Goal: Task Accomplishment & Management: Manage account settings

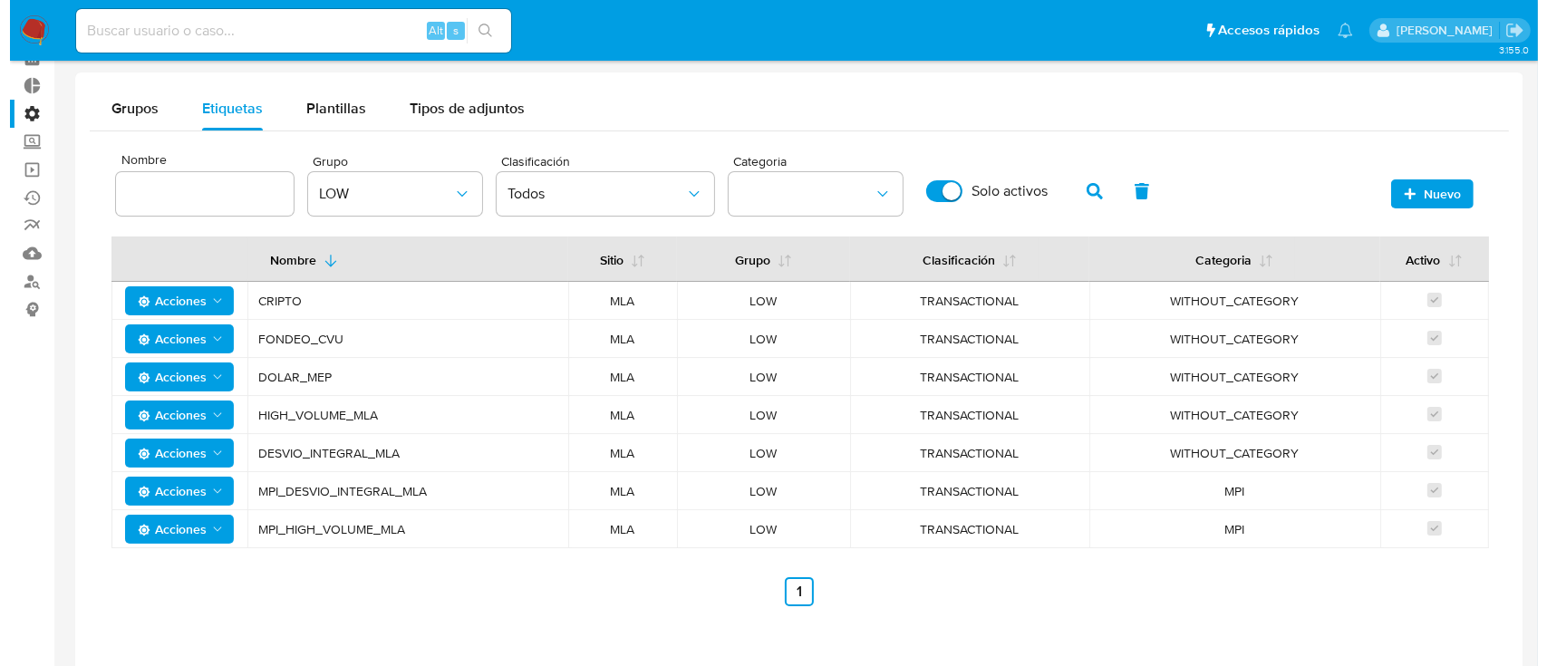
scroll to position [53, 0]
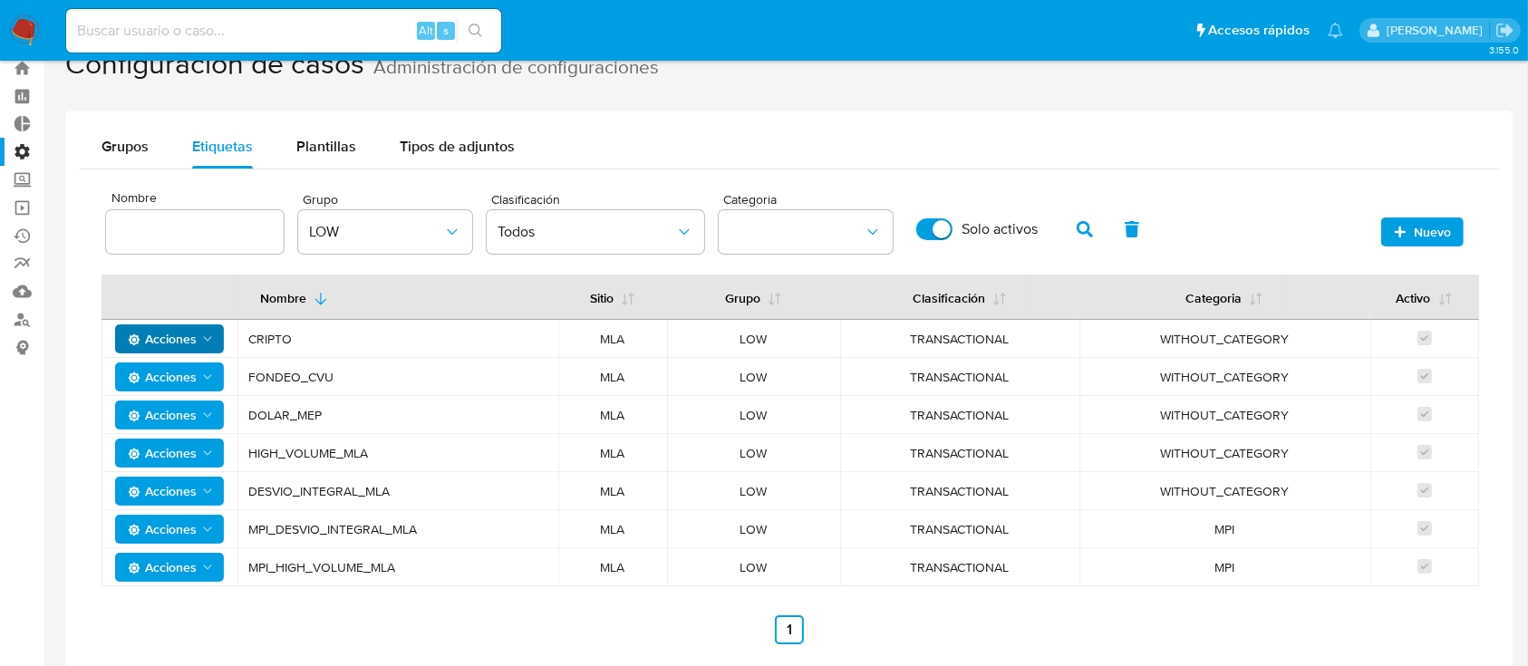
click at [200, 336] on icon "Acciones" at bounding box center [207, 339] width 15 height 15
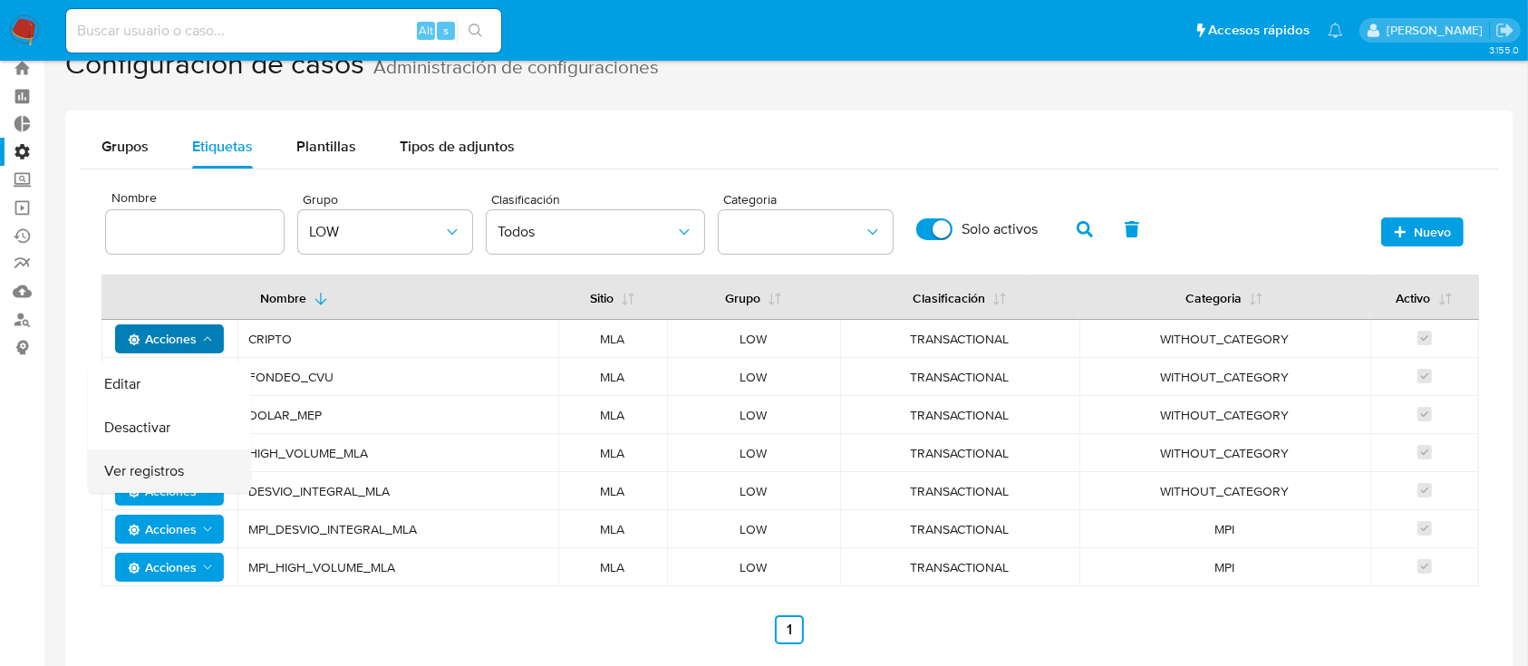
click at [191, 463] on button "Ver registros" at bounding box center [169, 472] width 163 height 44
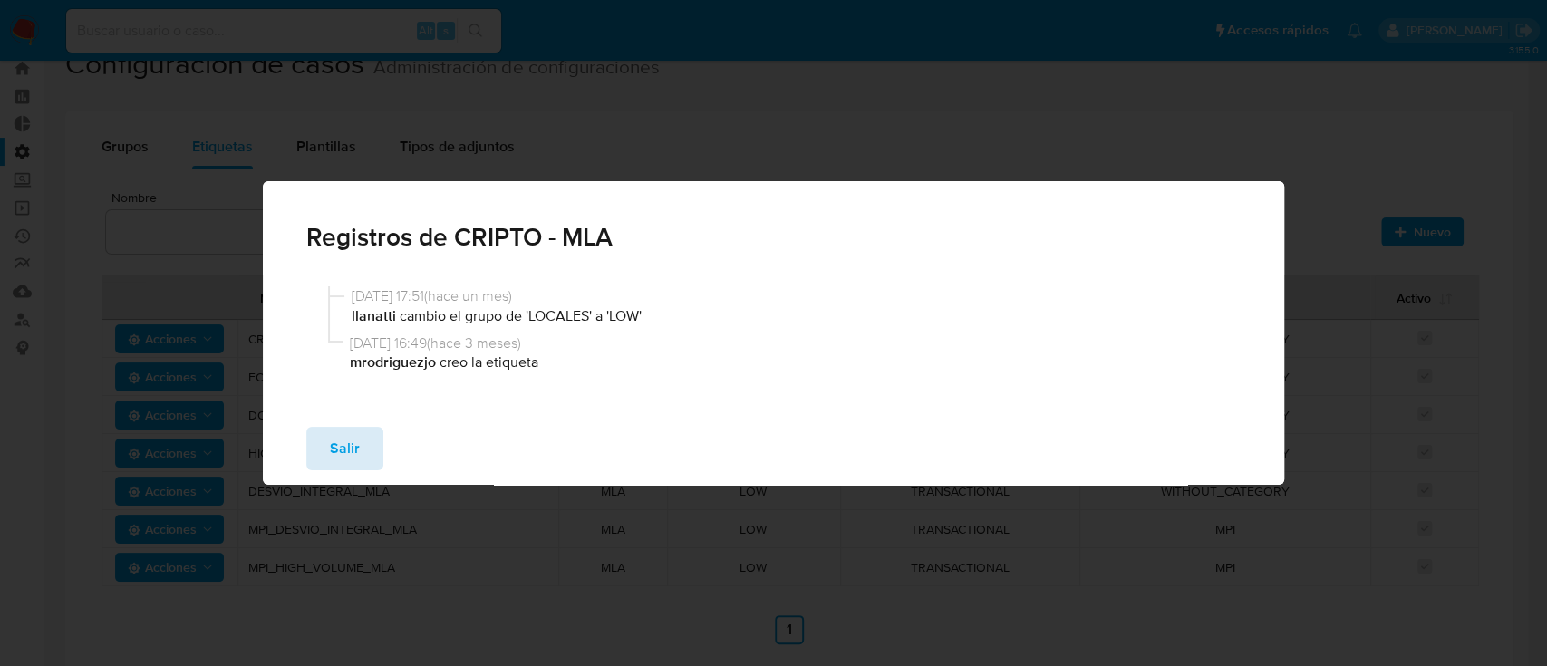
click at [355, 451] on span "Salir" at bounding box center [345, 449] width 30 height 40
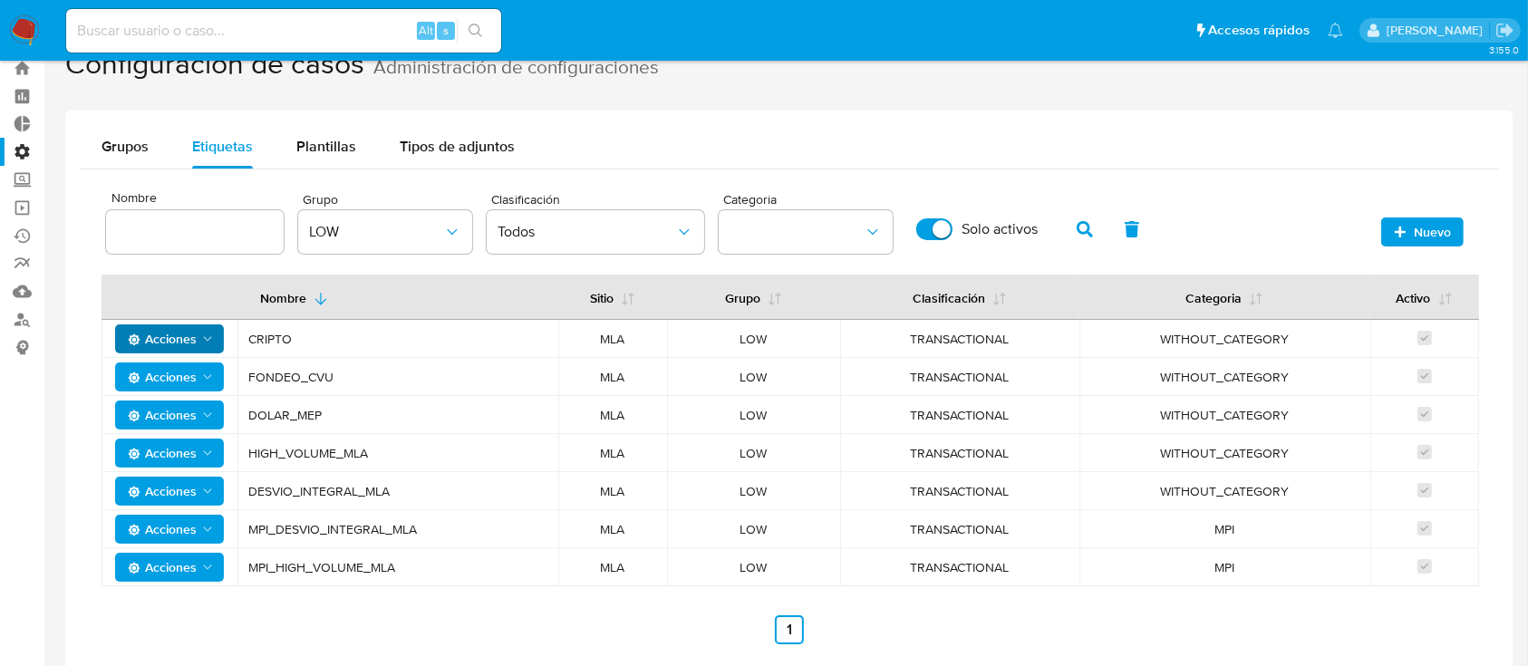
drag, startPoint x: 459, startPoint y: 533, endPoint x: 247, endPoint y: 525, distance: 212.3
click at [247, 525] on td "MPI_DESVIO_INTEGRAL_MLA" at bounding box center [398, 529] width 321 height 38
drag, startPoint x: 320, startPoint y: 570, endPoint x: 248, endPoint y: 569, distance: 71.6
click at [248, 569] on span "MPI_HIGH_VOLUME_MLA" at bounding box center [397, 567] width 299 height 16
click at [355, 241] on button "LOW" at bounding box center [385, 232] width 174 height 44
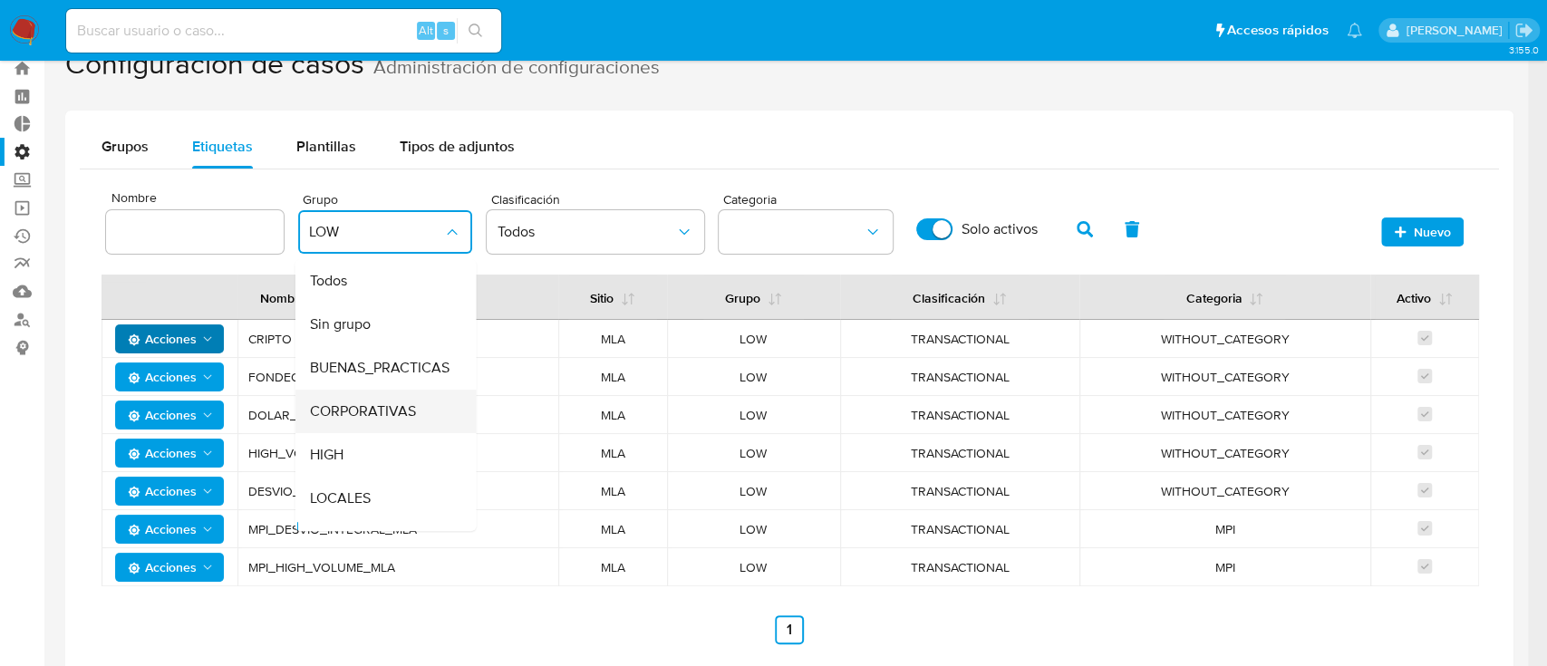
scroll to position [33, 0]
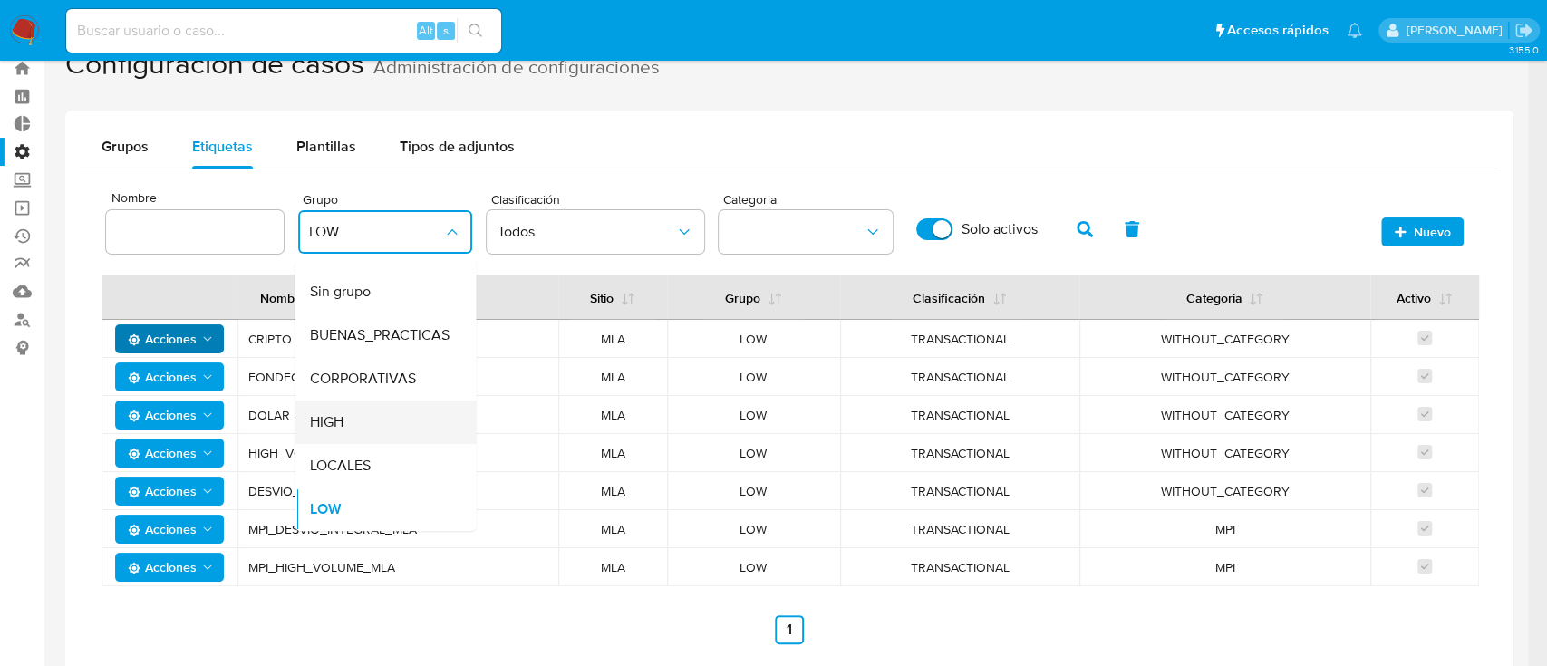
click at [378, 416] on div "HIGH" at bounding box center [379, 423] width 141 height 44
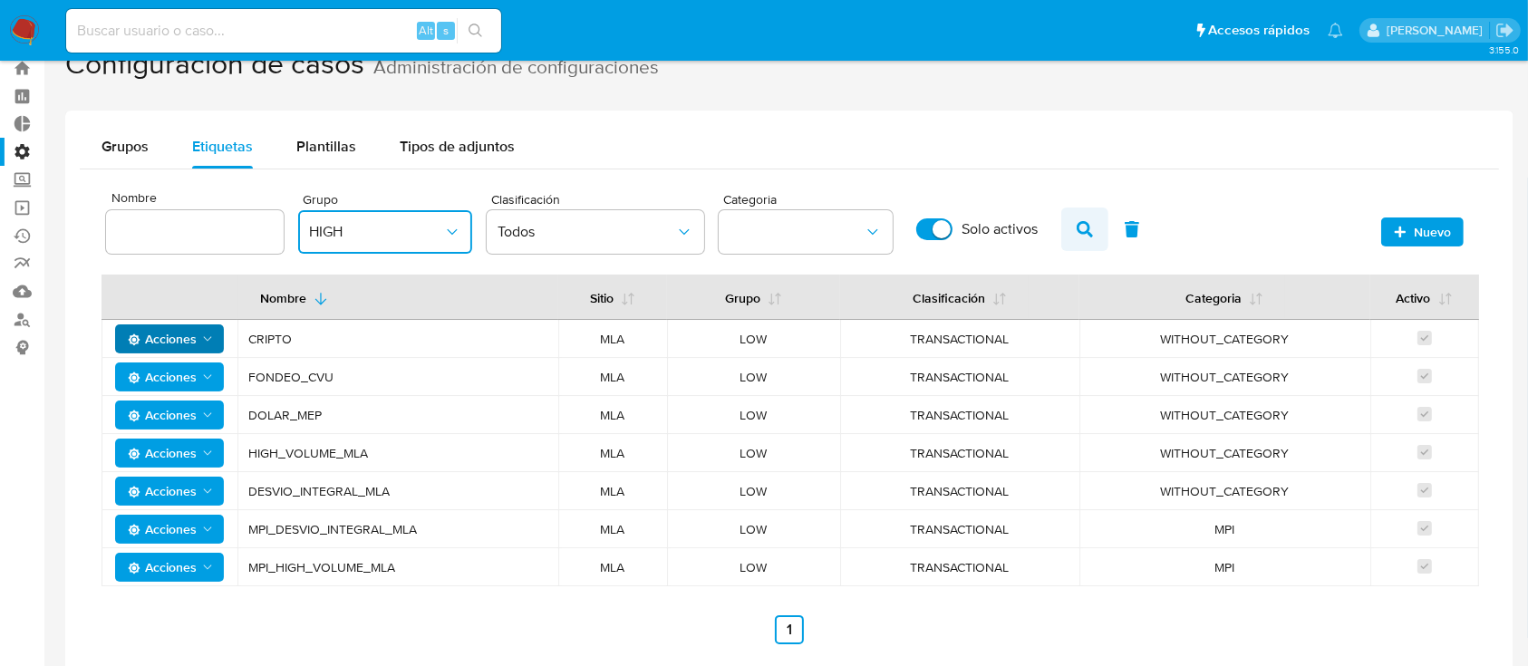
click at [1087, 228] on icon "button" at bounding box center [1085, 229] width 16 height 16
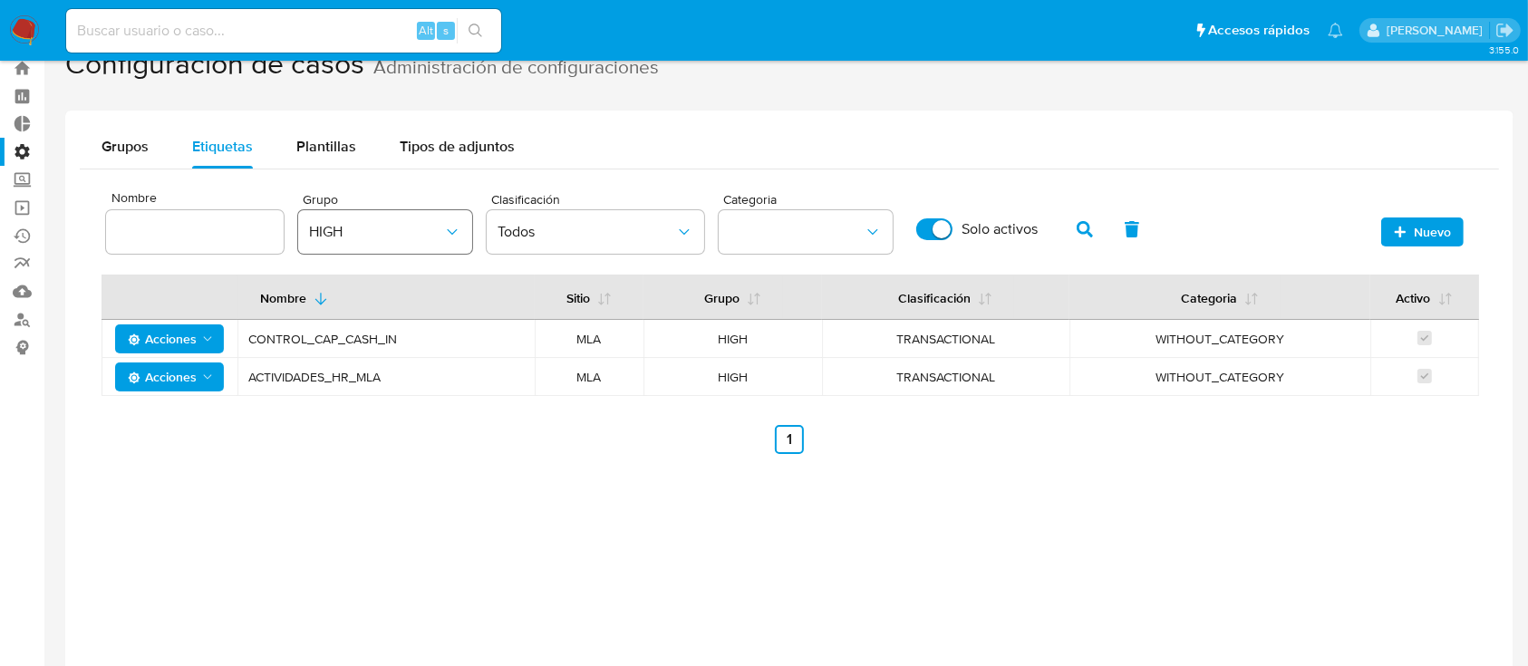
click at [416, 233] on span "HIGH" at bounding box center [376, 232] width 134 height 18
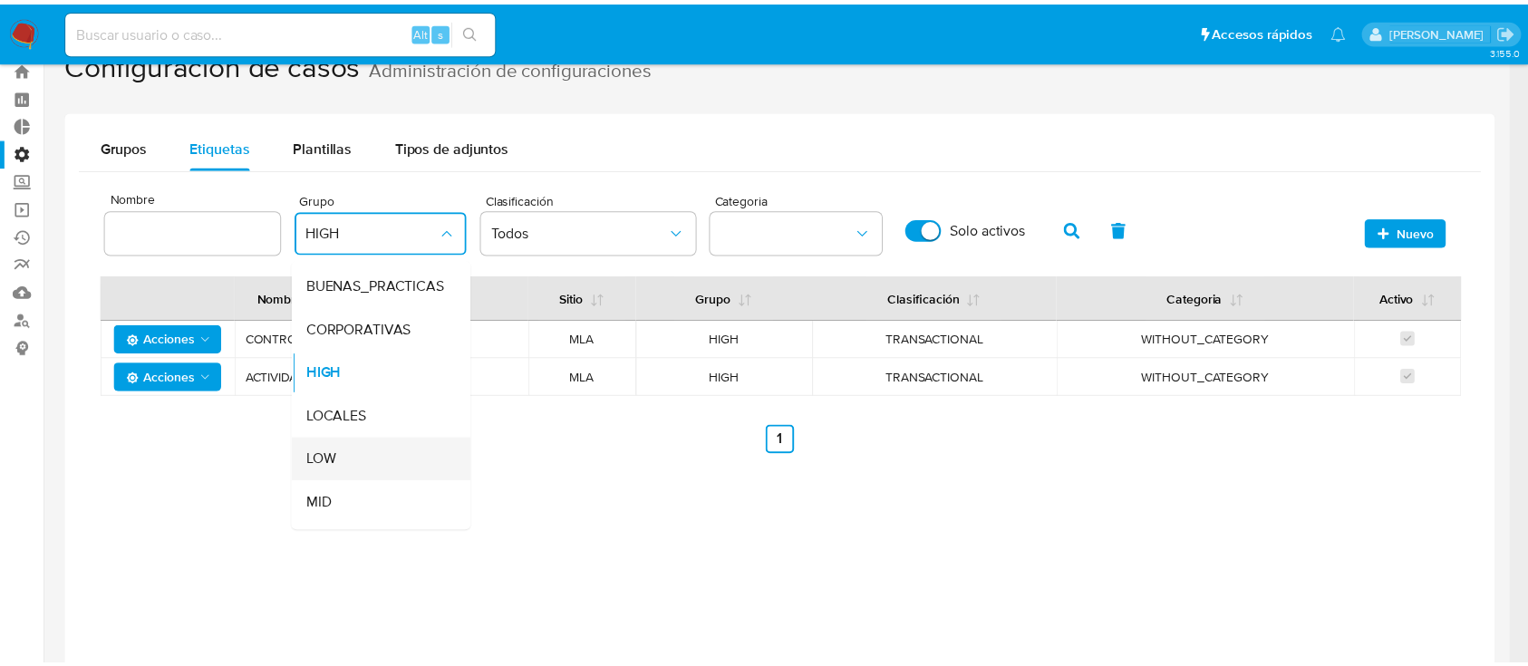
scroll to position [121, 0]
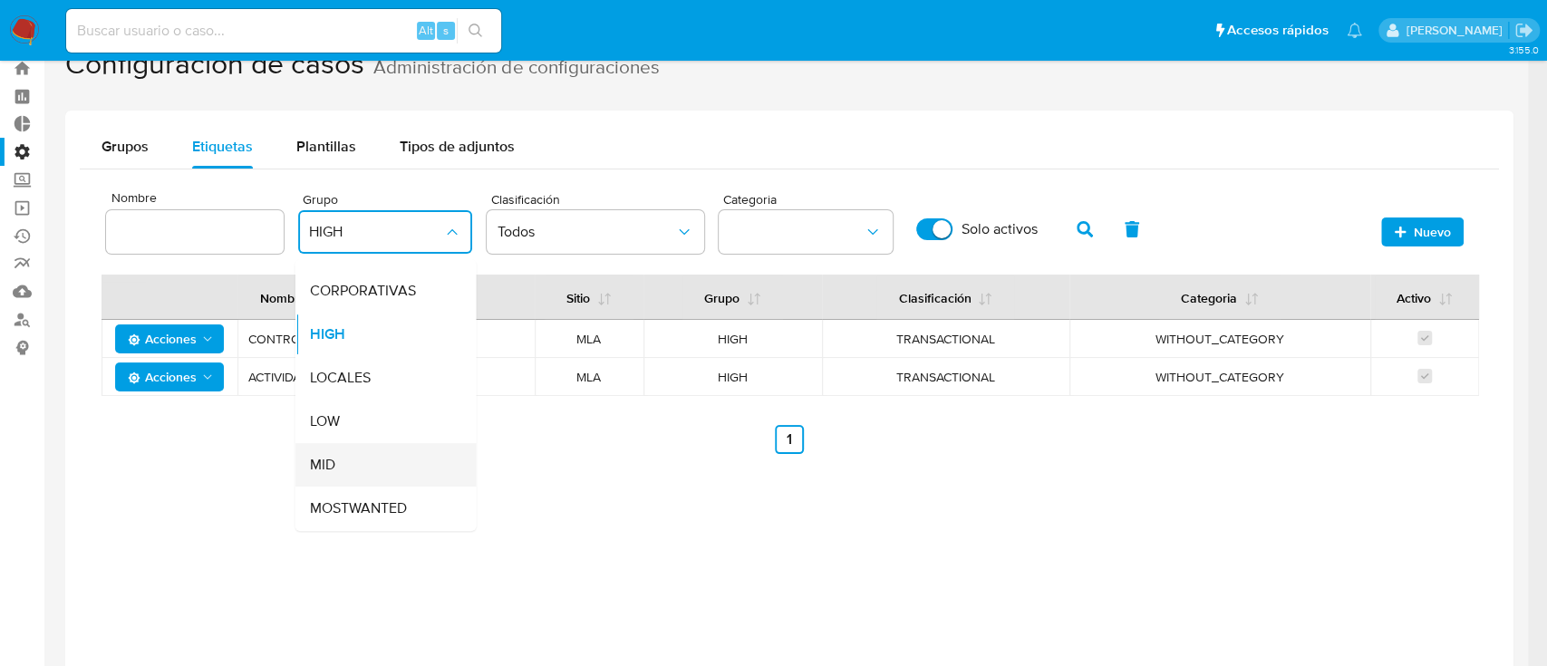
click at [366, 468] on div "MID" at bounding box center [379, 465] width 141 height 44
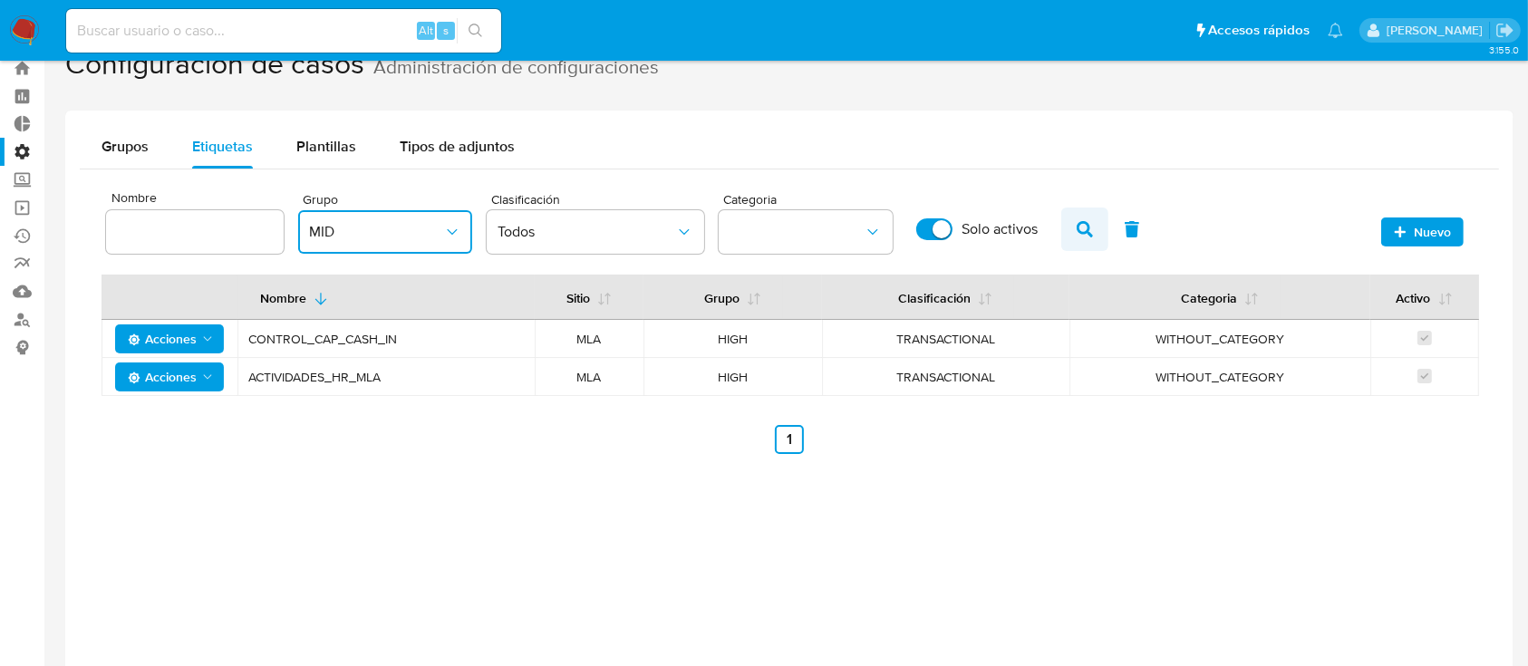
click at [1088, 230] on icon "button" at bounding box center [1085, 229] width 16 height 16
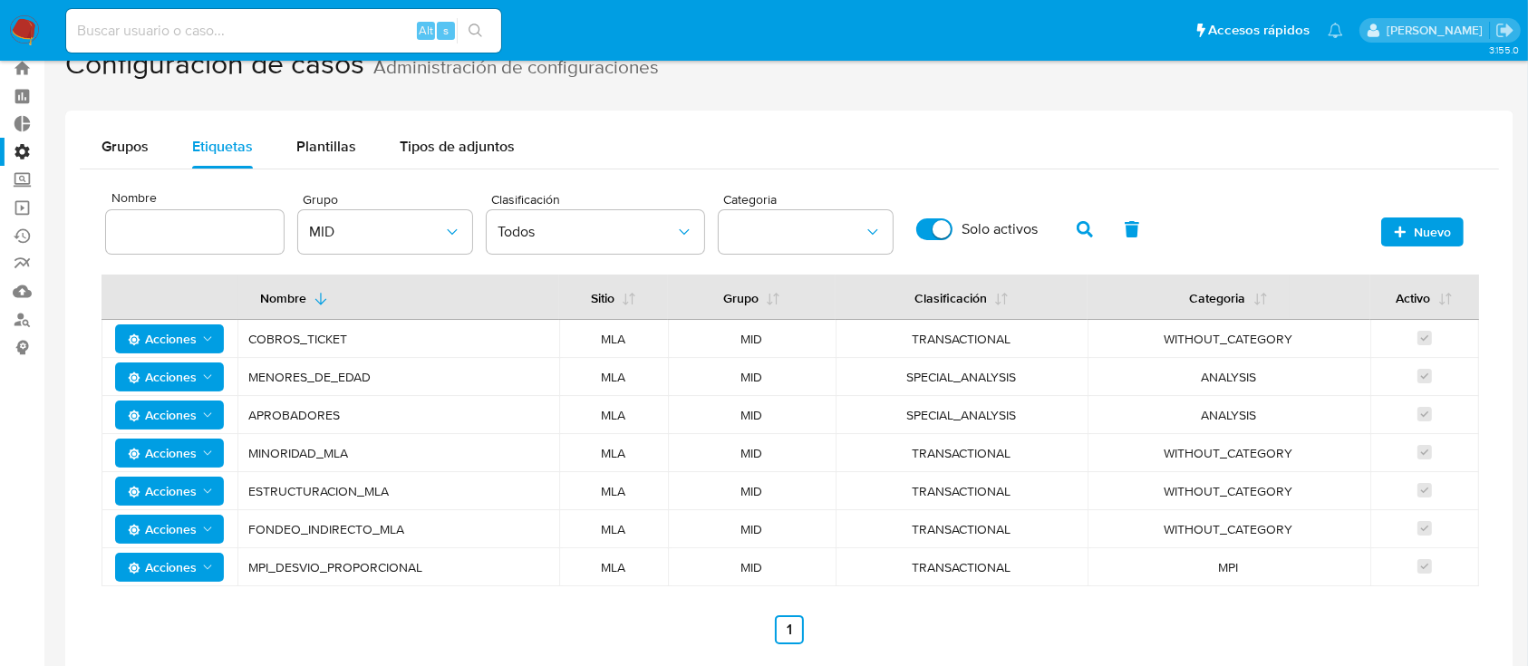
drag, startPoint x: 451, startPoint y: 567, endPoint x: 250, endPoint y: 570, distance: 201.3
click at [250, 570] on span "MPI_DESVIO_PROPORCIONAL" at bounding box center [398, 567] width 300 height 16
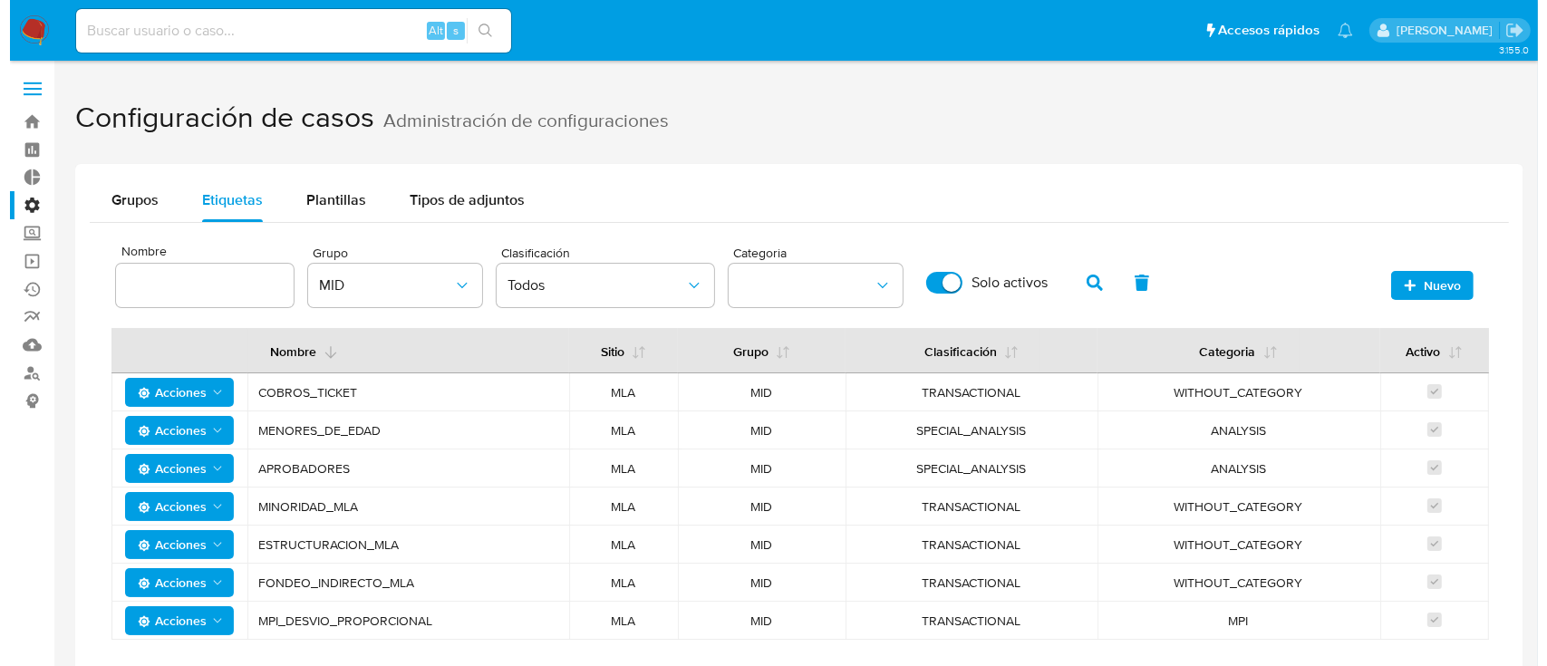
scroll to position [0, 0]
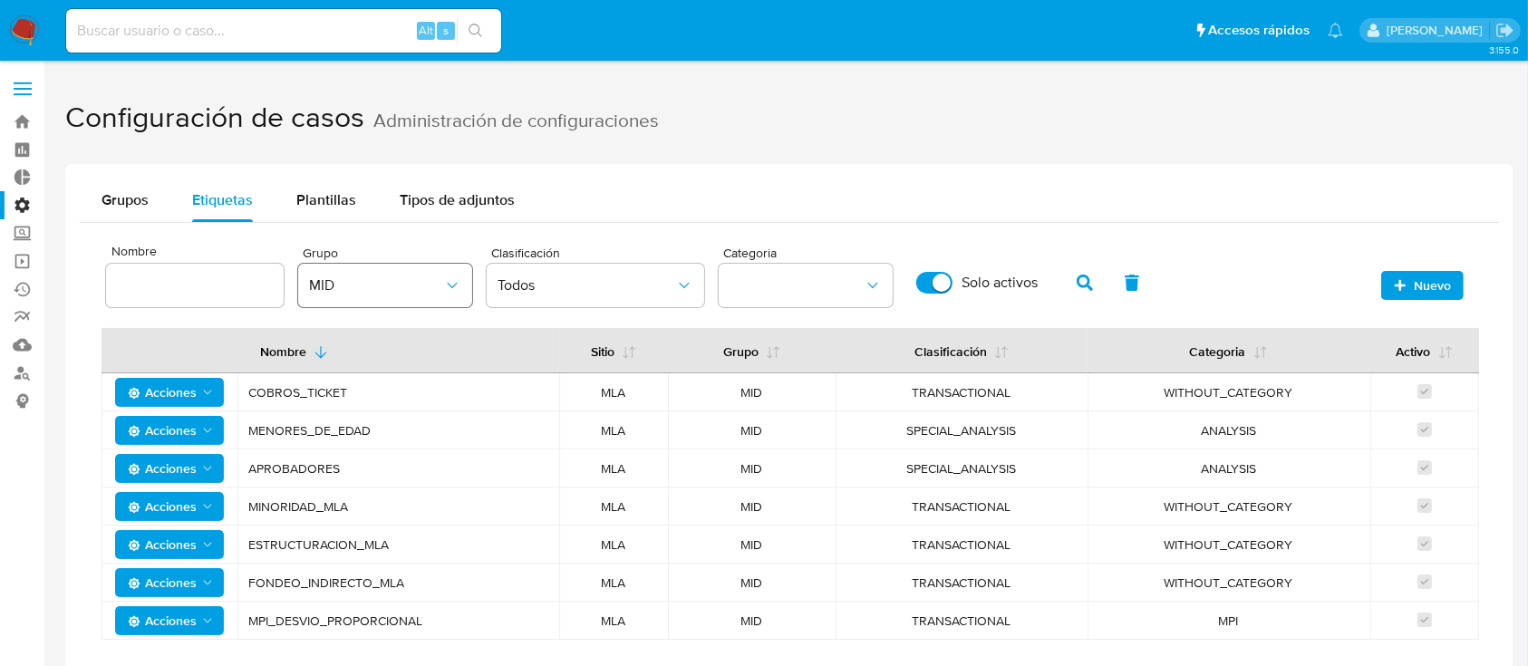
click at [388, 280] on span "MID" at bounding box center [376, 285] width 134 height 18
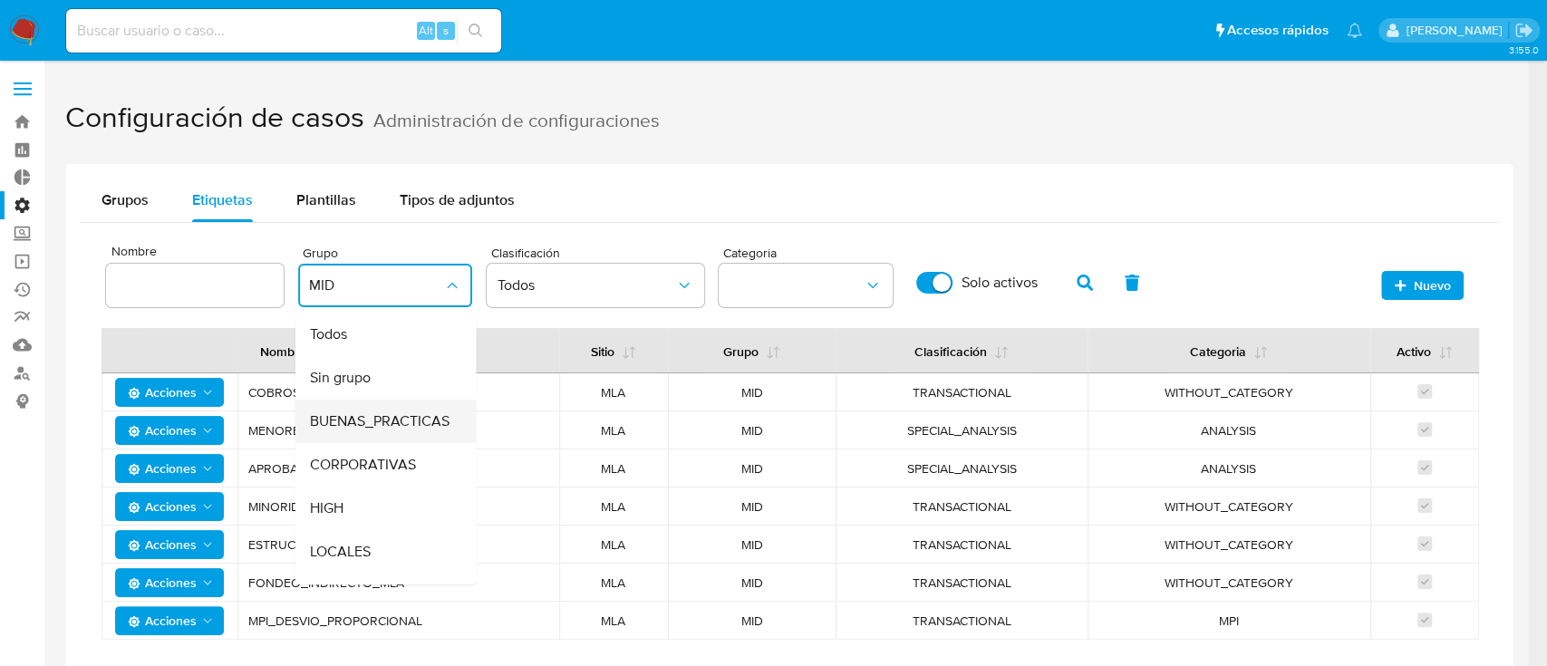
click at [408, 433] on div "BUENAS_PRACTICAS" at bounding box center [379, 422] width 141 height 44
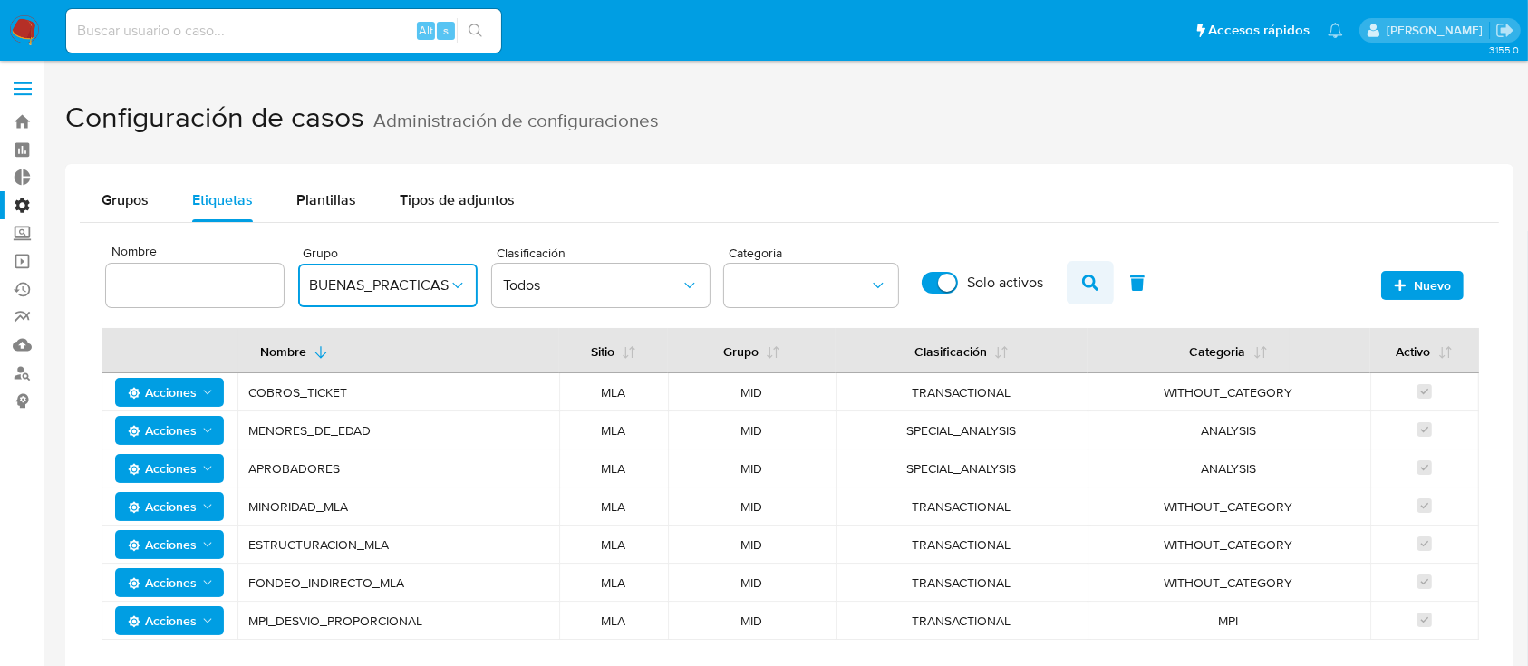
click at [1092, 286] on icon "button" at bounding box center [1090, 283] width 16 height 16
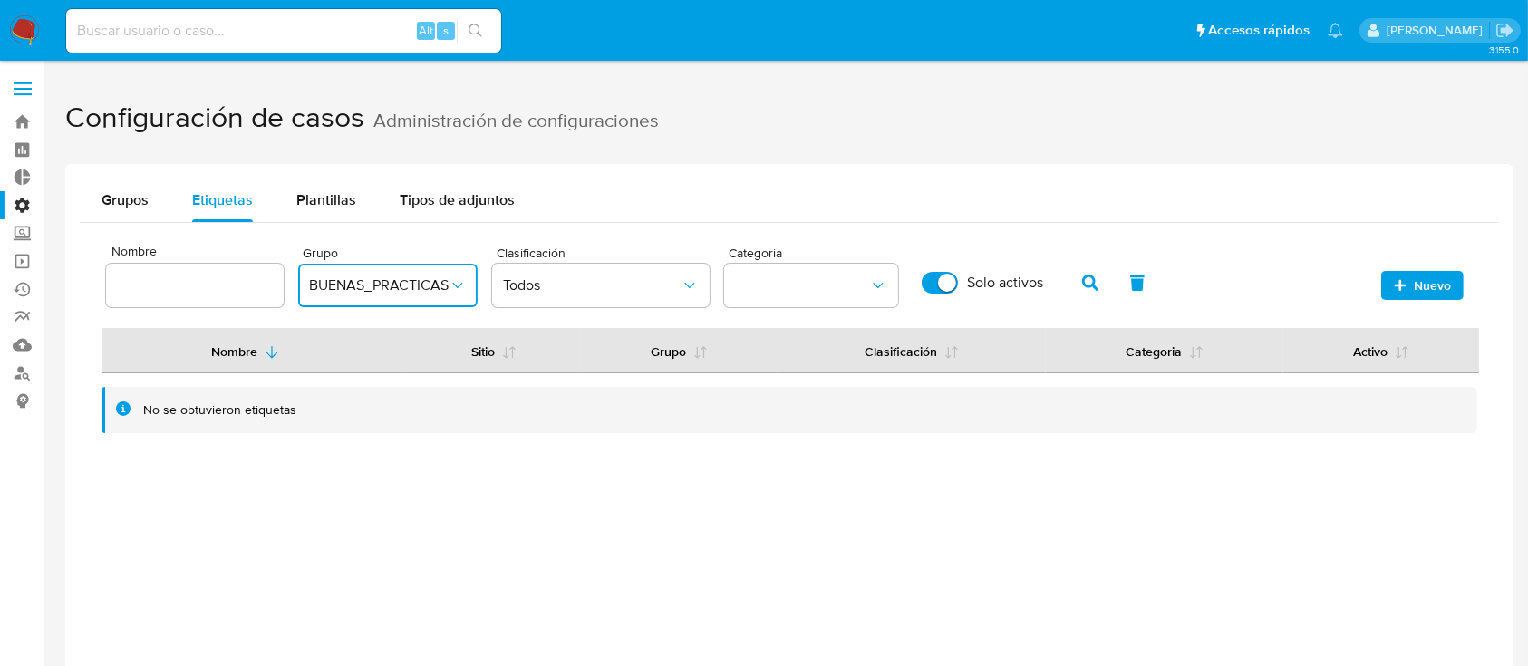
click at [411, 286] on span "BUENAS_PRACTICAS" at bounding box center [379, 285] width 140 height 18
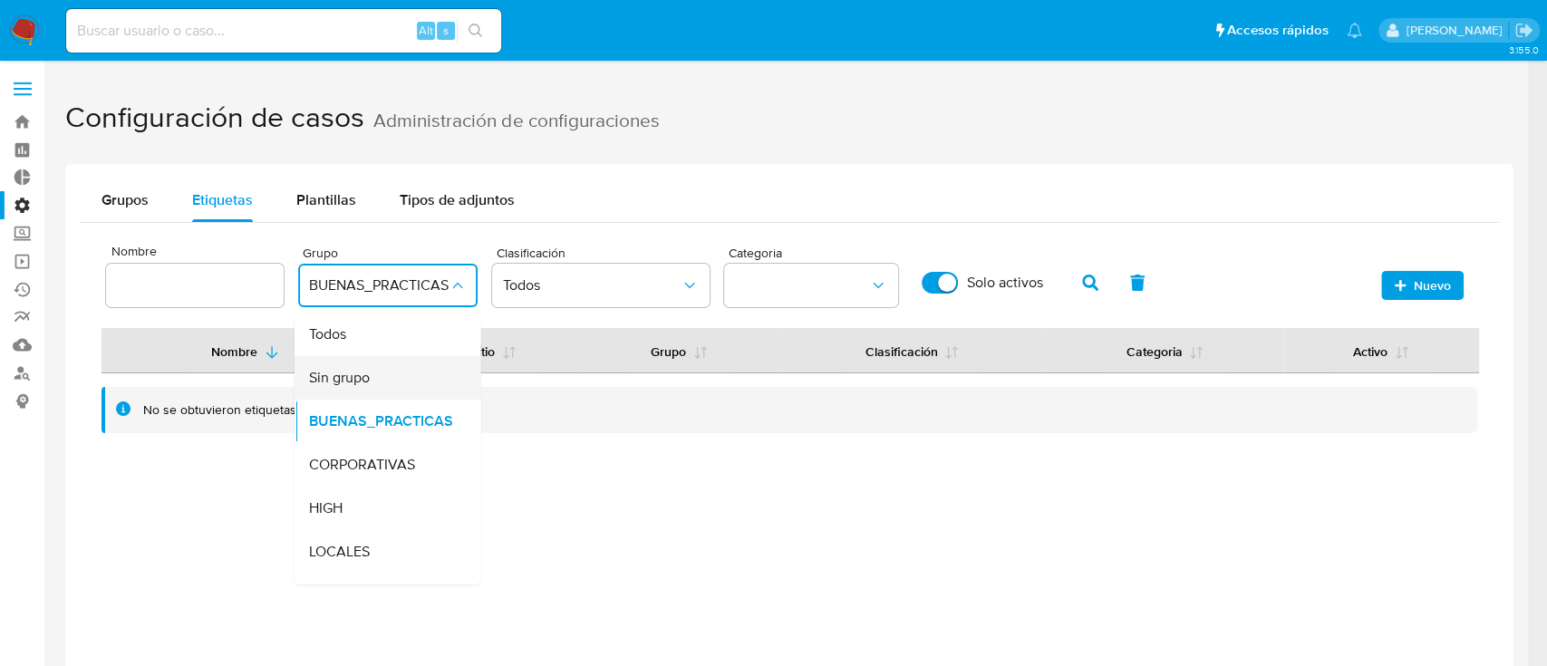
click at [384, 395] on div "Sin grupo" at bounding box center [382, 378] width 147 height 44
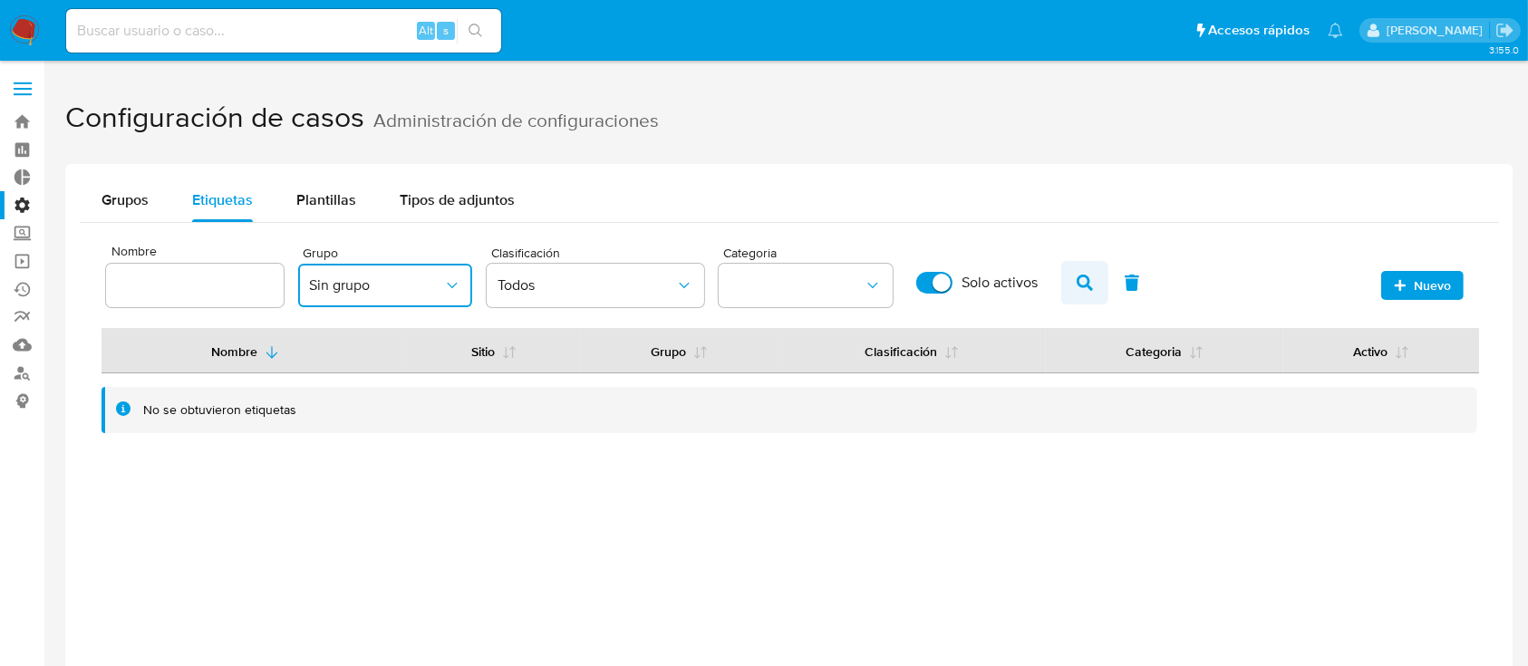
click at [1081, 276] on icon "button" at bounding box center [1085, 283] width 16 height 16
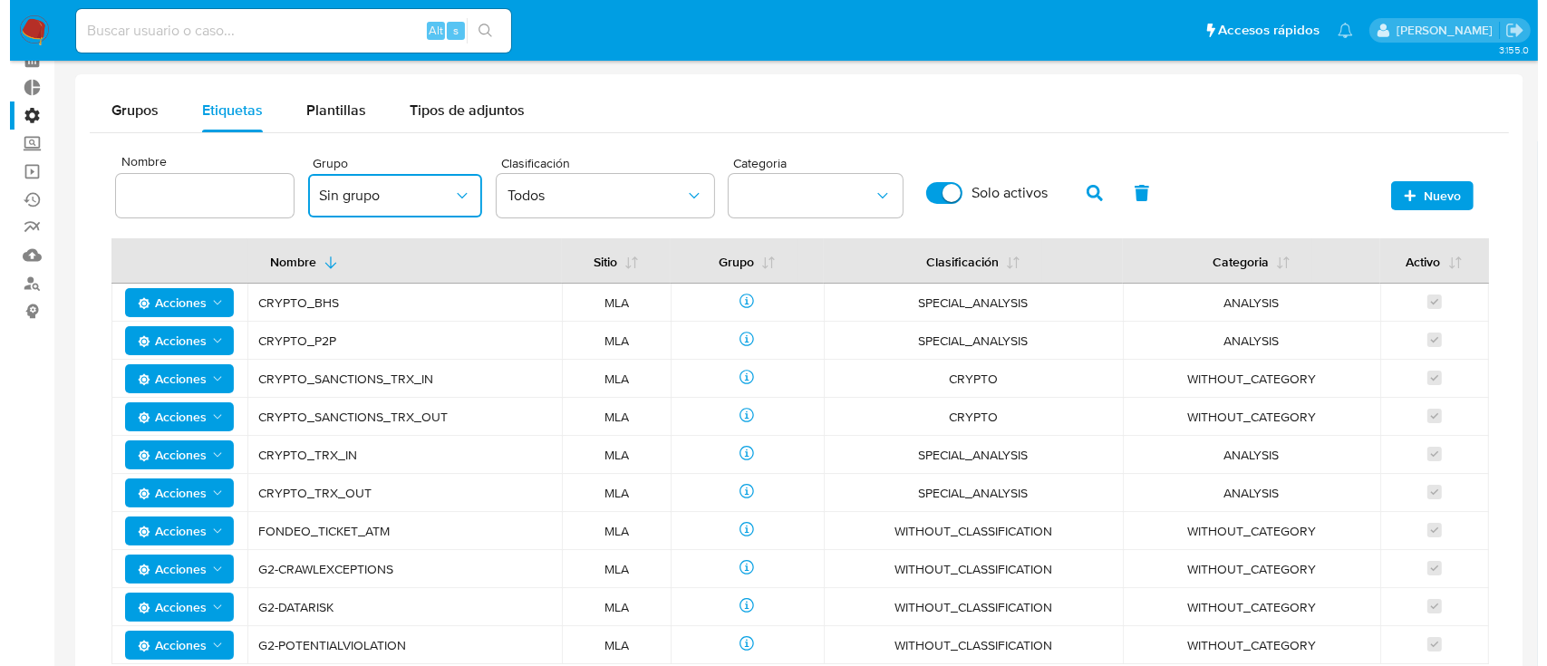
scroll to position [174, 0]
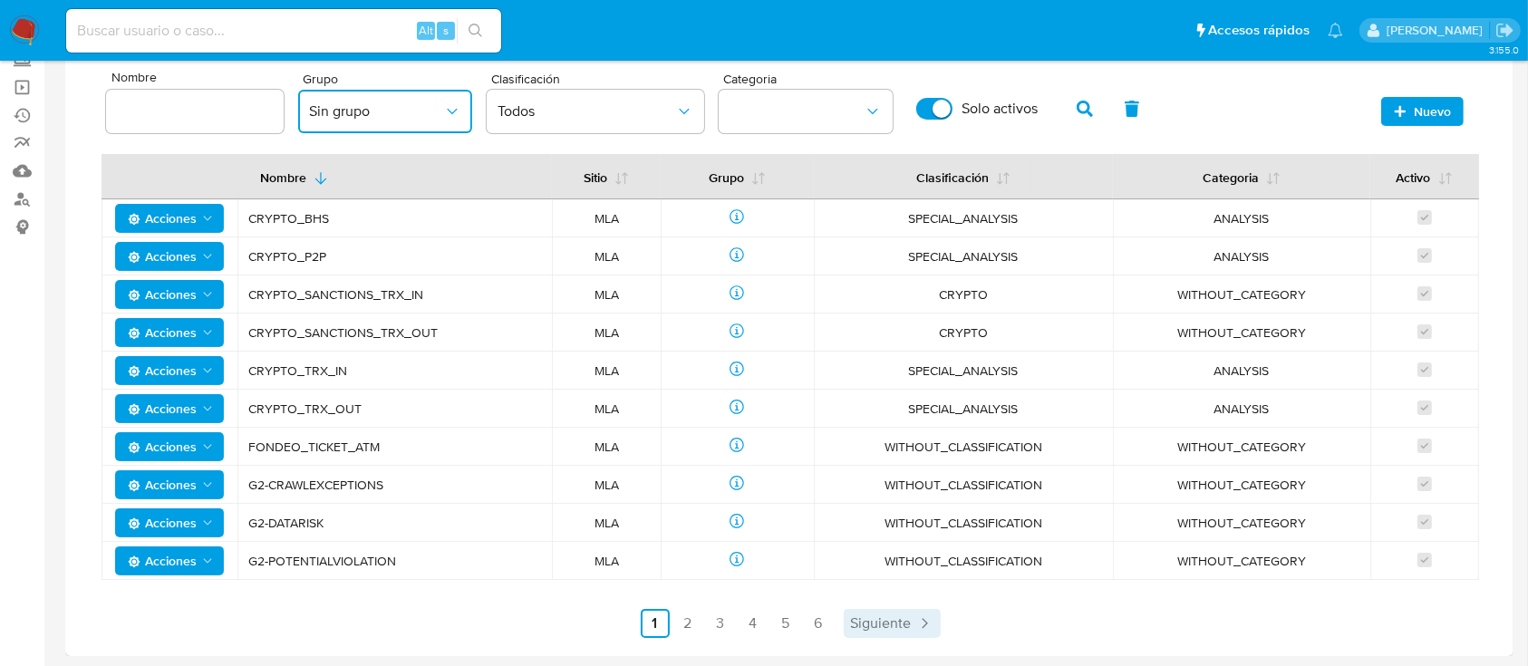
click at [887, 620] on span "Siguiente" at bounding box center [881, 623] width 61 height 15
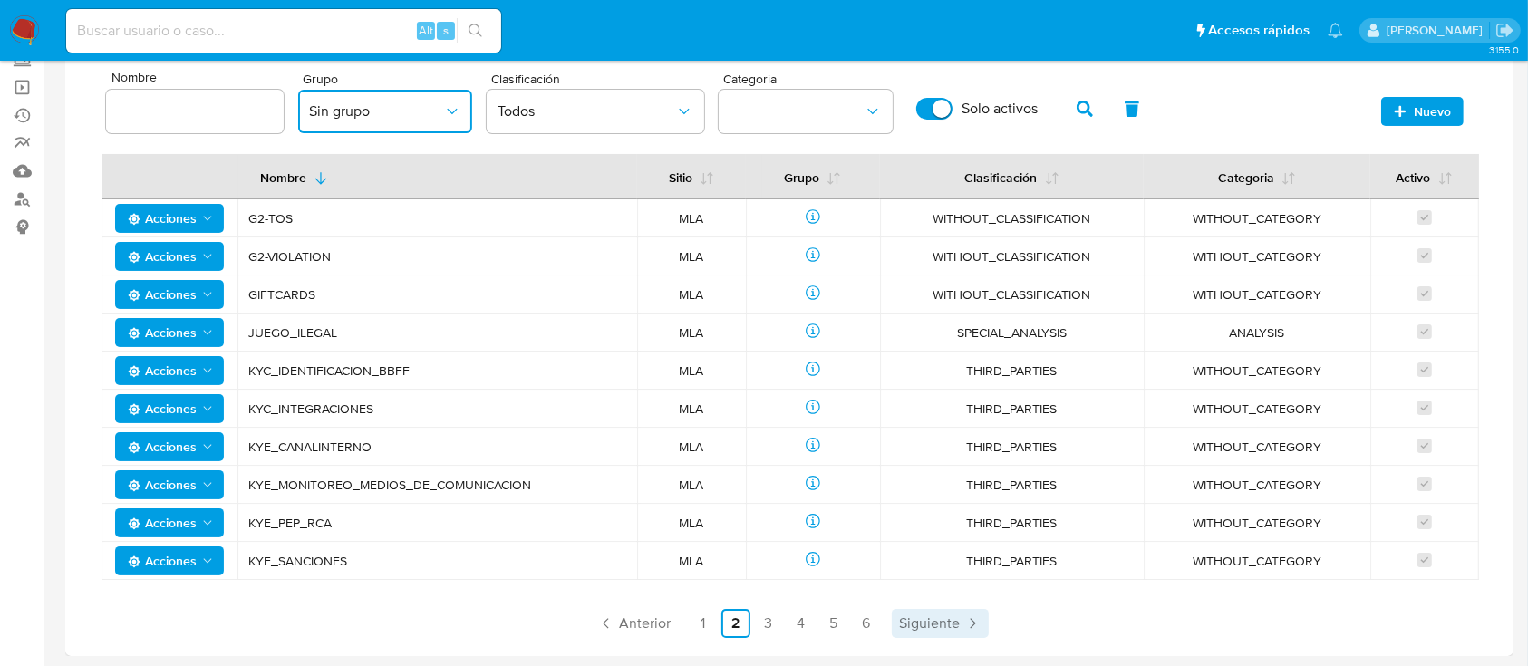
click at [924, 618] on span "Siguiente" at bounding box center [929, 623] width 61 height 15
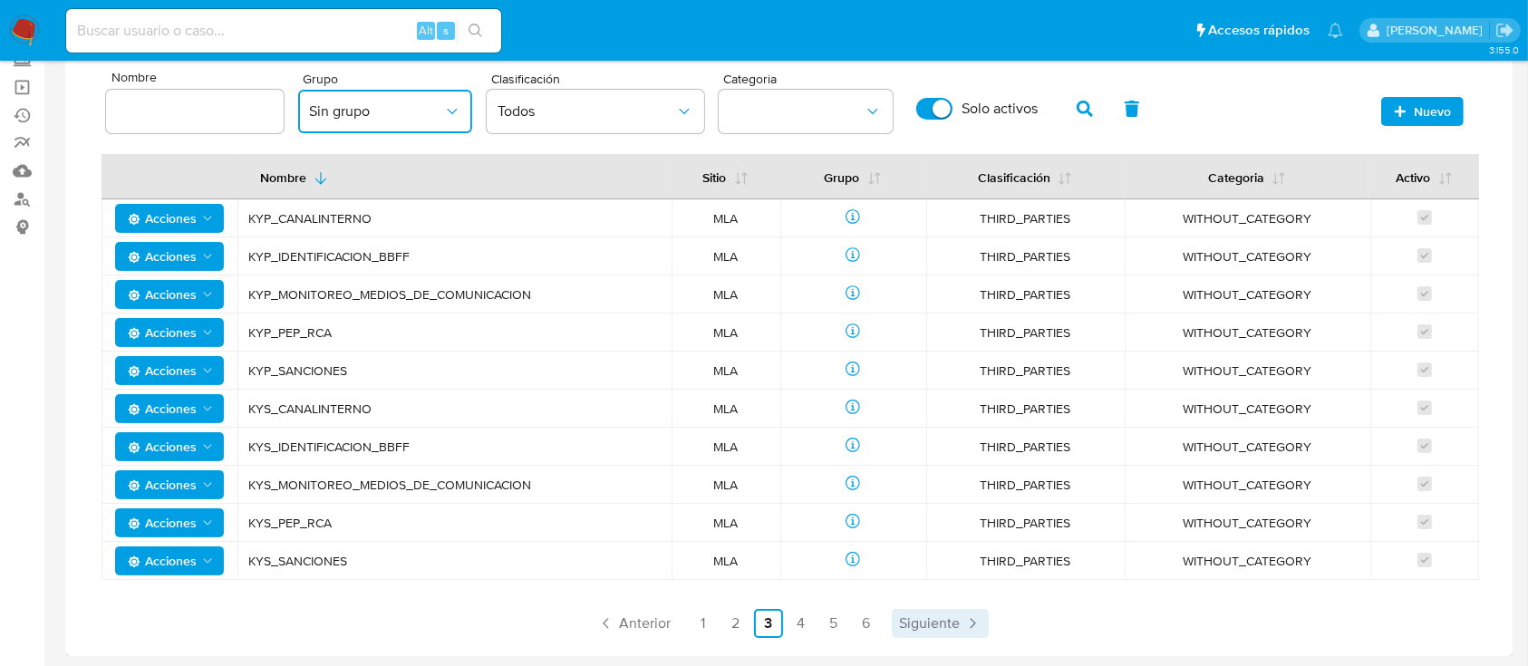
click at [924, 618] on span "Siguiente" at bounding box center [929, 623] width 61 height 15
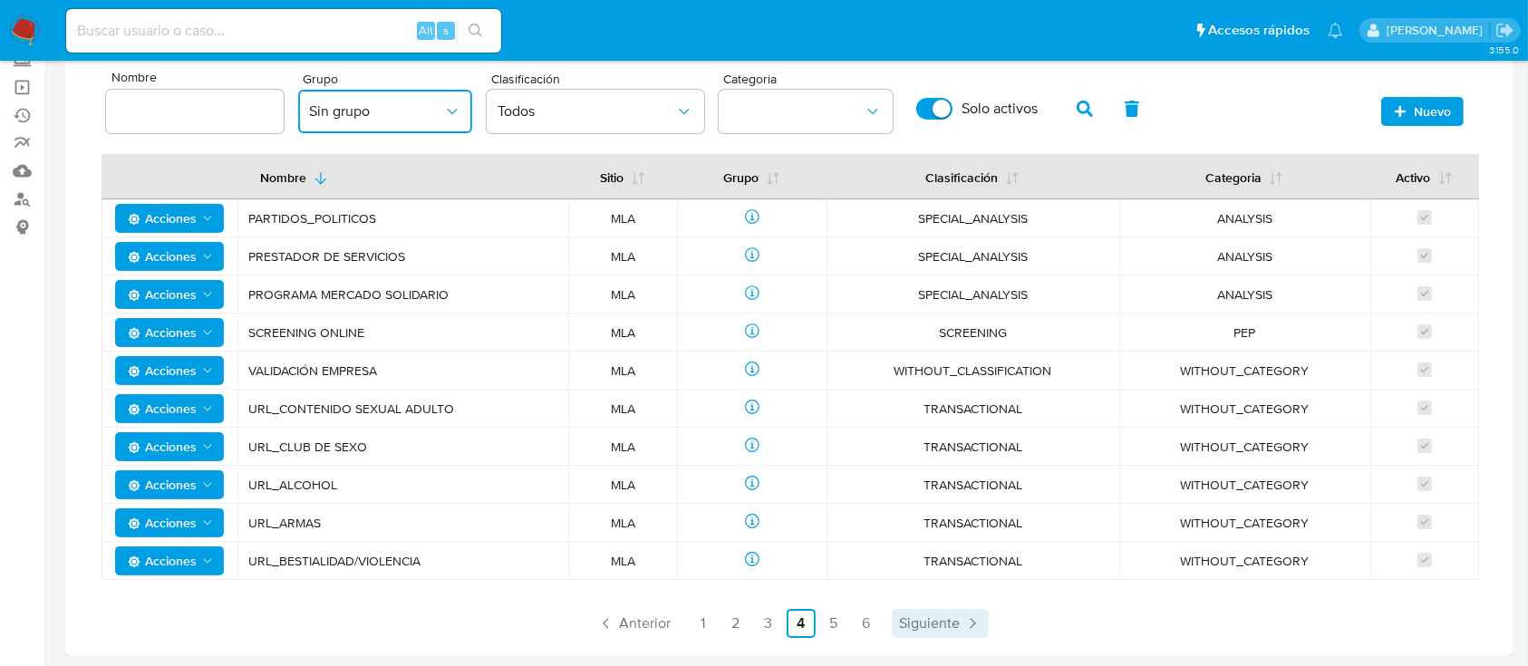
click at [924, 618] on span "Siguiente" at bounding box center [929, 623] width 61 height 15
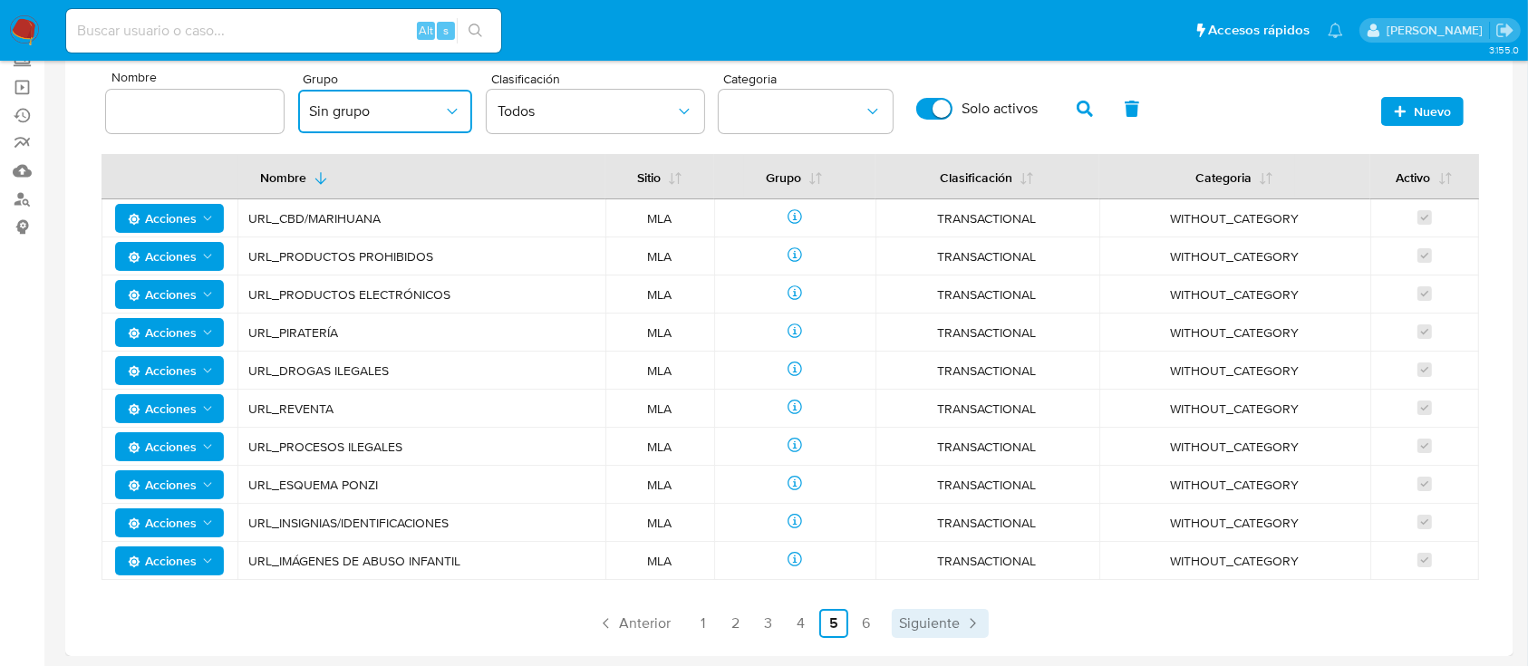
click at [924, 618] on span "Siguiente" at bounding box center [929, 623] width 61 height 15
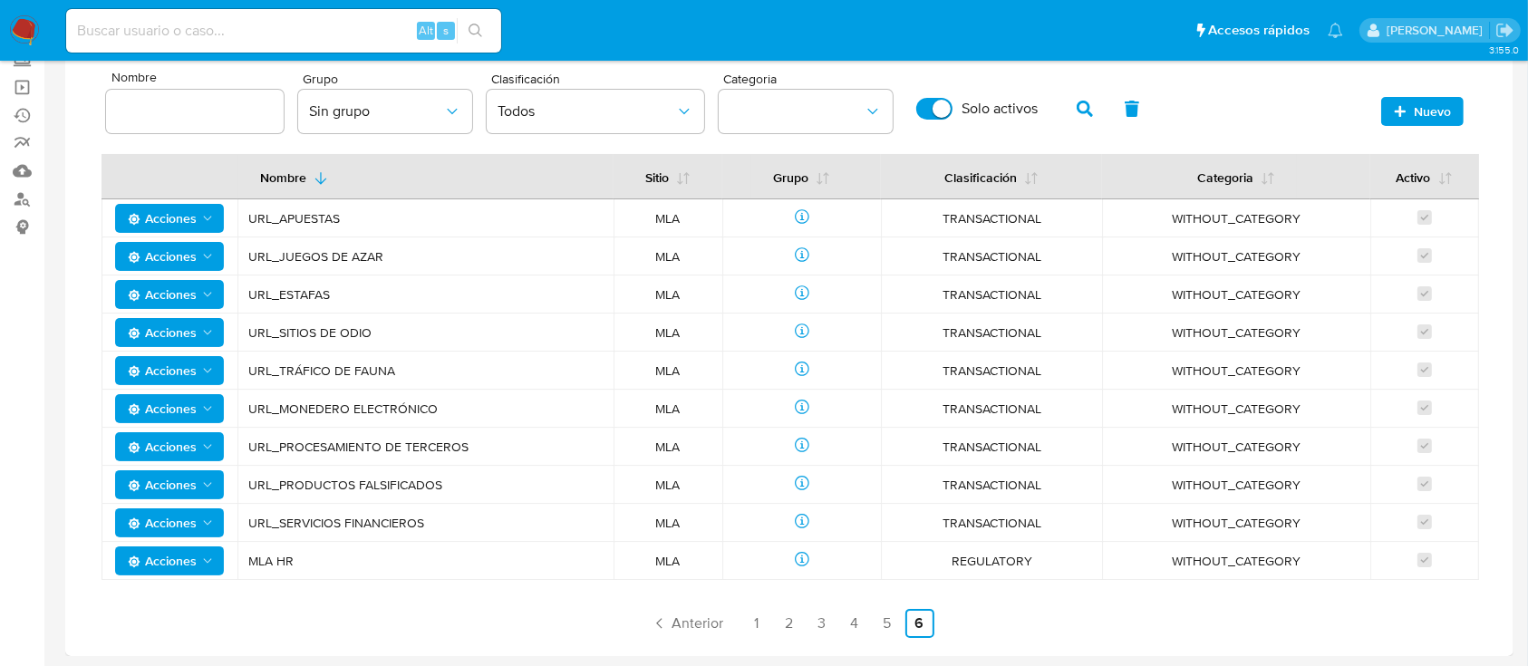
click at [924, 618] on link "6" at bounding box center [920, 623] width 29 height 29
click at [410, 118] on span "Sin grupo" at bounding box center [376, 111] width 134 height 18
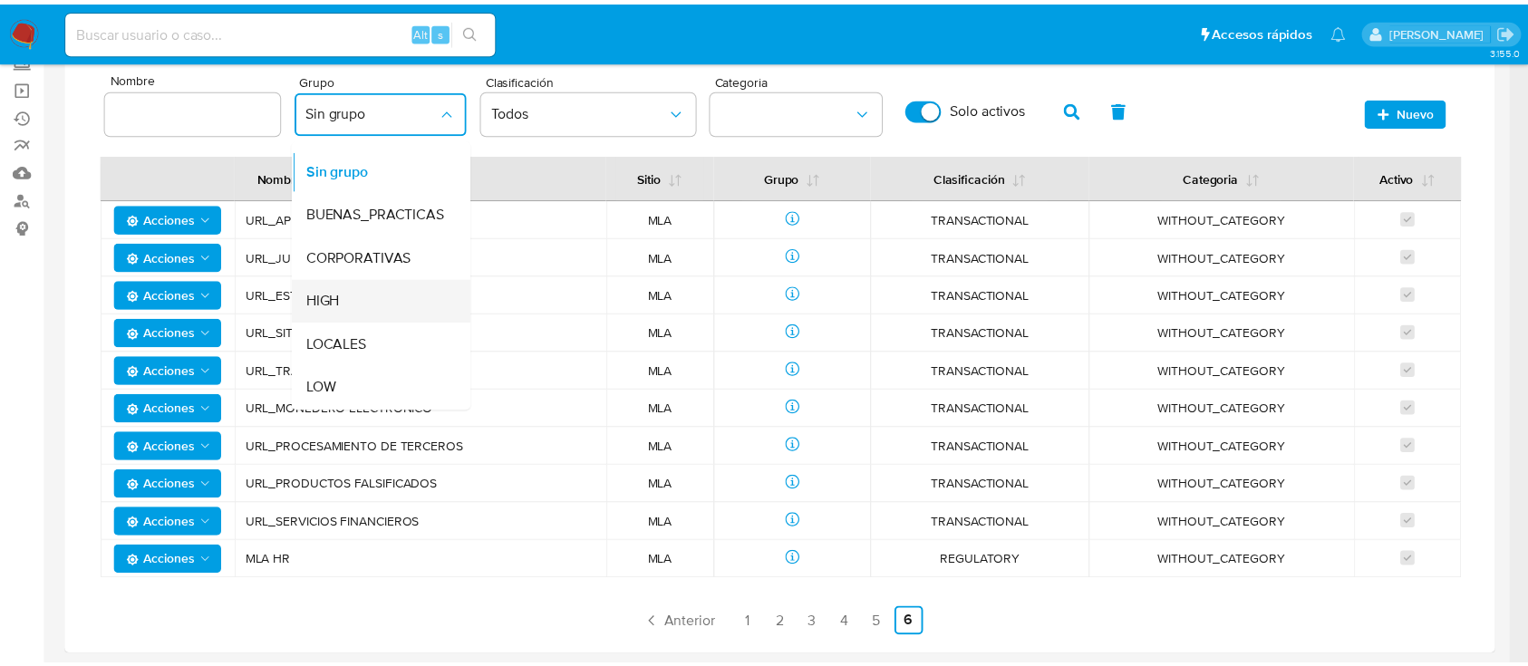
scroll to position [0, 0]
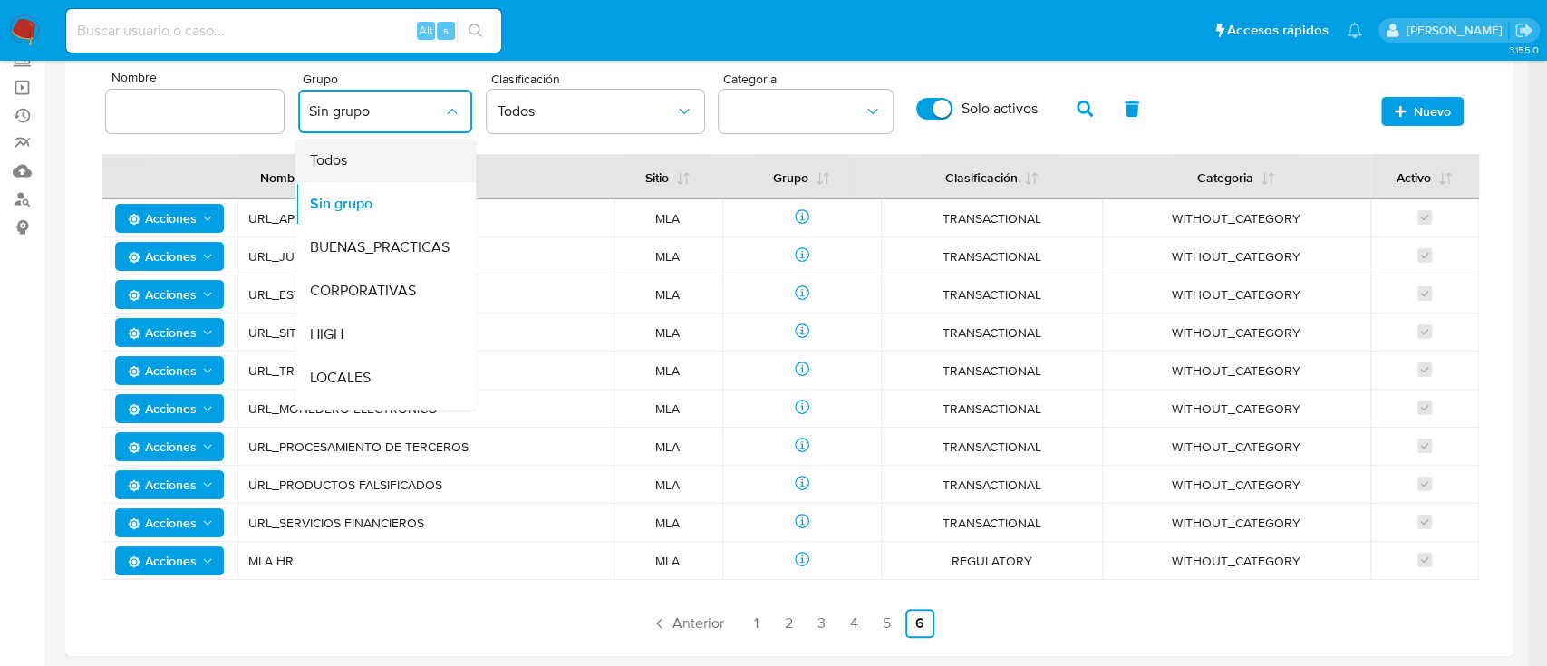
click at [375, 171] on div "Todos" at bounding box center [379, 161] width 141 height 44
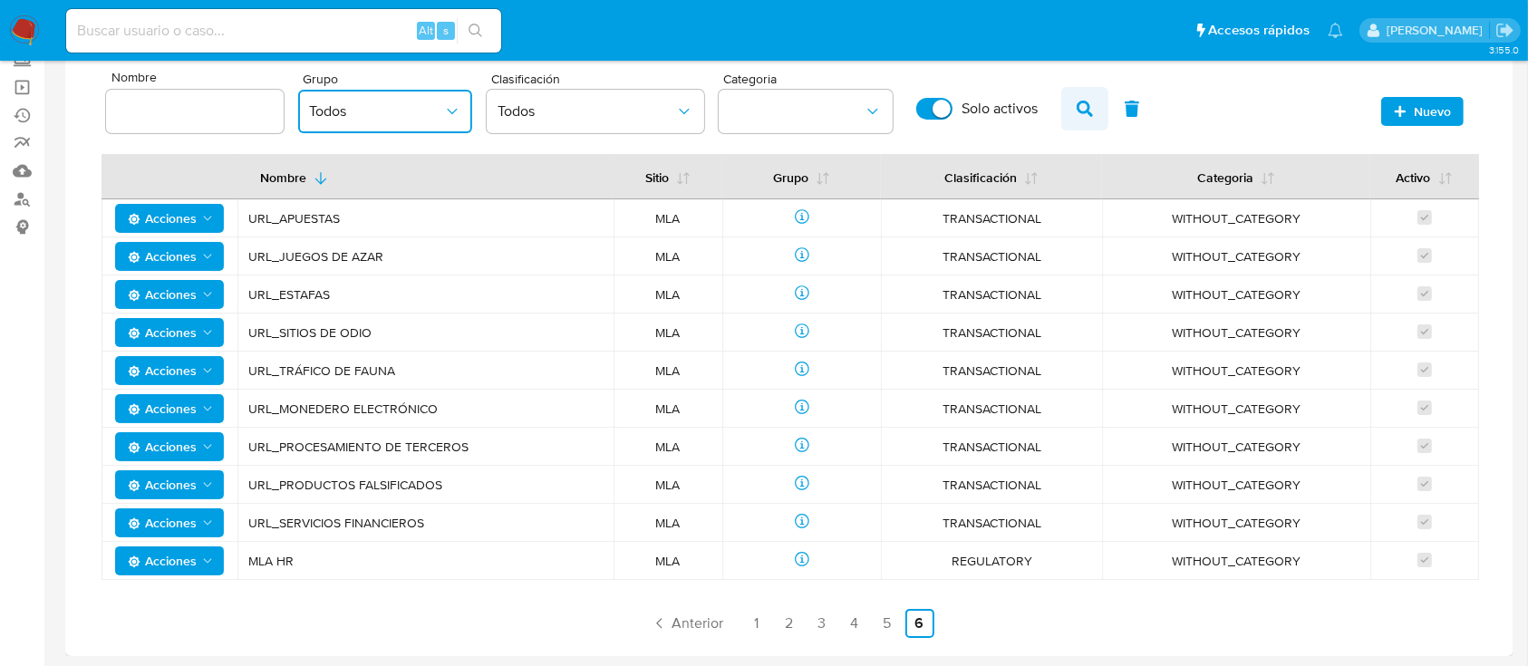
click at [1084, 104] on icon "button" at bounding box center [1085, 109] width 16 height 16
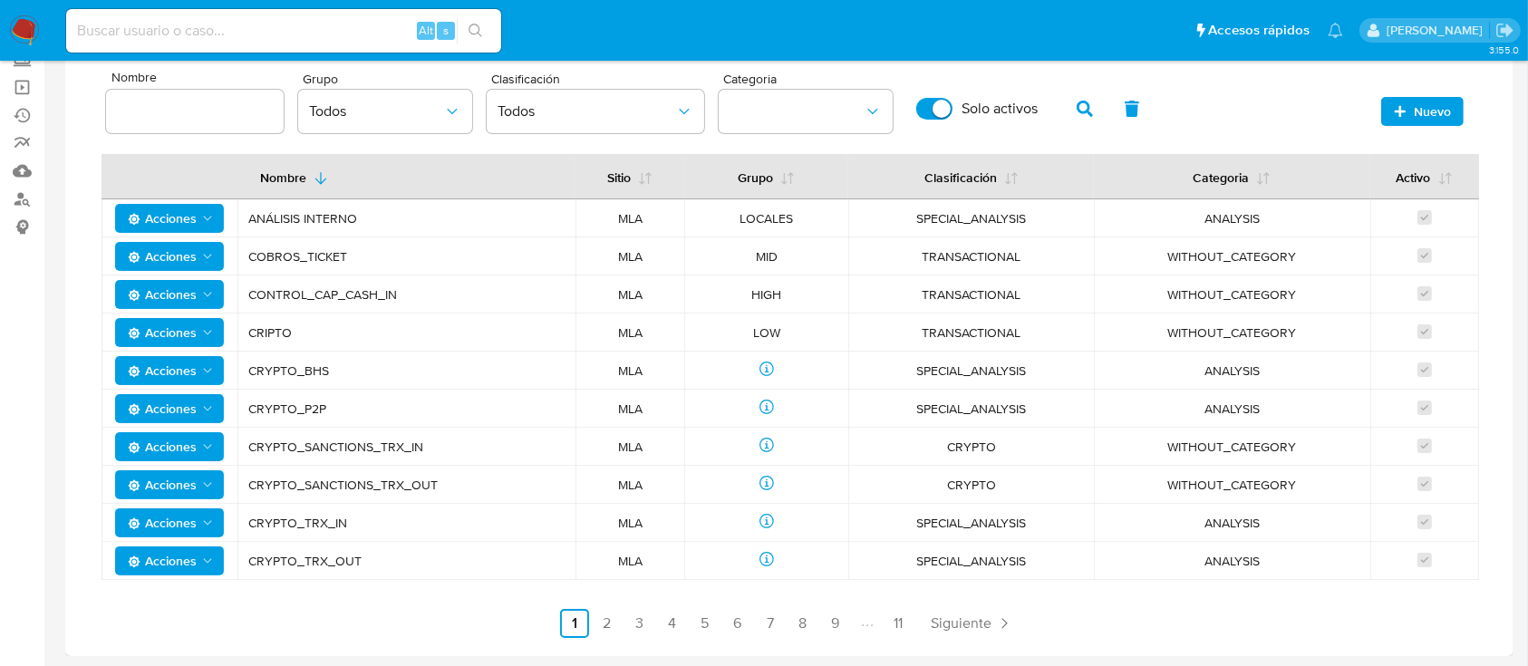
click at [196, 95] on div at bounding box center [195, 112] width 178 height 44
click at [211, 100] on input at bounding box center [195, 112] width 178 height 24
click at [1074, 111] on button "button" at bounding box center [1085, 109] width 47 height 44
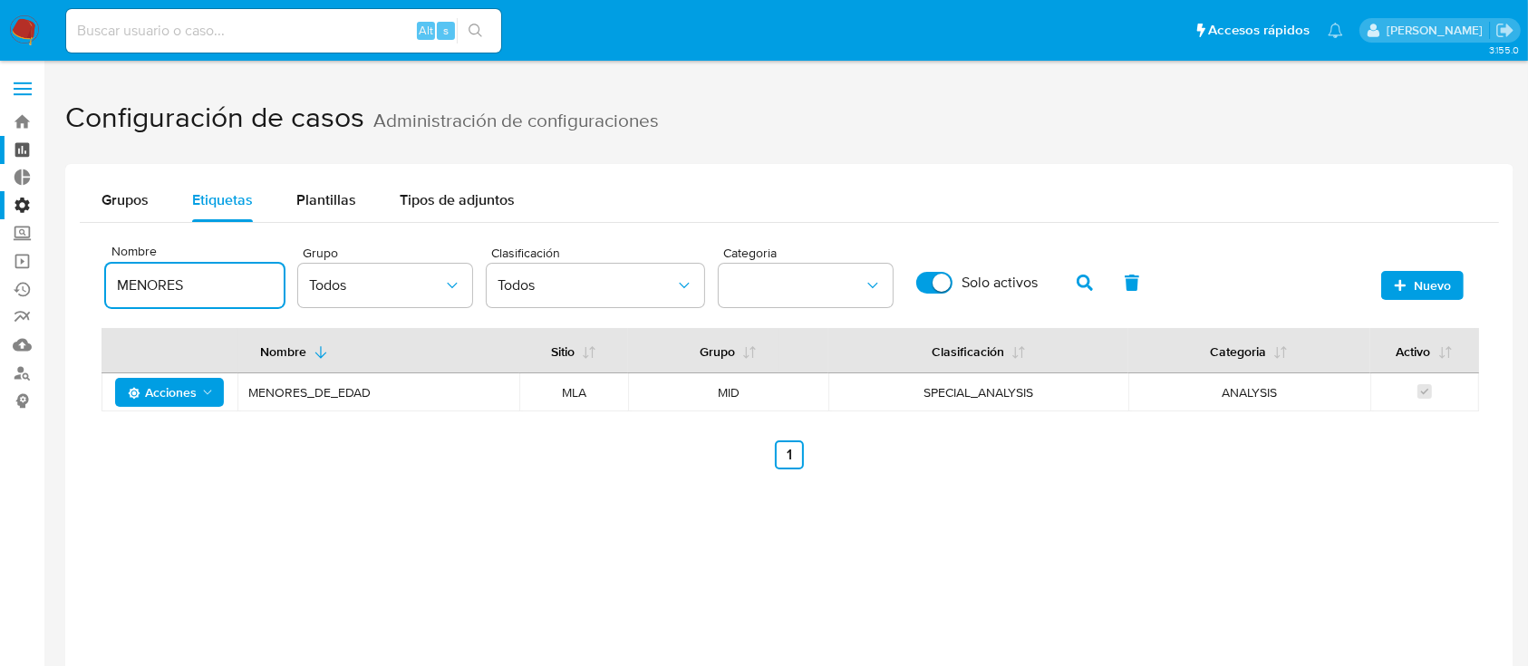
drag, startPoint x: 191, startPoint y: 275, endPoint x: 17, endPoint y: 151, distance: 213.3
click at [0, 210] on section "Bandeja Tablero Tablero Externo Administración Reglas Roles Usuarios Equipos Co…" at bounding box center [764, 421] width 1528 height 842
type input "ROSARIO"
click at [1072, 286] on button "button" at bounding box center [1085, 283] width 47 height 44
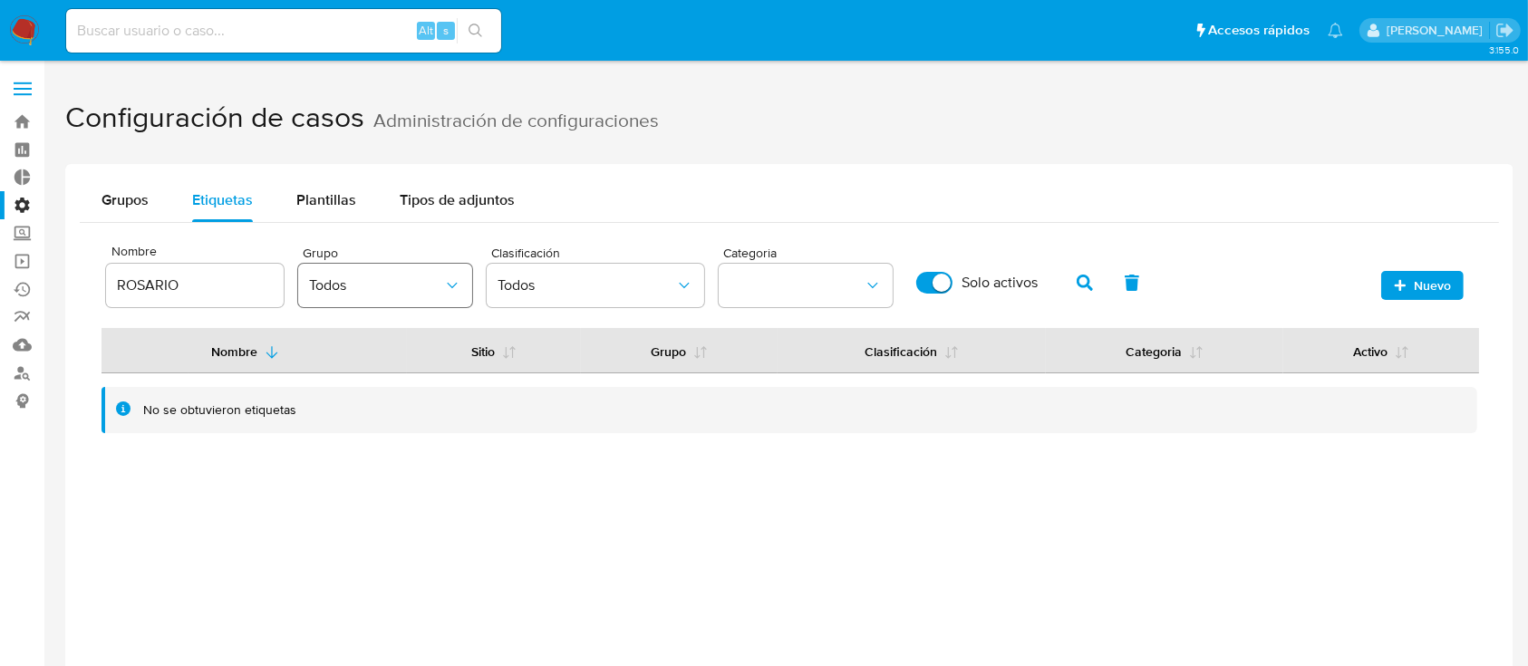
click at [367, 280] on span "Todos" at bounding box center [376, 285] width 134 height 18
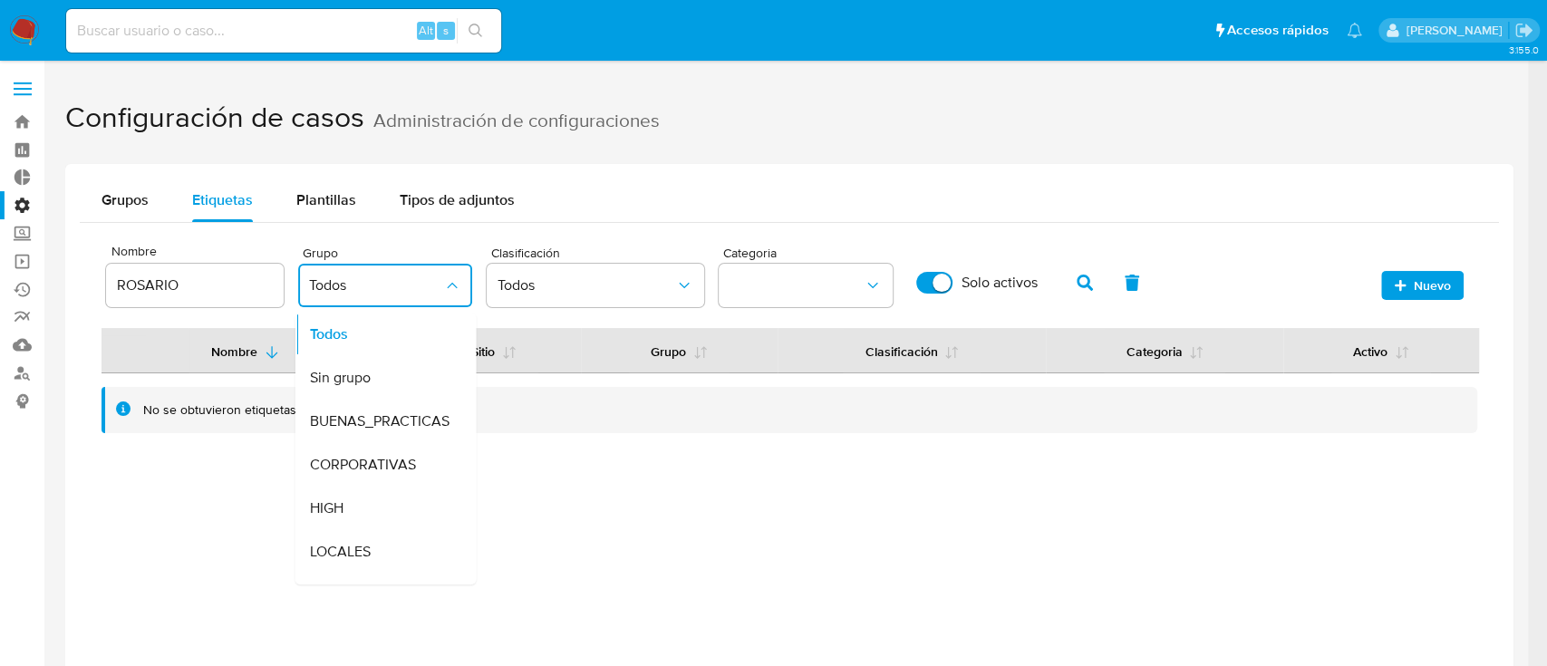
click at [718, 208] on div "Grupos Etiquetas Plantillas Tipos de adjuntos" at bounding box center [790, 201] width 1420 height 44
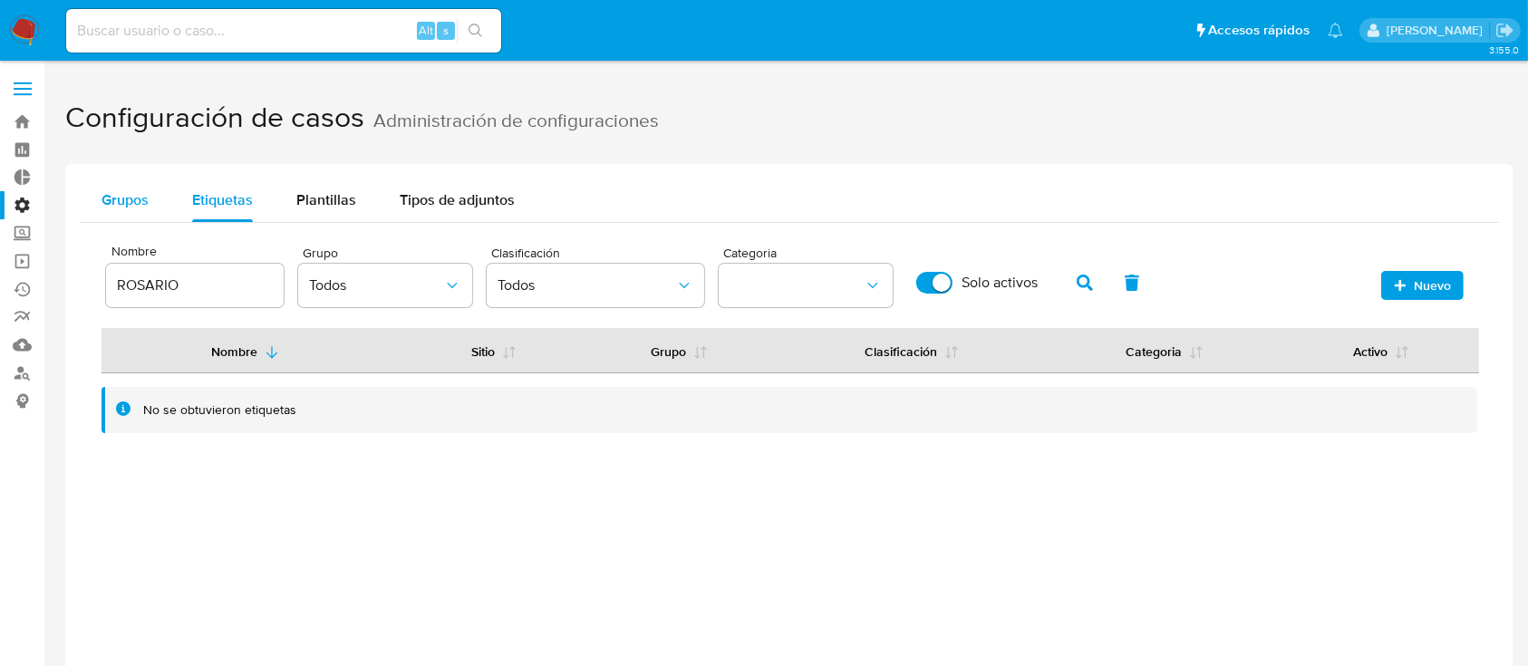
click at [106, 199] on span "Grupos" at bounding box center [125, 199] width 47 height 21
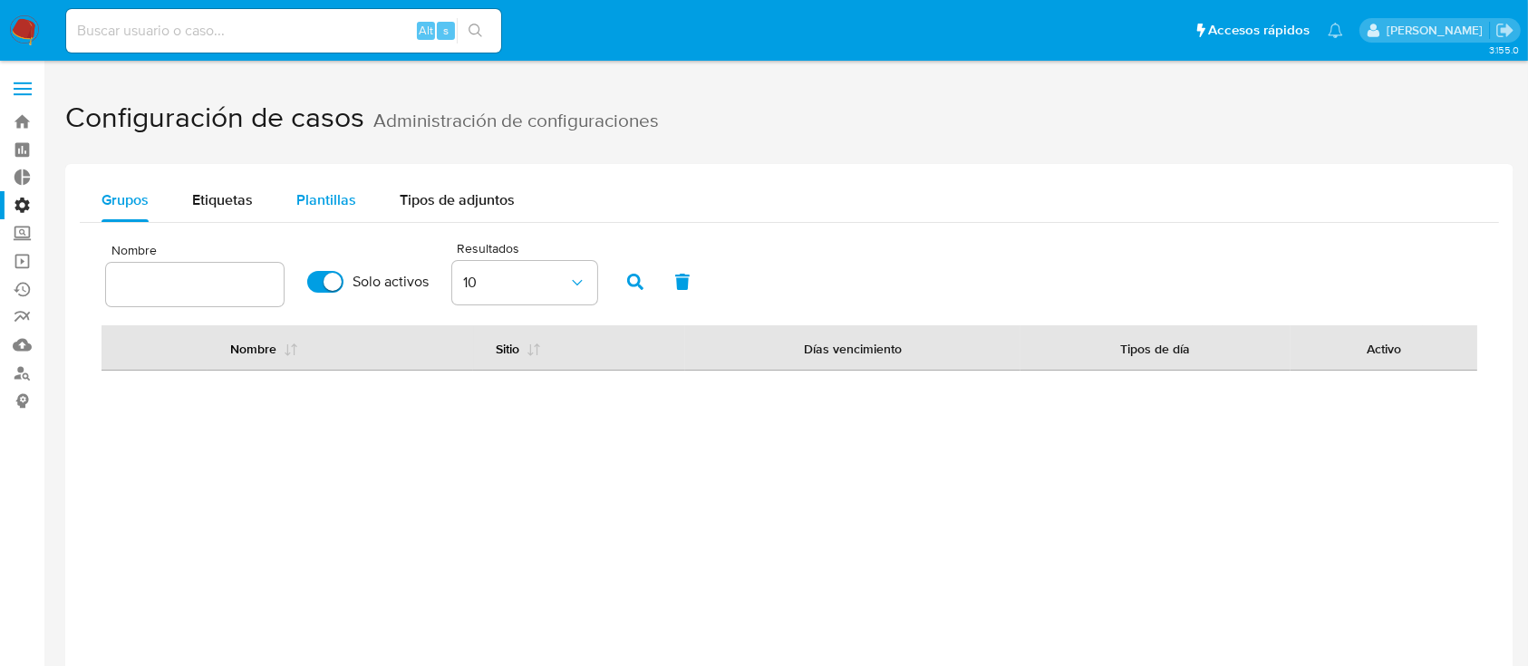
click at [348, 199] on span "Plantillas" at bounding box center [326, 199] width 60 height 21
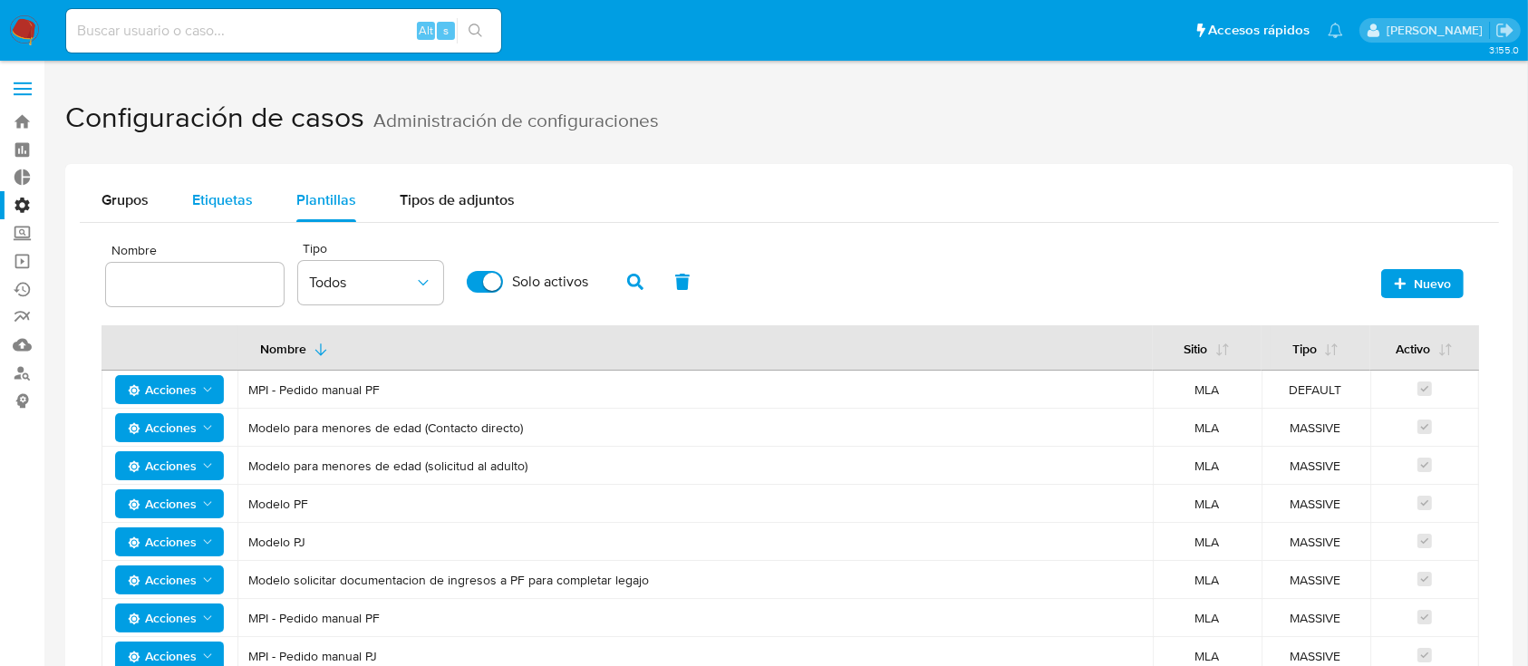
drag, startPoint x: 186, startPoint y: 211, endPoint x: 196, endPoint y: 219, distance: 12.9
click at [188, 212] on button "Etiquetas" at bounding box center [222, 201] width 104 height 44
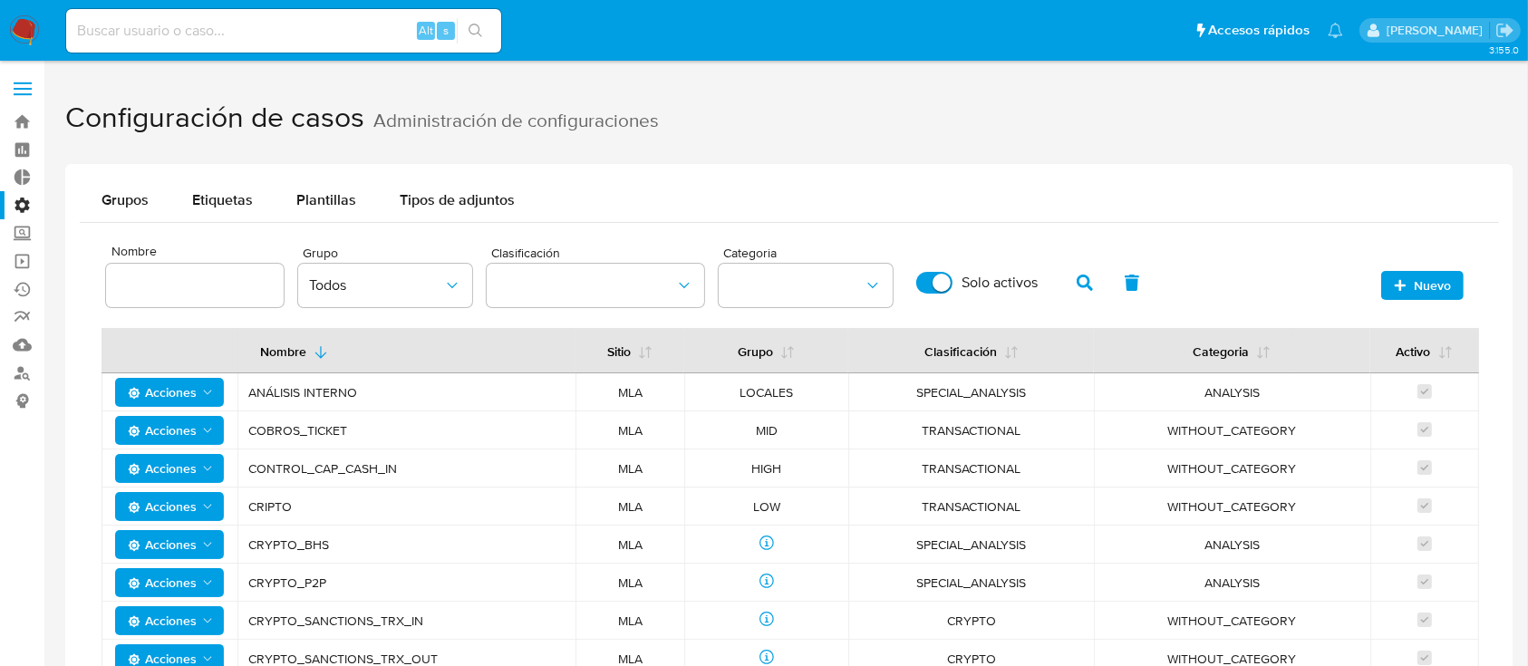
click at [210, 297] on div at bounding box center [195, 286] width 178 height 44
click at [210, 287] on input at bounding box center [195, 286] width 178 height 24
type input "rosario"
click at [1078, 285] on icon "button" at bounding box center [1085, 283] width 16 height 16
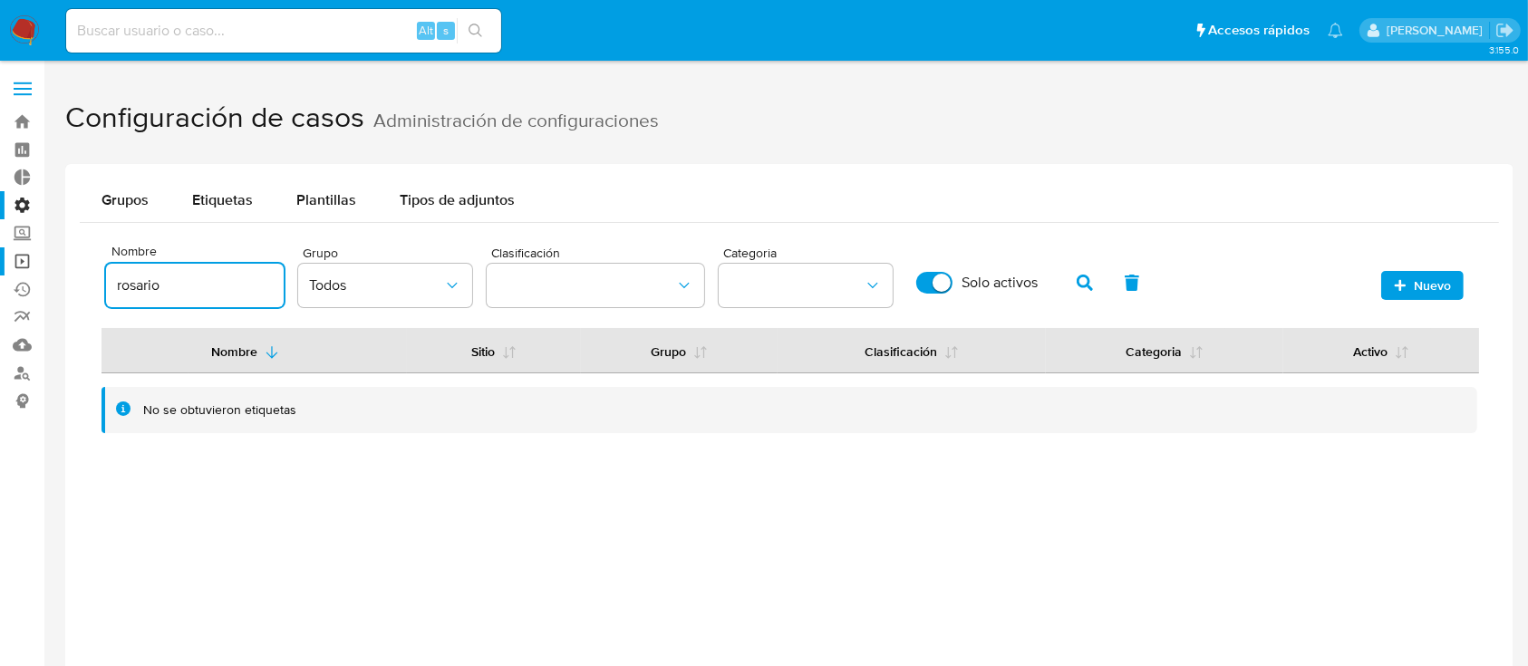
drag, startPoint x: 180, startPoint y: 288, endPoint x: 0, endPoint y: 252, distance: 184.0
click at [0, 261] on section "Bandeja Tablero Tablero Externo Administración Reglas Roles Usuarios Equipos Co…" at bounding box center [764, 421] width 1528 height 842
click at [1088, 283] on icon "button" at bounding box center [1085, 283] width 16 height 16
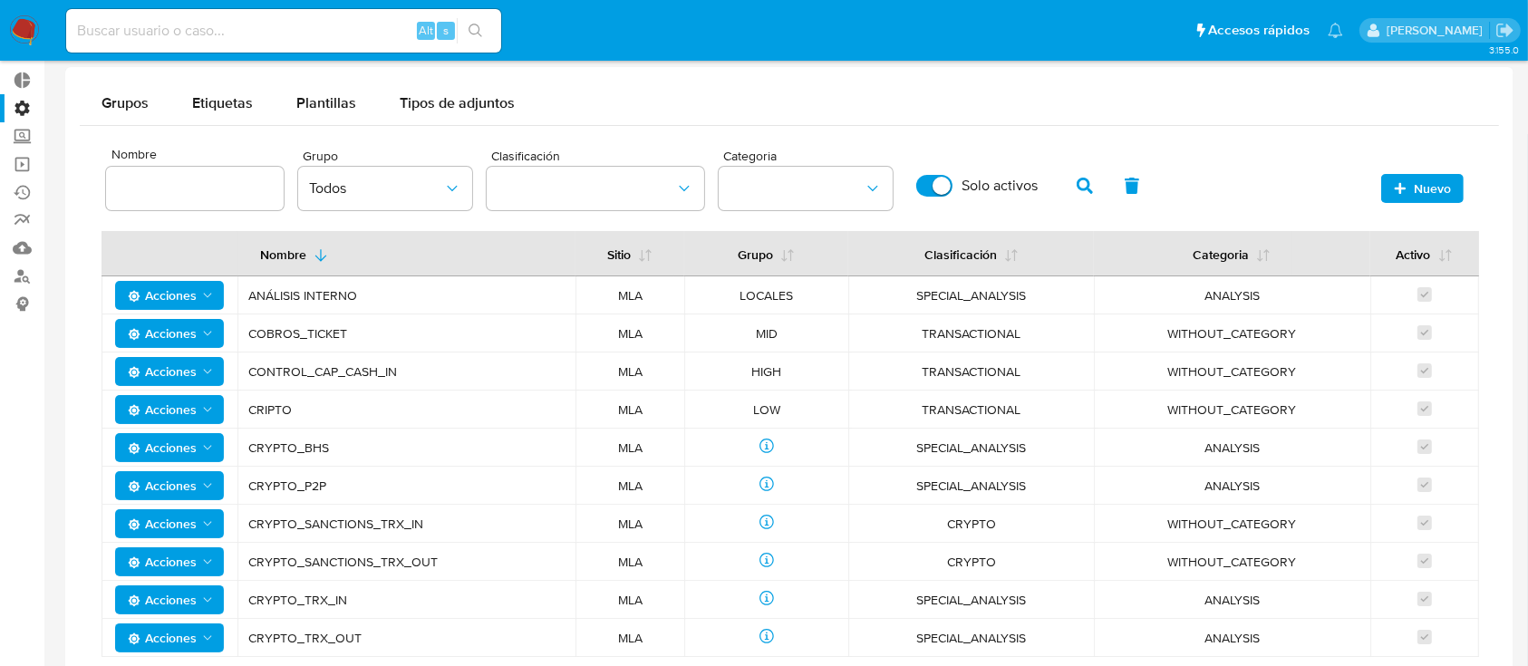
scroll to position [174, 0]
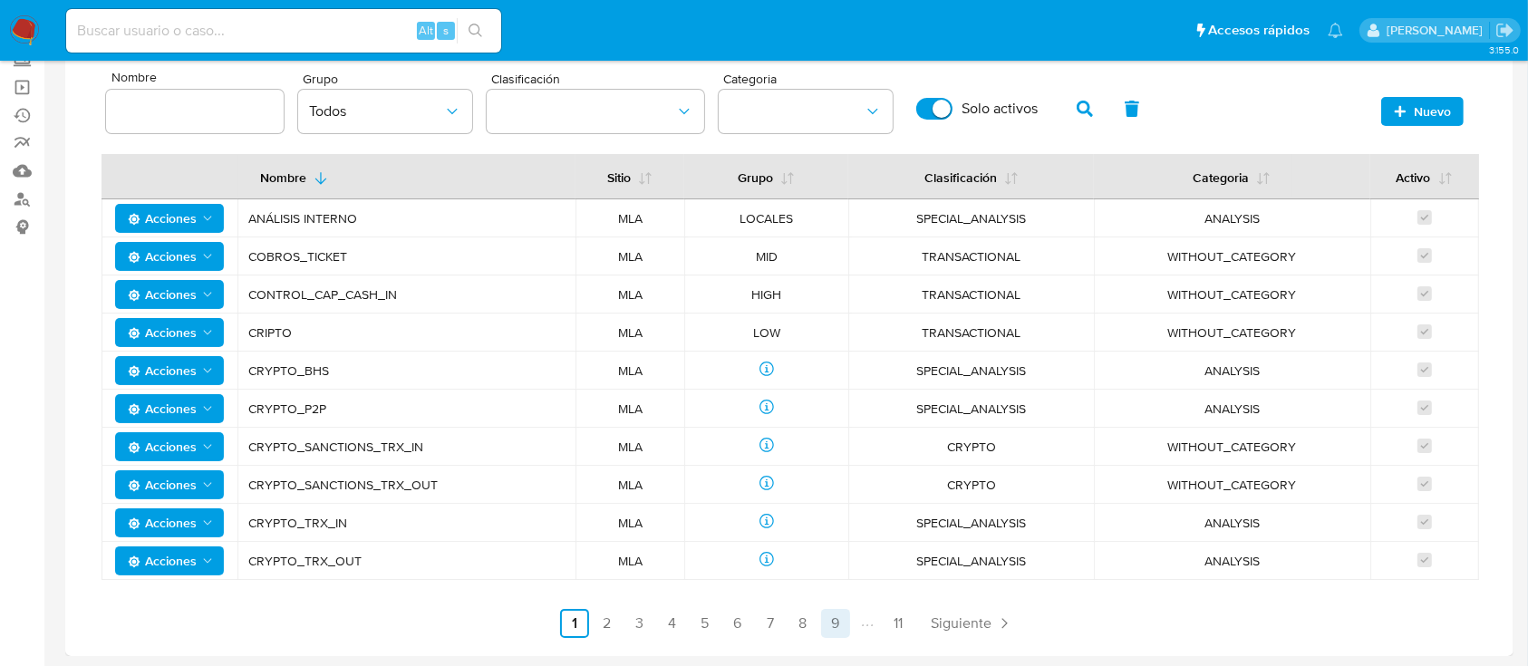
click at [834, 622] on link "9" at bounding box center [835, 623] width 29 height 29
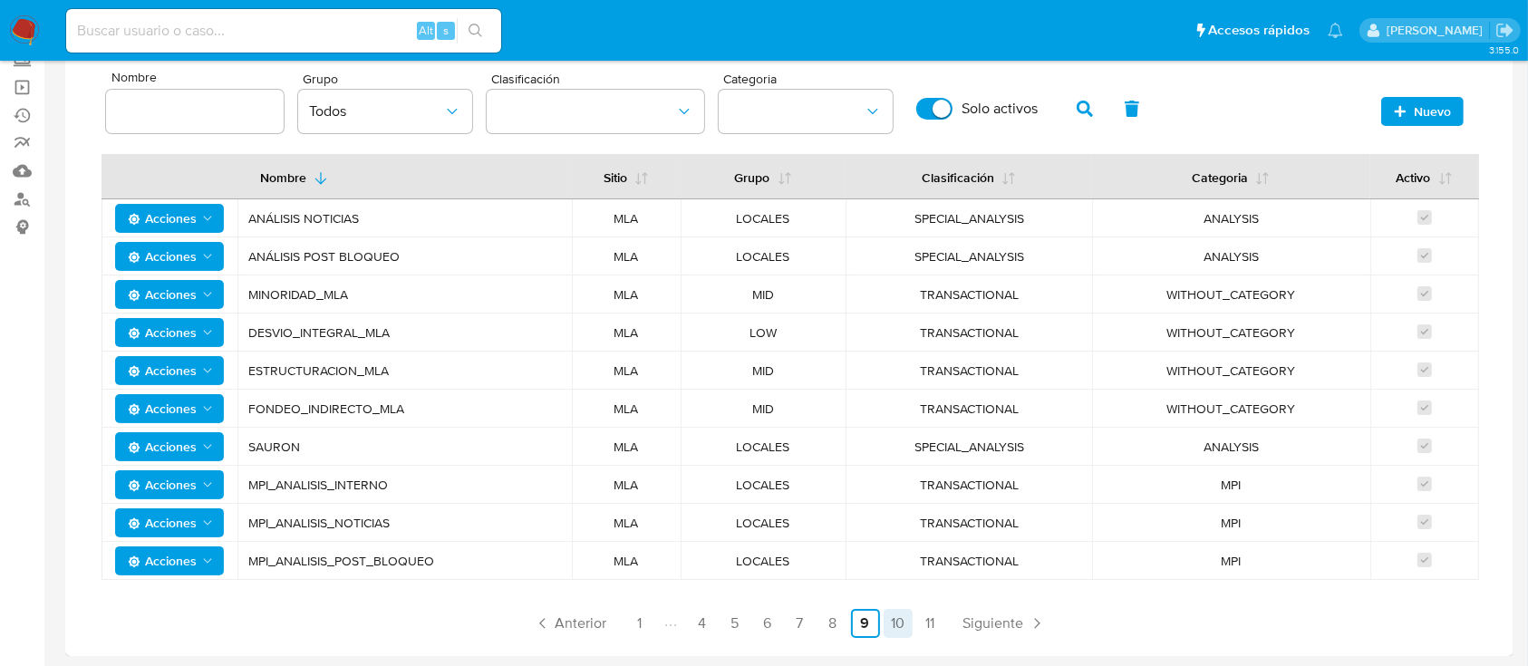
click at [905, 624] on link "10" at bounding box center [898, 623] width 29 height 29
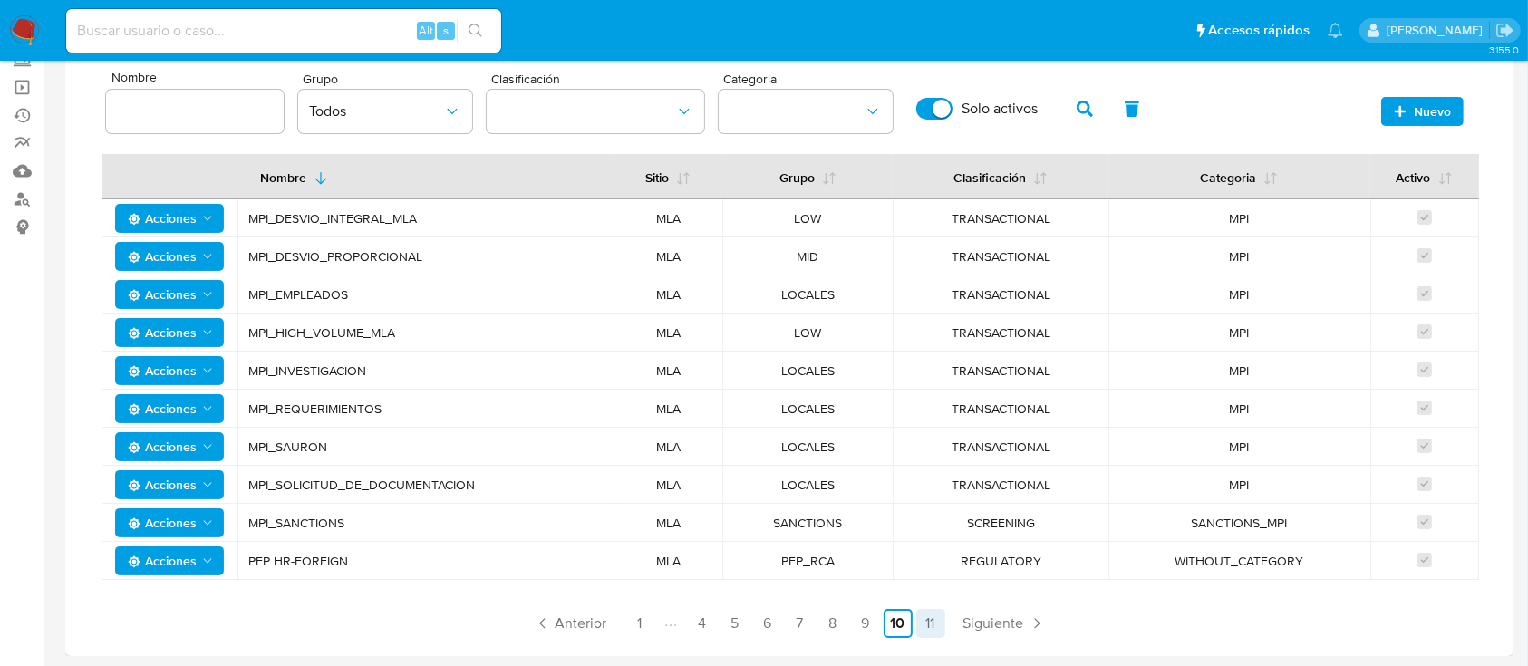
click at [921, 621] on link "11" at bounding box center [931, 623] width 29 height 29
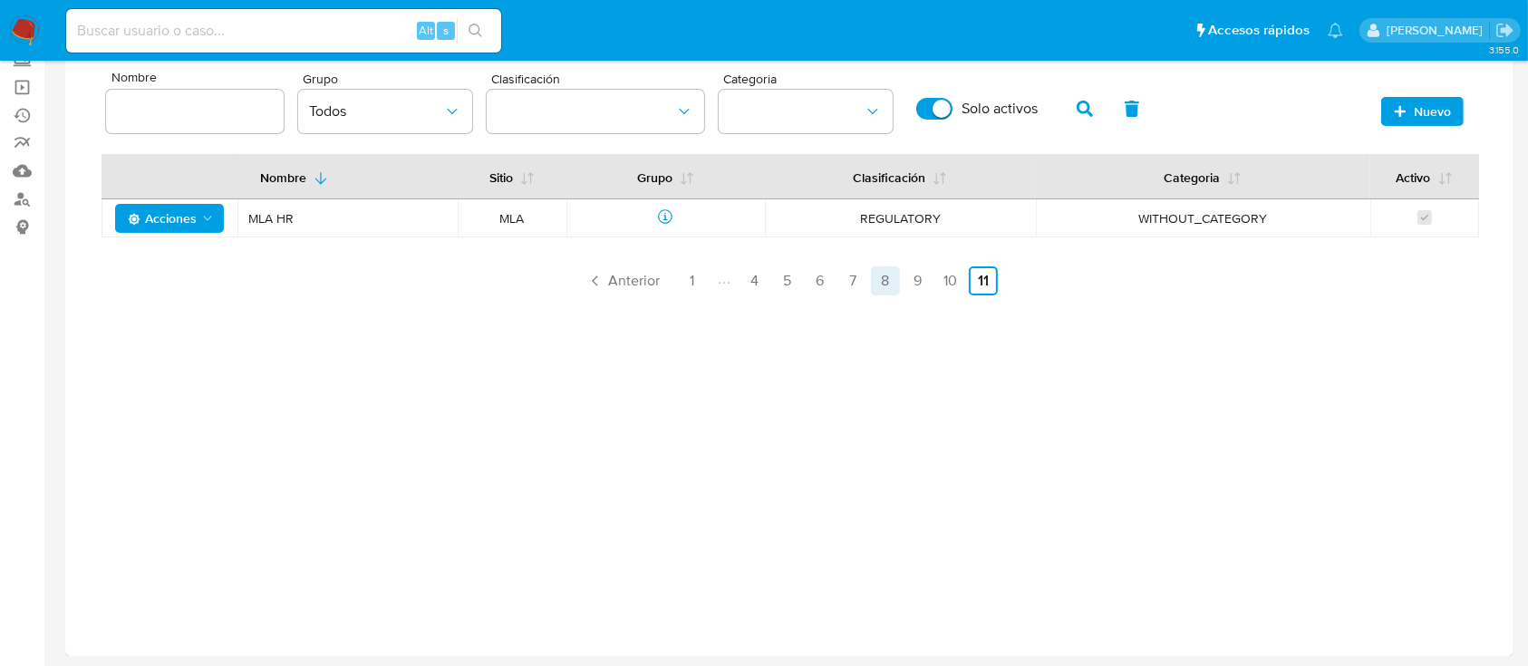
click at [893, 287] on link "8" at bounding box center [885, 281] width 29 height 29
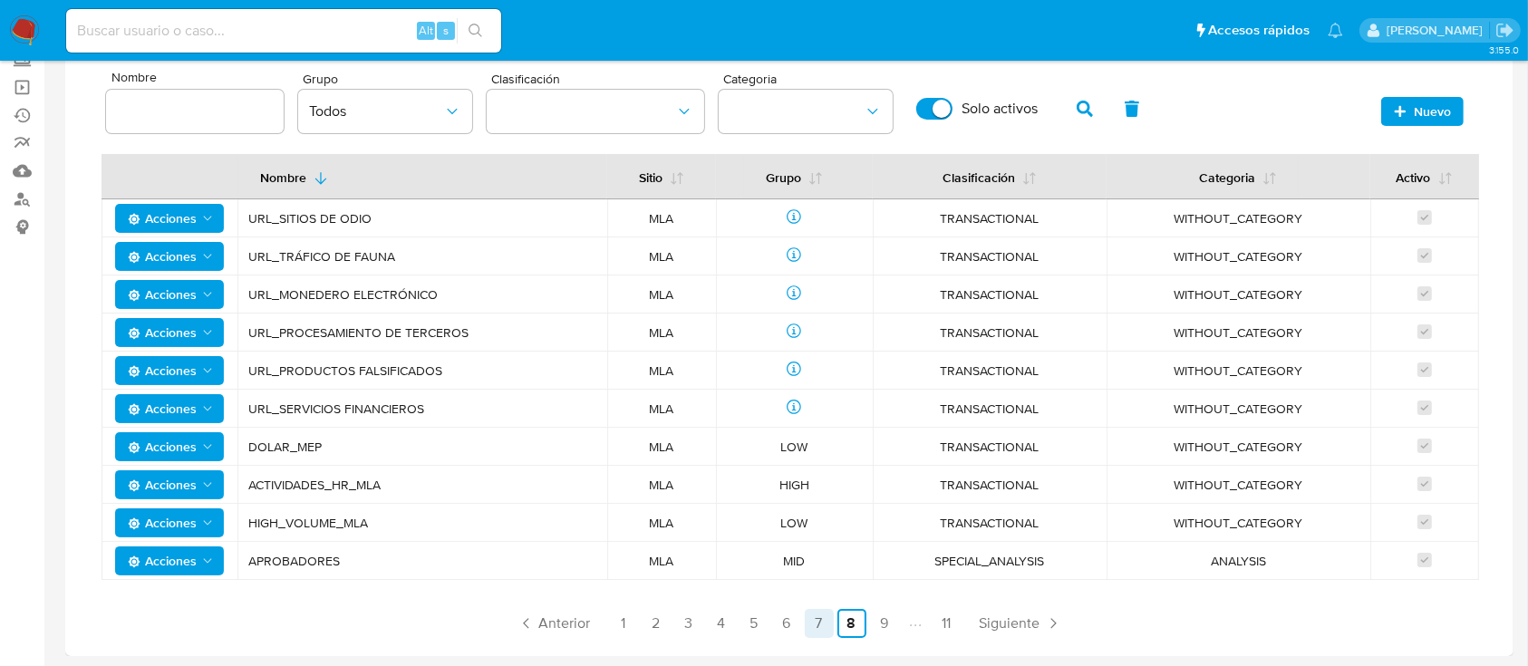
click at [810, 625] on link "7" at bounding box center [819, 623] width 29 height 29
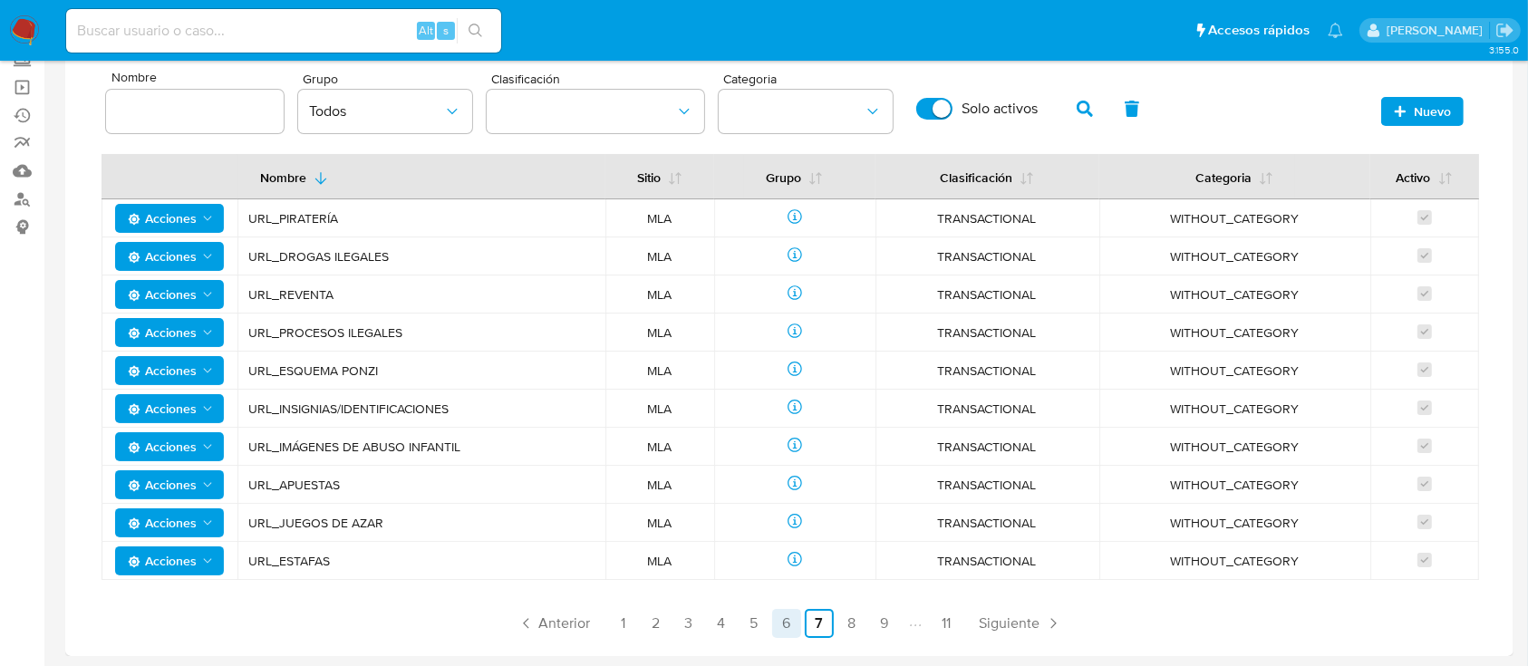
click at [790, 619] on link "6" at bounding box center [786, 623] width 29 height 29
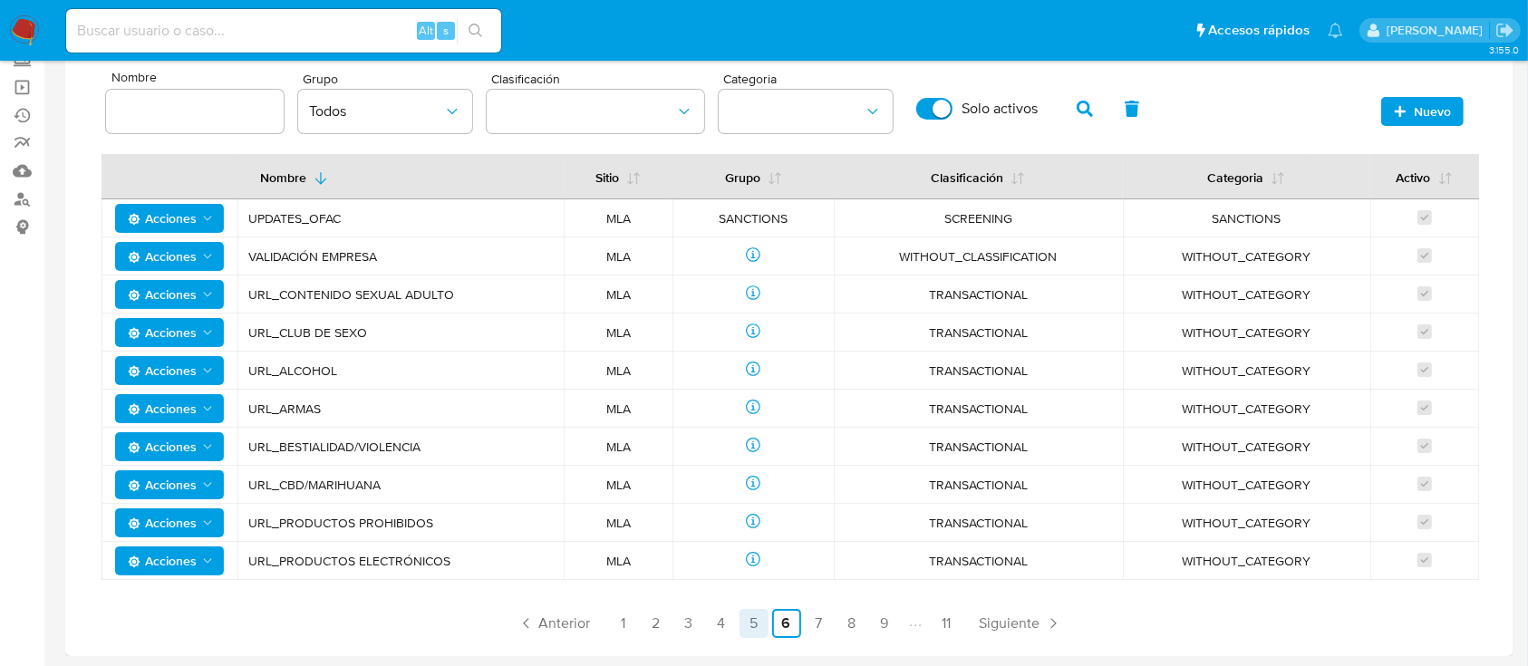
click at [757, 620] on link "5" at bounding box center [754, 623] width 29 height 29
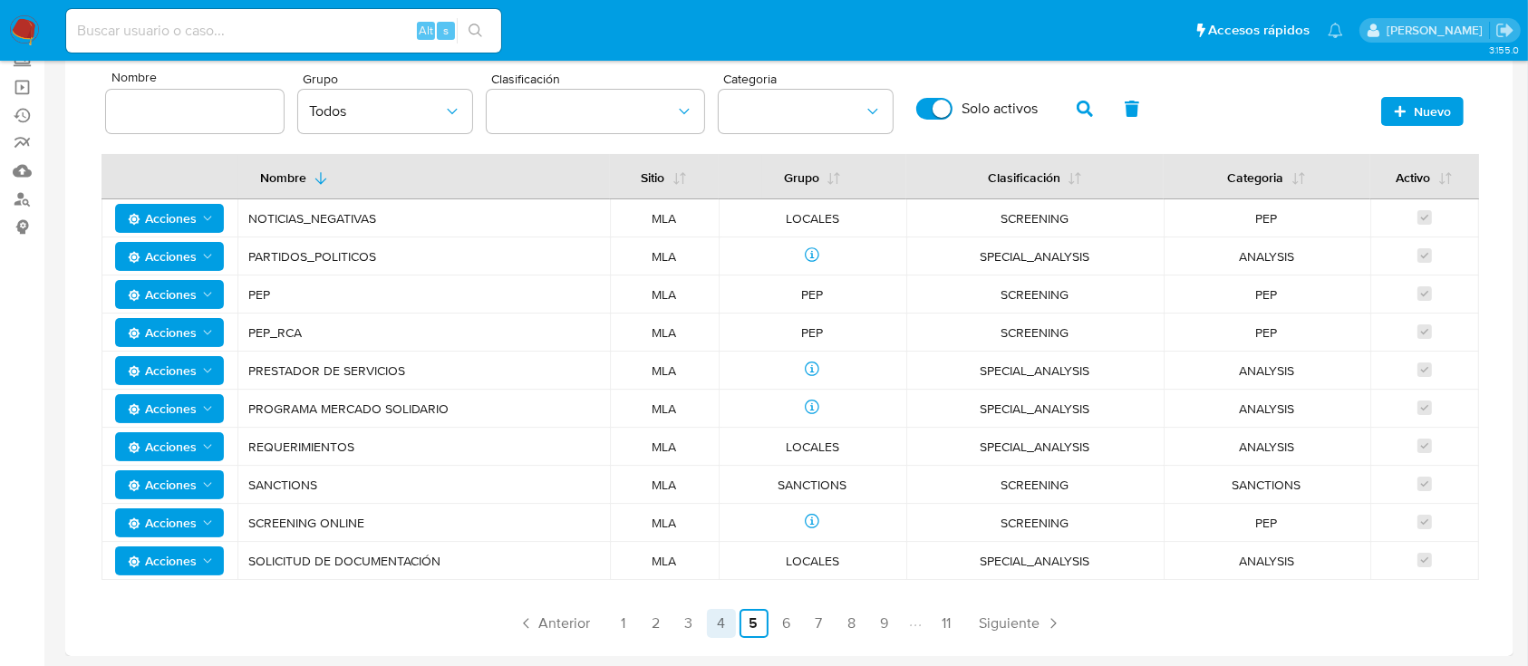
click at [732, 622] on link "4" at bounding box center [721, 623] width 29 height 29
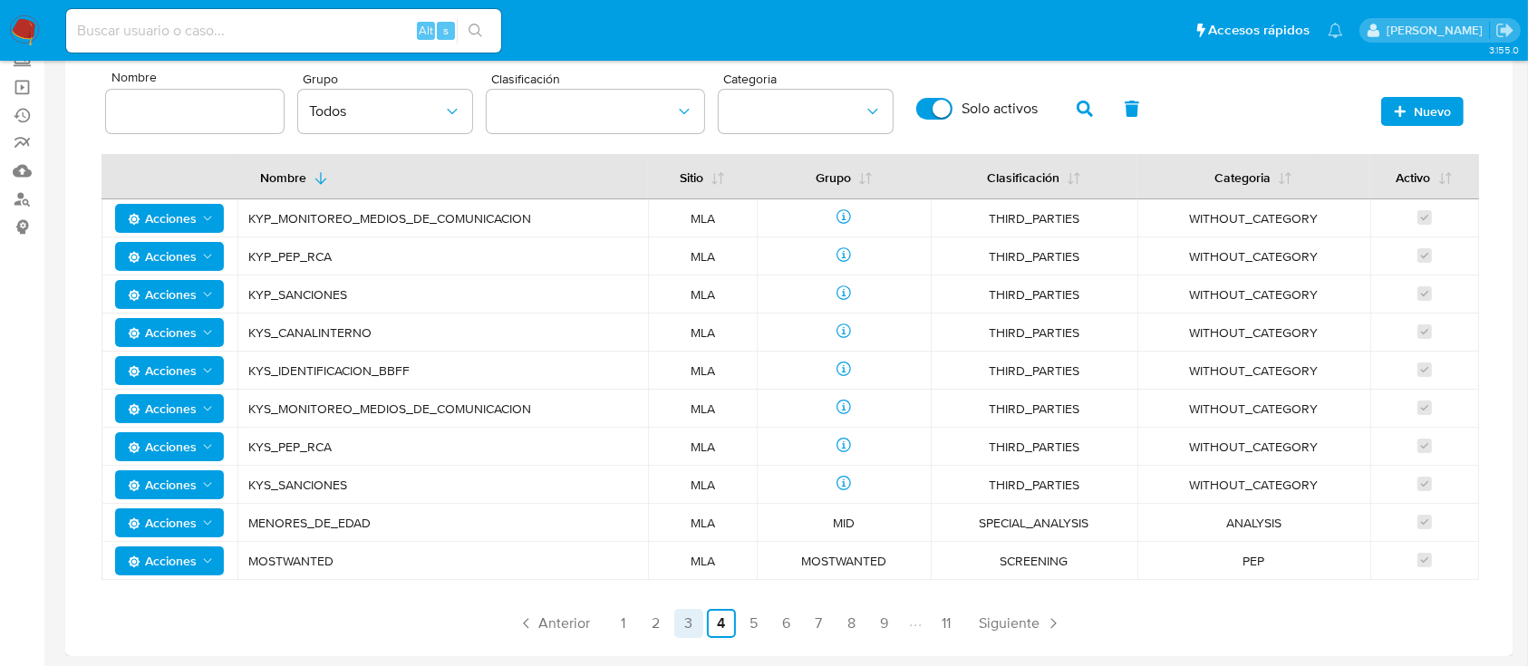
click at [694, 623] on link "3" at bounding box center [688, 623] width 29 height 29
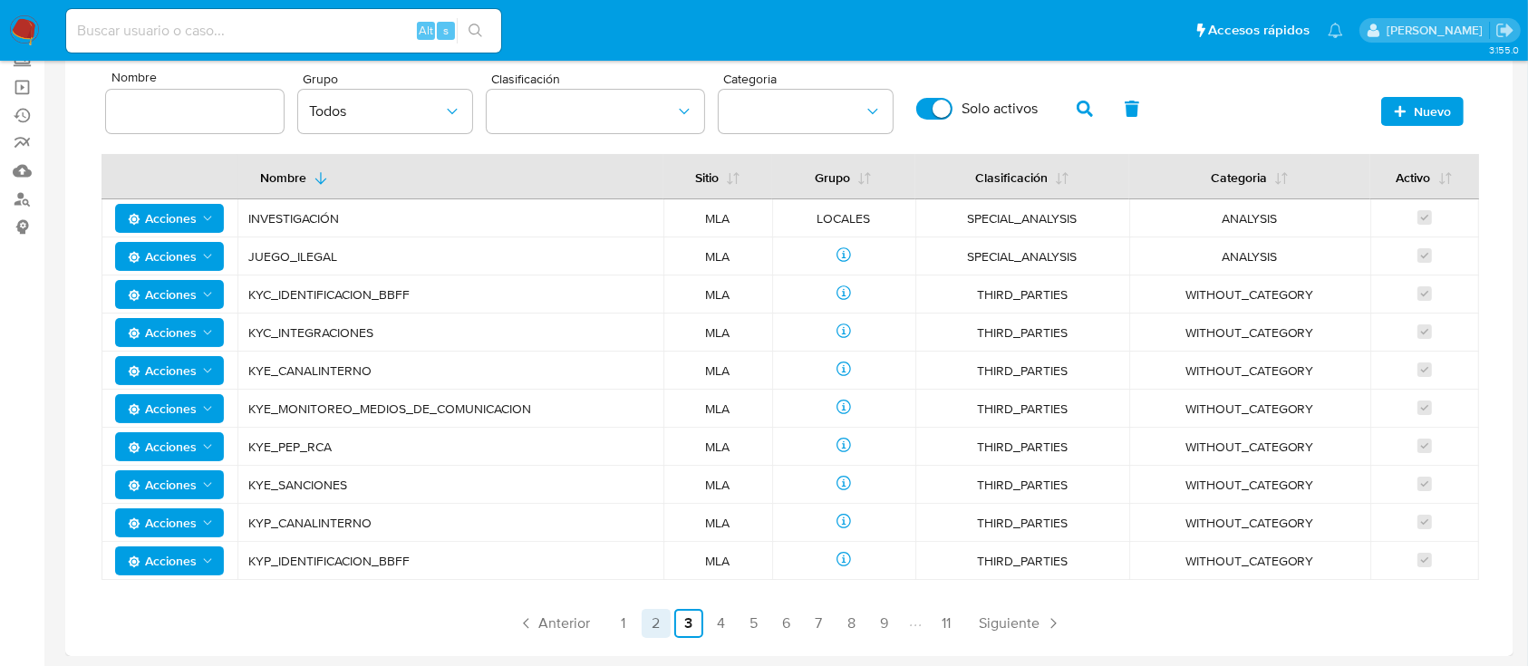
click at [655, 623] on link "2" at bounding box center [656, 623] width 29 height 29
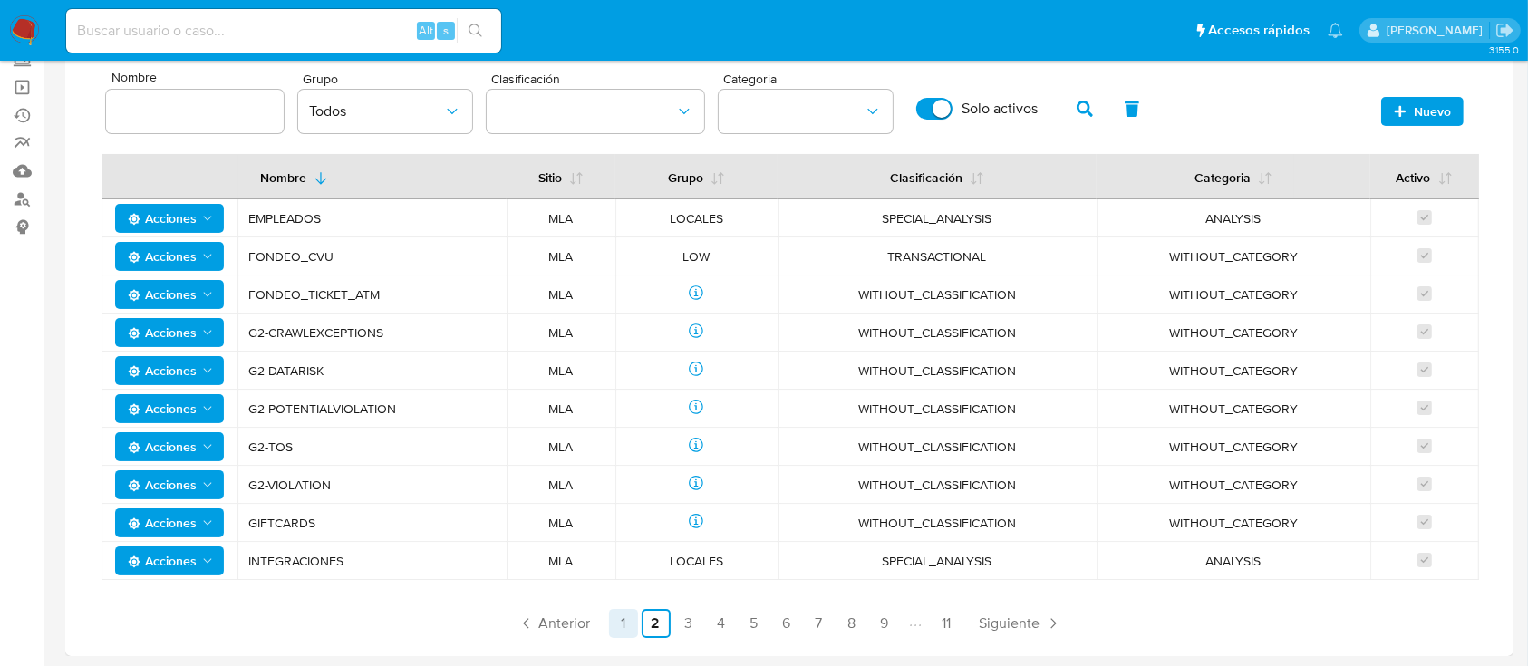
click at [631, 623] on link "1" at bounding box center [623, 623] width 29 height 29
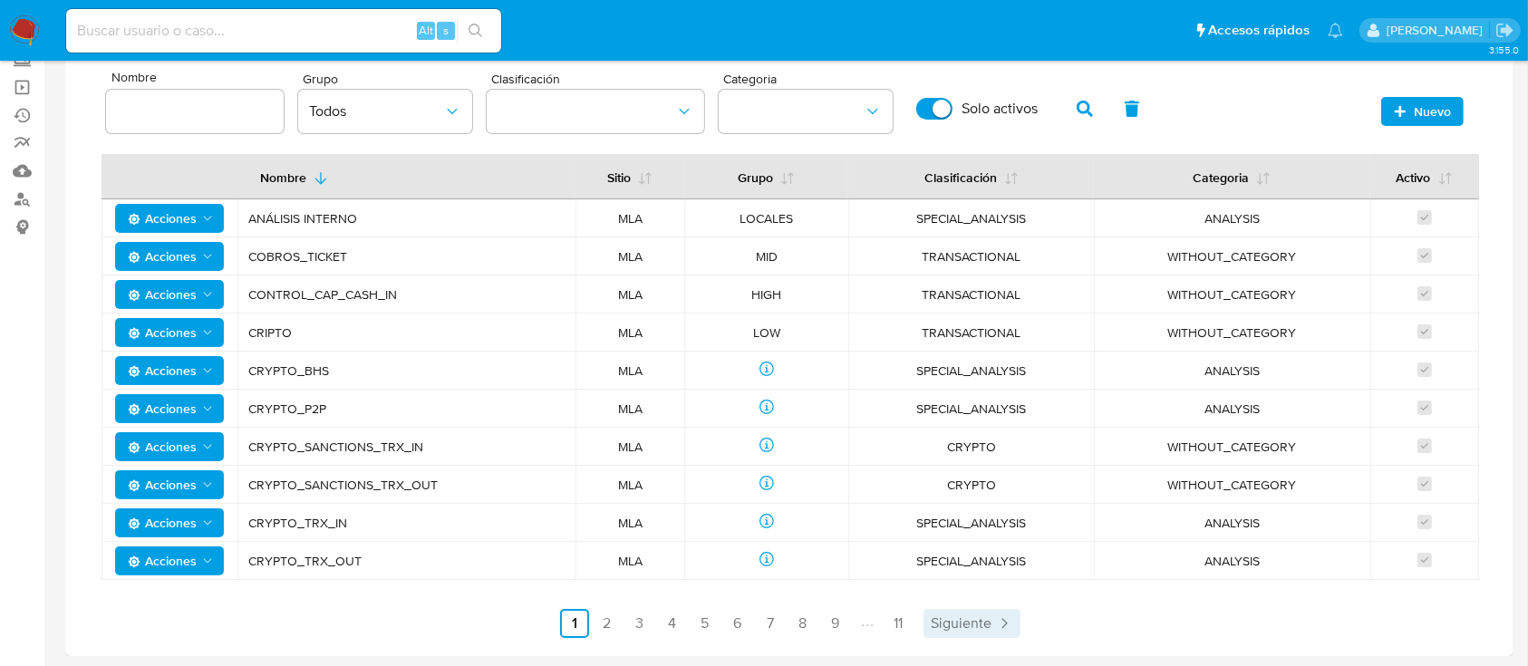
click at [957, 617] on span "Siguiente" at bounding box center [961, 623] width 61 height 15
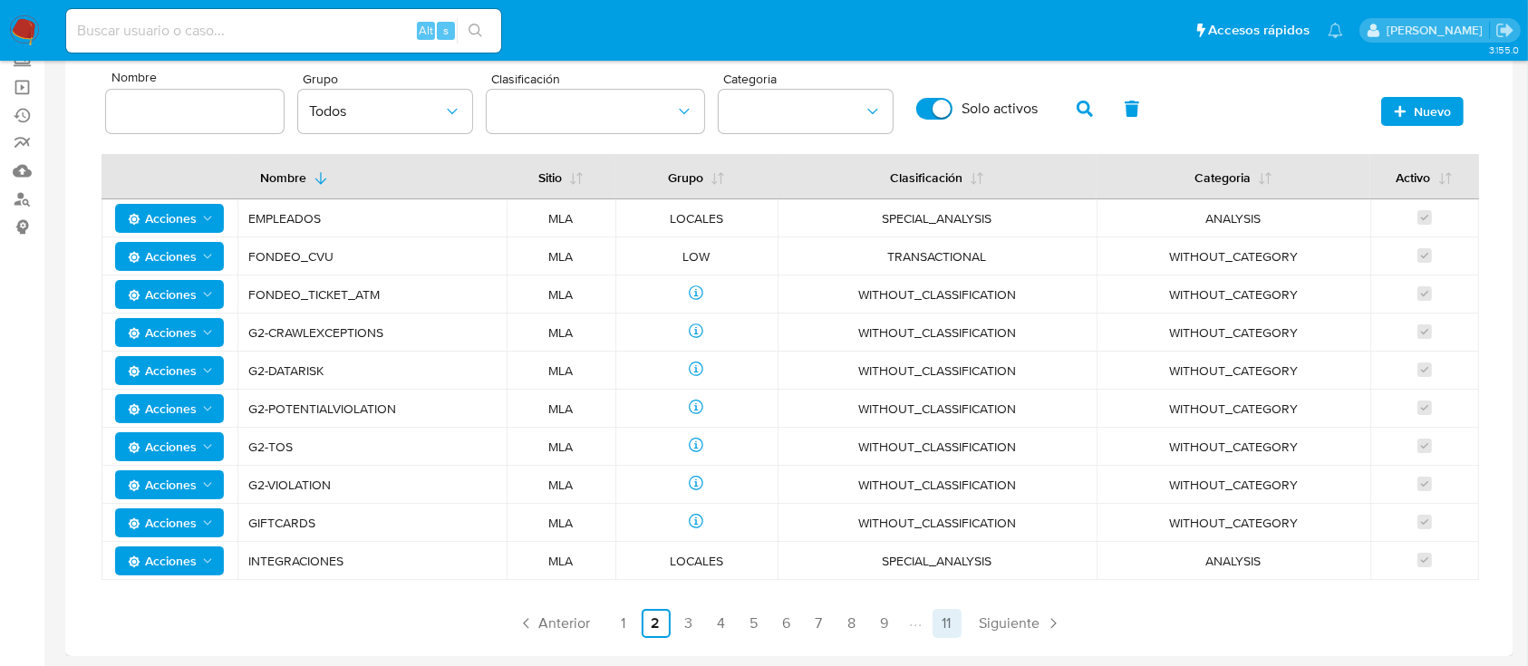
click at [943, 627] on link "11" at bounding box center [947, 623] width 29 height 29
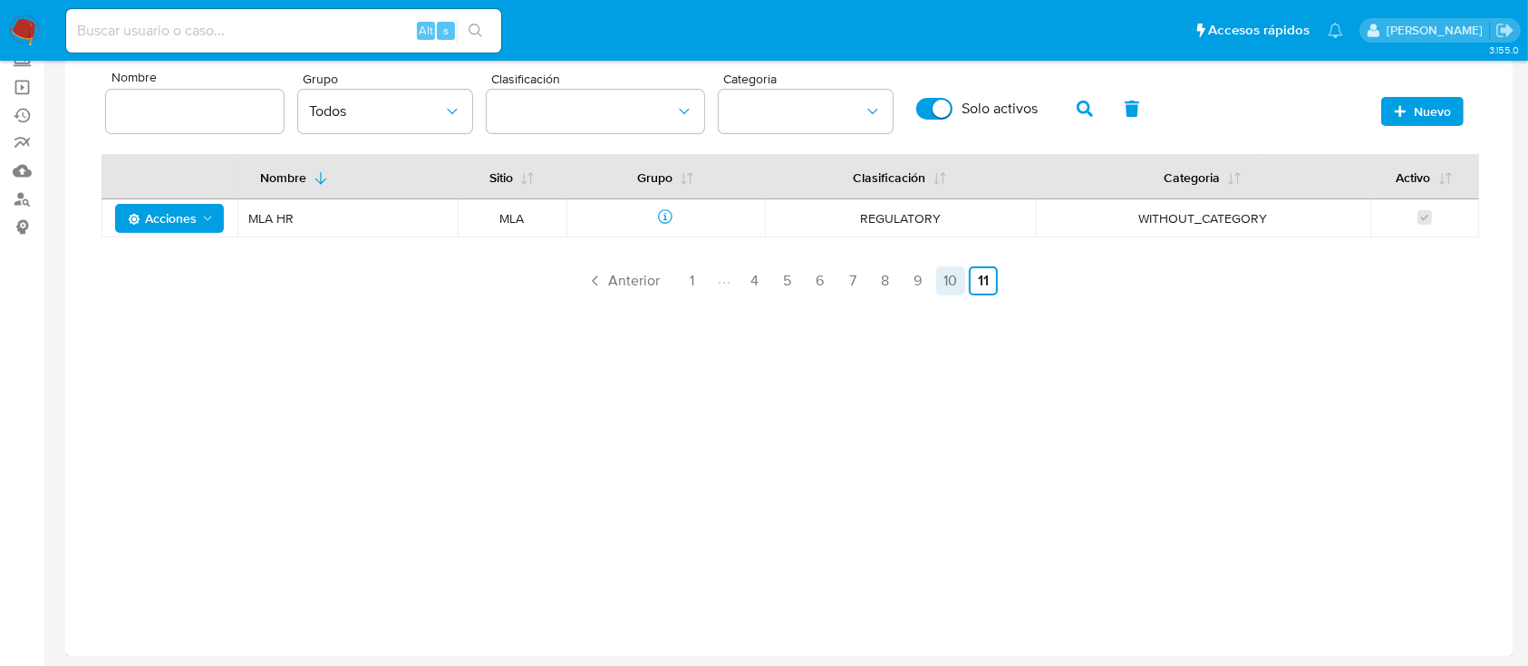
click at [946, 284] on link "10" at bounding box center [950, 281] width 29 height 29
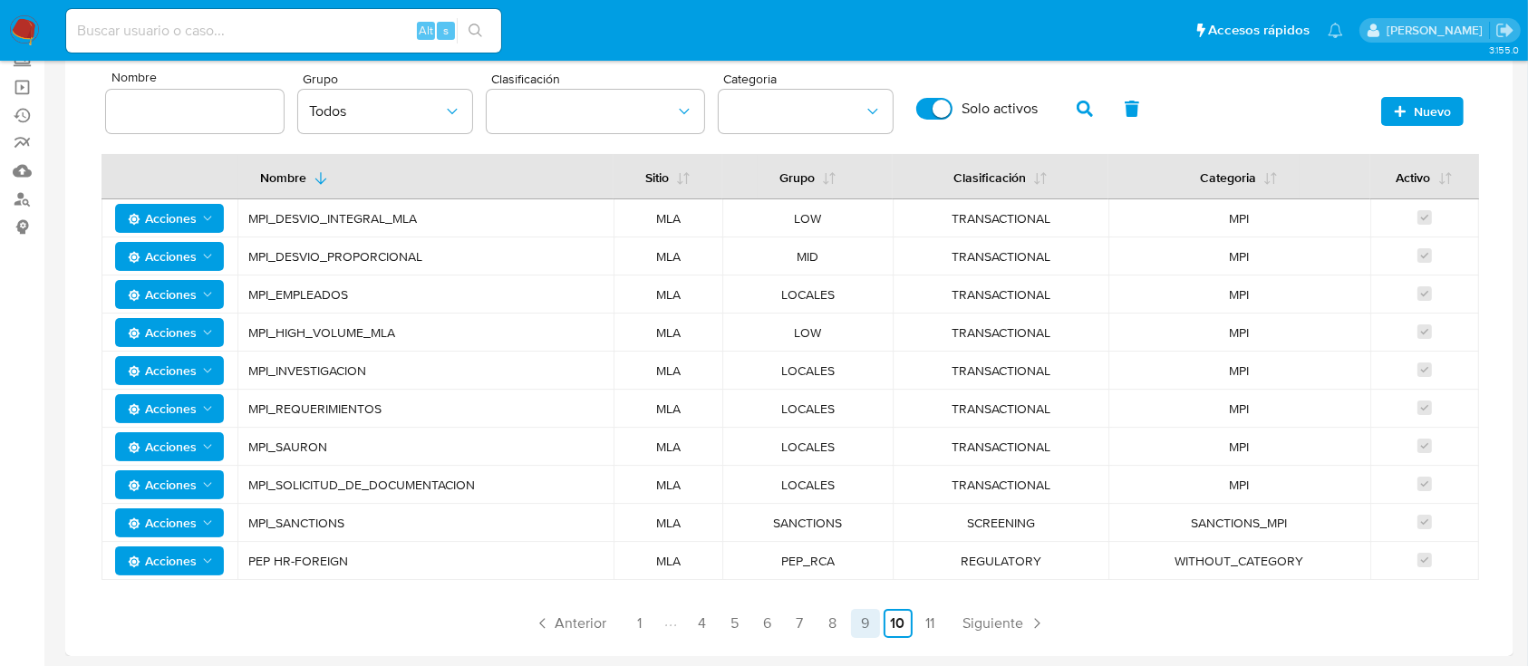
click at [867, 630] on link "9" at bounding box center [865, 623] width 29 height 29
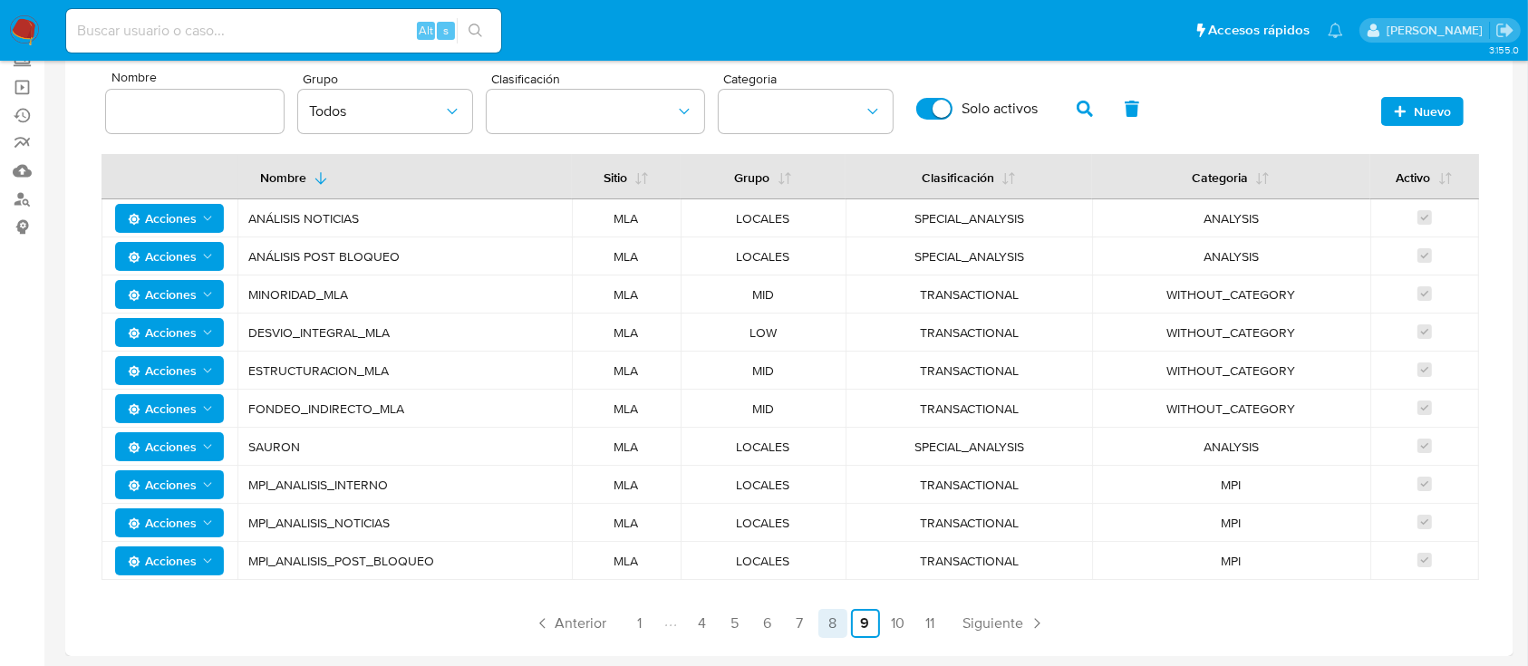
click at [843, 632] on link "8" at bounding box center [833, 623] width 29 height 29
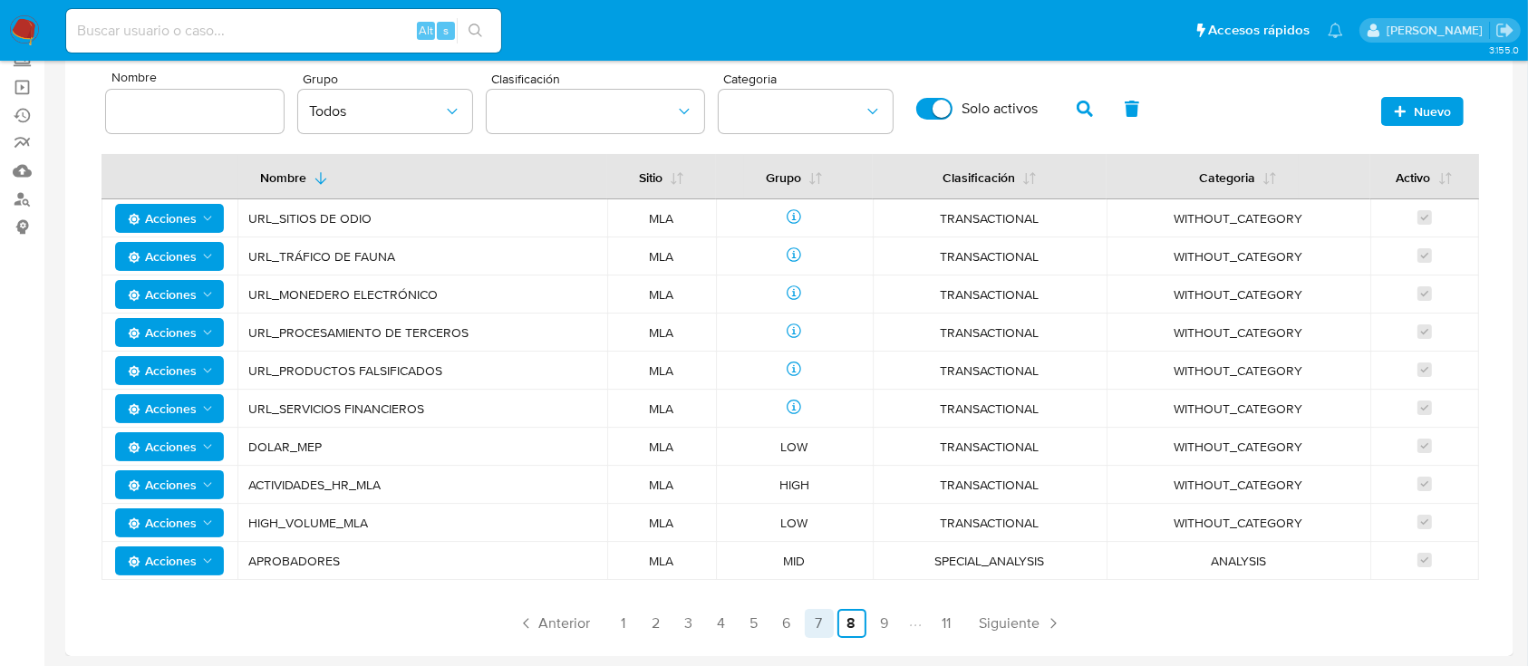
click at [819, 632] on link "7" at bounding box center [819, 623] width 29 height 29
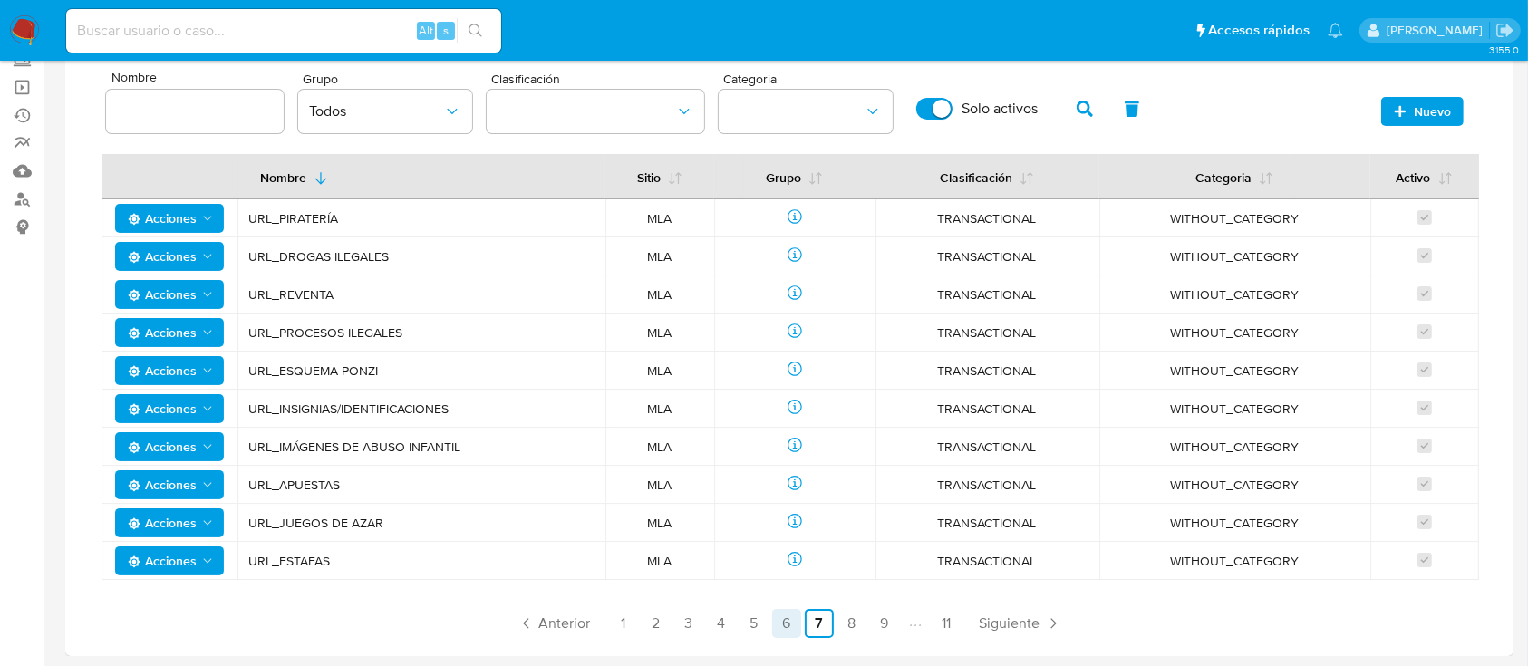
click at [786, 626] on link "6" at bounding box center [786, 623] width 29 height 29
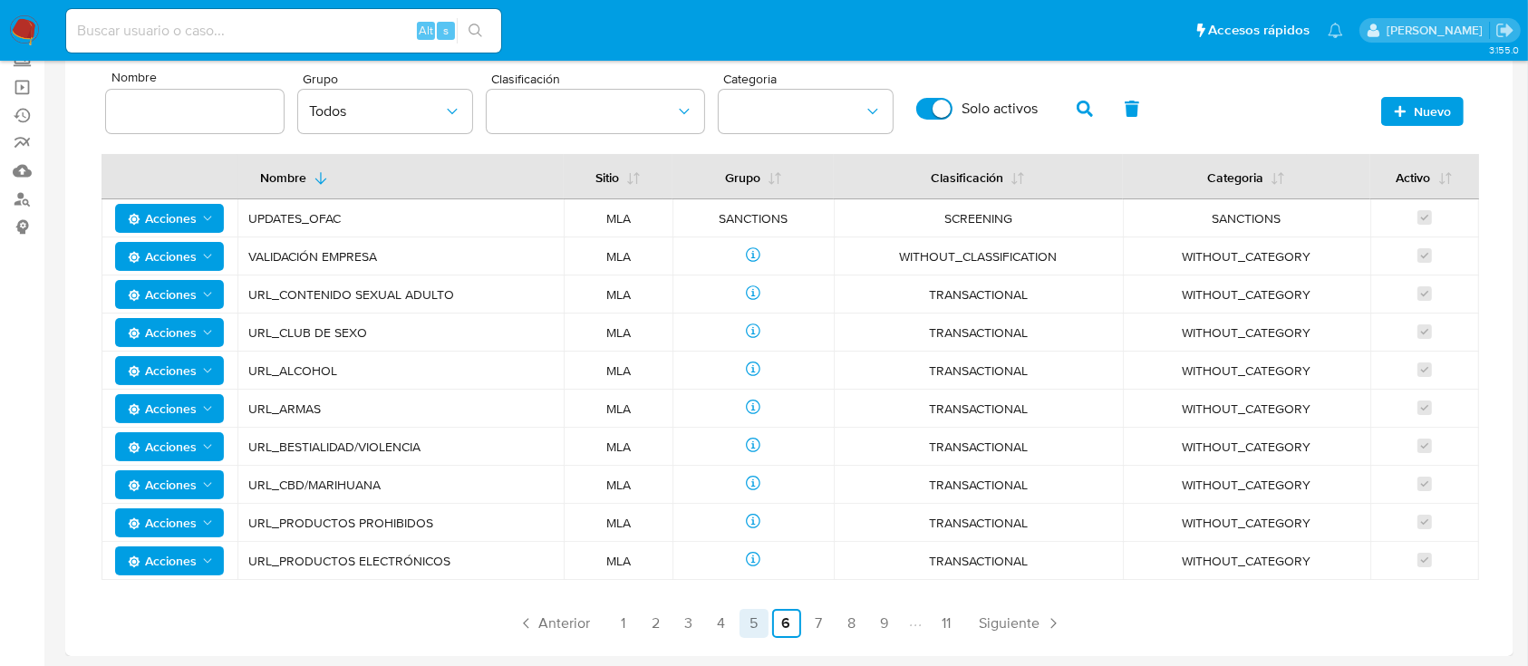
click at [749, 625] on link "5" at bounding box center [754, 623] width 29 height 29
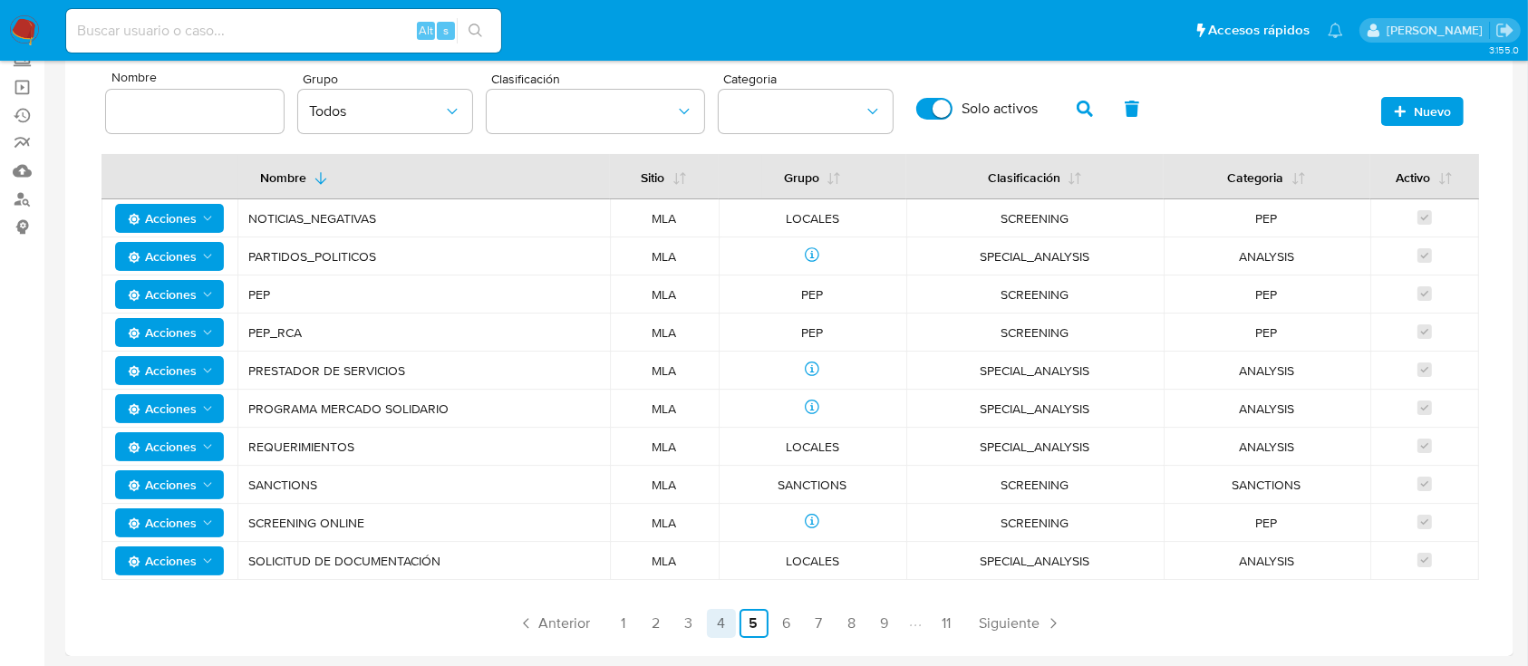
click at [718, 622] on link "4" at bounding box center [721, 623] width 29 height 29
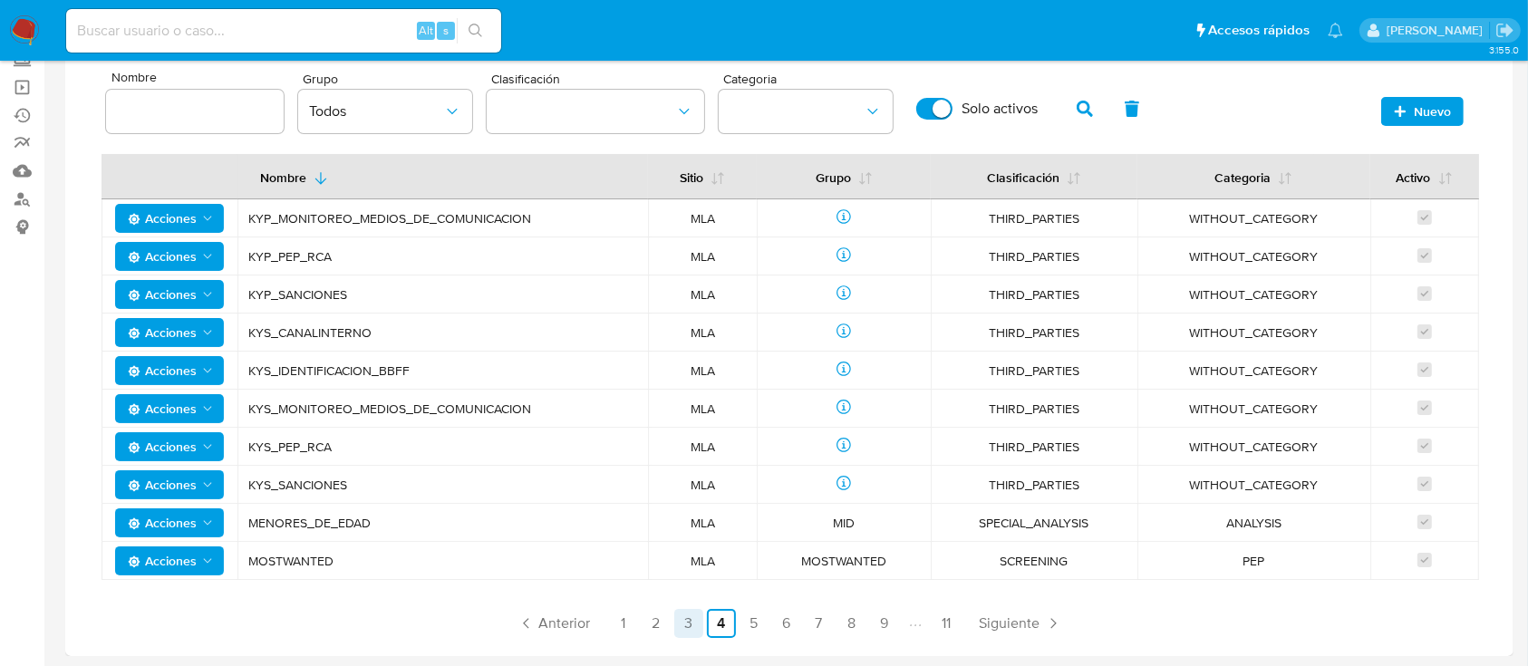
click at [696, 620] on link "3" at bounding box center [688, 623] width 29 height 29
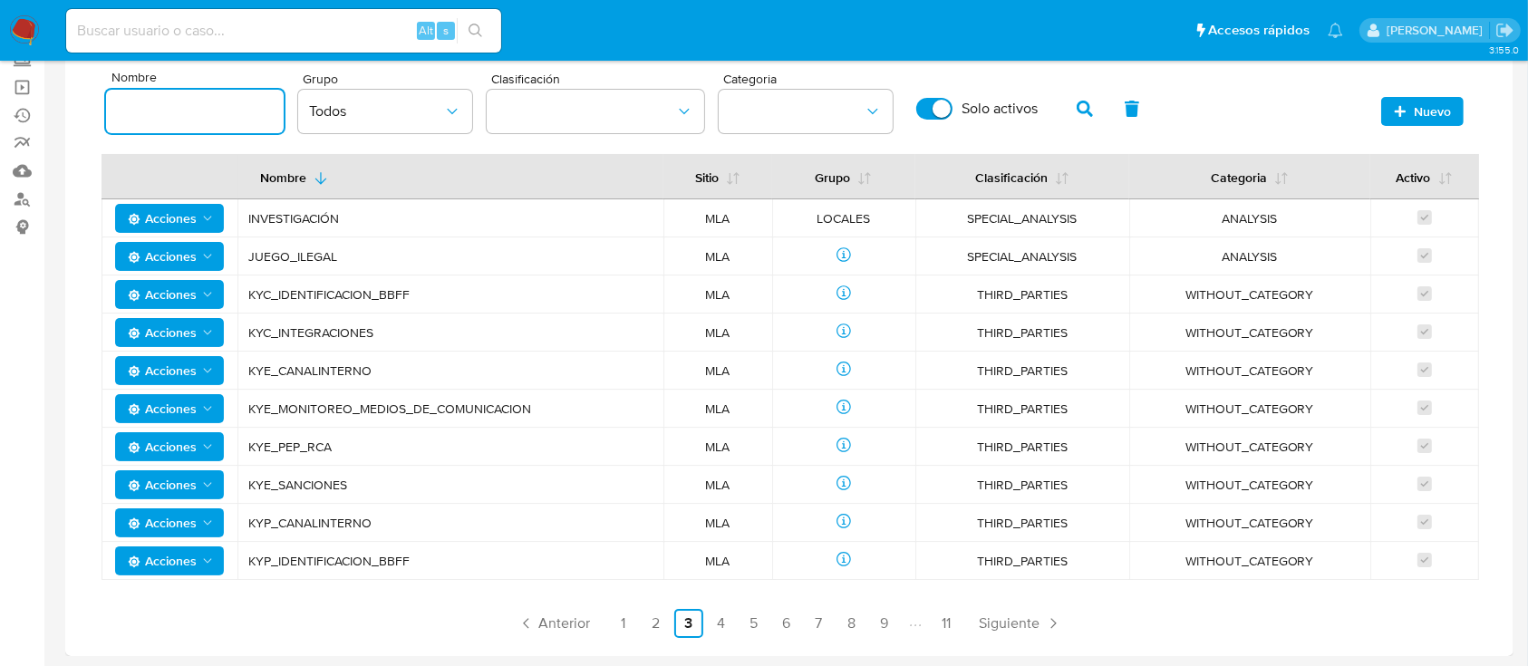
click at [168, 118] on input at bounding box center [195, 112] width 178 height 24
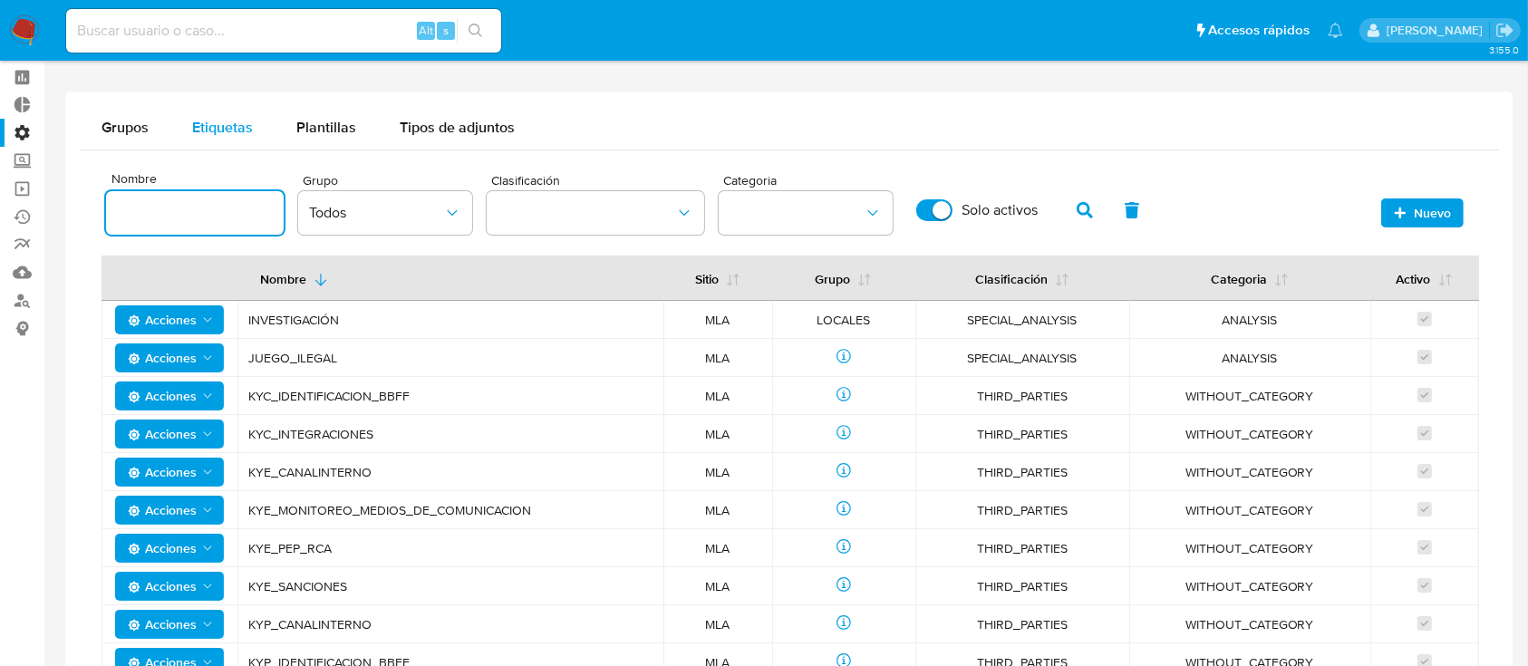
scroll to position [0, 0]
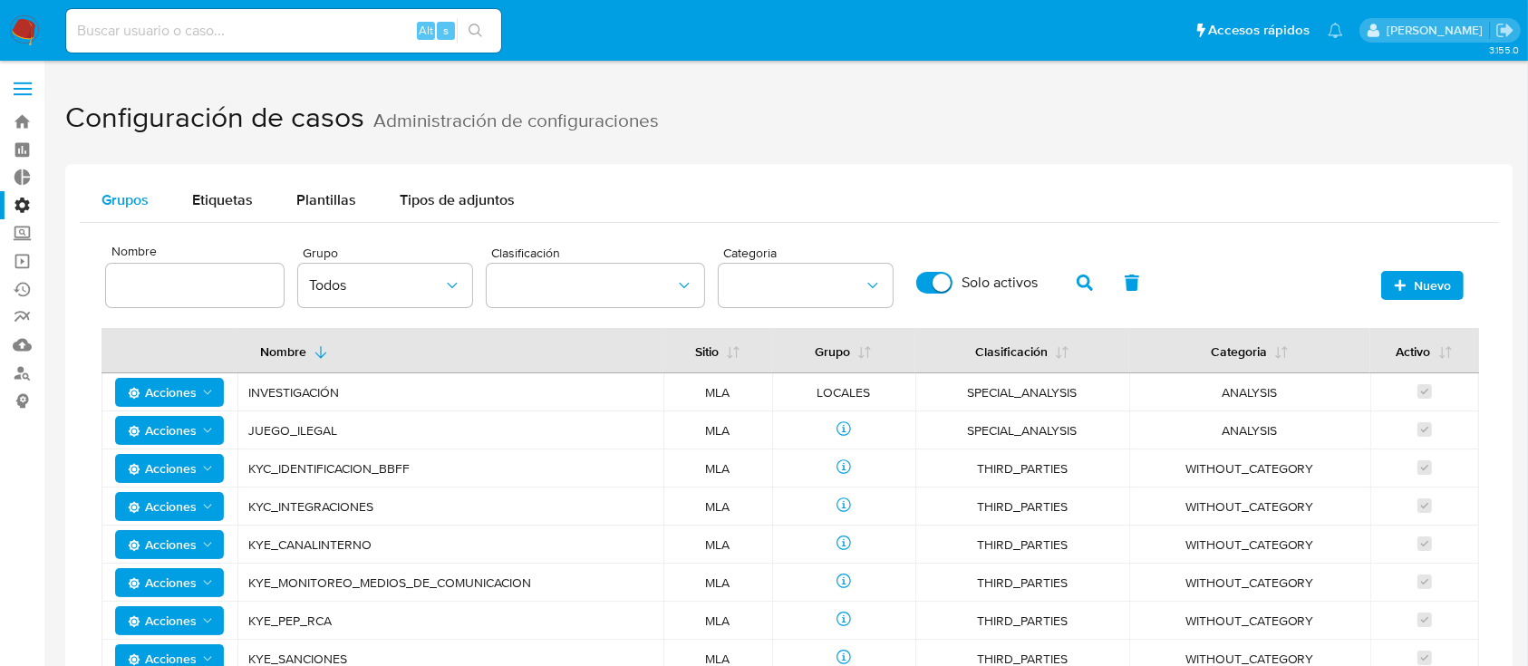
click at [134, 189] on span "Grupos" at bounding box center [125, 199] width 47 height 21
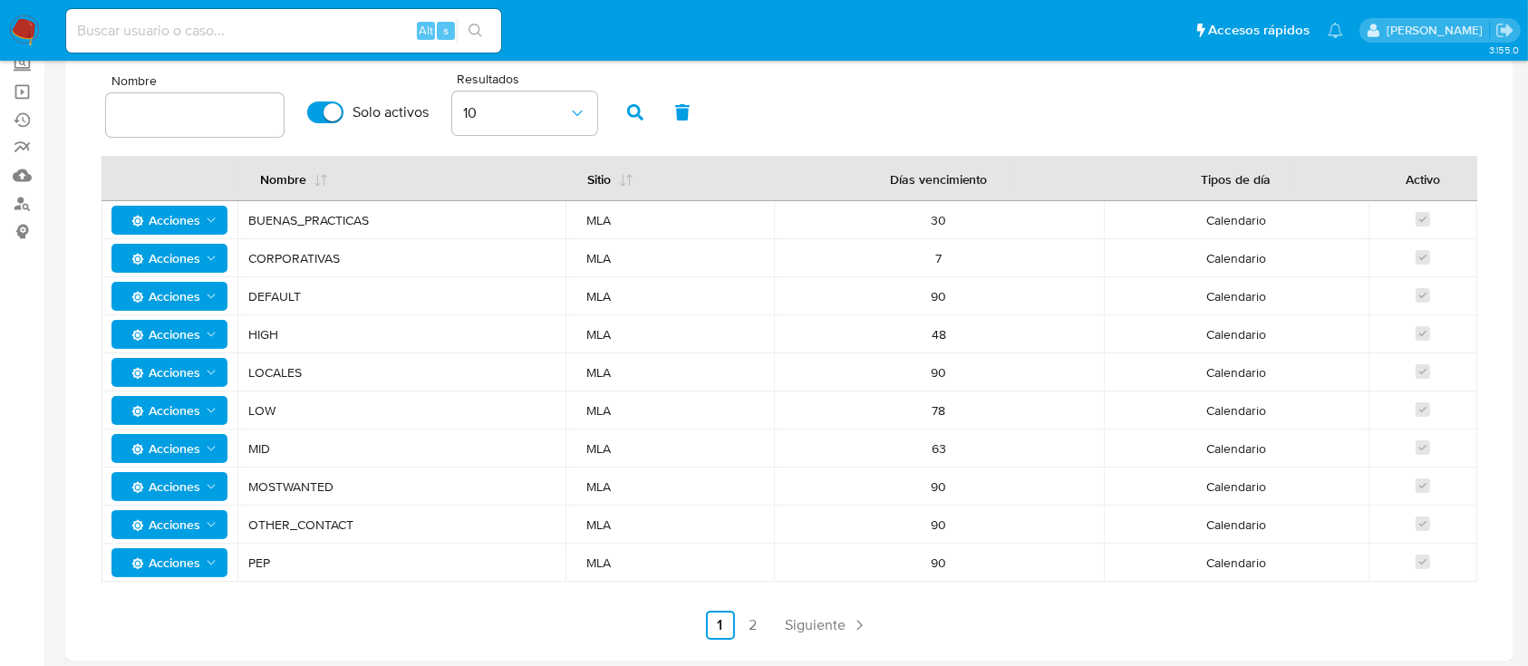
scroll to position [174, 0]
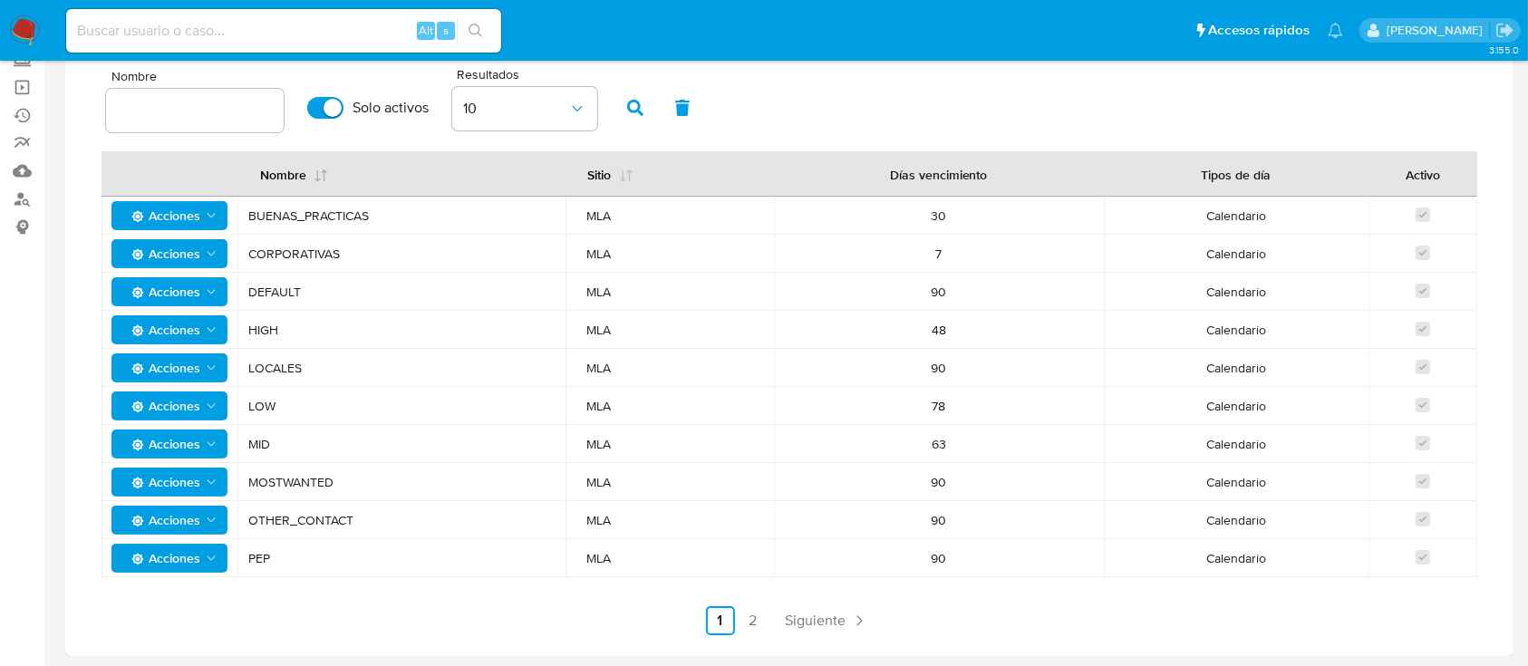
click at [309, 166] on button "Nombre" at bounding box center [294, 174] width 112 height 44
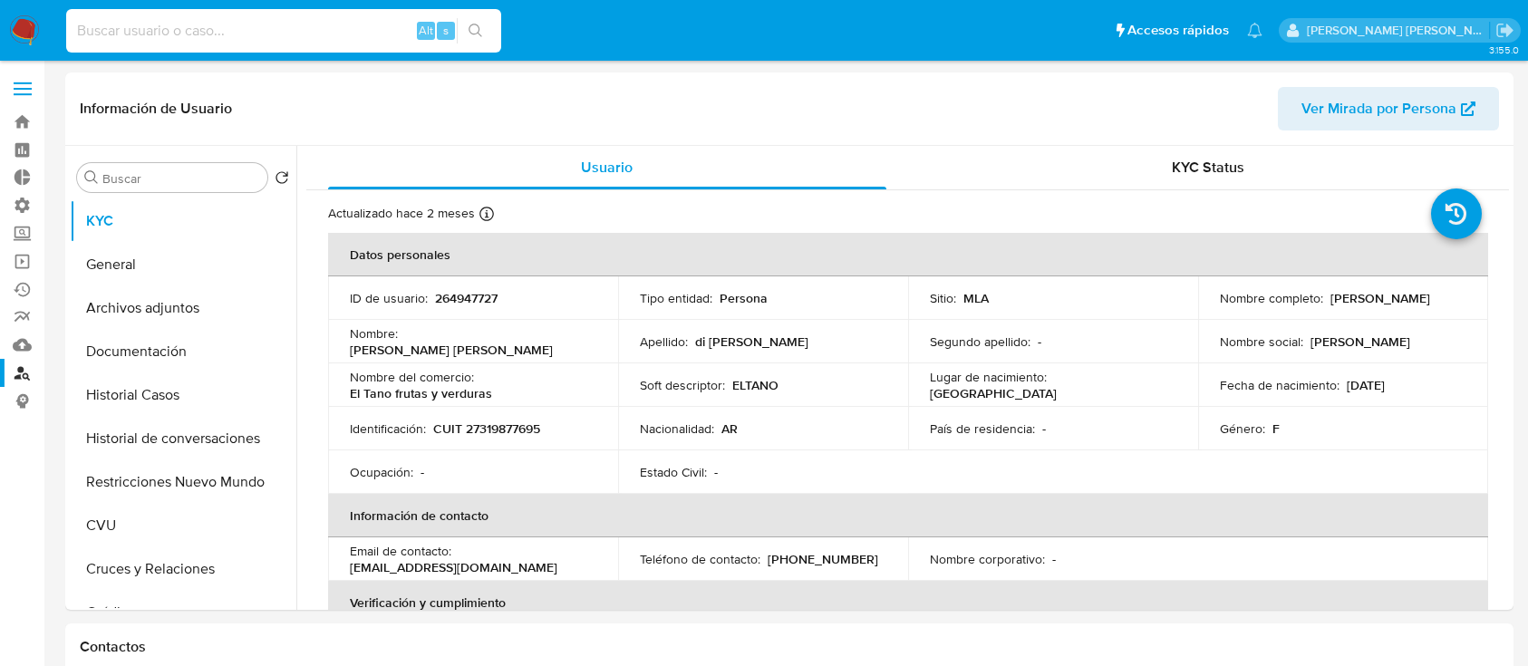
select select "10"
click at [345, 37] on input at bounding box center [283, 31] width 435 height 24
type input "xigQ4qJLIxkLT3SnV7oTdiF7"
click at [488, 22] on button "search-icon" at bounding box center [475, 30] width 37 height 25
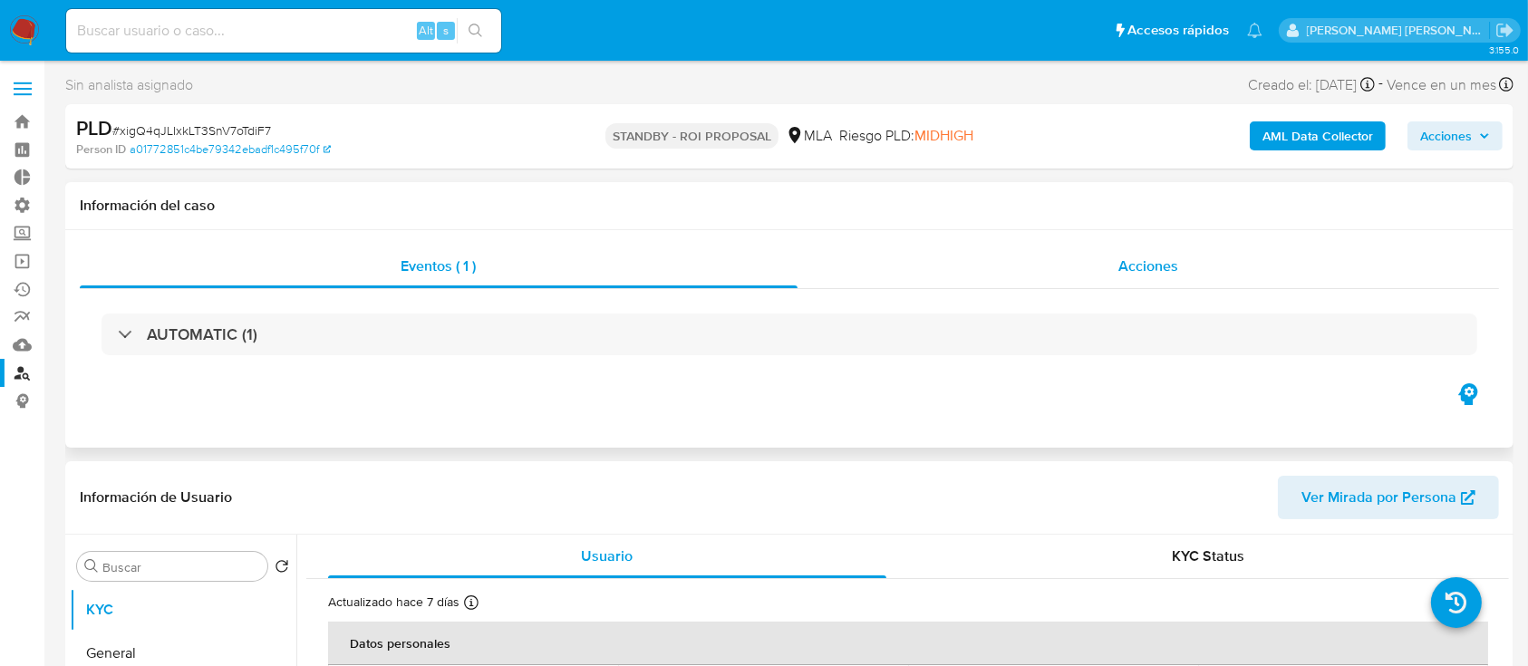
click at [1227, 285] on div "Acciones" at bounding box center [1149, 267] width 703 height 44
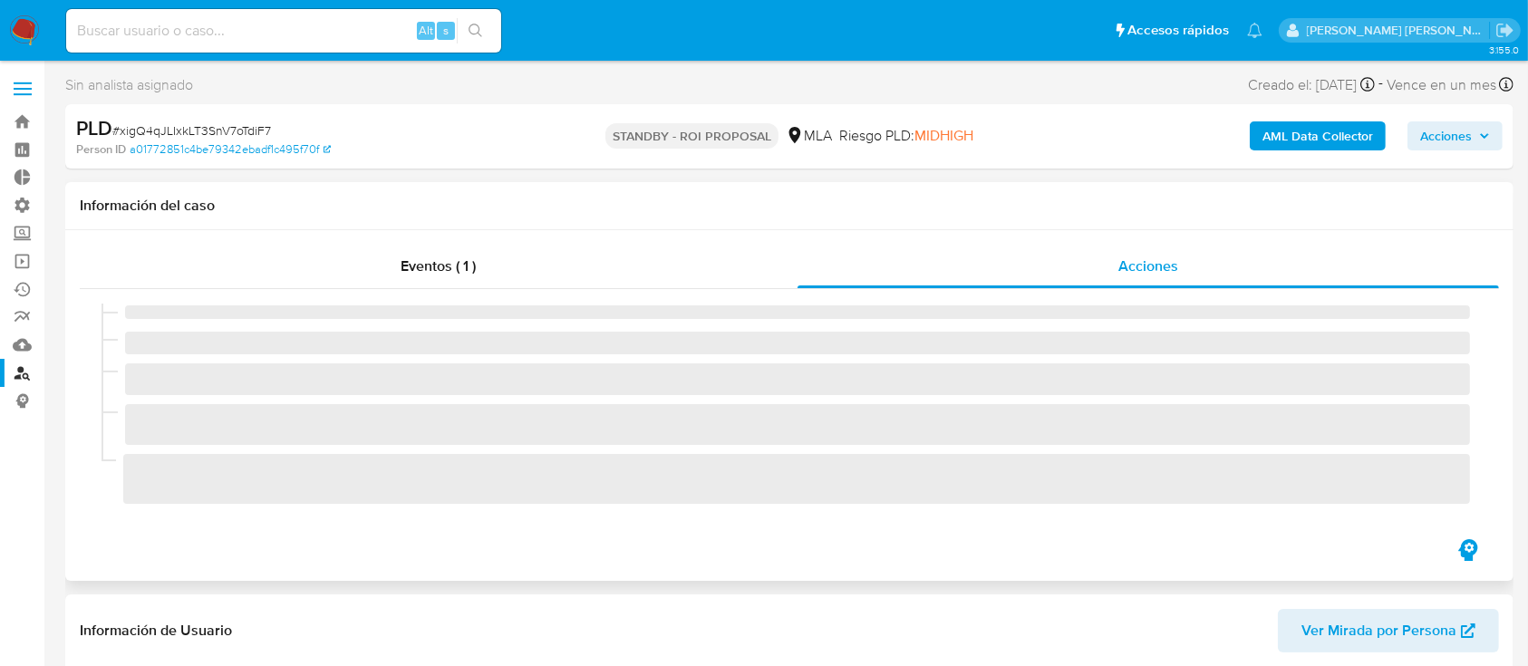
select select "10"
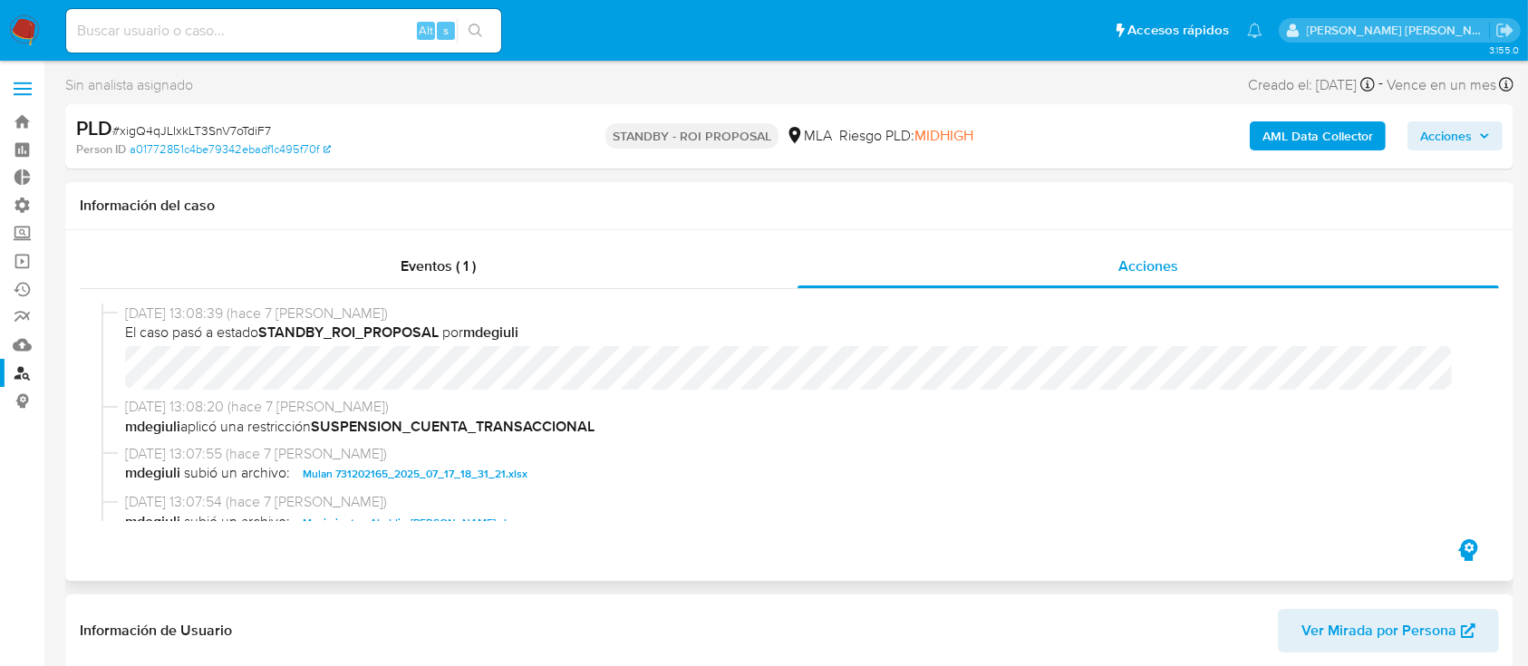
scroll to position [121, 0]
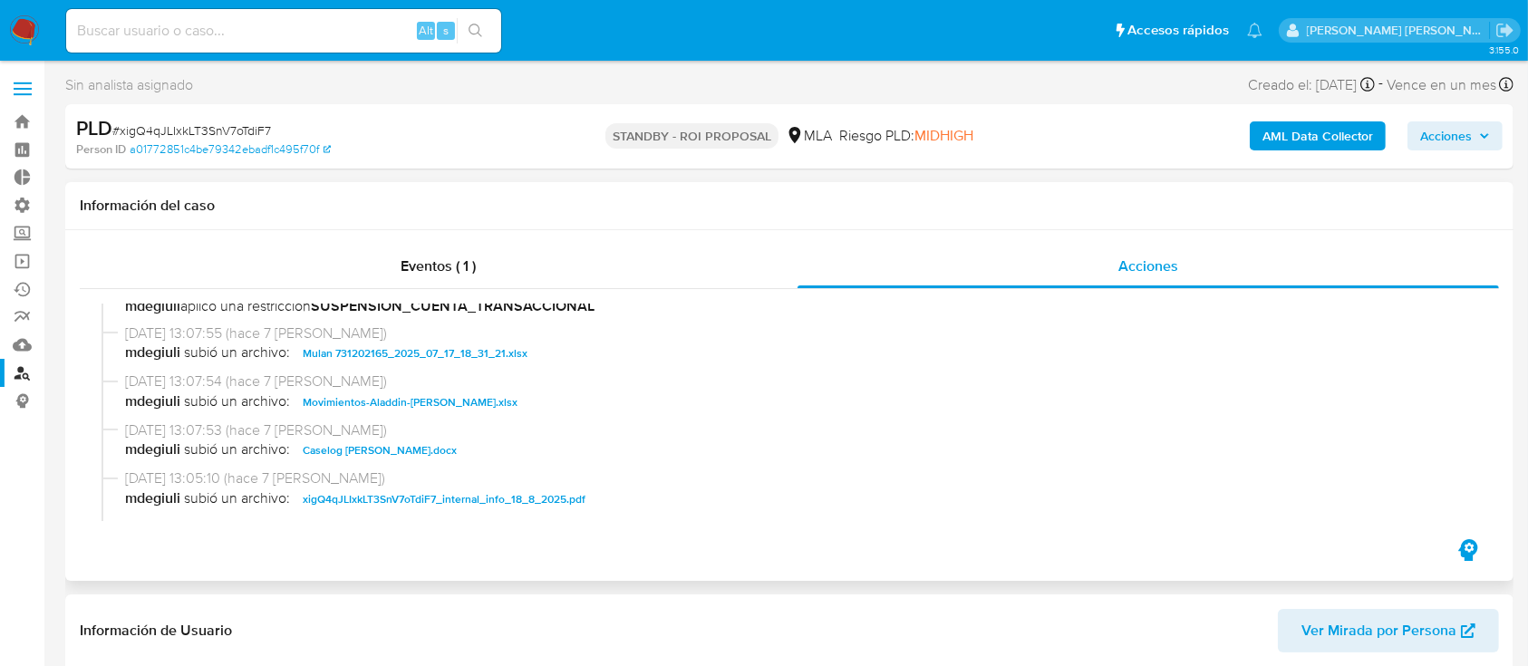
click at [449, 403] on span "Movimientos-Aladdin-Marilyn Jael Burgos.xlsx" at bounding box center [410, 403] width 215 height 22
click at [430, 446] on span "Caselog Marilyn Jael Burgos.docx" at bounding box center [380, 451] width 154 height 22
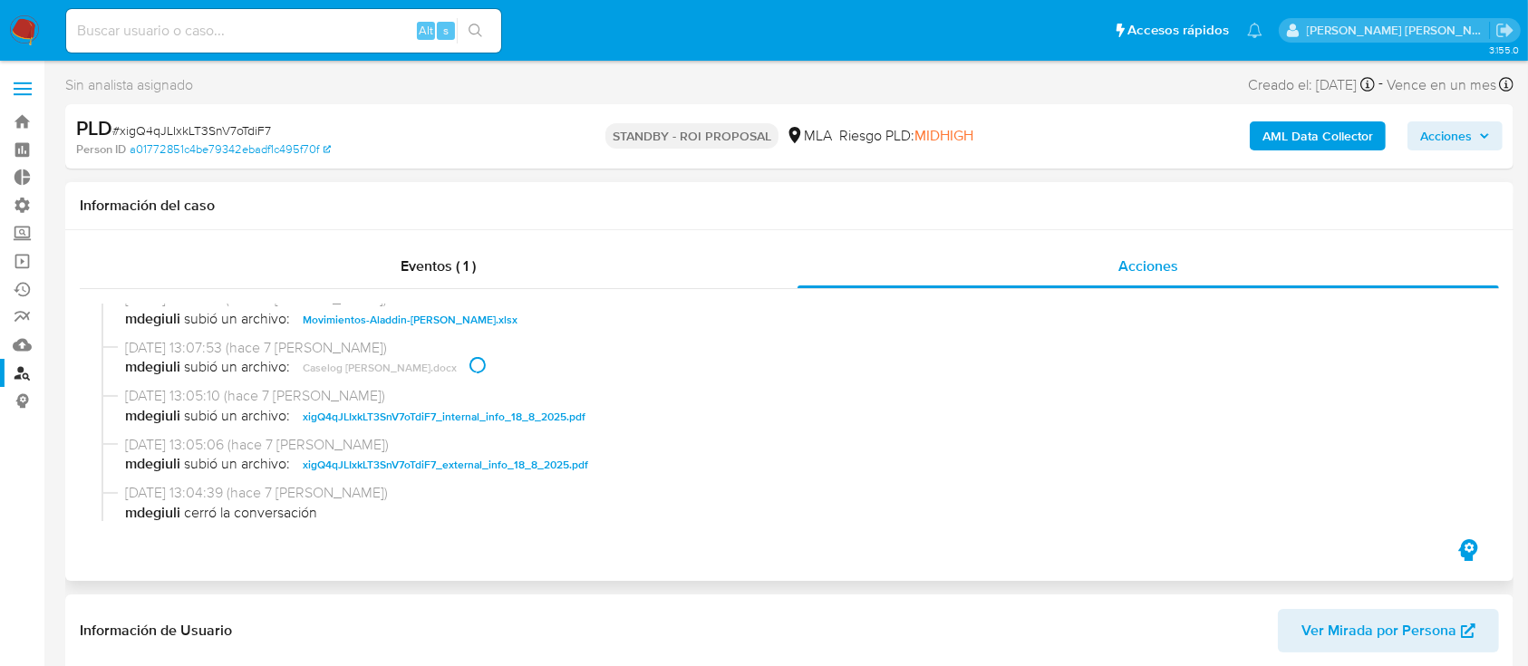
scroll to position [241, 0]
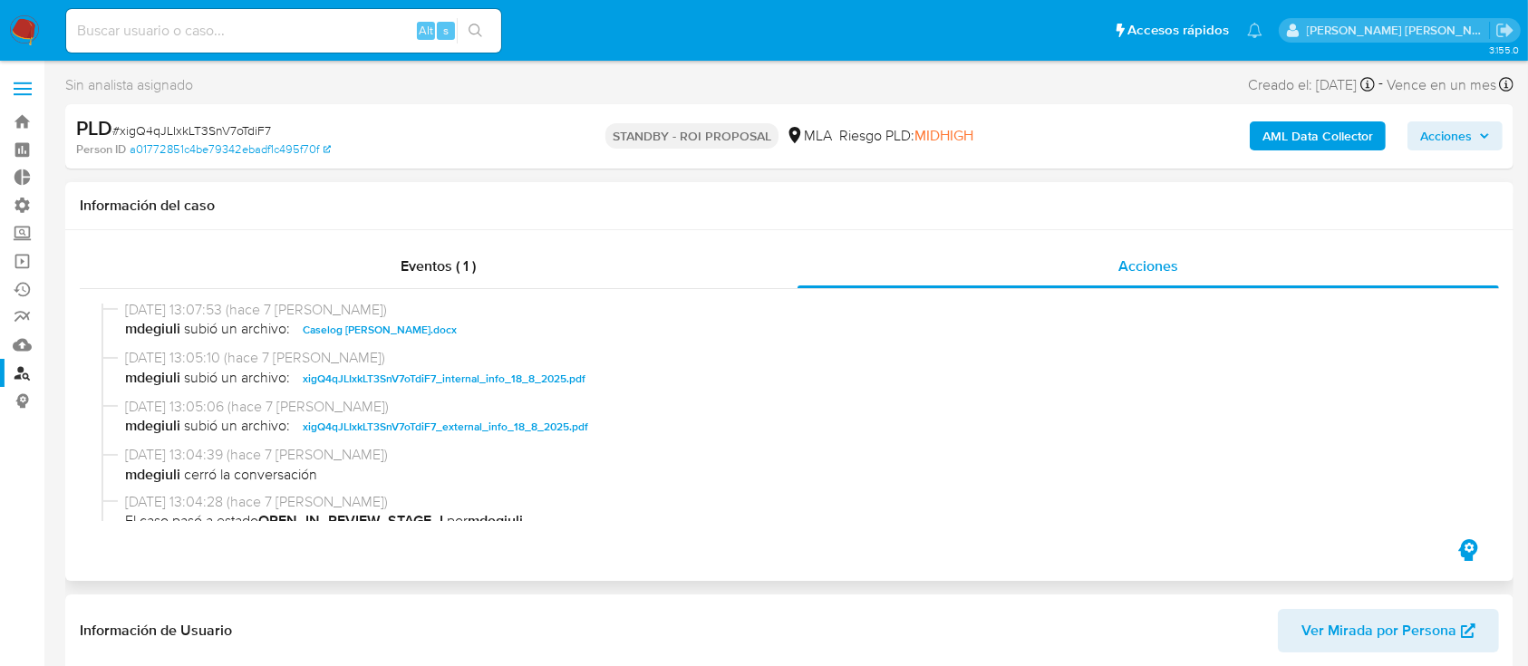
click at [555, 376] on span "xigQ4qJLIxkLT3SnV7oTdiF7_internal_info_18_8_2025.pdf" at bounding box center [444, 379] width 283 height 22
click at [553, 422] on span "xigQ4qJLIxkLT3SnV7oTdiF7_external_info_18_8_2025.pdf" at bounding box center [446, 427] width 286 height 22
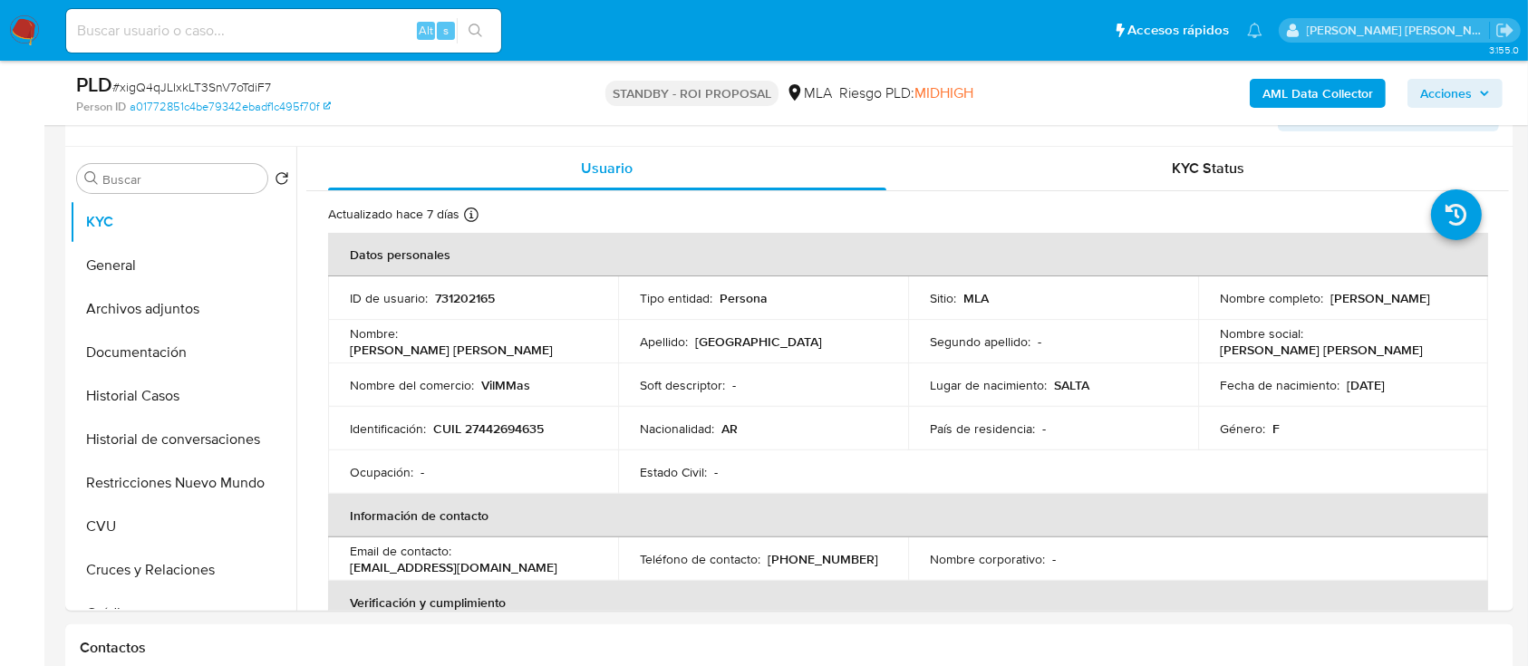
scroll to position [604, 0]
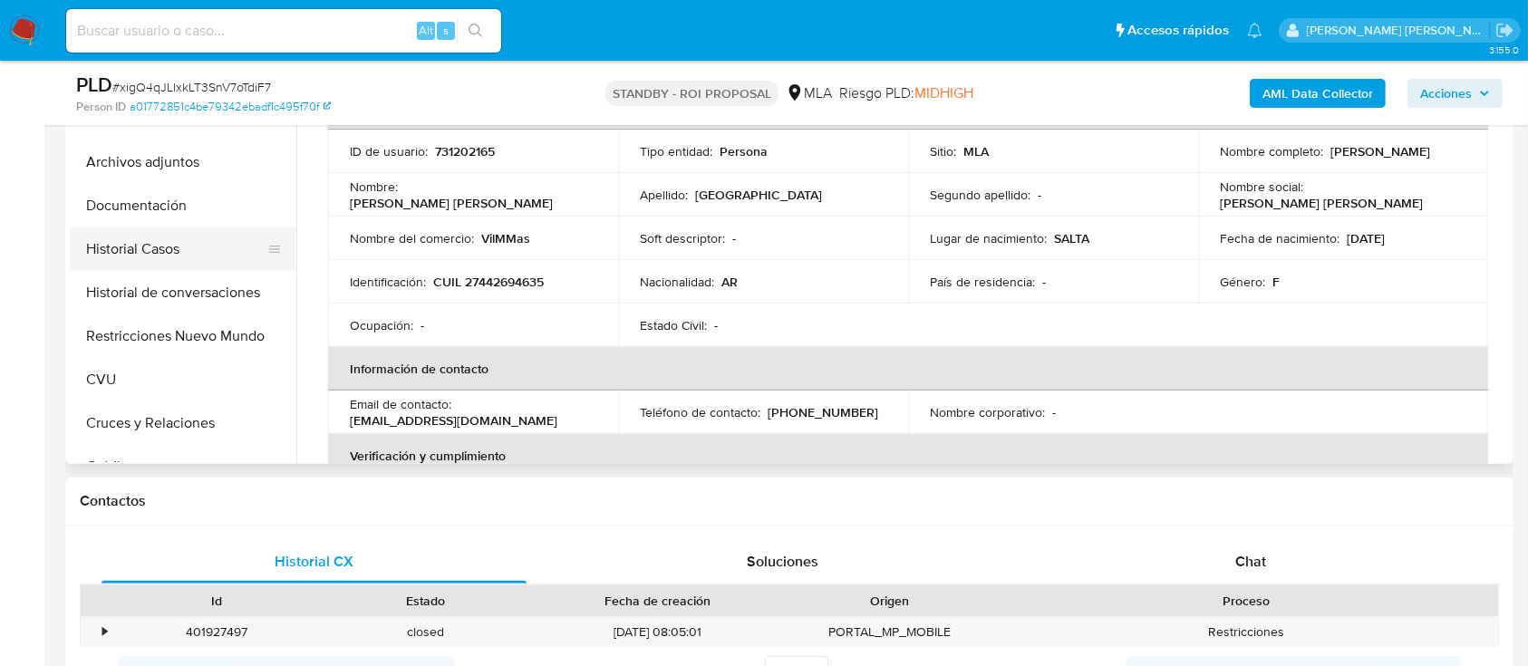
click at [214, 255] on button "Historial Casos" at bounding box center [176, 250] width 212 height 44
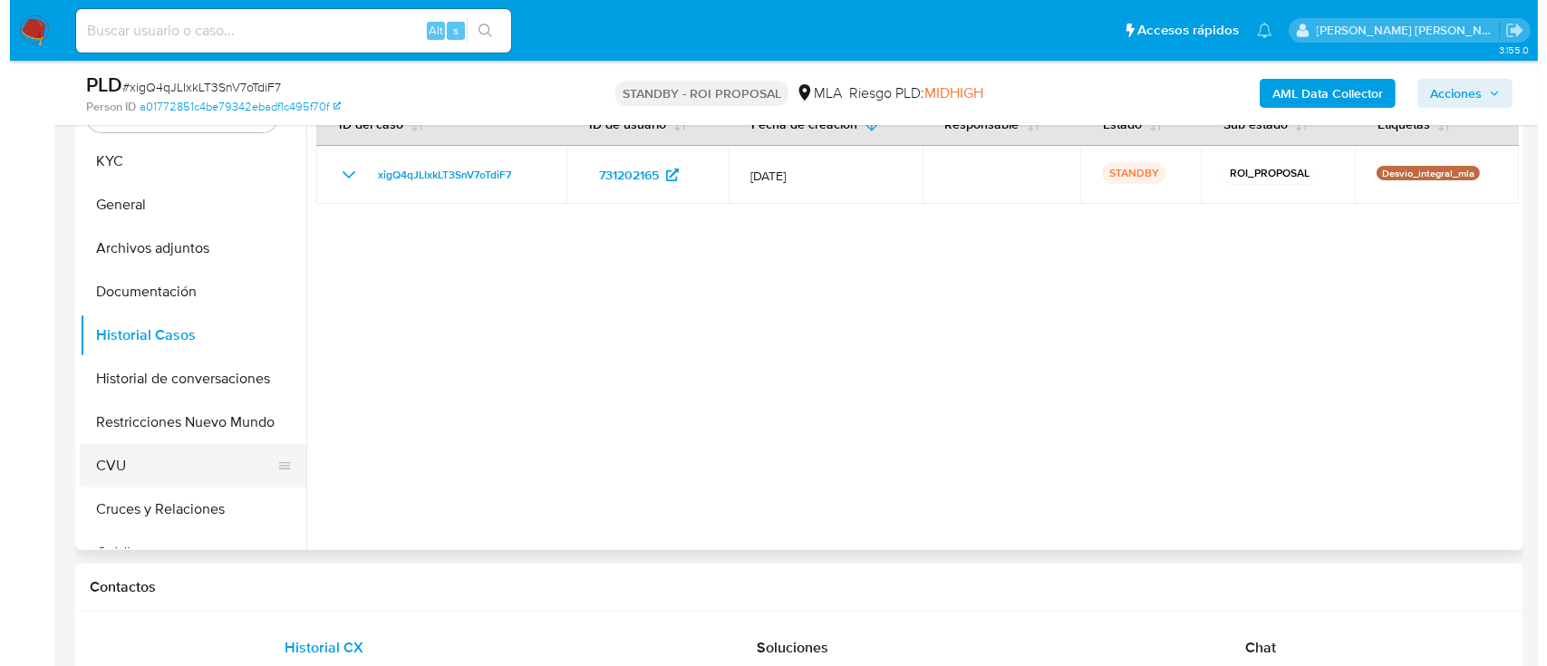
scroll to position [483, 0]
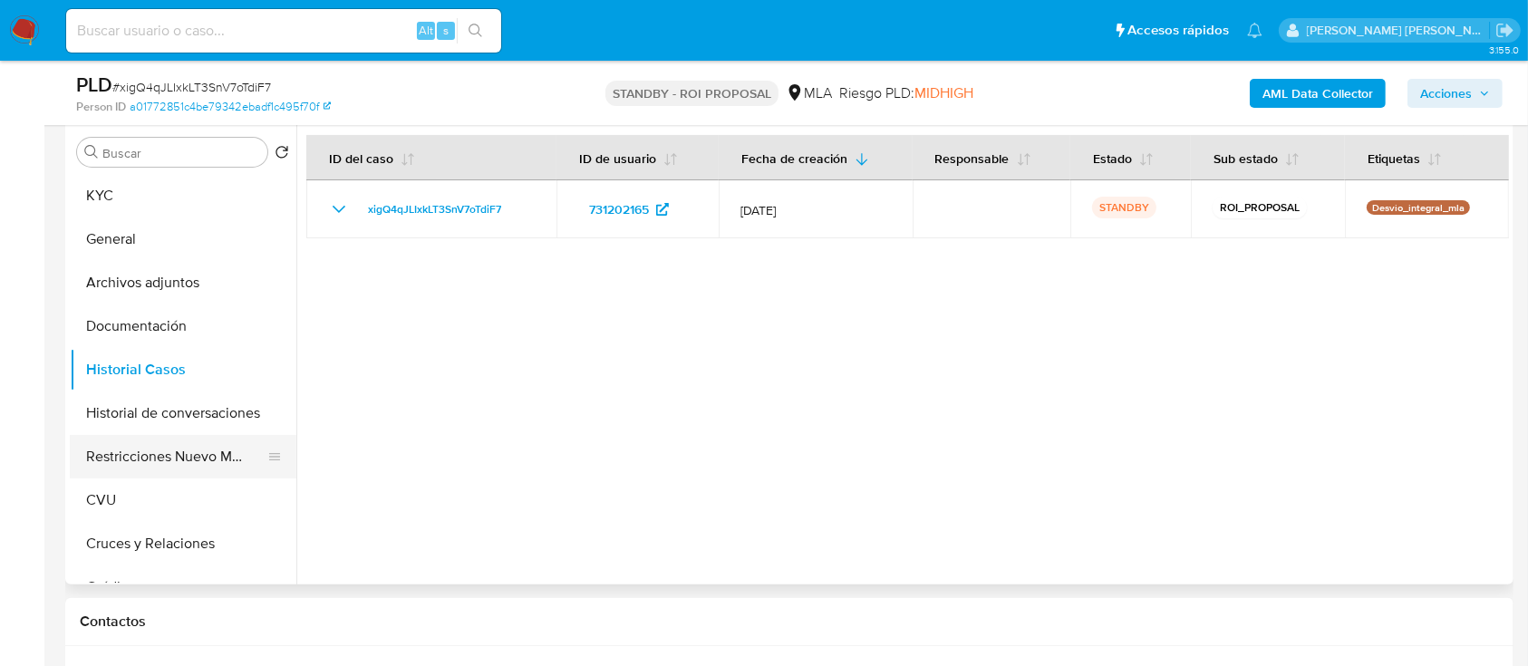
click at [198, 444] on button "Restricciones Nuevo Mundo" at bounding box center [176, 457] width 212 height 44
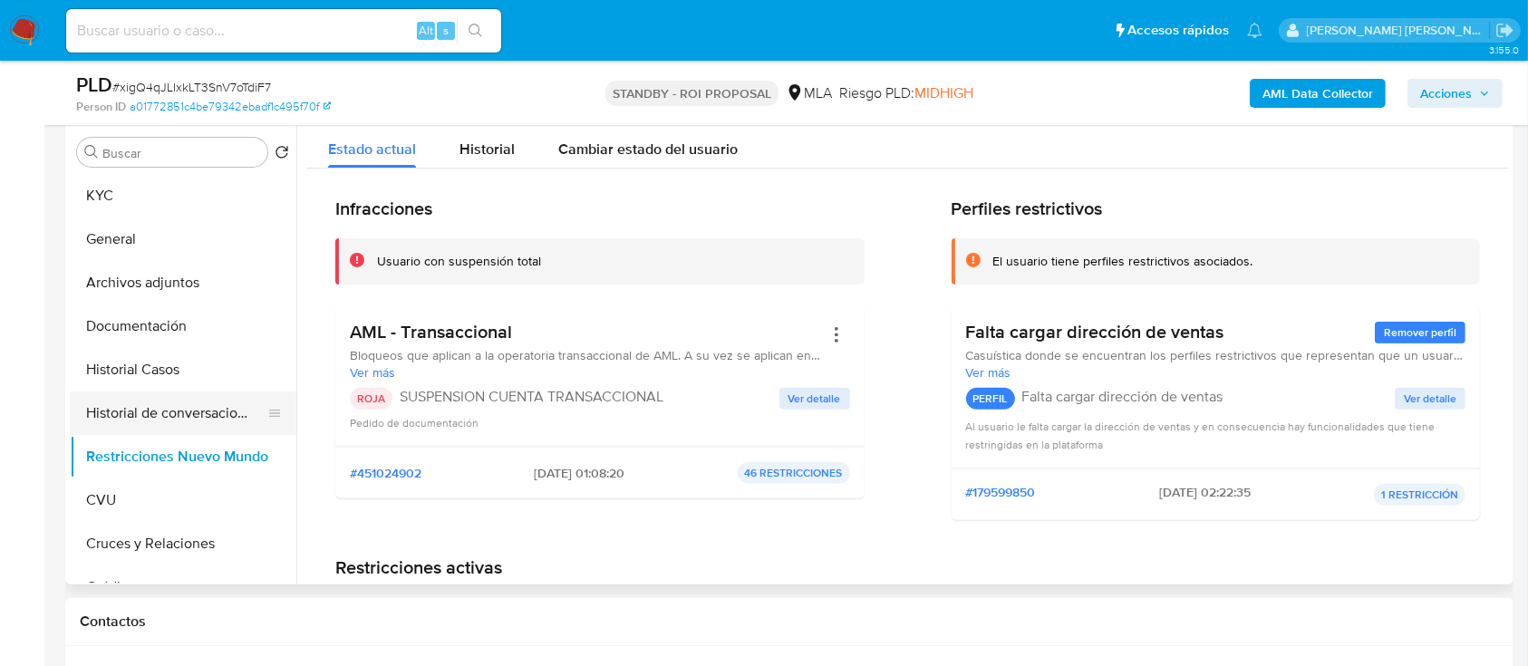
click at [216, 401] on button "Historial de conversaciones" at bounding box center [176, 414] width 212 height 44
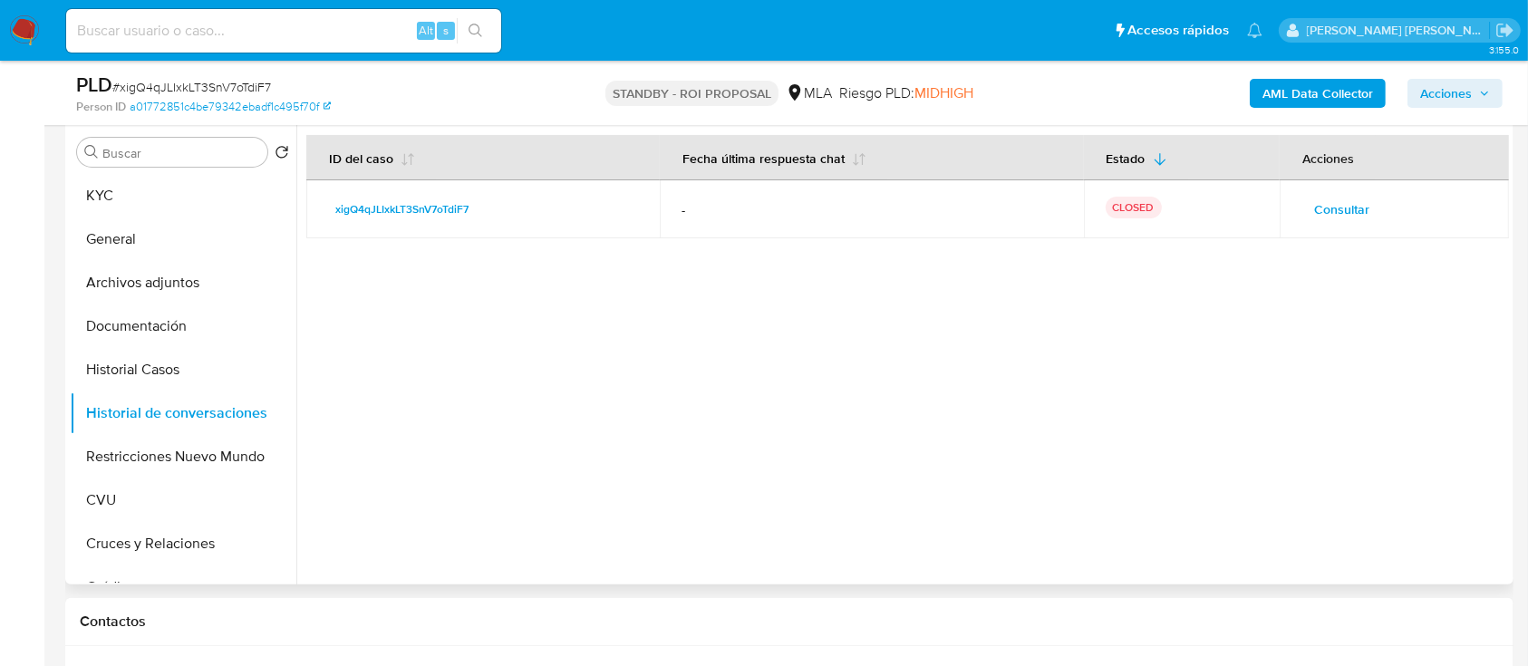
click at [1357, 218] on span "Consultar" at bounding box center [1341, 209] width 55 height 25
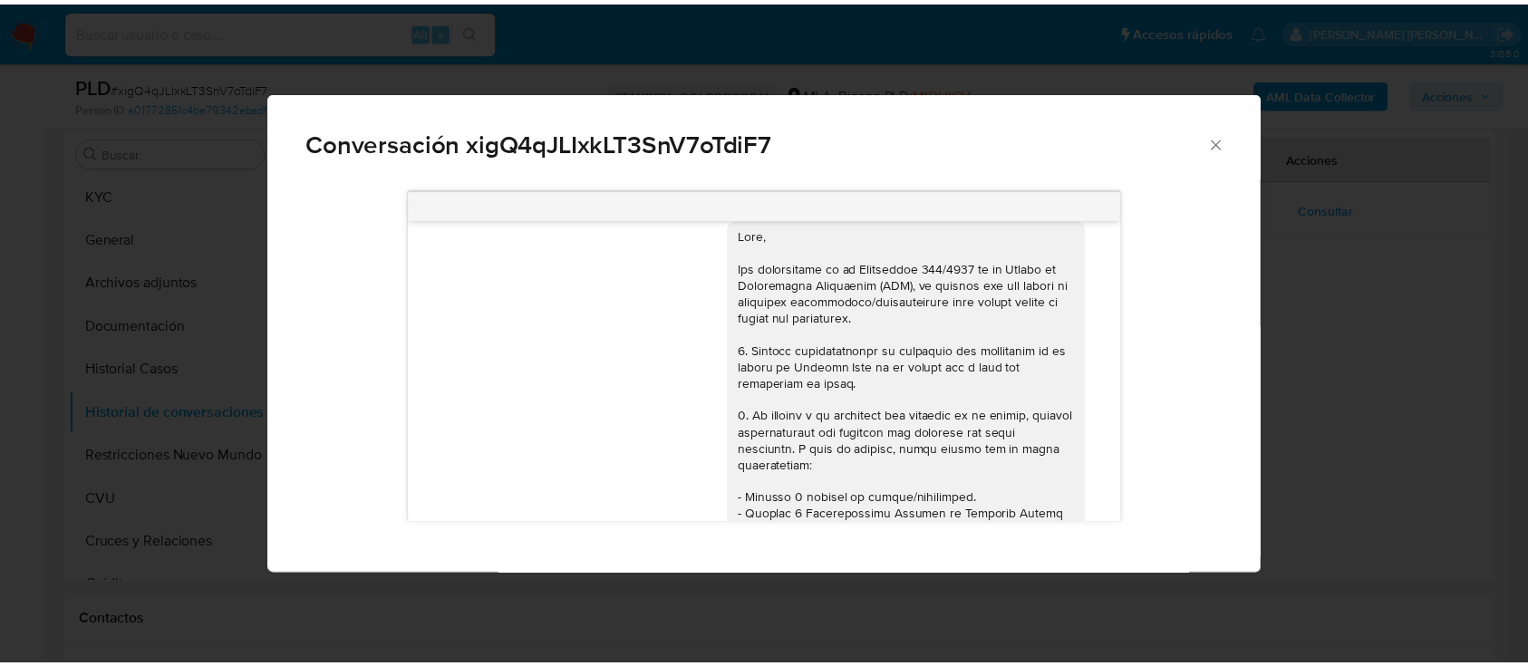
scroll to position [0, 0]
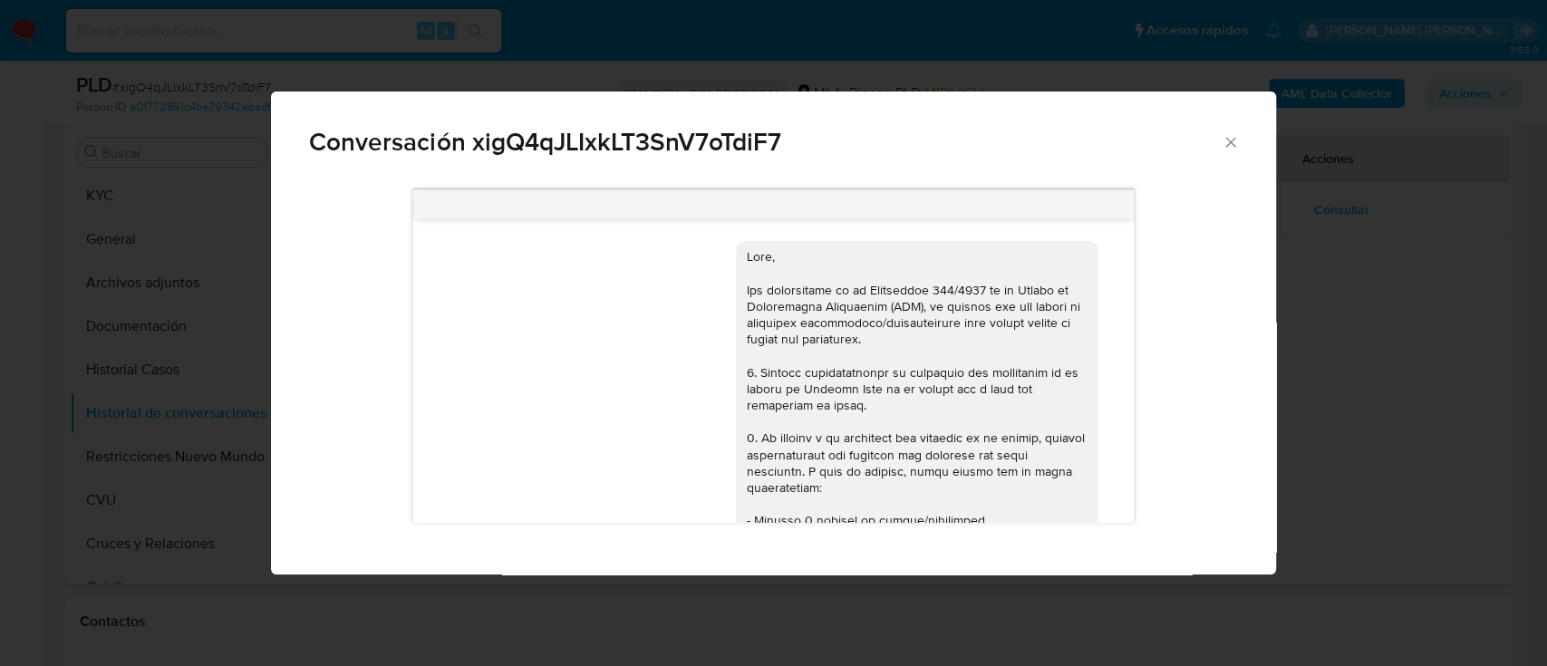
click at [1328, 344] on div "Conversación xigQ4qJLIxkLT3SnV7oTdiF7 17/07/2025 19:47:50 Hola, Esperamos que t…" at bounding box center [773, 333] width 1547 height 666
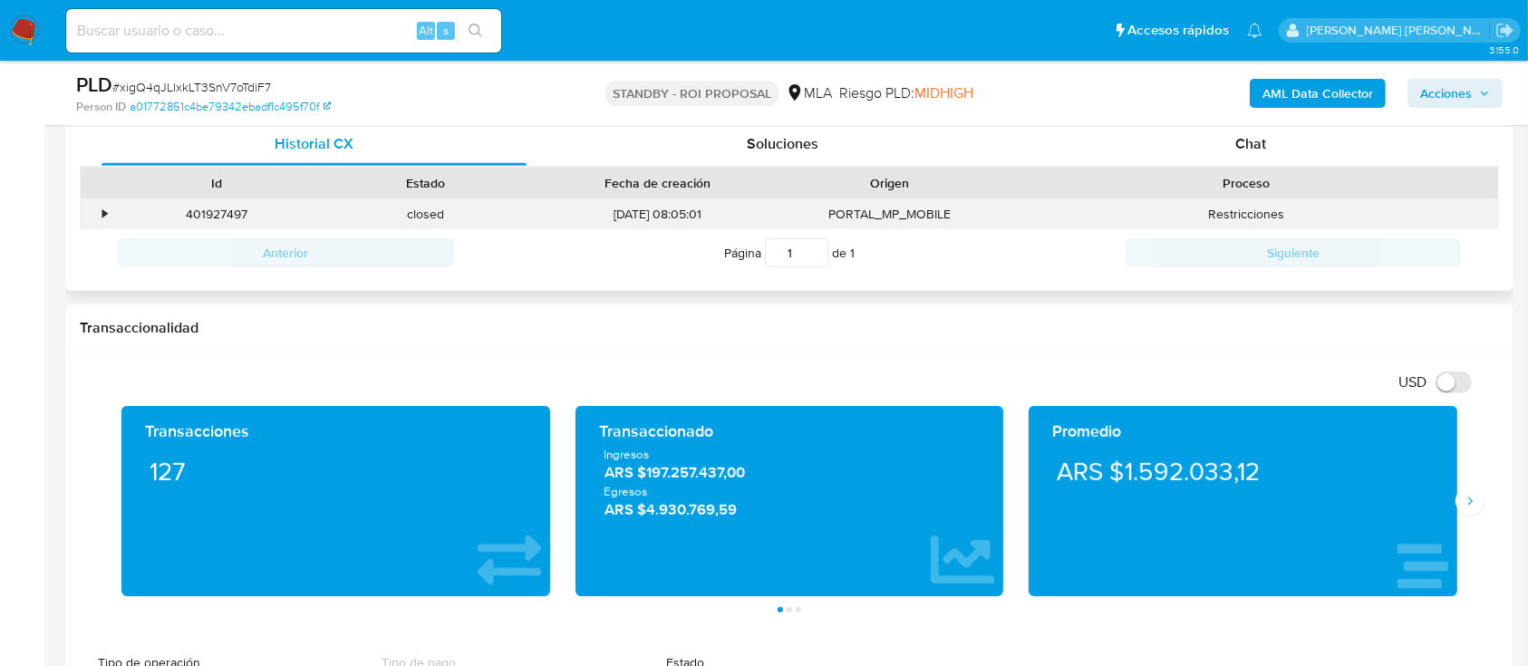
scroll to position [966, 0]
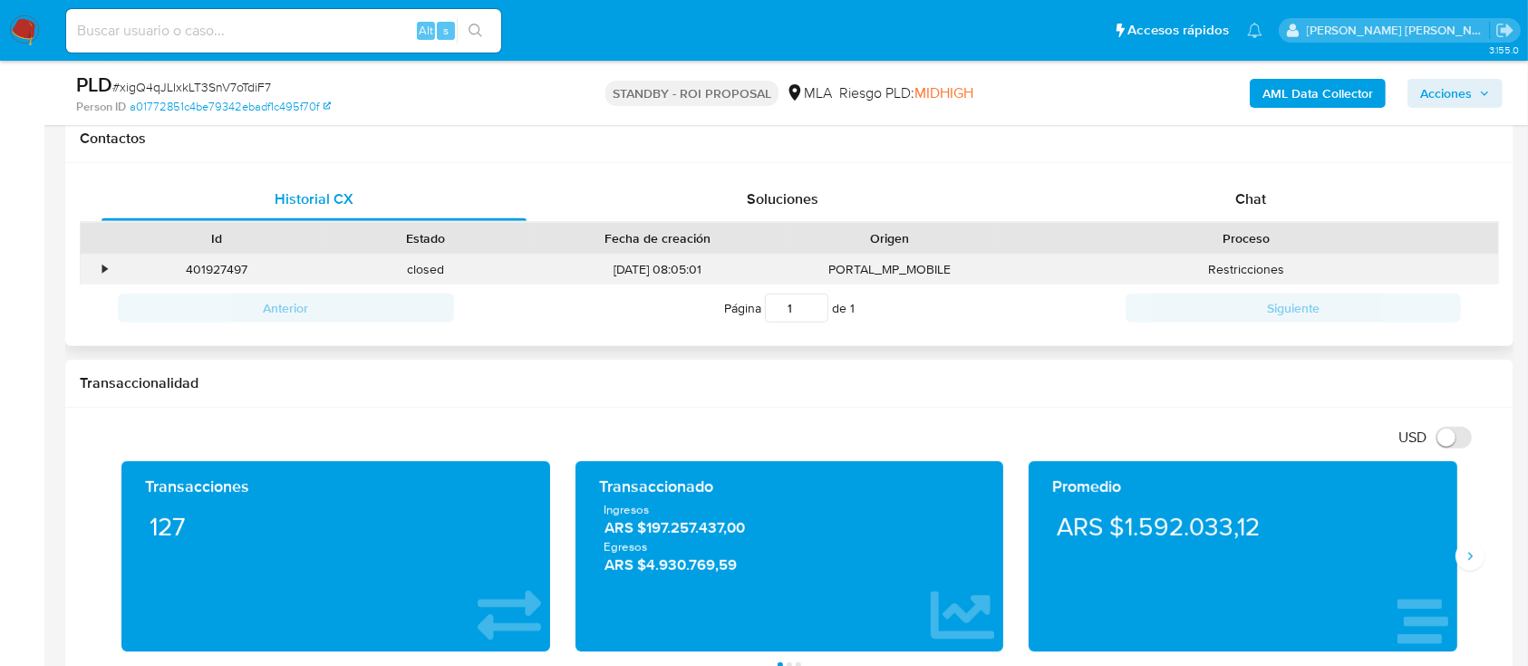
click at [107, 267] on div "•" at bounding box center [104, 269] width 5 height 17
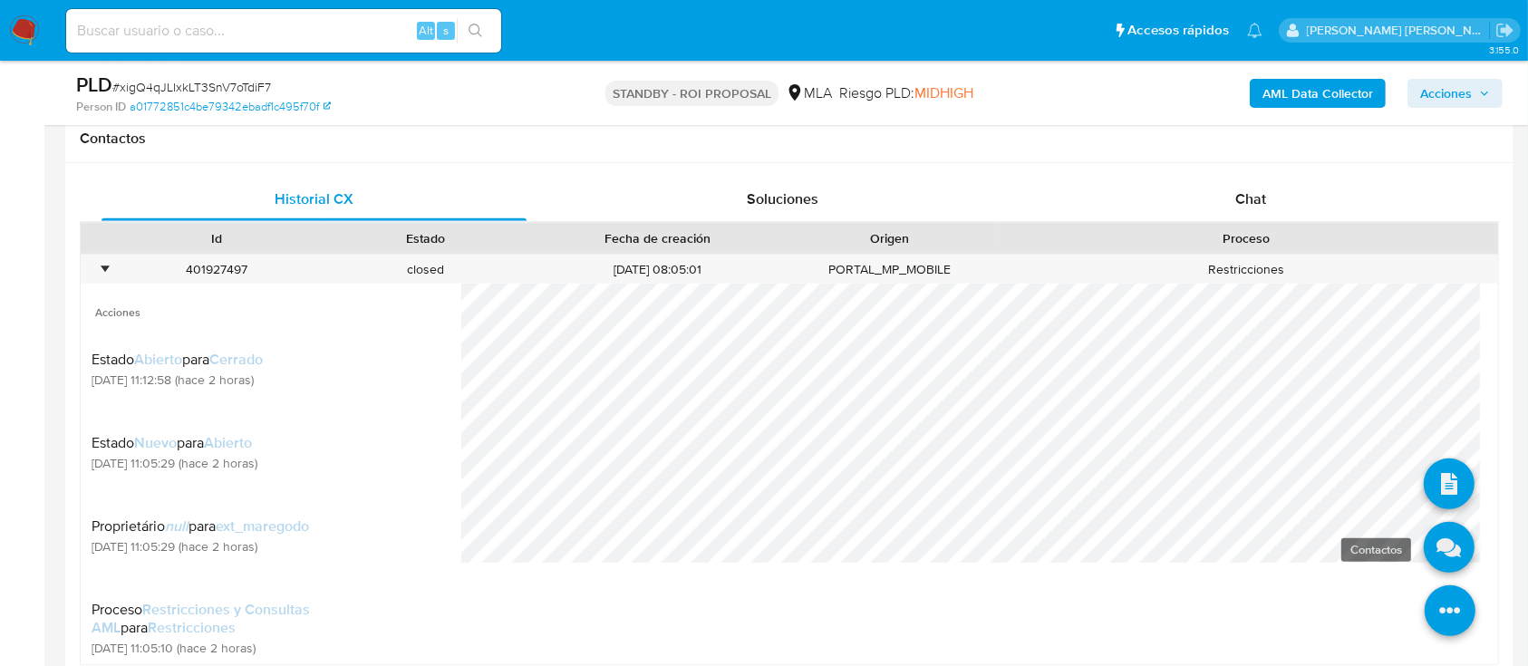
click at [1426, 545] on icon at bounding box center [1449, 547] width 51 height 51
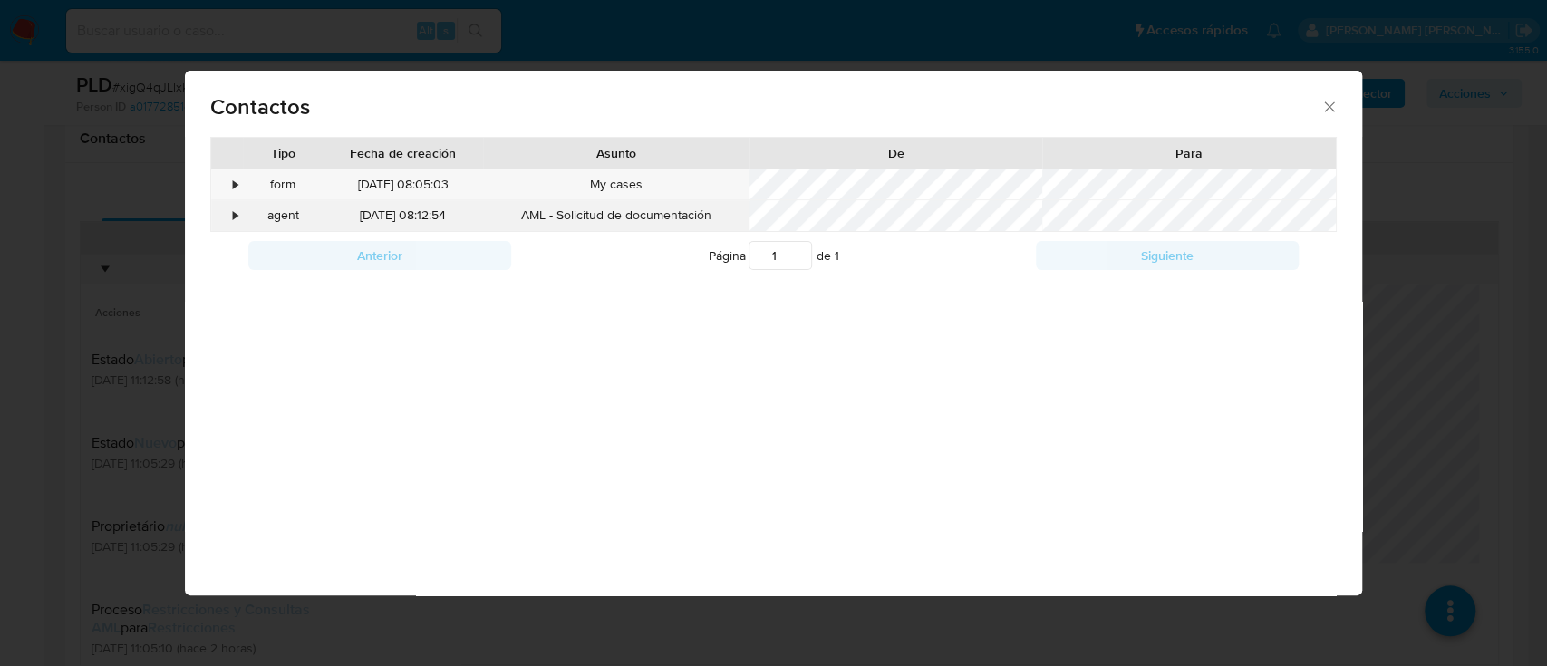
click at [233, 213] on div "•" at bounding box center [235, 216] width 5 height 18
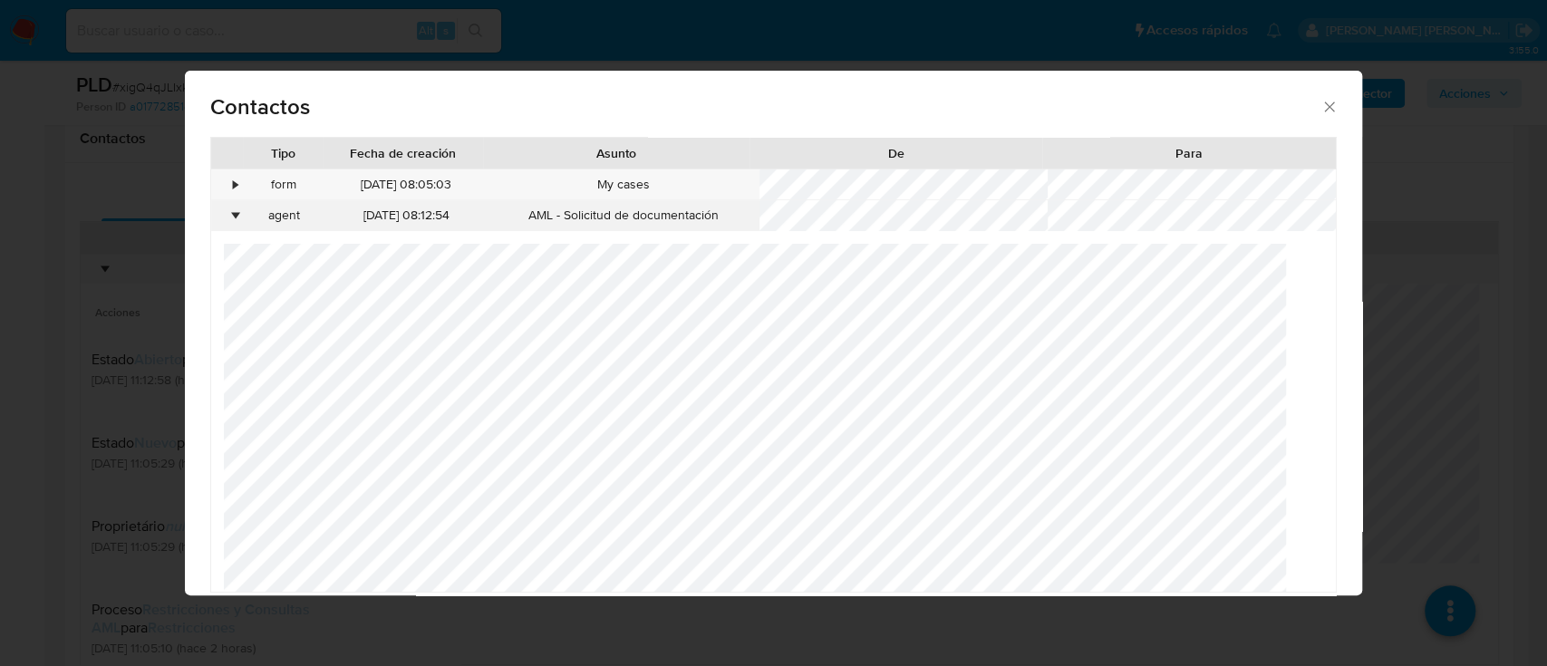
click at [233, 213] on div "•" at bounding box center [235, 216] width 5 height 18
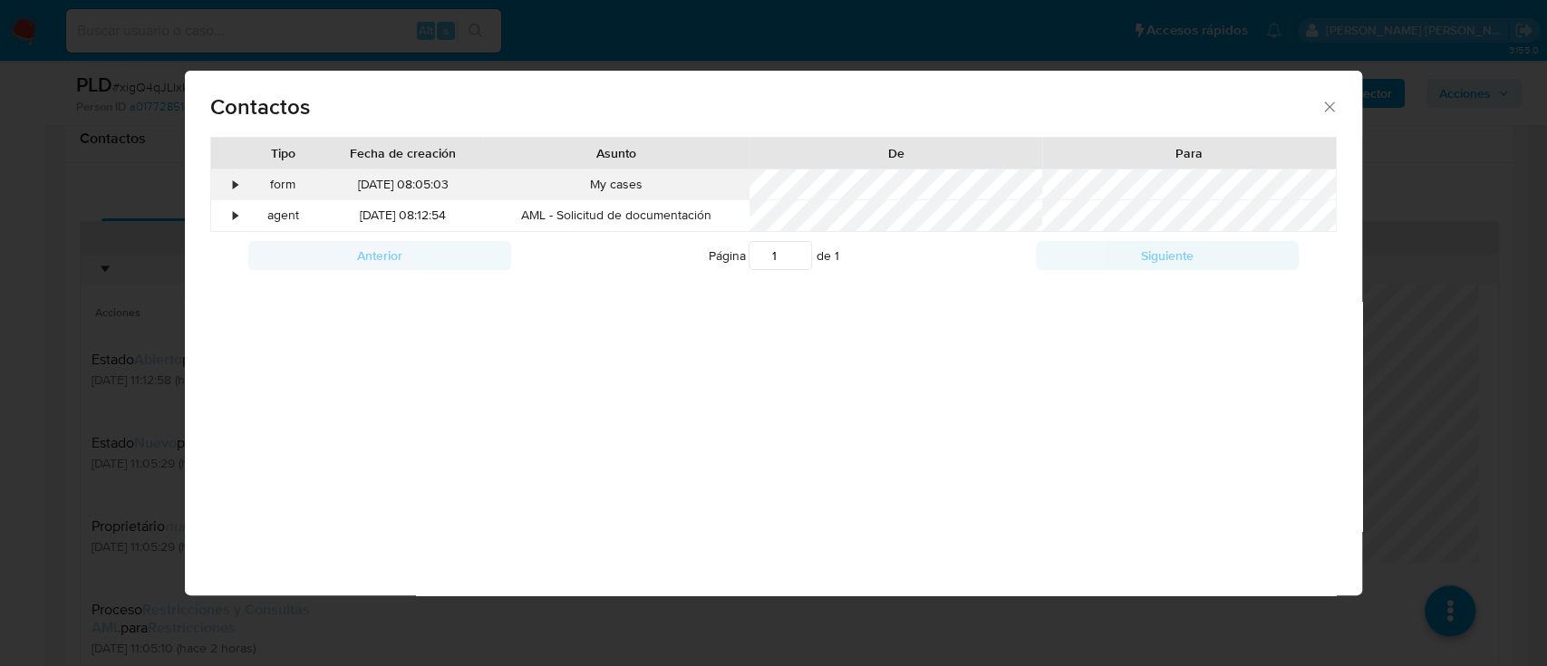
click at [230, 185] on div "•" at bounding box center [227, 185] width 32 height 31
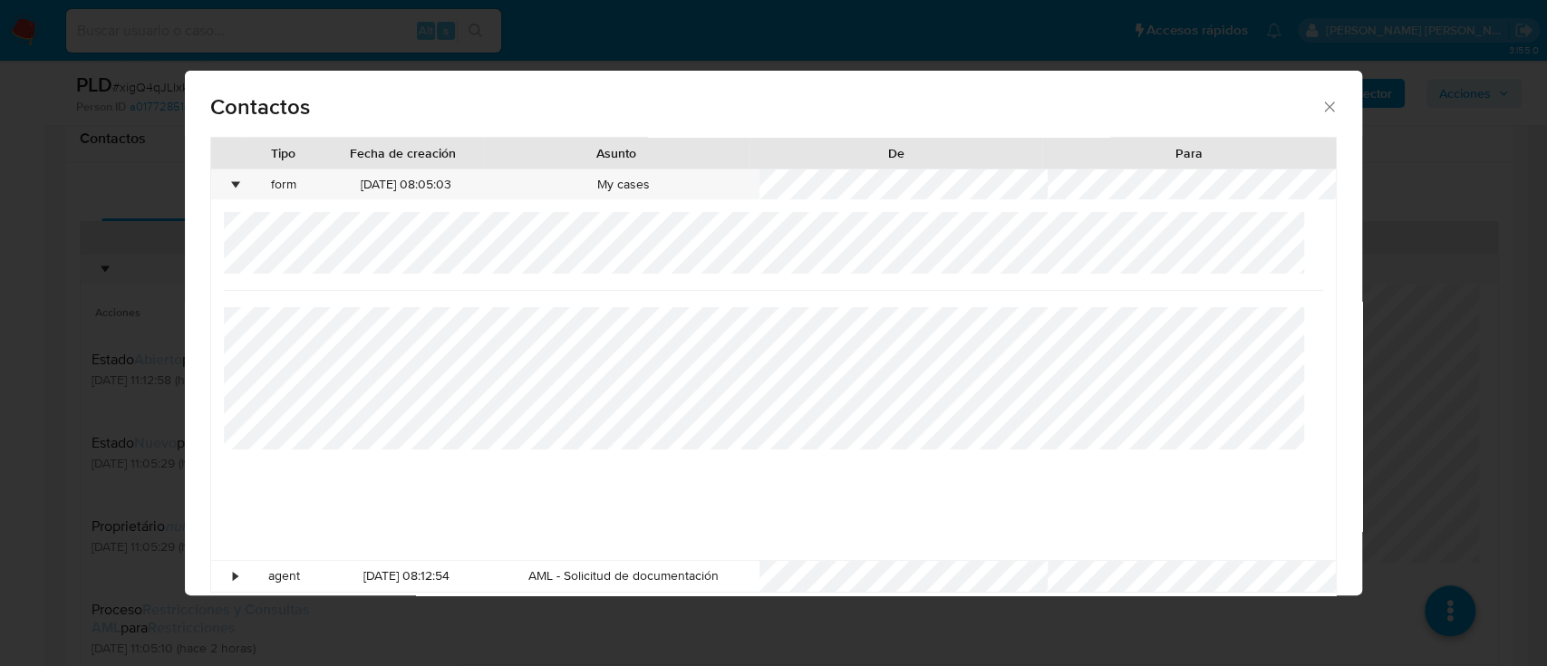
click at [1052, 455] on div at bounding box center [773, 386] width 1099 height 348
click at [99, 458] on div "Contactos Tipo Fecha de creación Asunto De Para • form 25/08/2025 08:05:03 My c…" at bounding box center [773, 333] width 1547 height 666
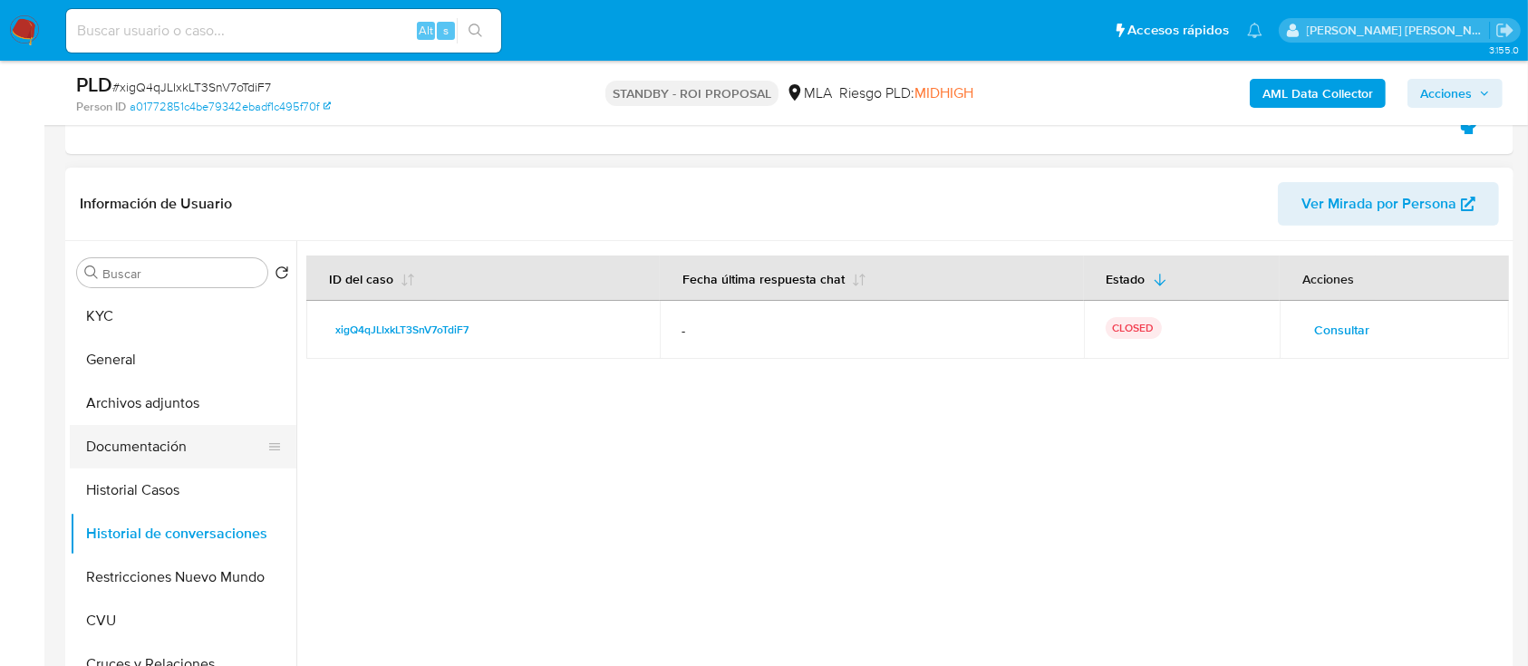
scroll to position [363, 0]
click at [206, 439] on button "Documentación" at bounding box center [176, 447] width 212 height 44
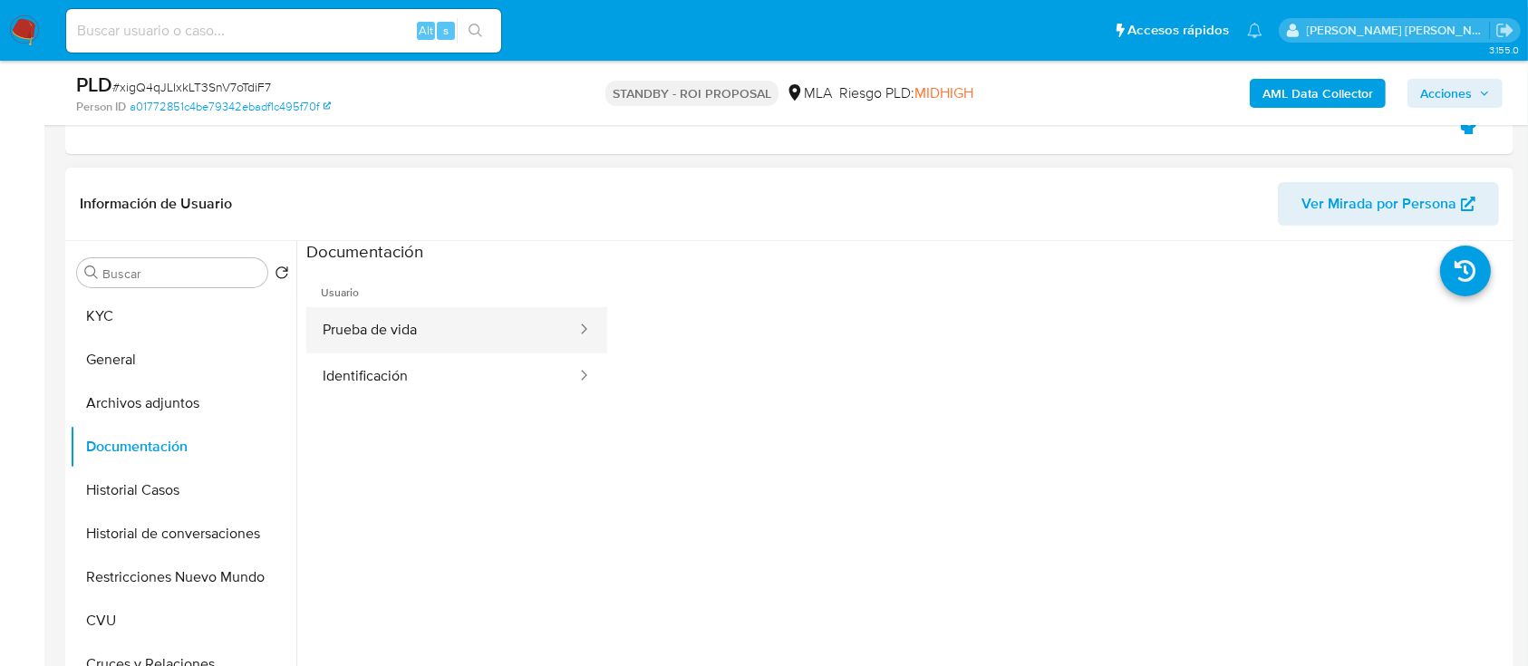
click at [393, 341] on button "Prueba de vida" at bounding box center [442, 330] width 272 height 46
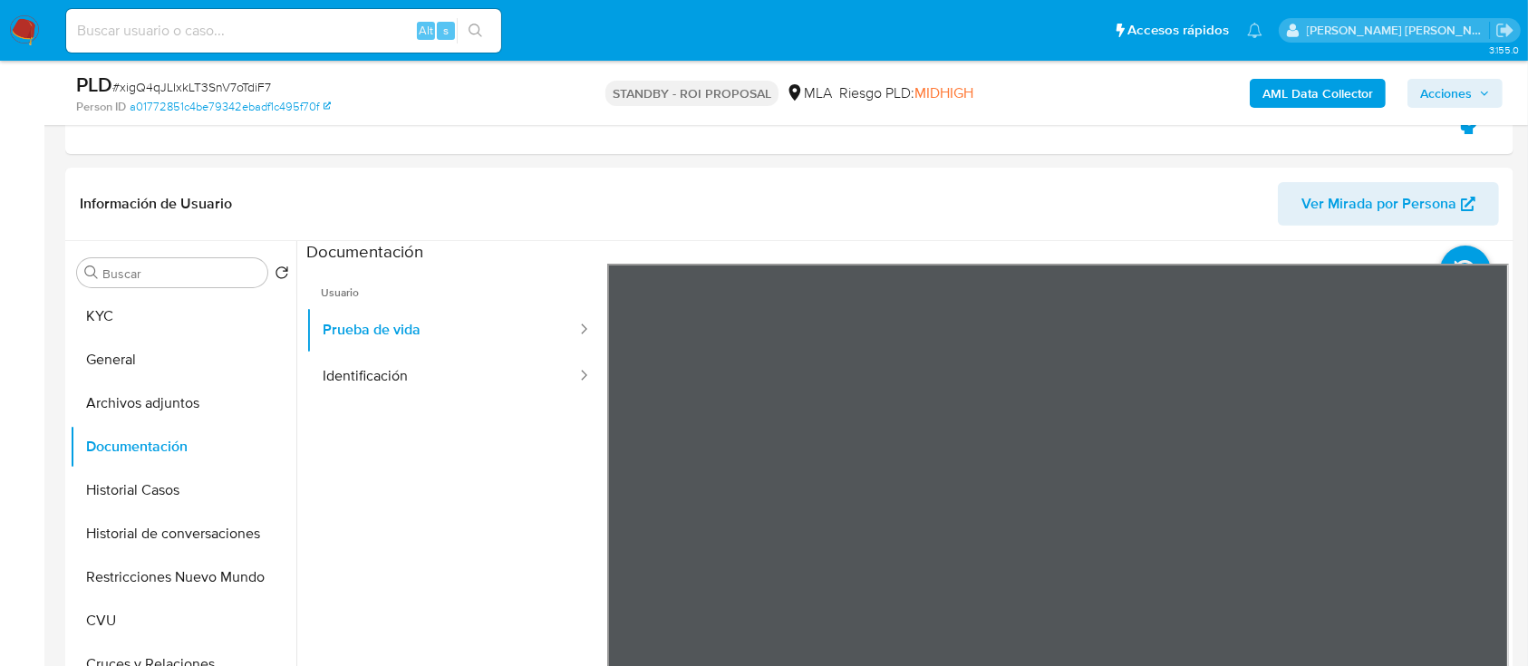
click at [399, 22] on input at bounding box center [283, 31] width 435 height 24
paste input "tOHraSXzo7HTgpRfz49qQvUp"
type input "tOHraSXzo7HTgpRfz49qQvUp"
click at [476, 24] on icon "search-icon" at bounding box center [476, 31] width 15 height 15
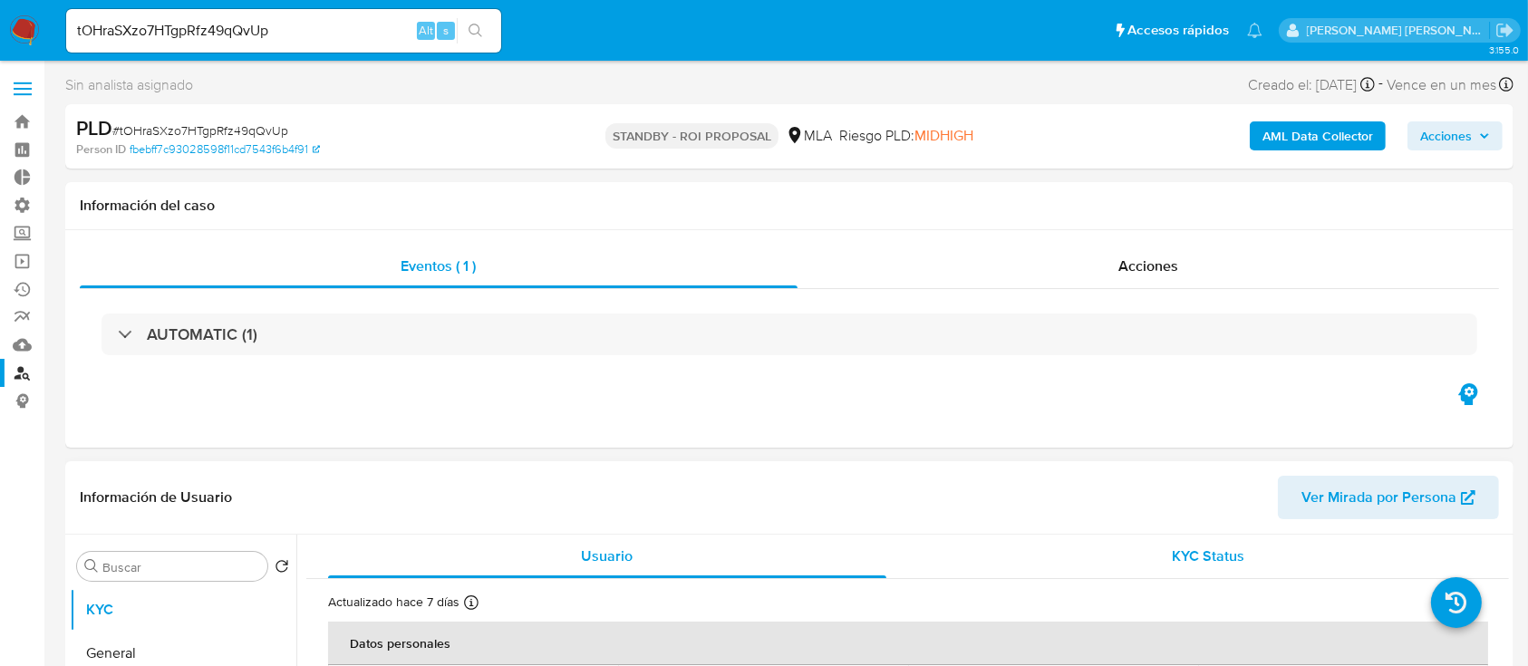
select select "10"
click at [348, 34] on input "tOHraSXzo7HTgpRfz49qQvUp" at bounding box center [283, 31] width 435 height 24
click at [481, 24] on icon "search-icon" at bounding box center [476, 31] width 15 height 15
click at [1166, 272] on span "Acciones" at bounding box center [1149, 266] width 60 height 21
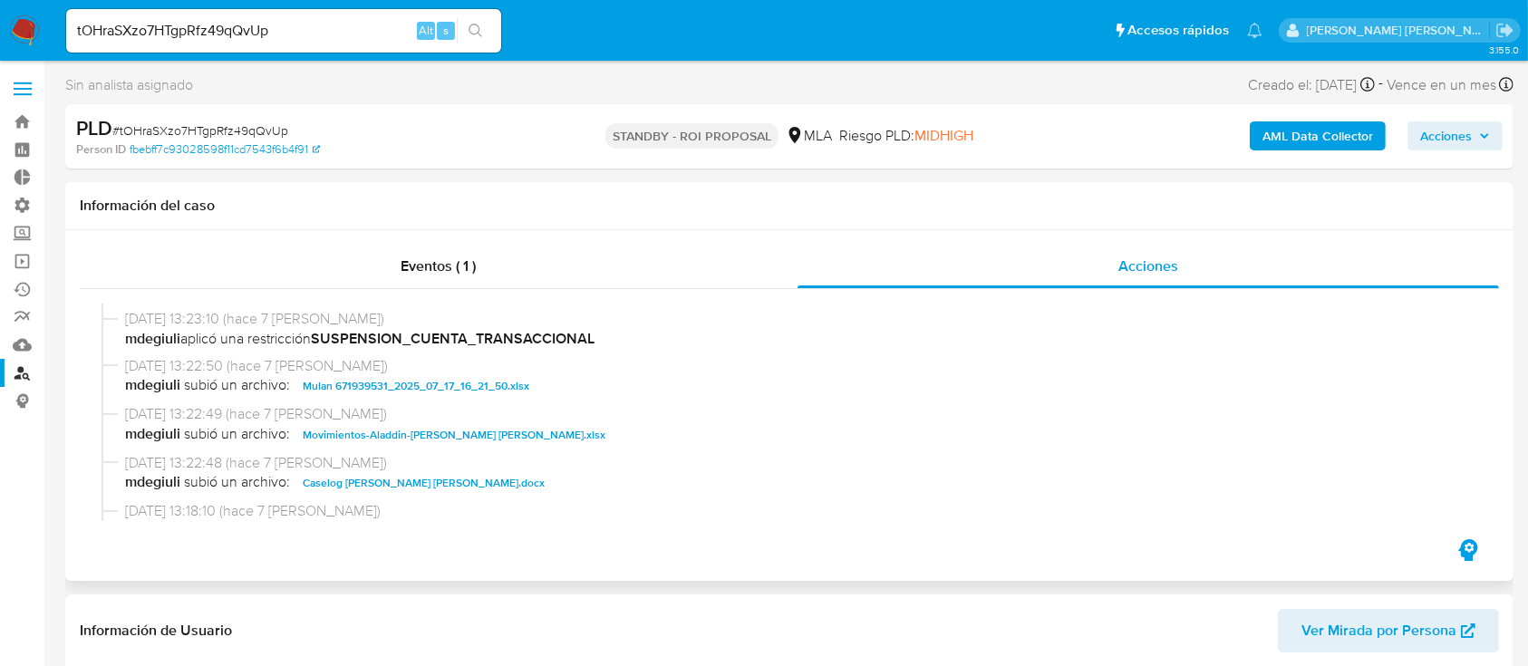
scroll to position [121, 0]
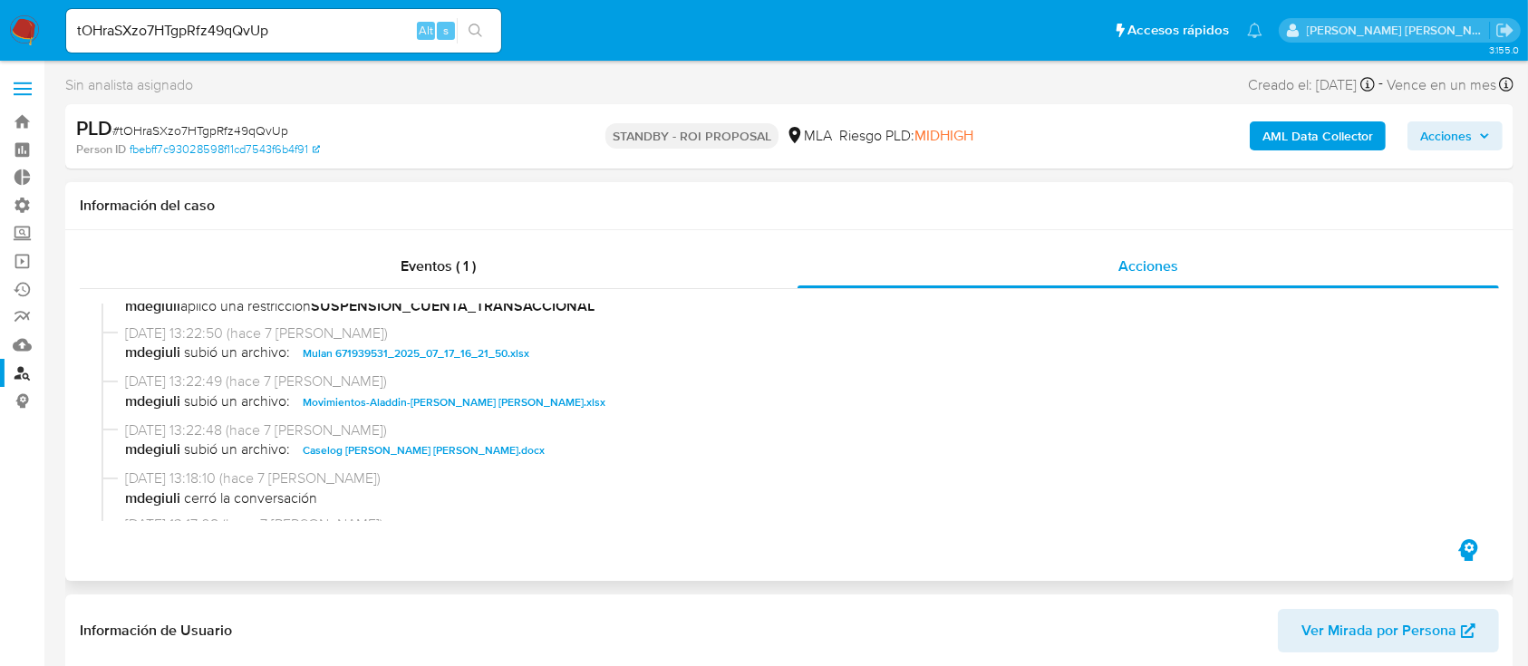
click at [475, 411] on span "Movimientos-Aladdin-Melany Fernanda Aquino.xlsx" at bounding box center [454, 403] width 303 height 22
click at [441, 451] on span "Caselog Melany Fernanda Aquino.docx" at bounding box center [424, 451] width 242 height 22
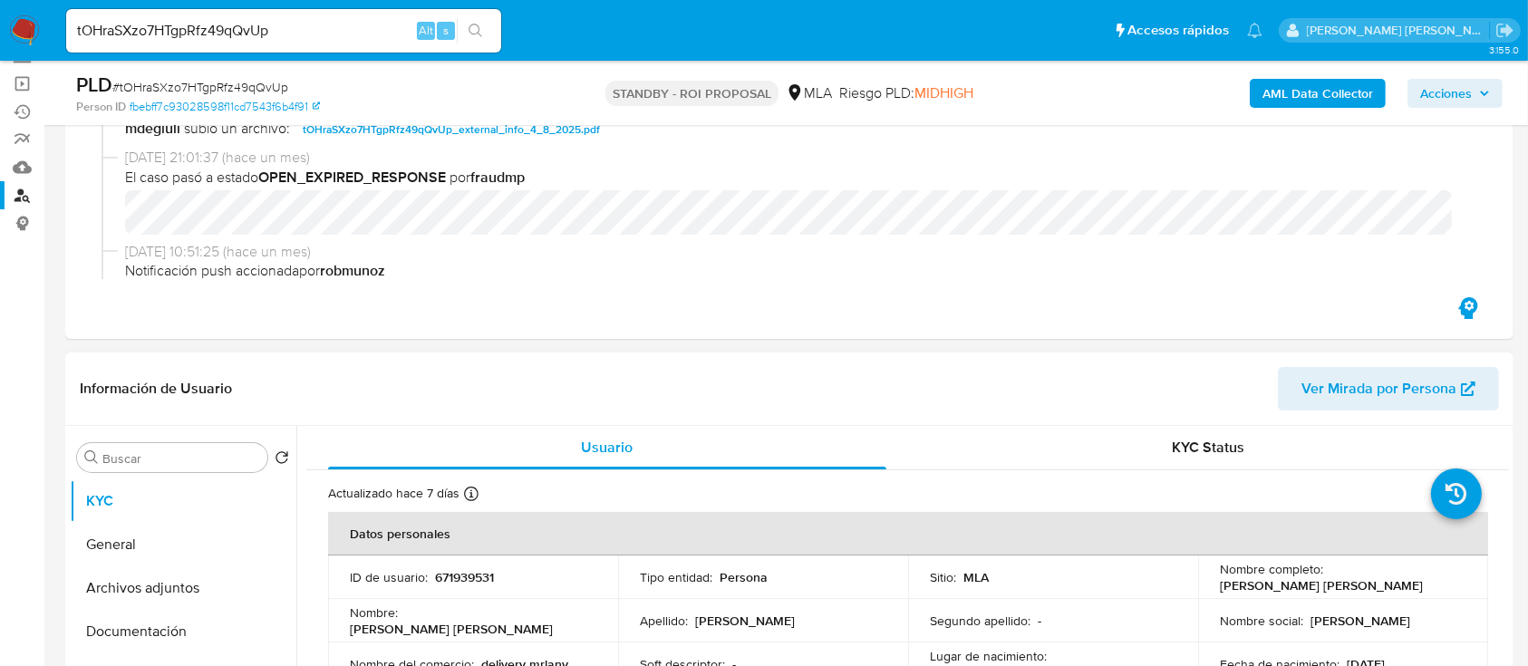
scroll to position [483, 0]
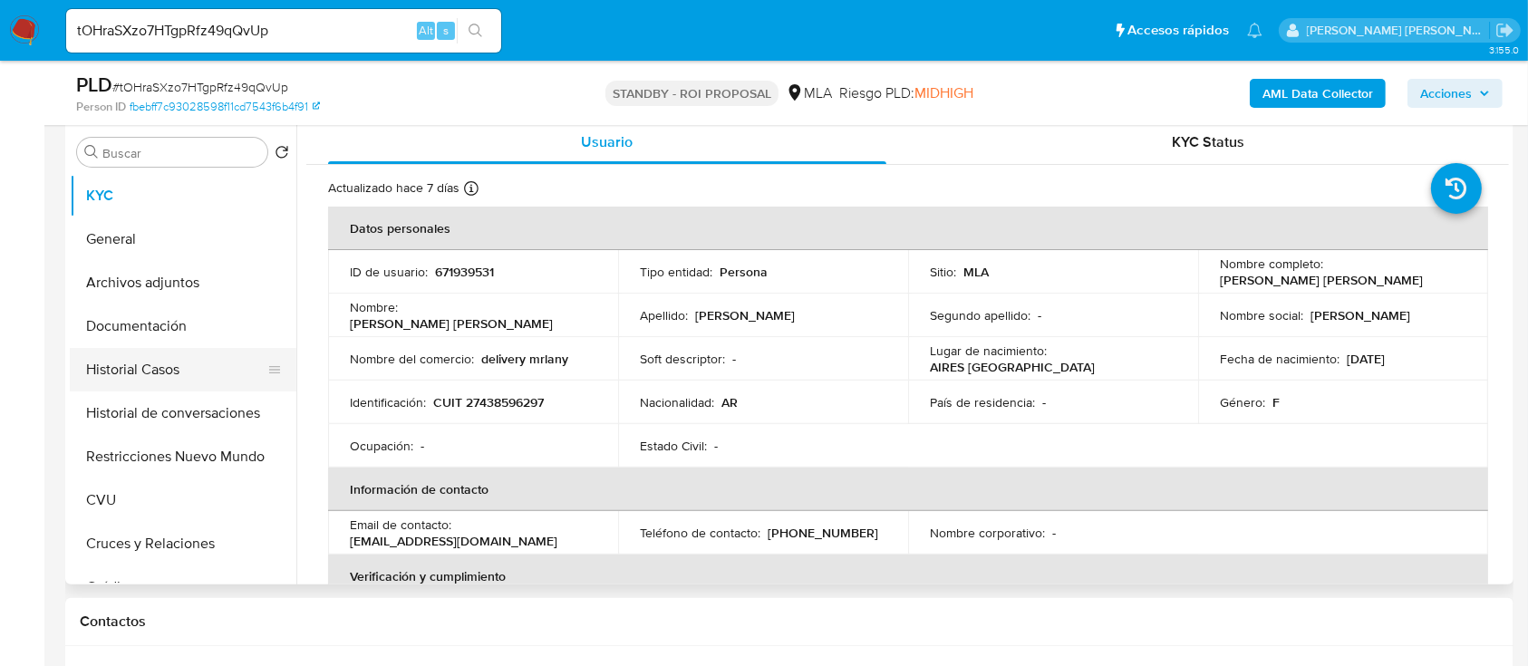
click at [203, 372] on button "Historial Casos" at bounding box center [176, 370] width 212 height 44
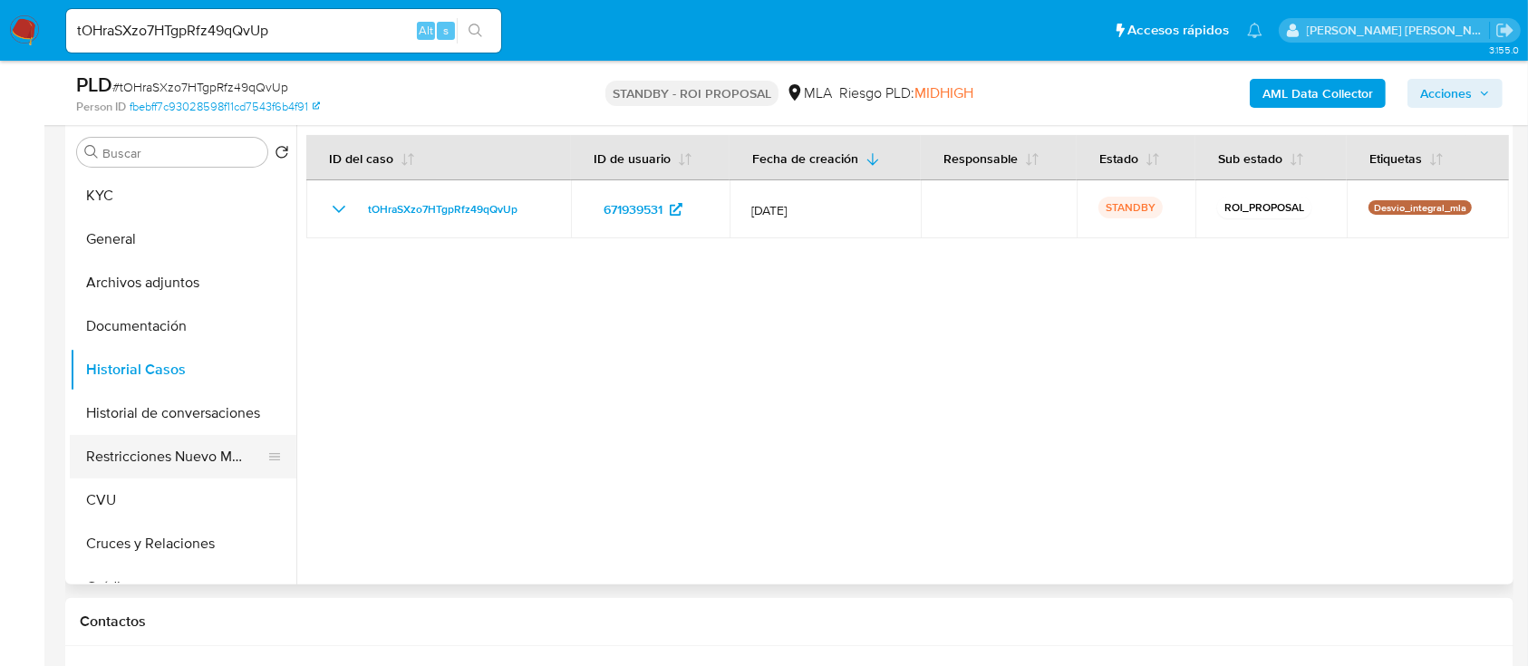
click at [188, 460] on button "Restricciones Nuevo Mundo" at bounding box center [176, 457] width 212 height 44
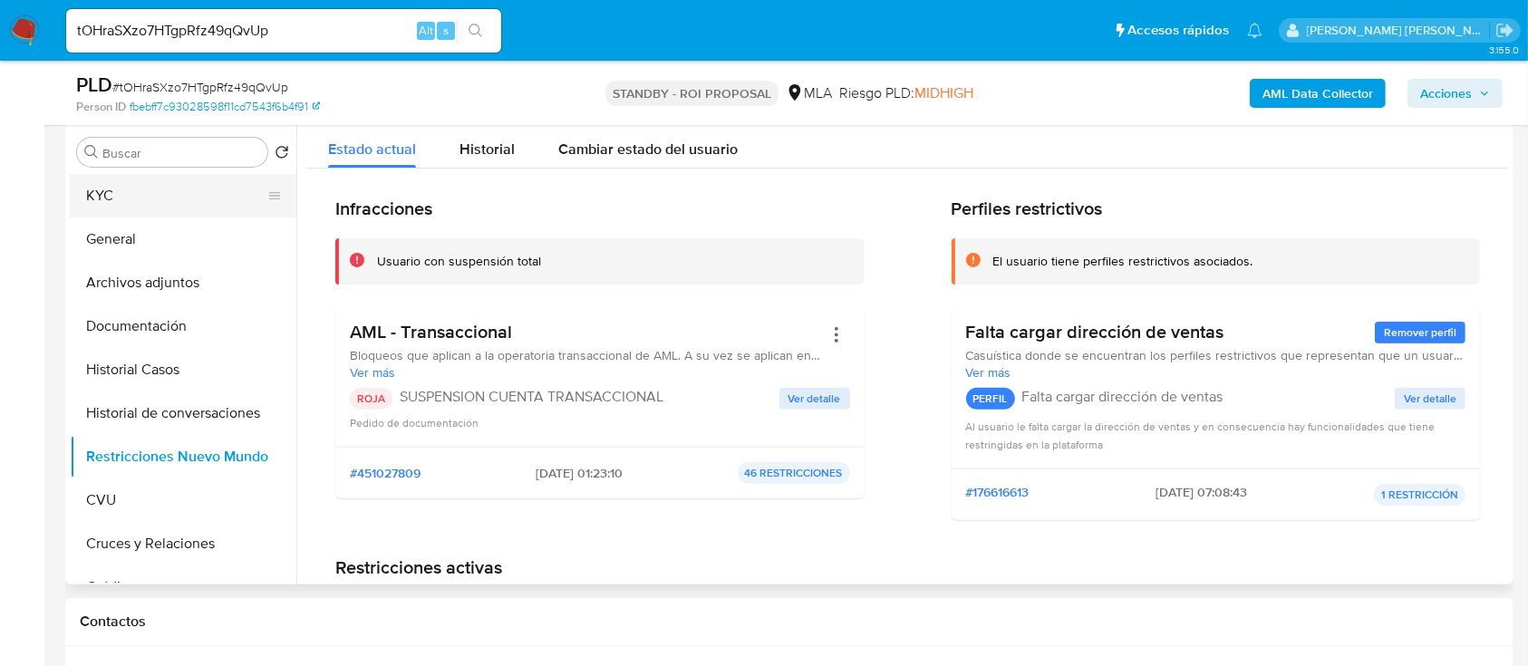
click at [183, 189] on button "KYC" at bounding box center [176, 196] width 212 height 44
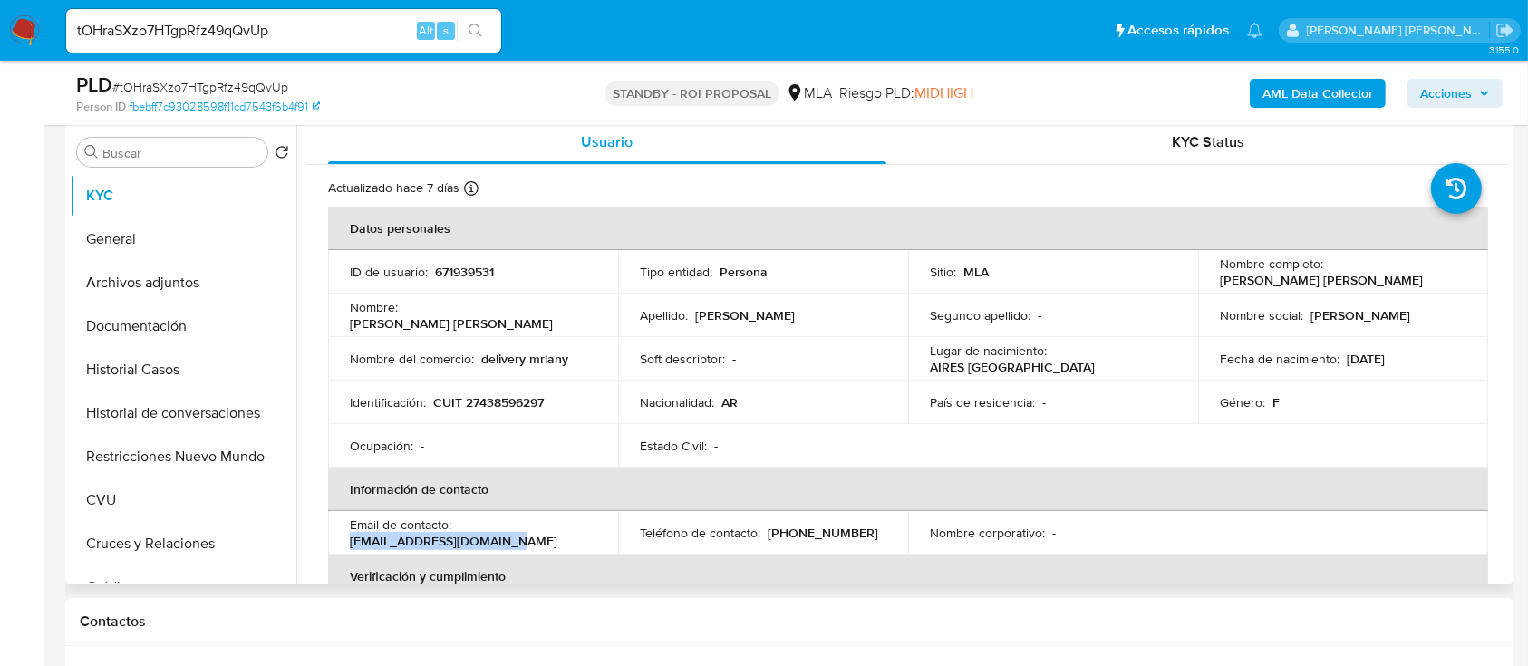
drag, startPoint x: 529, startPoint y: 539, endPoint x: 346, endPoint y: 545, distance: 183.2
click at [346, 545] on td "Email de contacto : melanyaquino95@gmail.com" at bounding box center [473, 533] width 290 height 44
copy p "melanyaquino95@gmail.com"
click at [213, 29] on input "tOHraSXzo7HTgpRfz49qQvUp" at bounding box center [283, 31] width 435 height 24
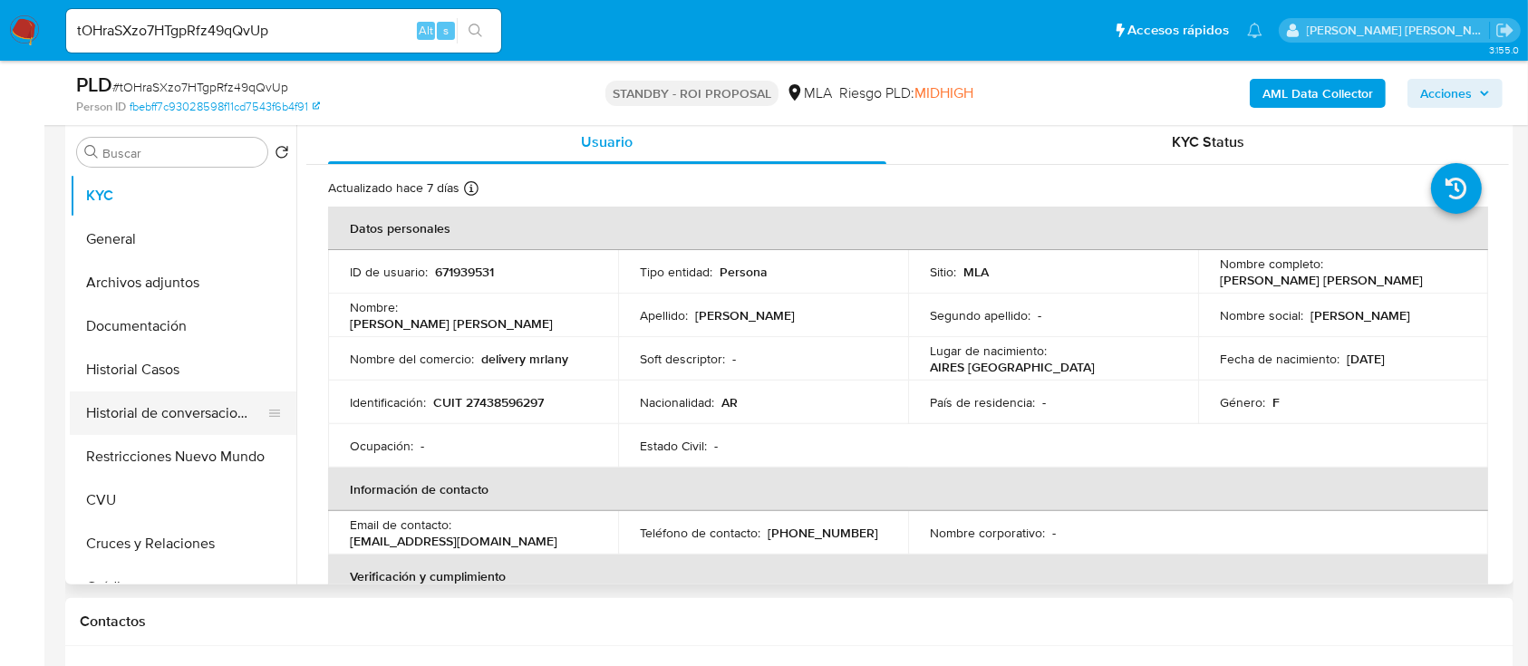
click at [221, 408] on button "Historial de conversaciones" at bounding box center [176, 414] width 212 height 44
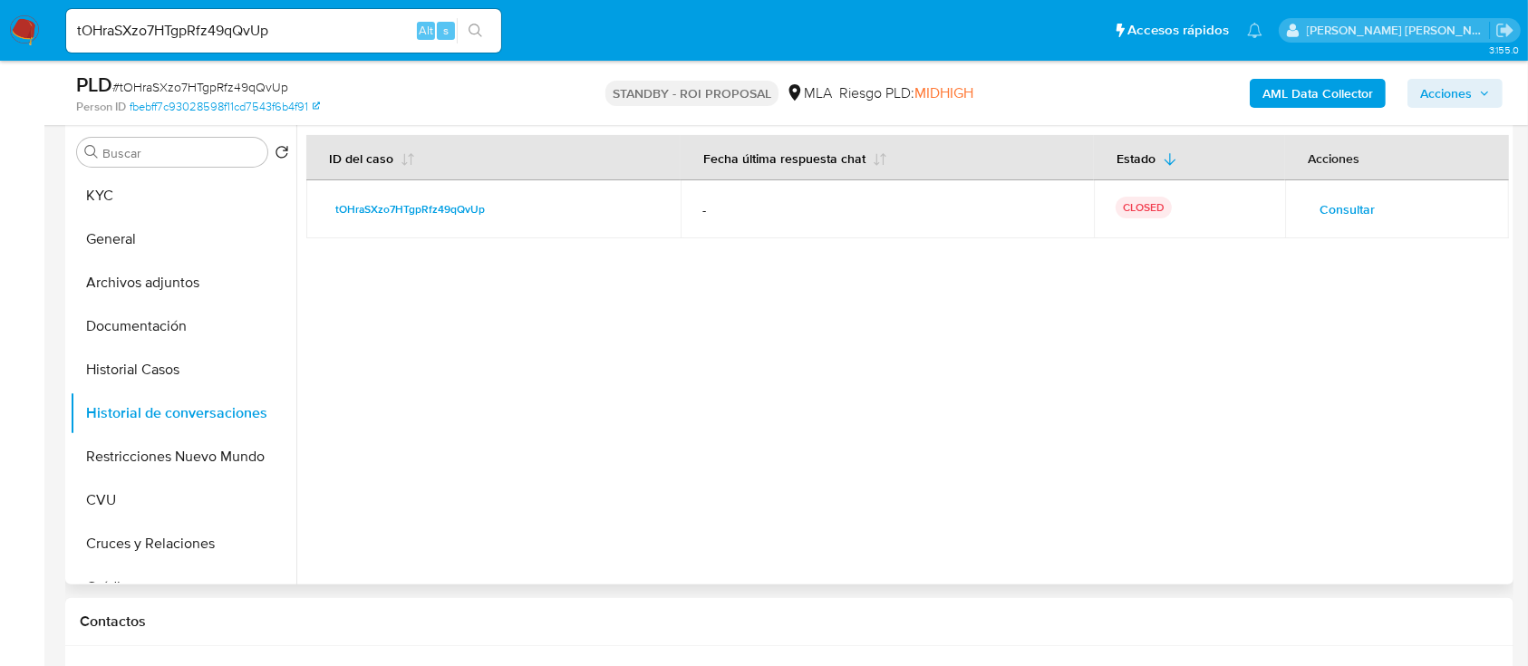
click at [1348, 211] on span "Consultar" at bounding box center [1347, 209] width 55 height 25
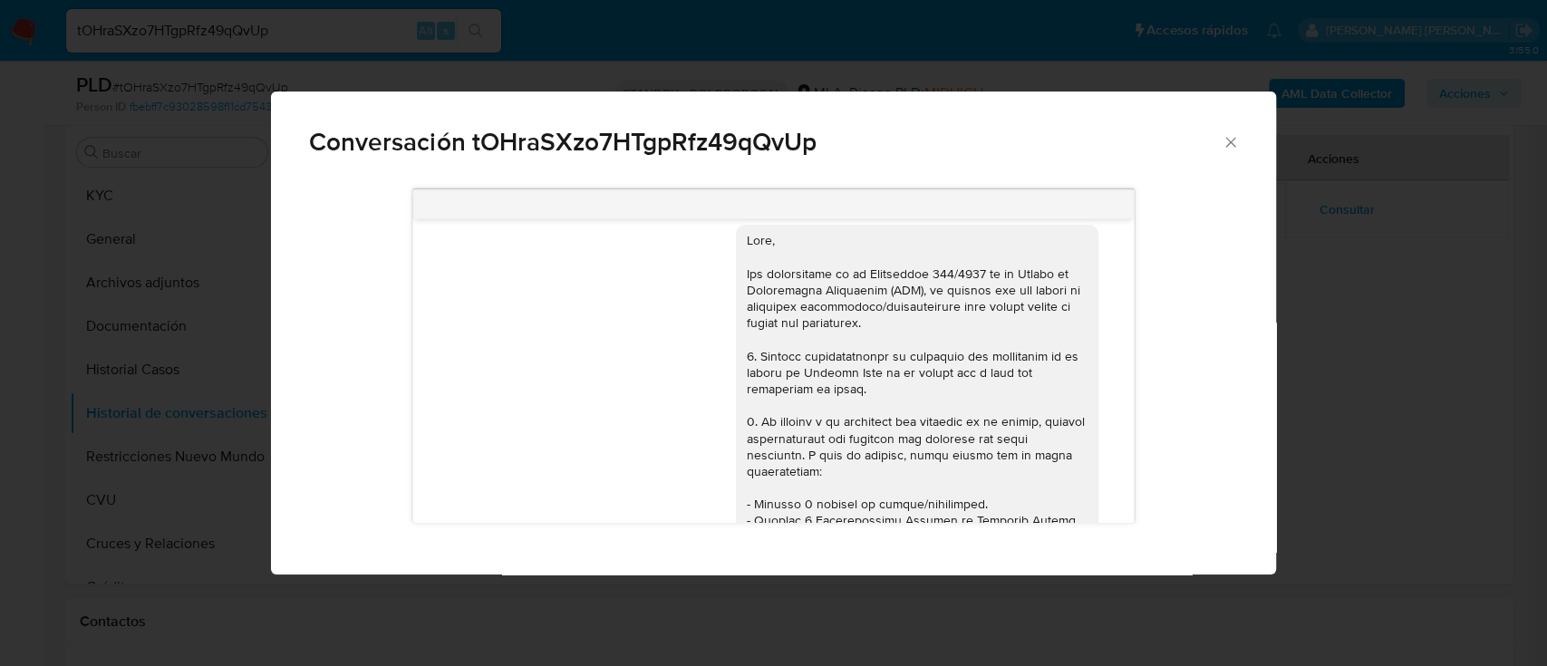
scroll to position [0, 0]
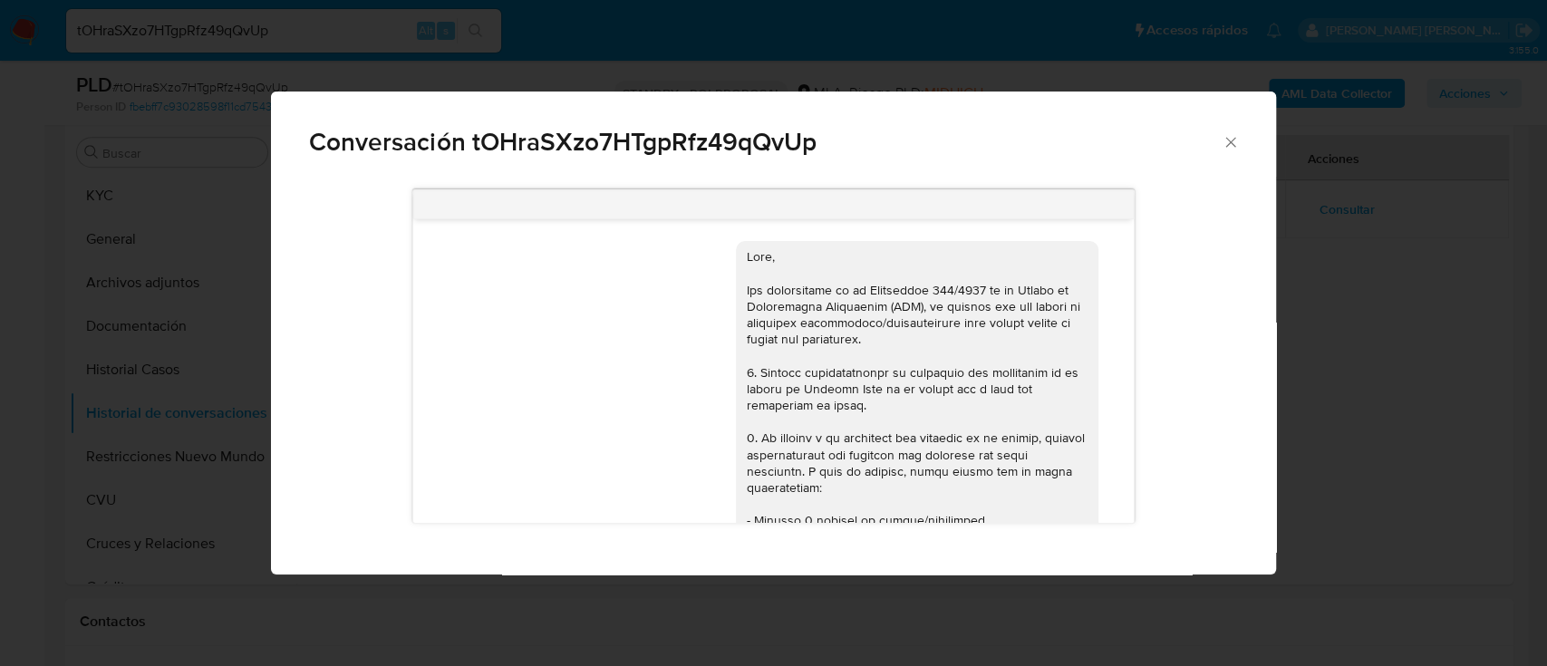
click at [1320, 312] on div "Conversación tOHraSXzo7HTgpRfz49qQvUp 17/07/2025 19:47:52 Hola, Esperamos que t…" at bounding box center [773, 333] width 1547 height 666
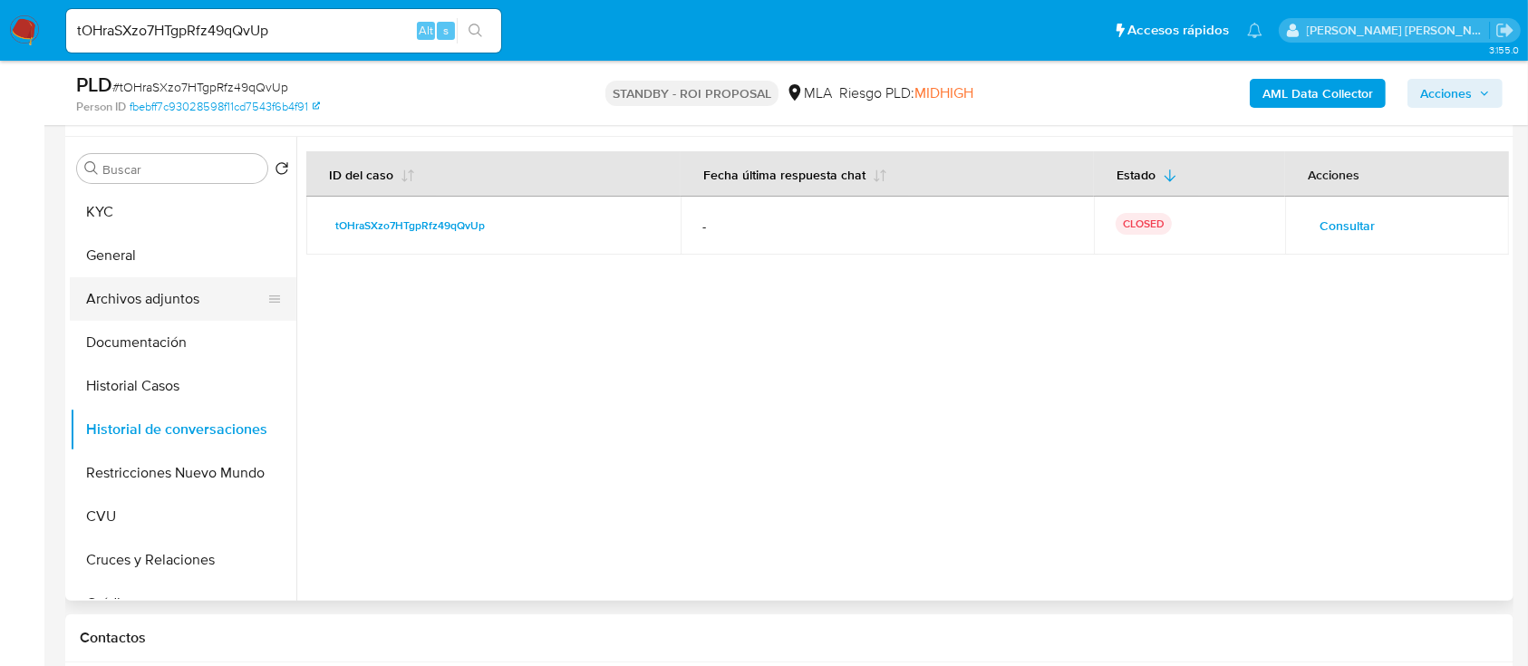
scroll to position [363, 0]
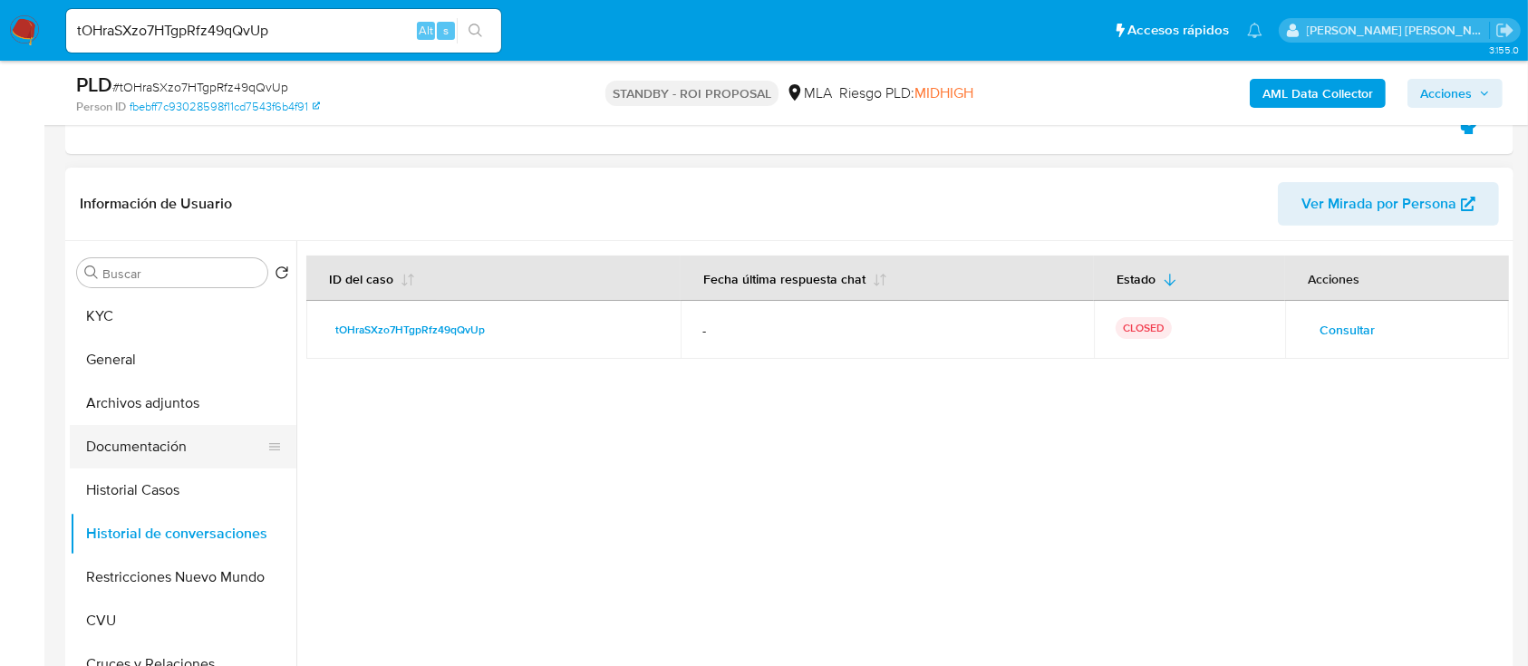
click at [201, 442] on button "Documentación" at bounding box center [176, 447] width 212 height 44
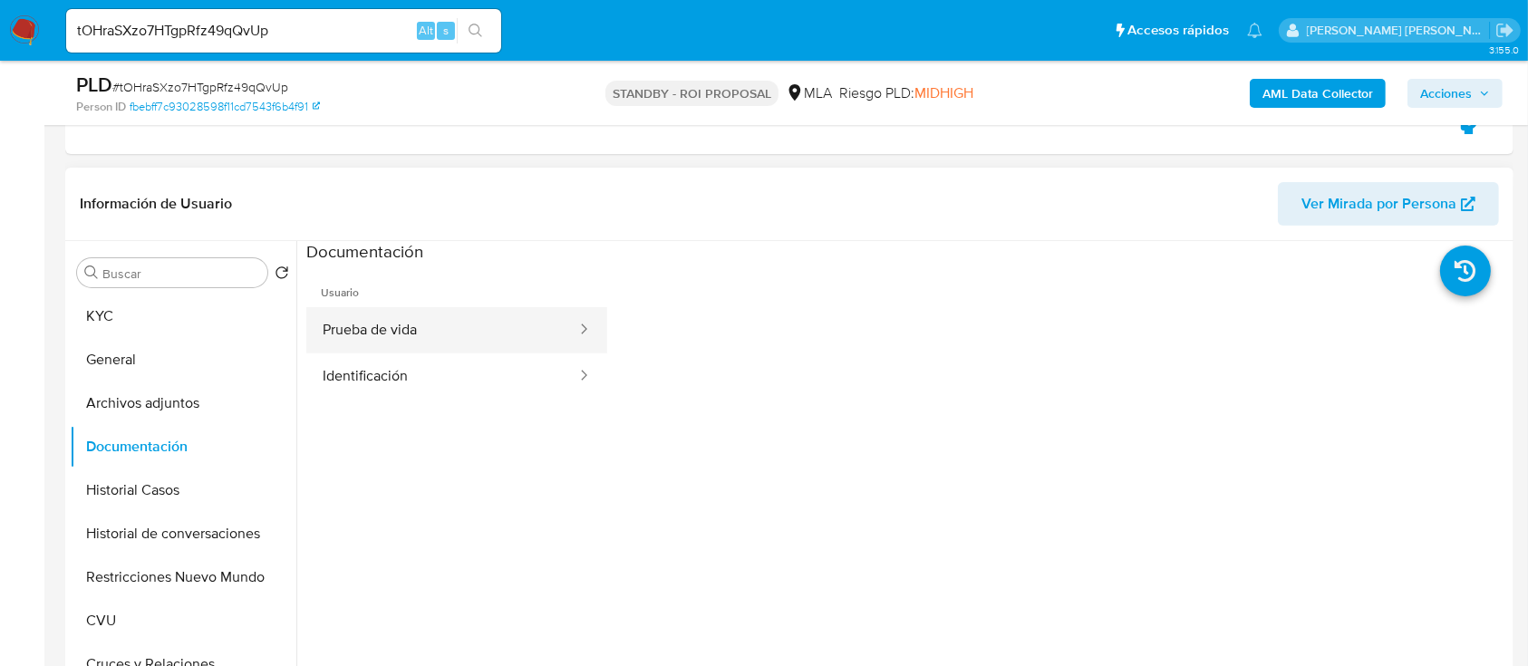
click at [485, 334] on button "Prueba de vida" at bounding box center [442, 330] width 272 height 46
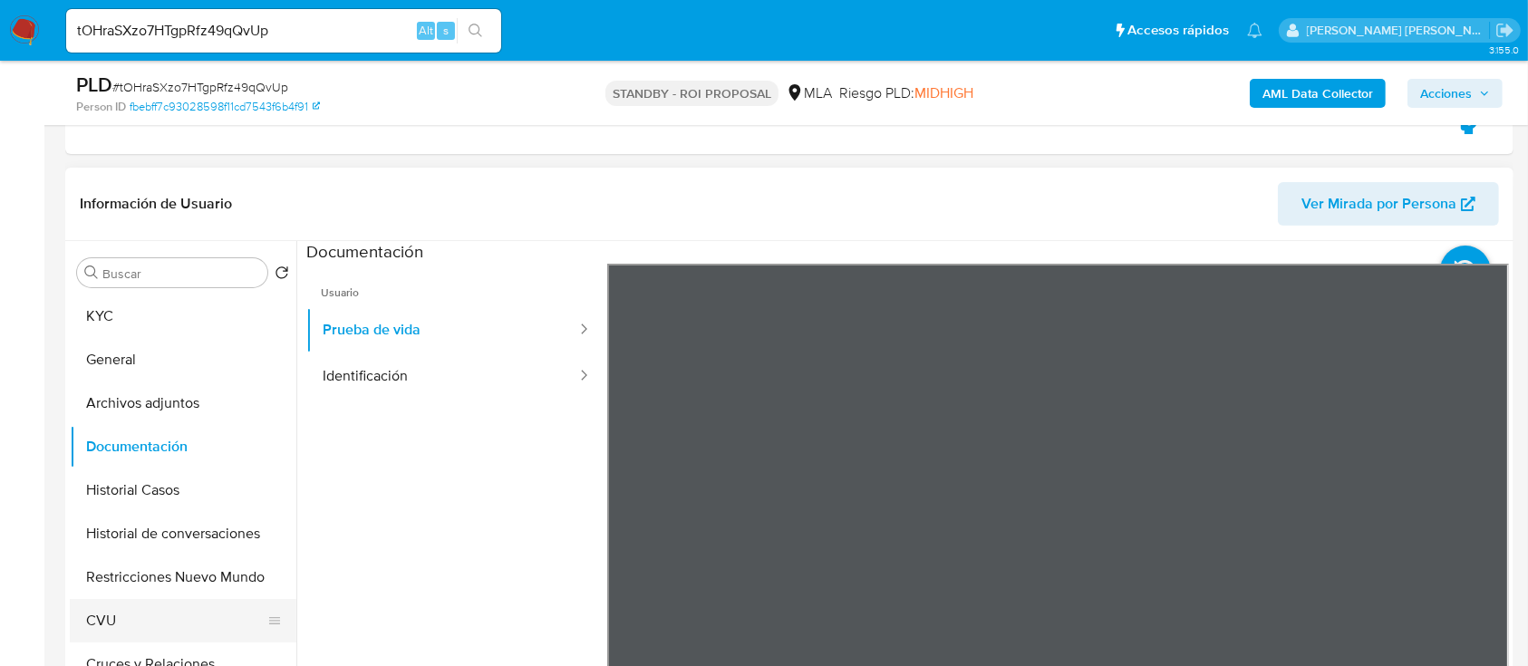
click at [180, 623] on button "CVU" at bounding box center [176, 621] width 212 height 44
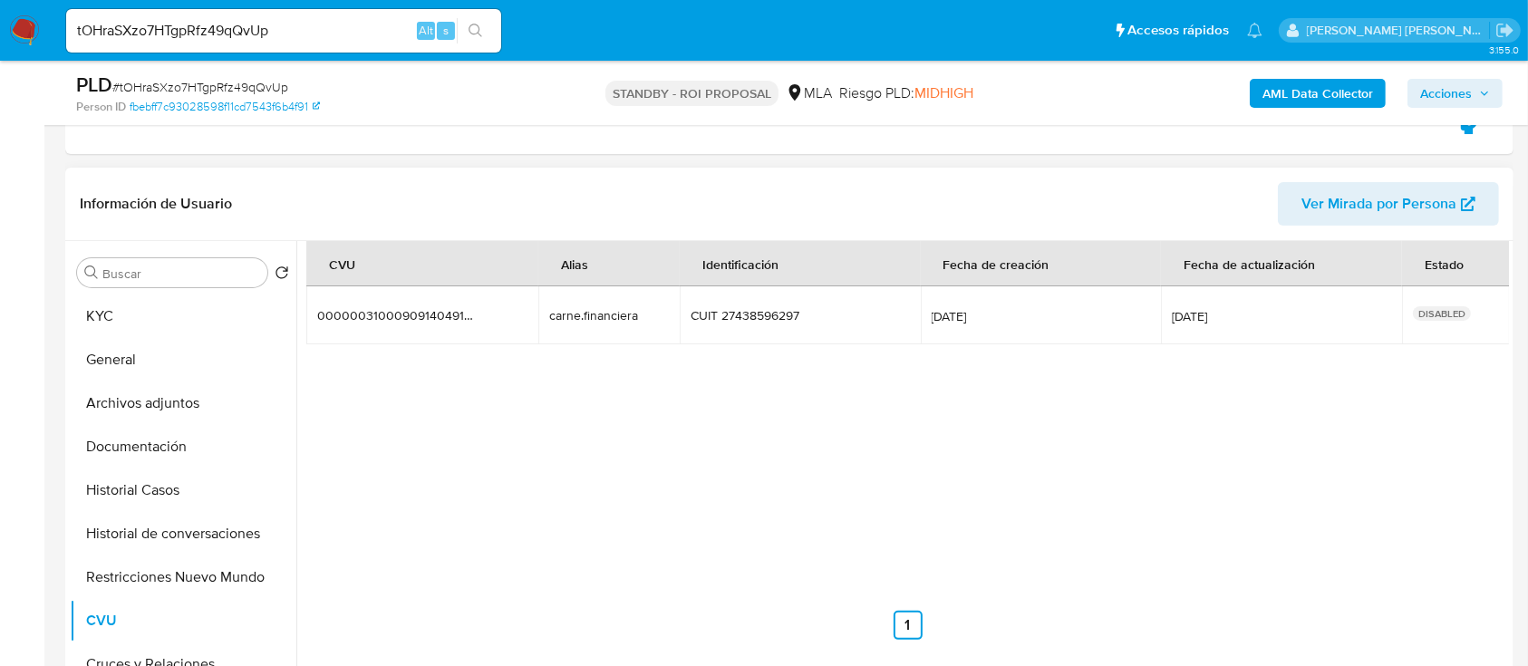
drag, startPoint x: 638, startPoint y: 317, endPoint x: 500, endPoint y: 308, distance: 138.1
click at [500, 308] on tr "0000003100090914049192 0000003100090914049192 carne.financiera carne.financiera…" at bounding box center [908, 315] width 1204 height 58
click at [283, 28] on input "tOHraSXzo7HTgpRfz49qQvUp" at bounding box center [283, 31] width 435 height 24
paste input "dKzKACxGZEBErl0jLPZcHhtv"
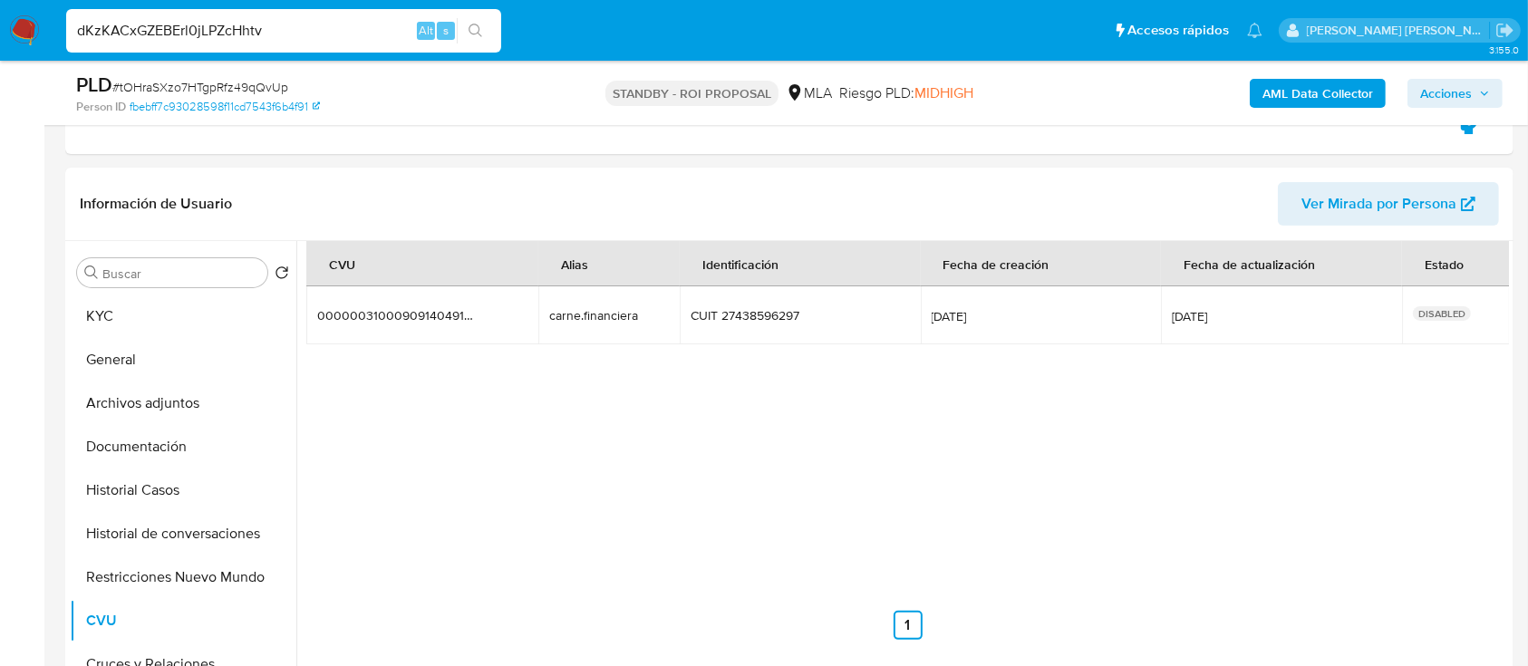
type input "dKzKACxGZEBErl0jLPZcHhtv"
click at [469, 29] on icon "search-icon" at bounding box center [476, 31] width 15 height 15
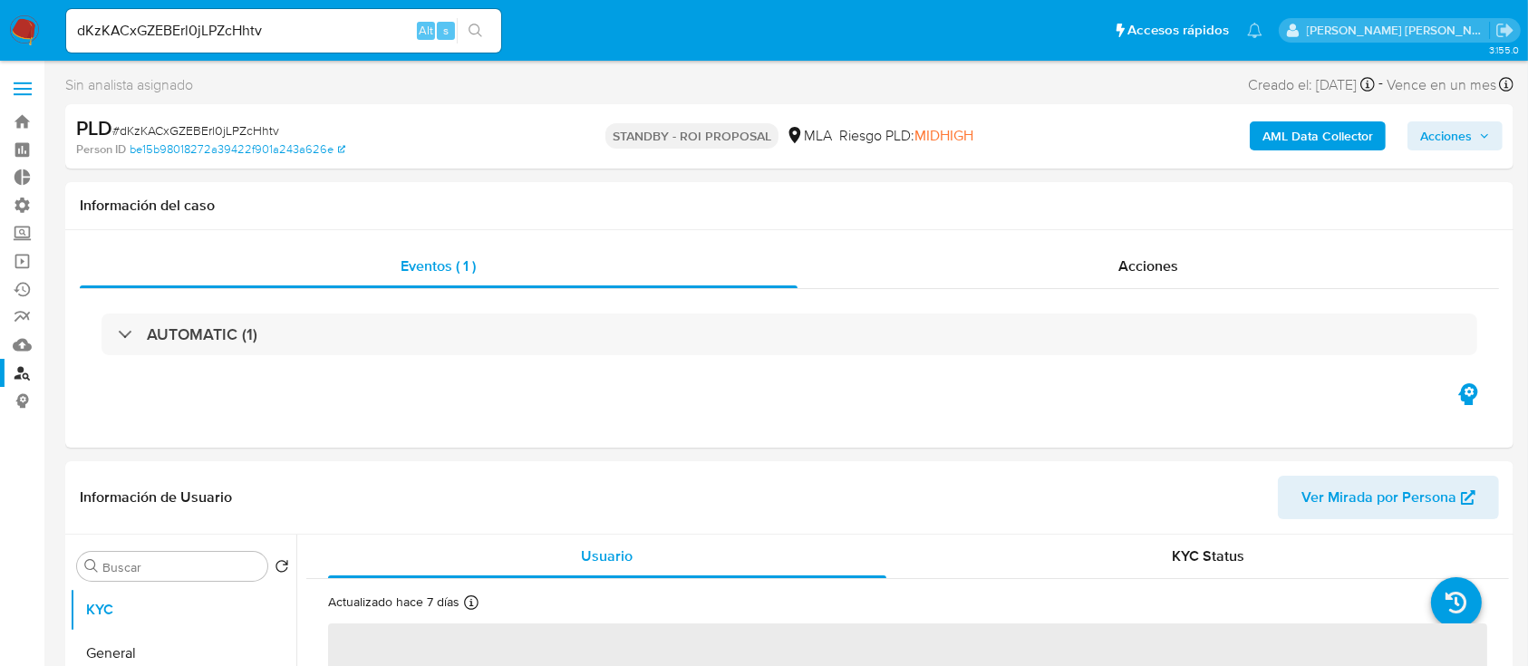
select select "10"
drag, startPoint x: 1195, startPoint y: 284, endPoint x: 1159, endPoint y: 294, distance: 37.6
click at [1194, 284] on div "Acciones" at bounding box center [1149, 267] width 703 height 44
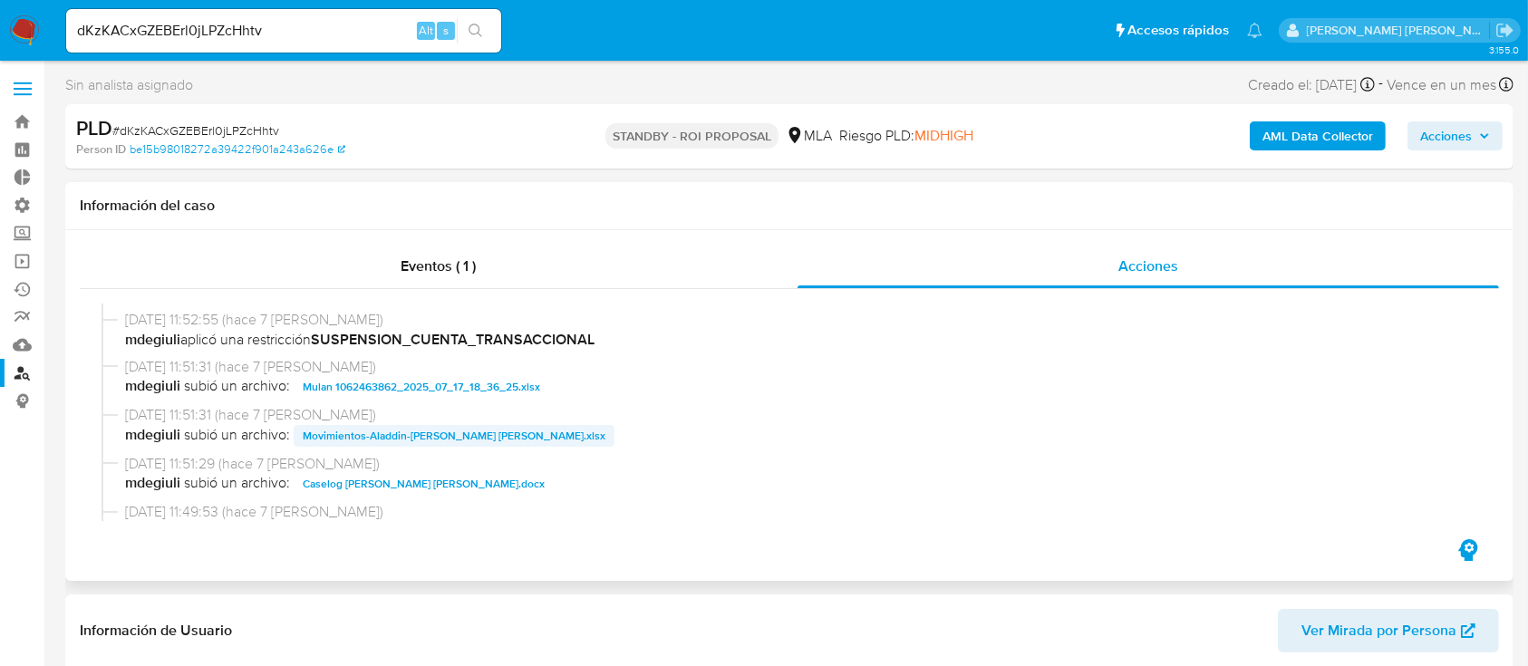
scroll to position [121, 0]
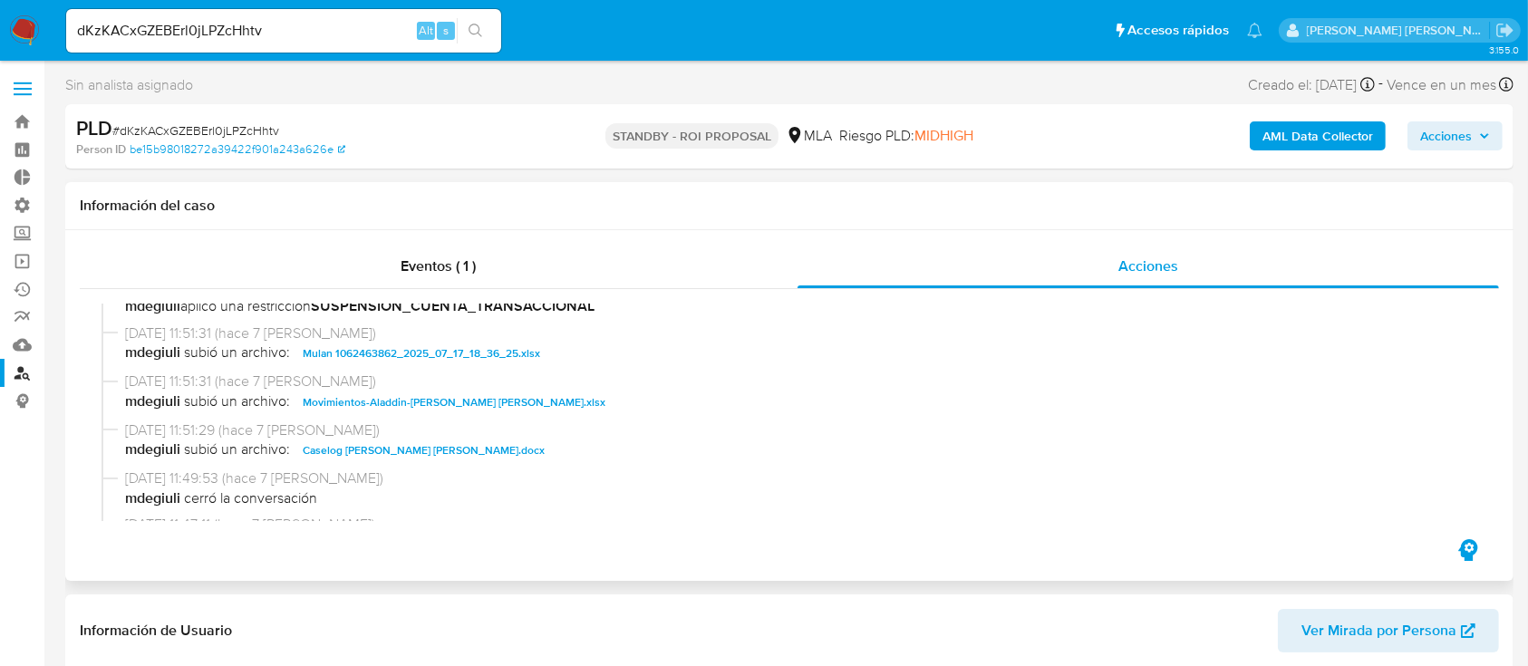
click at [475, 394] on span "Movimientos-Aladdin-Milagros Agustina Scotti Aquino.xlsx" at bounding box center [454, 403] width 303 height 22
click at [464, 443] on span "Caselog Milagros Agustina Scotti Aquino.docx" at bounding box center [424, 451] width 242 height 22
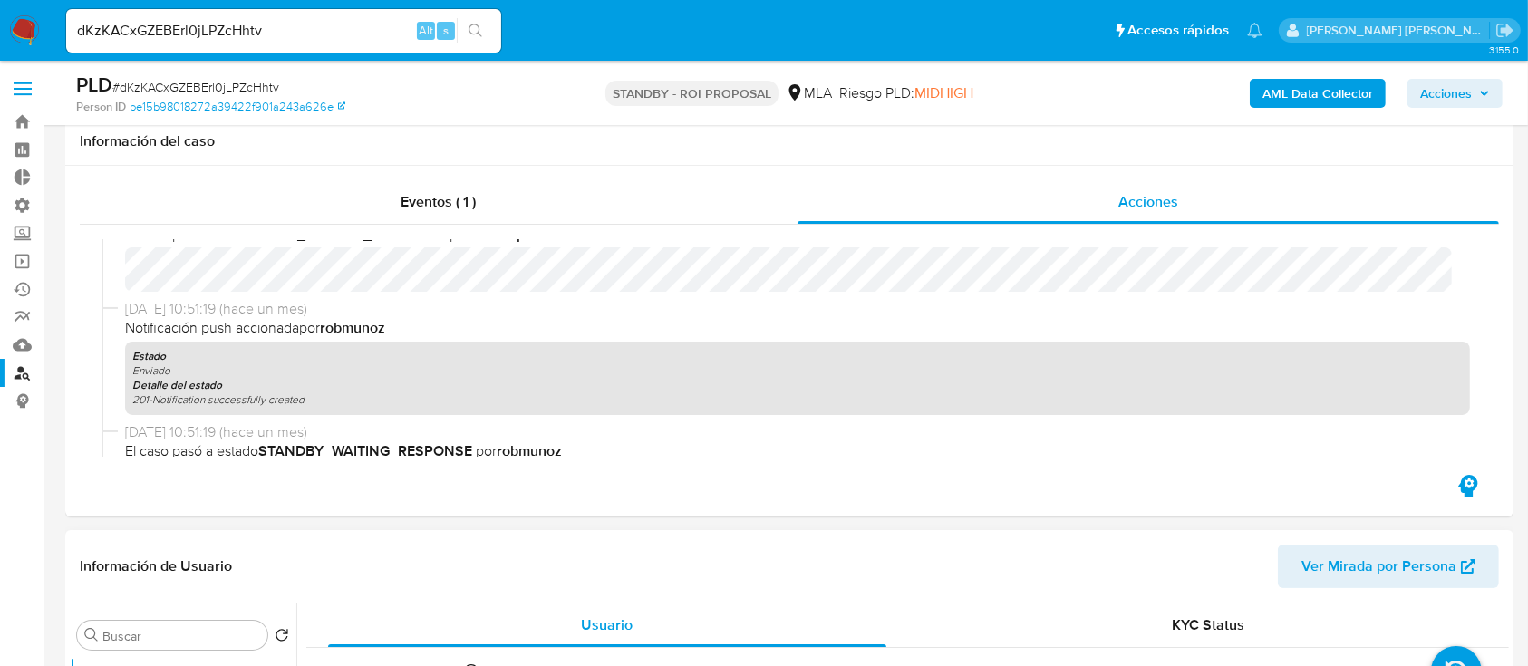
scroll to position [363, 0]
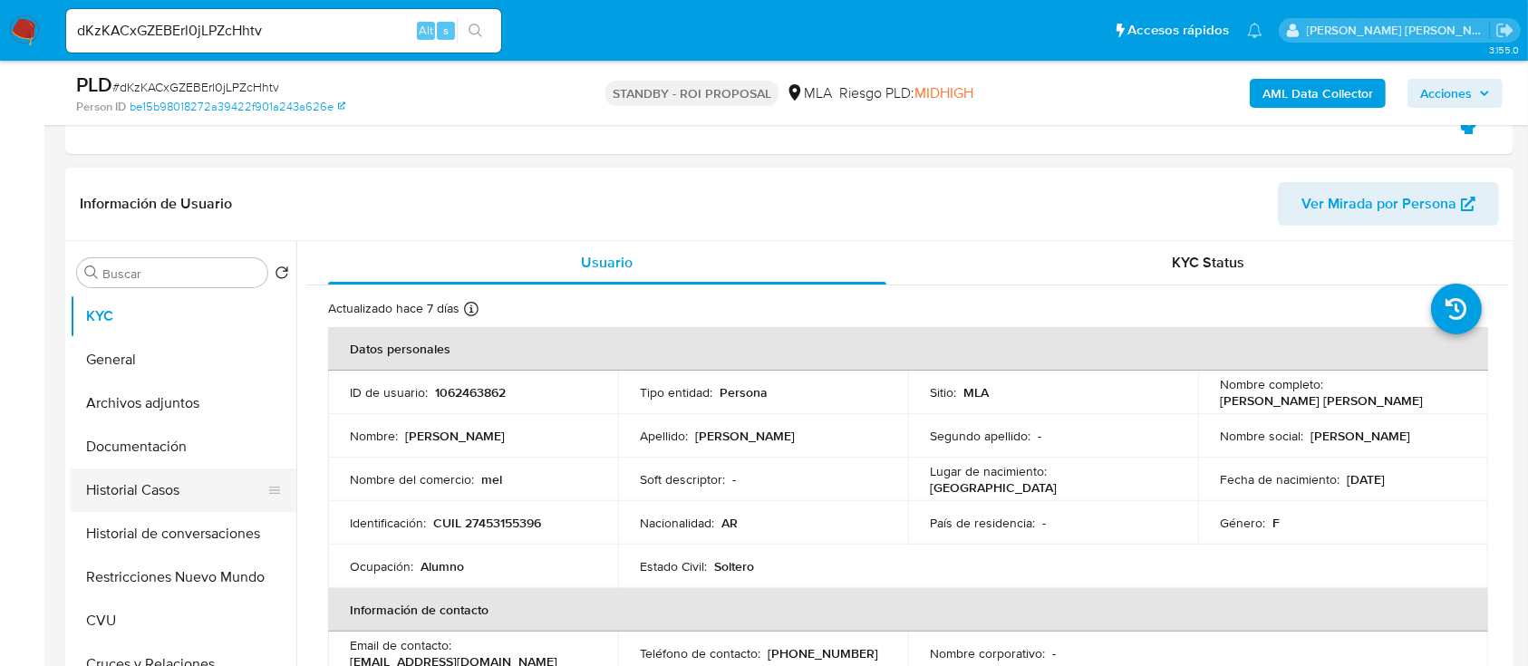
click at [211, 484] on button "Historial Casos" at bounding box center [176, 491] width 212 height 44
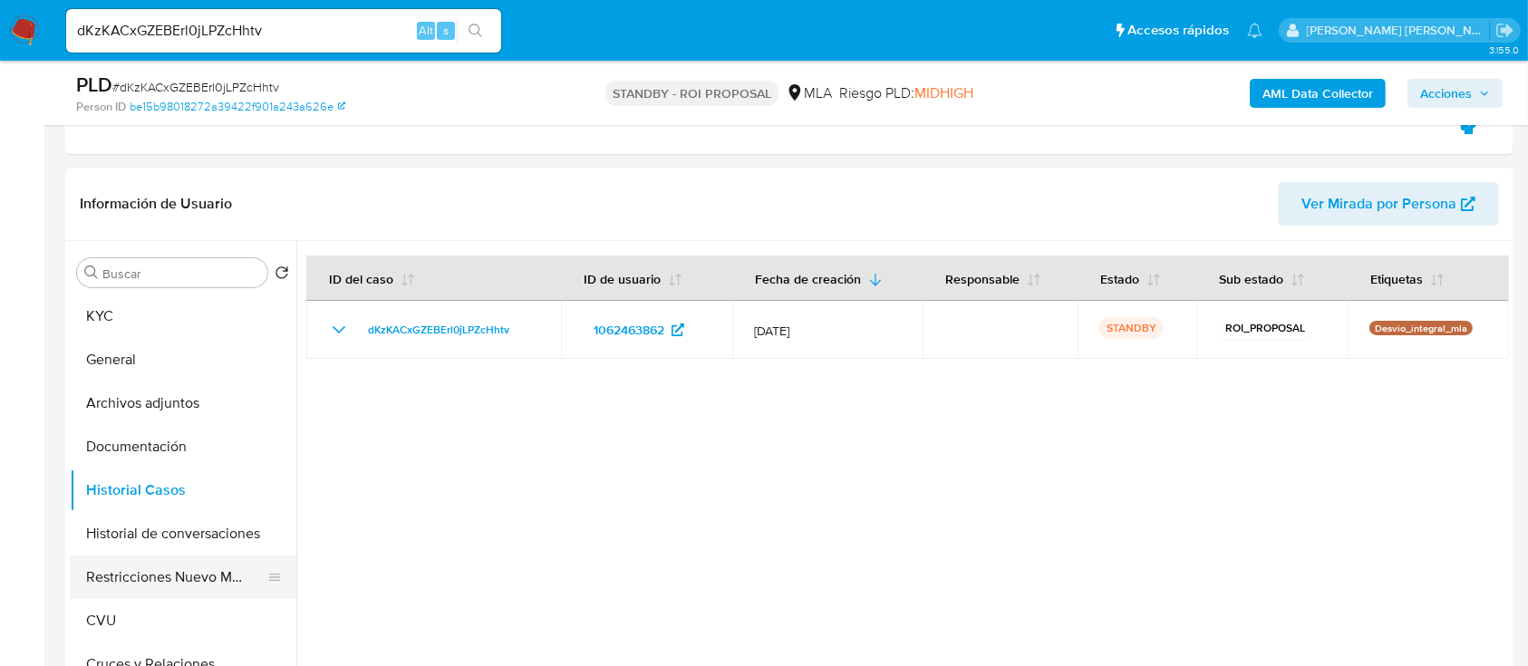
click at [189, 578] on button "Restricciones Nuevo Mundo" at bounding box center [176, 578] width 212 height 44
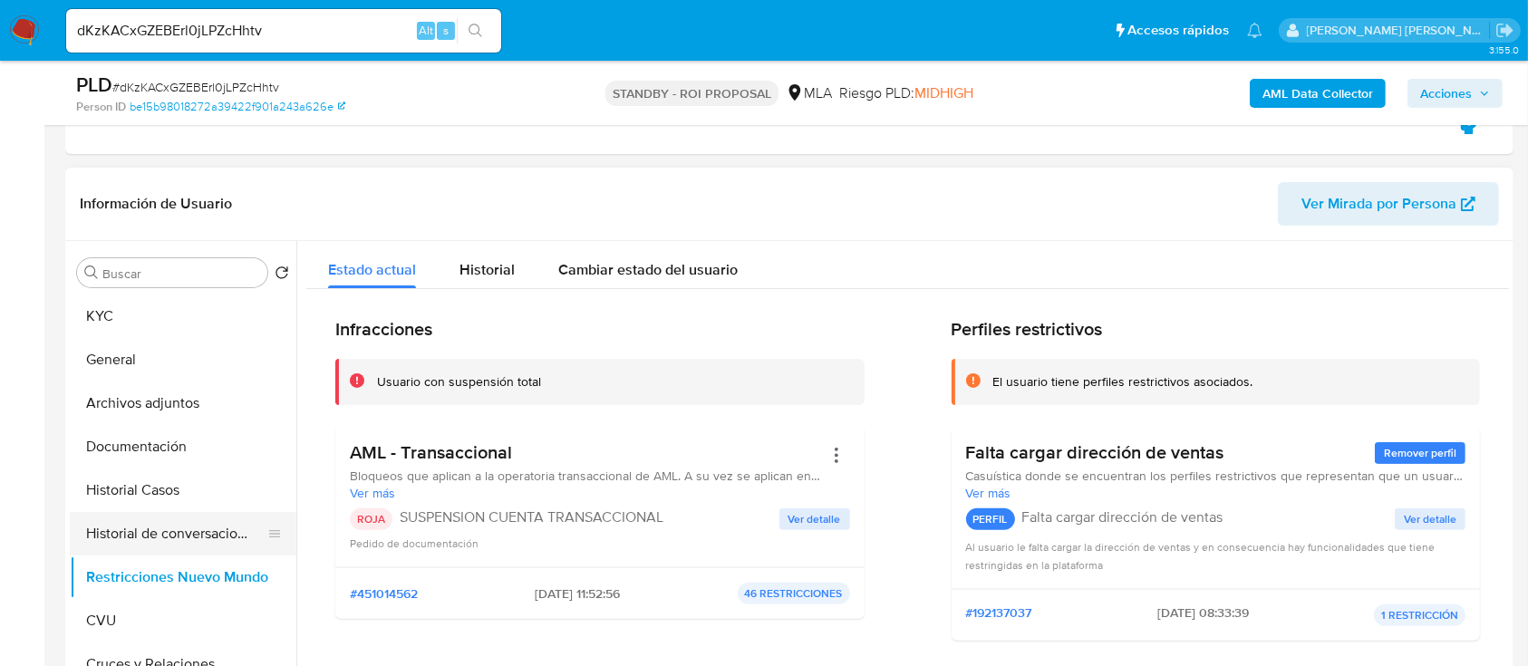
click at [195, 522] on button "Historial de conversaciones" at bounding box center [176, 534] width 212 height 44
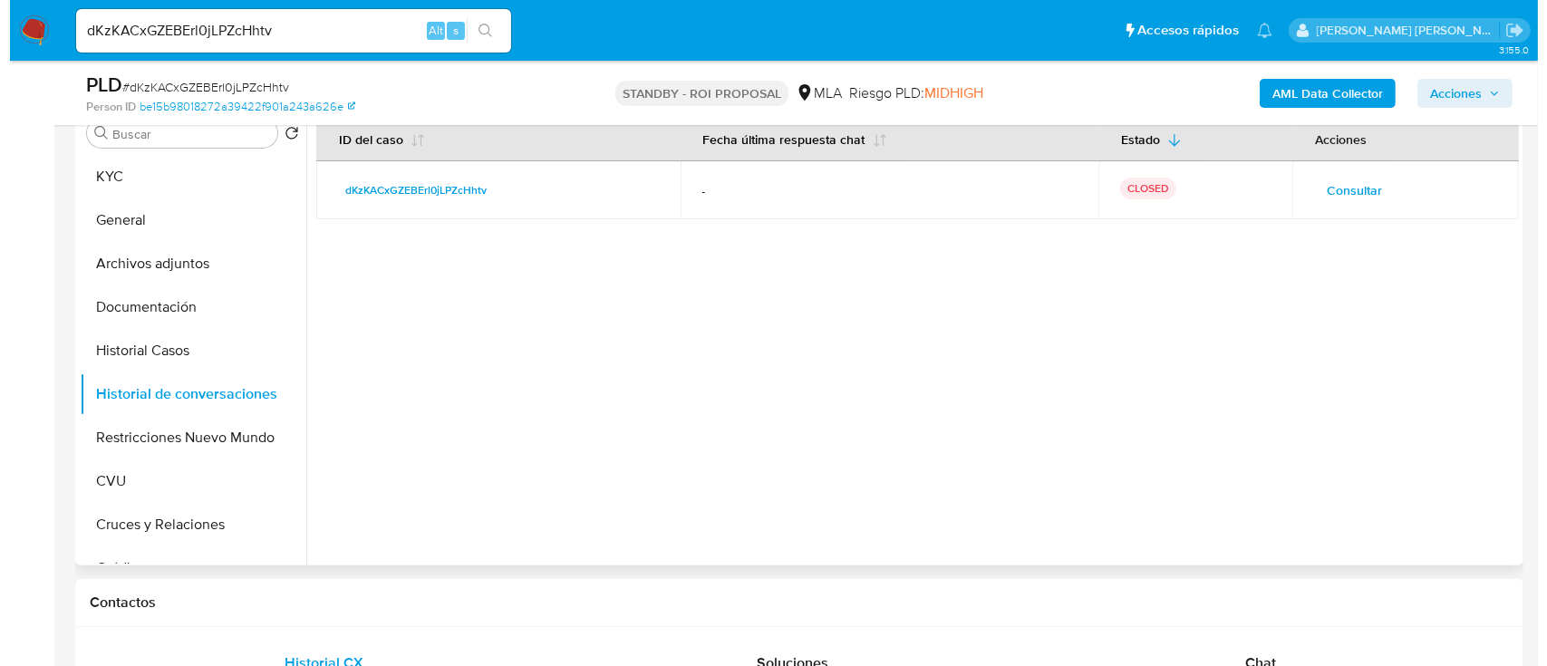
scroll to position [483, 0]
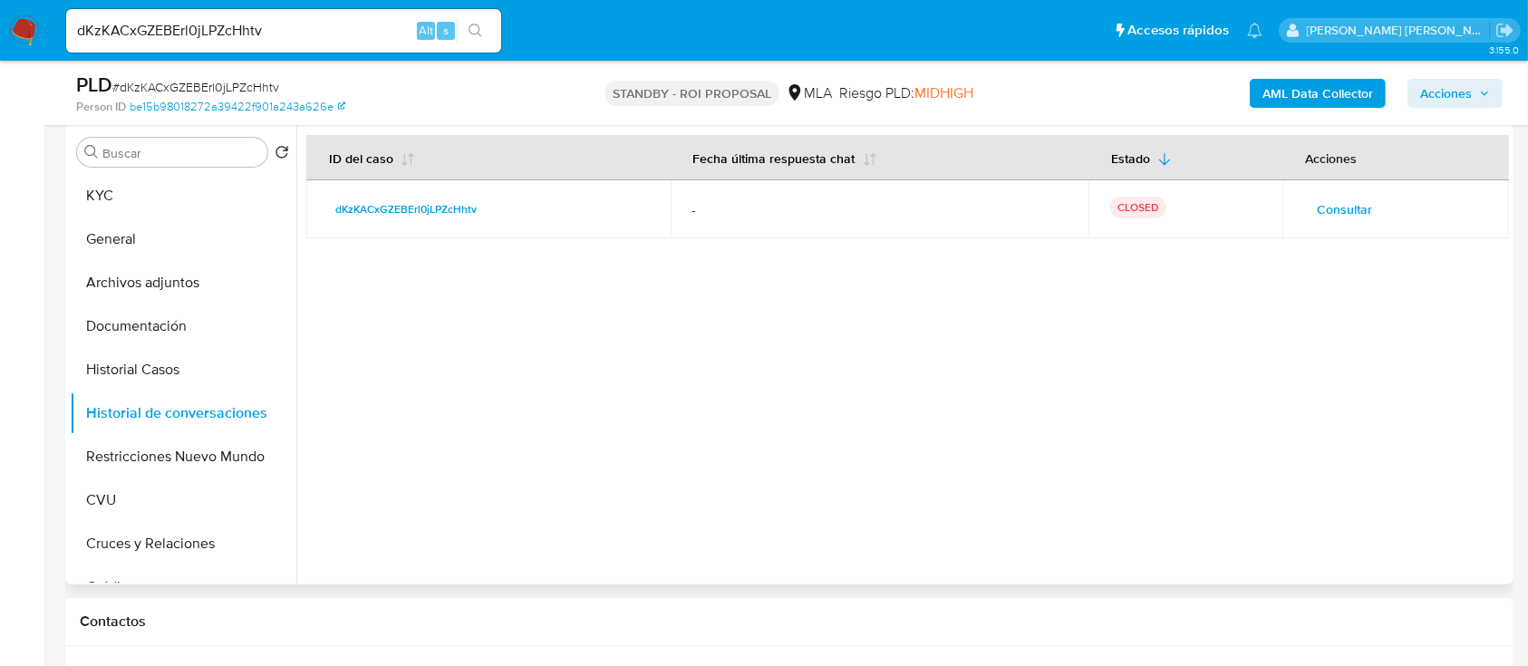
click at [587, 442] on div at bounding box center [902, 353] width 1213 height 464
click at [1380, 218] on div "Consultar" at bounding box center [1395, 209] width 183 height 29
click at [1363, 216] on span "Consultar" at bounding box center [1344, 209] width 55 height 25
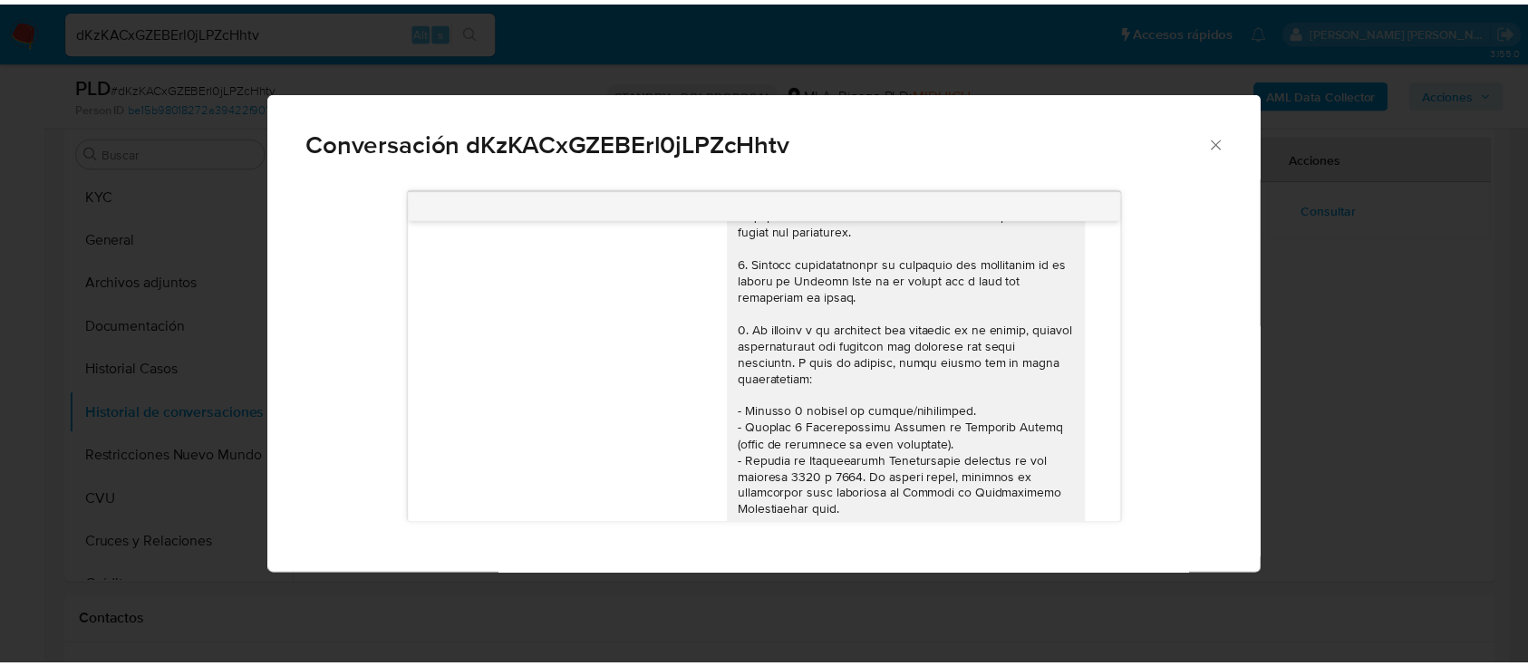
scroll to position [0, 0]
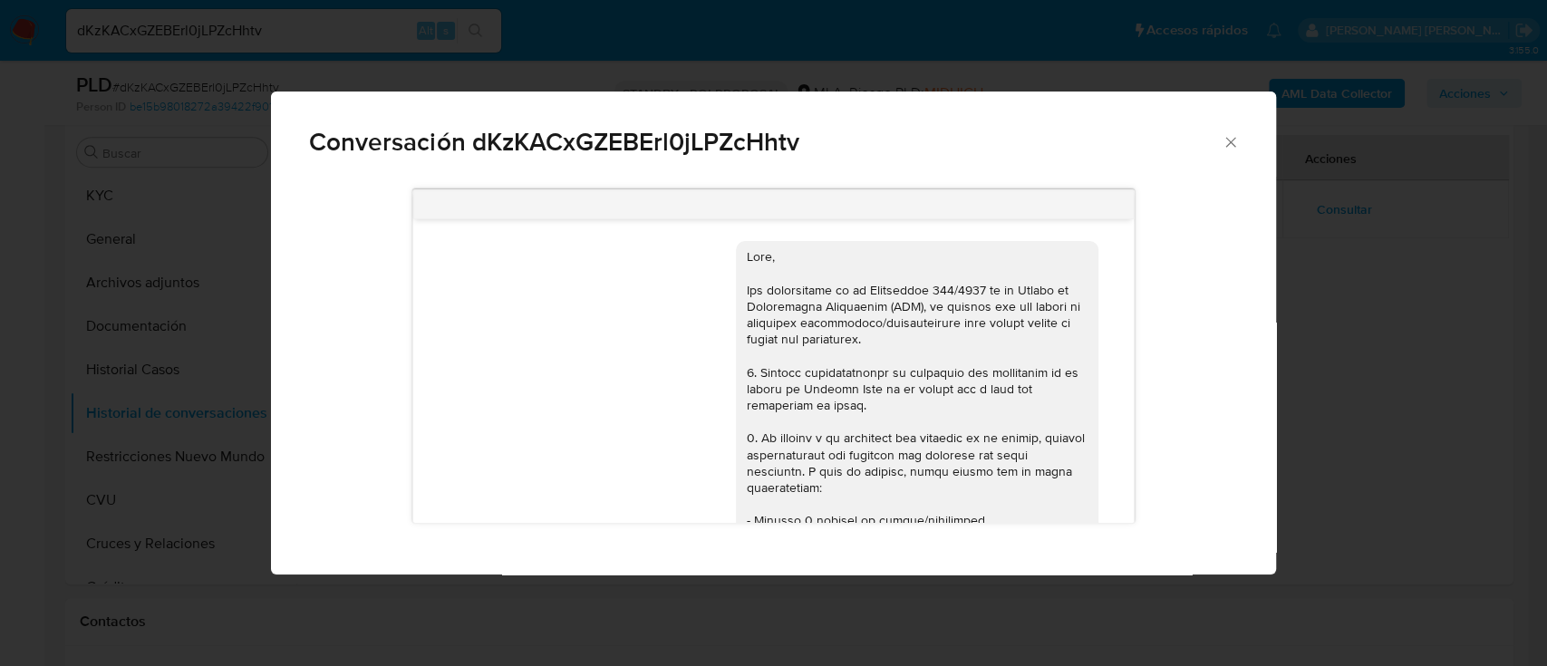
click at [1296, 424] on div "Conversación dKzKACxGZEBErl0jLPZcHhtv 17/07/2025 19:47:37 Hola, Esperamos que t…" at bounding box center [773, 333] width 1547 height 666
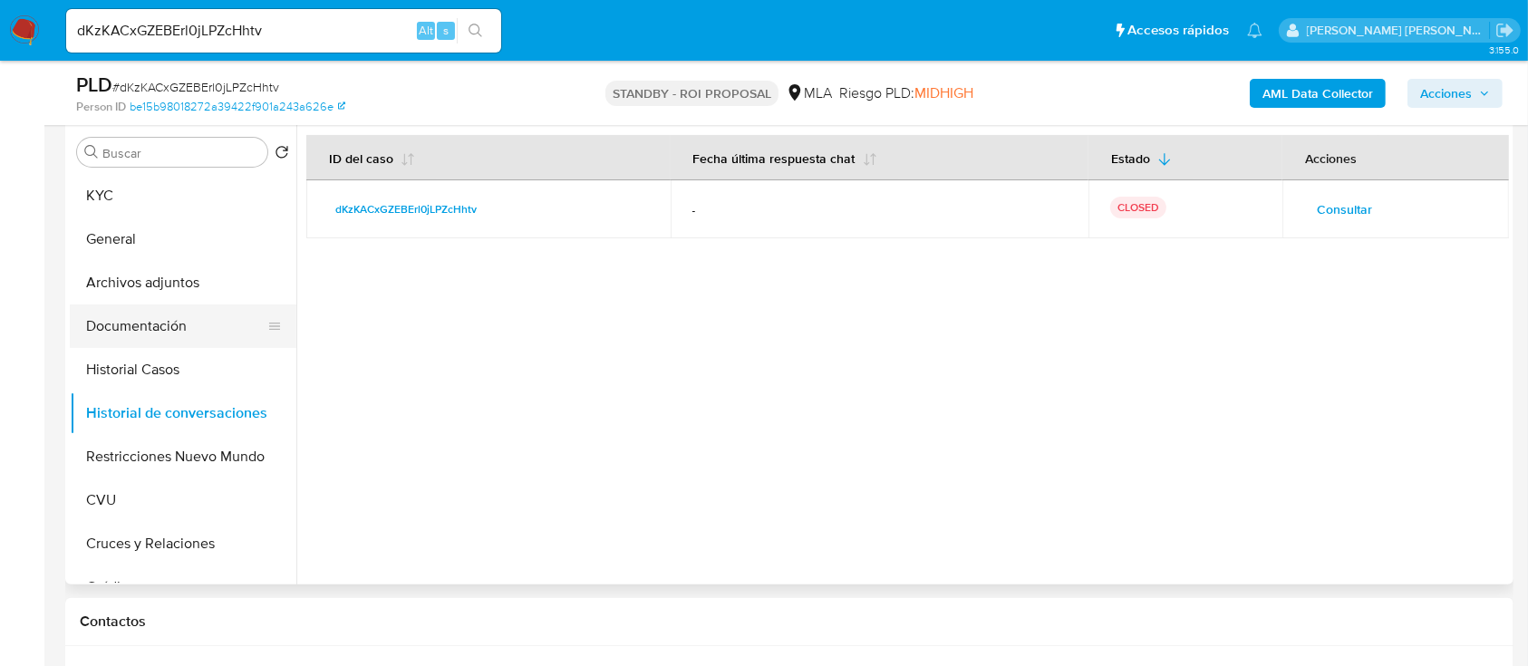
click at [173, 318] on button "Documentación" at bounding box center [176, 327] width 212 height 44
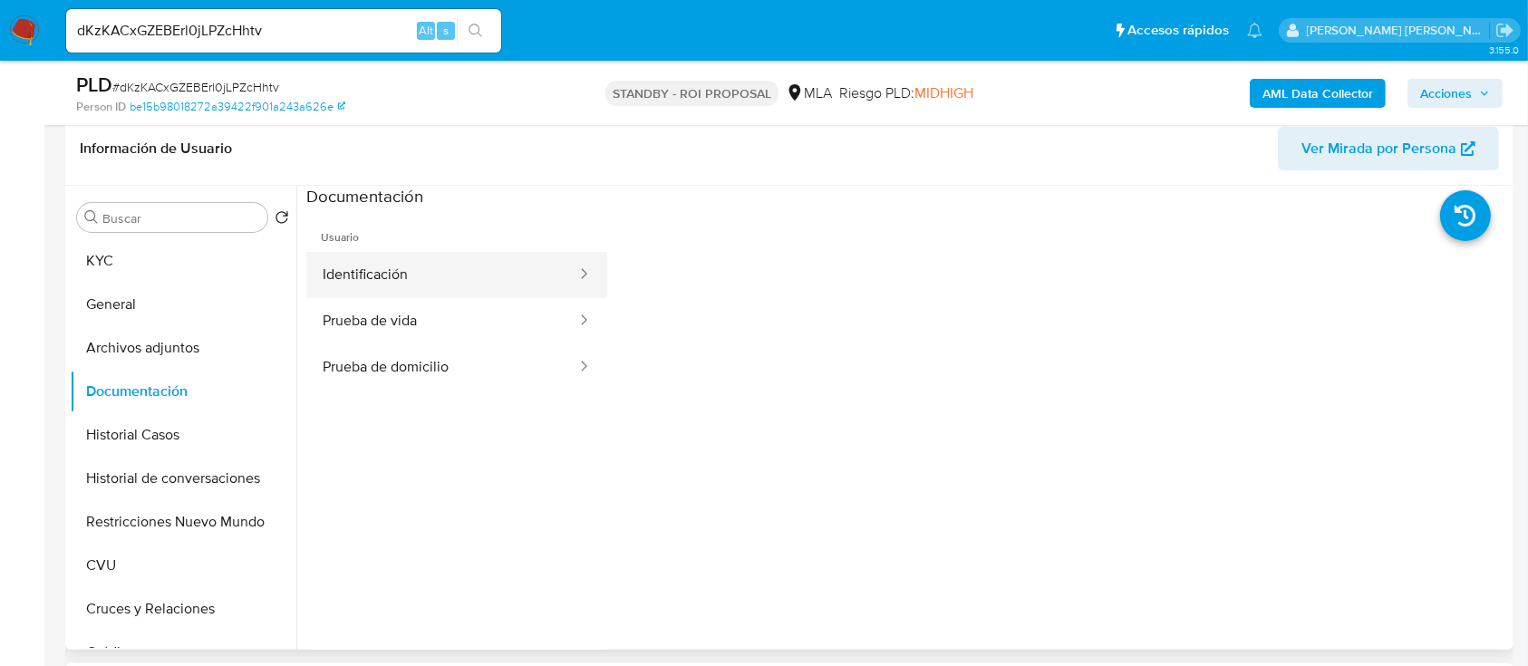
scroll to position [363, 0]
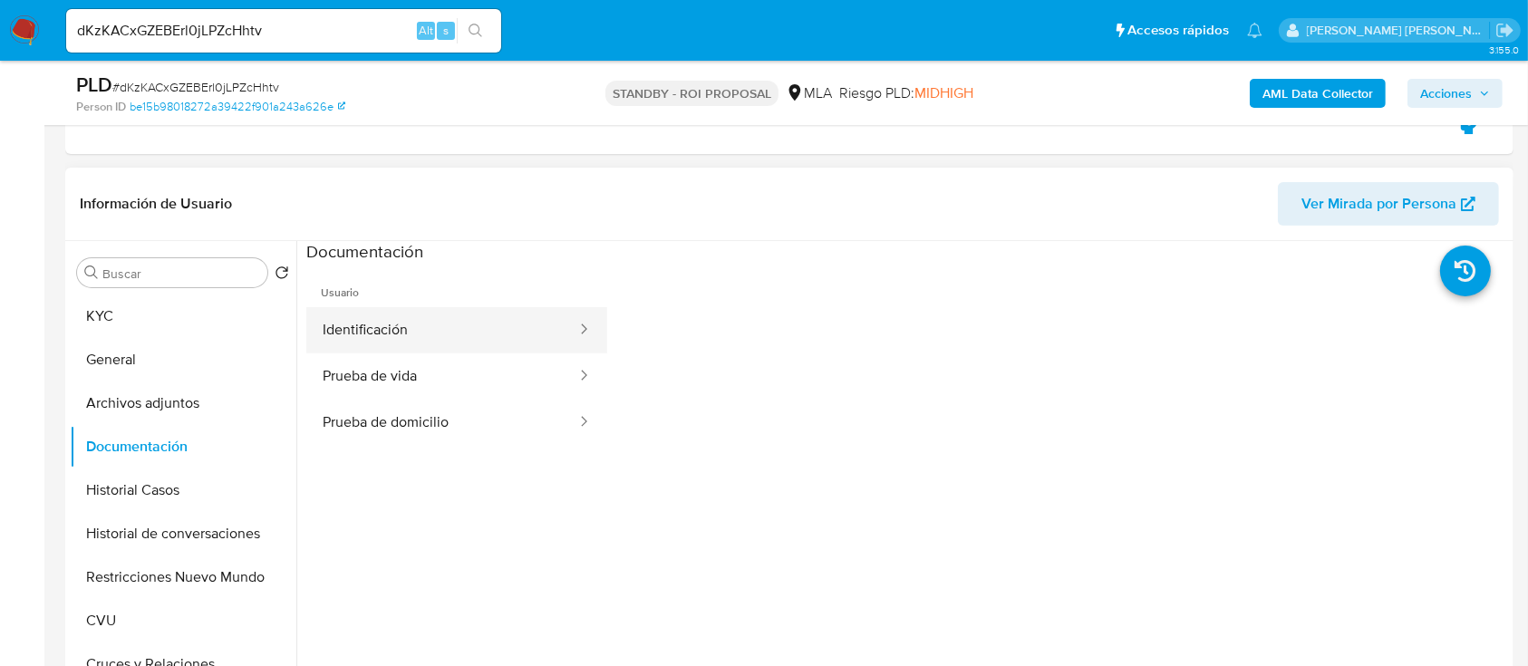
click at [447, 325] on button "Identificación" at bounding box center [442, 330] width 272 height 46
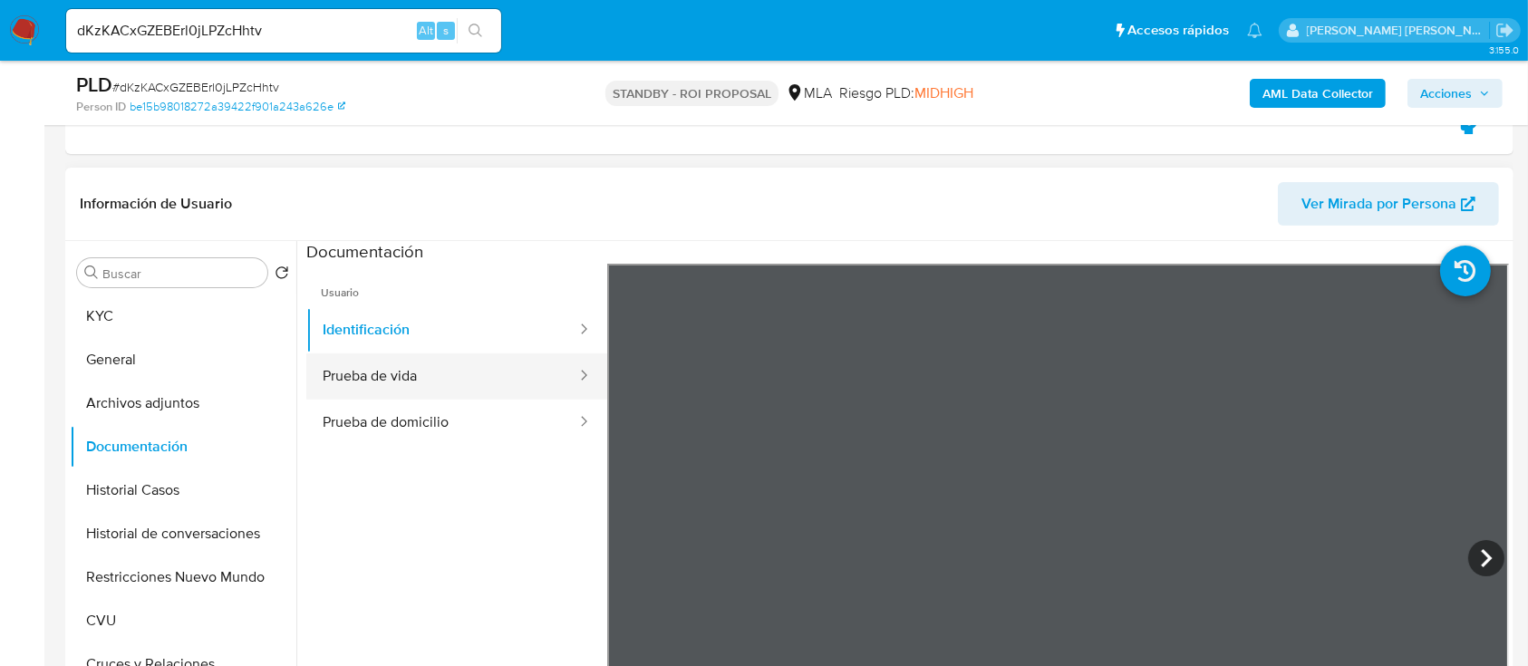
click at [430, 373] on button "Prueba de vida" at bounding box center [442, 377] width 272 height 46
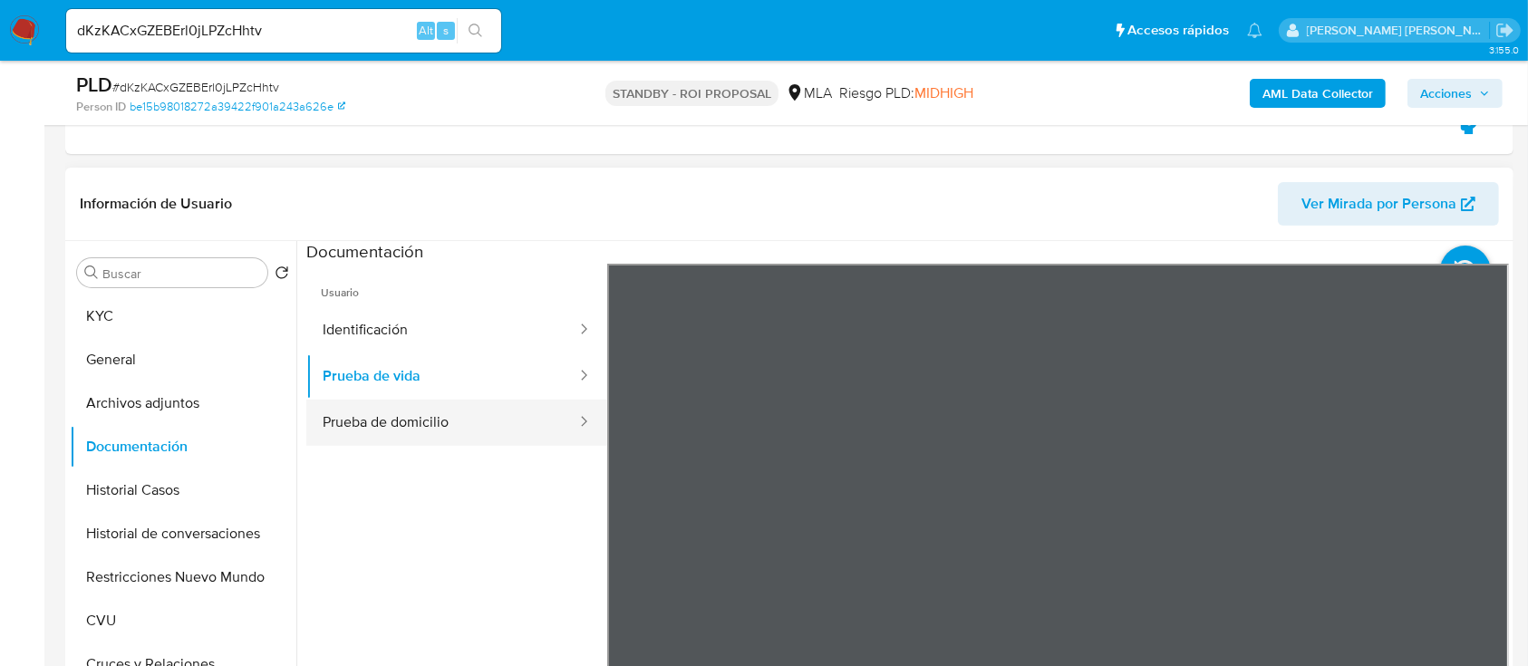
click at [388, 435] on button "Prueba de domicilio" at bounding box center [442, 423] width 272 height 46
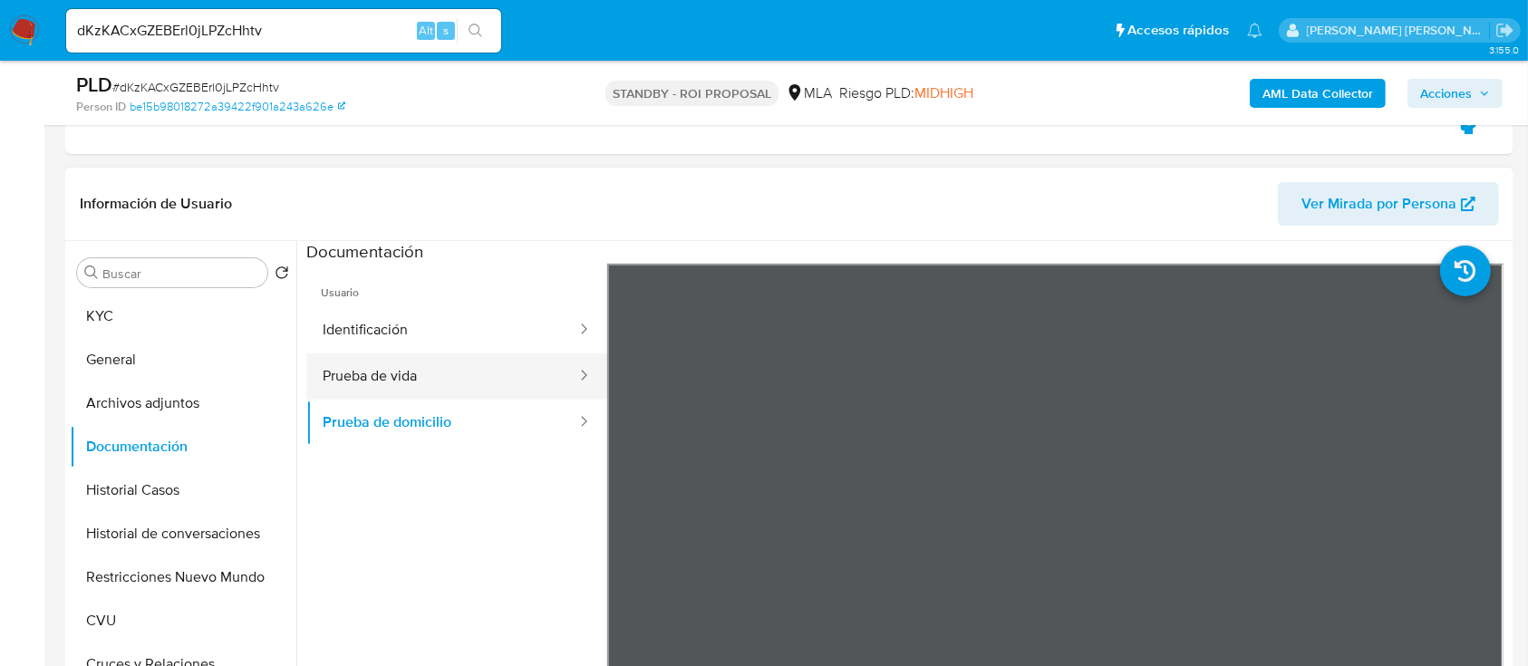
click at [419, 383] on button "Prueba de vida" at bounding box center [442, 377] width 272 height 46
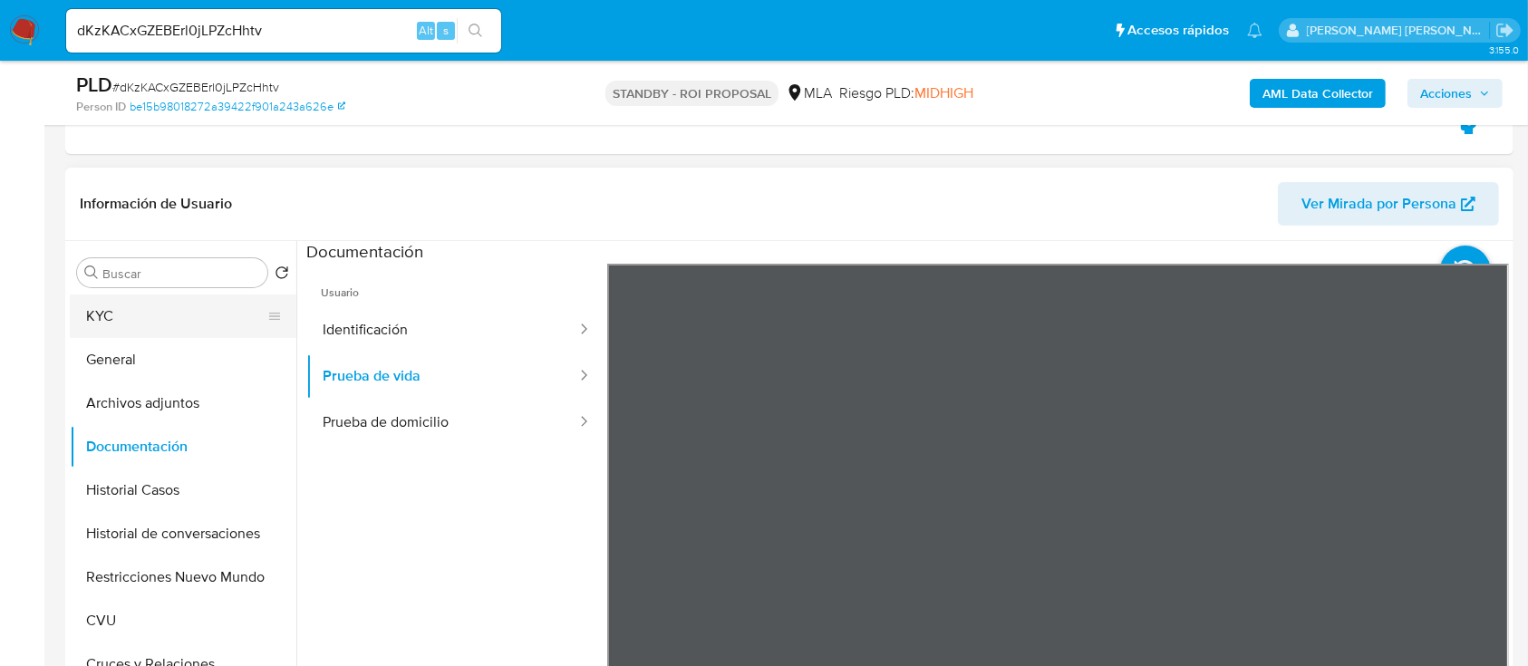
click at [210, 327] on button "KYC" at bounding box center [176, 317] width 212 height 44
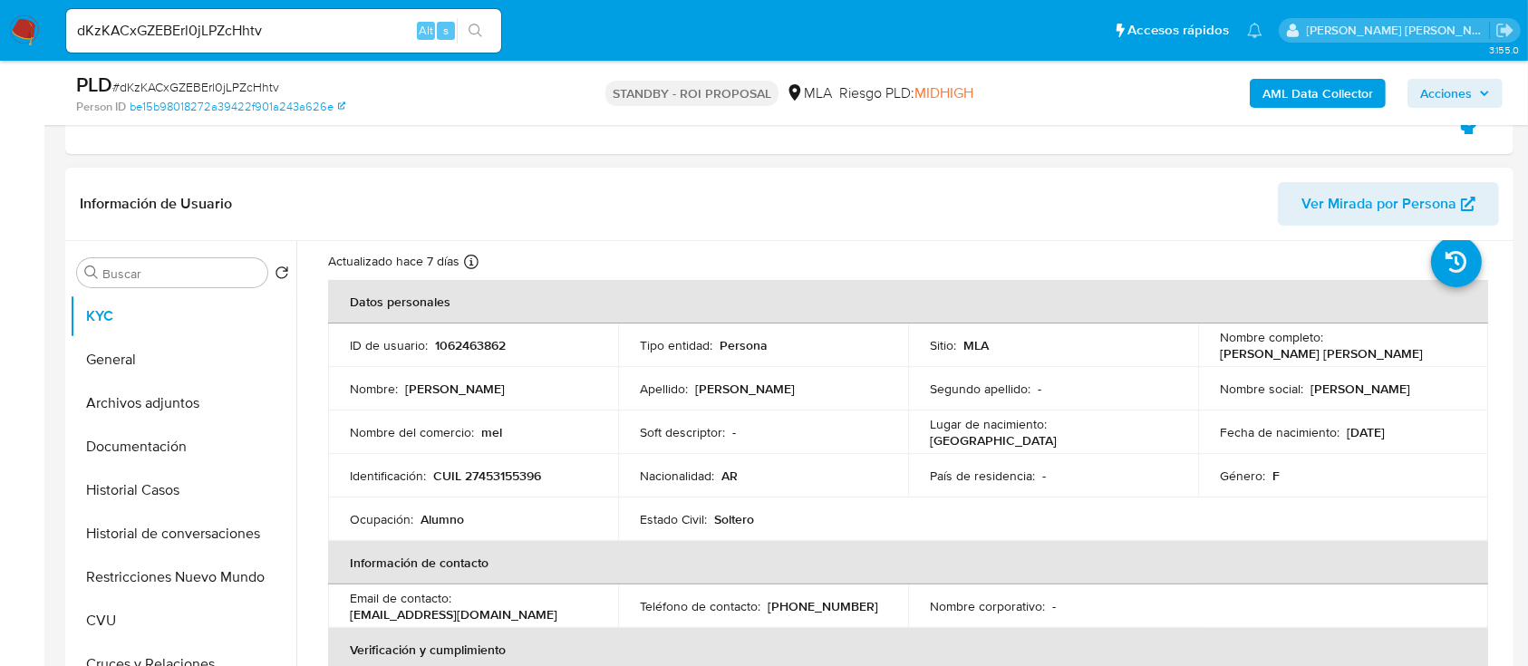
scroll to position [121, 0]
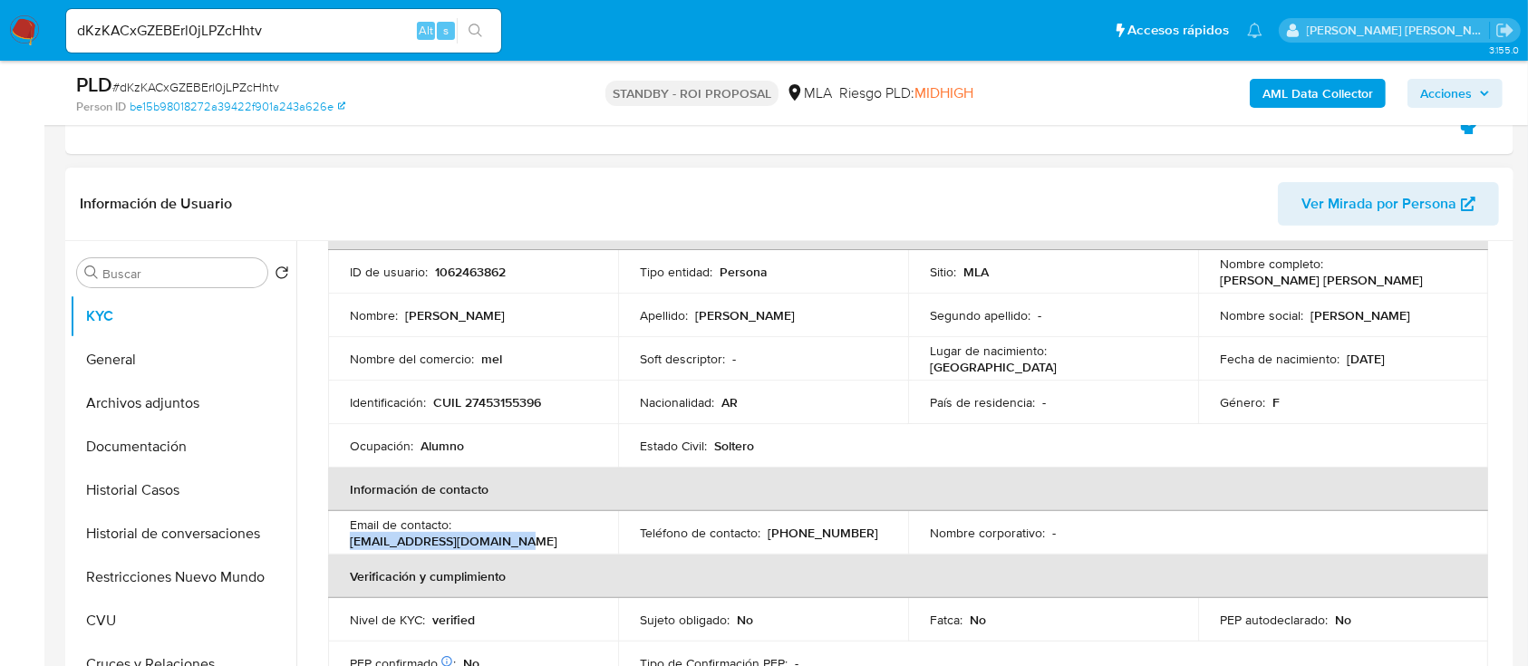
drag, startPoint x: 535, startPoint y: 529, endPoint x: 351, endPoint y: 540, distance: 184.3
click at [351, 540] on div "Email de contacto : aquinoagustina@icloud.com" at bounding box center [473, 533] width 247 height 33
copy p "aquinoagustina@icloud.com"
drag, startPoint x: 165, startPoint y: 453, endPoint x: 196, endPoint y: 439, distance: 34.1
click at [165, 453] on button "Documentación" at bounding box center [176, 447] width 212 height 44
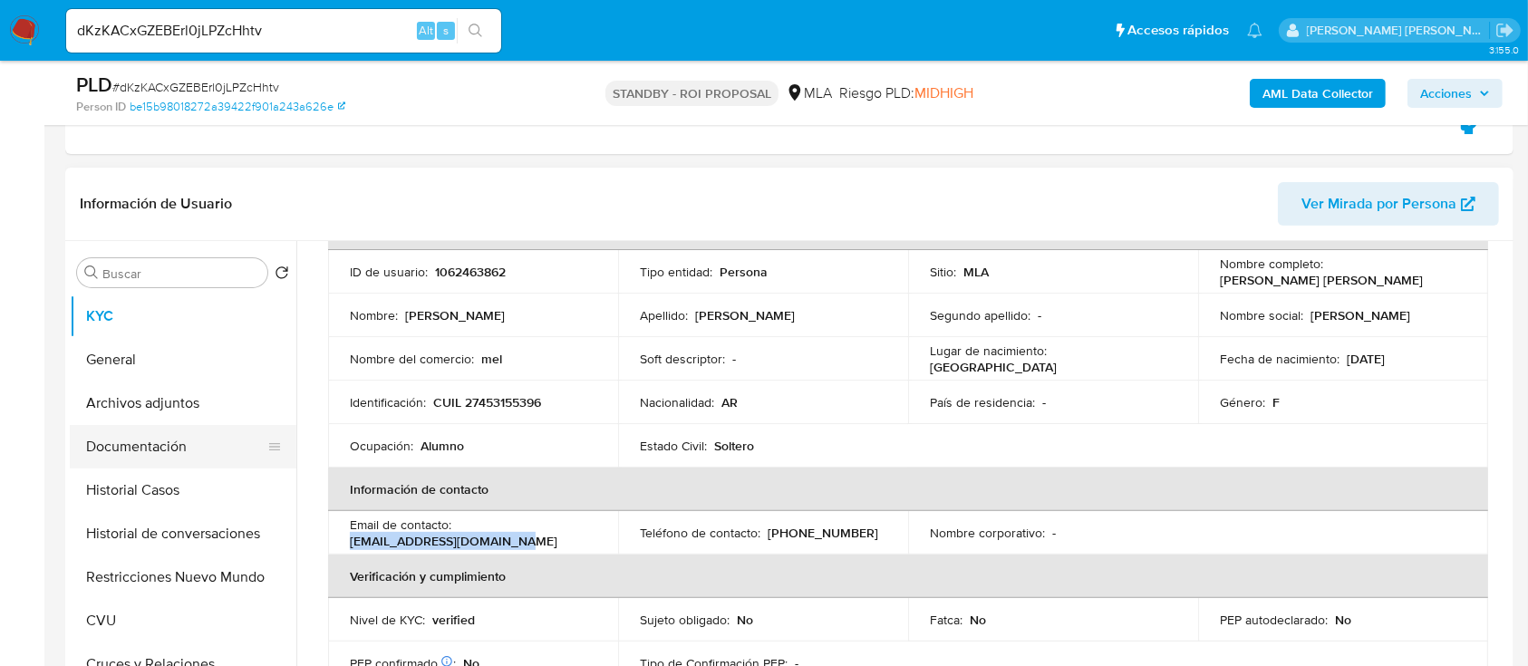
scroll to position [0, 0]
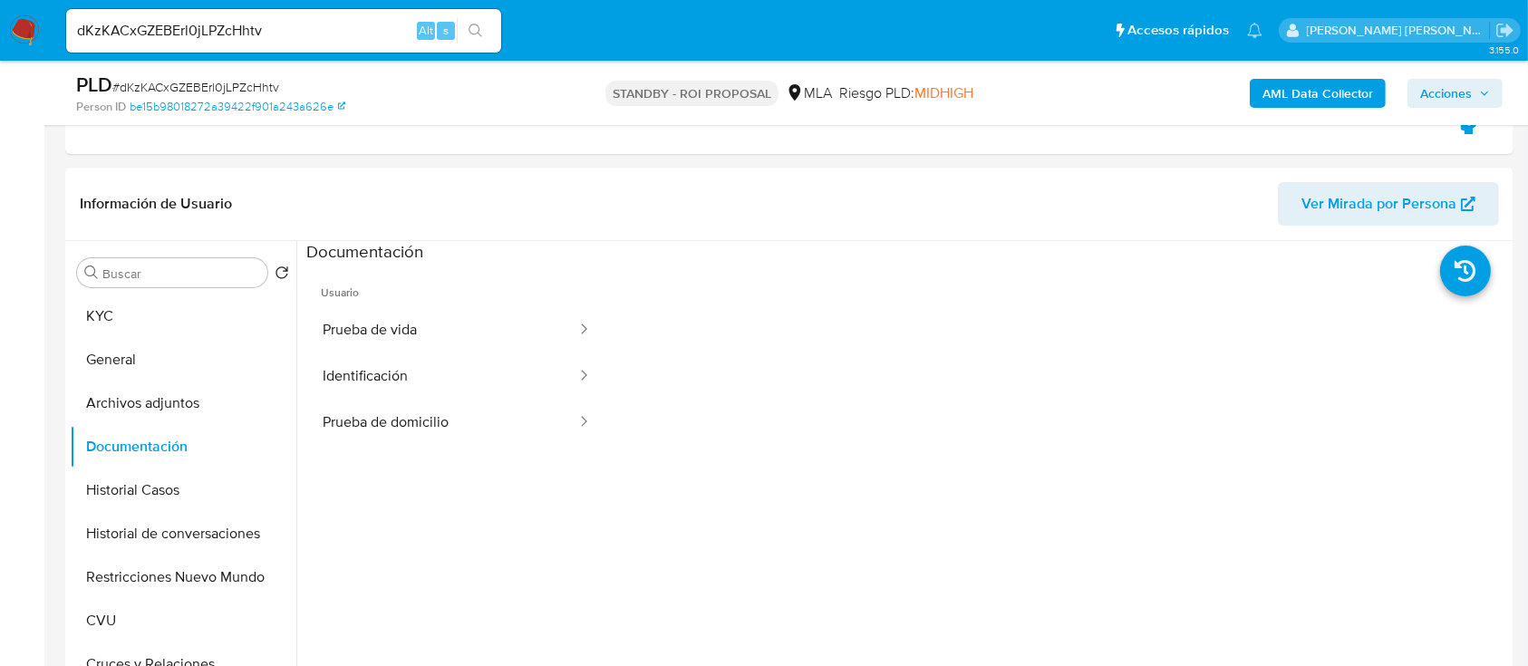
click at [388, 344] on button "Prueba de vida" at bounding box center [442, 330] width 272 height 46
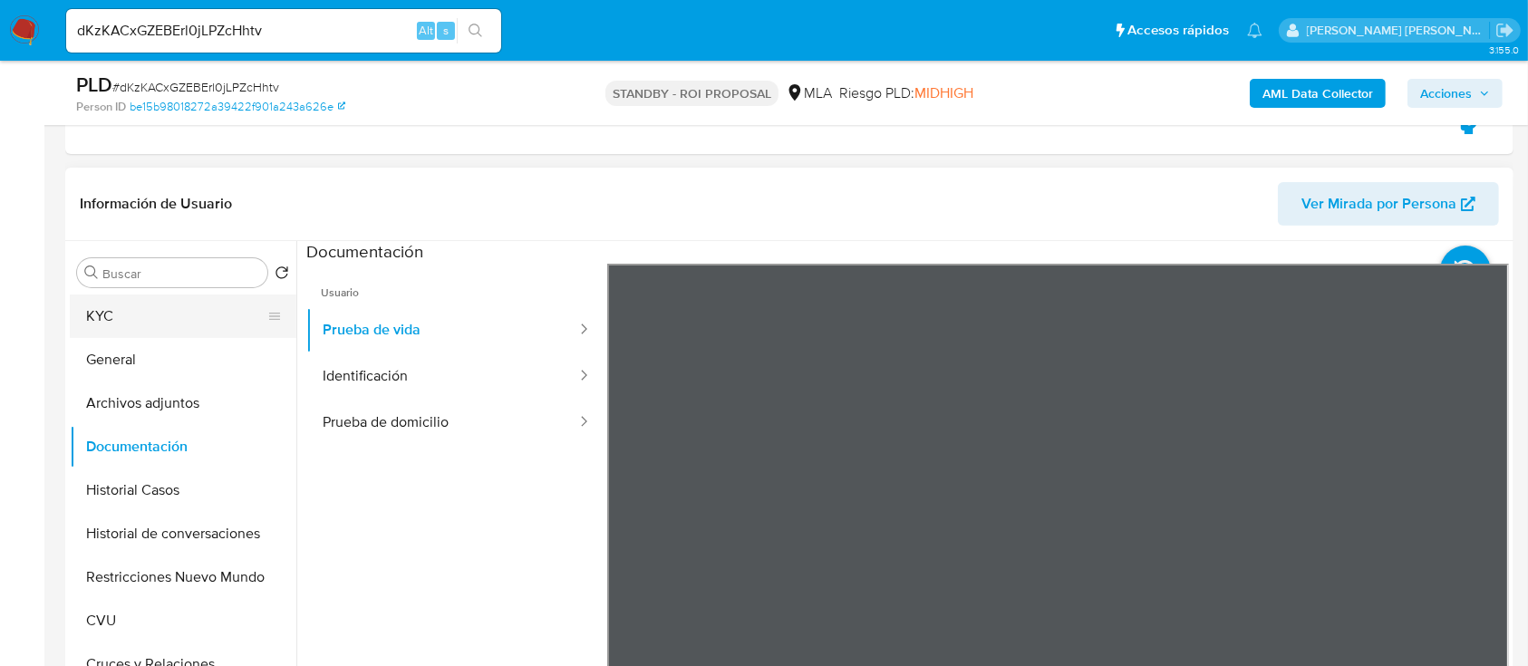
click at [93, 320] on button "KYC" at bounding box center [176, 317] width 212 height 44
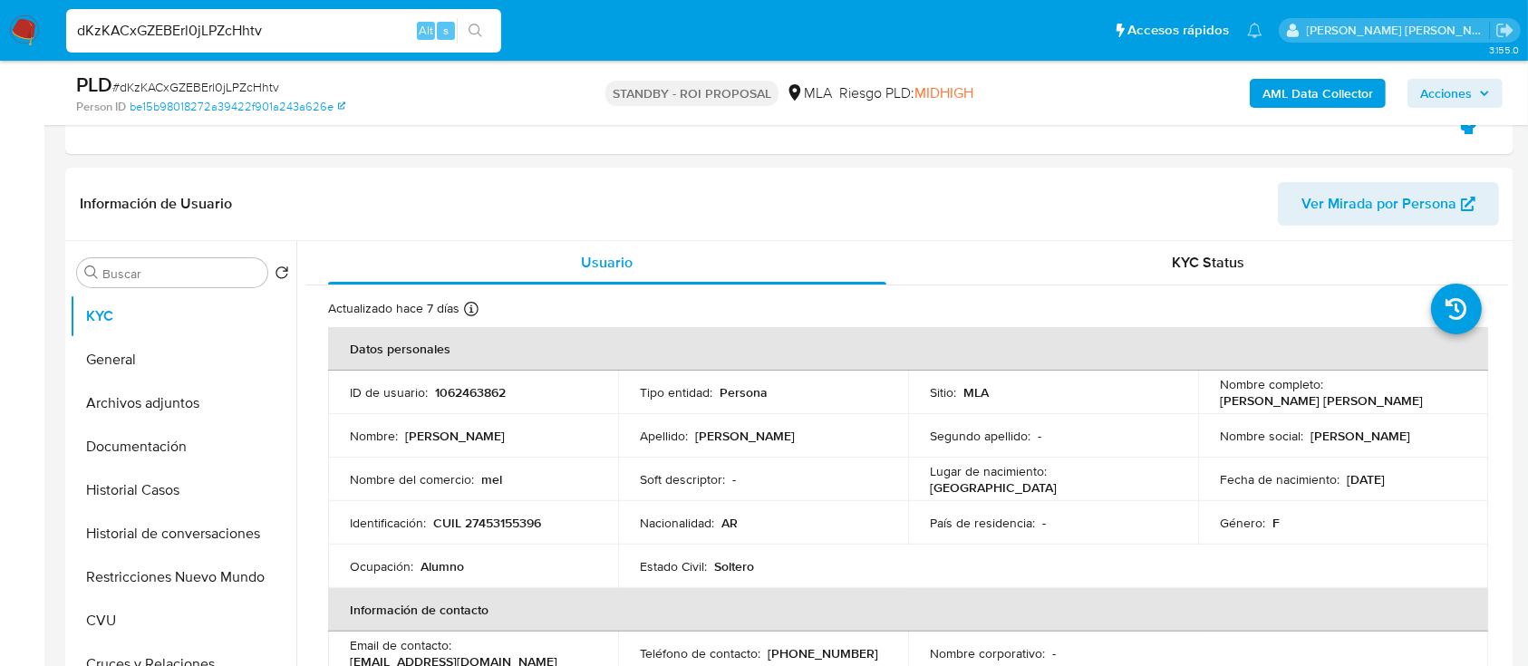
click at [351, 37] on input "dKzKACxGZEBErl0jLPZcHhtv" at bounding box center [283, 31] width 435 height 24
click at [349, 34] on input "dKzKACxGZEBErl0jLPZcHhtv" at bounding box center [283, 31] width 435 height 24
paste input "265670377"
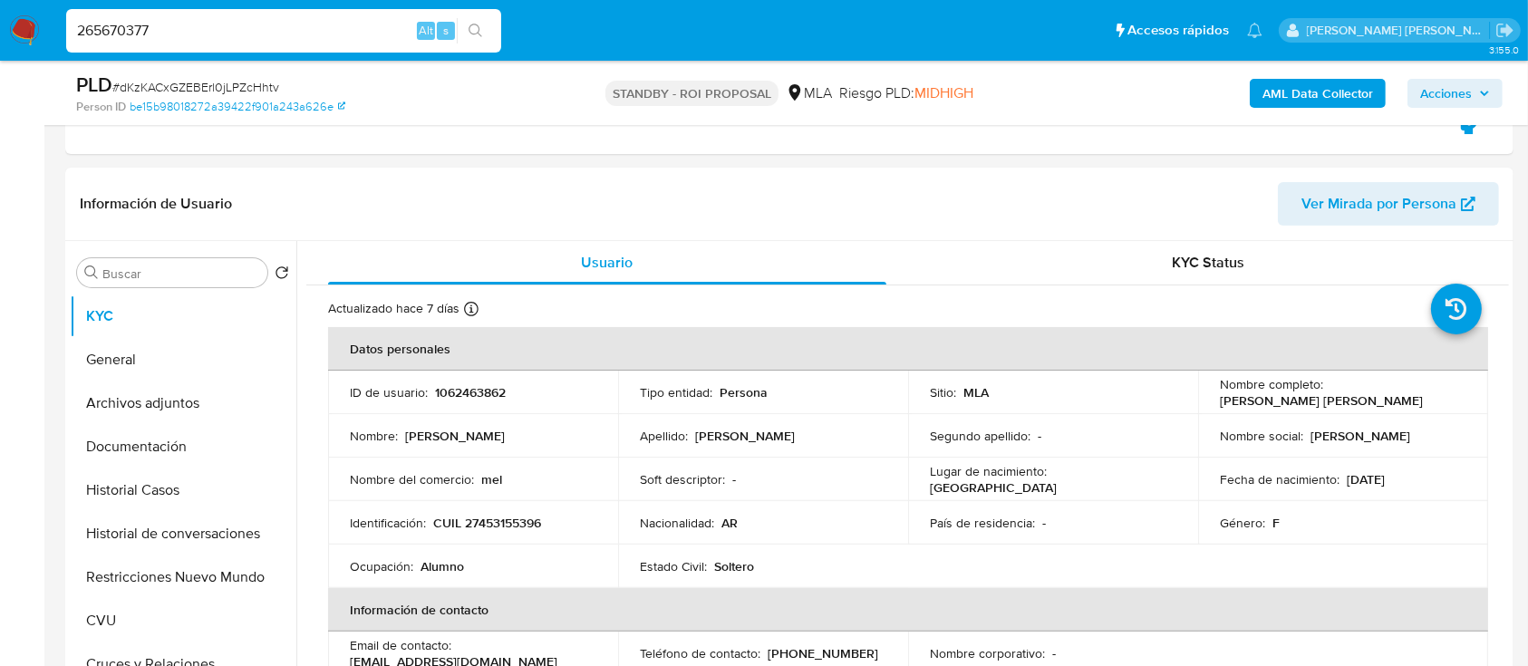
click at [465, 32] on button "search-icon" at bounding box center [475, 30] width 37 height 25
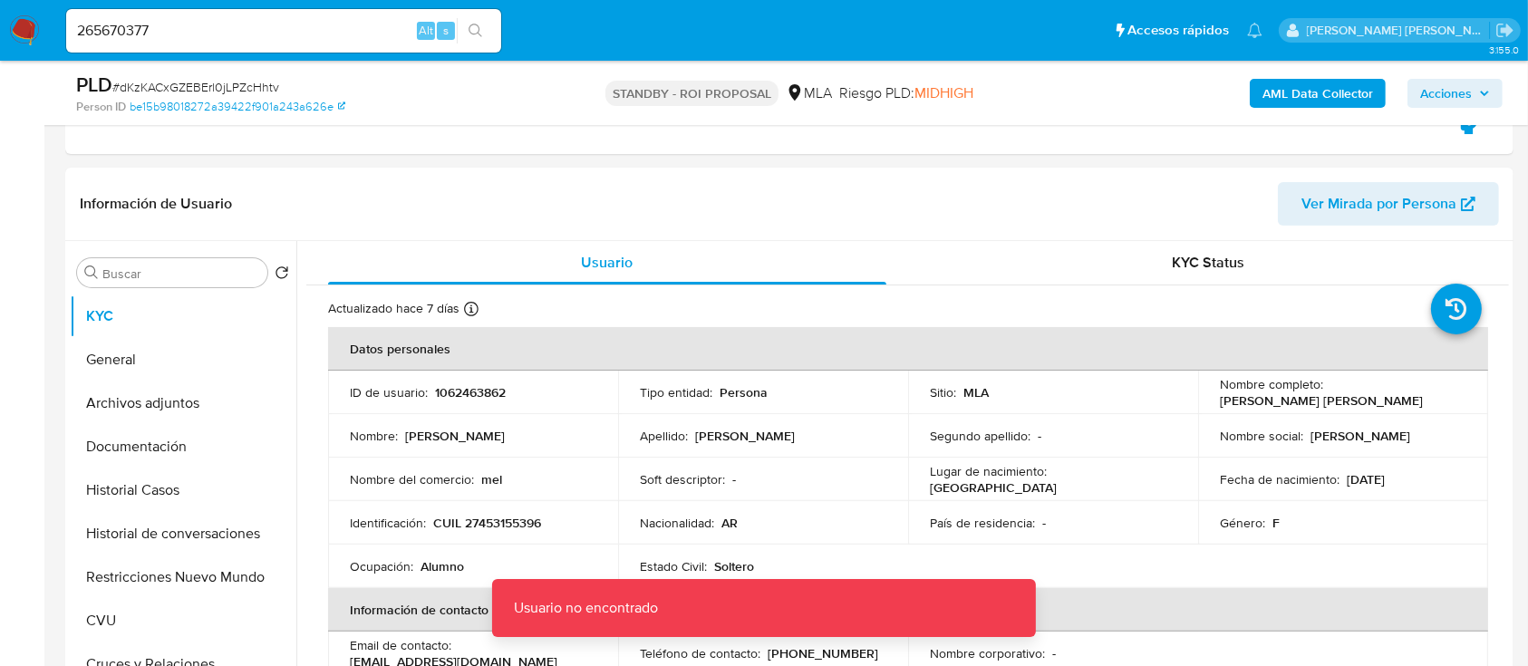
click at [337, 24] on input "265670377" at bounding box center [283, 31] width 435 height 24
type input "265670377"
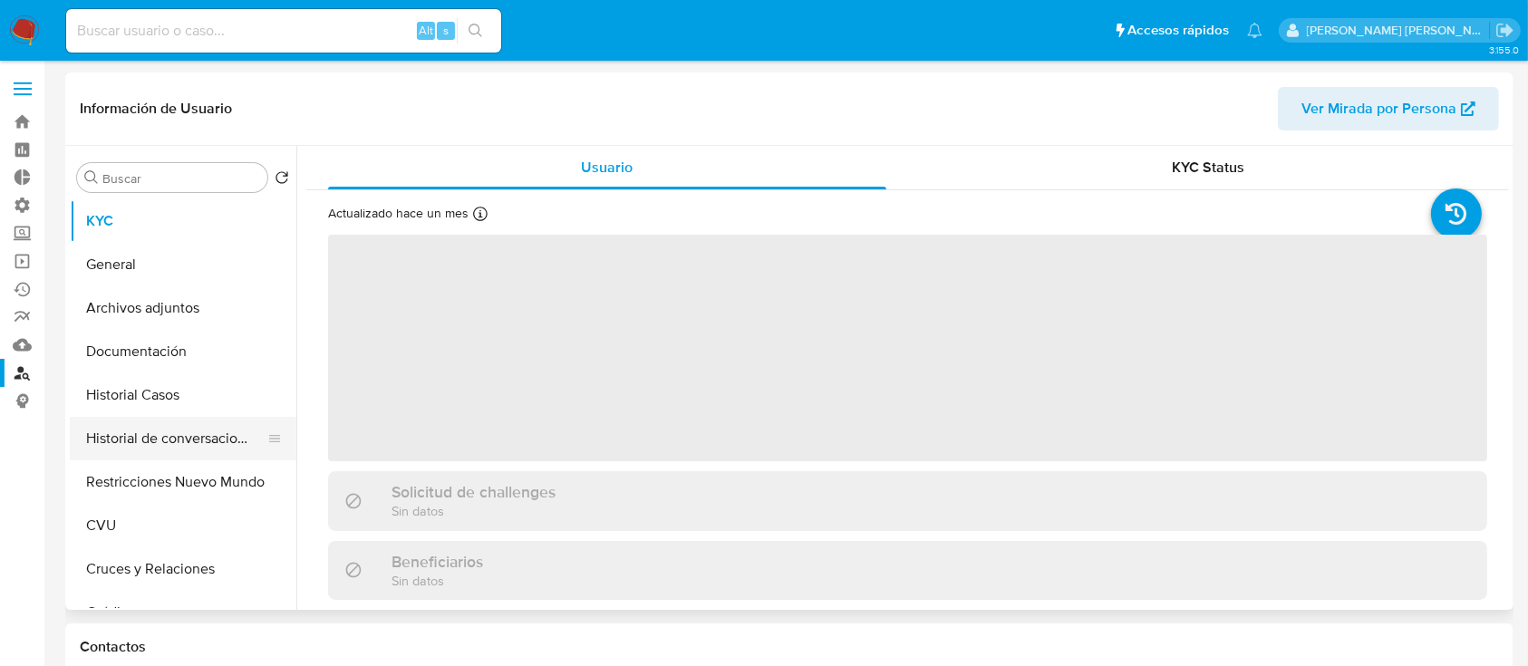
select select "10"
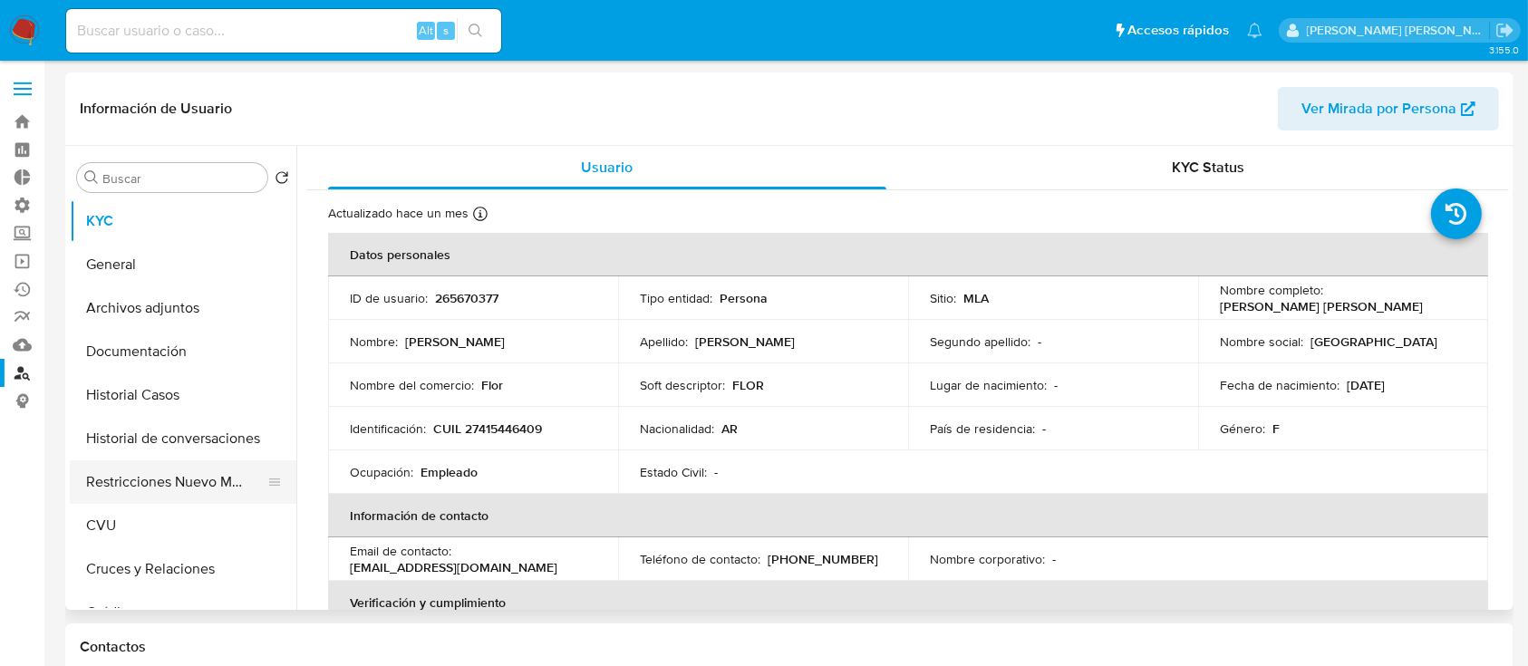
click at [198, 469] on button "Restricciones Nuevo Mundo" at bounding box center [176, 483] width 212 height 44
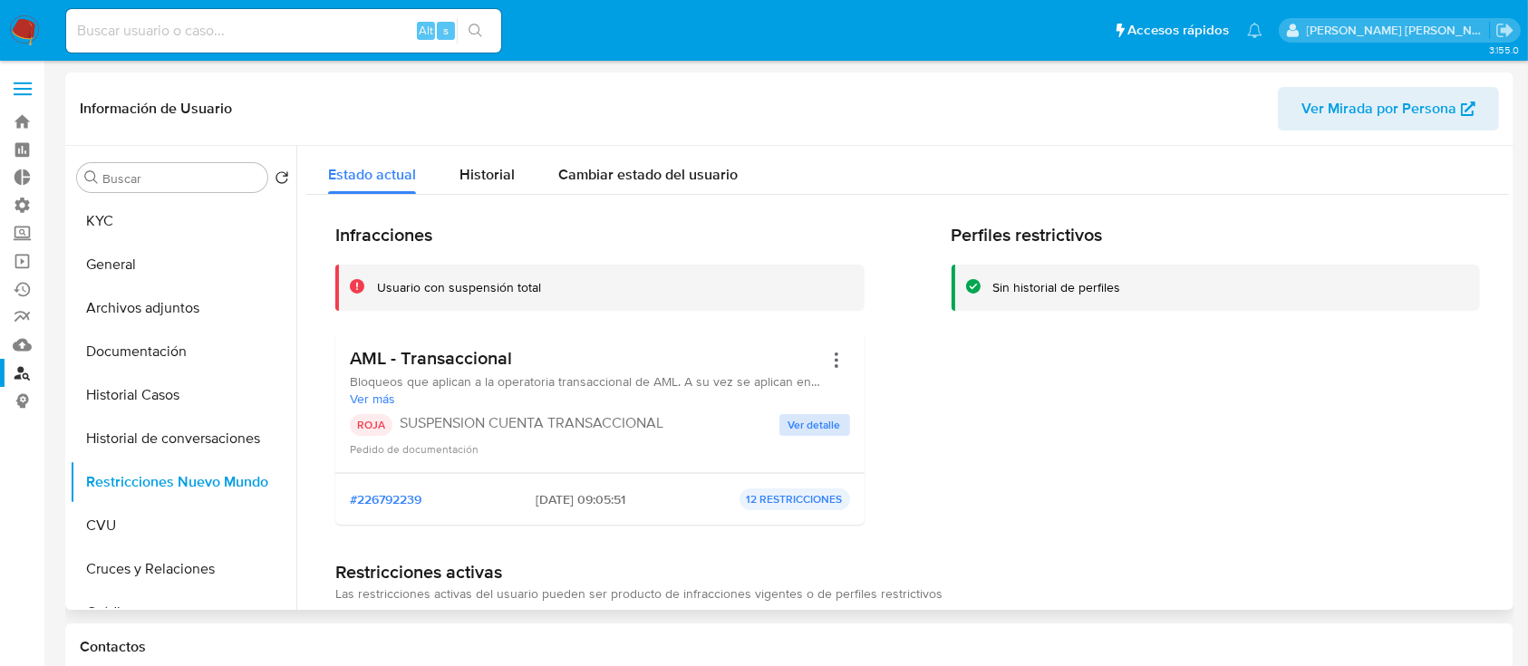
click at [814, 436] on div "ROJA SUSPENSION CUENTA TRANSACCIONAL Ver detalle Pedido de documentación" at bounding box center [600, 436] width 500 height 44
click at [815, 429] on span "Ver detalle" at bounding box center [815, 425] width 53 height 18
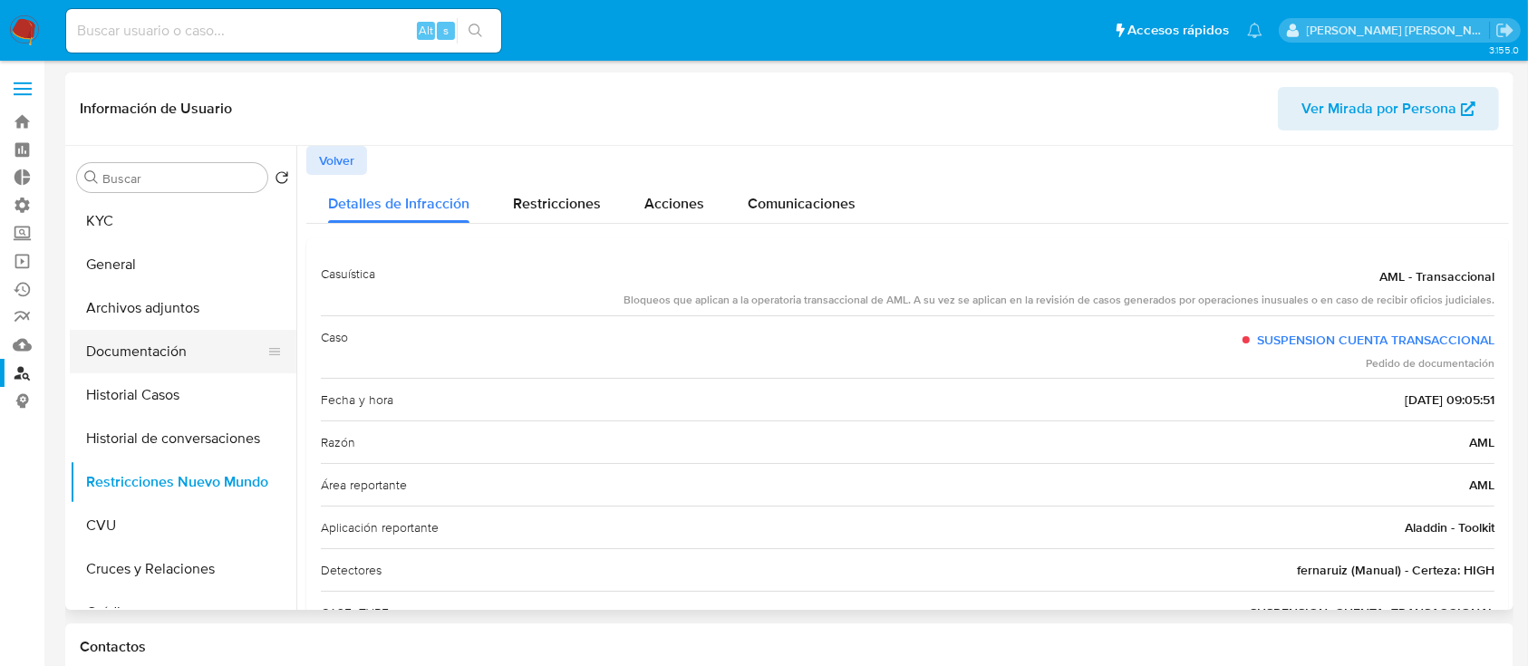
click at [183, 349] on button "Documentación" at bounding box center [176, 352] width 212 height 44
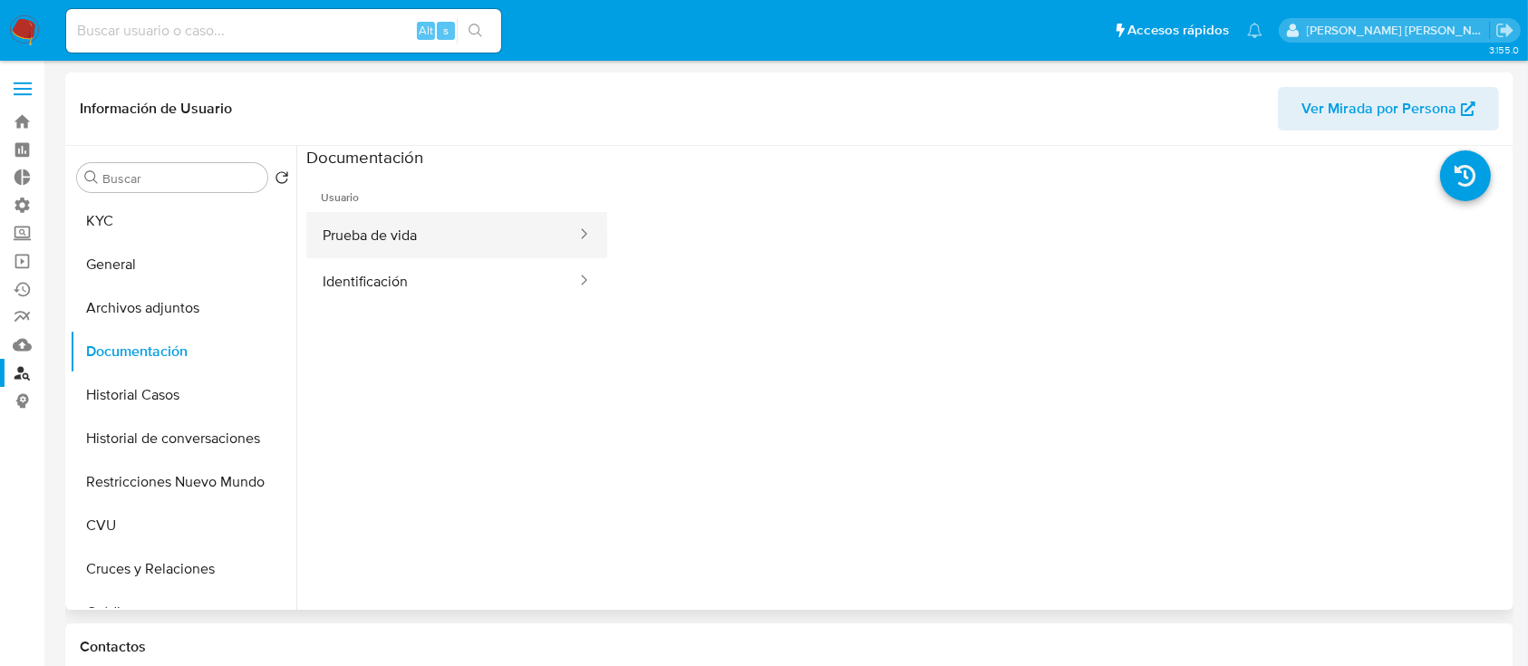
click at [449, 243] on button "Prueba de vida" at bounding box center [442, 235] width 272 height 46
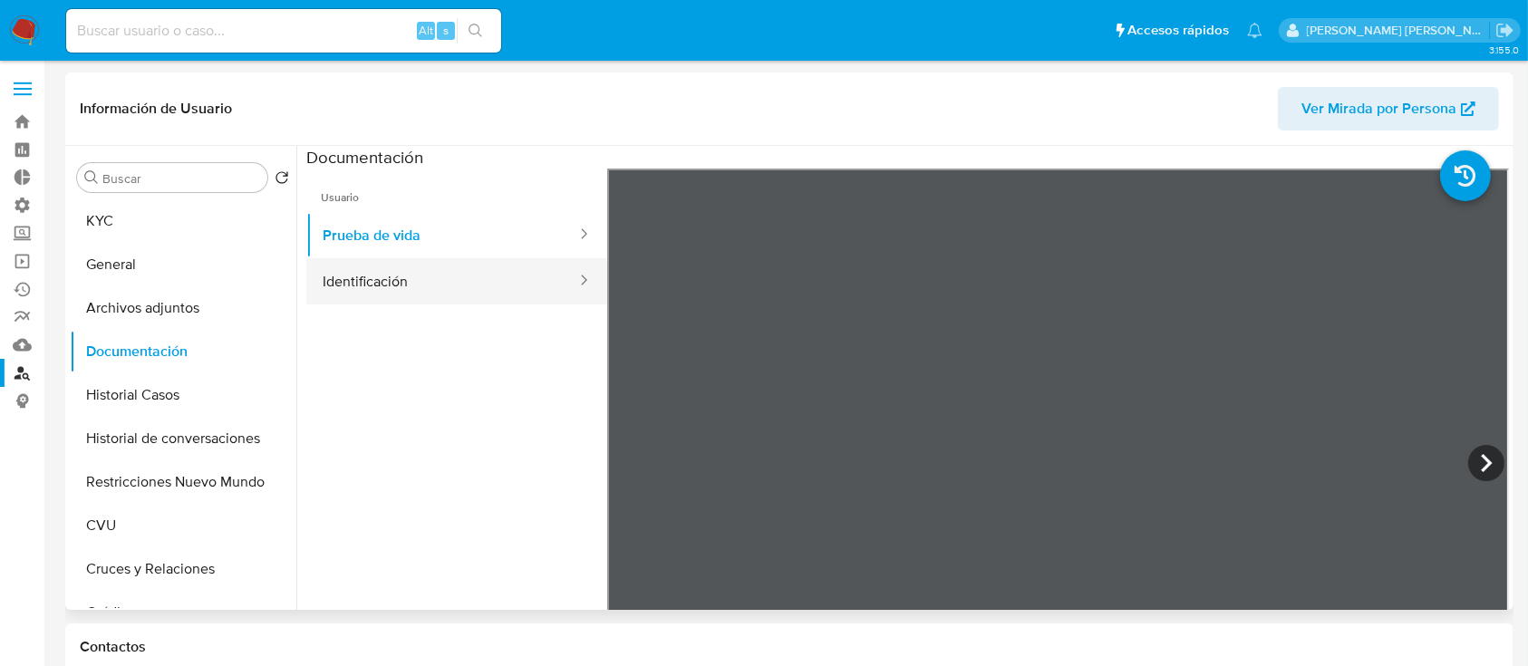
click at [461, 275] on button "Identificación" at bounding box center [442, 281] width 272 height 46
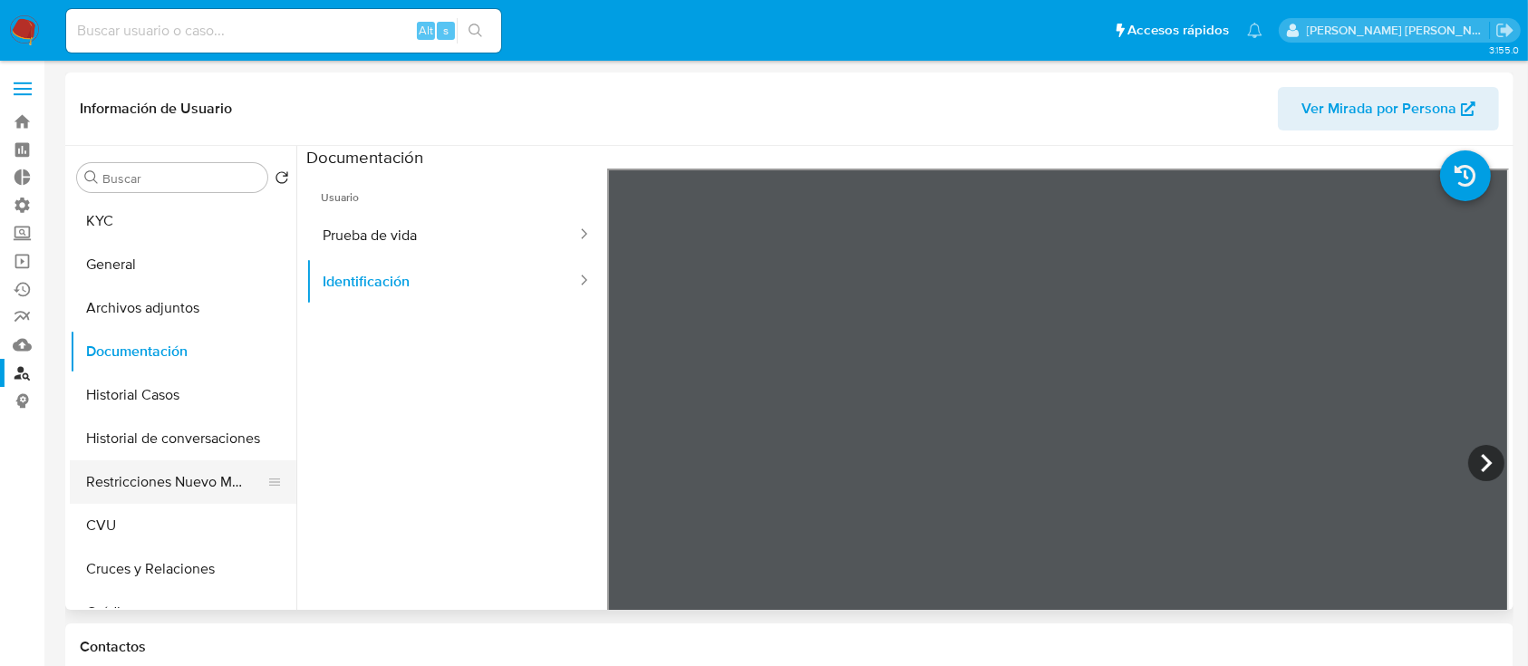
click at [165, 472] on button "Restricciones Nuevo Mundo" at bounding box center [176, 483] width 212 height 44
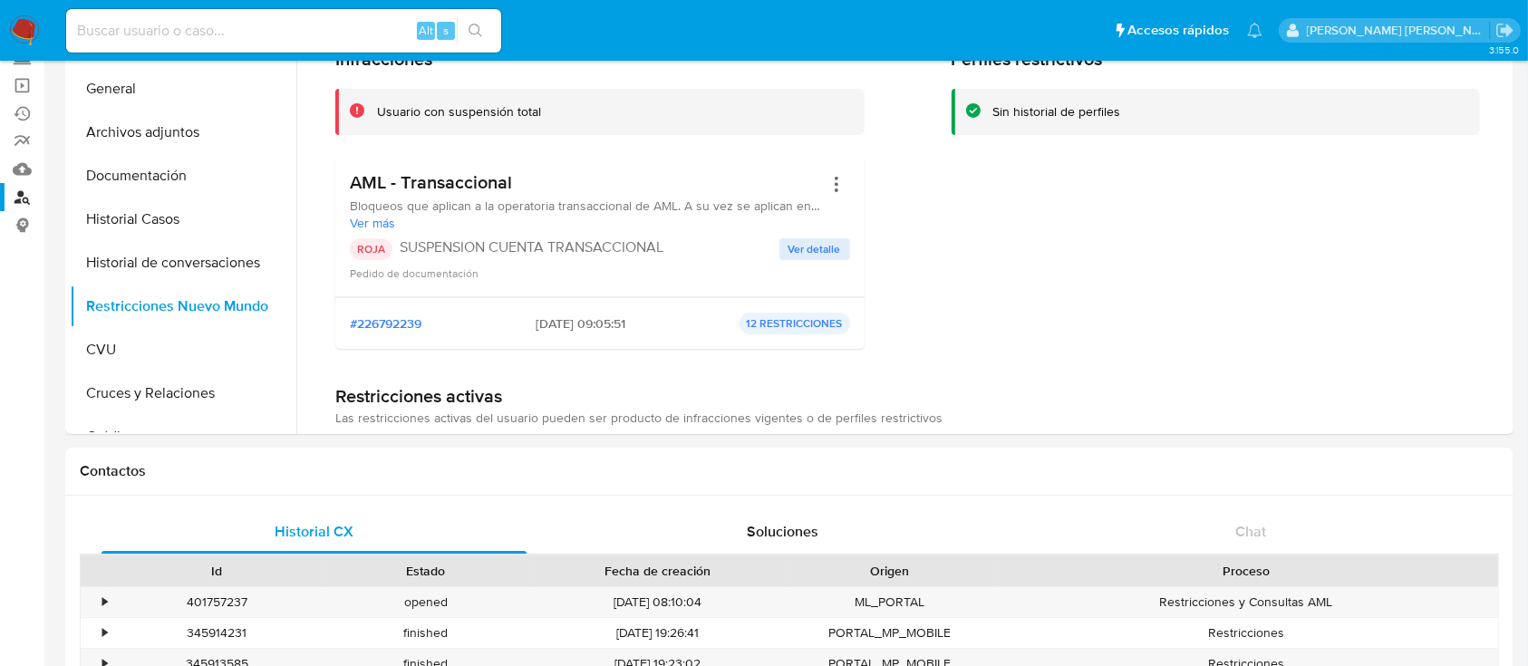
scroll to position [55, 0]
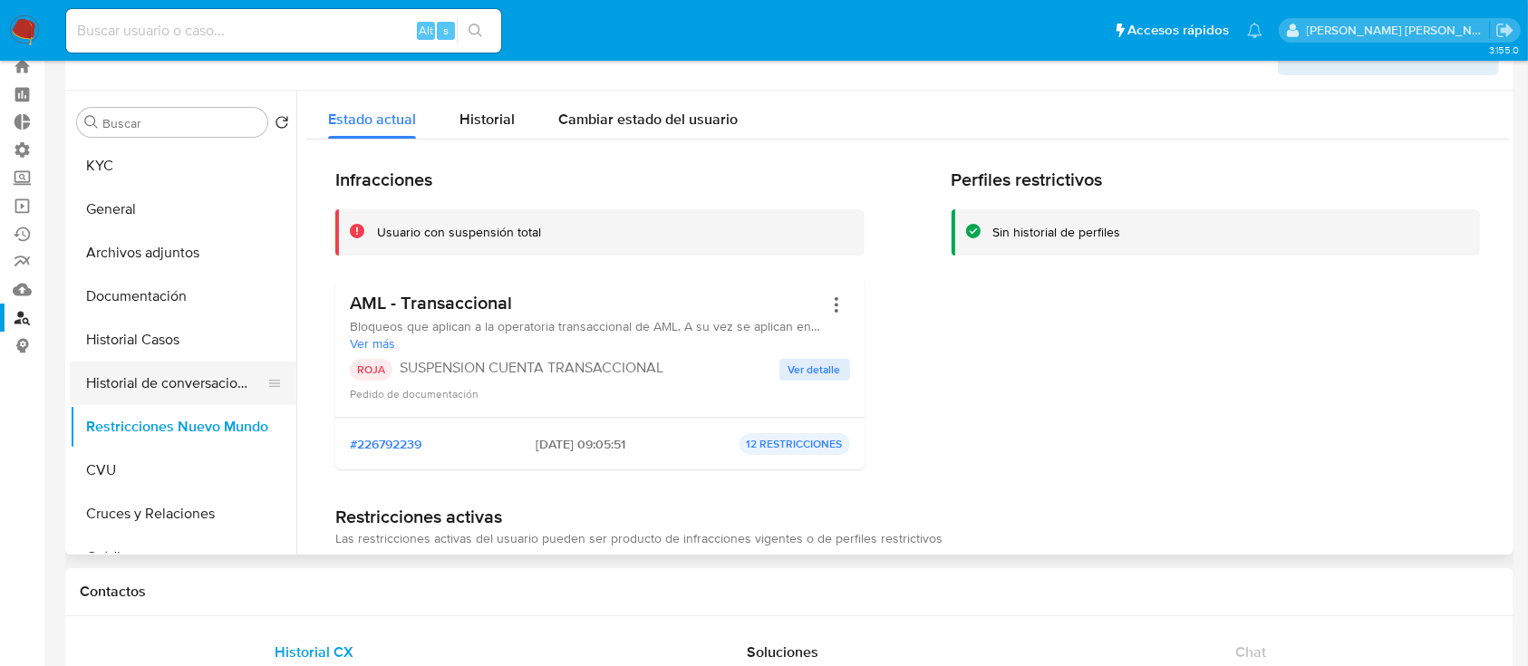
click at [188, 362] on button "Historial de conversaciones" at bounding box center [176, 384] width 212 height 44
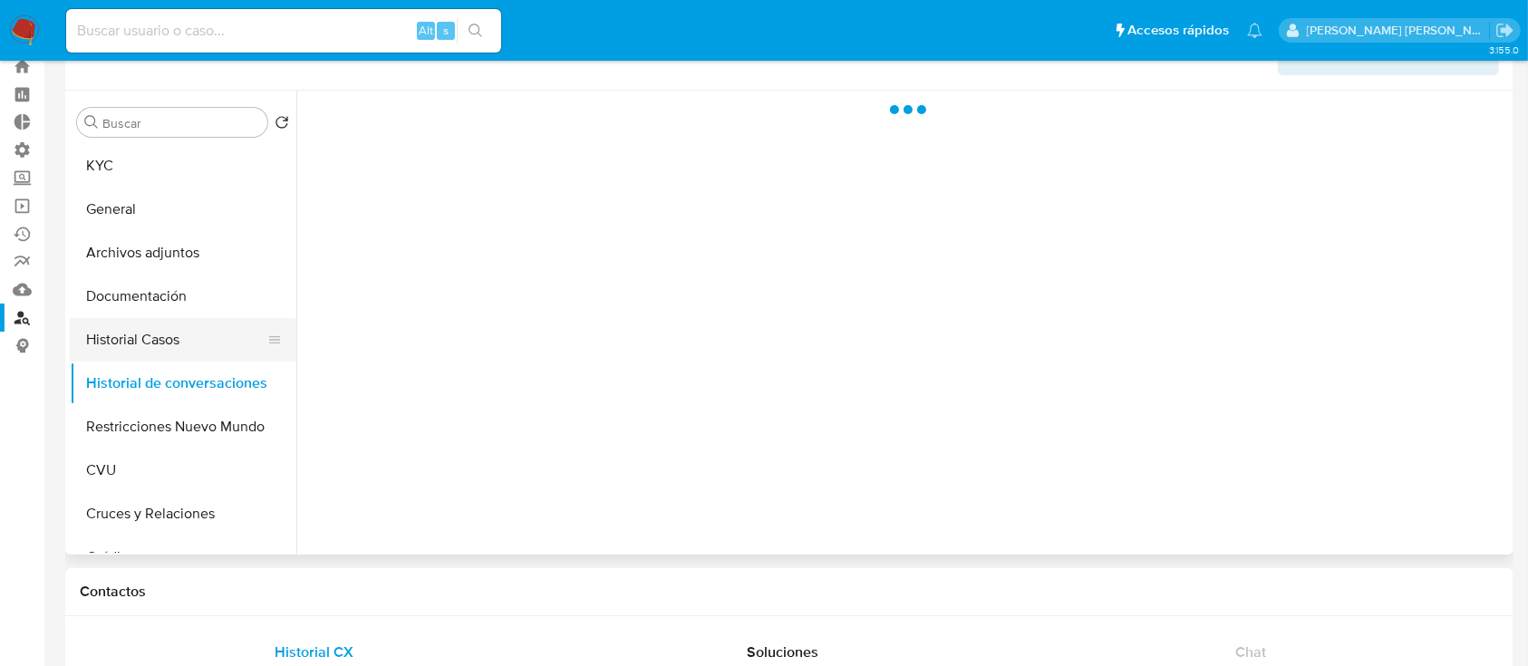
click at [191, 345] on button "Historial Casos" at bounding box center [176, 340] width 212 height 44
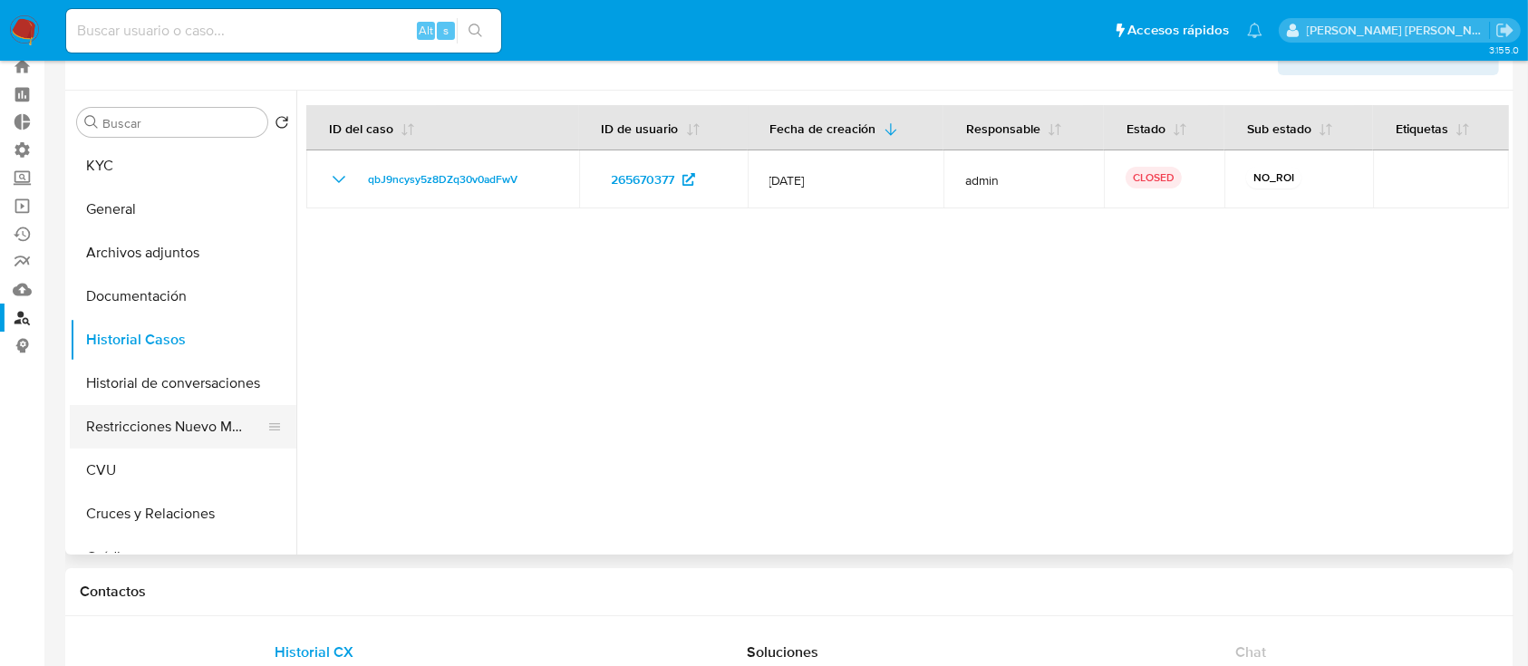
click at [196, 433] on button "Restricciones Nuevo Mundo" at bounding box center [176, 427] width 212 height 44
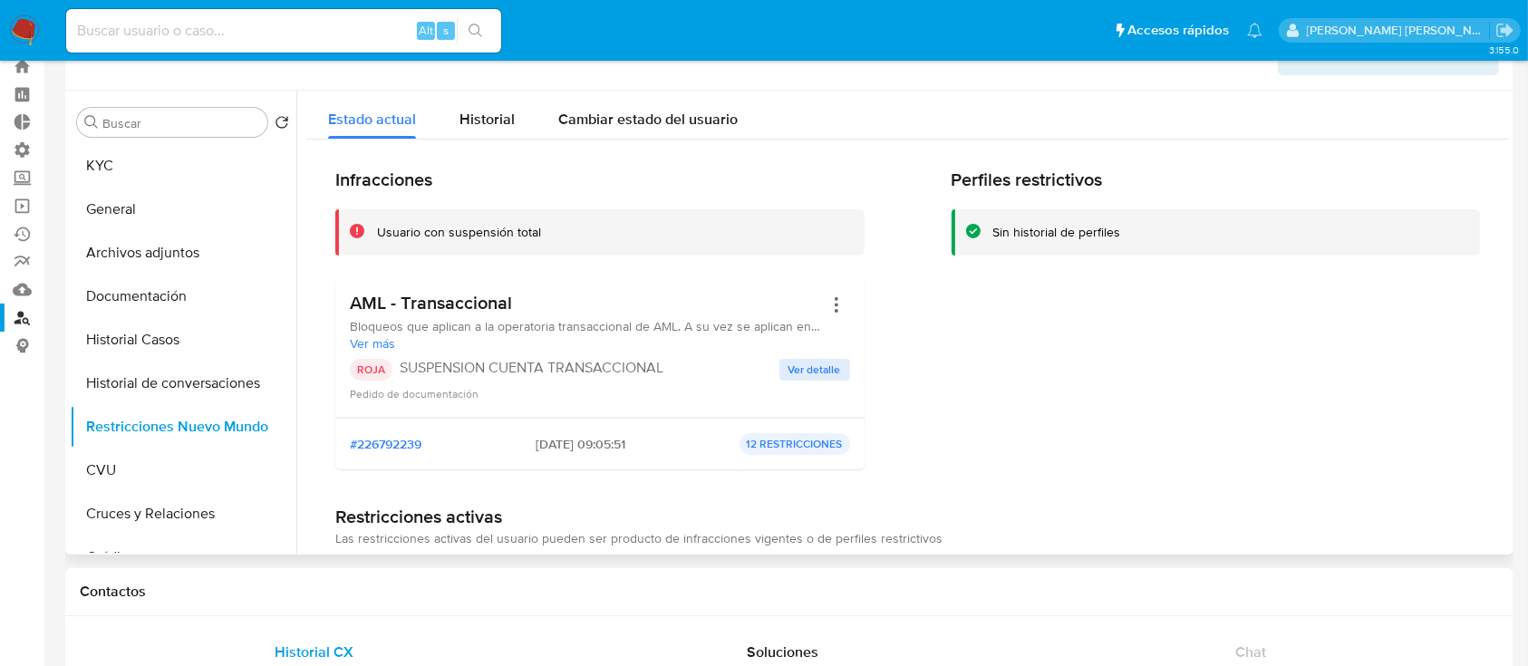
click at [820, 371] on span "Ver detalle" at bounding box center [815, 370] width 53 height 18
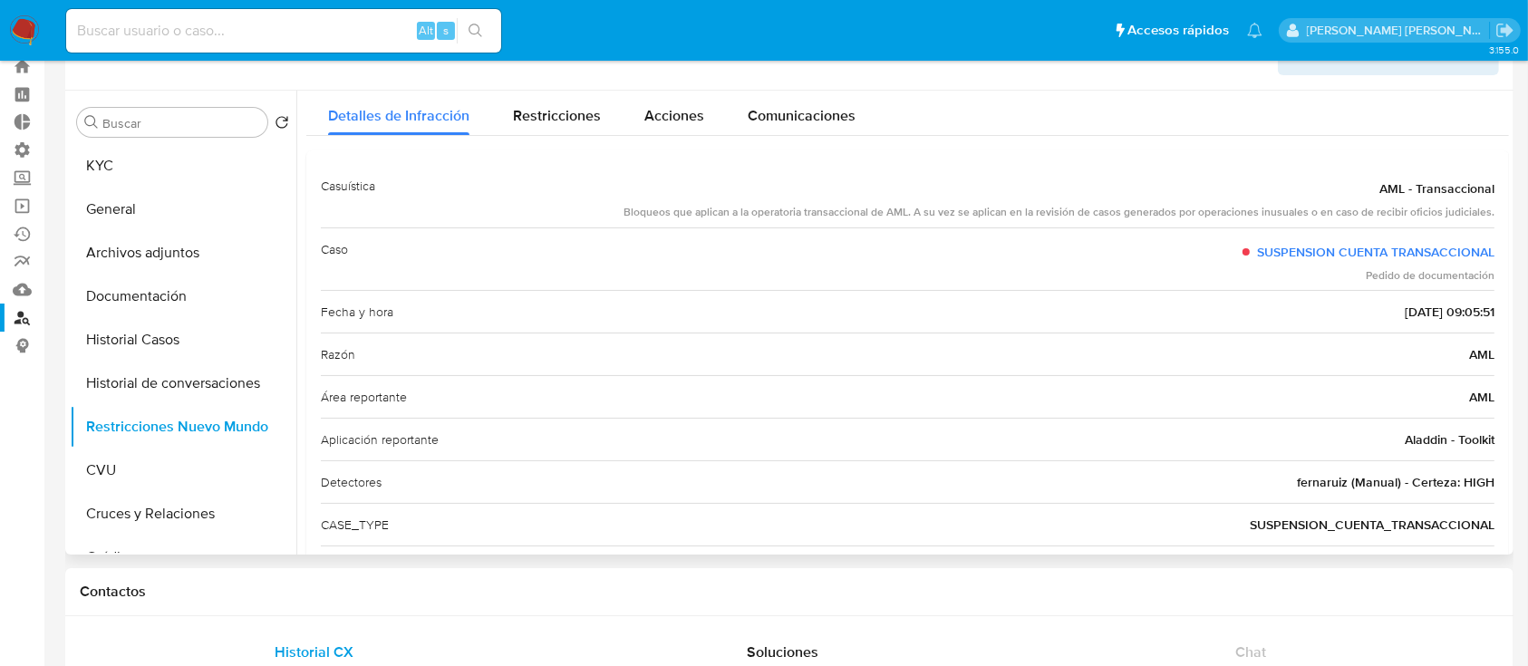
scroll to position [0, 0]
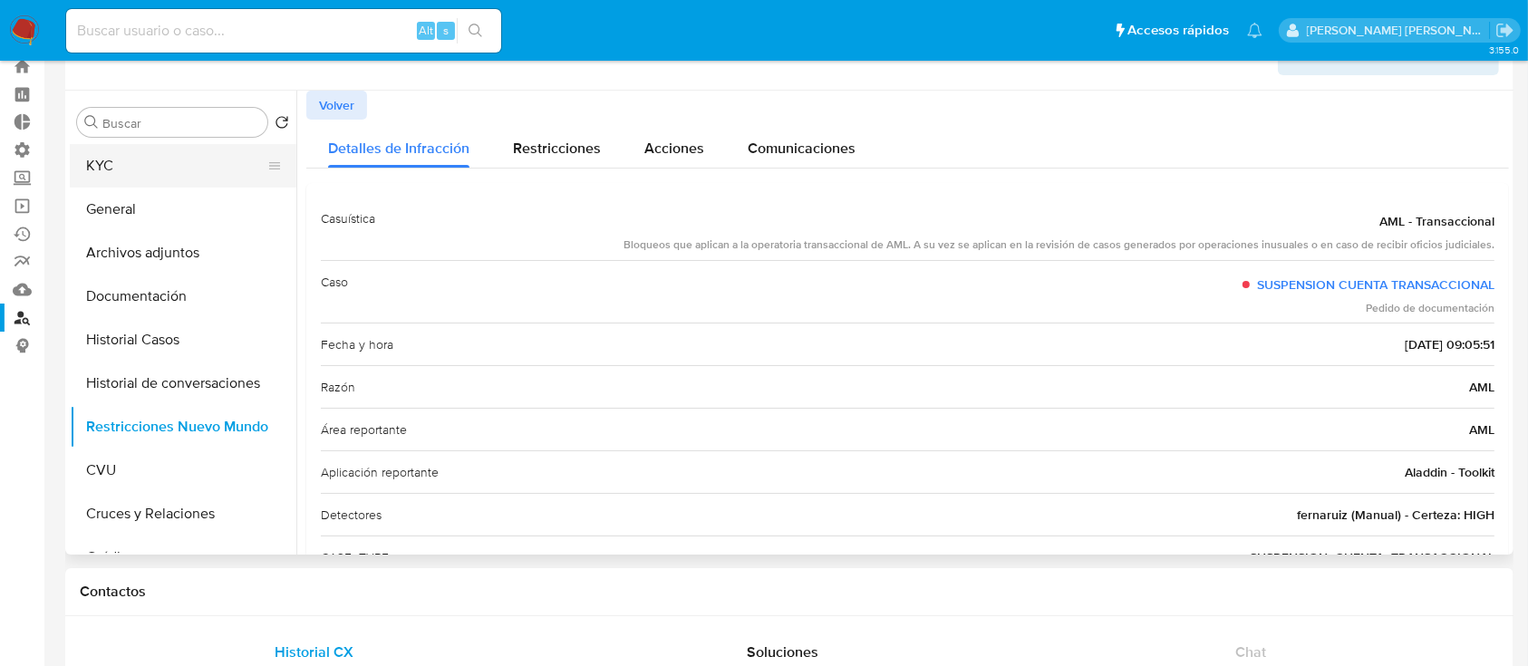
click at [189, 163] on button "KYC" at bounding box center [176, 166] width 212 height 44
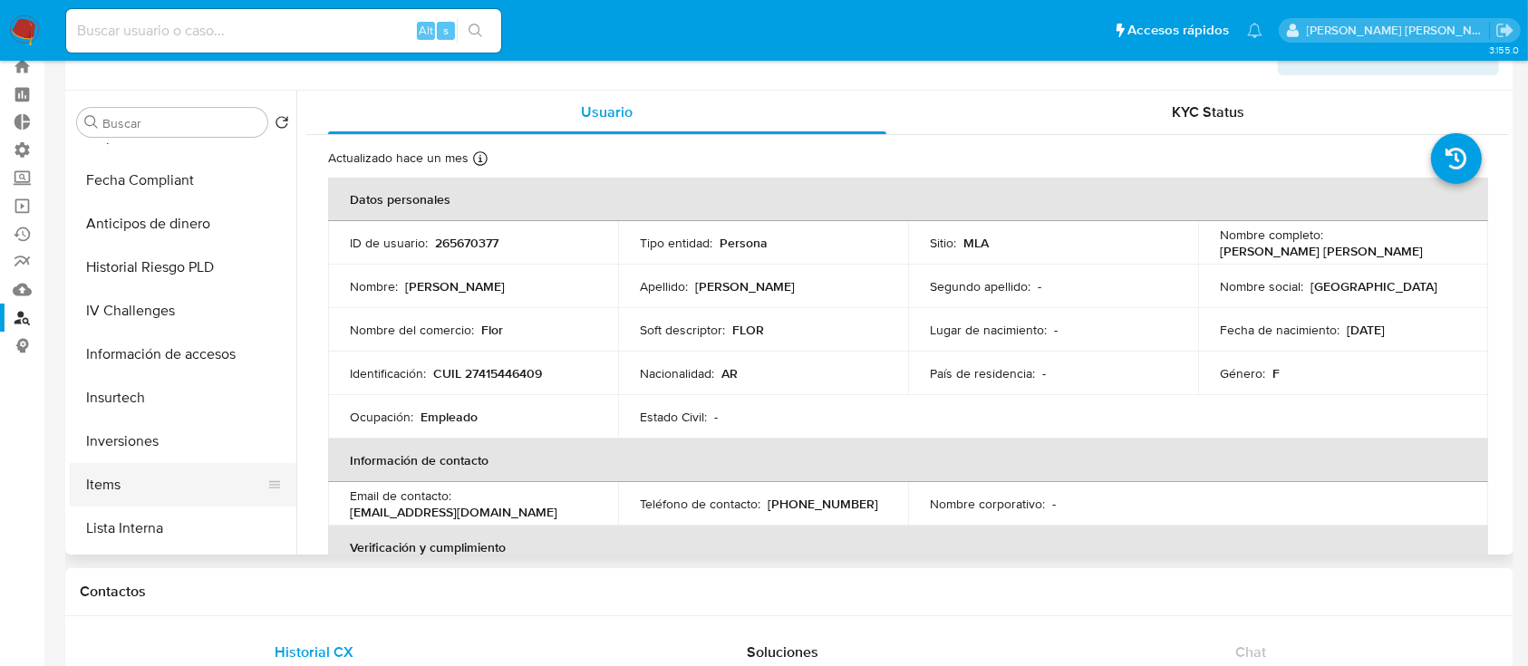
scroll to position [725, 0]
click at [189, 450] on button "Lista Interna" at bounding box center [176, 442] width 212 height 44
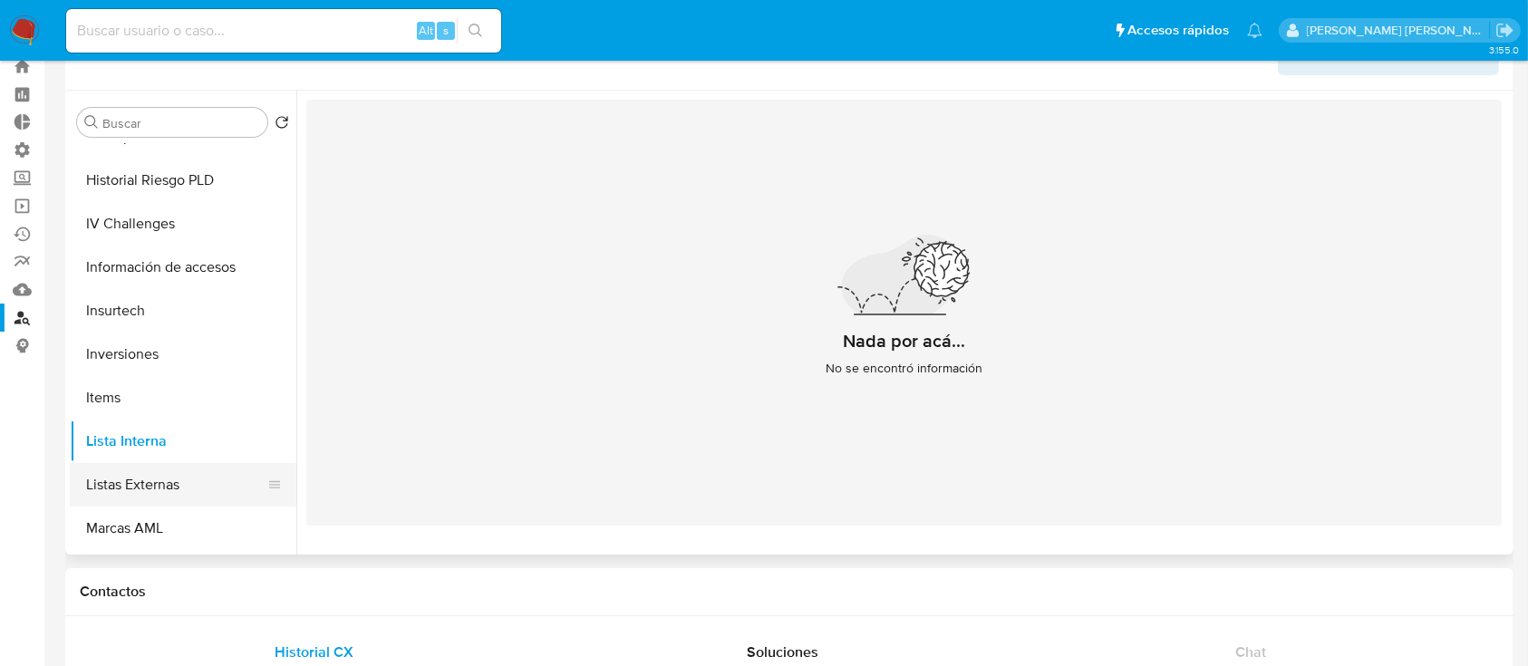
click at [189, 480] on button "Listas Externas" at bounding box center [176, 485] width 212 height 44
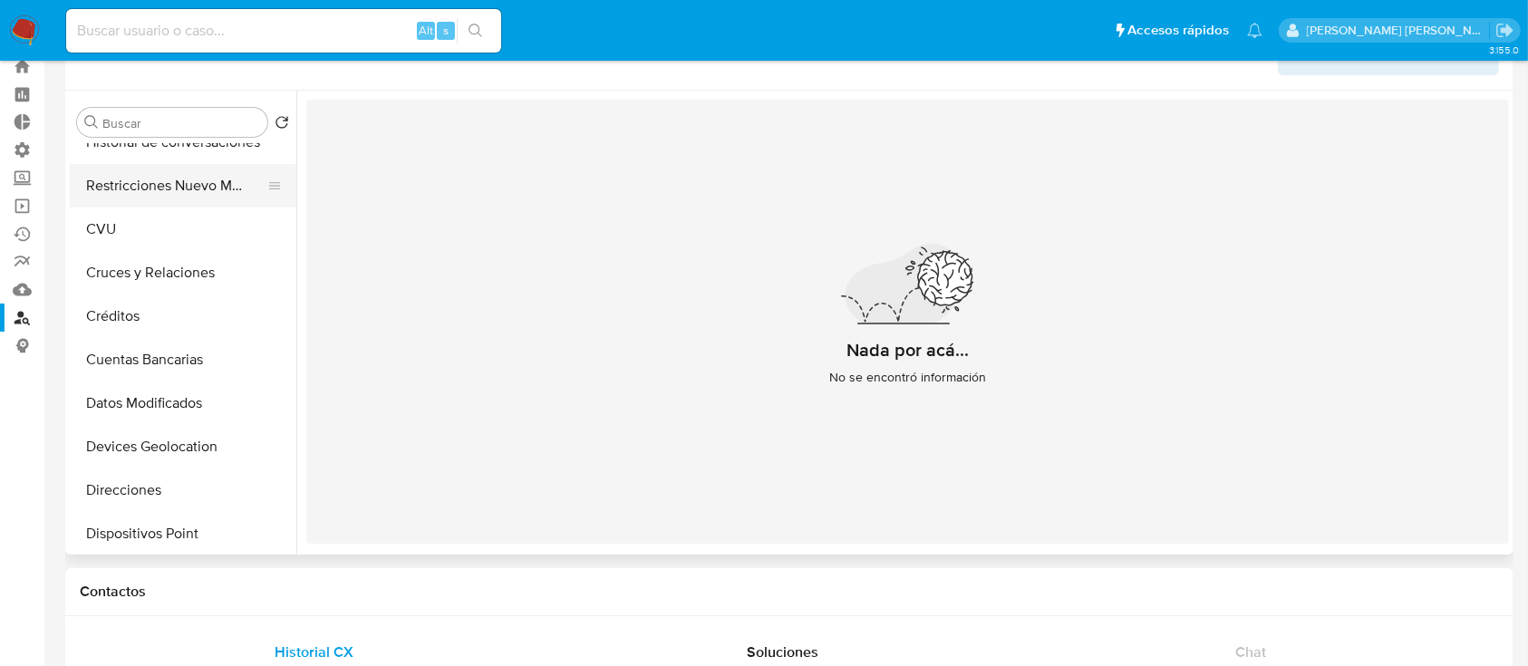
scroll to position [0, 0]
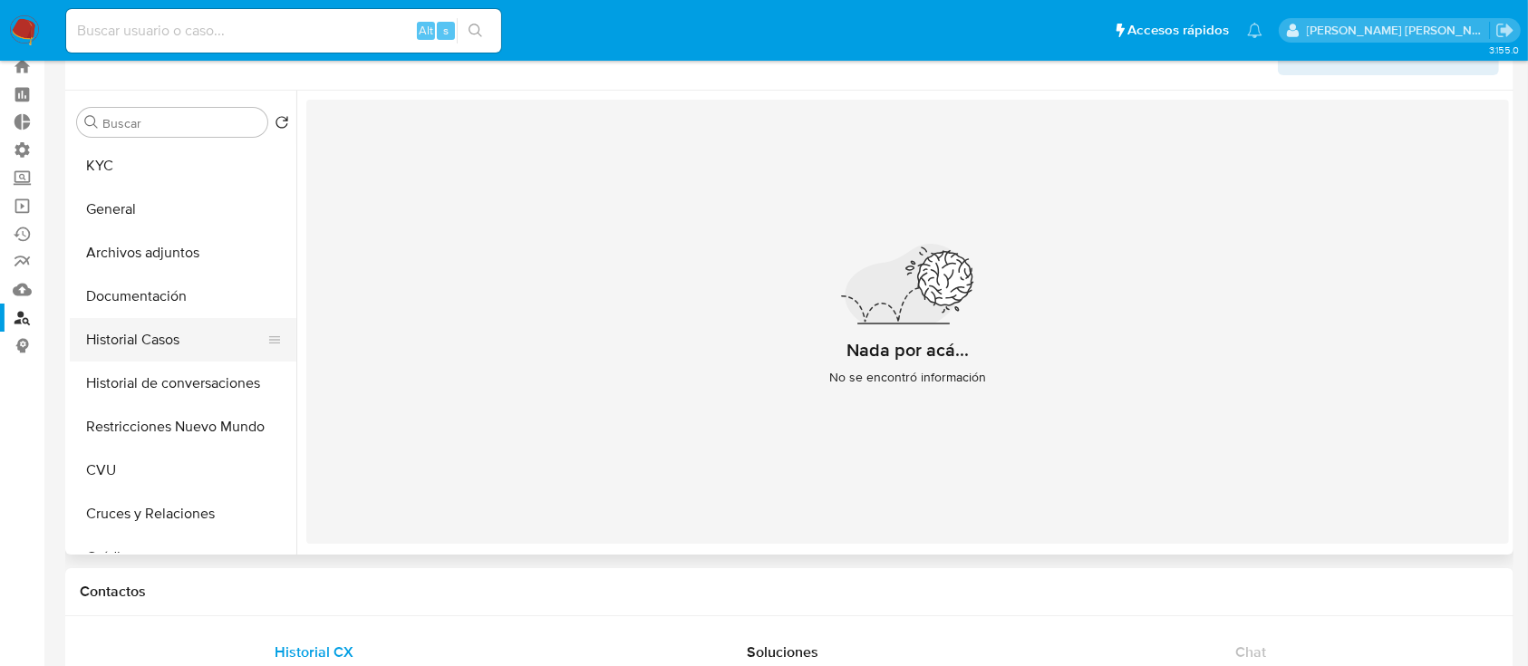
click at [185, 333] on button "Historial Casos" at bounding box center [176, 340] width 212 height 44
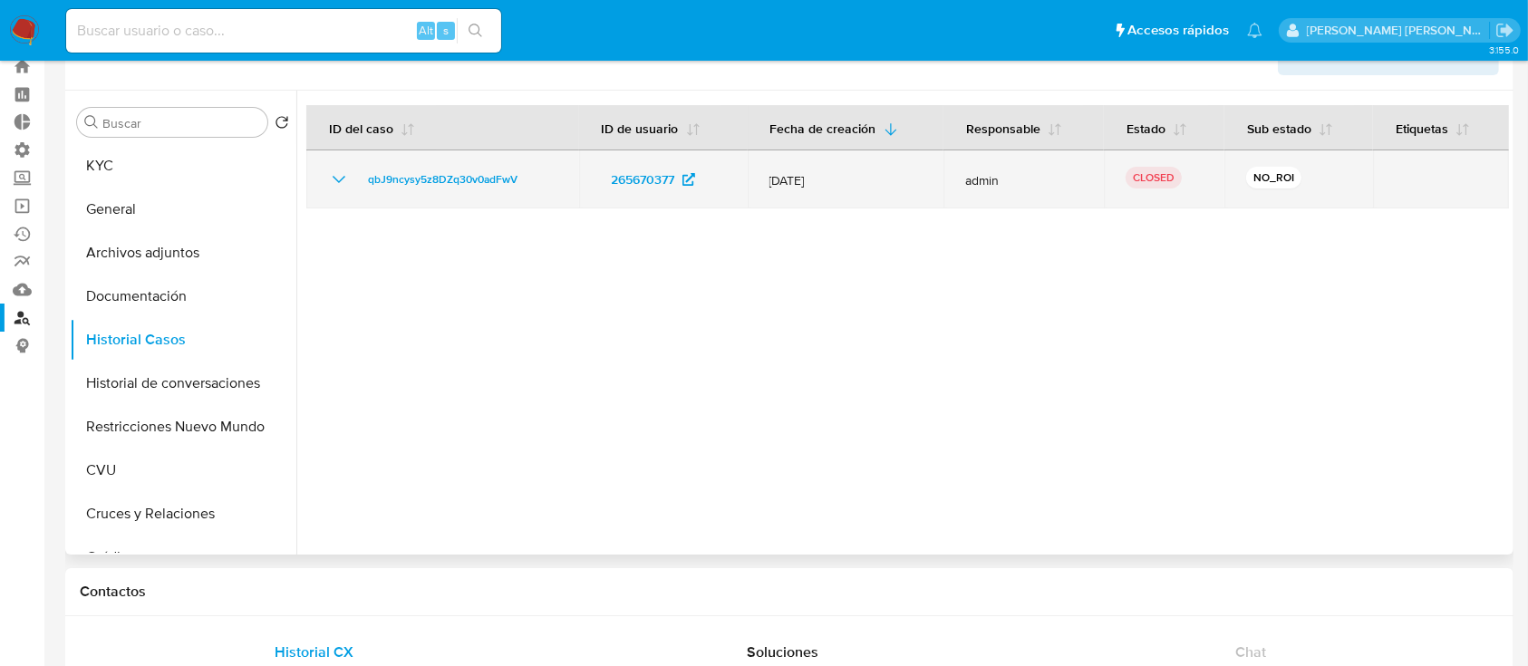
click at [326, 183] on td "qbJ9ncysy5z8DZq30v0adFwV" at bounding box center [442, 179] width 273 height 58
click at [341, 174] on icon "Mostrar/Ocultar" at bounding box center [339, 180] width 22 height 22
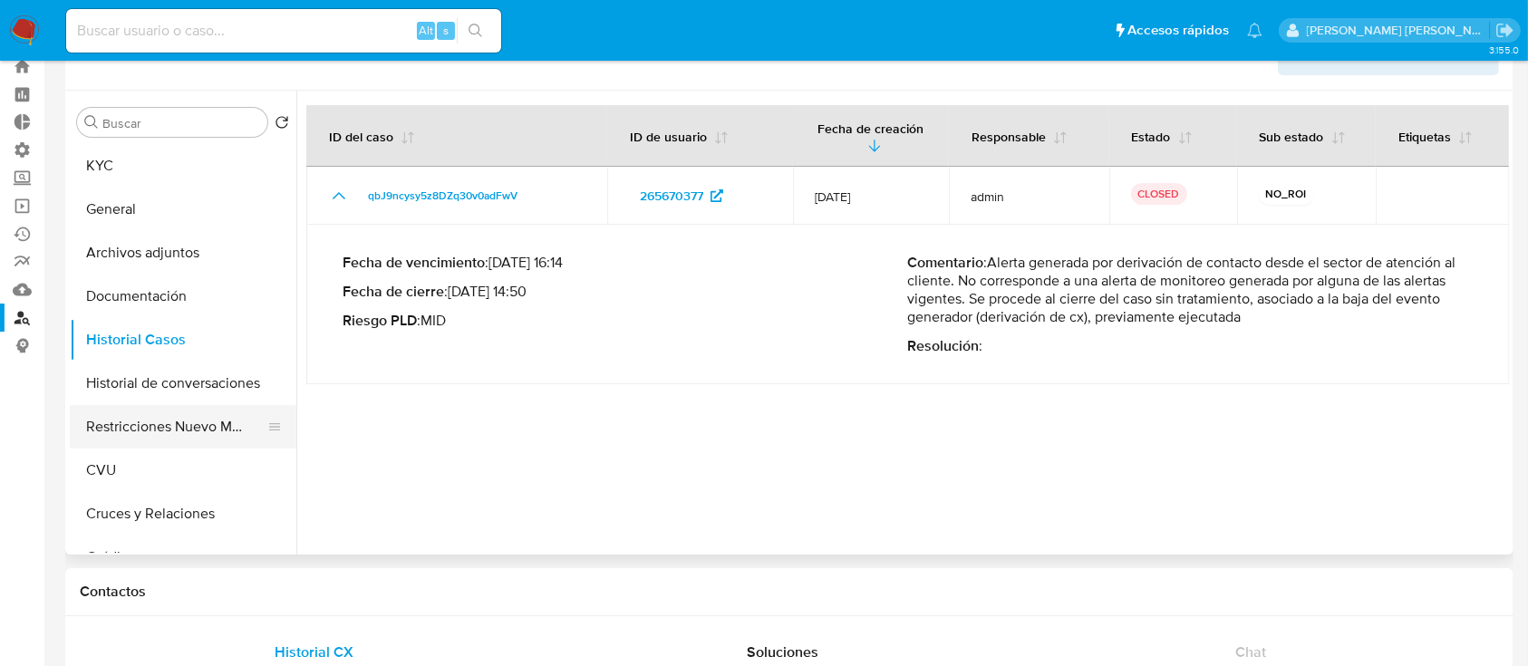
click at [209, 424] on button "Restricciones Nuevo Mundo" at bounding box center [176, 427] width 212 height 44
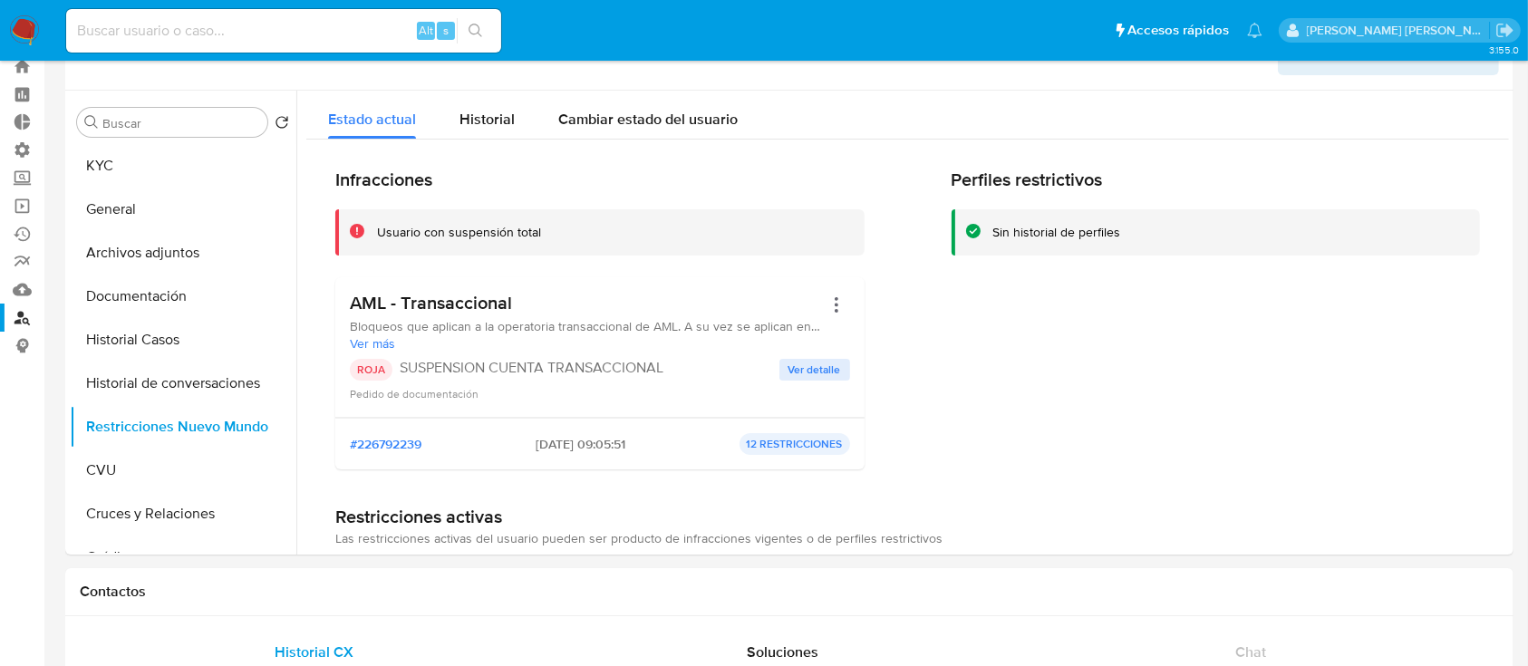
click at [299, 25] on input at bounding box center [283, 31] width 435 height 24
paste input "bBOBEAaDkbqhfI3e6PcC1gUH"
type input "bBOBEAaDkbqhfI3e6PcC1gUH"
click at [481, 26] on icon "search-icon" at bounding box center [476, 31] width 15 height 15
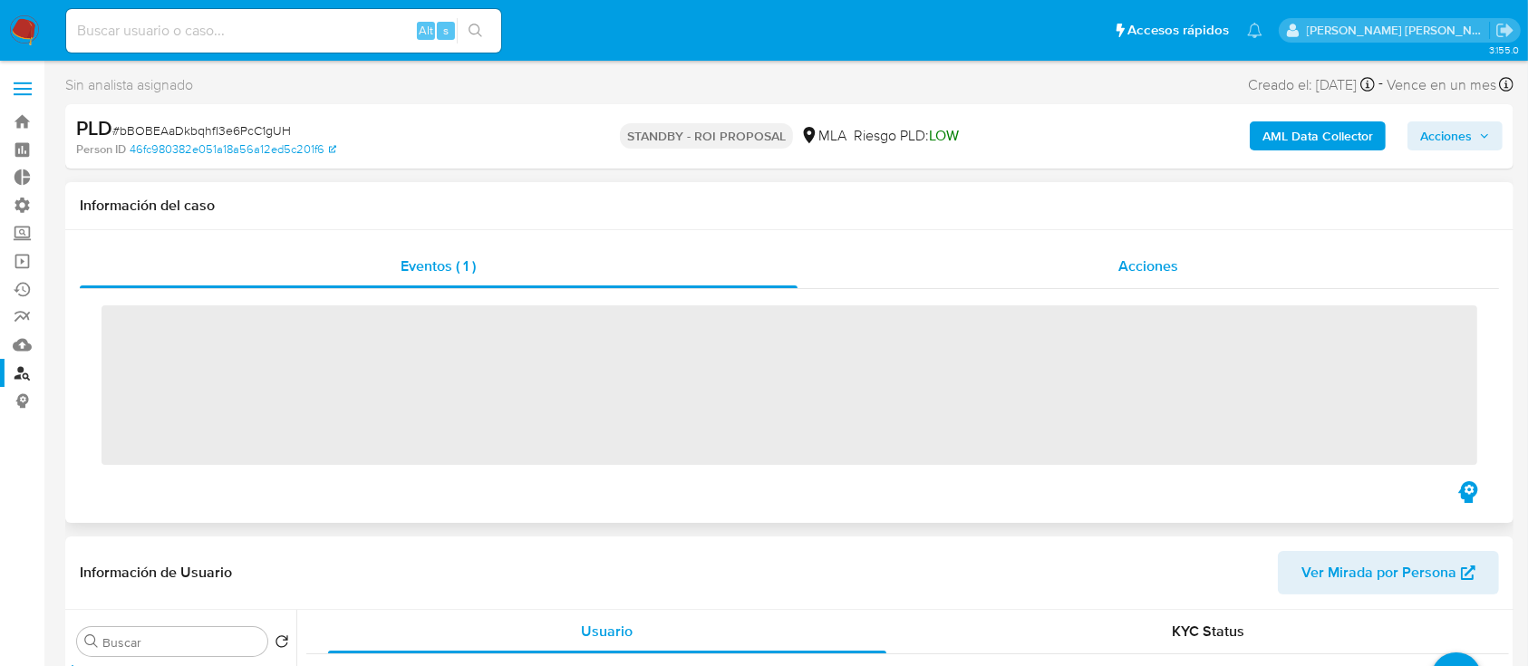
click at [1159, 264] on span "Acciones" at bounding box center [1149, 266] width 60 height 21
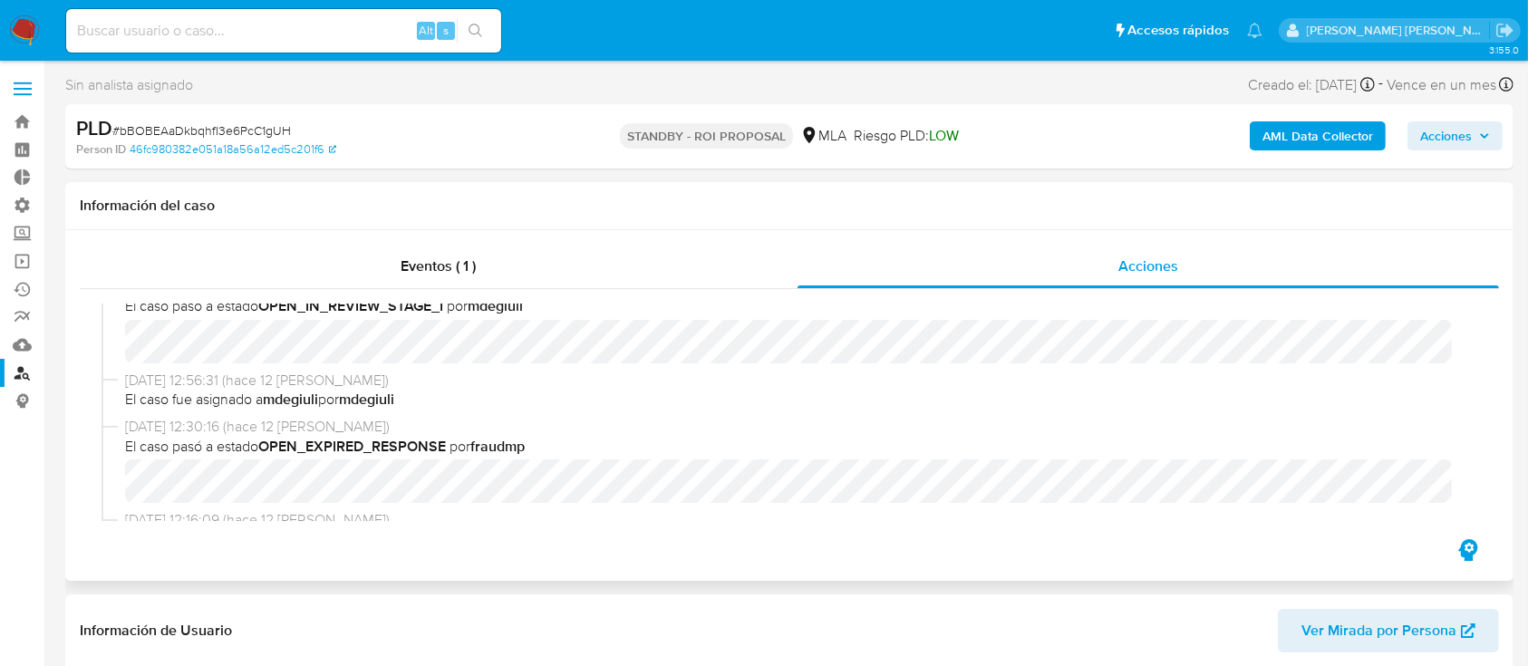
select select "10"
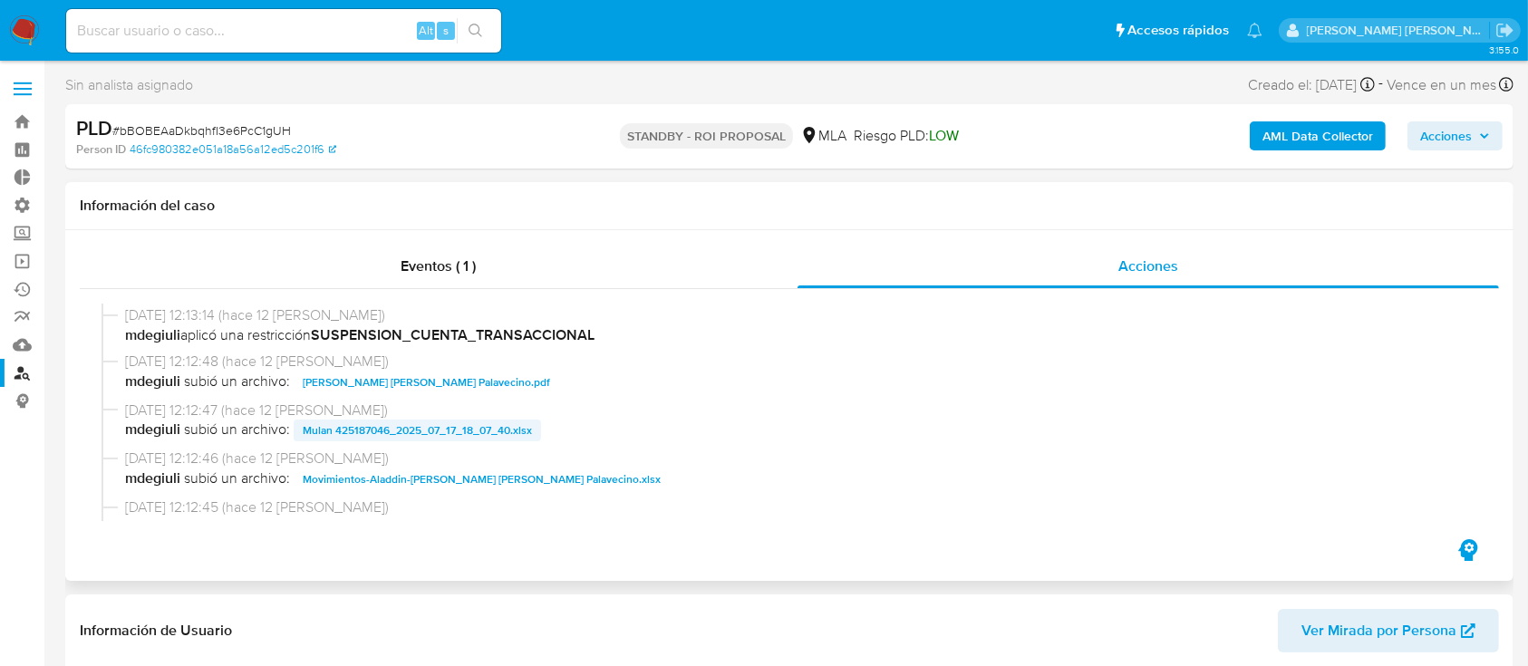
scroll to position [846, 0]
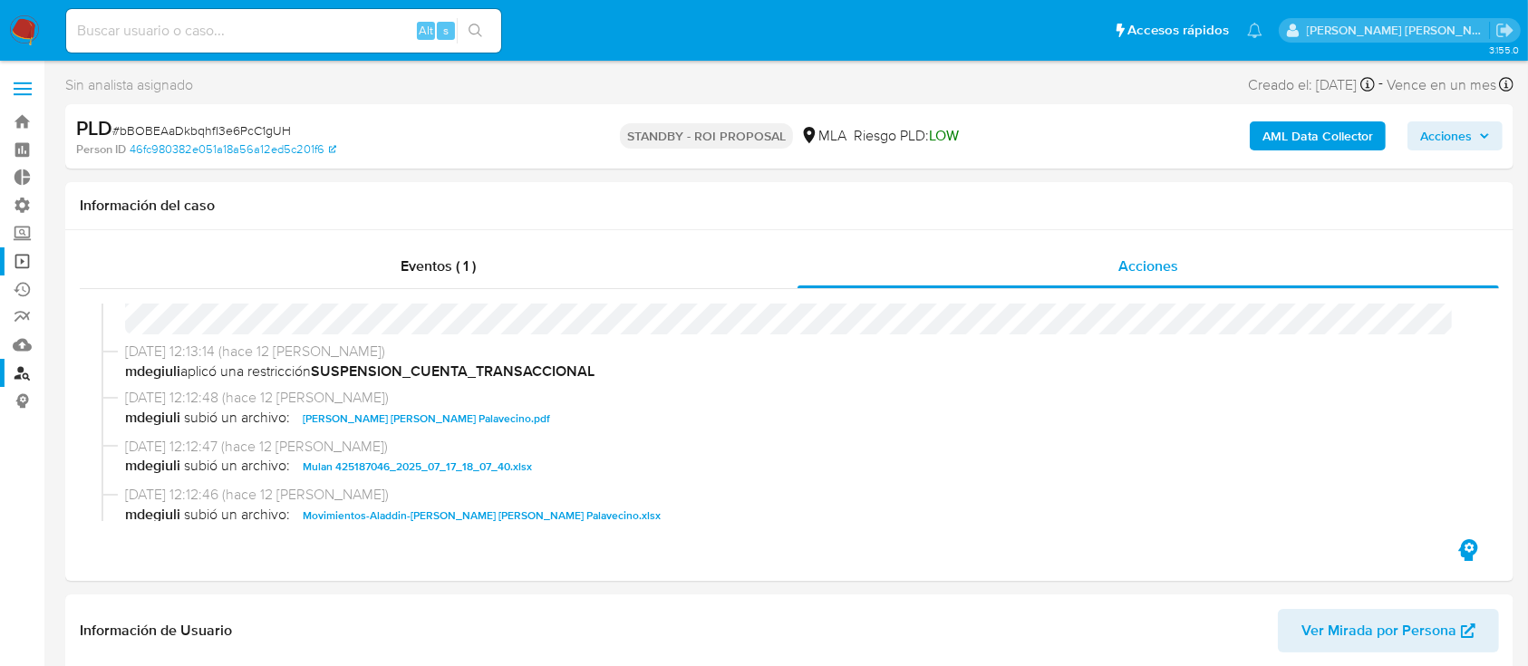
click at [25, 265] on link "Operaciones masivas" at bounding box center [108, 261] width 216 height 28
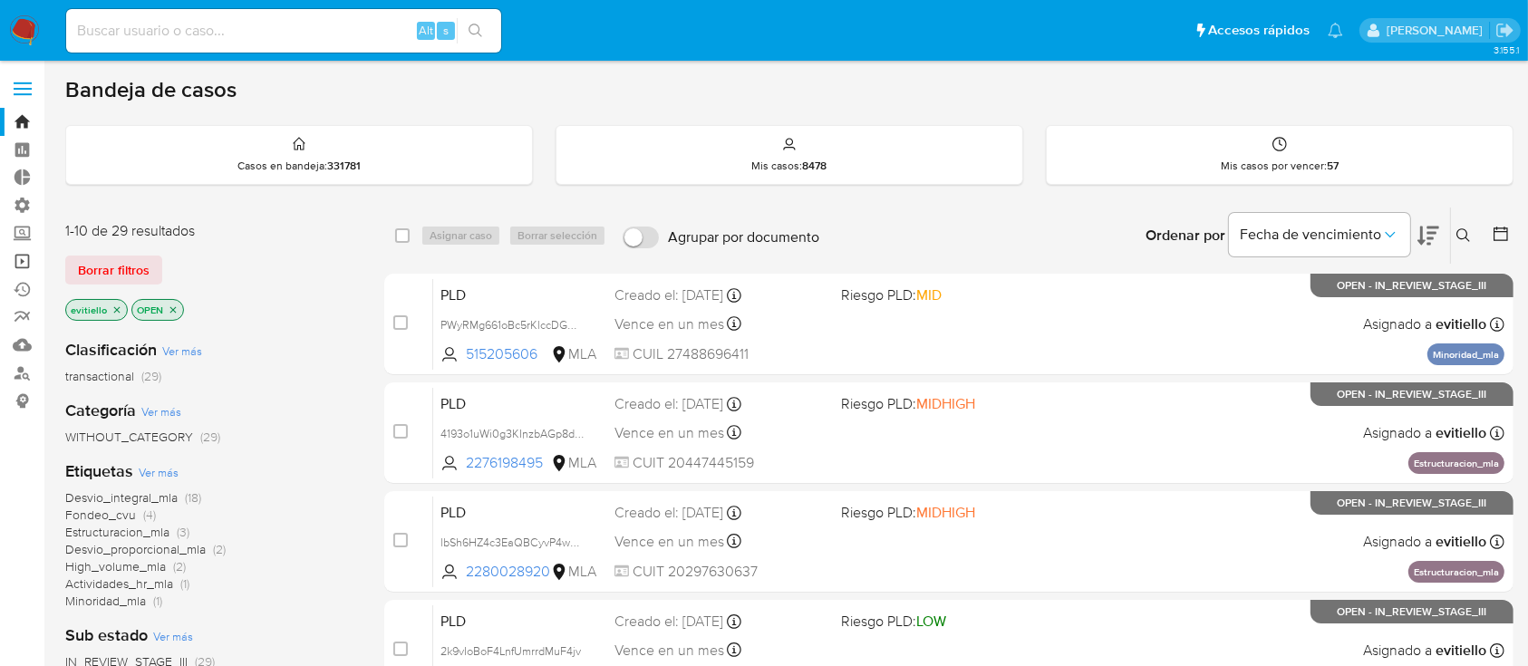
click at [27, 261] on link "Operaciones masivas" at bounding box center [108, 261] width 216 height 28
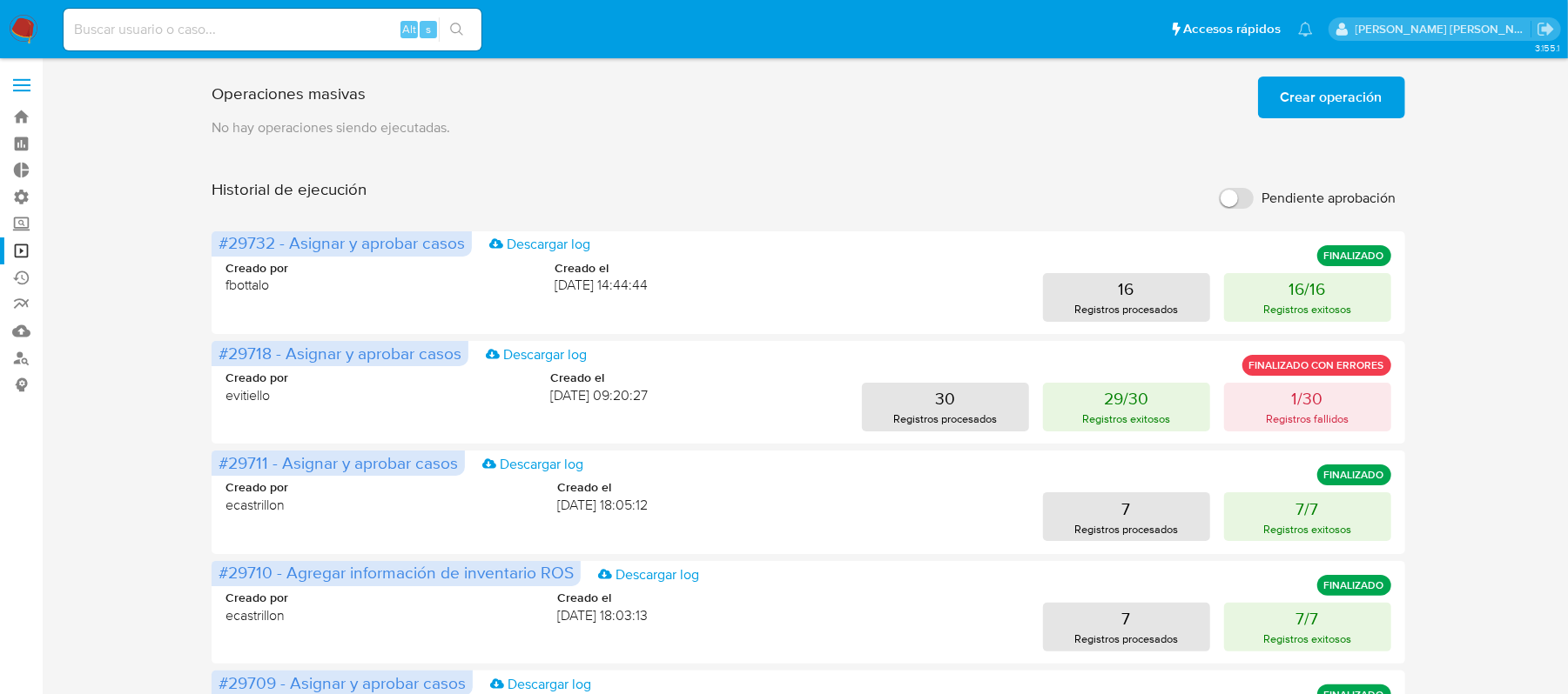
click at [25, 32] on img at bounding box center [23, 29] width 30 height 30
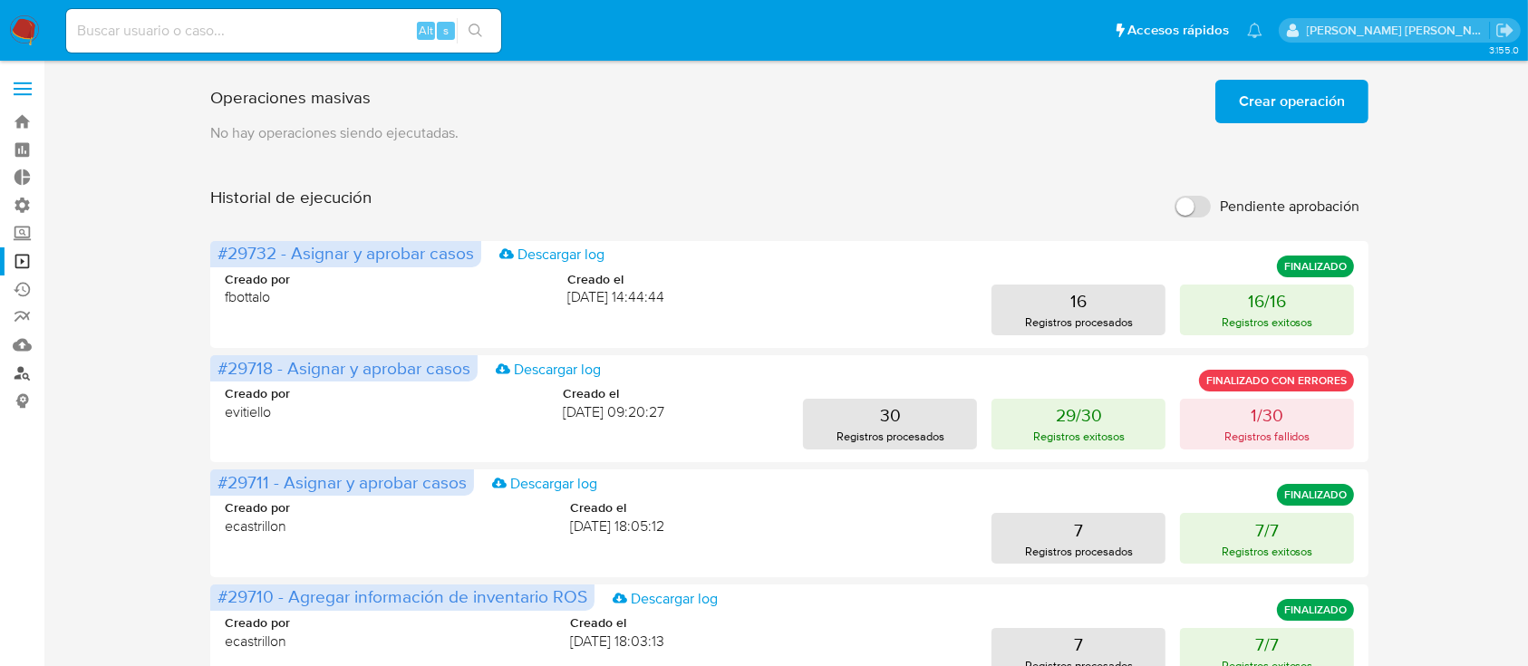
click at [24, 367] on link "Buscador de personas" at bounding box center [108, 373] width 216 height 28
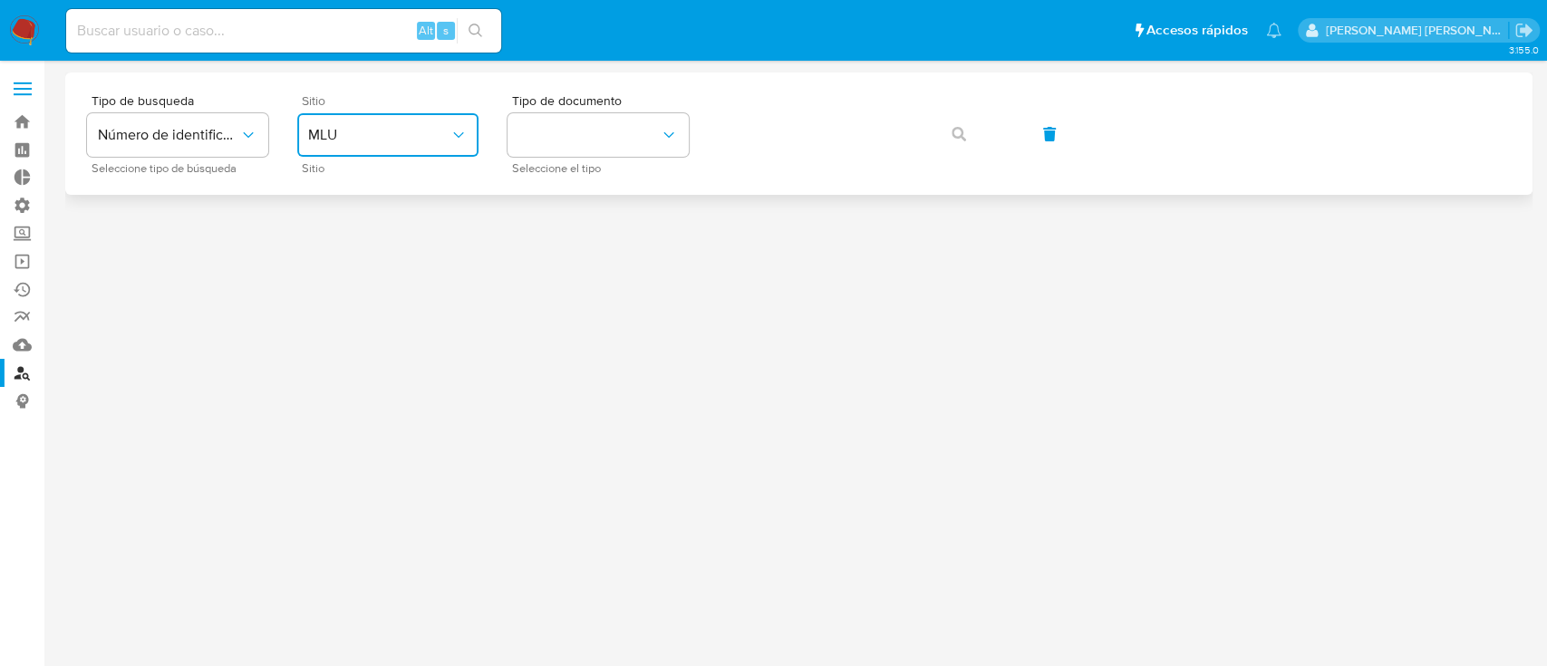
click at [361, 127] on span "MLU" at bounding box center [378, 135] width 141 height 18
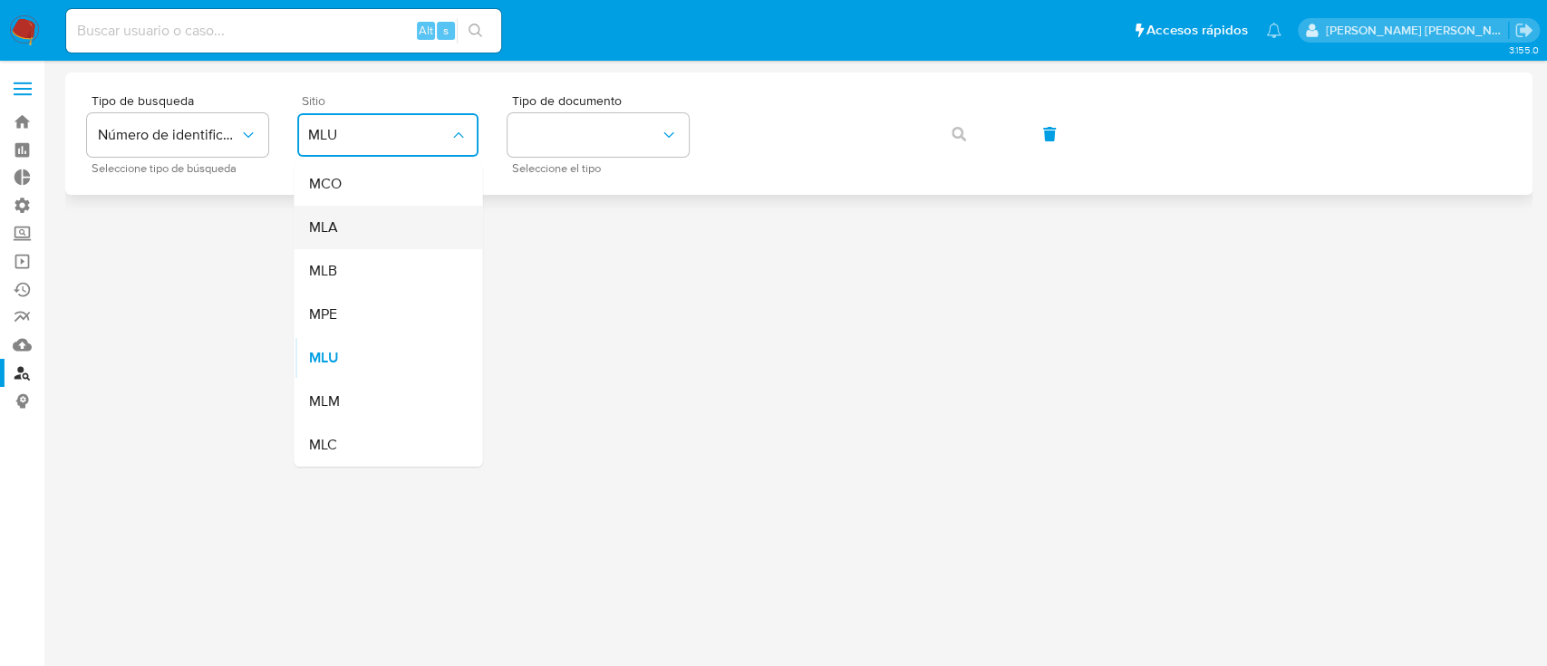
click at [377, 221] on div "MLA" at bounding box center [382, 228] width 149 height 44
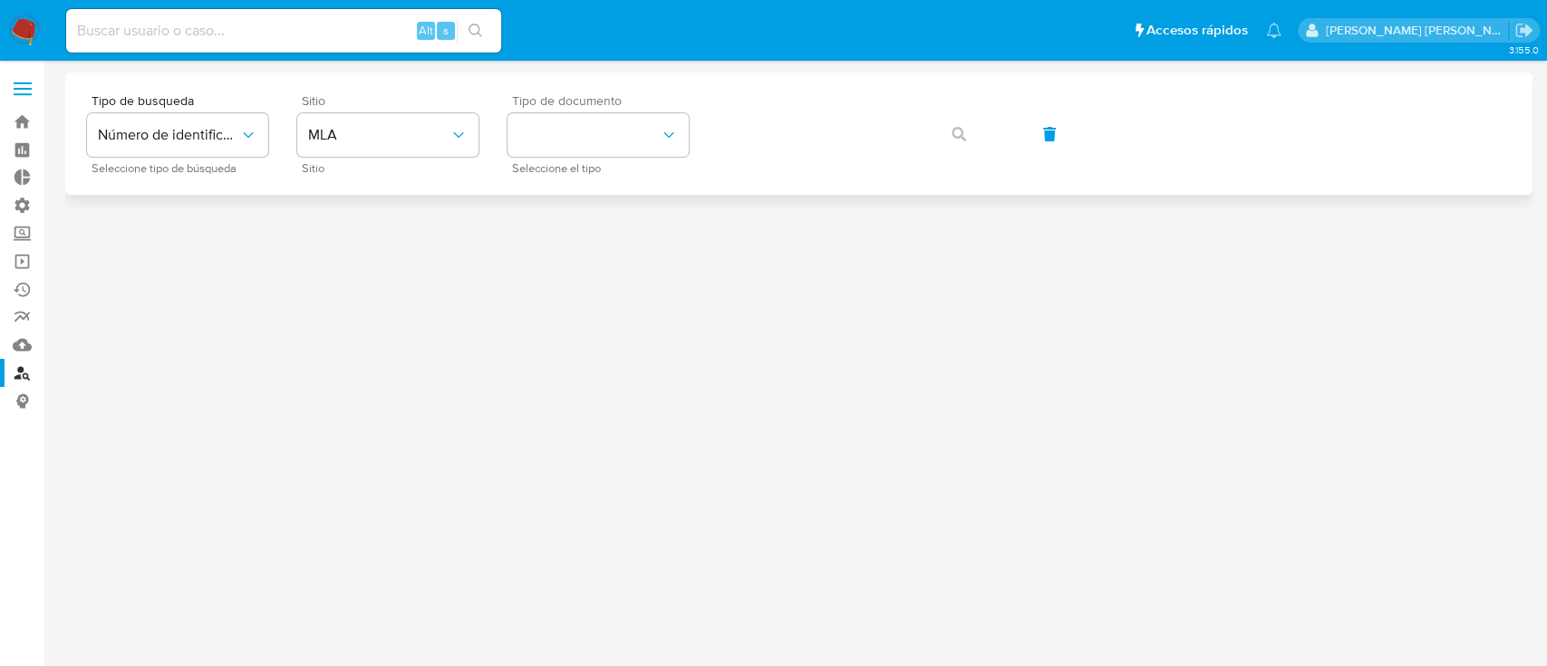
click at [589, 157] on div "Tipo de documento Seleccione el tipo" at bounding box center [598, 133] width 181 height 79
click at [622, 133] on button "identificationType" at bounding box center [598, 135] width 181 height 44
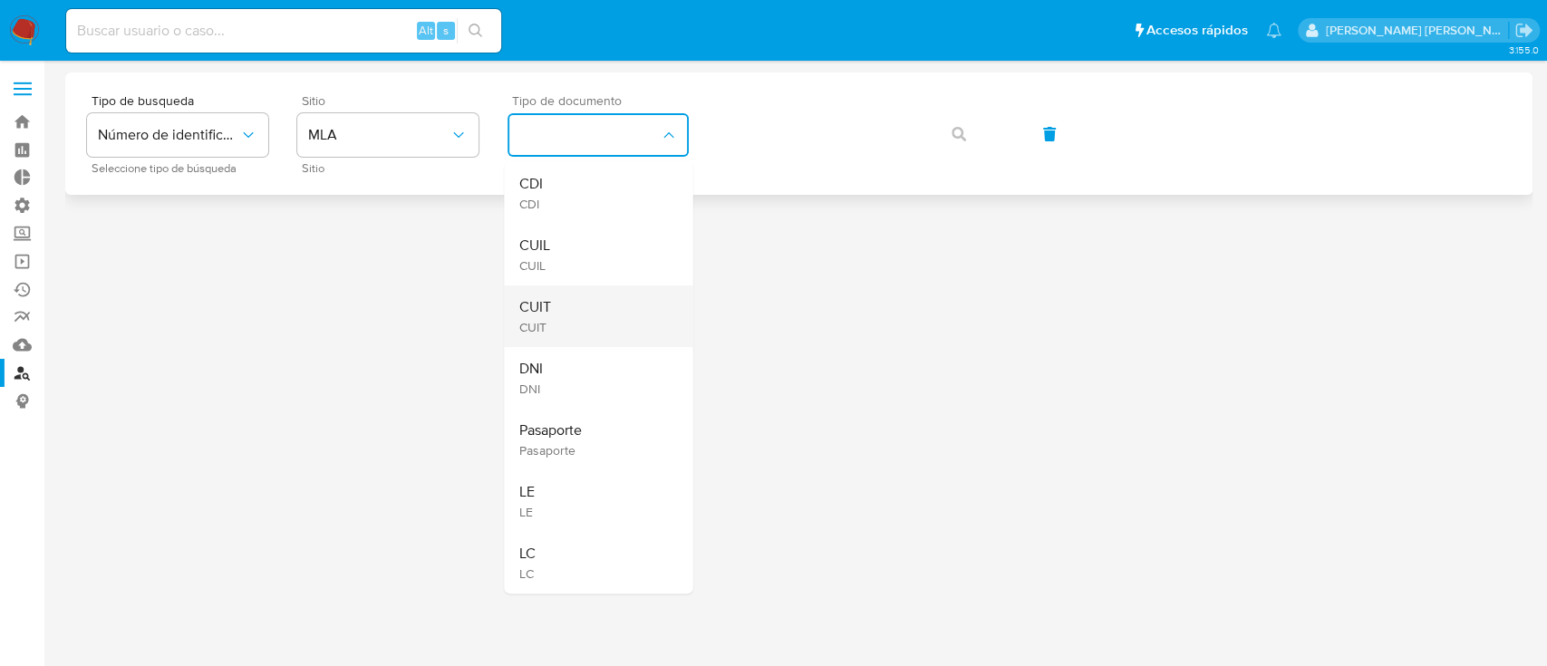
click at [599, 308] on div "CUIT CUIT" at bounding box center [593, 317] width 149 height 62
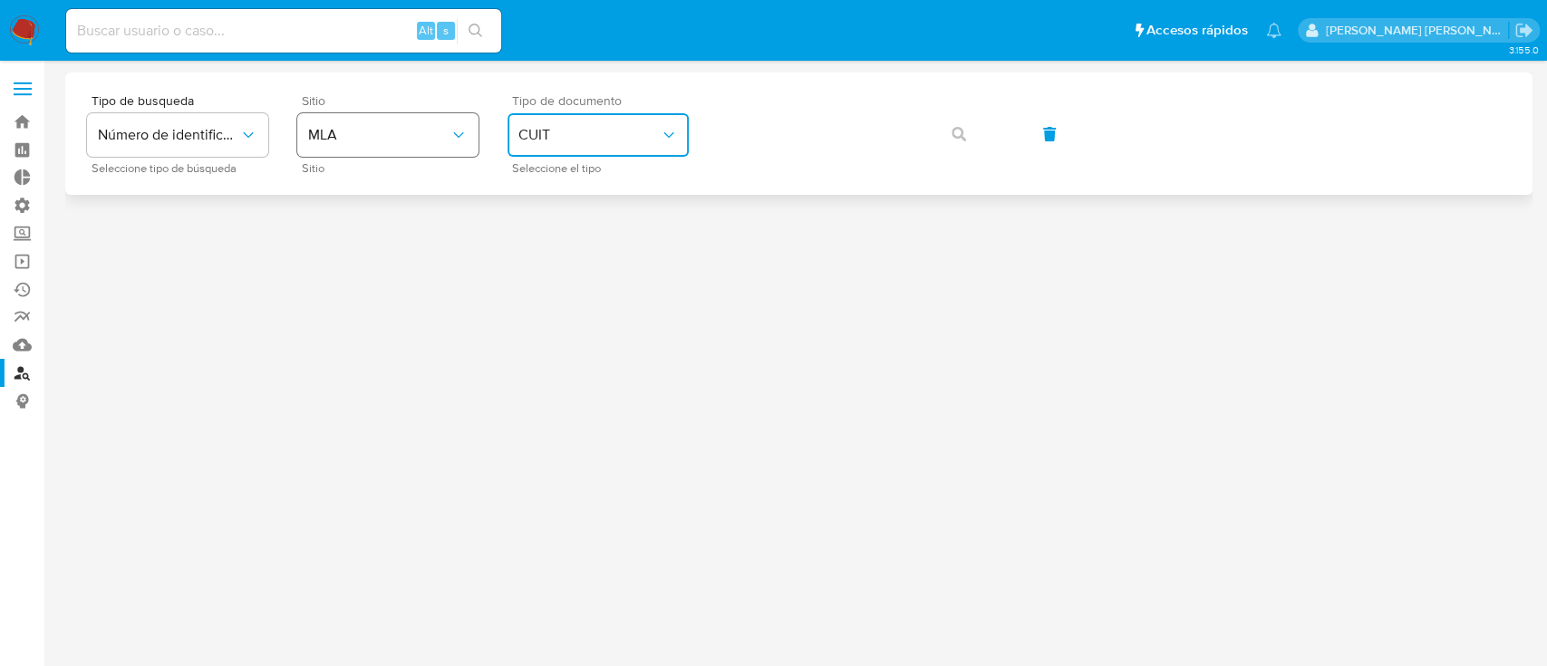
click at [398, 150] on button "MLA" at bounding box center [387, 135] width 181 height 44
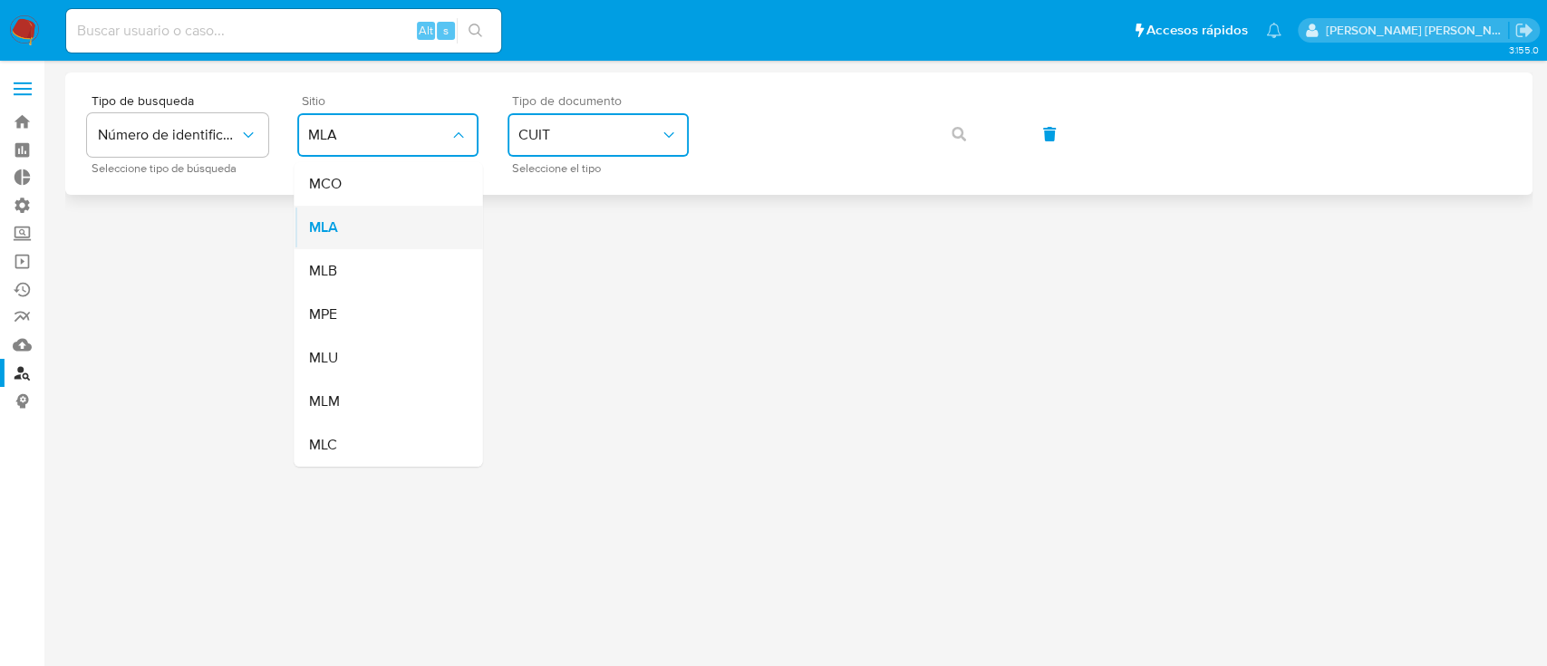
click at [389, 217] on div "MLA" at bounding box center [382, 228] width 149 height 44
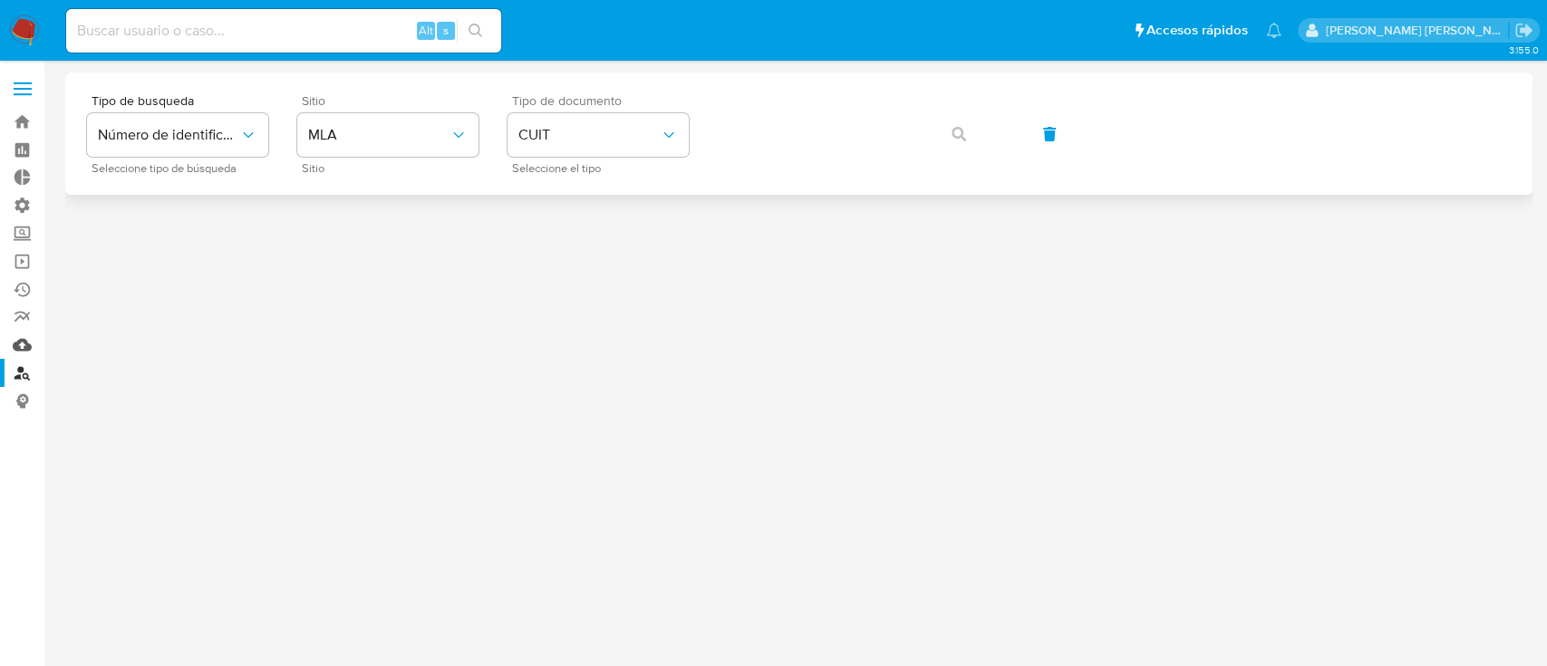
click at [24, 343] on link "Mulan" at bounding box center [108, 345] width 216 height 28
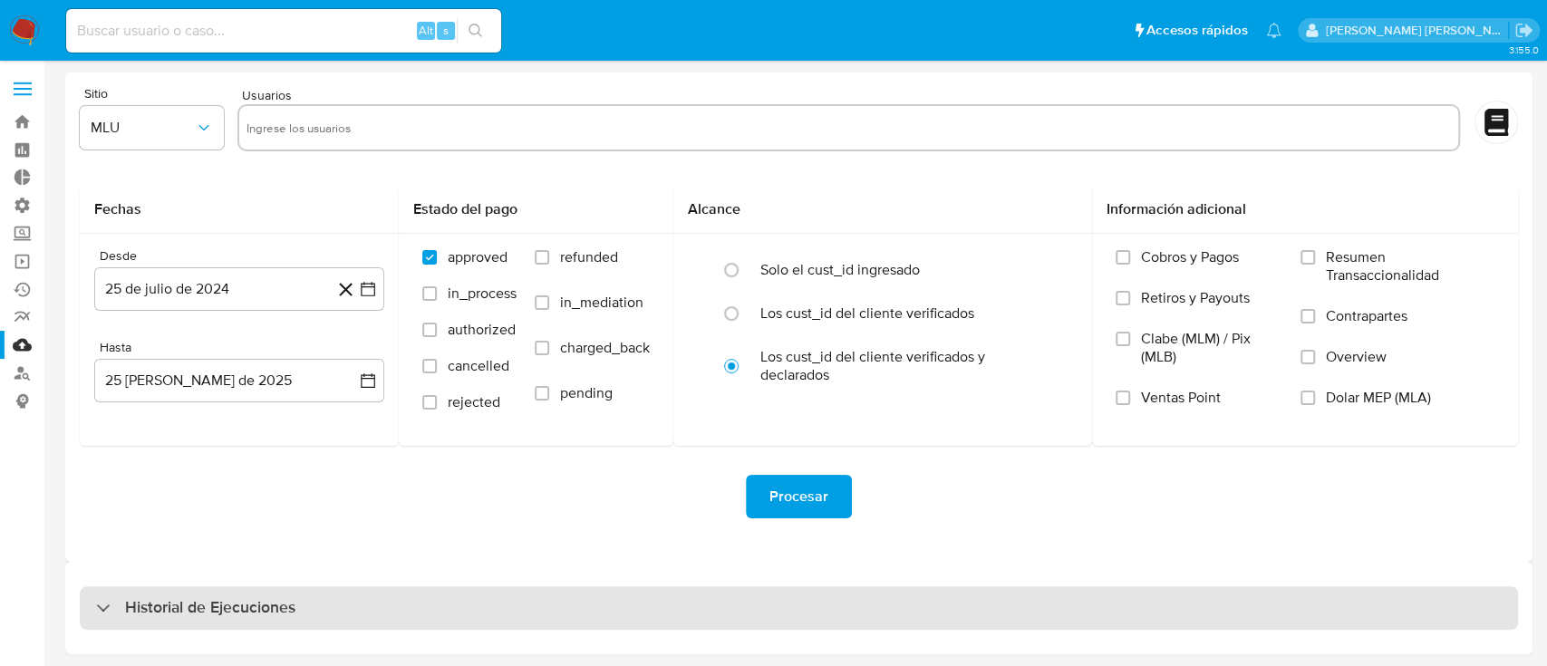
click at [222, 613] on h3 "Historial de Ejecuciones" at bounding box center [210, 608] width 170 height 22
select select "10"
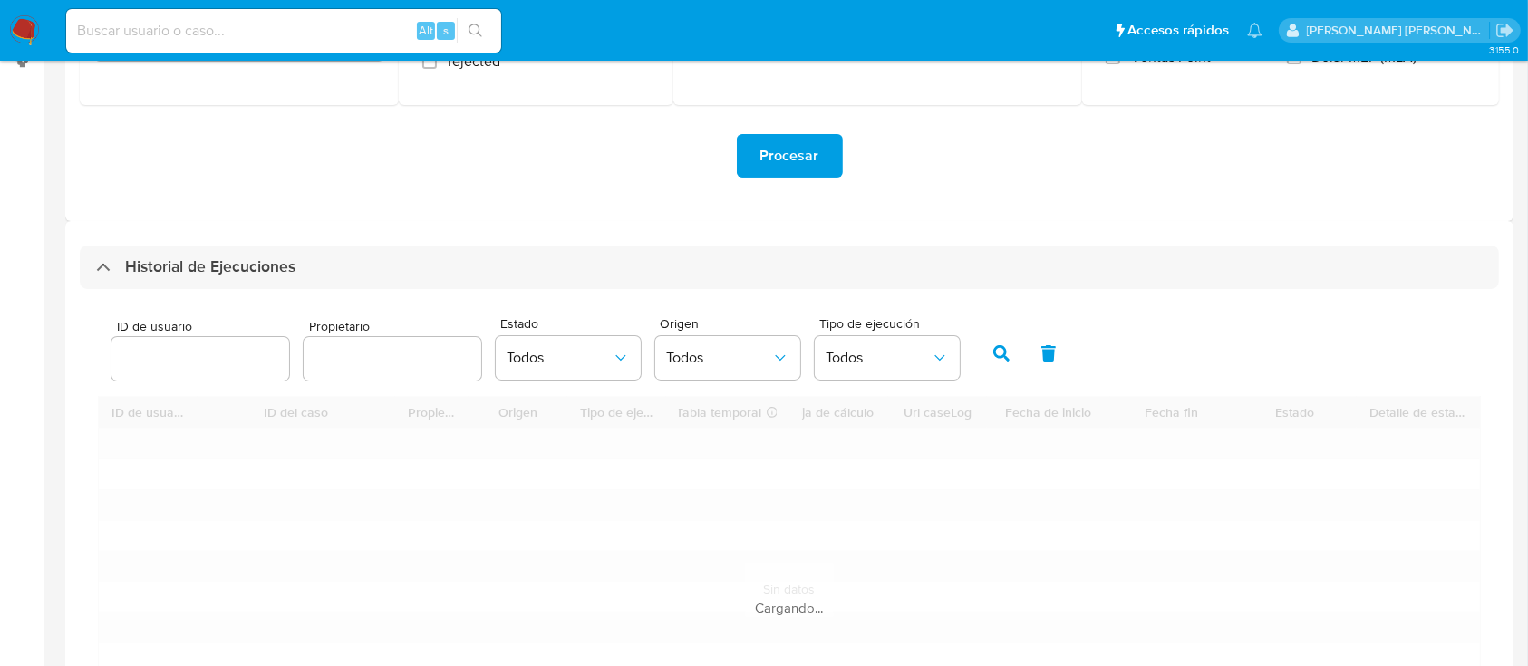
scroll to position [513, 0]
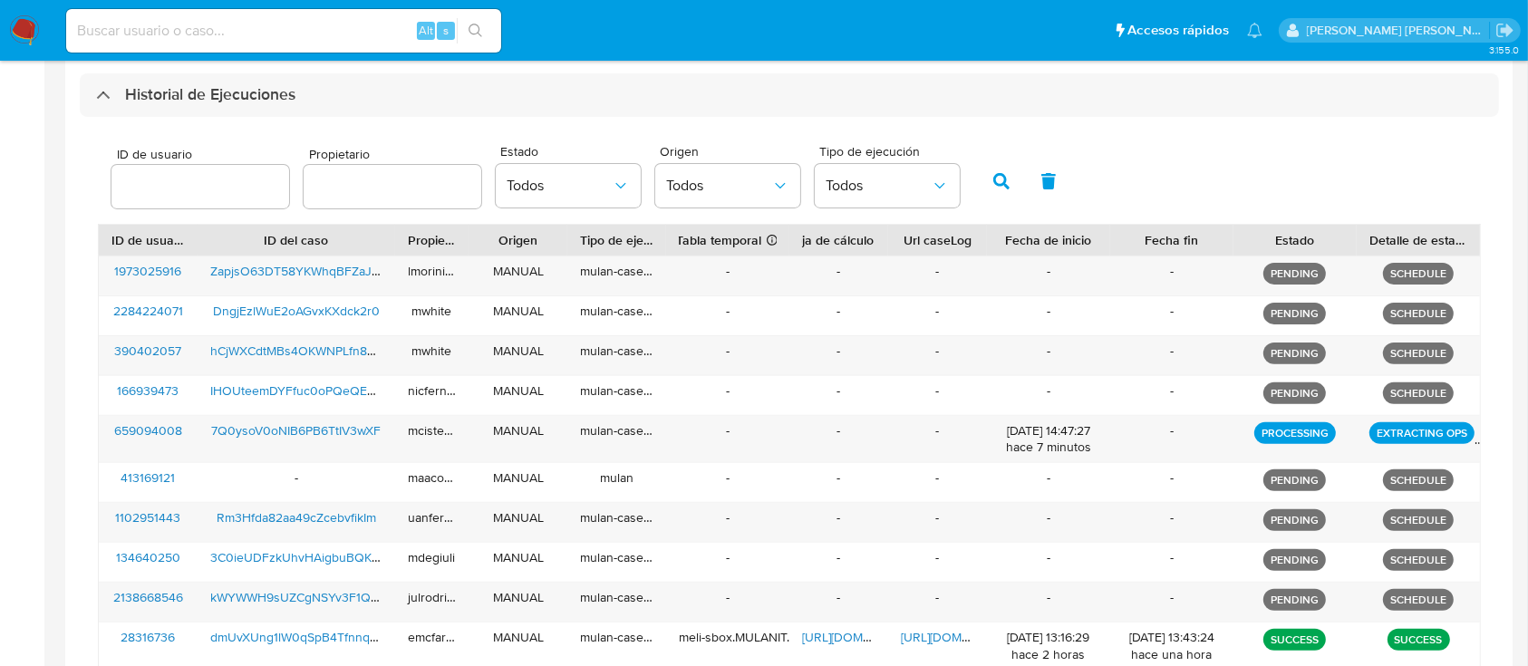
click at [167, 170] on div at bounding box center [201, 187] width 178 height 44
drag, startPoint x: 167, startPoint y: 185, endPoint x: 197, endPoint y: 185, distance: 29.9
click at [167, 185] on input "number" at bounding box center [201, 187] width 178 height 24
paste input "45412577"
type input "45412577"
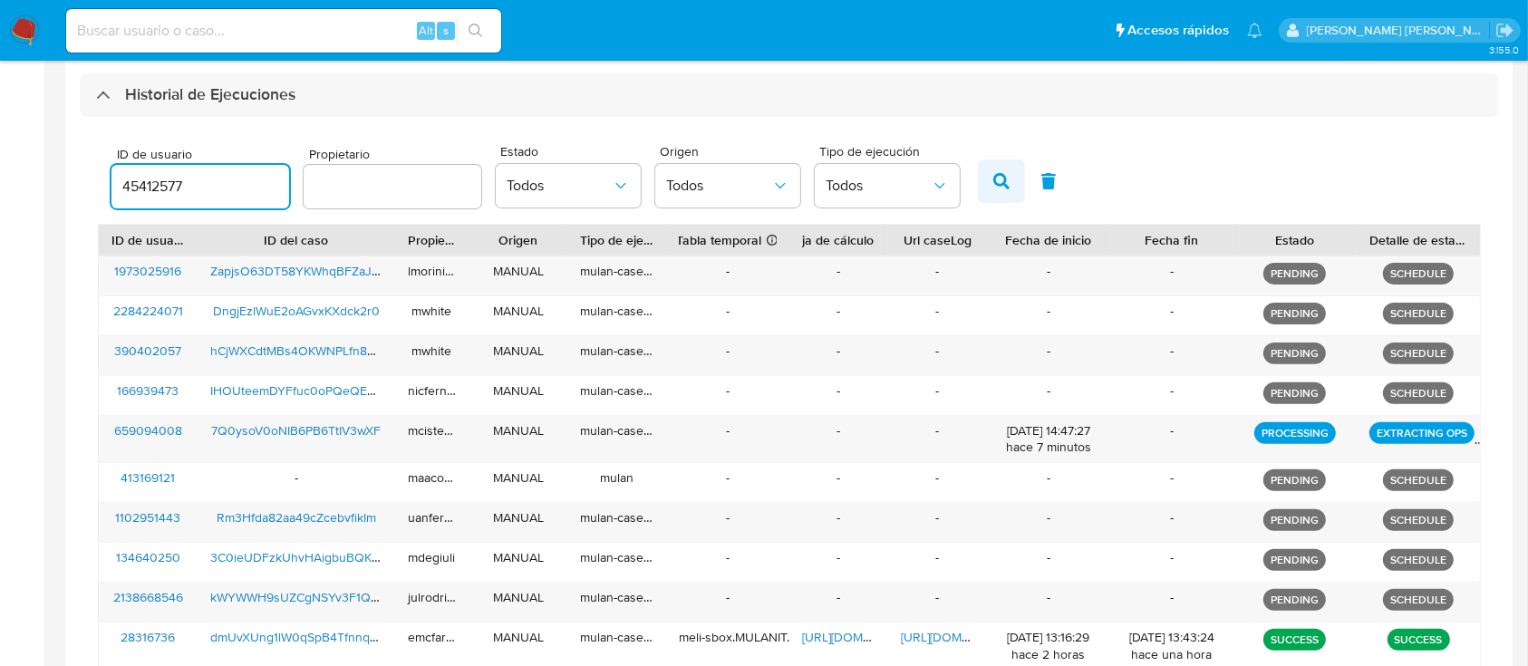
click at [991, 188] on button "button" at bounding box center [1001, 182] width 47 height 44
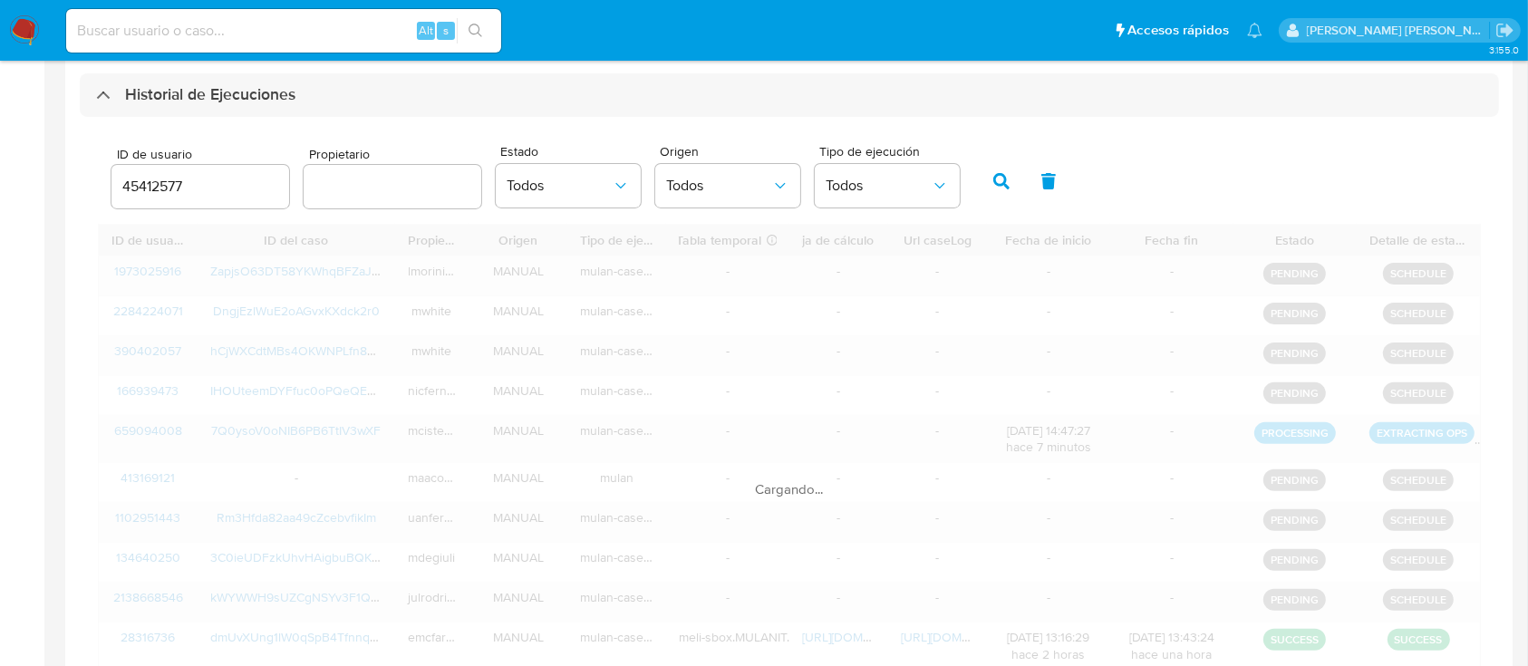
scroll to position [254, 0]
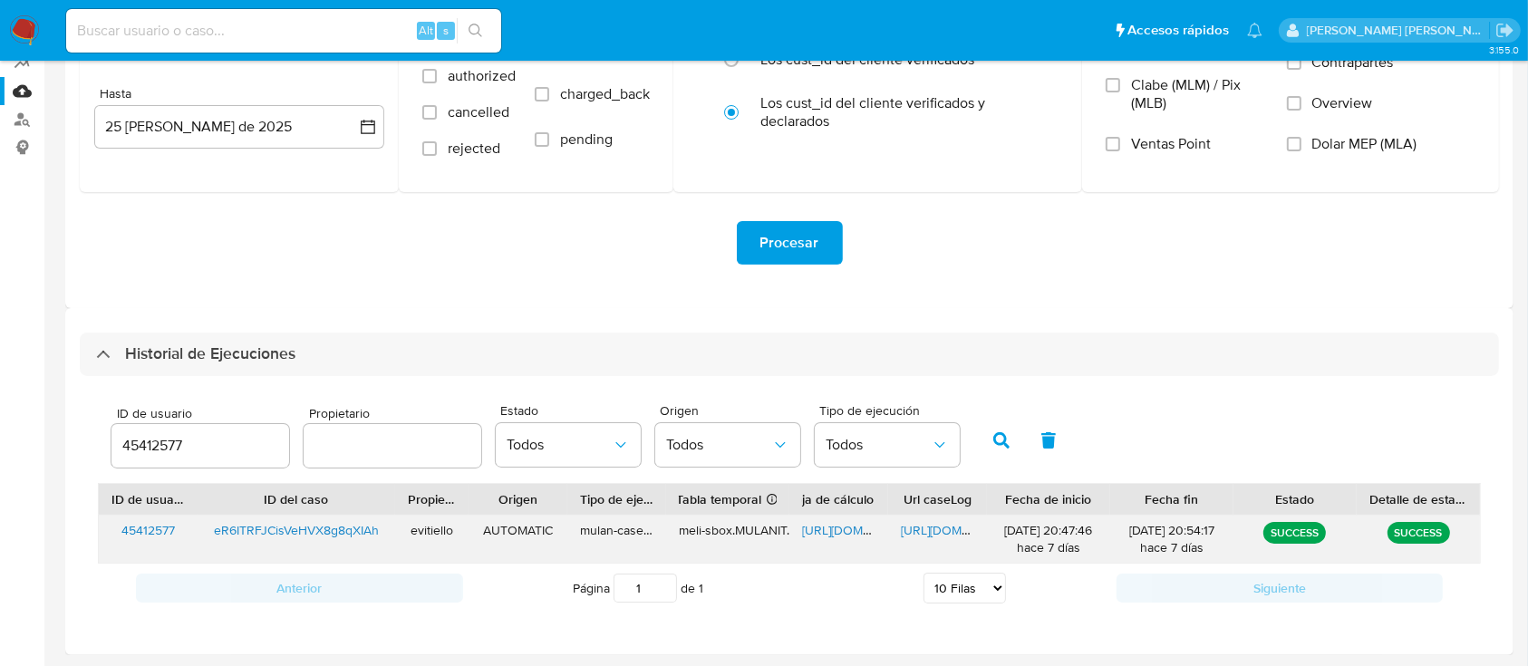
click at [911, 524] on span "https://docs.google.com/document/d/1gJ4xs6tKn5wGifK-4W6hlMGkjWz67vA8EzA9Ig7pa14…" at bounding box center [963, 530] width 125 height 18
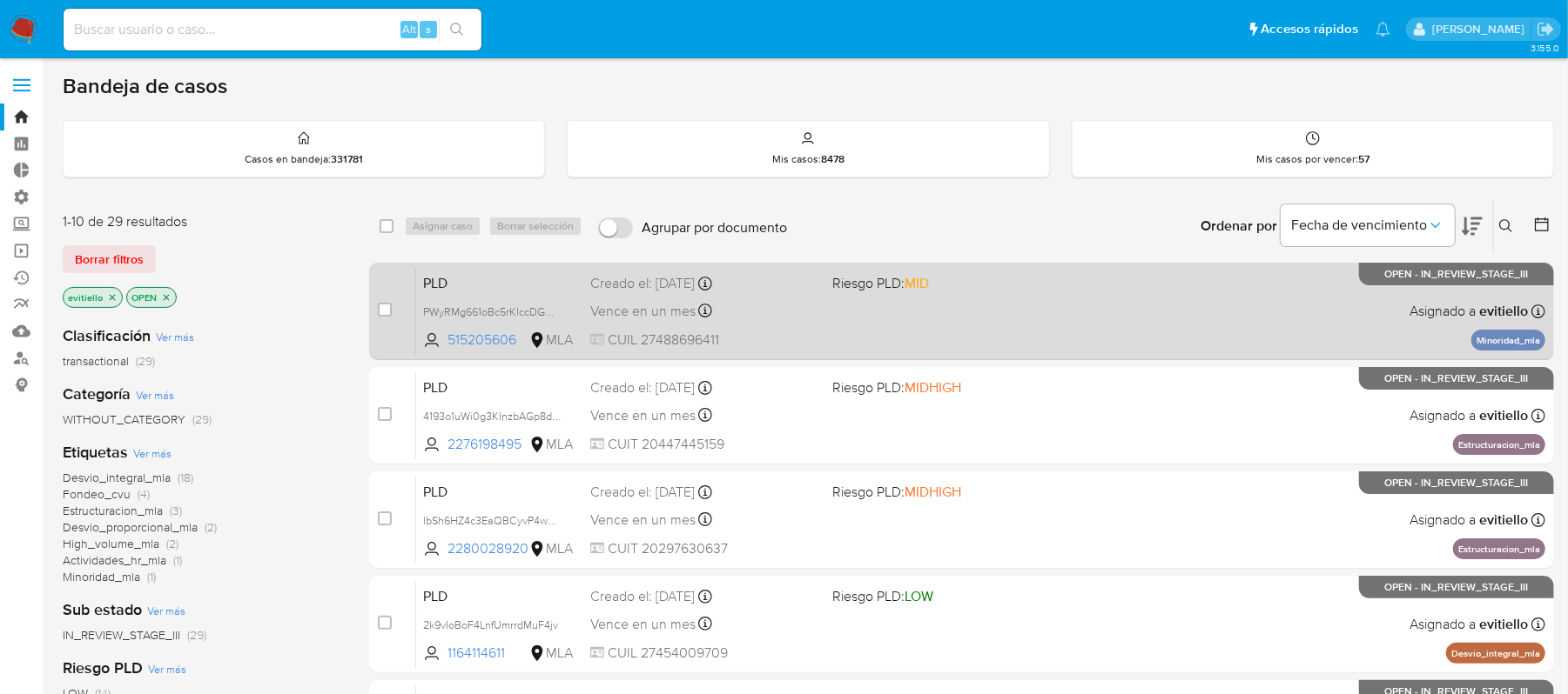
click at [1076, 307] on div "PLD PWyRMg661oBc5rKlccDGWAl4 515205606 MLA Riesgo PLD: MID Creado el: [DATE] Cr…" at bounding box center [980, 311] width 1129 height 88
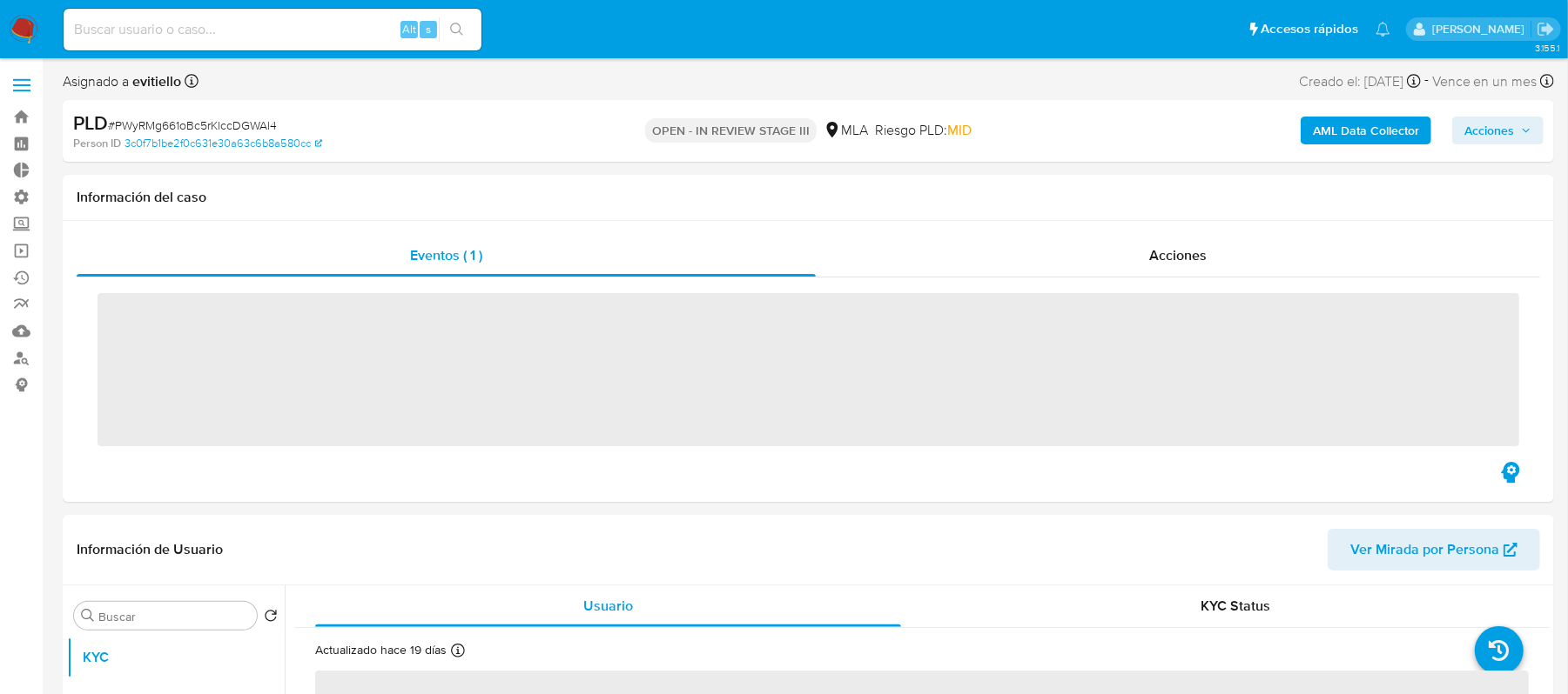
click at [1338, 130] on b "AML Data Collector" at bounding box center [1365, 130] width 107 height 28
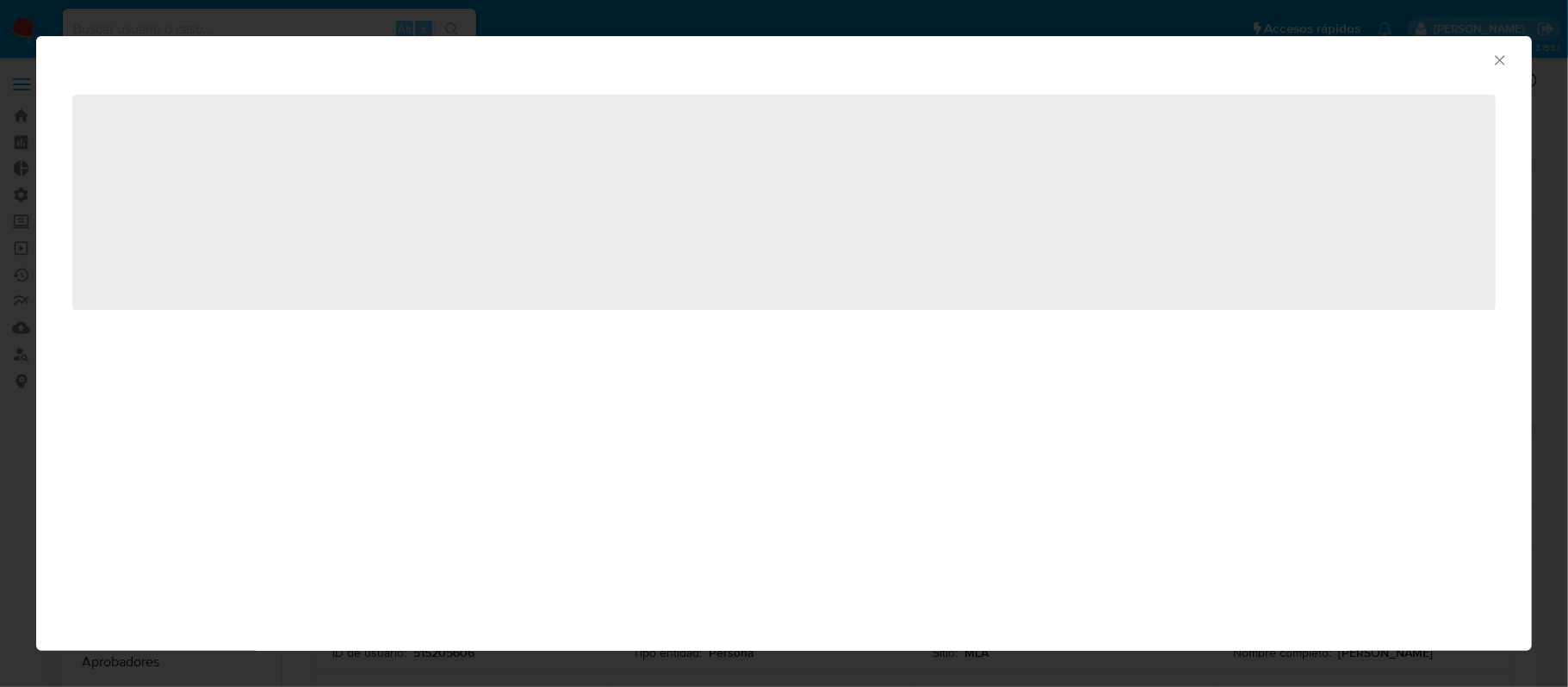
select select "10"
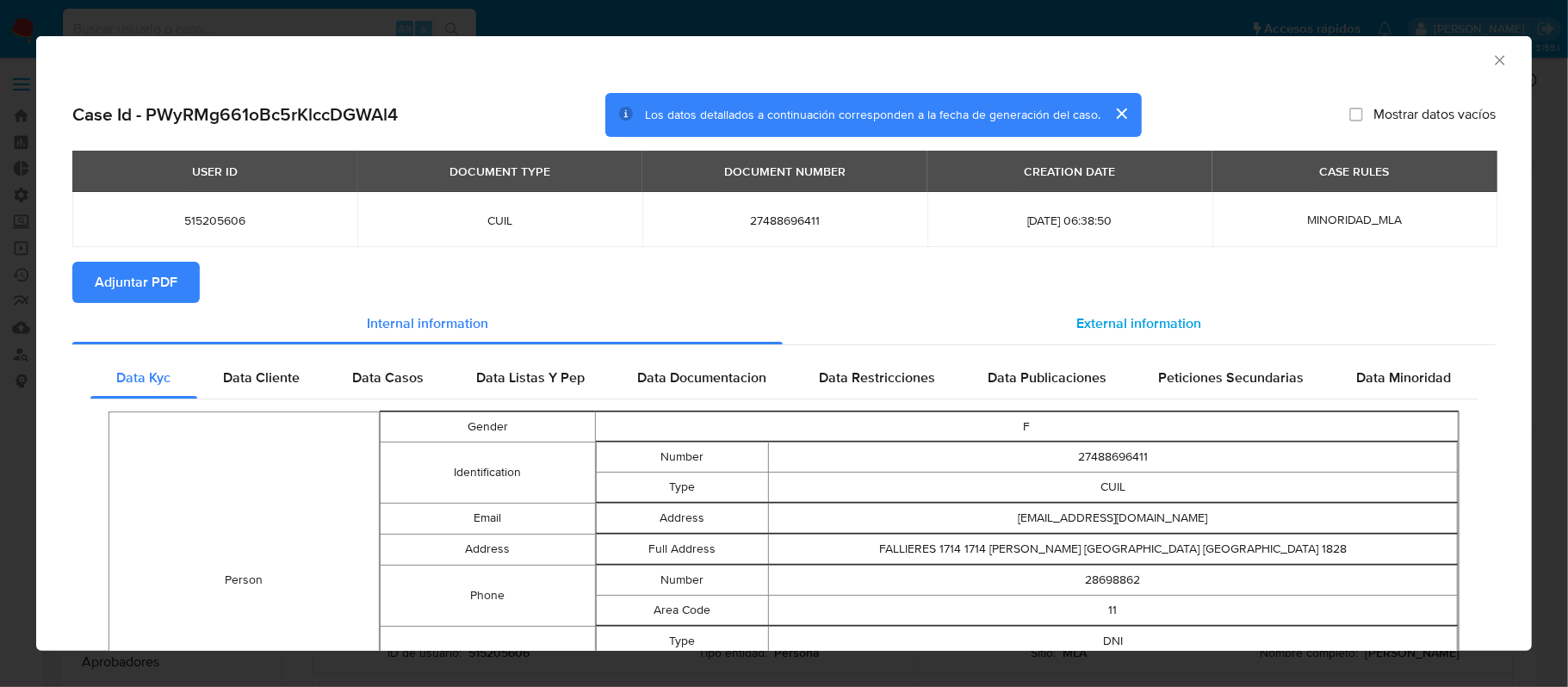
click at [1097, 334] on div "External information" at bounding box center [1140, 324] width 714 height 42
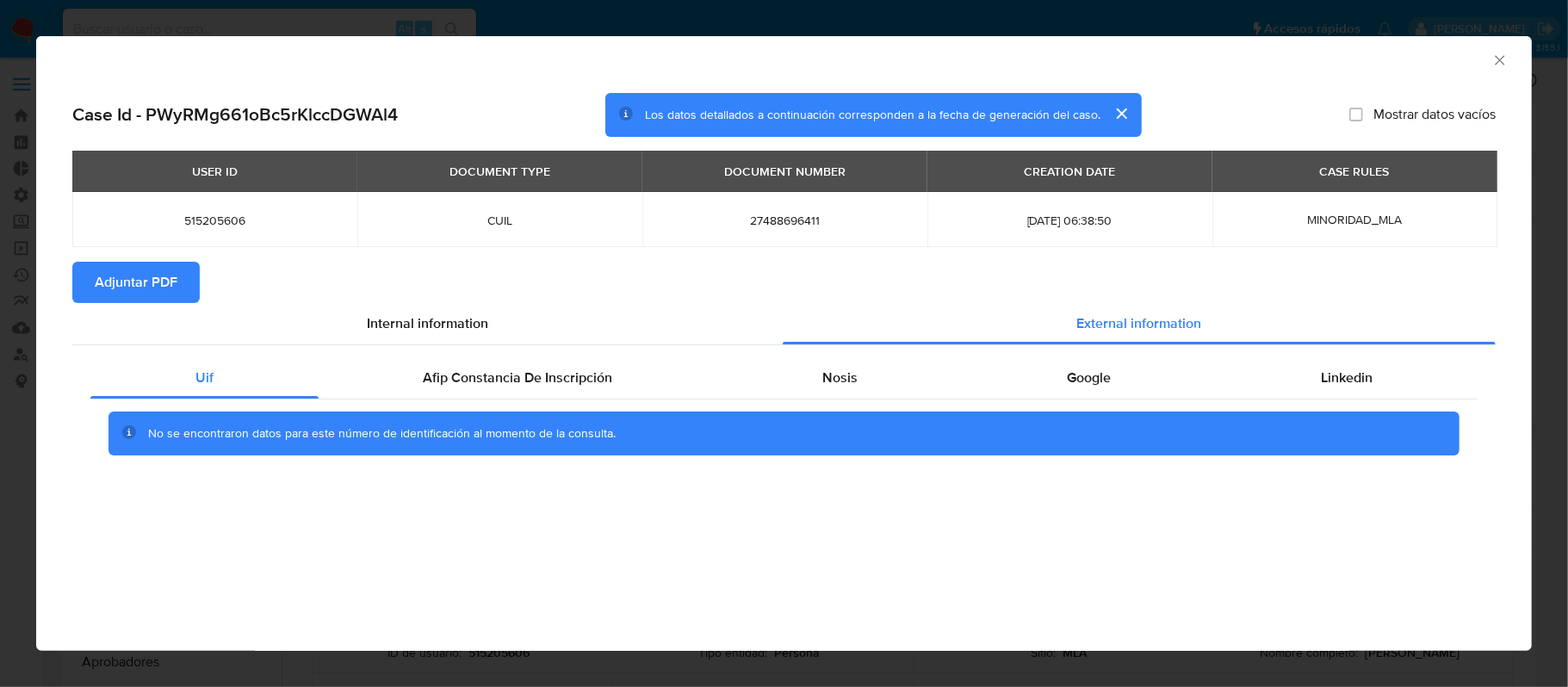
click at [138, 441] on div "No se encontraron datos para este número de identificación al momento de la con…" at bounding box center [784, 433] width 1351 height 45
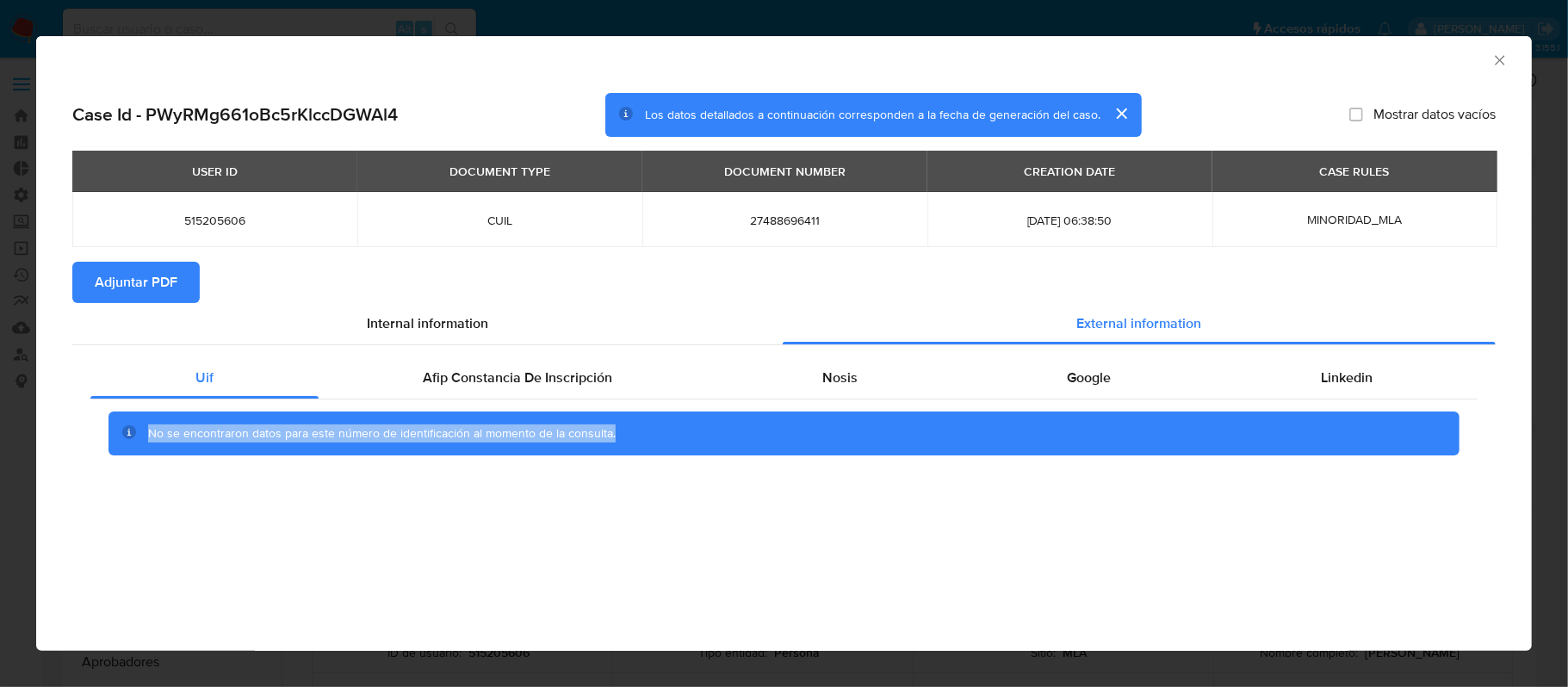
drag, startPoint x: 142, startPoint y: 436, endPoint x: 637, endPoint y: 438, distance: 495.0
click at [637, 438] on div "No se encontraron datos para este número de identificación al momento de la con…" at bounding box center [784, 433] width 1351 height 45
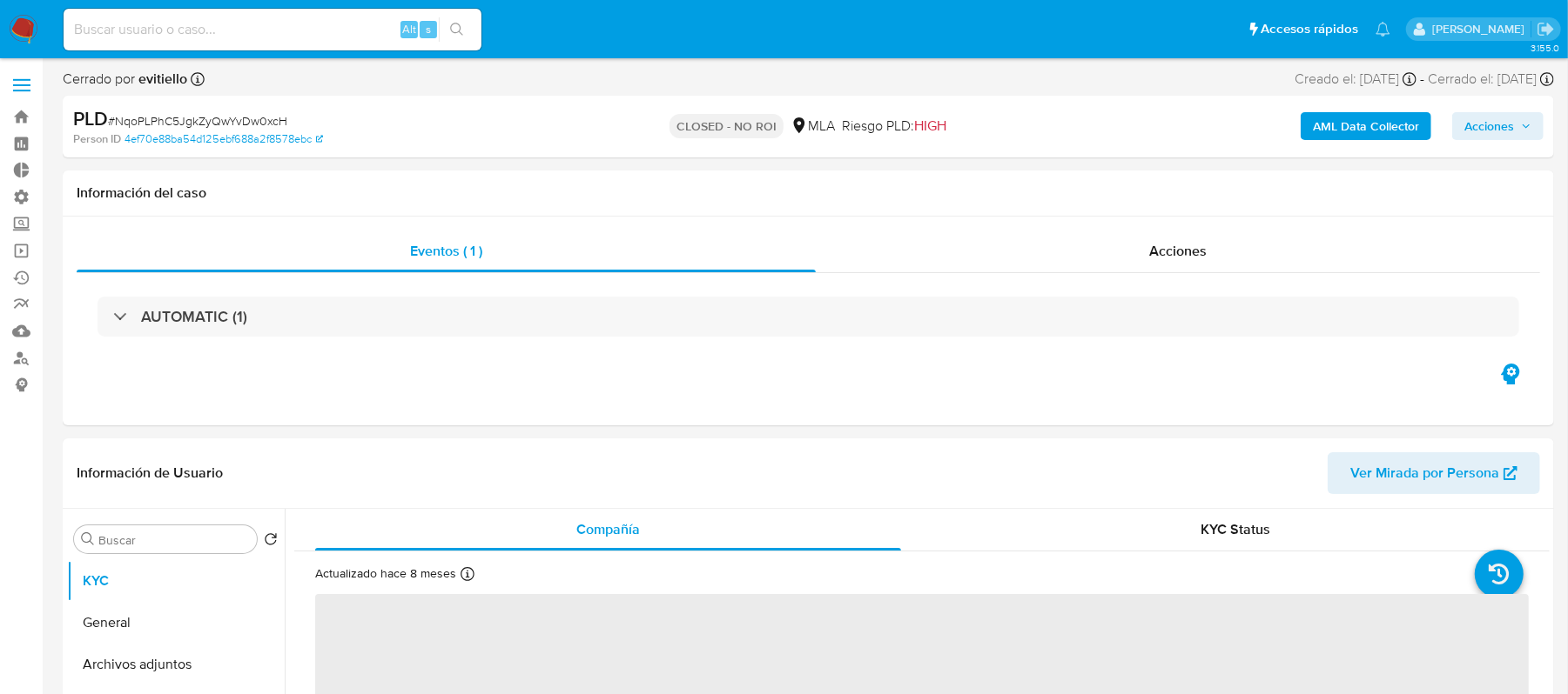
click at [1336, 132] on b "AML Data Collector" at bounding box center [1365, 126] width 107 height 28
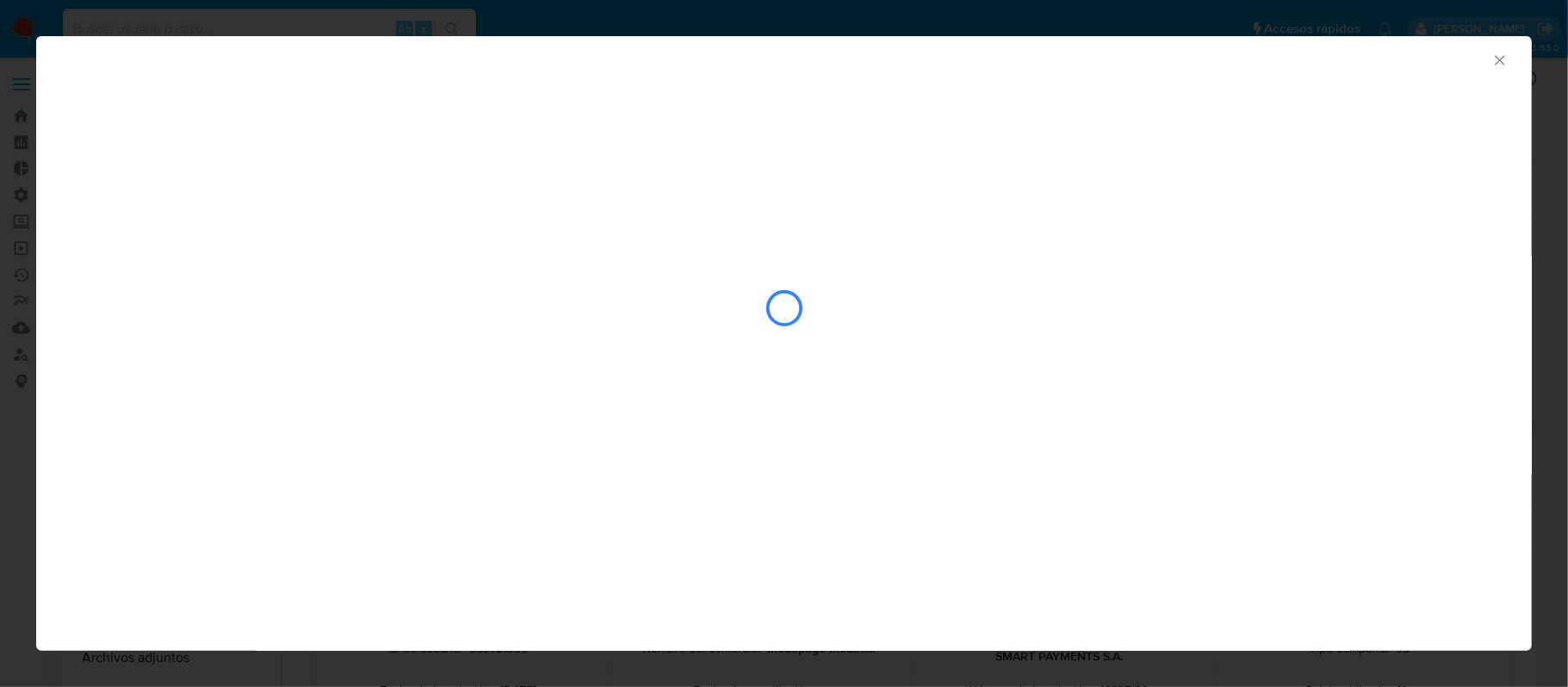
select select "10"
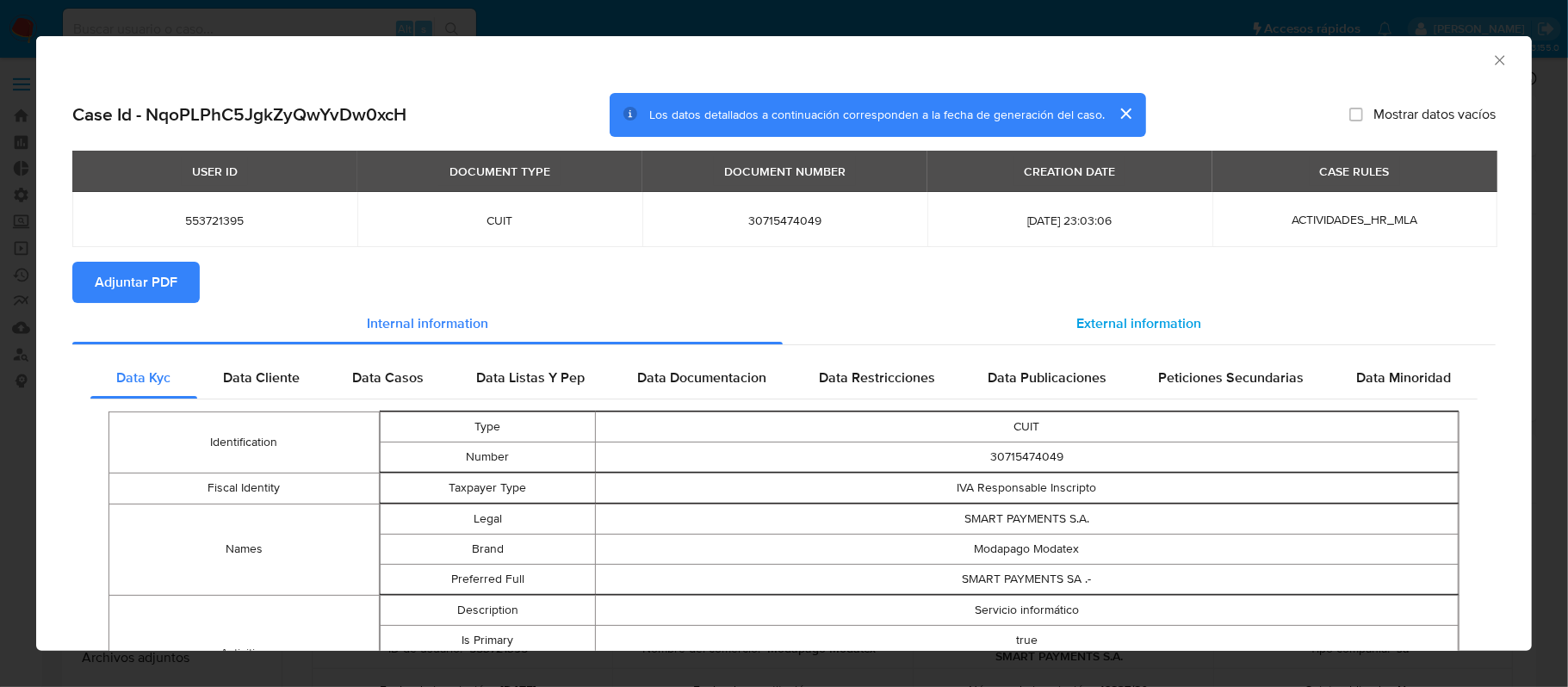
click at [1117, 314] on span "External information" at bounding box center [1138, 323] width 124 height 20
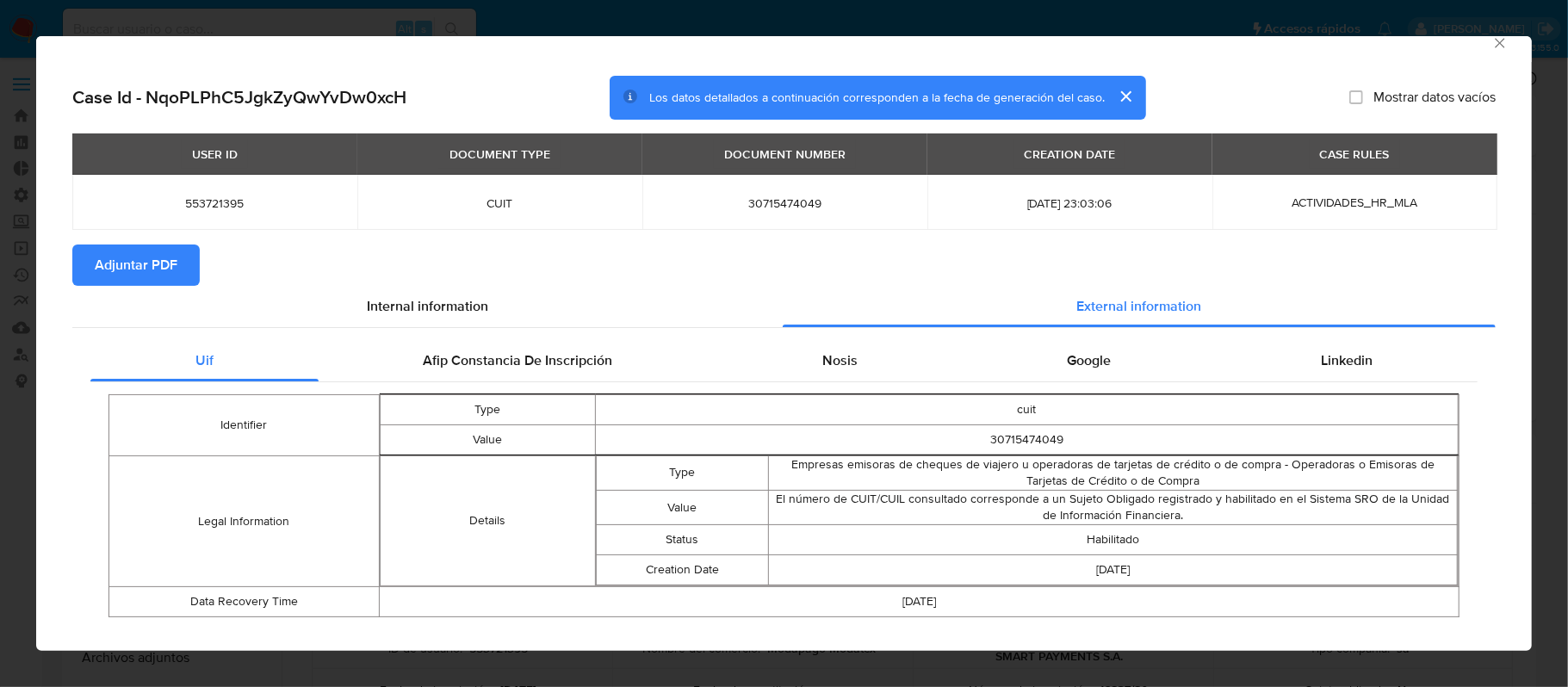
scroll to position [42, 0]
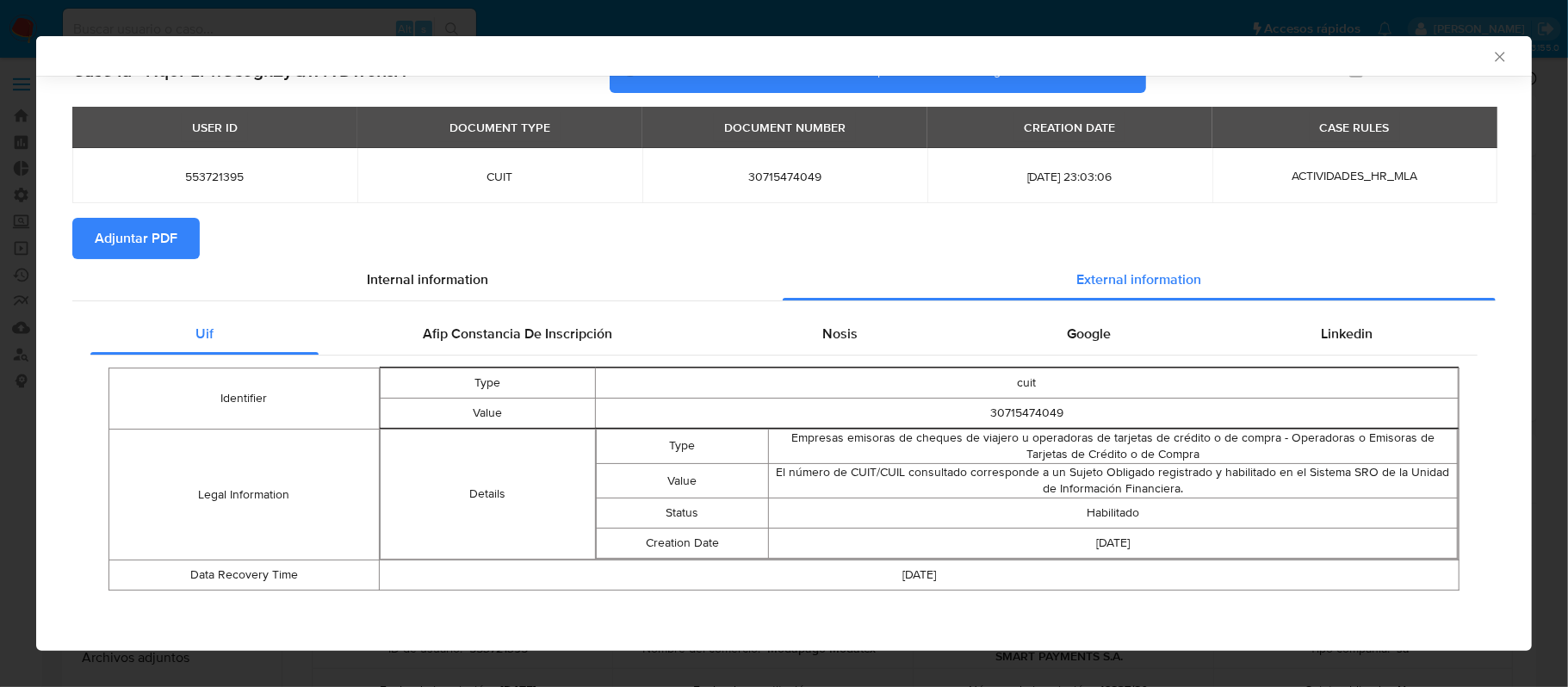
drag, startPoint x: 1137, startPoint y: 510, endPoint x: 916, endPoint y: 513, distance: 221.0
click at [948, 510] on td "Habilitado" at bounding box center [1113, 513] width 689 height 30
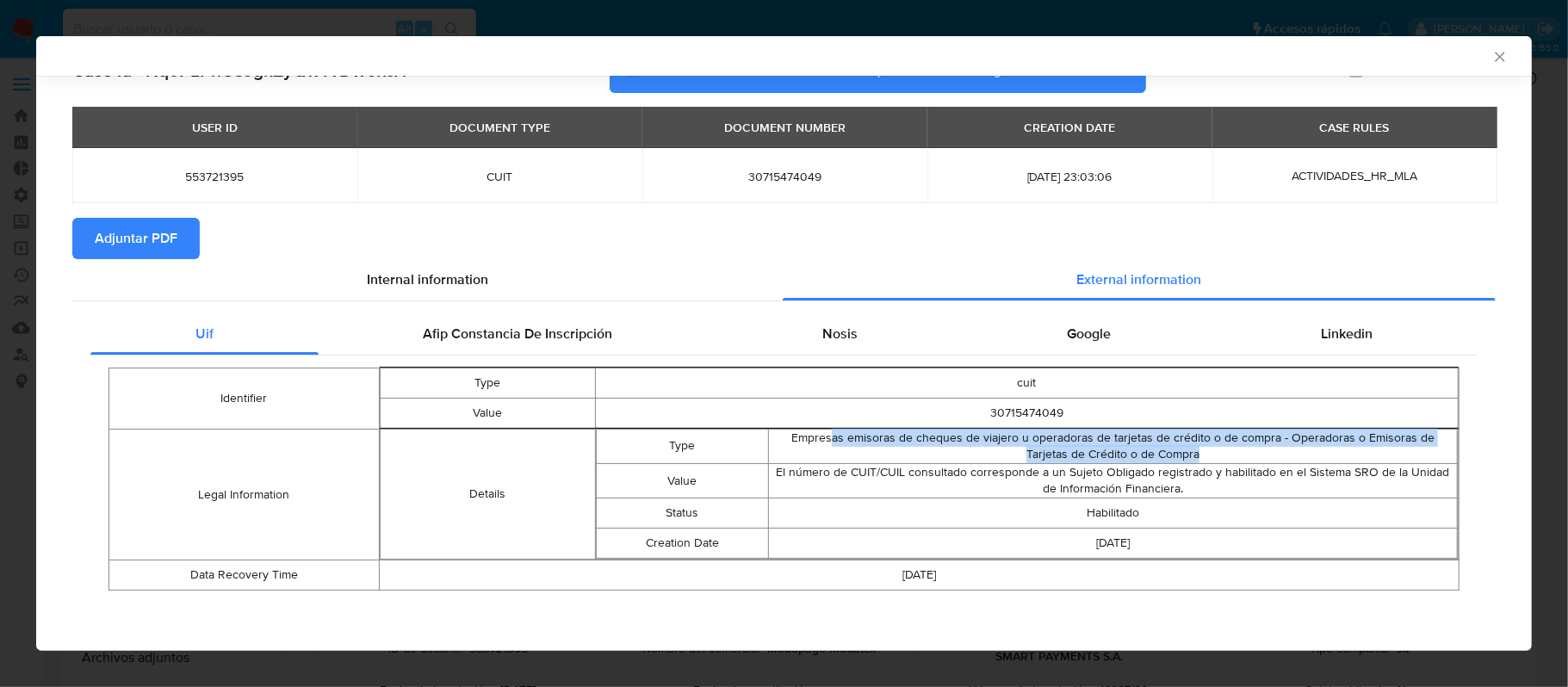
drag, startPoint x: 1165, startPoint y: 451, endPoint x: 801, endPoint y: 439, distance: 364.2
click at [801, 439] on td "Empresas emisoras de cheques de viajero u operadoras de tarjetas de crédito o d…" at bounding box center [1113, 446] width 689 height 34
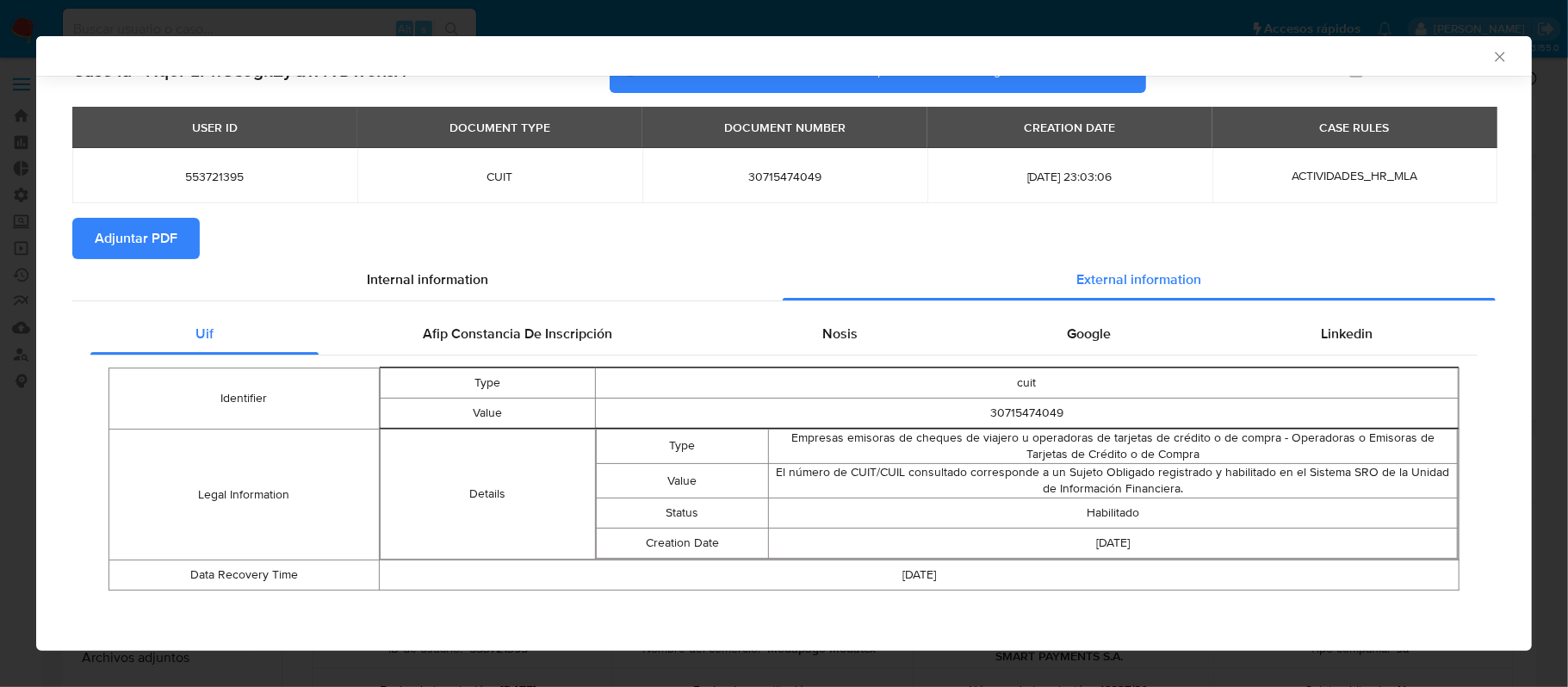
click at [835, 487] on td "El número de CUIT/CUIL consultado corresponde a un Sujeto Obligado registrado y…" at bounding box center [1113, 481] width 689 height 34
drag, startPoint x: 924, startPoint y: 474, endPoint x: 1258, endPoint y: 480, distance: 334.1
click at [1258, 480] on td "El número de CUIT/CUIL consultado corresponde a un Sujeto Obligado registrado y…" at bounding box center [1113, 481] width 689 height 34
click at [1491, 55] on icon "Cerrar ventana" at bounding box center [1500, 57] width 17 height 17
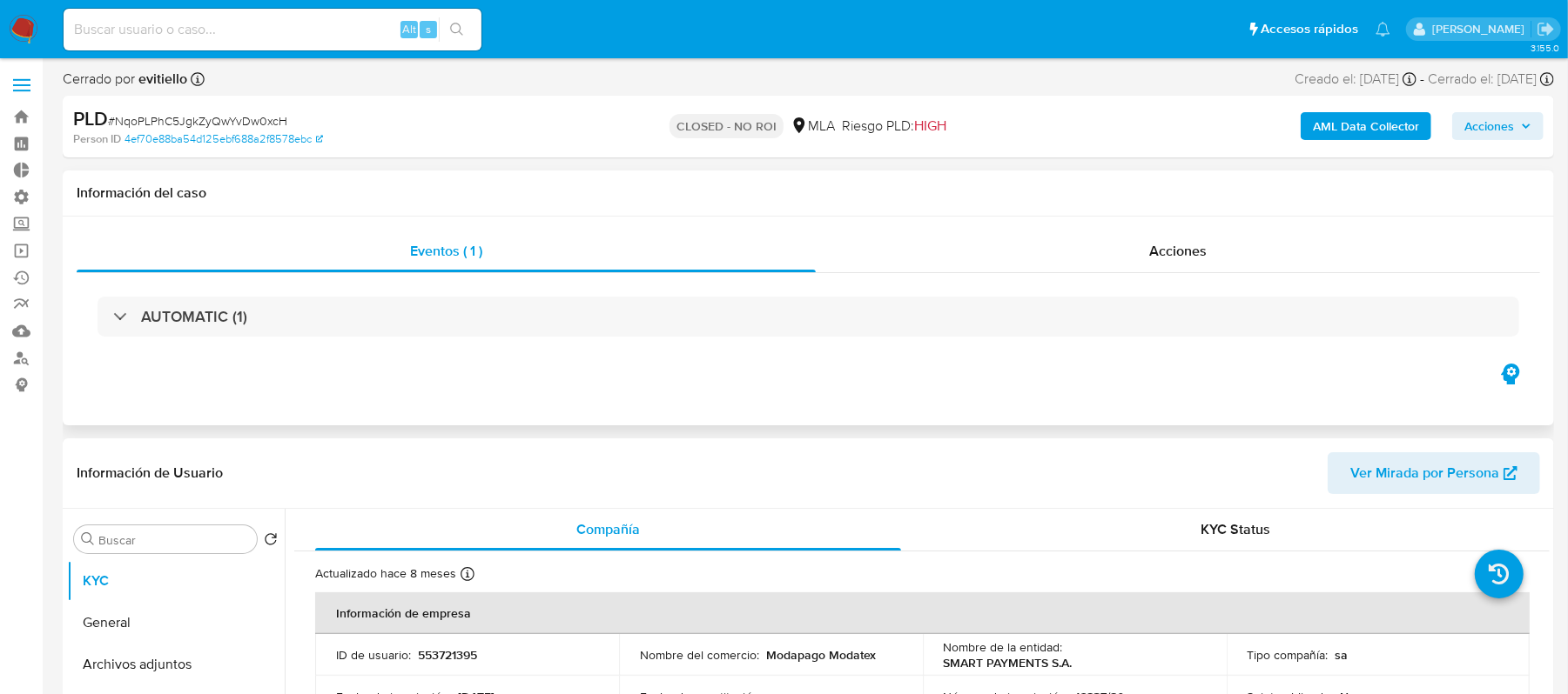
click at [1098, 220] on div "Eventos ( 1 ) Acciones AUTOMATIC (1)" at bounding box center [808, 322] width 1491 height 209
click at [1347, 126] on b "AML Data Collector" at bounding box center [1365, 126] width 107 height 28
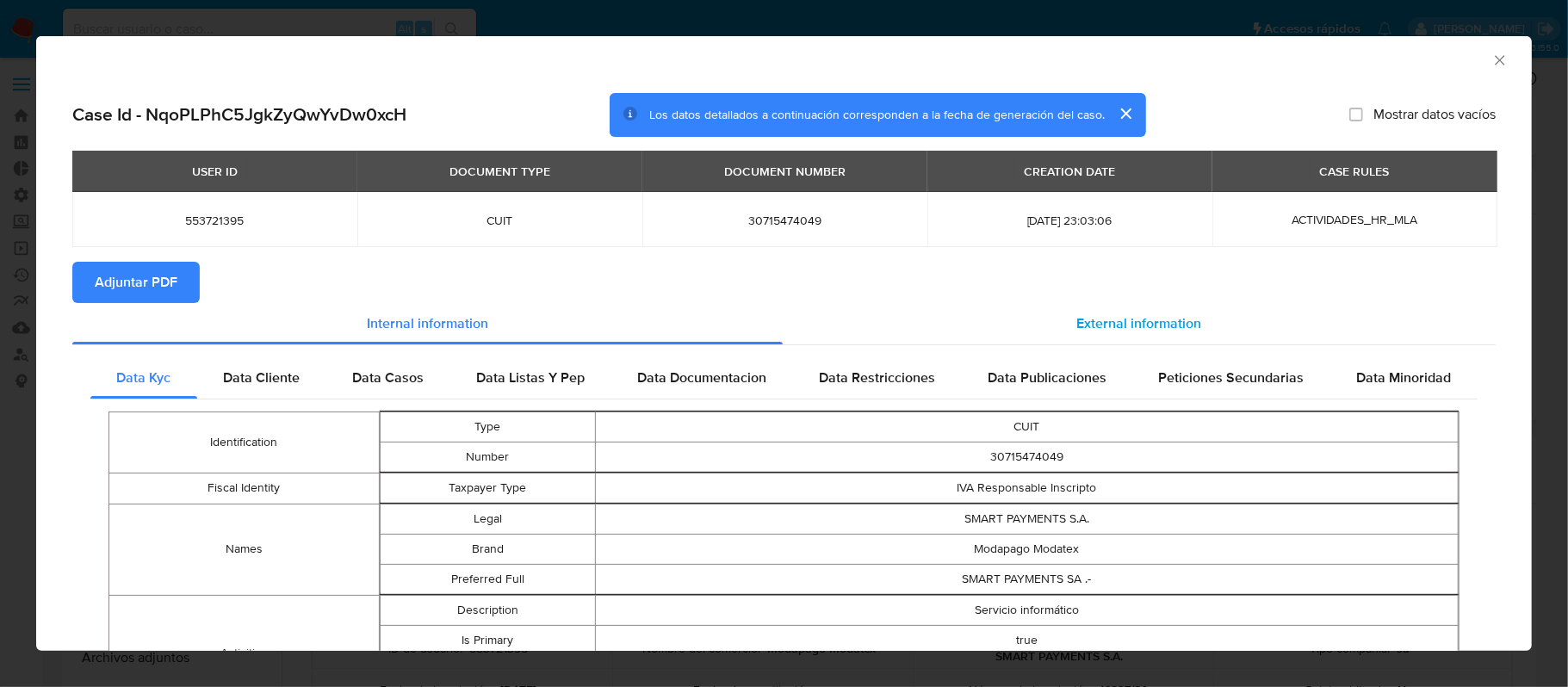
click at [1110, 327] on span "External information" at bounding box center [1138, 323] width 124 height 20
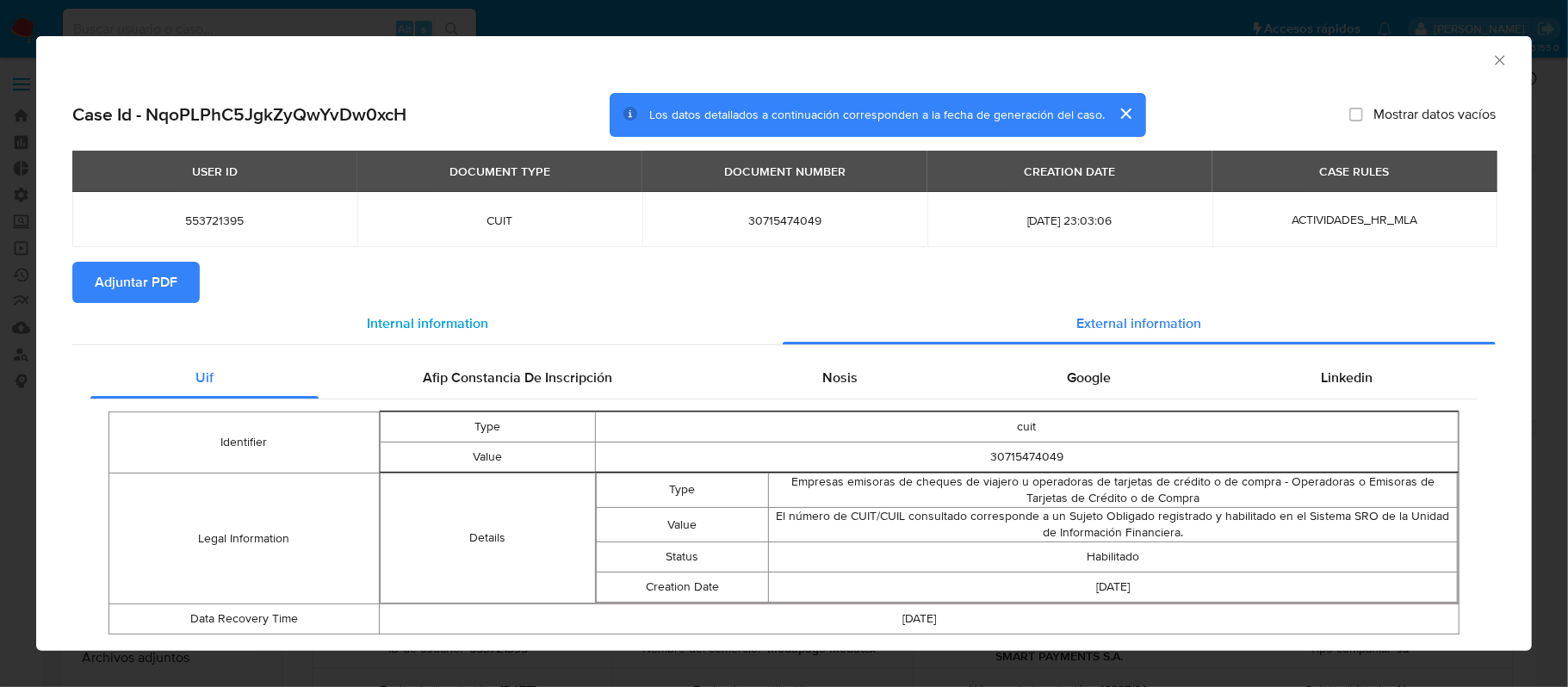
click at [367, 326] on span "Internal information" at bounding box center [427, 323] width 122 height 20
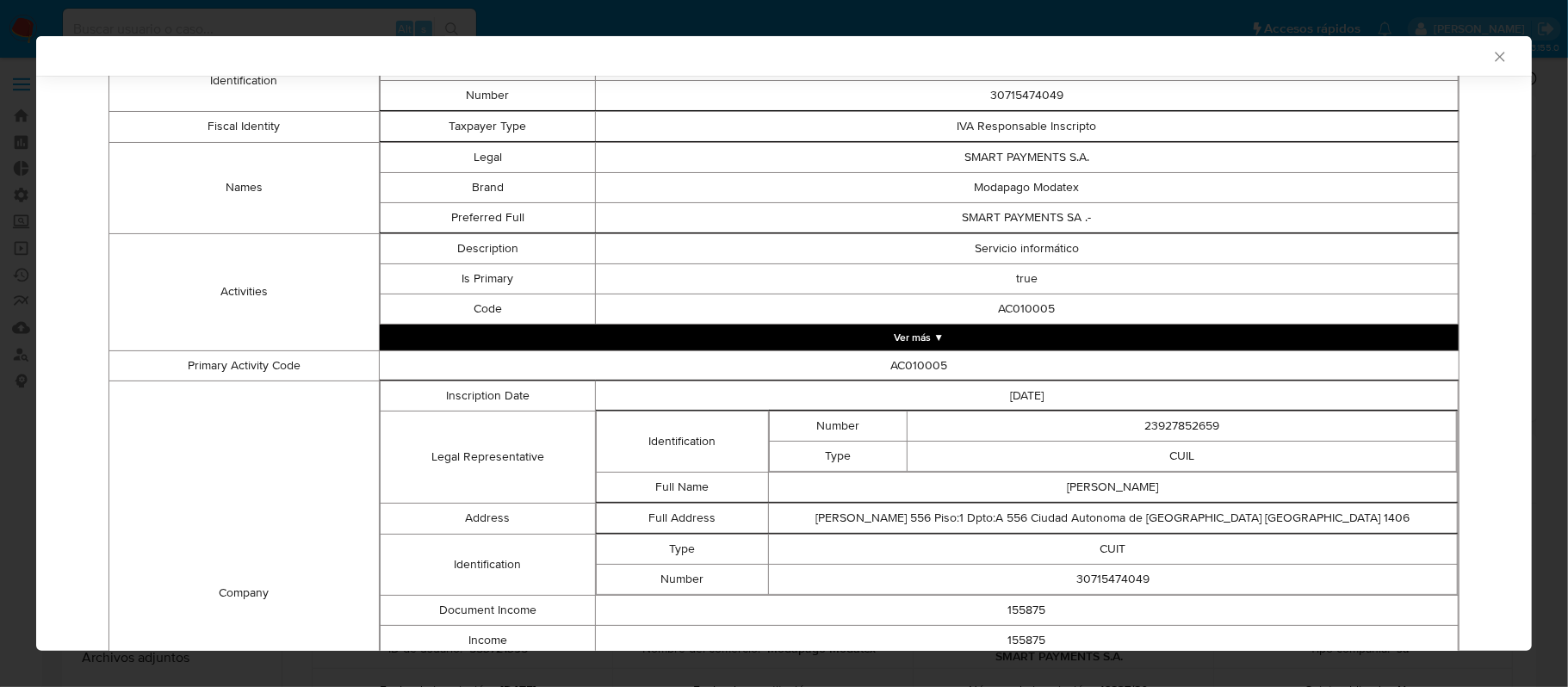
scroll to position [14, 0]
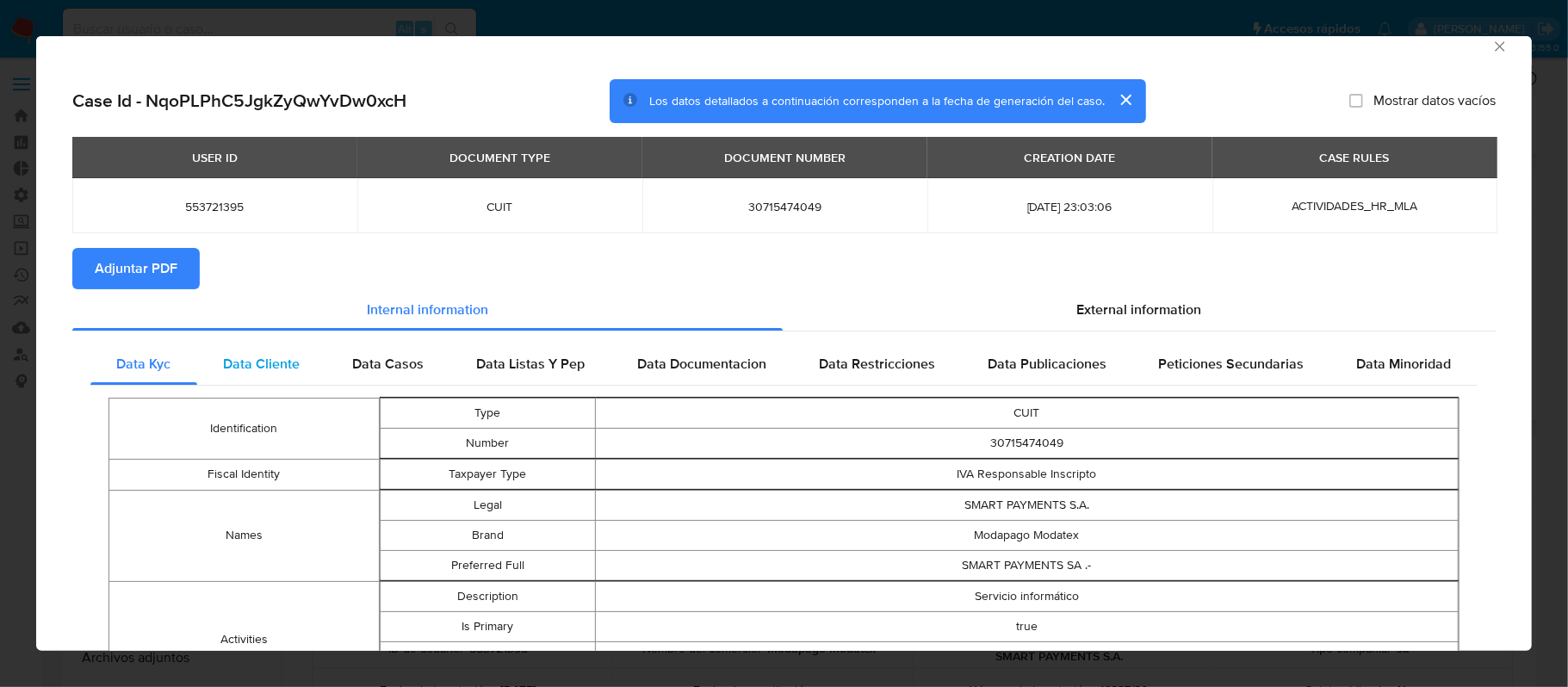
click at [283, 362] on span "Data Cliente" at bounding box center [261, 364] width 77 height 20
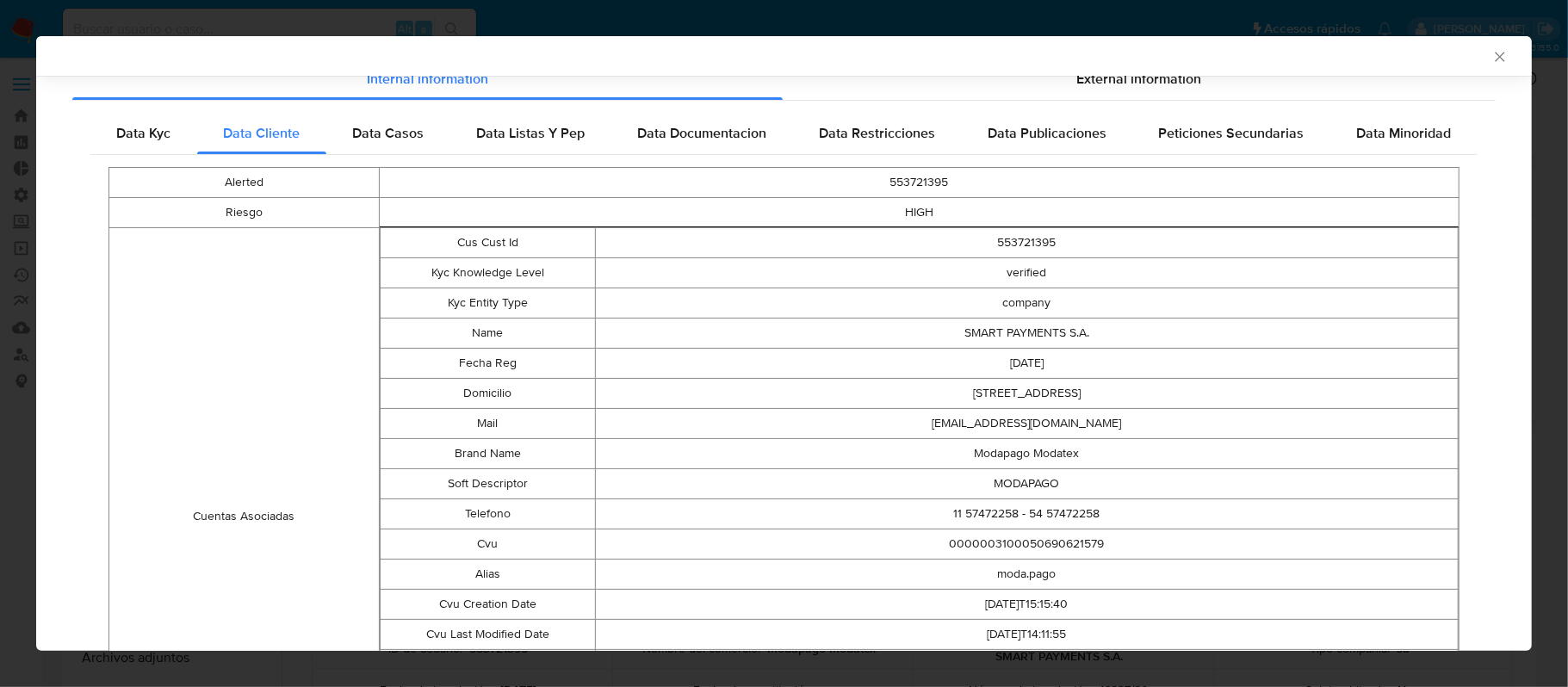
scroll to position [239, 0]
click at [411, 144] on div "Data Casos" at bounding box center [388, 136] width 124 height 42
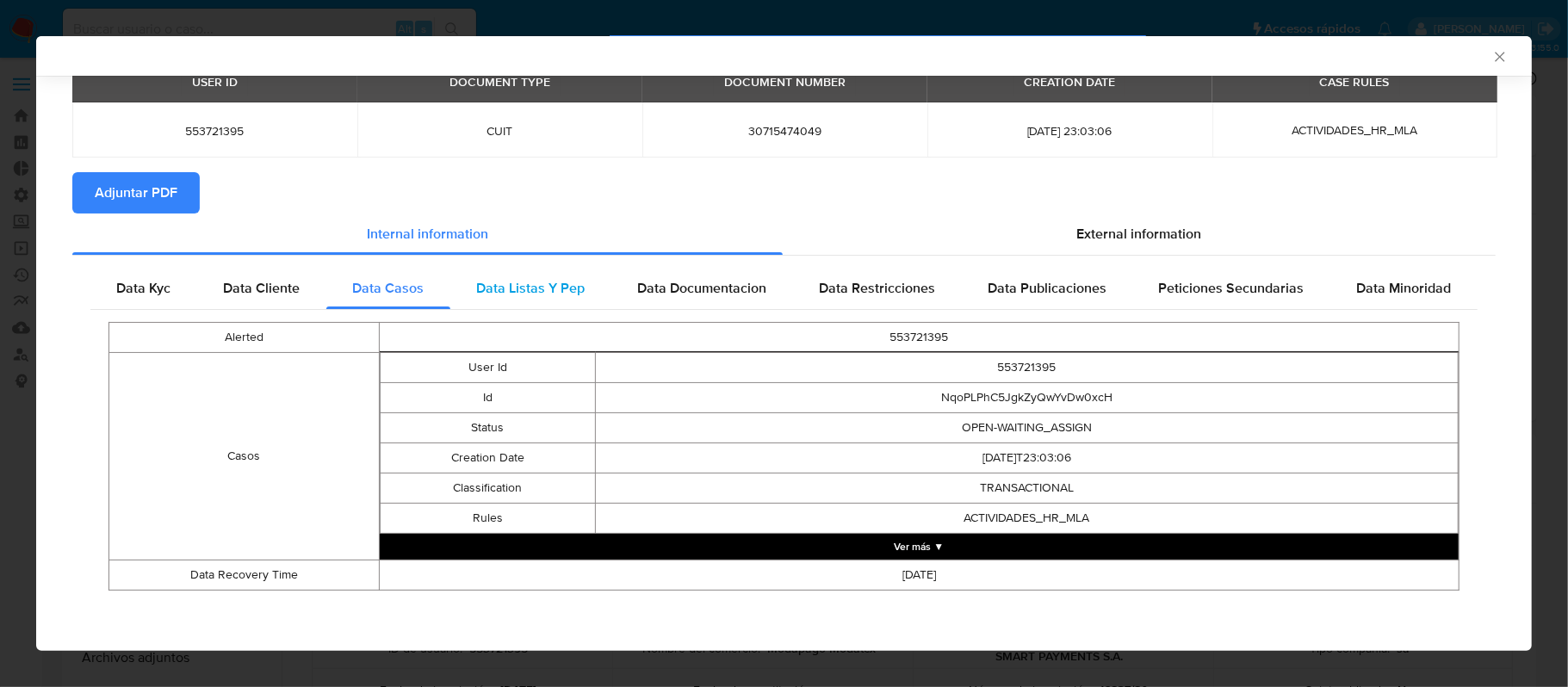
click at [579, 282] on div "Data Listas Y Pep" at bounding box center [531, 289] width 161 height 42
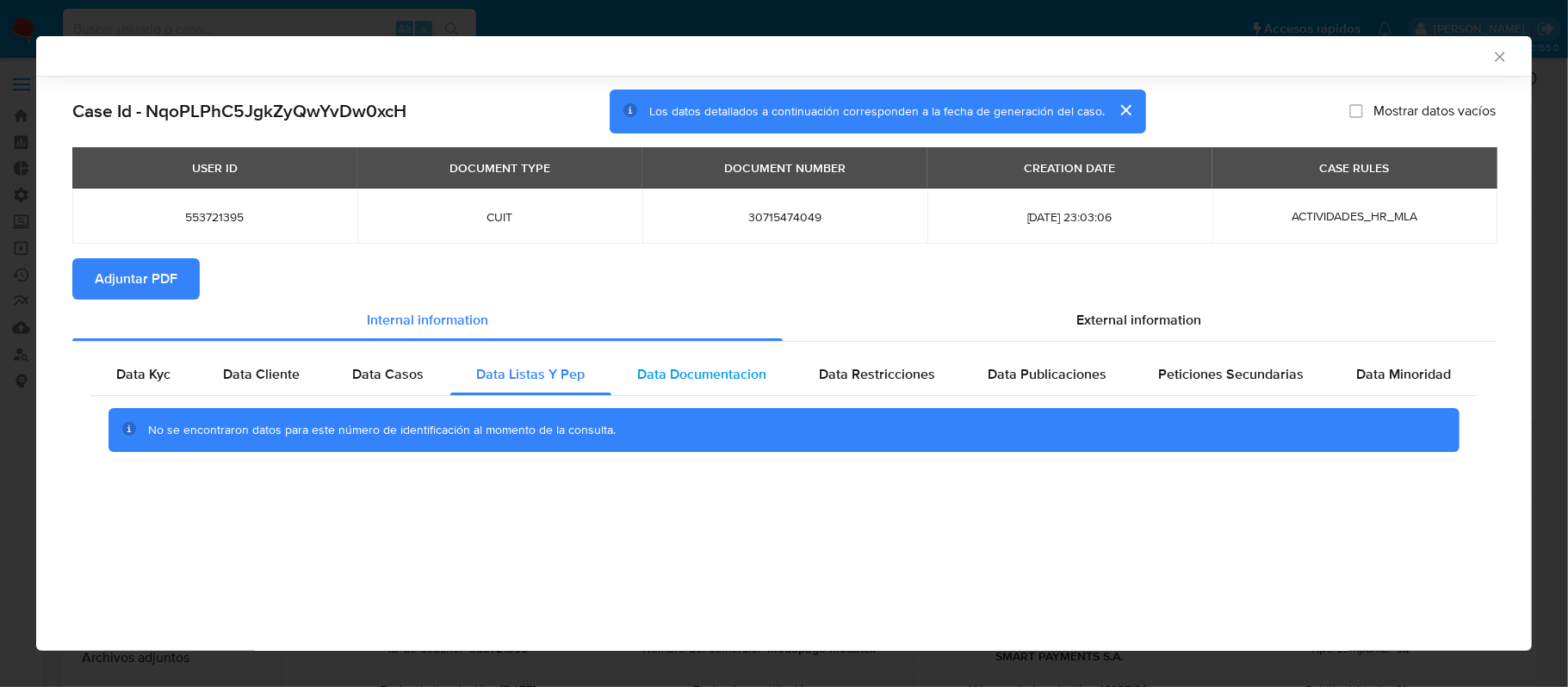
click at [689, 358] on div "Data Documentacion" at bounding box center [702, 375] width 181 height 42
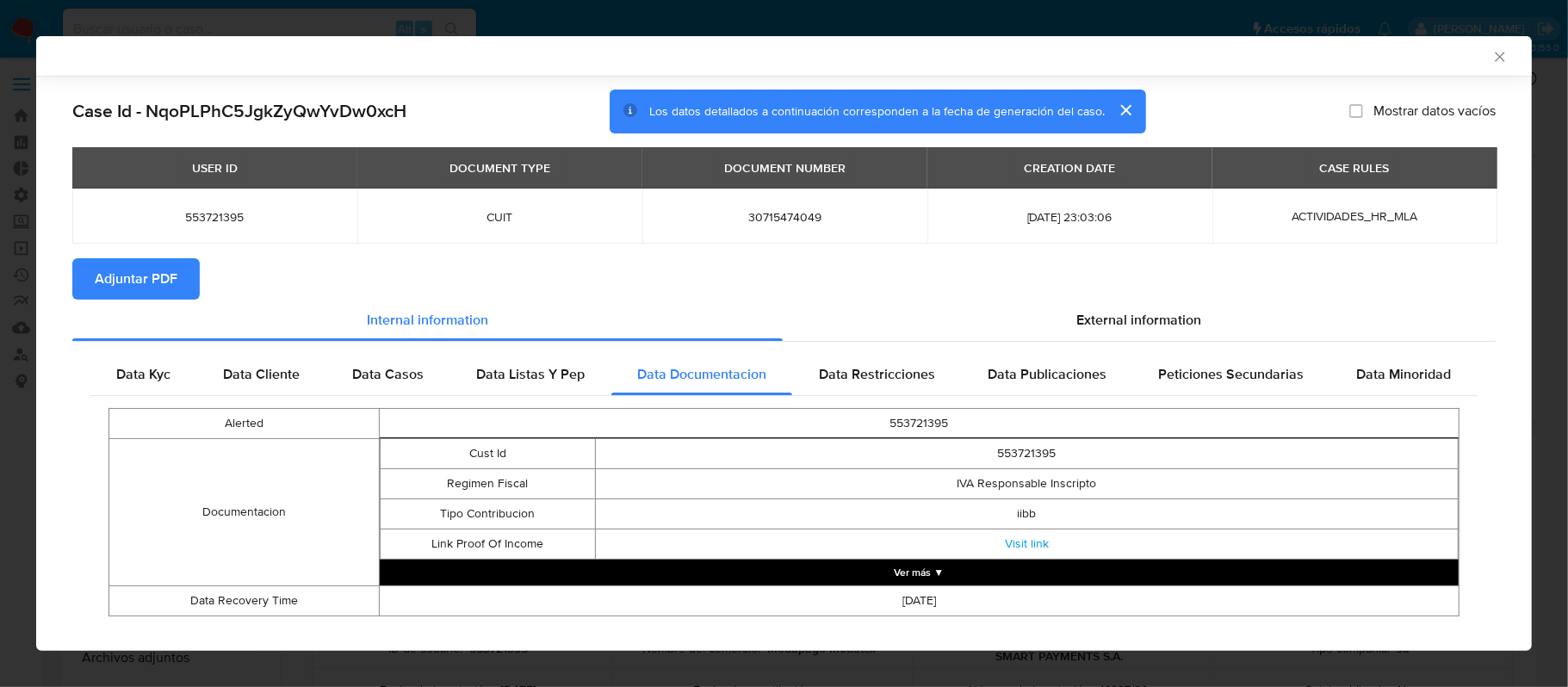
click at [937, 546] on td "Visit link" at bounding box center [1027, 544] width 862 height 30
click at [892, 577] on button "Ver más ▼" at bounding box center [919, 572] width 1079 height 26
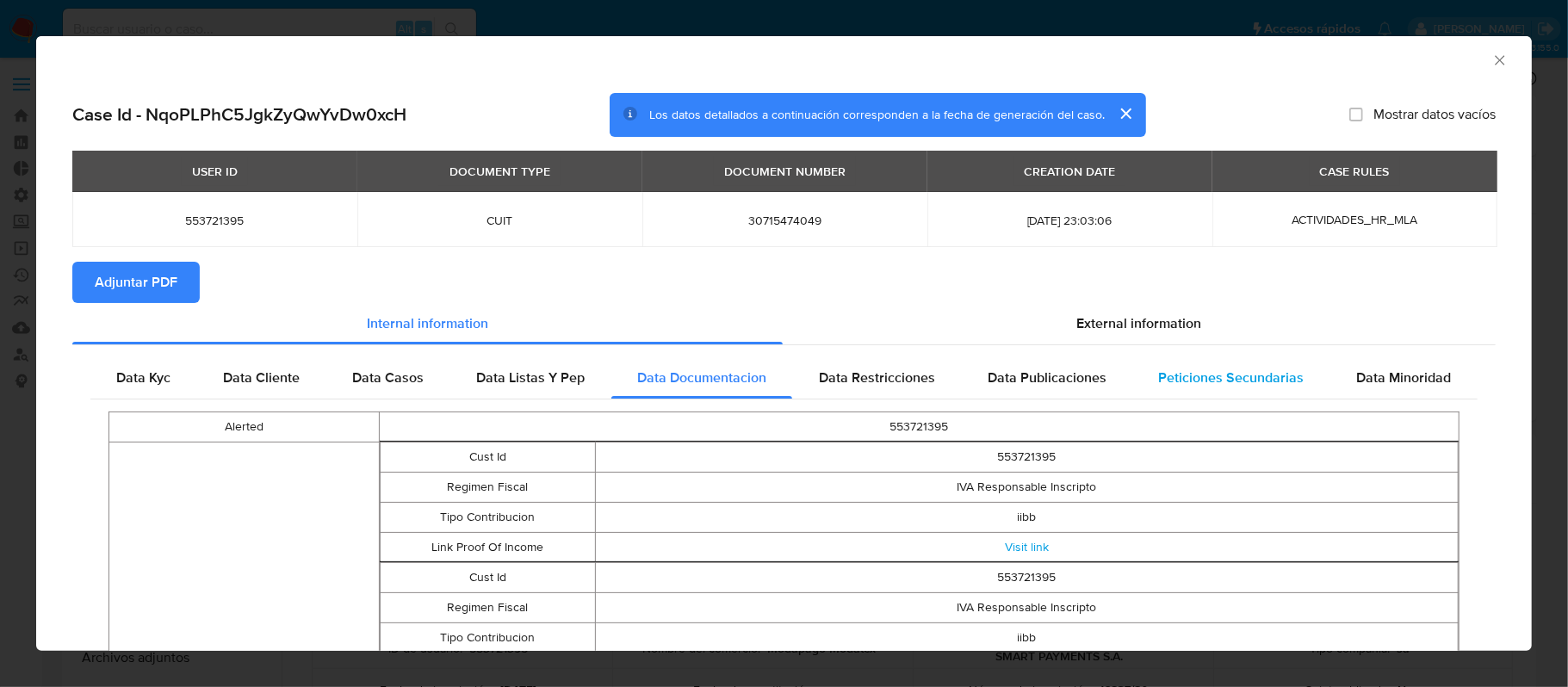
click at [1188, 379] on span "Peticiones Secundarias" at bounding box center [1231, 377] width 145 height 20
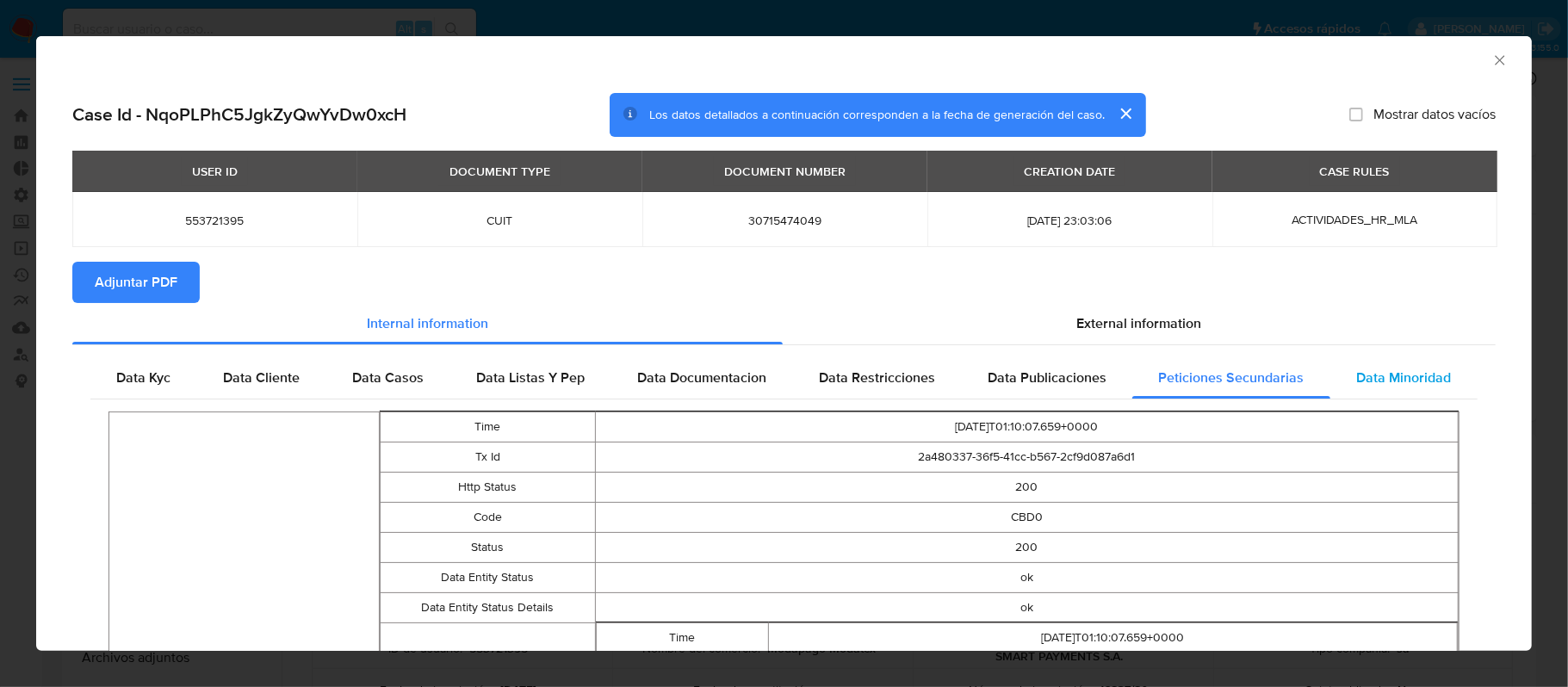
click at [1386, 370] on span "Data Minoridad" at bounding box center [1405, 377] width 95 height 20
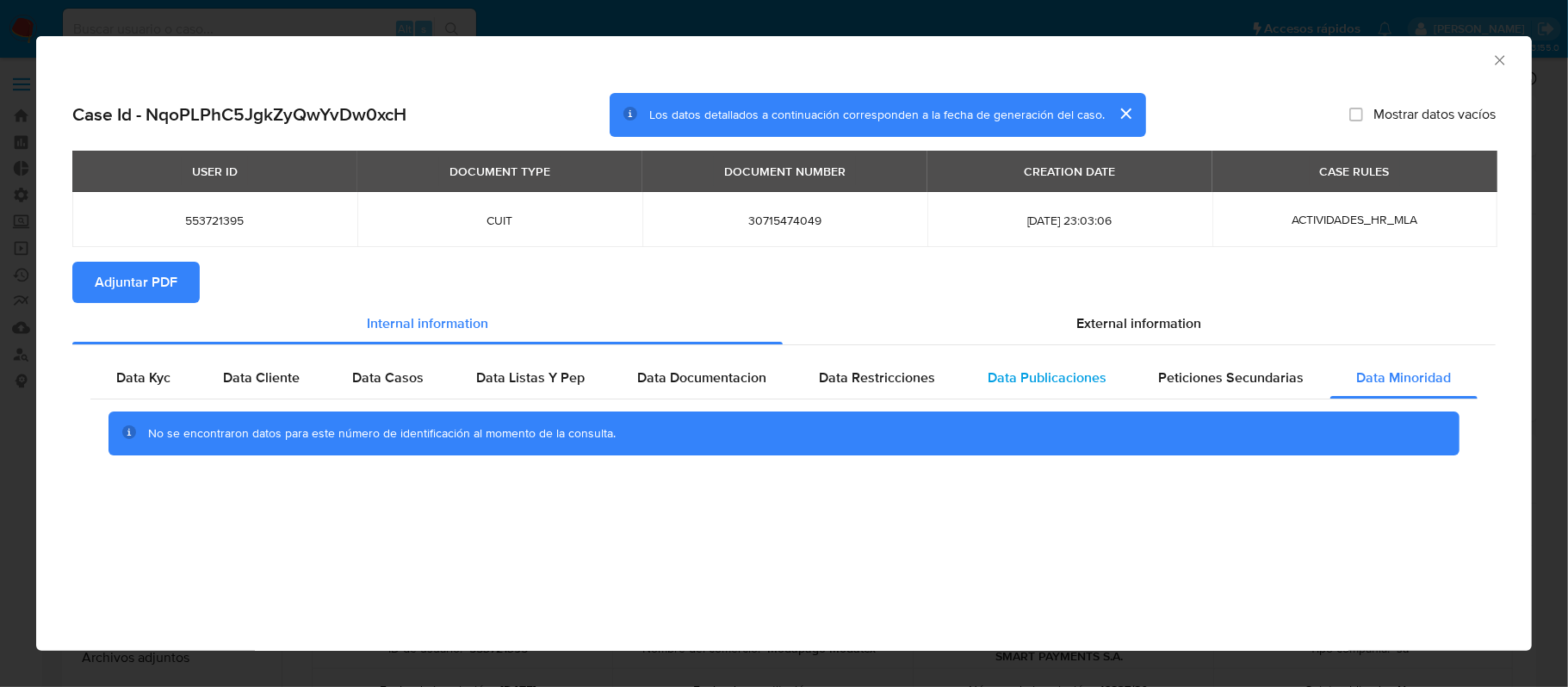
click at [1038, 368] on span "Data Publicaciones" at bounding box center [1047, 377] width 119 height 20
click at [848, 364] on div "Data Restricciones" at bounding box center [877, 378] width 169 height 42
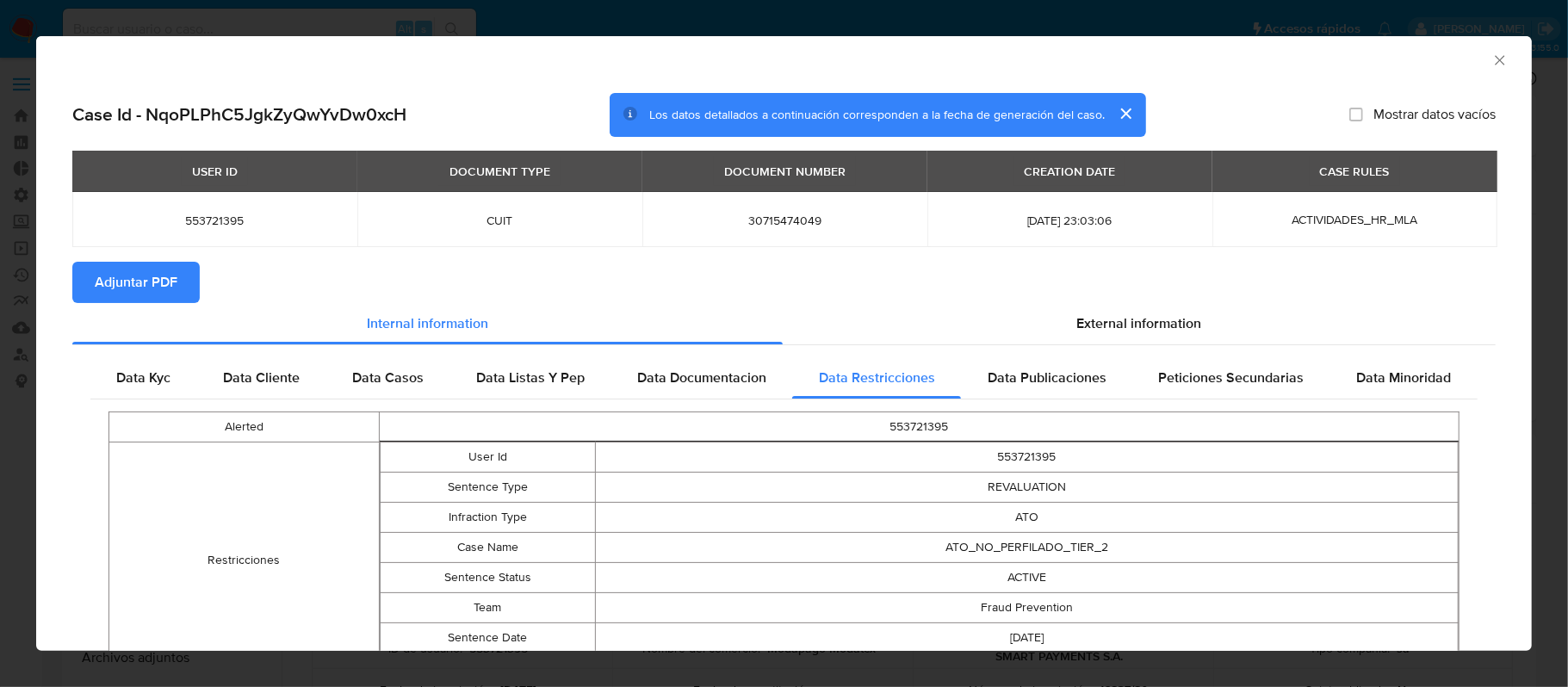
click at [179, 31] on div "AML Data Collector Case Id - NqoPLPhC5JgkZyQwYvDw0xcH Los datos detallados a co…" at bounding box center [784, 343] width 1568 height 687
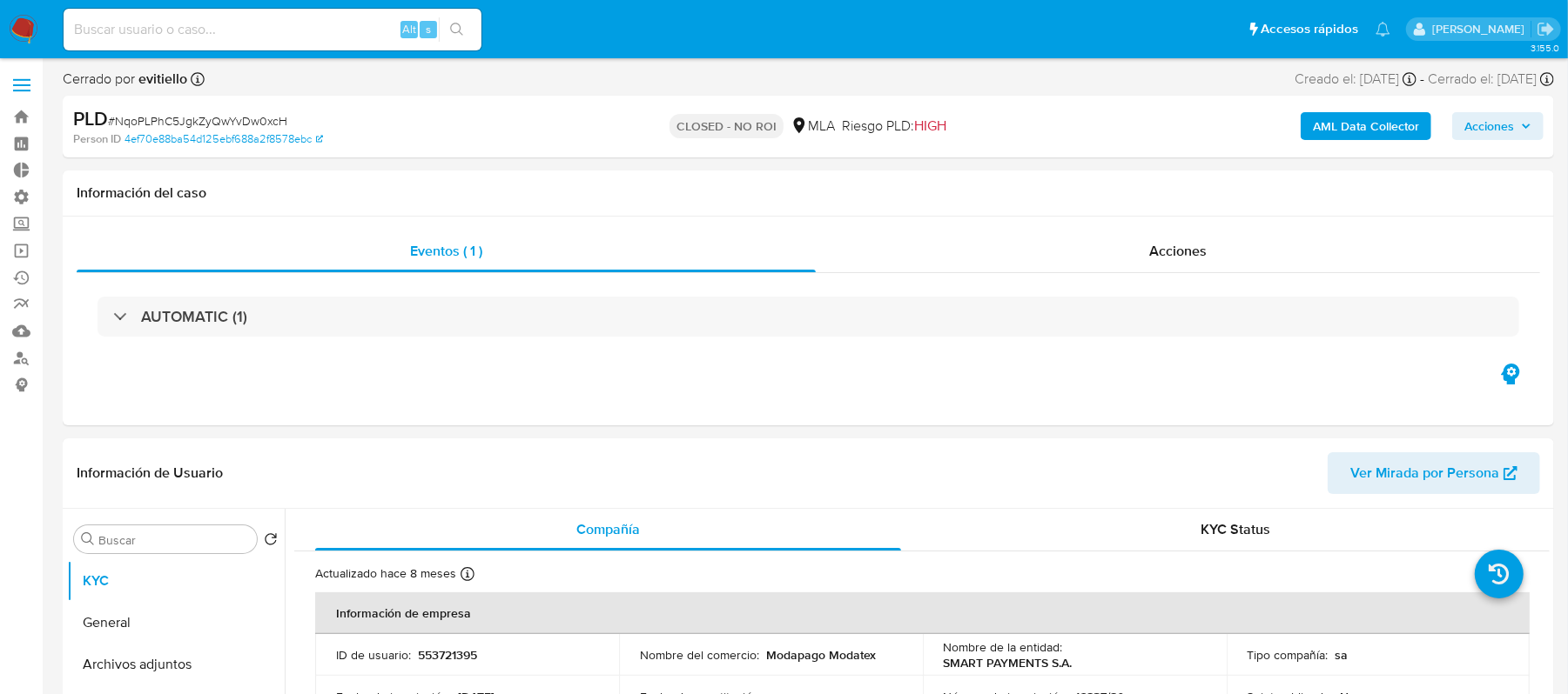
click at [32, 22] on img at bounding box center [23, 29] width 30 height 30
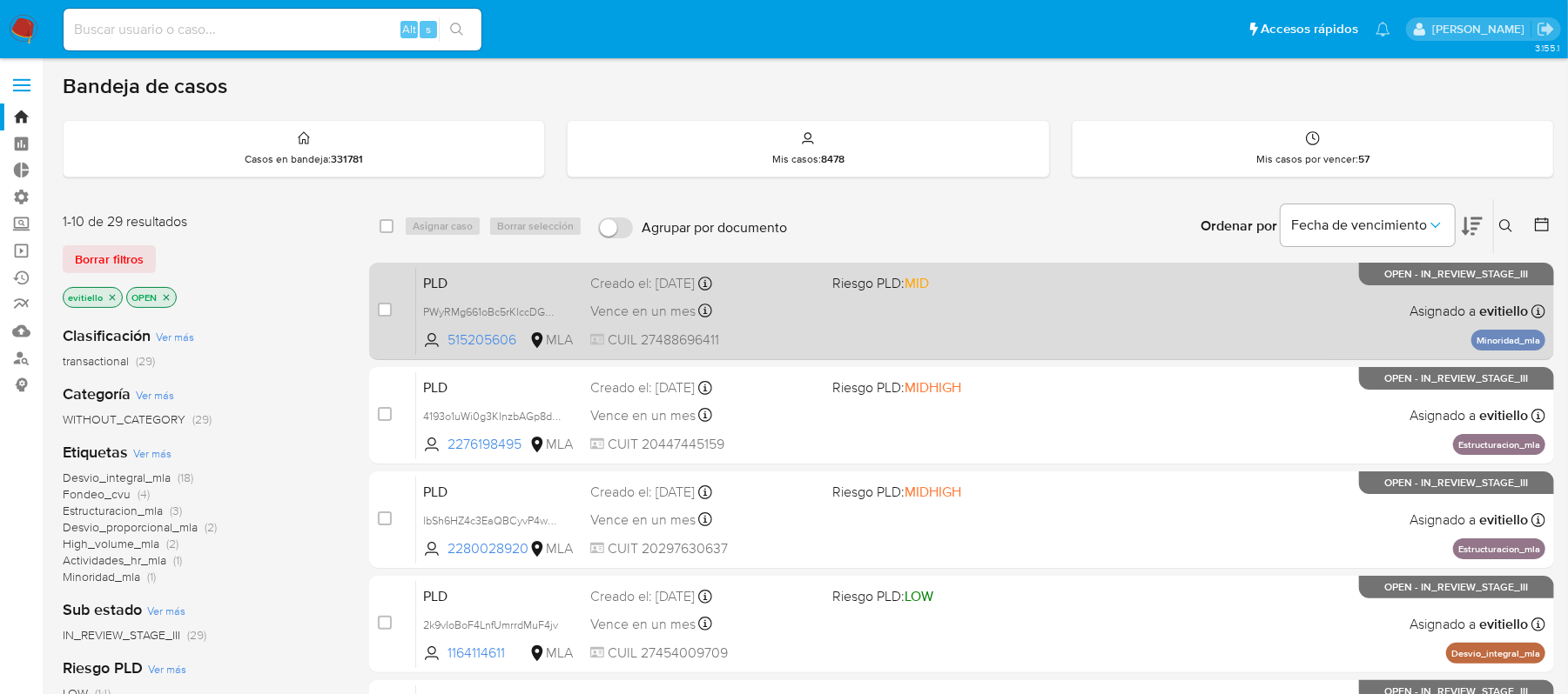
click at [1220, 312] on div "PLD PWyRMg661oBc5rKlccDGWAl4 515205606 MLA Riesgo PLD: MID Creado el: [DATE] Cr…" at bounding box center [980, 311] width 1129 height 88
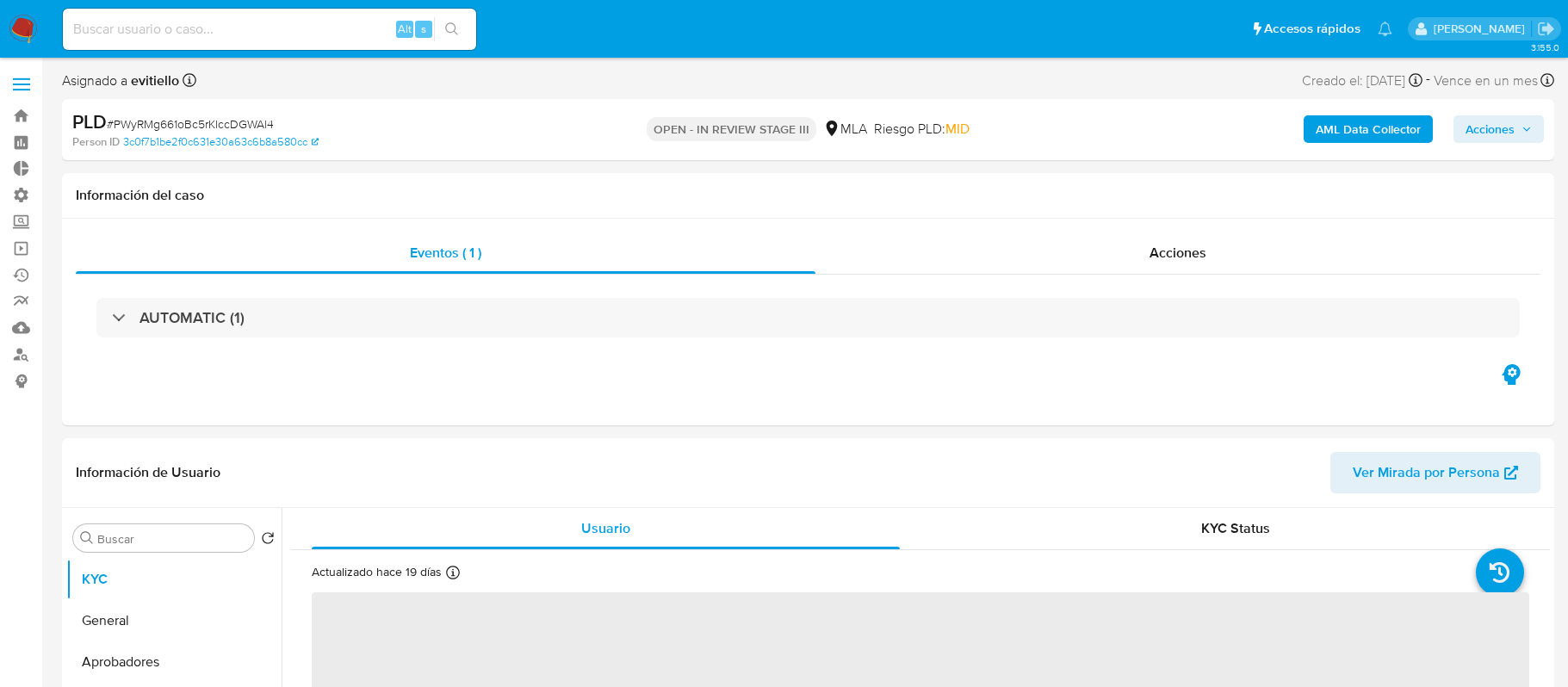
select select "10"
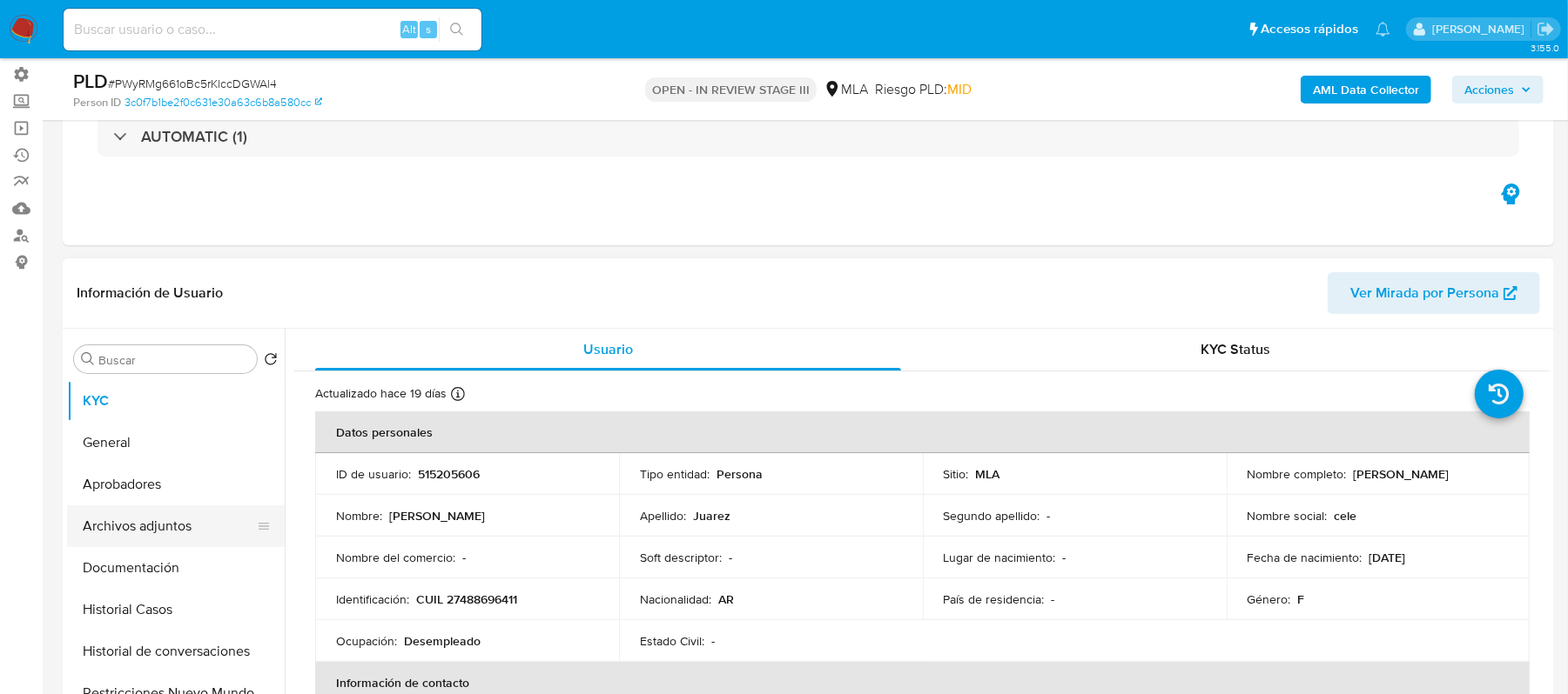
scroll to position [231, 0]
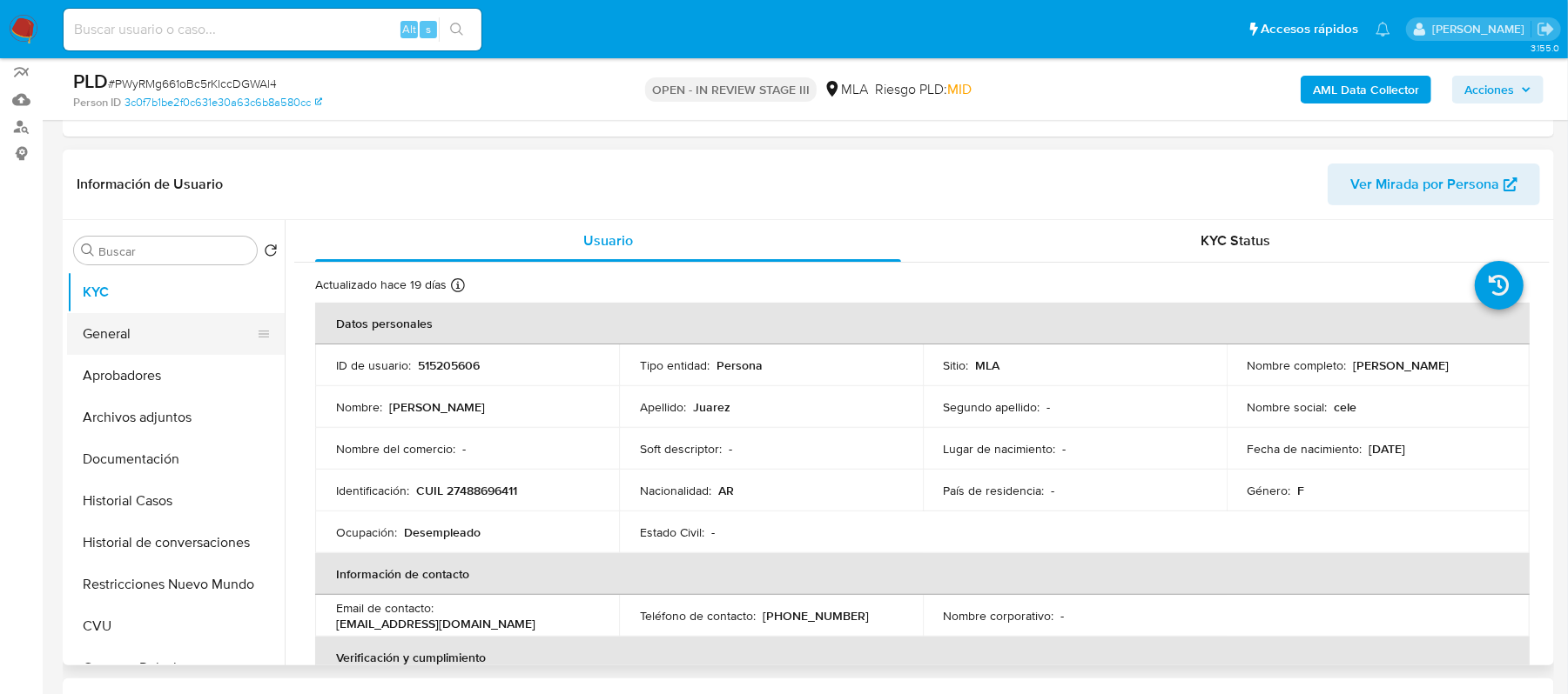
click at [137, 340] on button "General" at bounding box center [169, 334] width 204 height 42
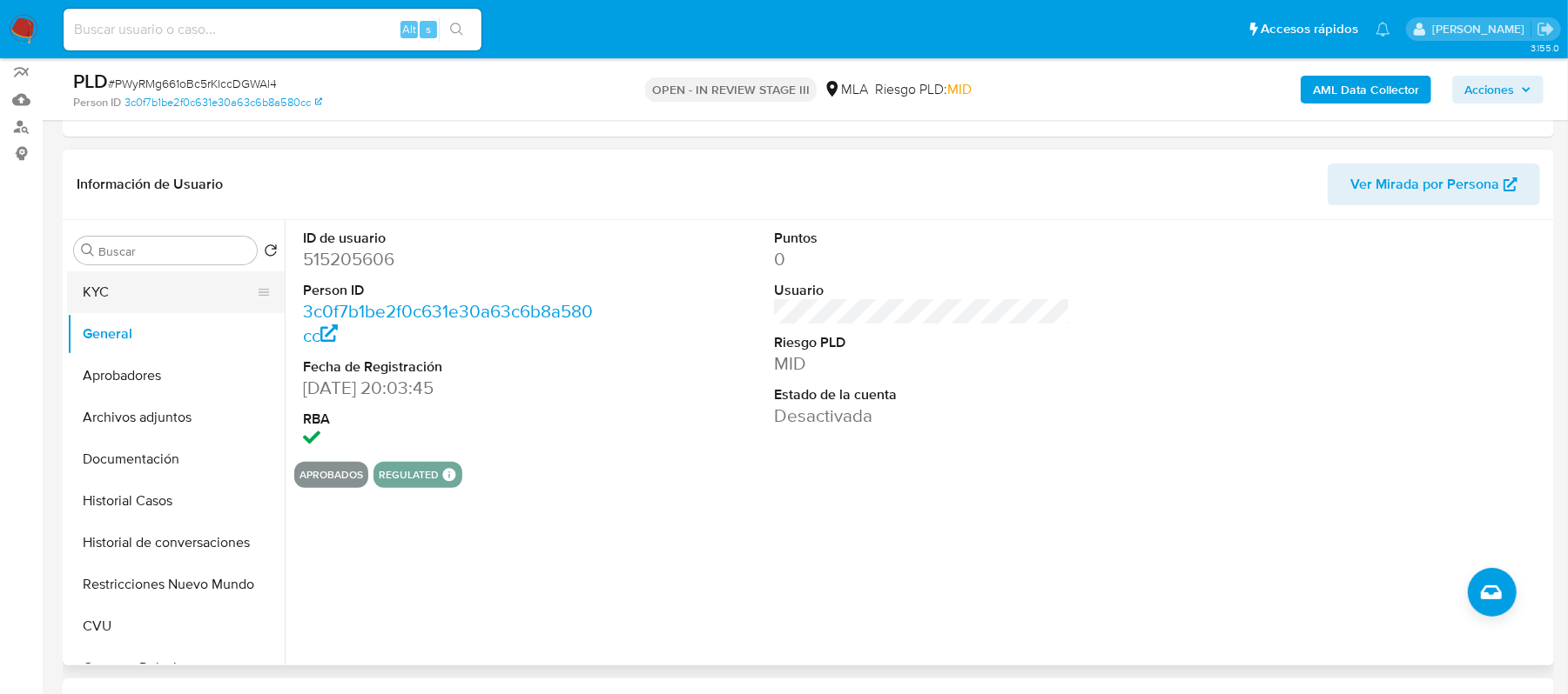
click at [204, 294] on button "KYC" at bounding box center [169, 293] width 204 height 42
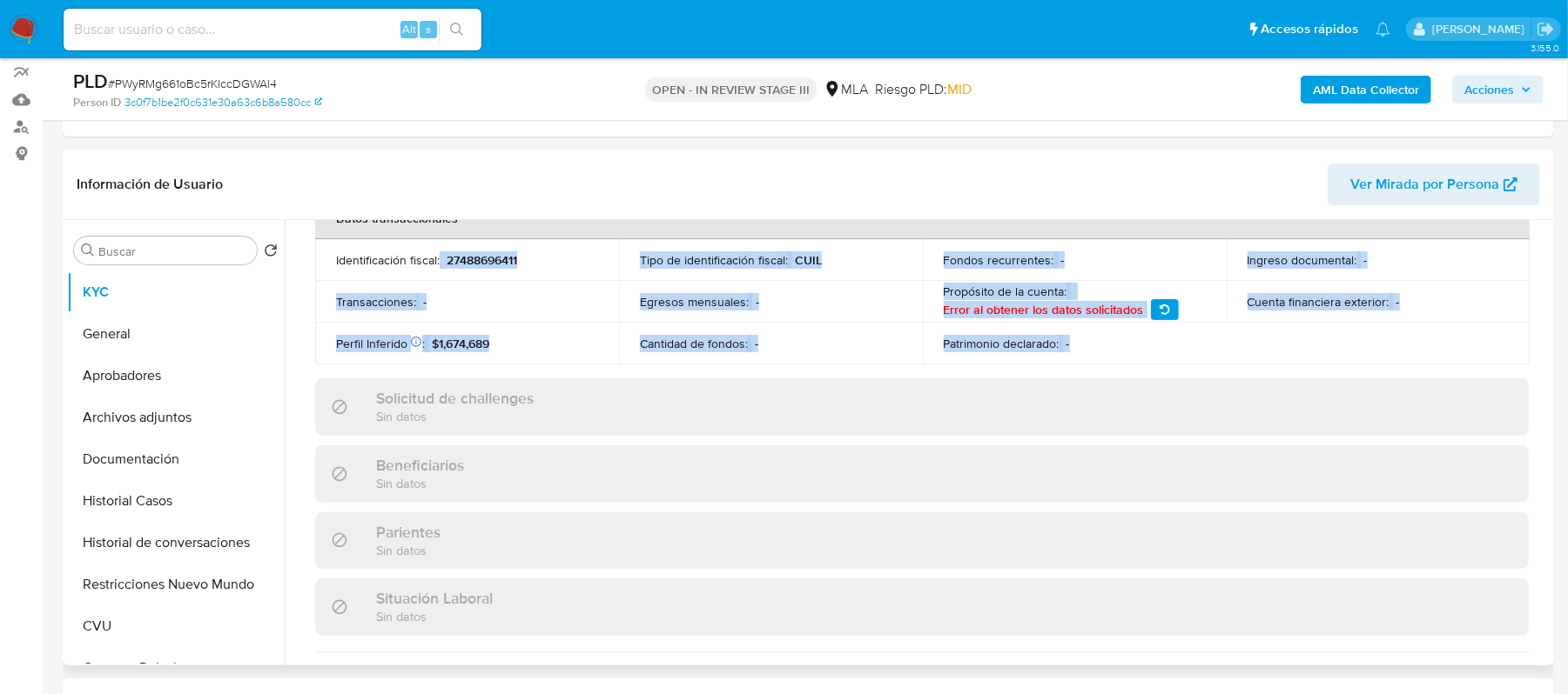
scroll to position [562, 0]
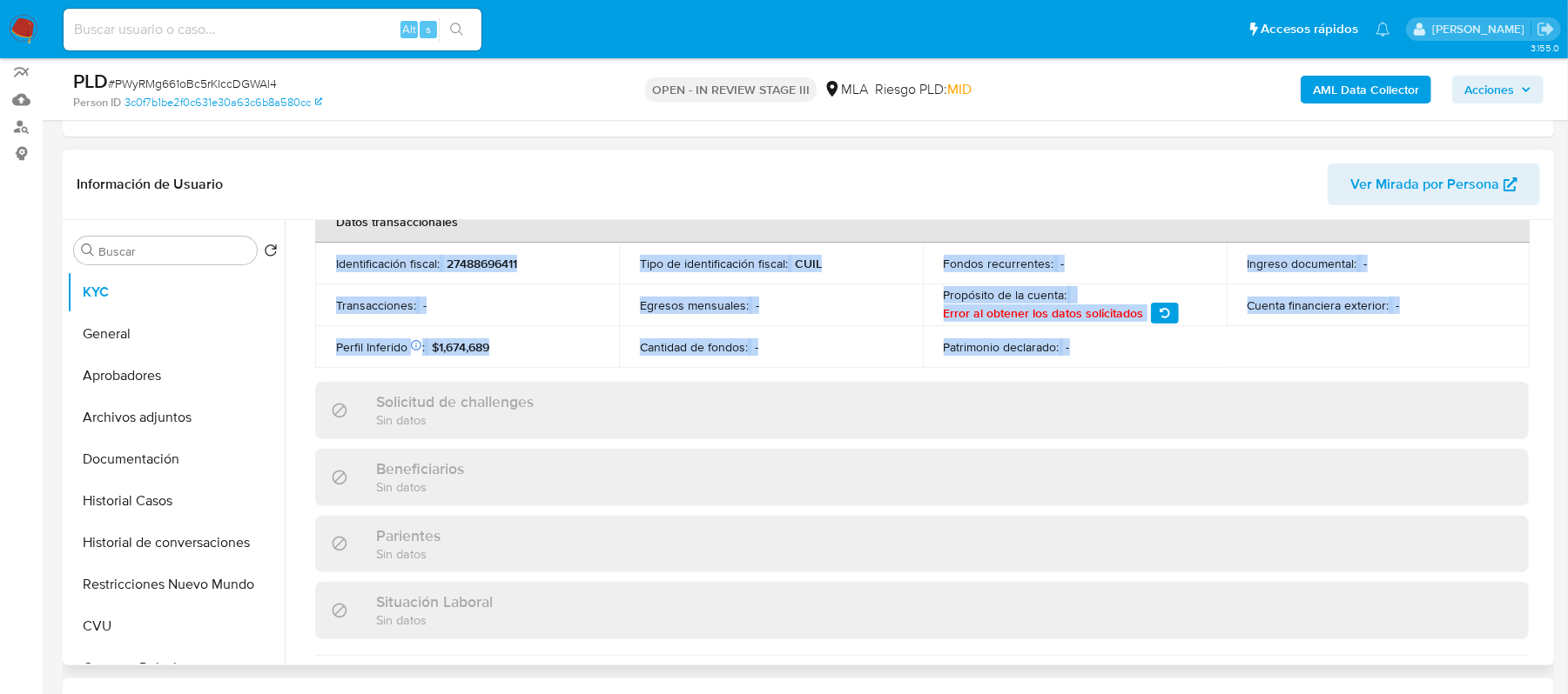
drag, startPoint x: 1079, startPoint y: 331, endPoint x: 321, endPoint y: 273, distance: 760.2
click at [321, 273] on tbody "Identificación fiscal : 27488696411 Tipo de identificación fiscal : CUIL Fondos…" at bounding box center [922, 305] width 1215 height 126
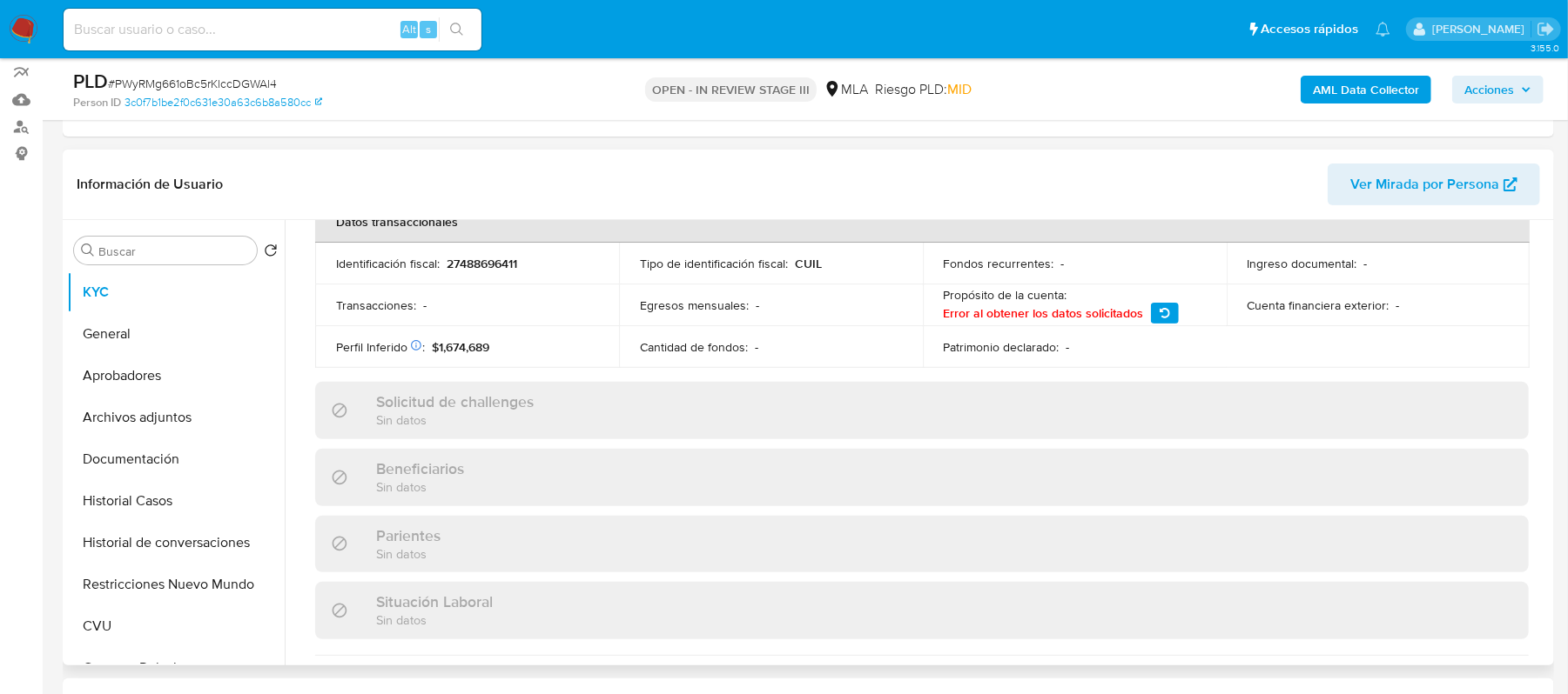
click at [325, 270] on td "Identificación fiscal : 27488696411" at bounding box center [467, 264] width 303 height 42
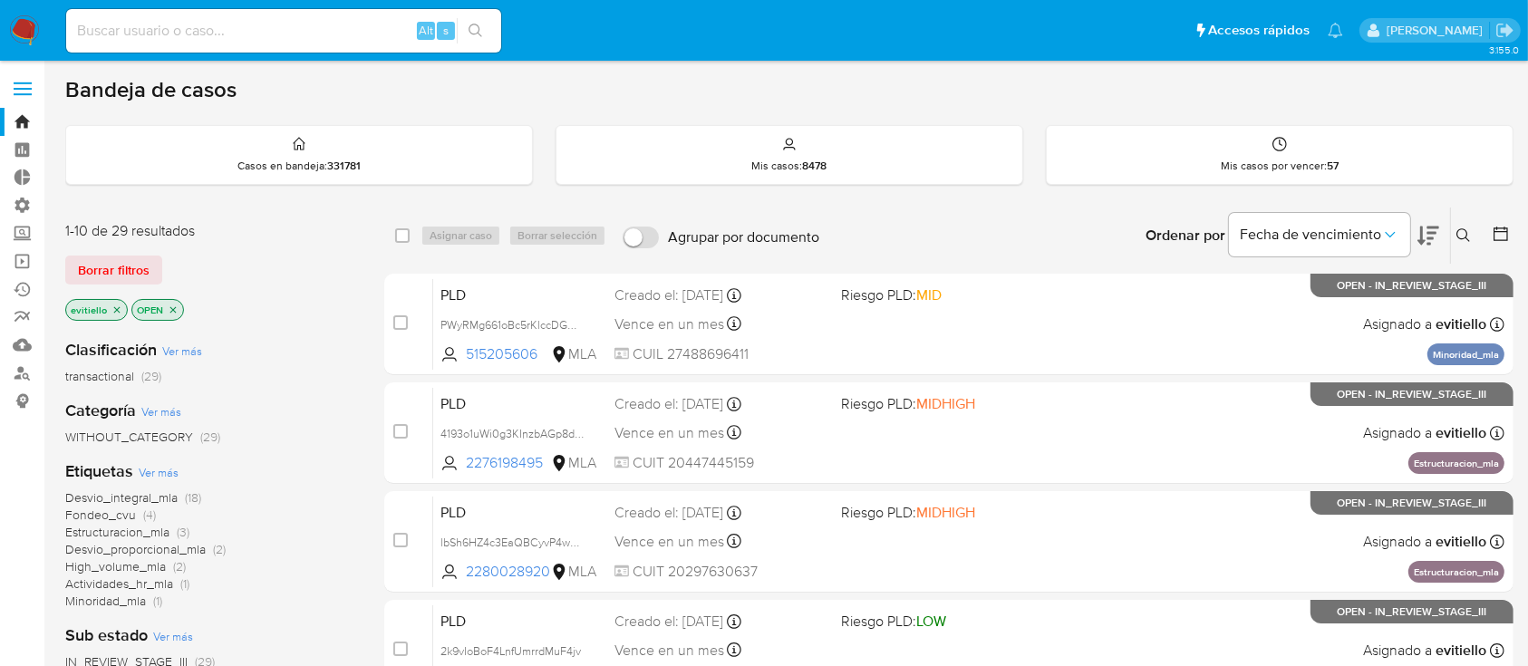
click at [1449, 231] on div "Ordenar por Fecha de vencimiento" at bounding box center [1290, 236] width 319 height 56
click at [1463, 231] on icon at bounding box center [1464, 235] width 15 height 15
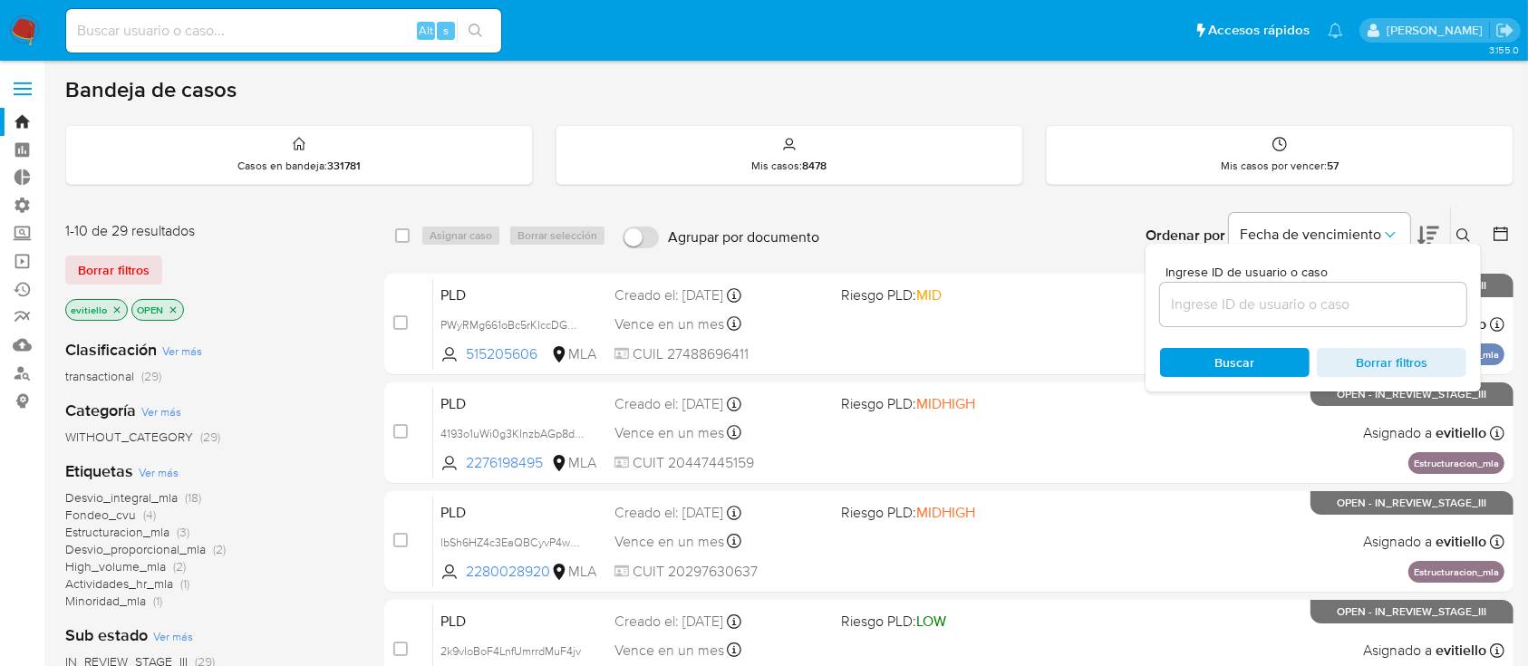
click at [1363, 322] on div at bounding box center [1313, 305] width 306 height 44
click at [1371, 310] on input at bounding box center [1313, 305] width 306 height 24
paste input "bBOBEAaDkbqhfI3e6PcC1gUH"
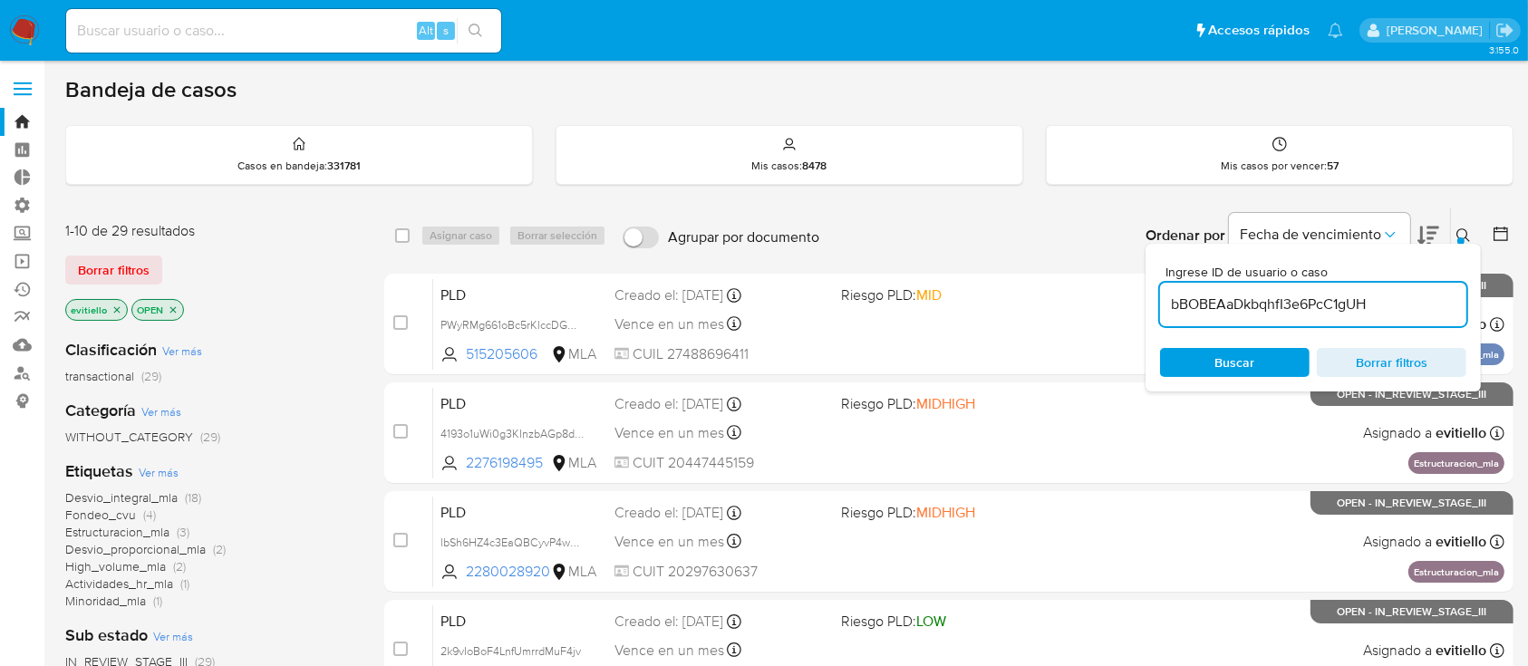
type input "bBOBEAaDkbqhfI3e6PcC1gUH"
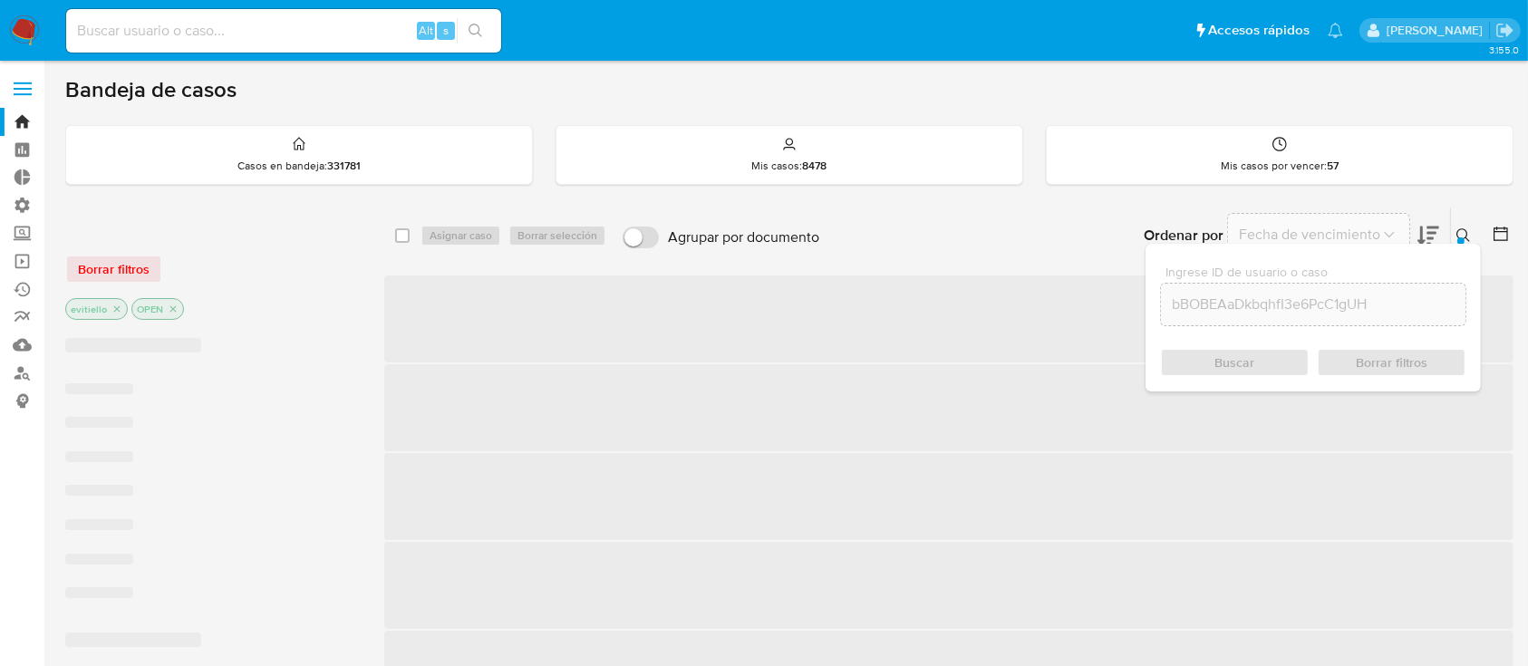
click at [1462, 232] on icon at bounding box center [1464, 235] width 15 height 15
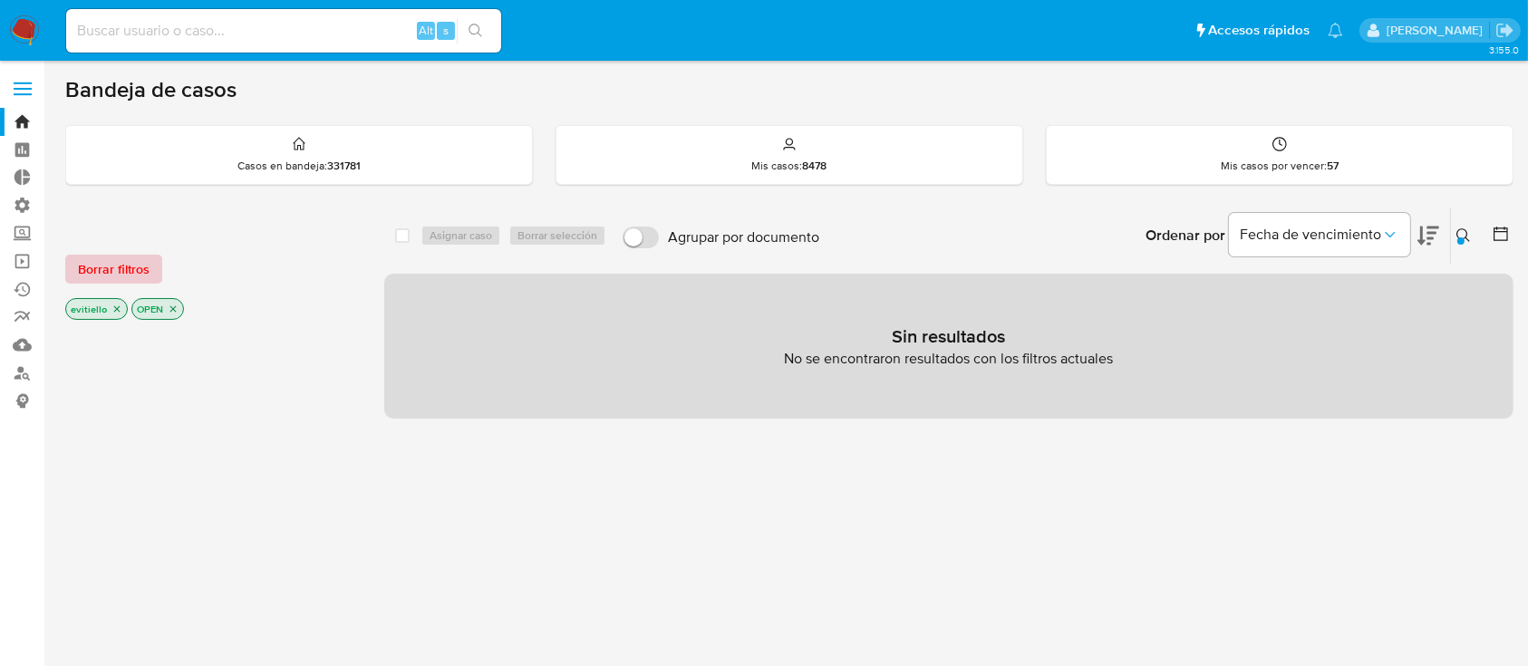
click at [102, 278] on span "Borrar filtros" at bounding box center [114, 269] width 72 height 25
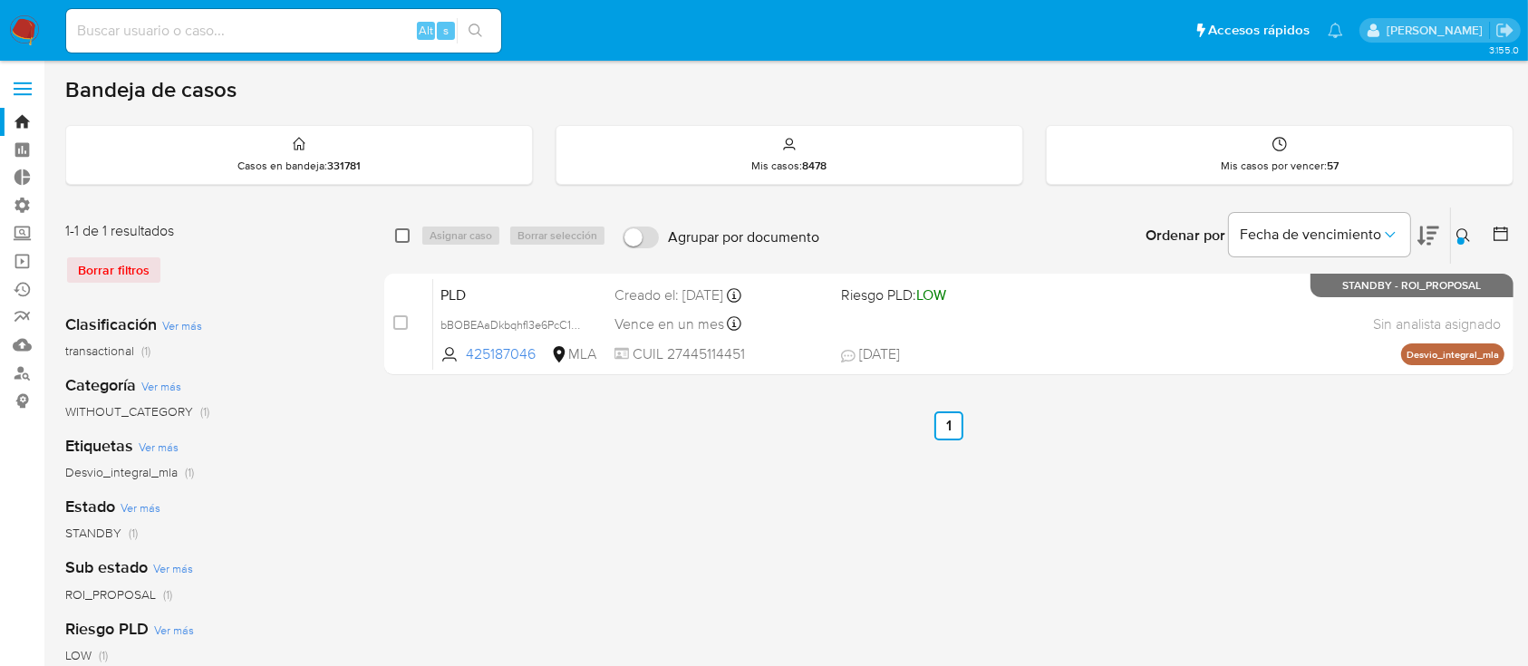
drag, startPoint x: 398, startPoint y: 237, endPoint x: 409, endPoint y: 237, distance: 10.9
click at [399, 237] on input "checkbox" at bounding box center [402, 235] width 15 height 15
checkbox input "true"
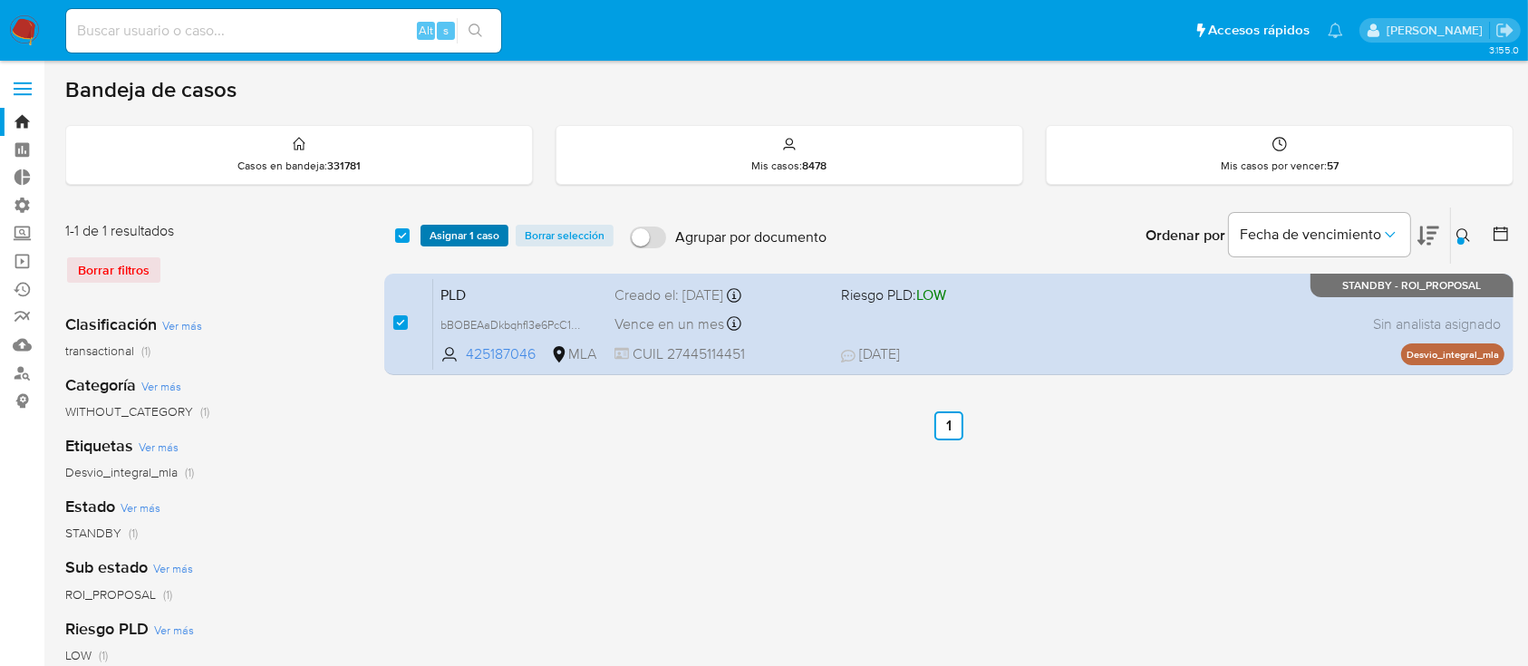
click at [457, 237] on span "Asignar 1 caso" at bounding box center [465, 236] width 70 height 18
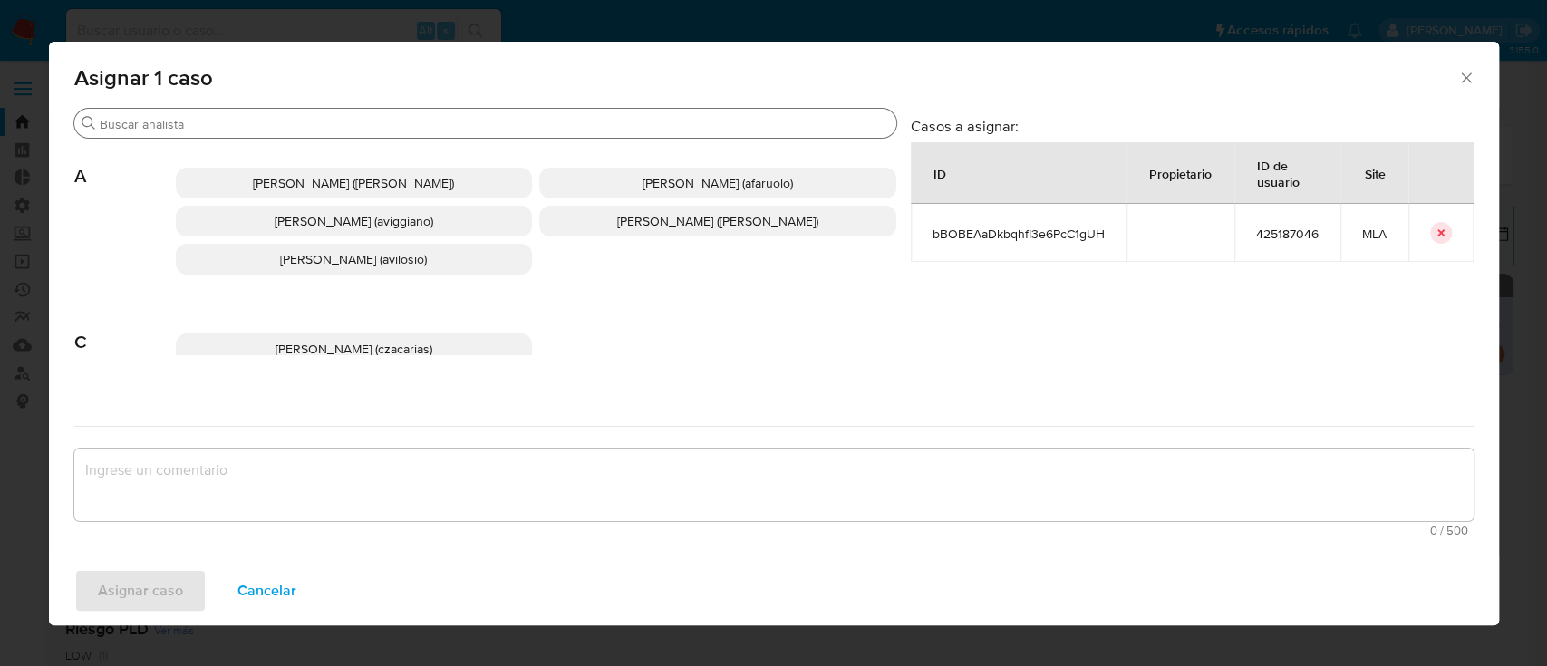
click at [224, 112] on div "Buscar" at bounding box center [485, 123] width 822 height 29
click at [230, 122] on input "Buscar" at bounding box center [495, 124] width 790 height 16
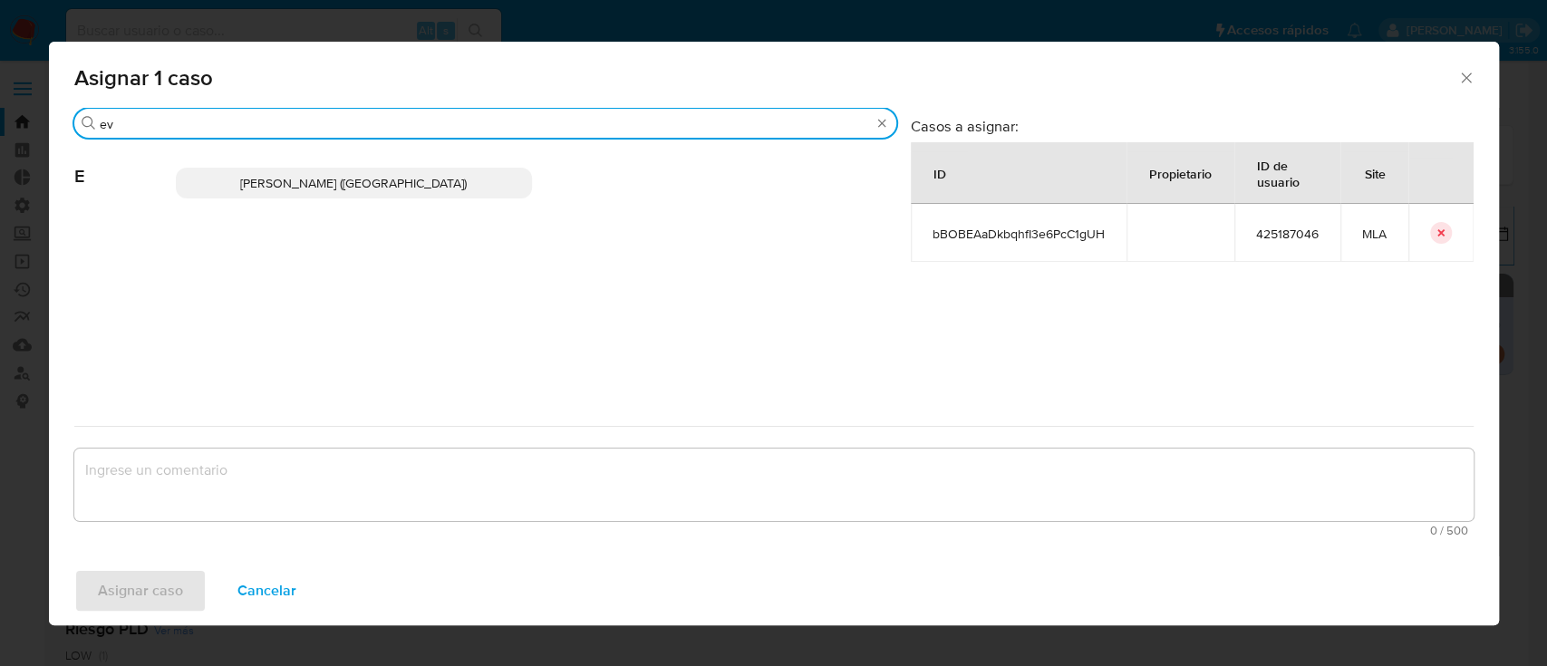
type input "ev"
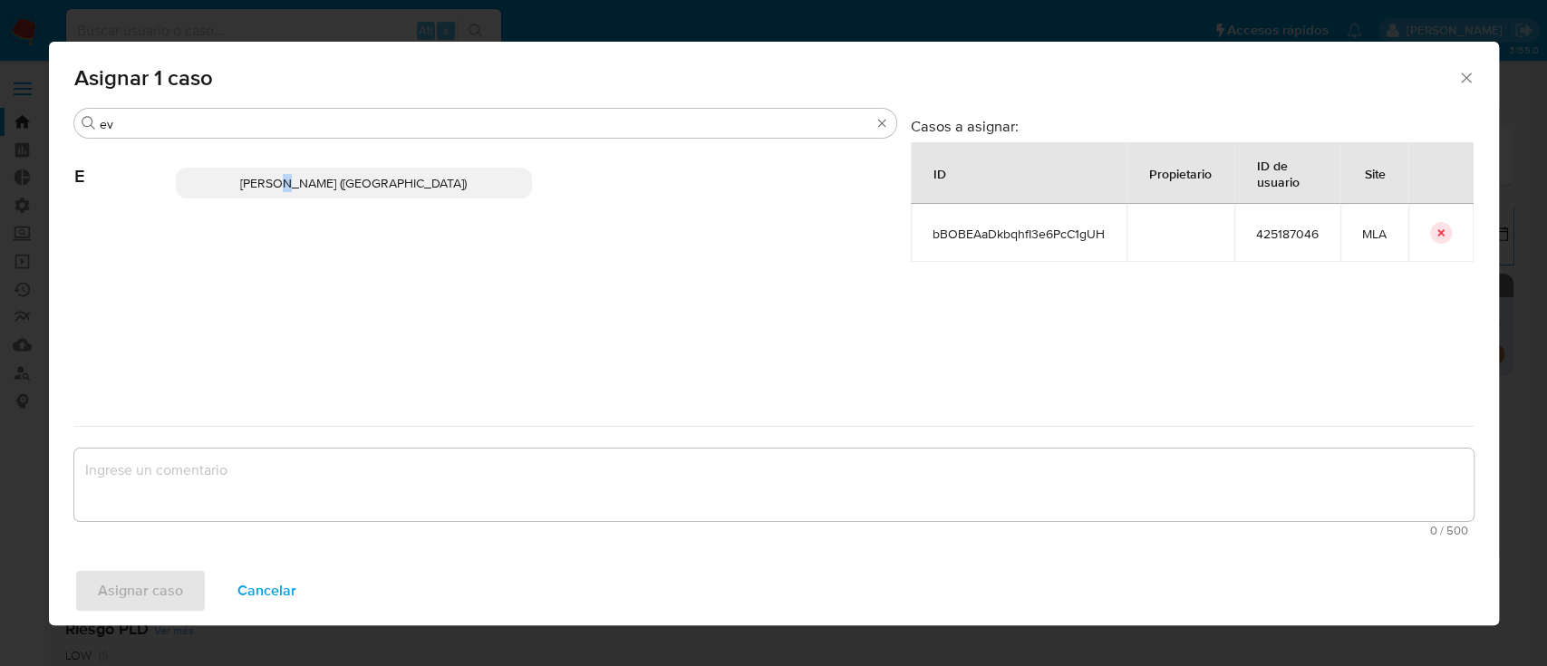
click at [306, 170] on p "[PERSON_NAME] ([GEOGRAPHIC_DATA])" at bounding box center [354, 183] width 357 height 31
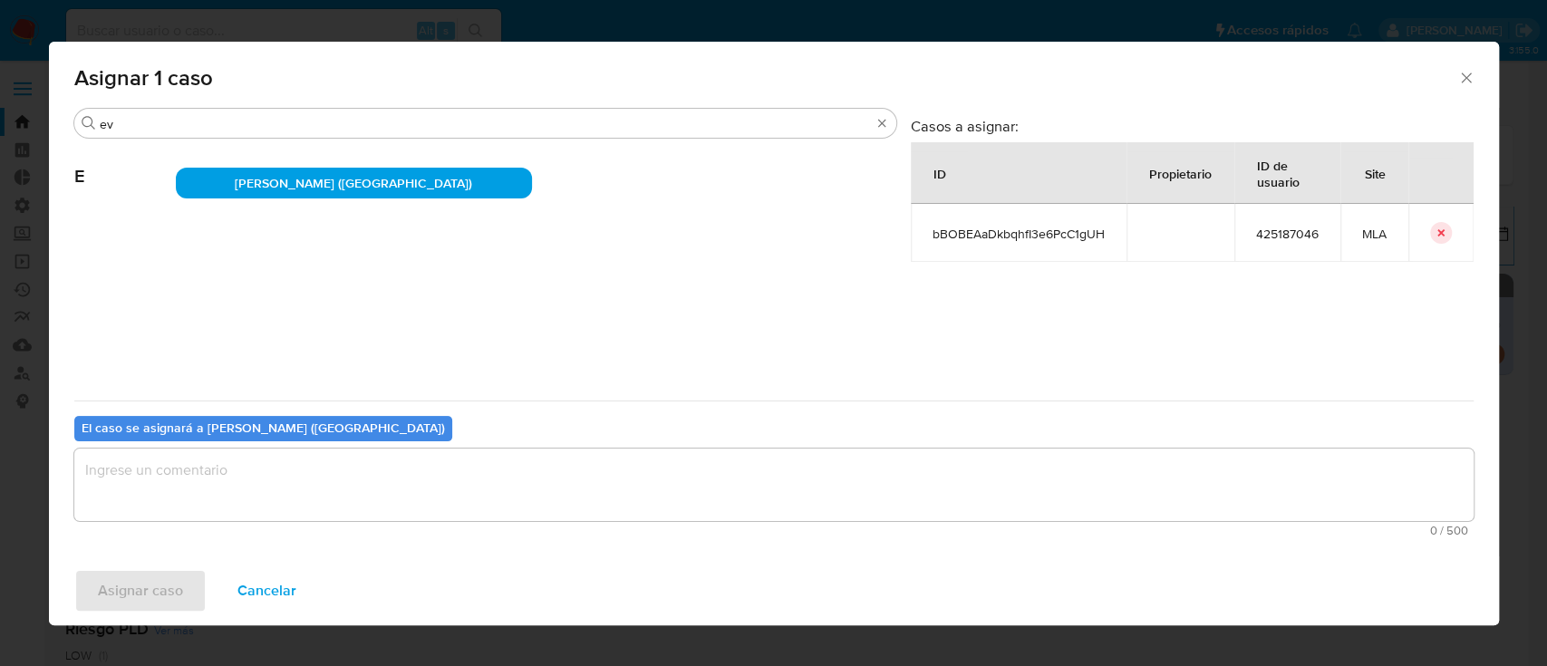
click at [225, 485] on textarea "assign-modal" at bounding box center [774, 485] width 1400 height 73
click at [168, 571] on span "Asignar caso" at bounding box center [140, 591] width 85 height 40
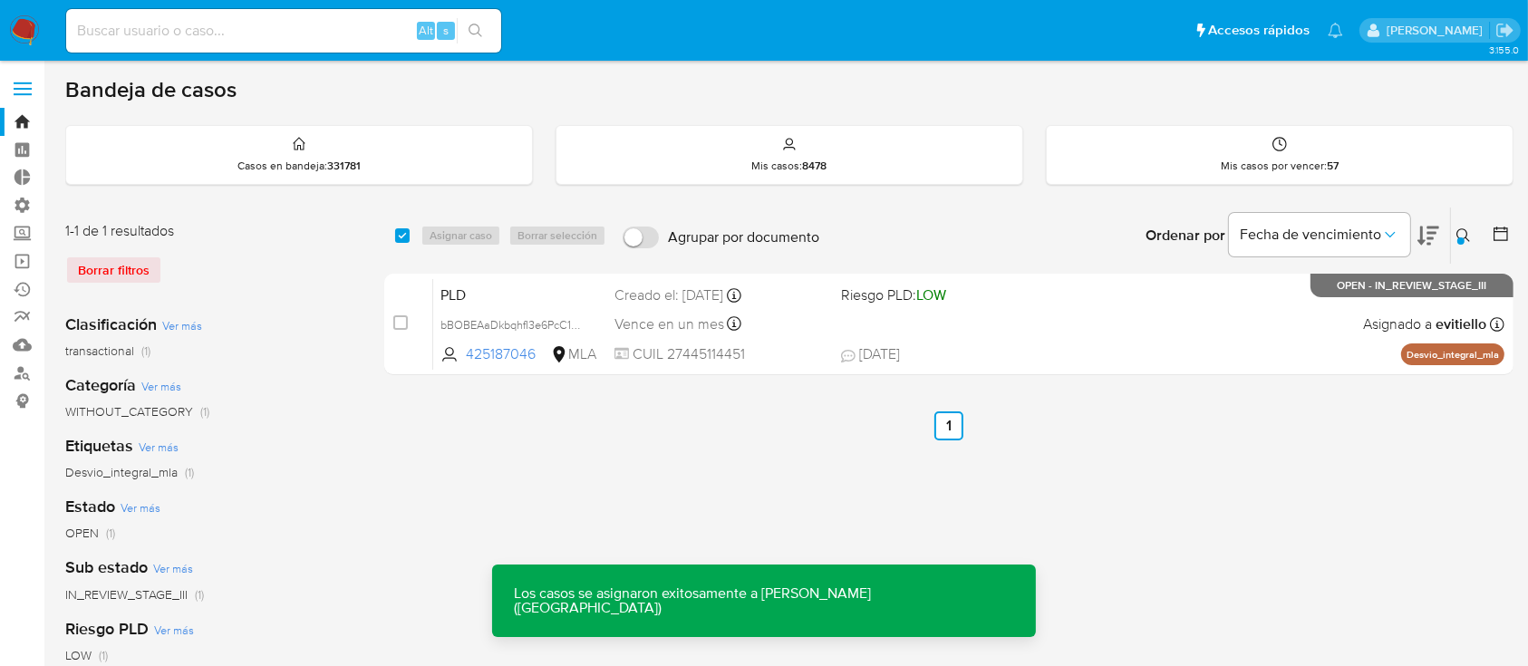
click at [864, 315] on div "PLD bBOBEAaDkbqhfI3e6PcC1gUH 425187046 MLA Riesgo PLD: LOW Creado el: [DATE] Cr…" at bounding box center [969, 324] width 1072 height 92
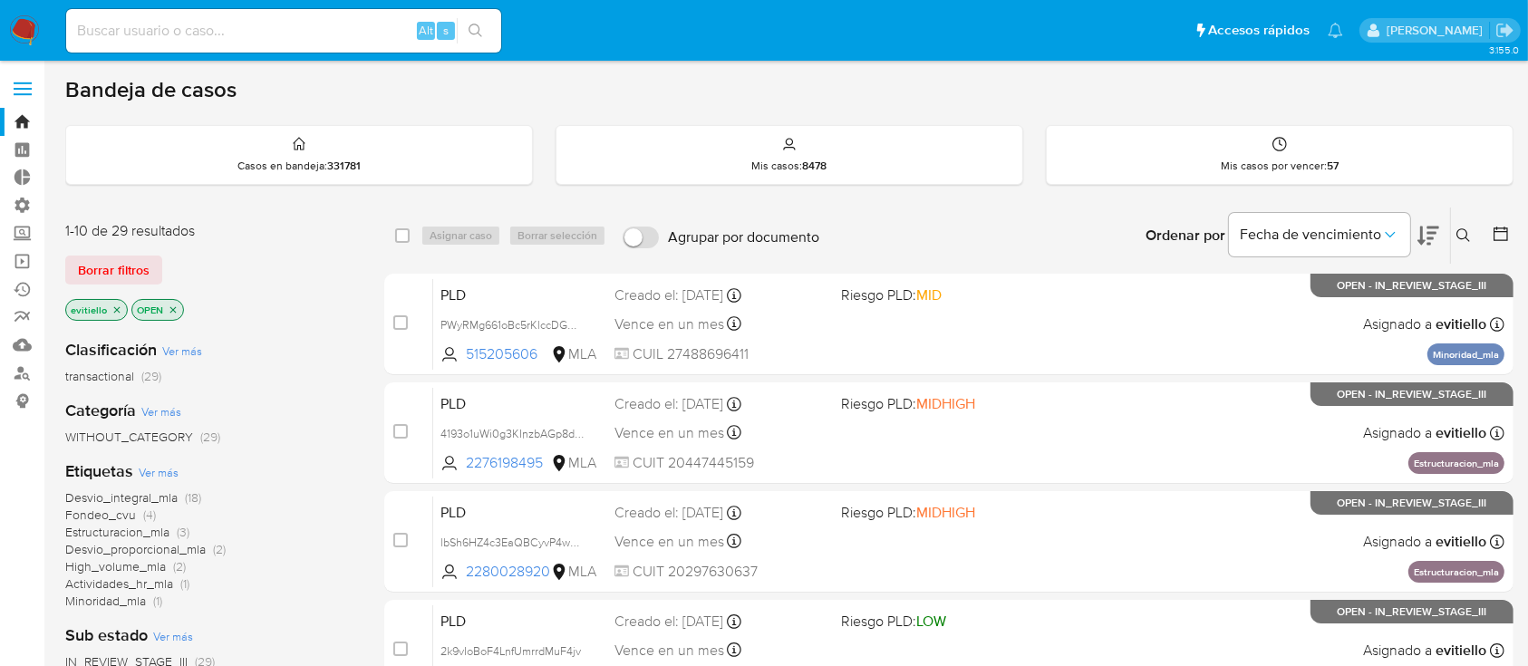
click at [333, 24] on input at bounding box center [283, 31] width 435 height 24
paste input "bBOBEAaDkbqhfI3e6PcC1gUH"
type input "bBOBEAaDkbqhfI3e6PcC1gUH"
click at [487, 32] on button "search-icon" at bounding box center [475, 30] width 37 height 25
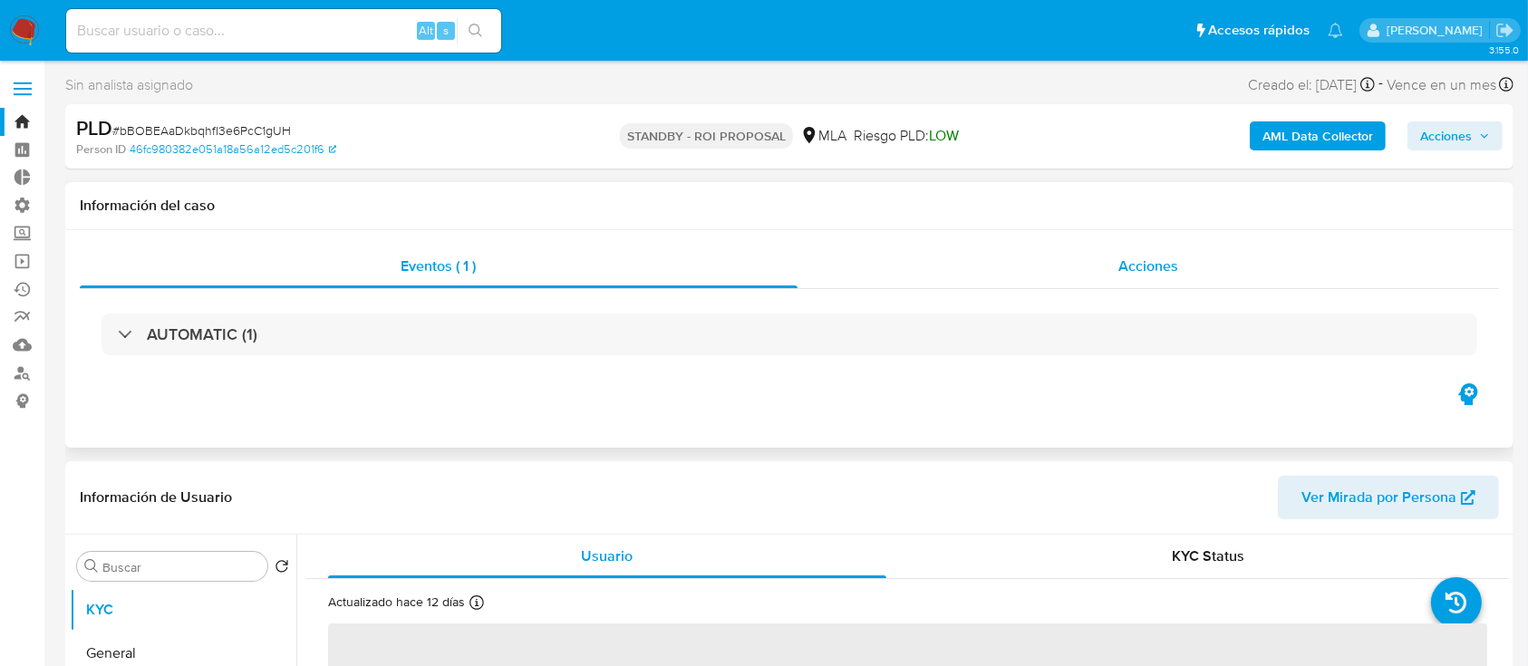
click at [1267, 279] on div "Acciones" at bounding box center [1149, 267] width 703 height 44
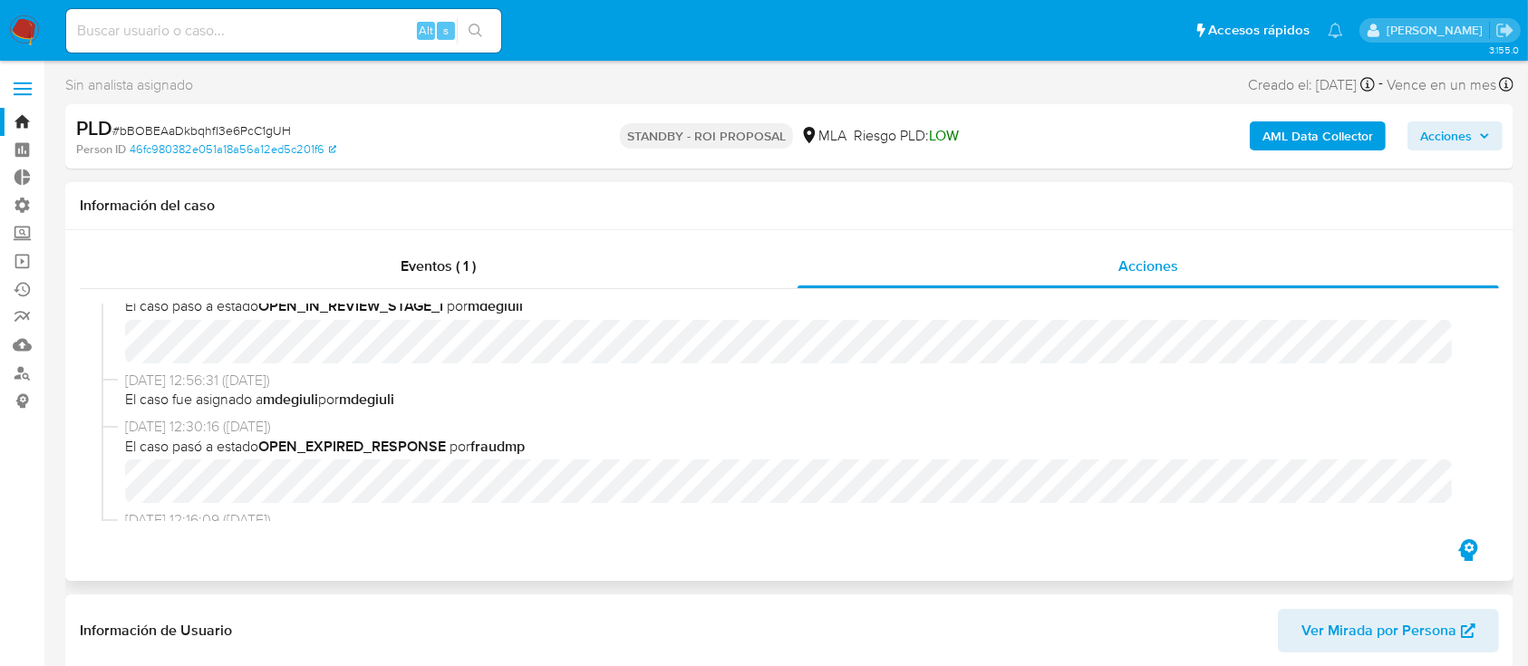
select select "10"
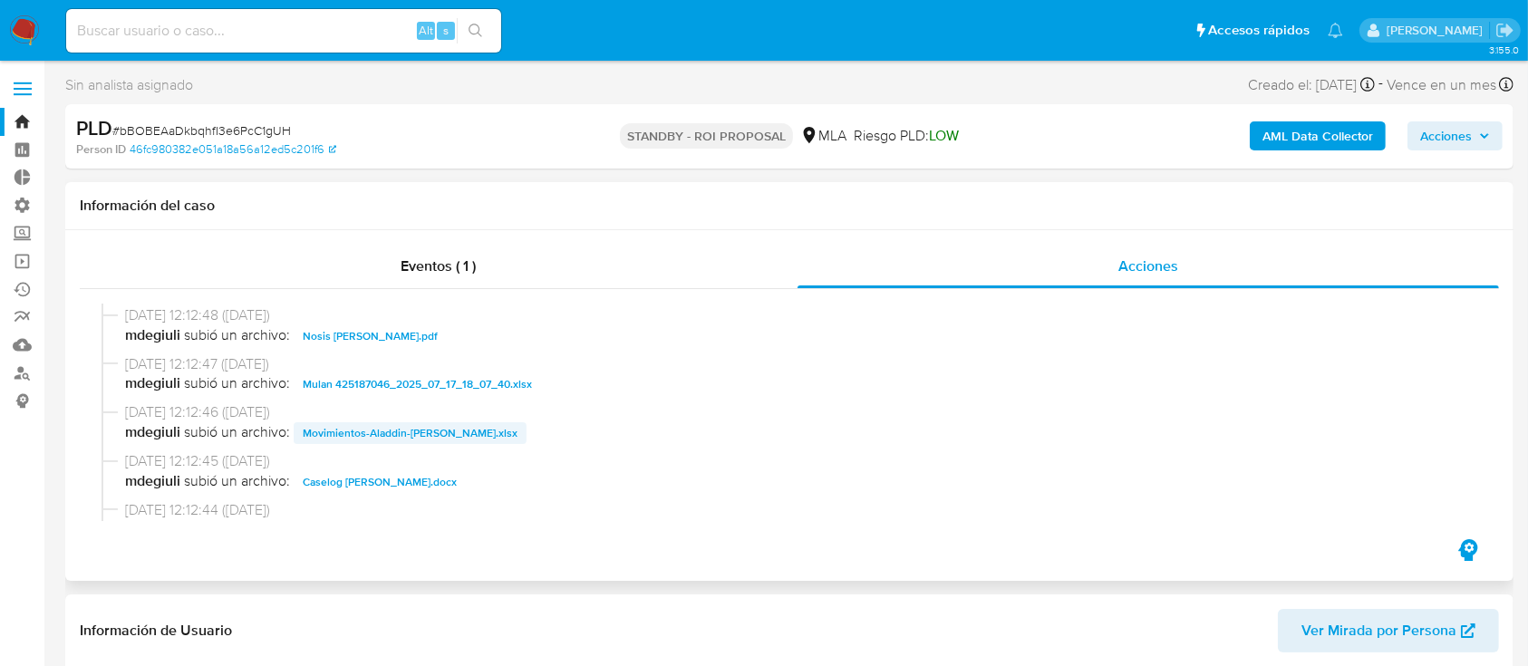
scroll to position [966, 0]
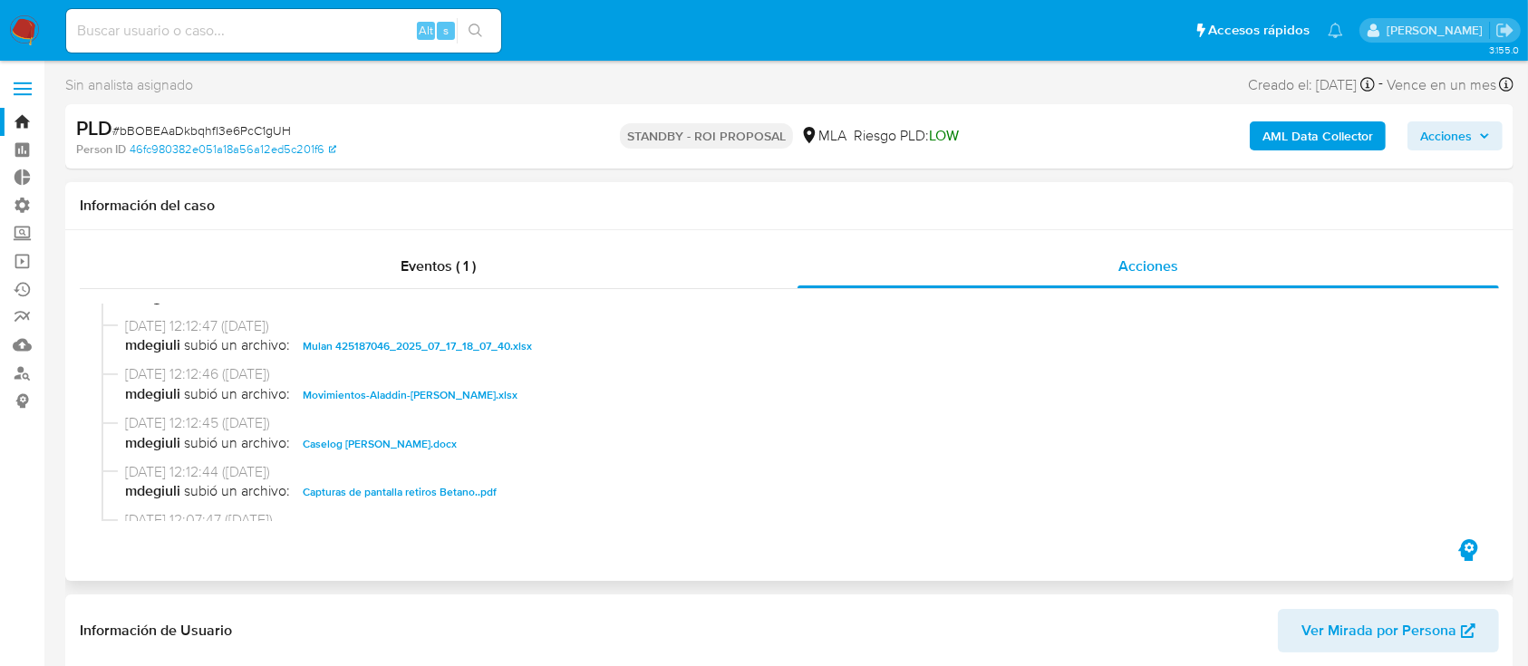
click at [480, 389] on span "Movimientos-Aladdin-Nicole Daiana Gomez Palavecino.xlsx" at bounding box center [410, 395] width 215 height 22
click at [457, 447] on span "Caselog Nicole Daiana Gomez Palavecino.docx" at bounding box center [380, 444] width 154 height 22
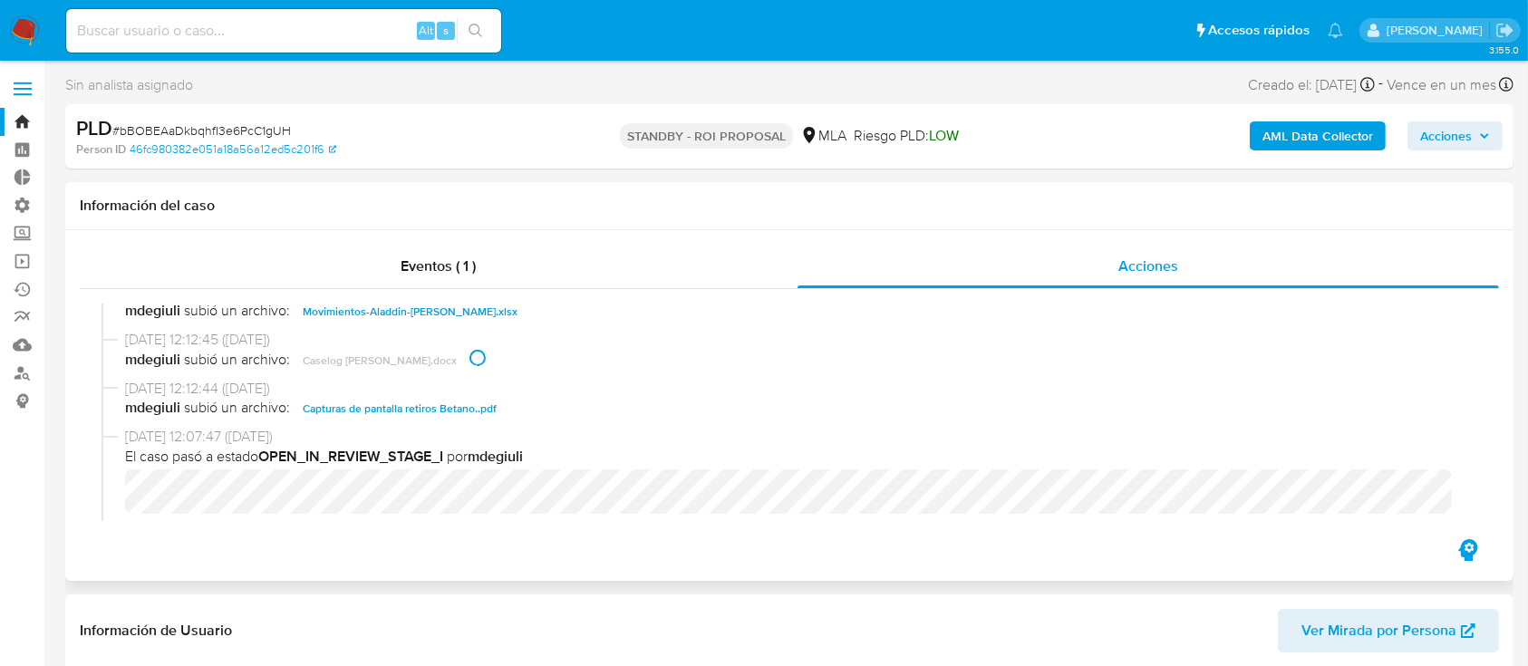
scroll to position [1088, 0]
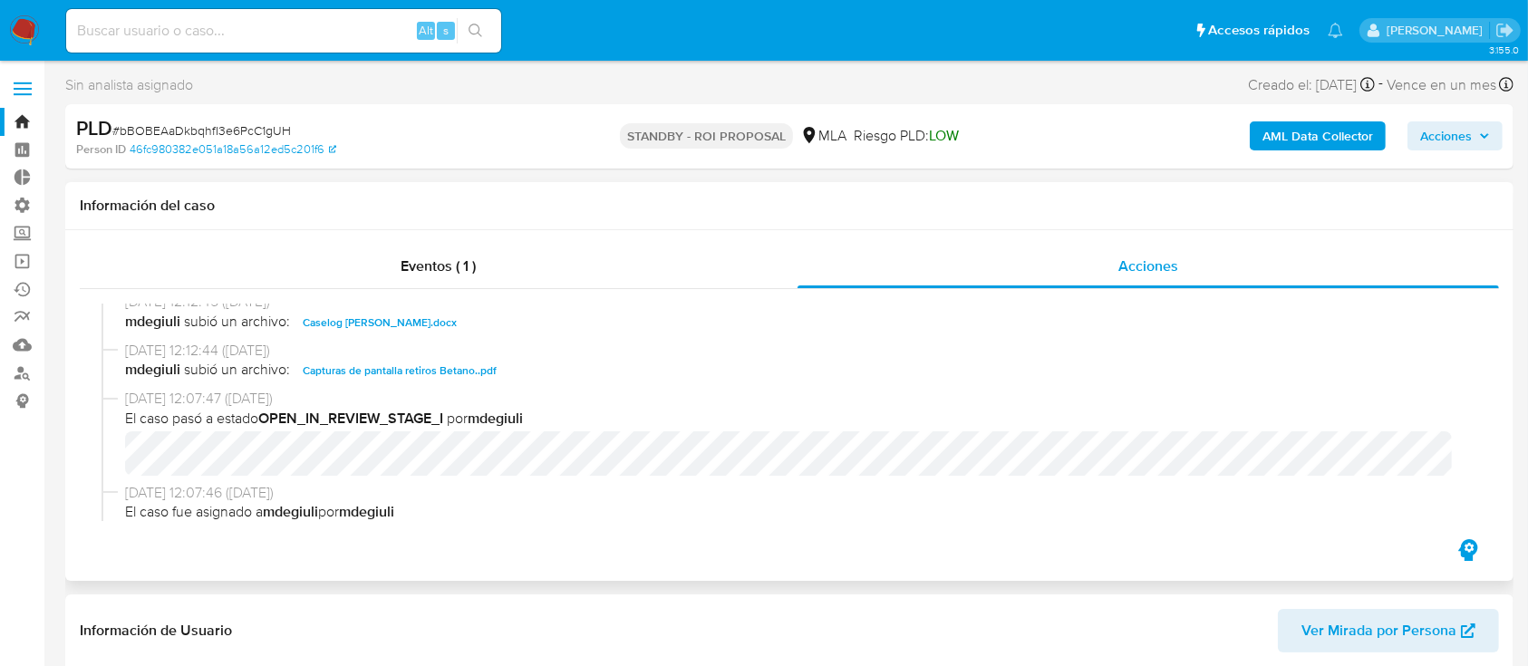
click at [479, 366] on span "Capturas de pantalla retiros Betano..pdf" at bounding box center [400, 371] width 194 height 22
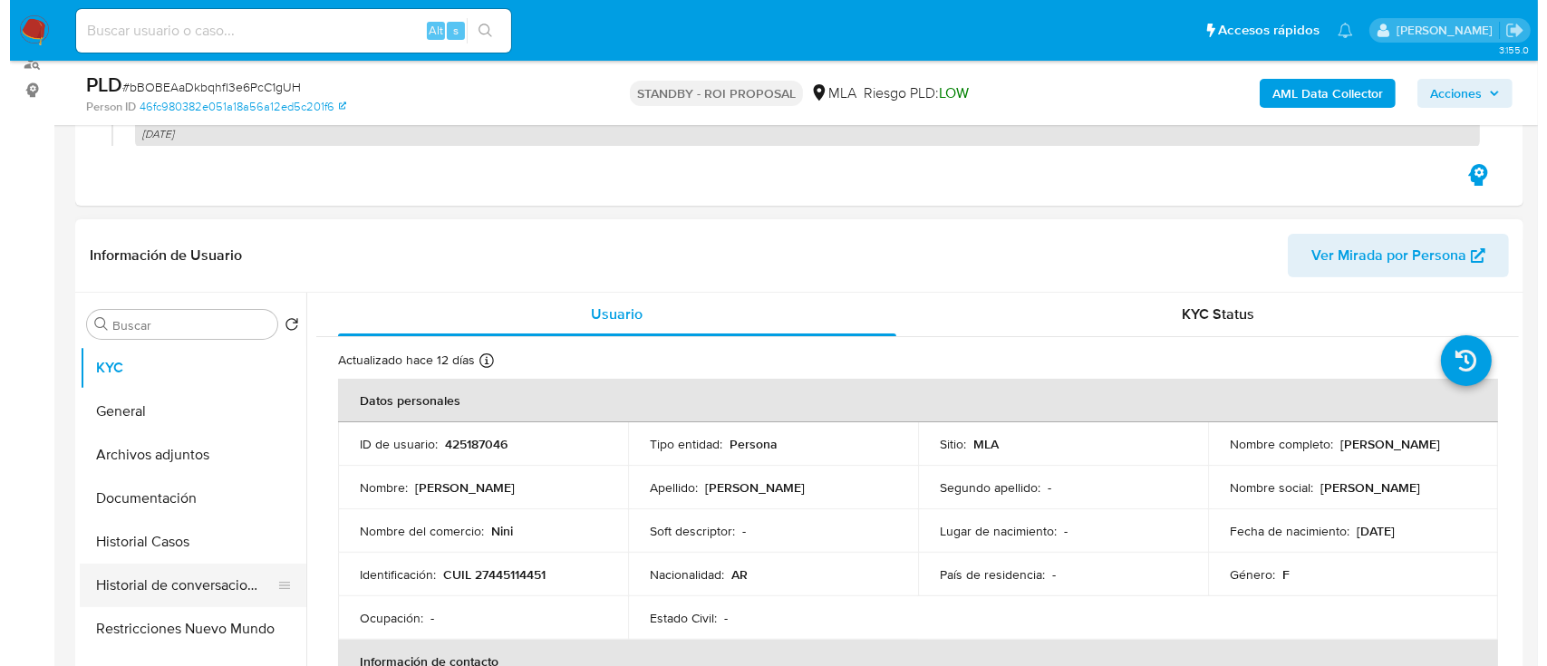
scroll to position [483, 0]
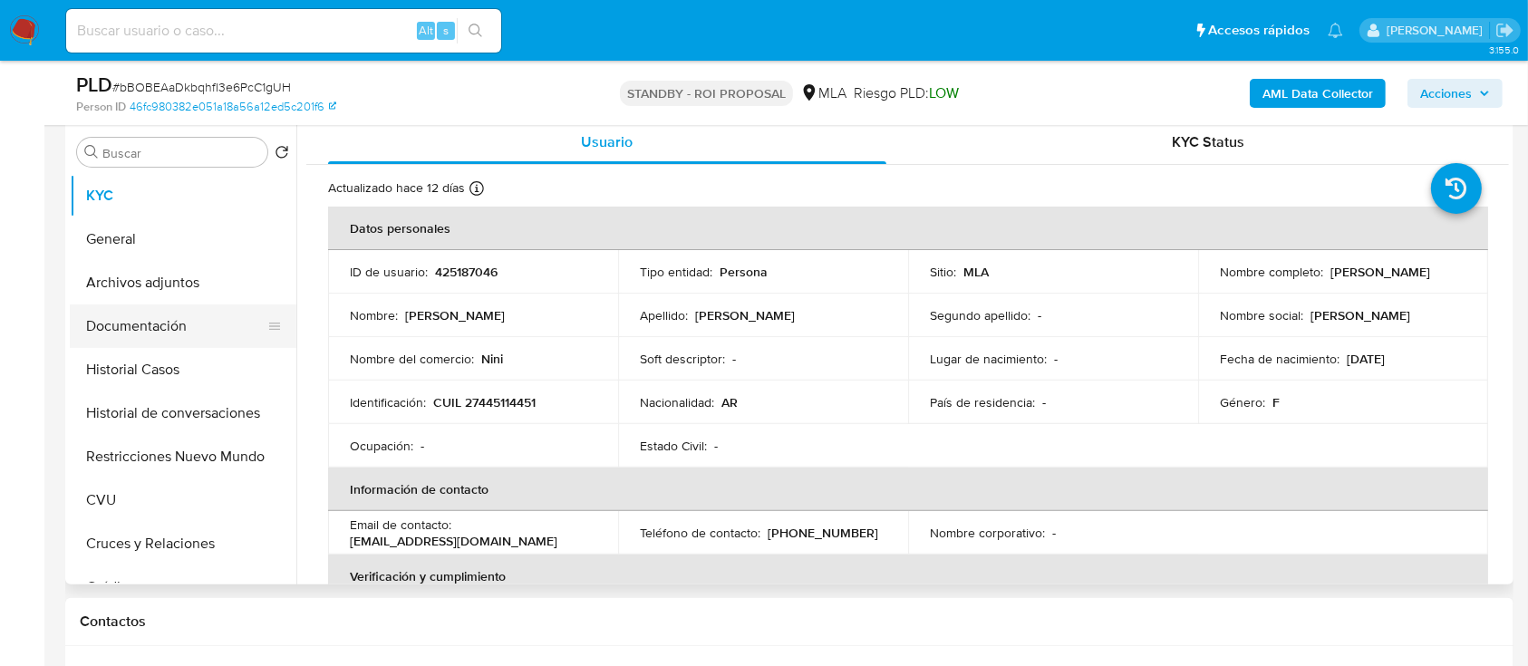
click at [188, 308] on button "Documentación" at bounding box center [176, 327] width 212 height 44
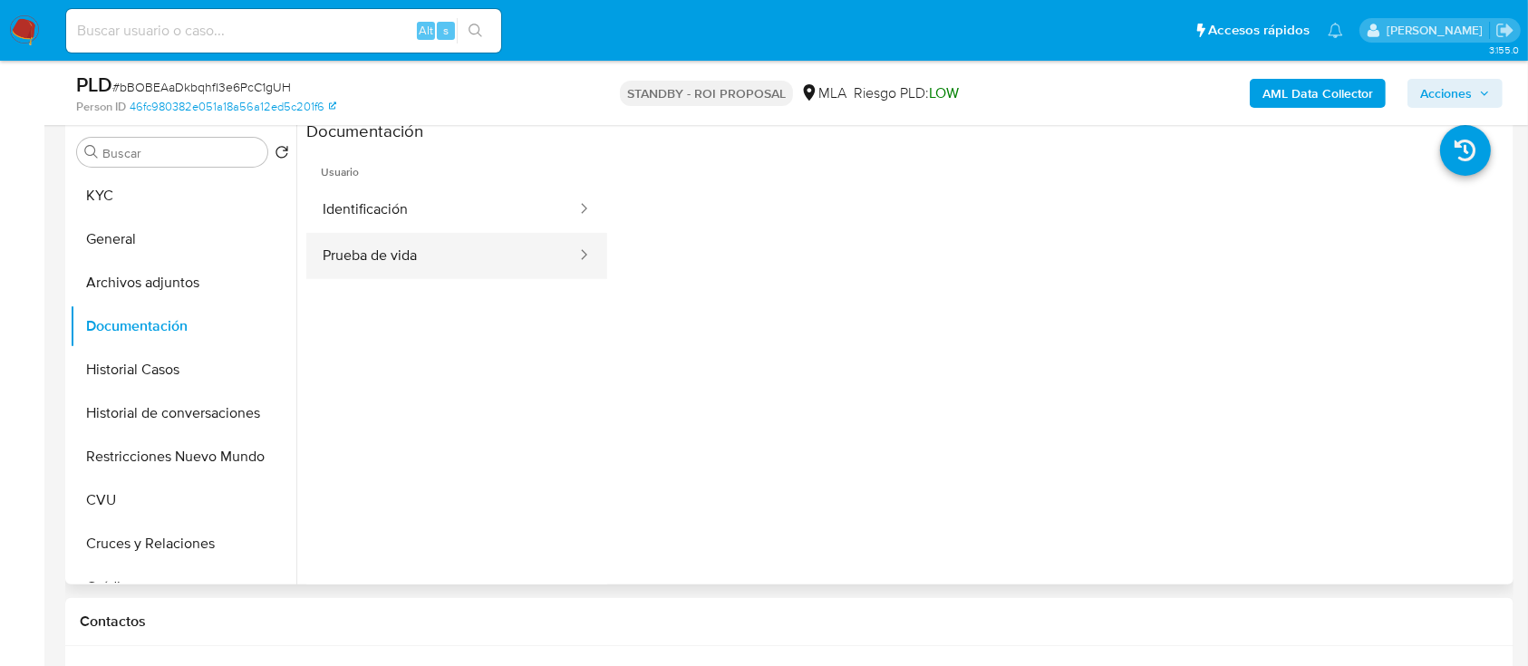
click at [521, 236] on button "Prueba de vida" at bounding box center [442, 256] width 272 height 46
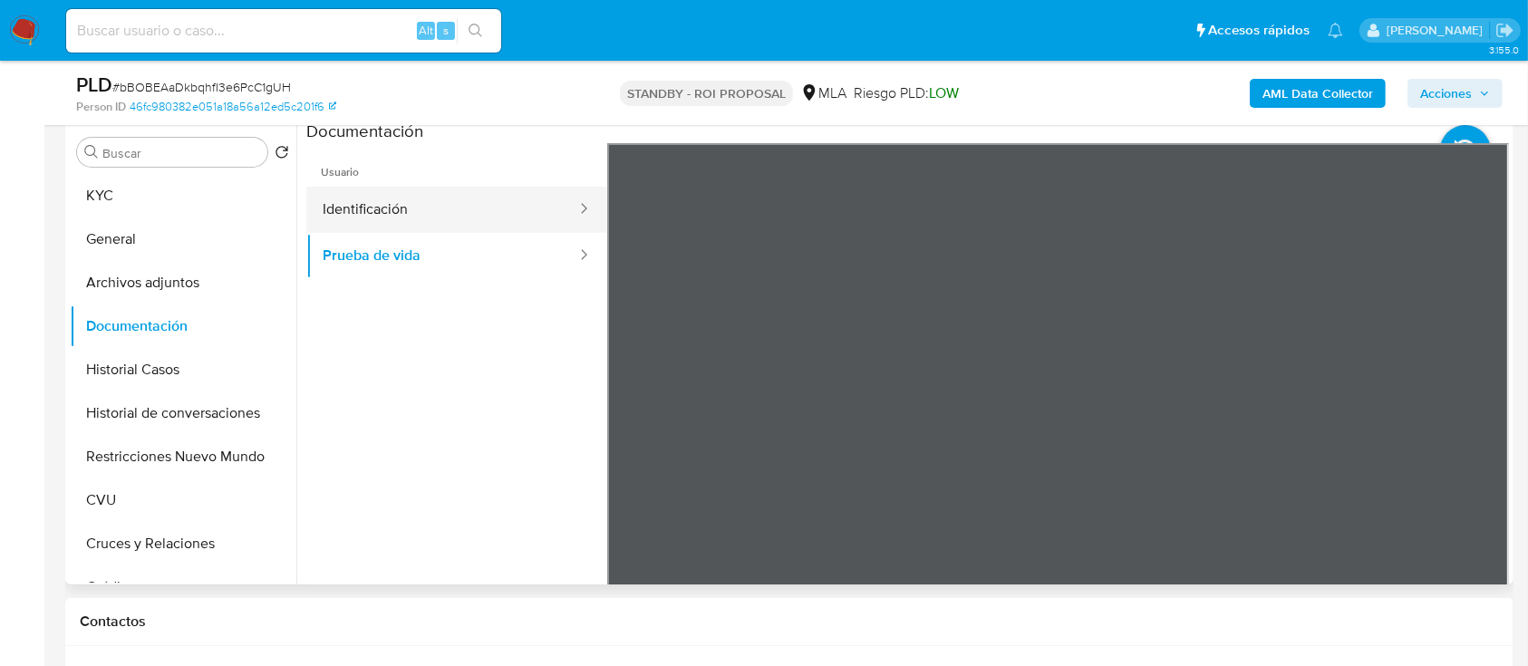
click at [485, 189] on button "Identificación" at bounding box center [442, 210] width 272 height 46
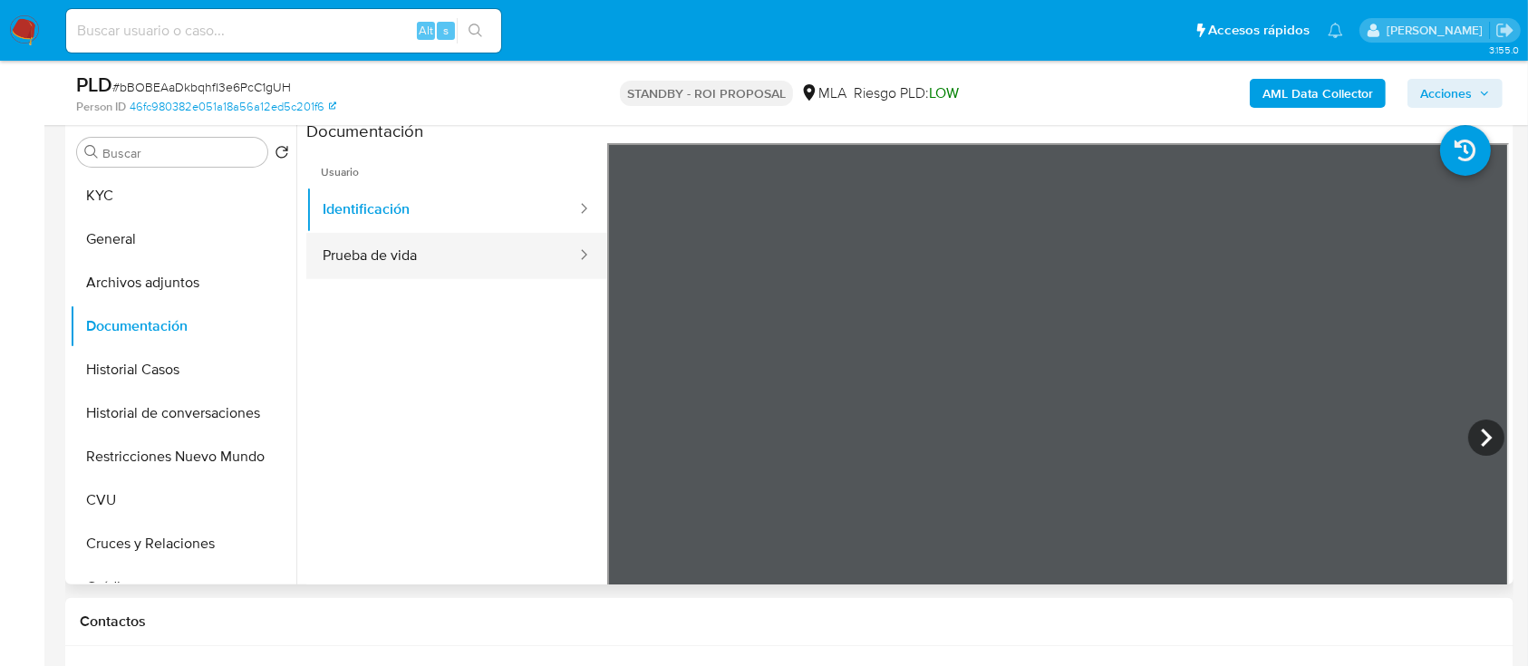
click at [498, 257] on button "Prueba de vida" at bounding box center [442, 256] width 272 height 46
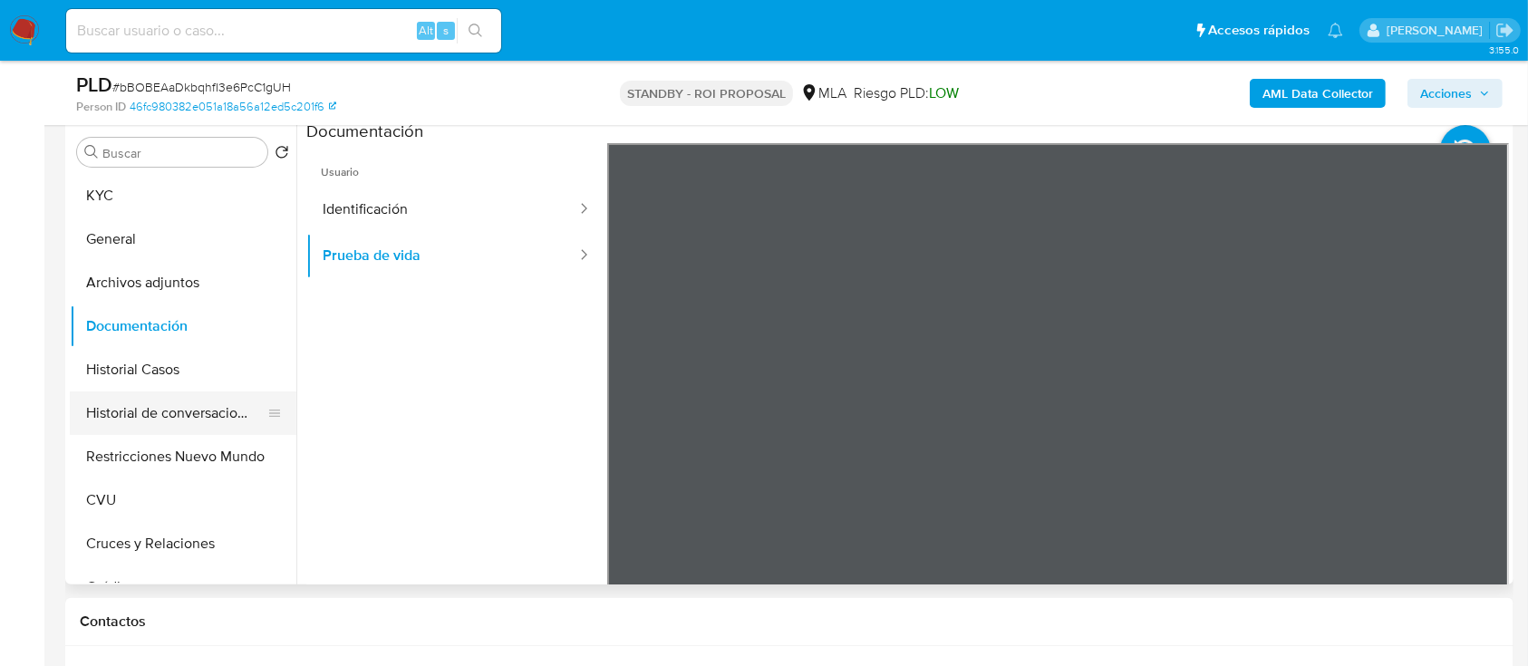
click at [197, 403] on button "Historial de conversaciones" at bounding box center [176, 414] width 212 height 44
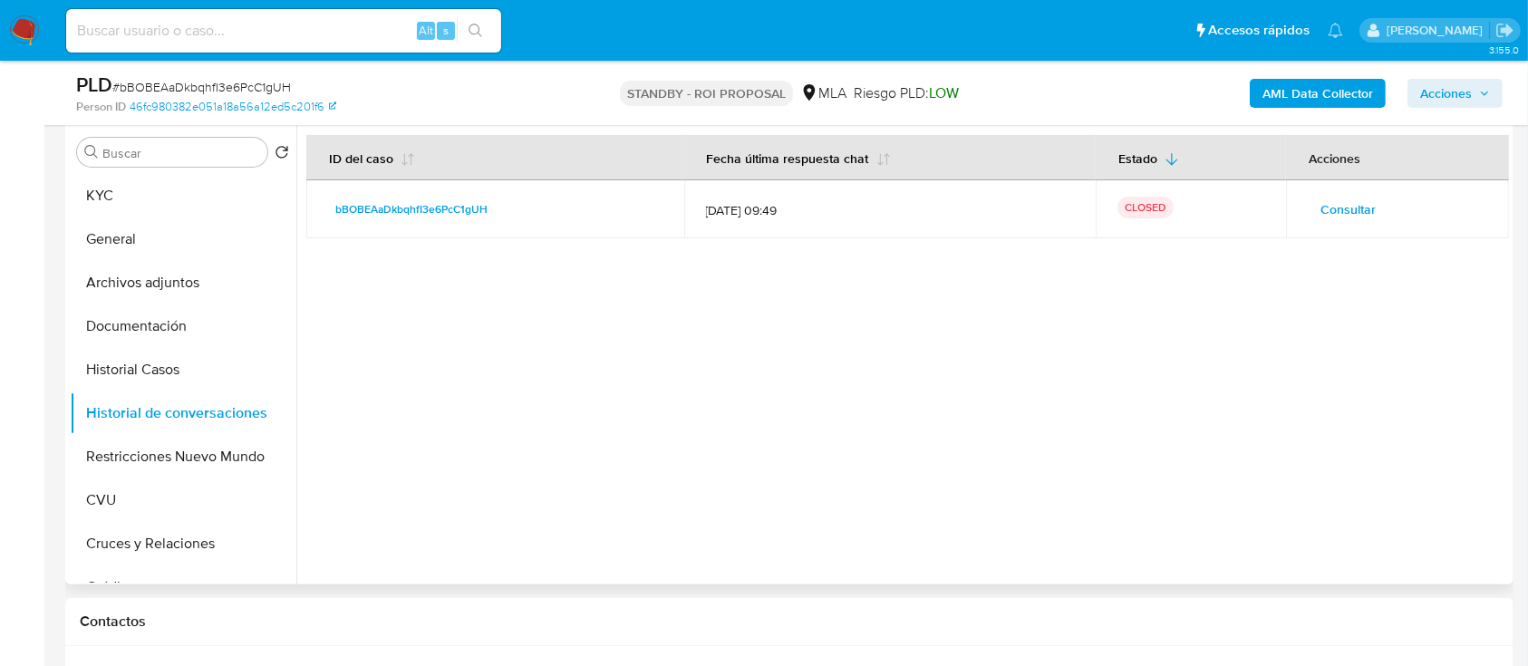
drag, startPoint x: 804, startPoint y: 393, endPoint x: 833, endPoint y: 364, distance: 40.4
click at [804, 393] on div at bounding box center [902, 353] width 1213 height 464
click at [1326, 200] on span "Consultar" at bounding box center [1348, 209] width 55 height 25
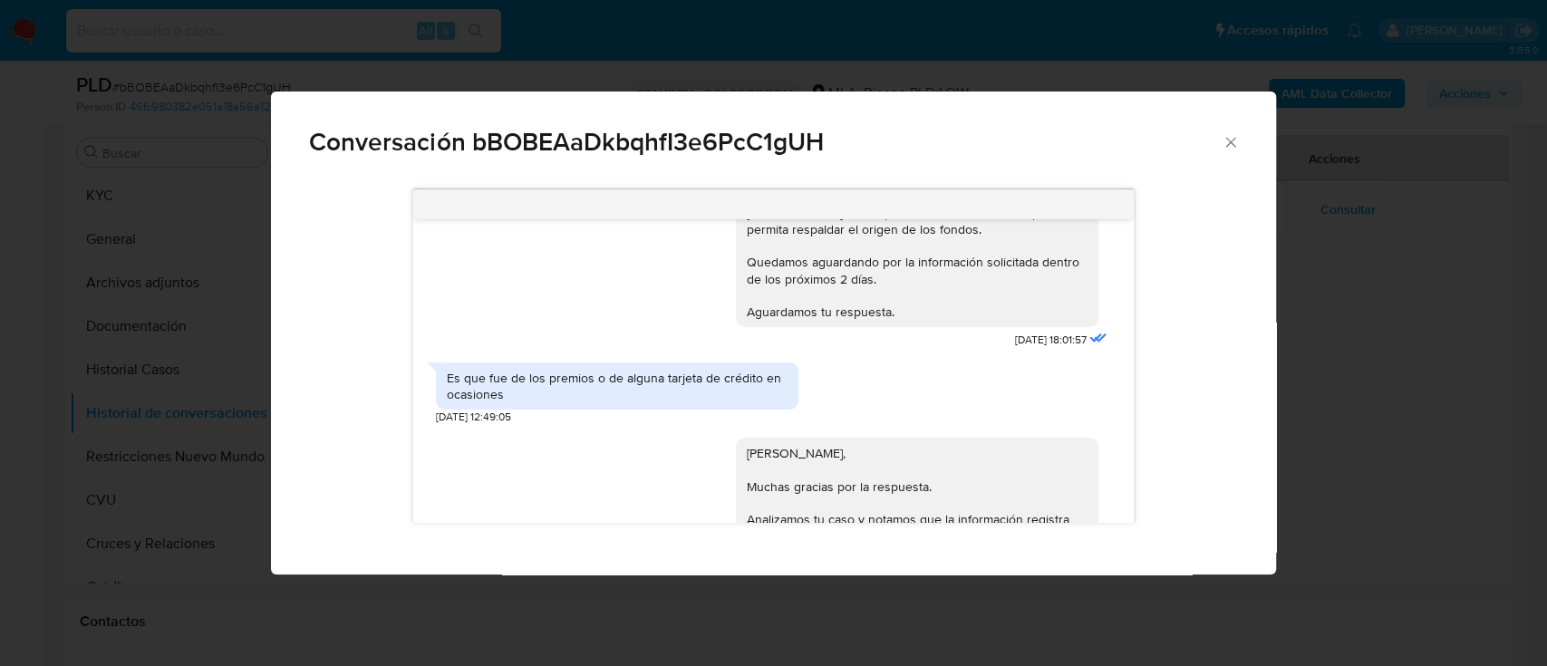
scroll to position [2874, 0]
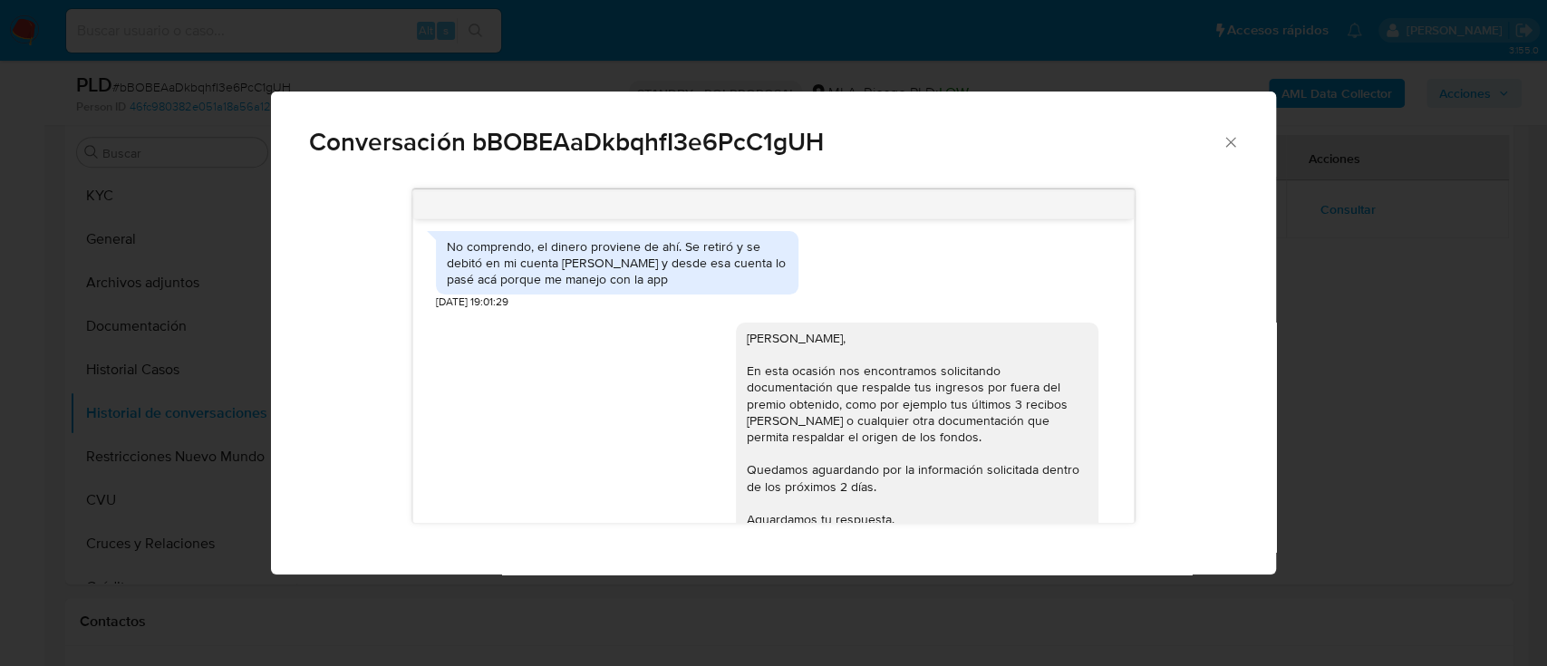
click at [1386, 368] on div "Conversación bBOBEAaDkbqhfI3e6PcC1gUH 17/07/2025 19:47:47 Qué es lo que debo en…" at bounding box center [773, 333] width 1547 height 666
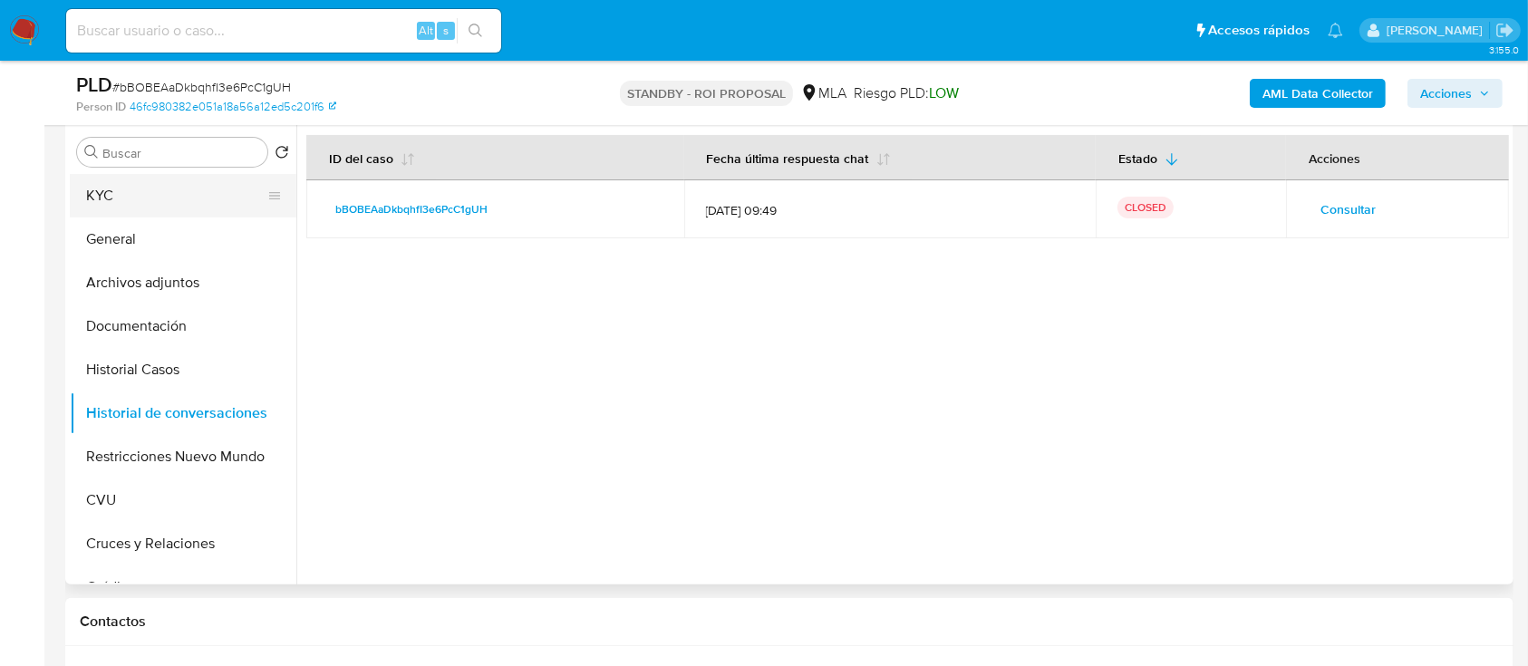
click at [189, 193] on button "KYC" at bounding box center [176, 196] width 212 height 44
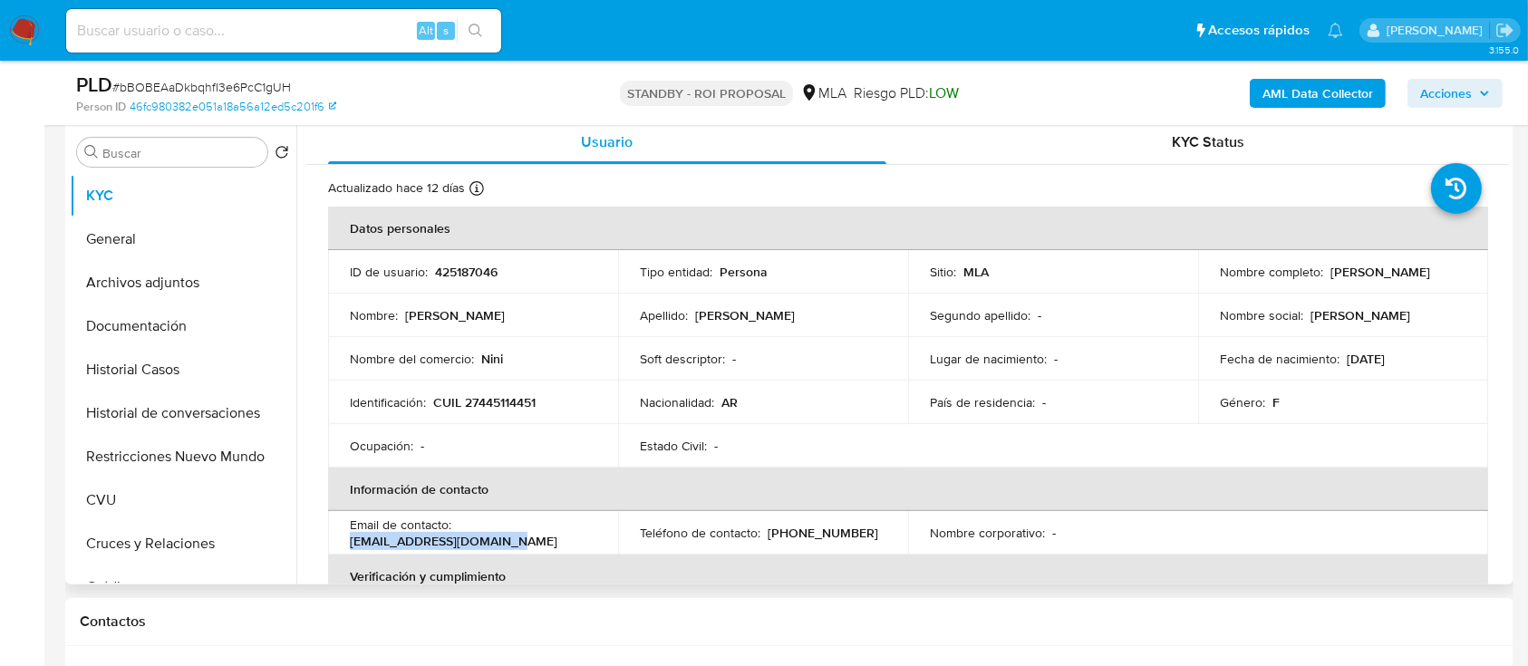
drag, startPoint x: 543, startPoint y: 539, endPoint x: 343, endPoint y: 540, distance: 200.3
click at [343, 540] on td "Email de contacto : nickk.gomm2020@gmail.com" at bounding box center [473, 533] width 290 height 44
copy p "nickk.gomm2020@gmail.com"
click at [269, 92] on span "# bBOBEAaDkbqhfI3e6PcC1gUH" at bounding box center [201, 87] width 179 height 18
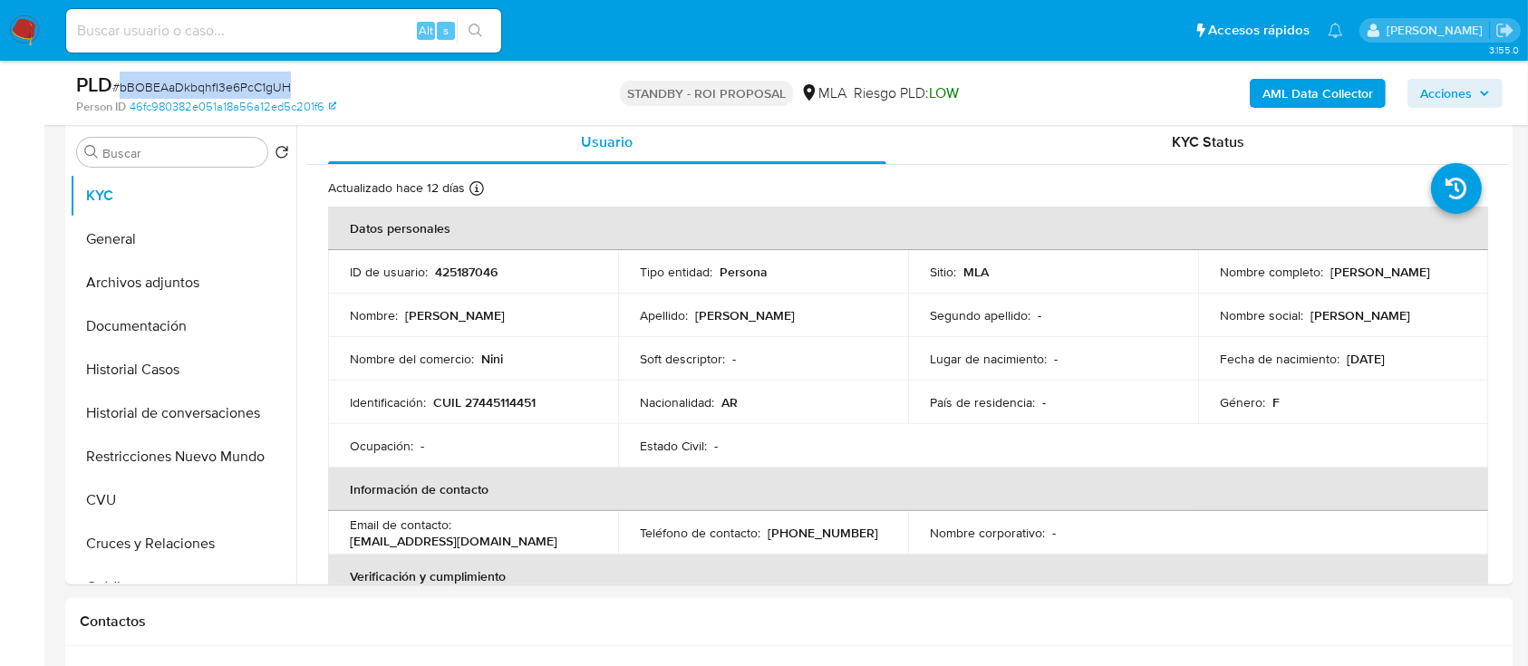
copy span "bBOBEAaDkbqhfI3e6PcC1gUH"
click at [176, 408] on button "Historial de conversaciones" at bounding box center [176, 414] width 212 height 44
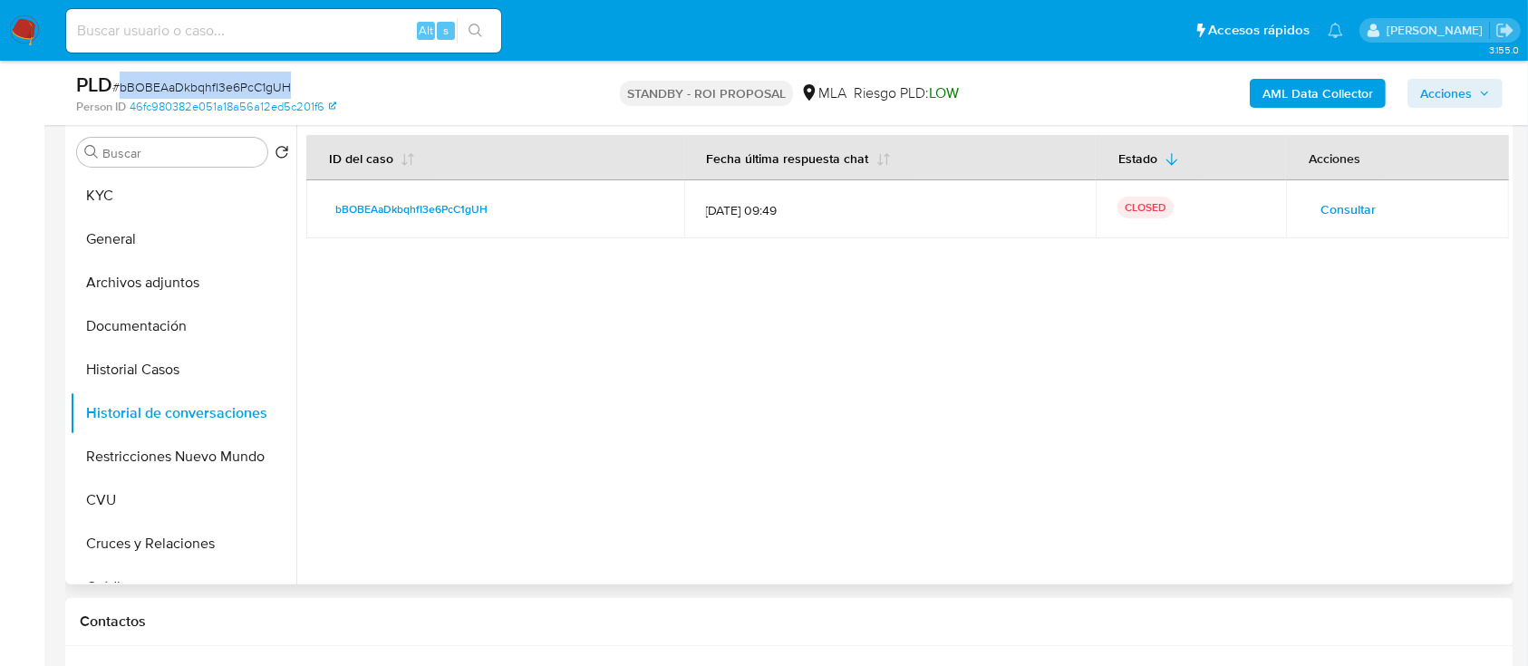
click at [1346, 203] on span "Consultar" at bounding box center [1348, 209] width 55 height 25
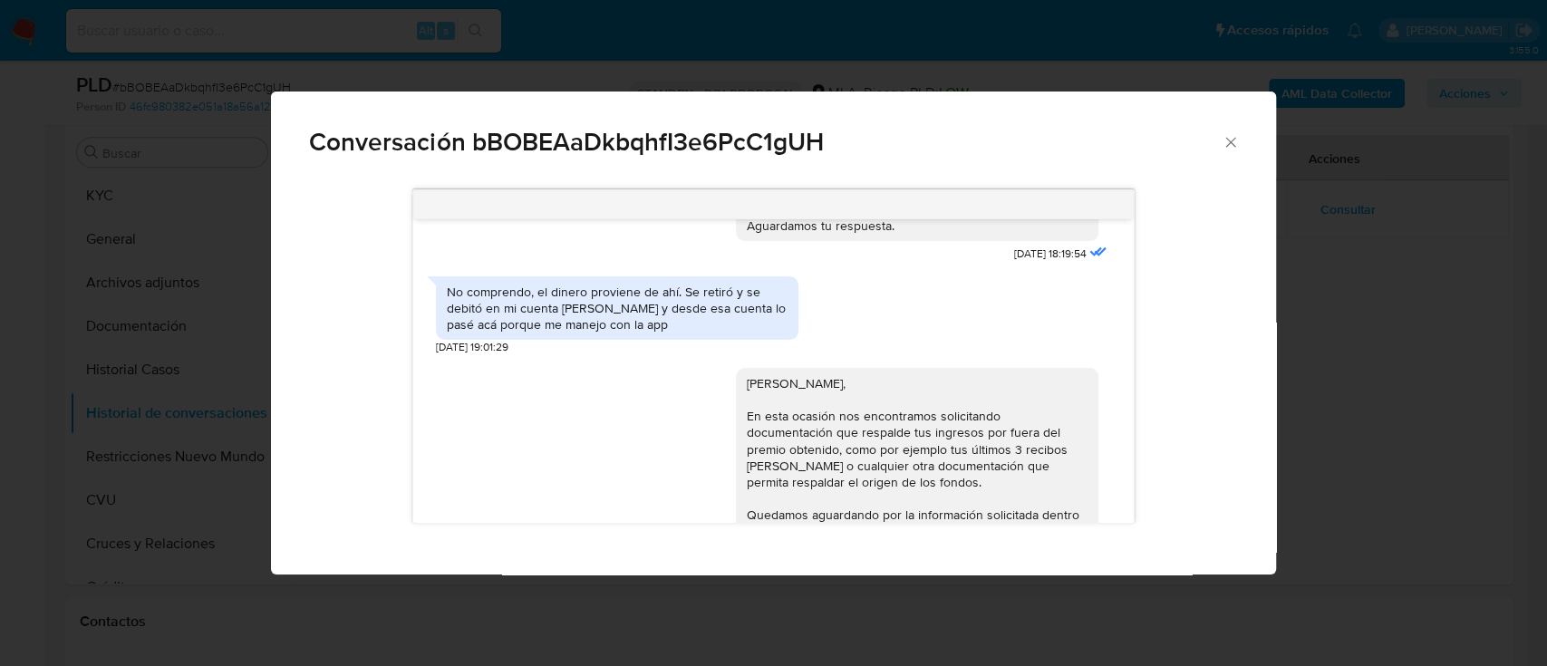
scroll to position [2753, 0]
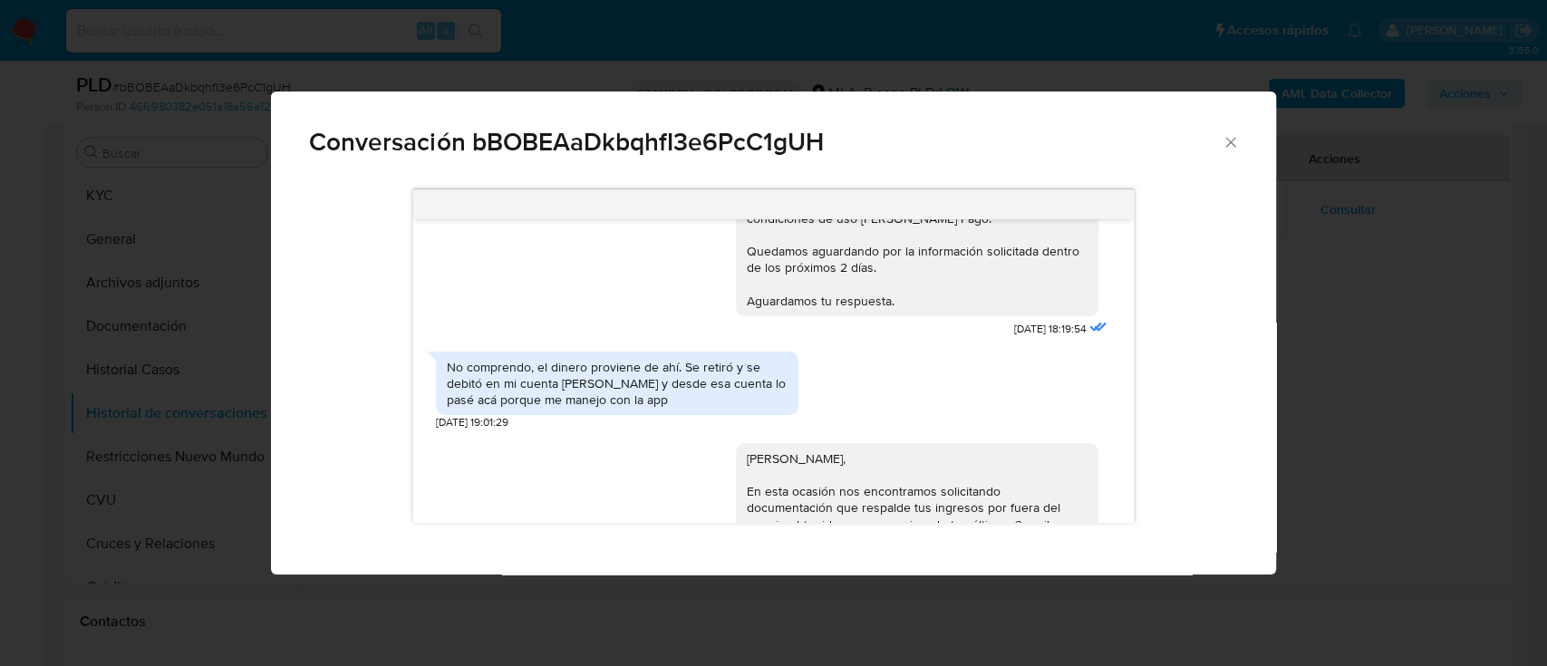
click at [14, 426] on div "Conversación bBOBEAaDkbqhfI3e6PcC1gUH 17/07/2025 19:47:47 Qué es lo que debo en…" at bounding box center [773, 333] width 1547 height 666
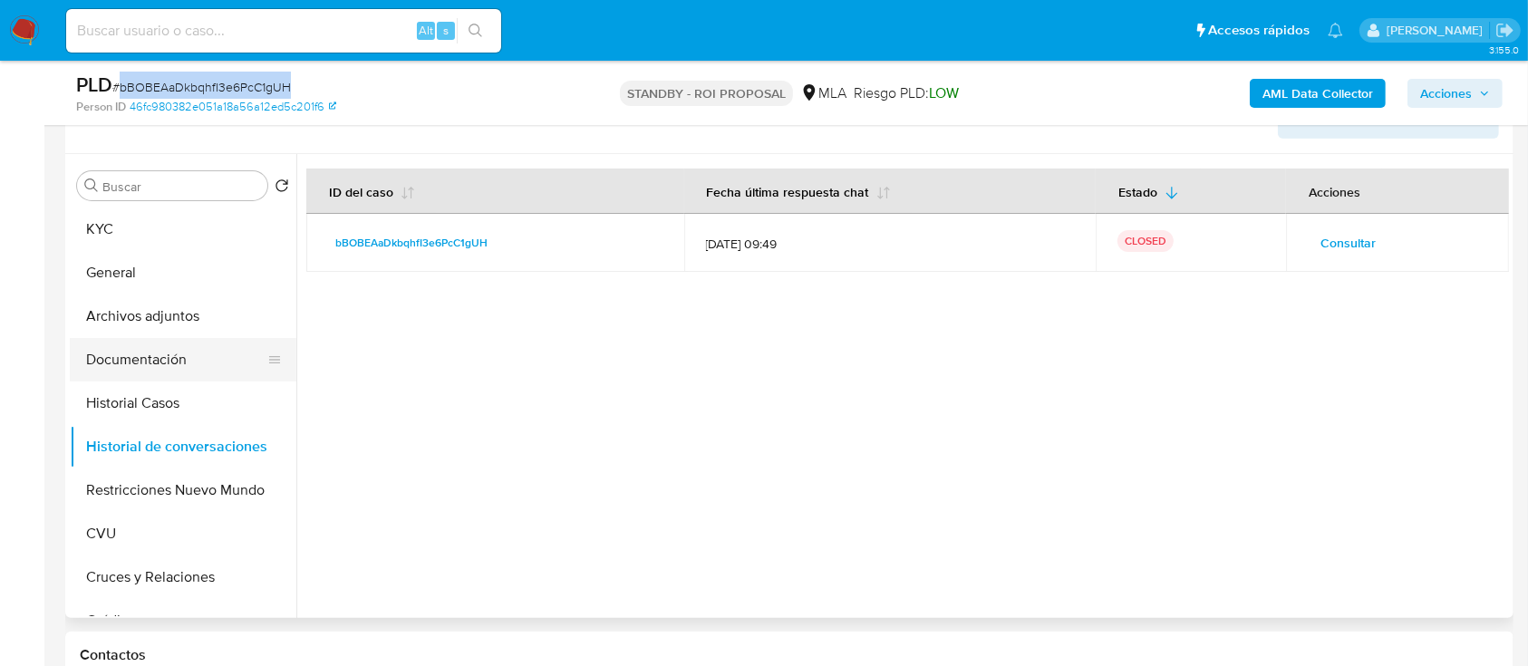
scroll to position [363, 0]
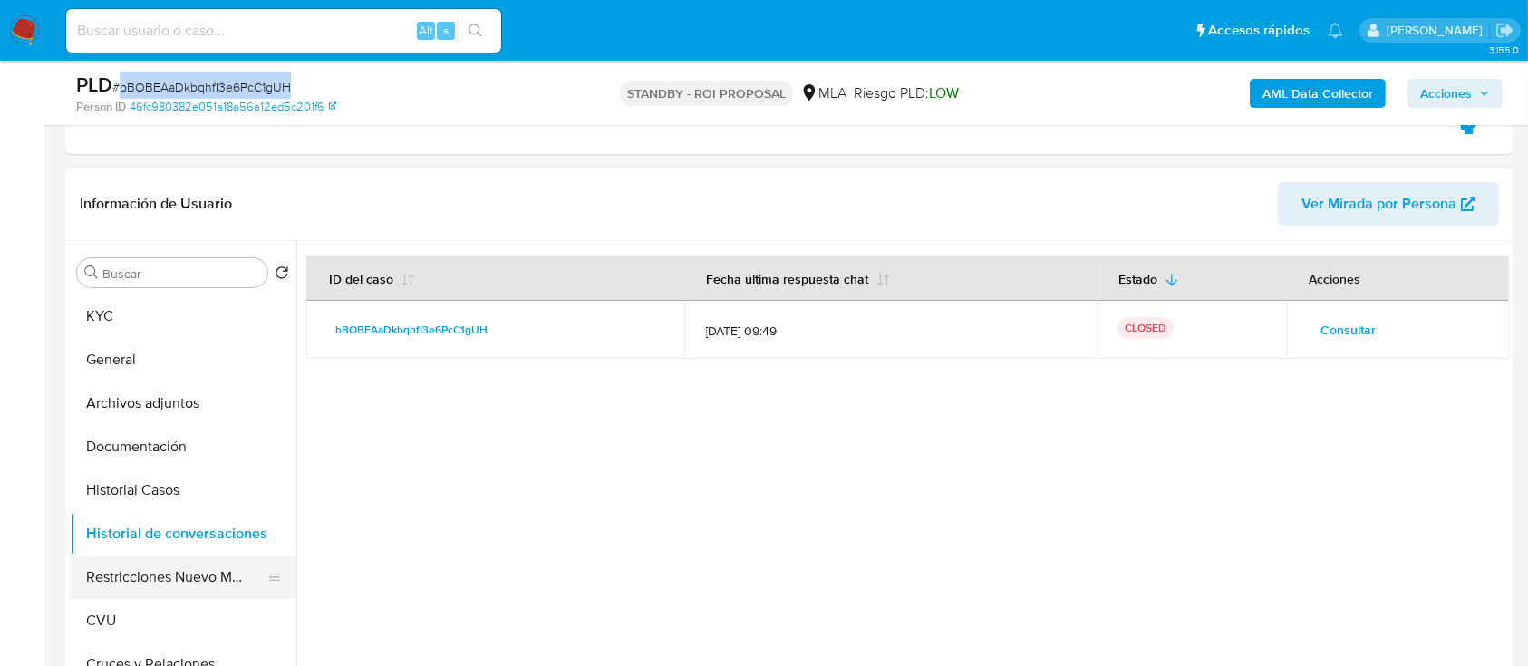
click at [131, 581] on button "Restricciones Nuevo Mundo" at bounding box center [176, 578] width 212 height 44
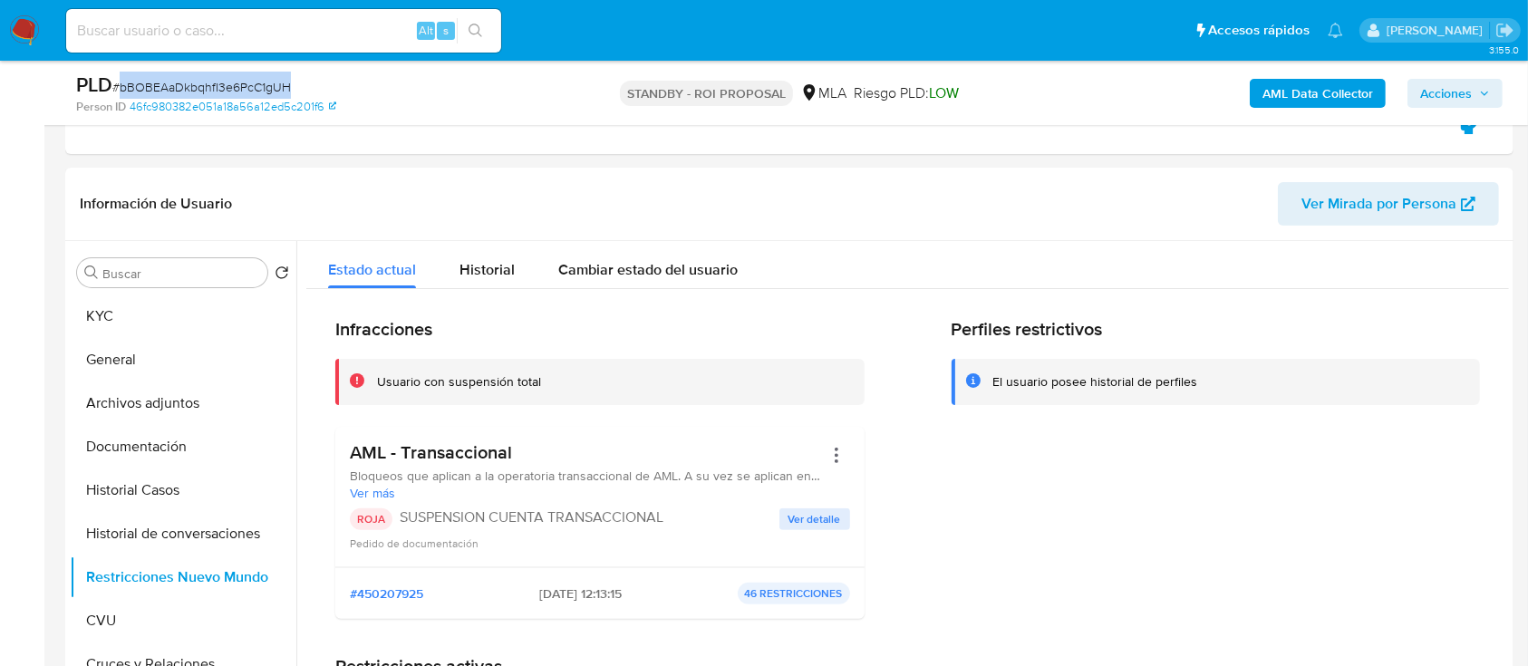
click at [181, 74] on div "PLD # bBOBEAaDkbqhfI3e6PcC1gUH" at bounding box center [310, 85] width 469 height 27
click at [184, 80] on span "# bBOBEAaDkbqhfI3e6PcC1gUH" at bounding box center [201, 87] width 179 height 18
copy span "bBOBEAaDkbqhfI3e6PcC1gUH"
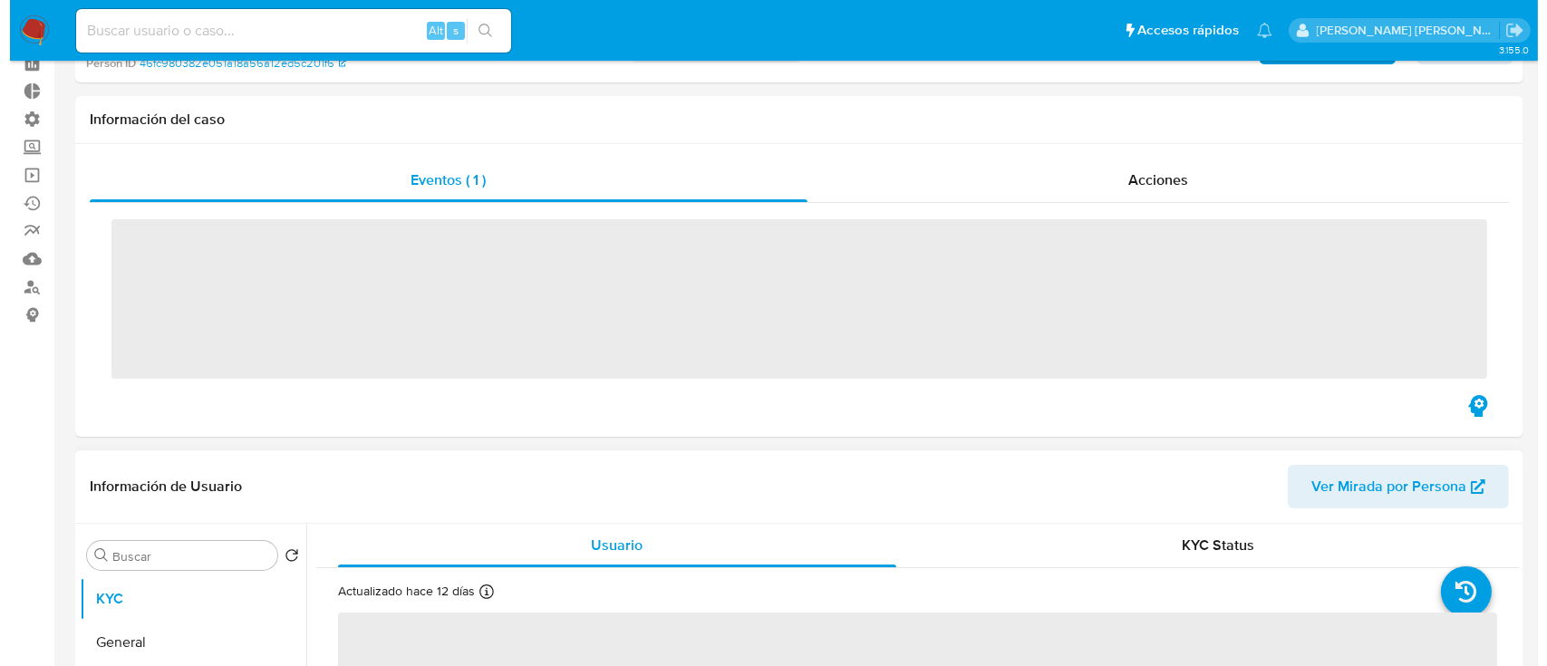
scroll to position [241, 0]
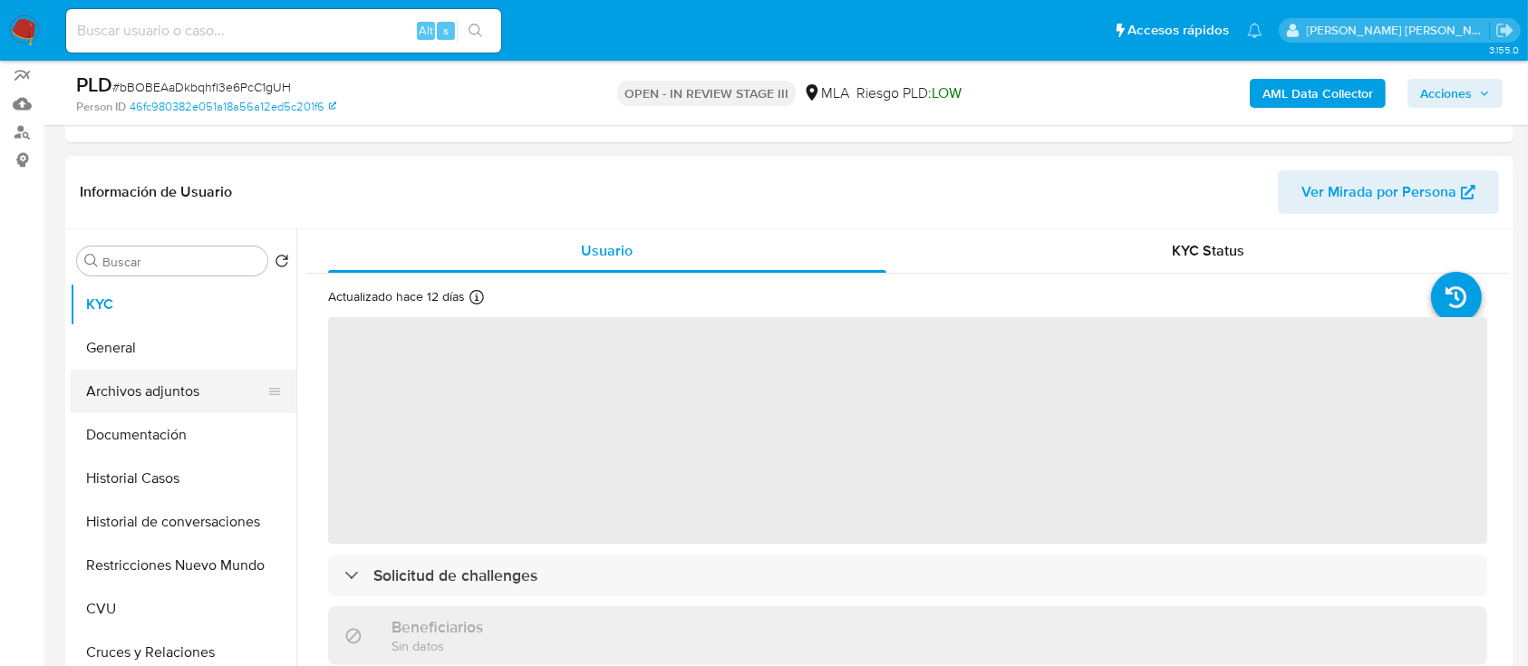
click at [223, 395] on button "Archivos adjuntos" at bounding box center [176, 392] width 212 height 44
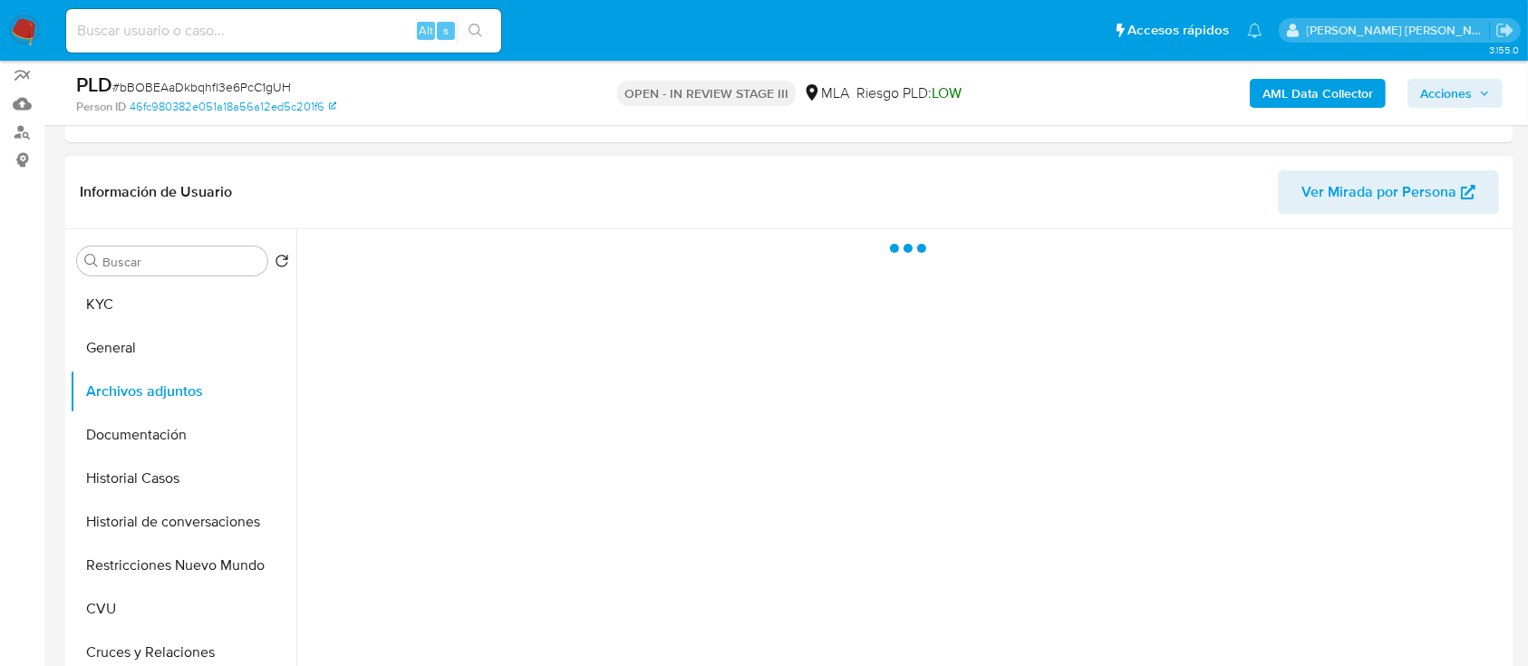
select select "10"
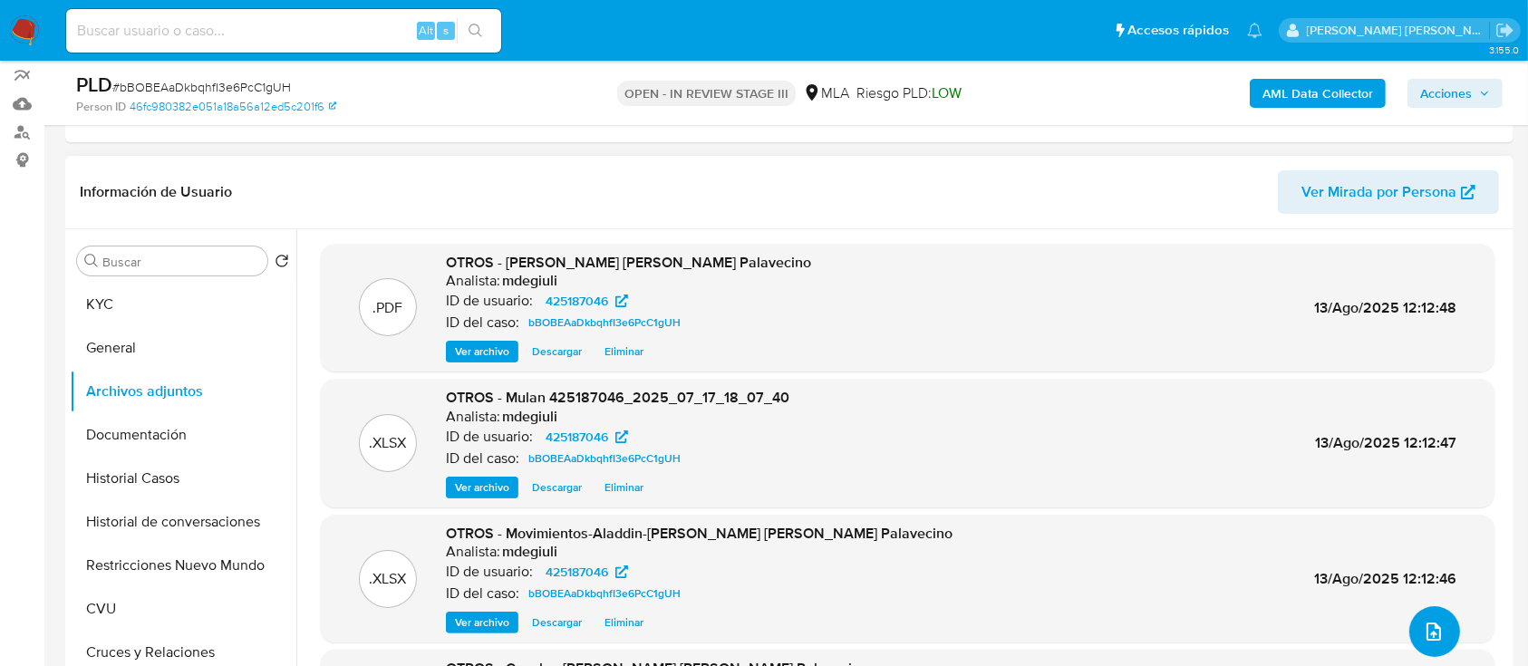
click at [1423, 624] on icon "upload-file" at bounding box center [1434, 632] width 22 height 22
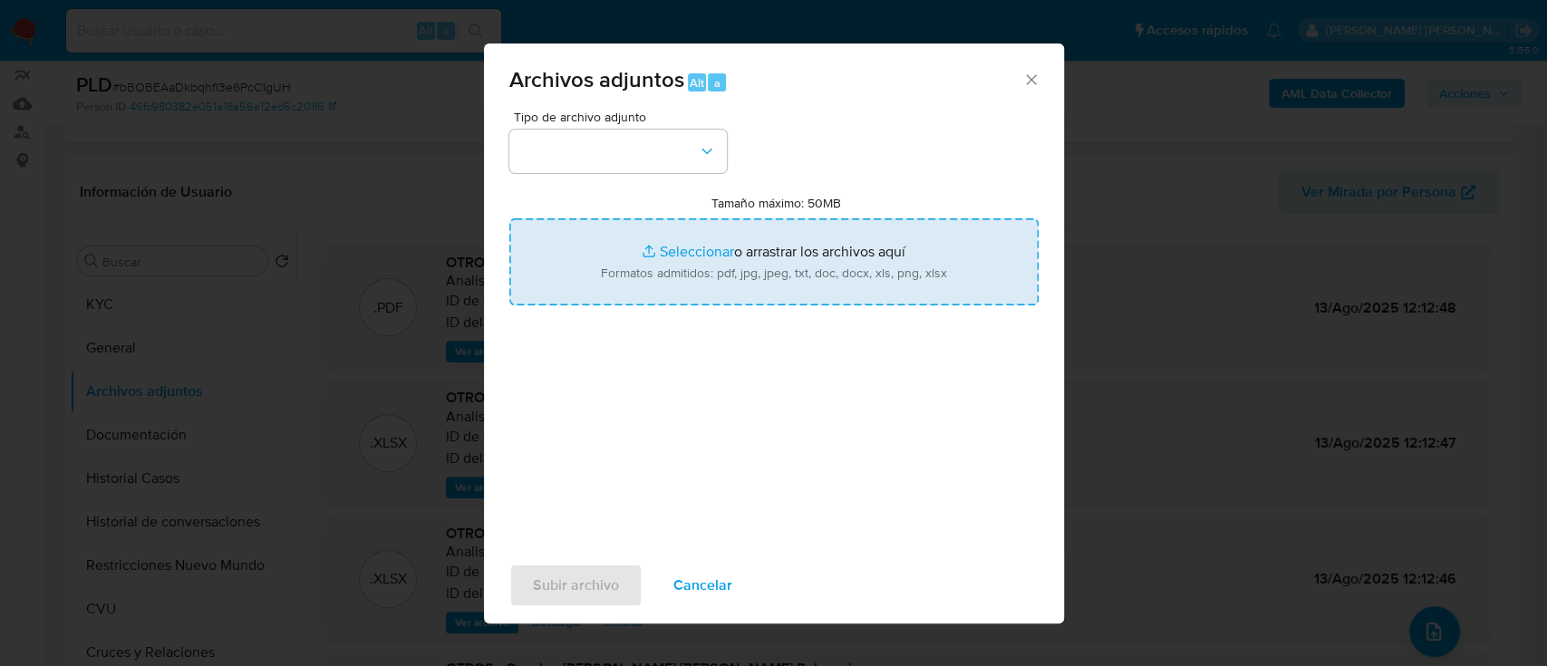
click at [696, 266] on input "Tamaño máximo: 50MB Seleccionar archivos" at bounding box center [773, 261] width 529 height 87
type input "C:\fakepath\Caselog bBOBEAaDkbqhfI3e6PcC1gUH.docx"
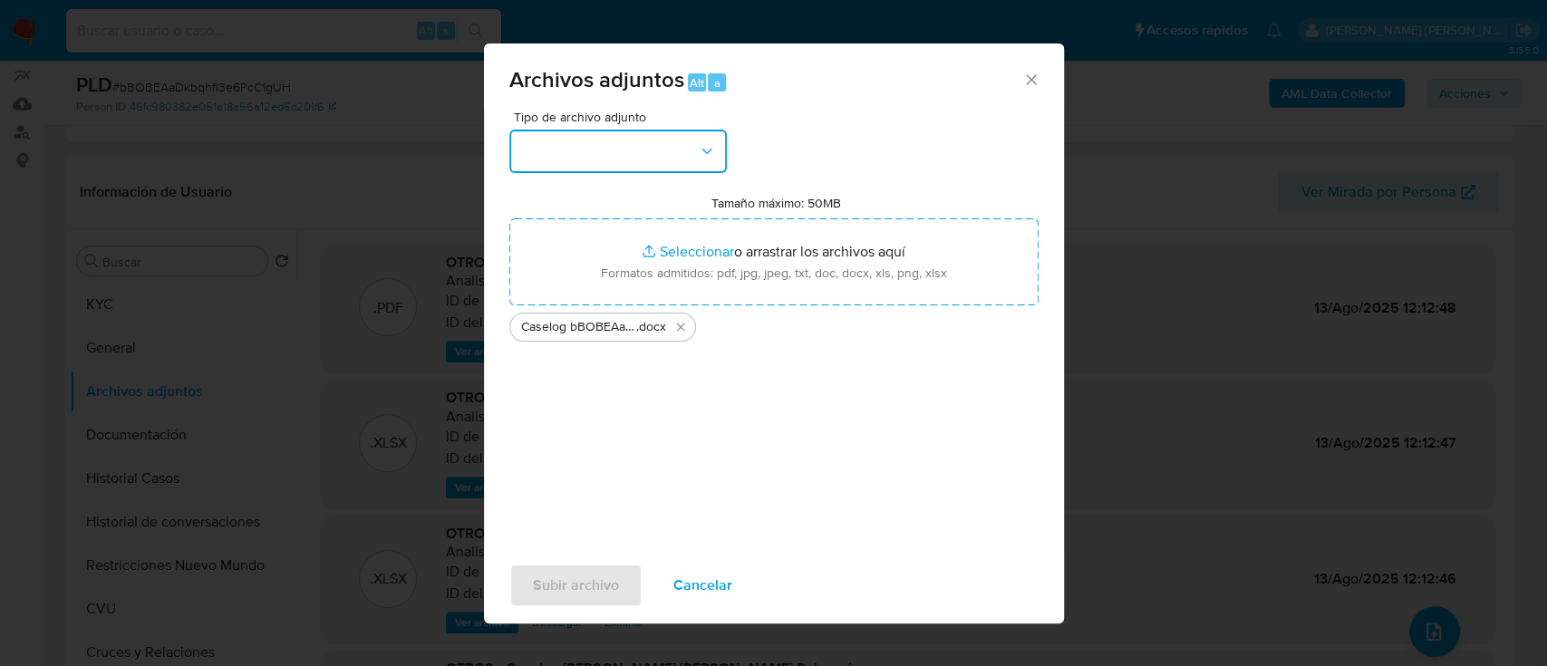
click at [616, 170] on button "button" at bounding box center [618, 152] width 218 height 44
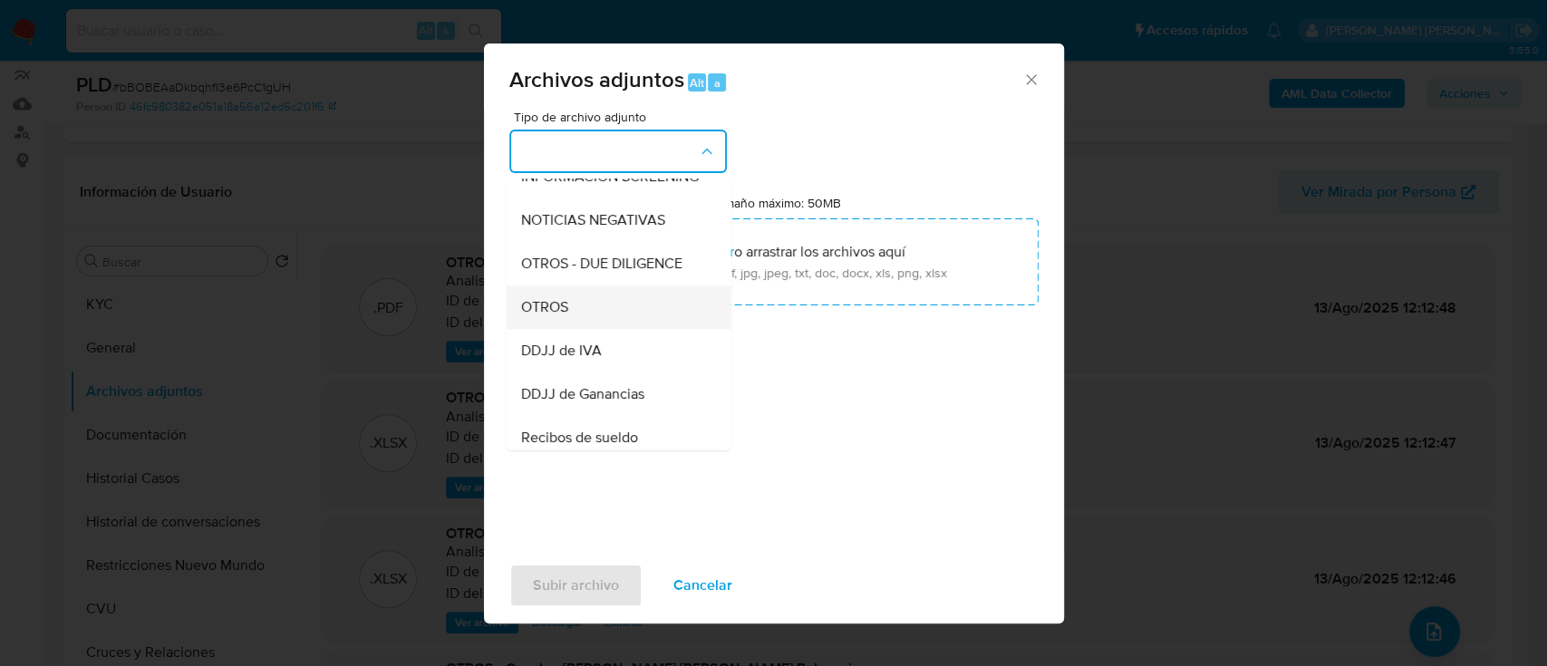
click at [588, 324] on div "OTROS" at bounding box center [612, 308] width 185 height 44
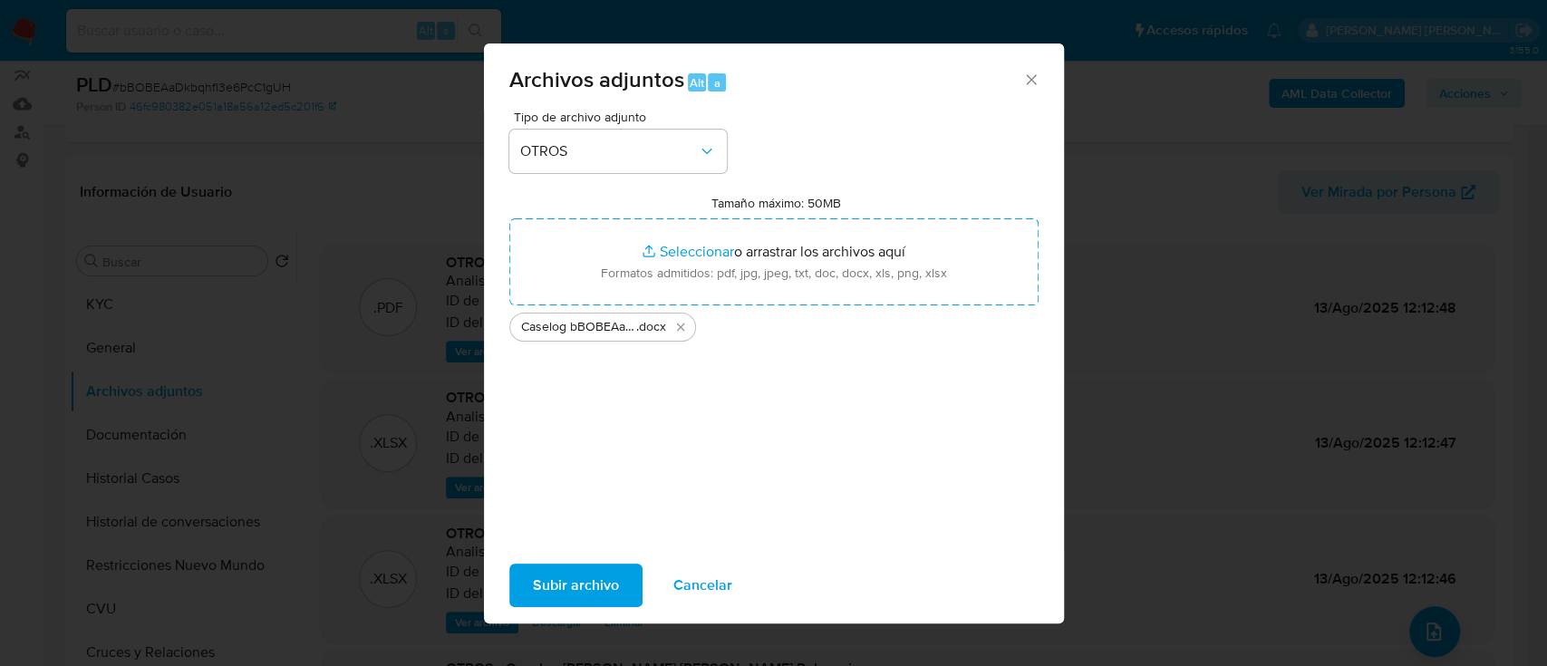
click at [569, 584] on span "Subir archivo" at bounding box center [576, 586] width 86 height 40
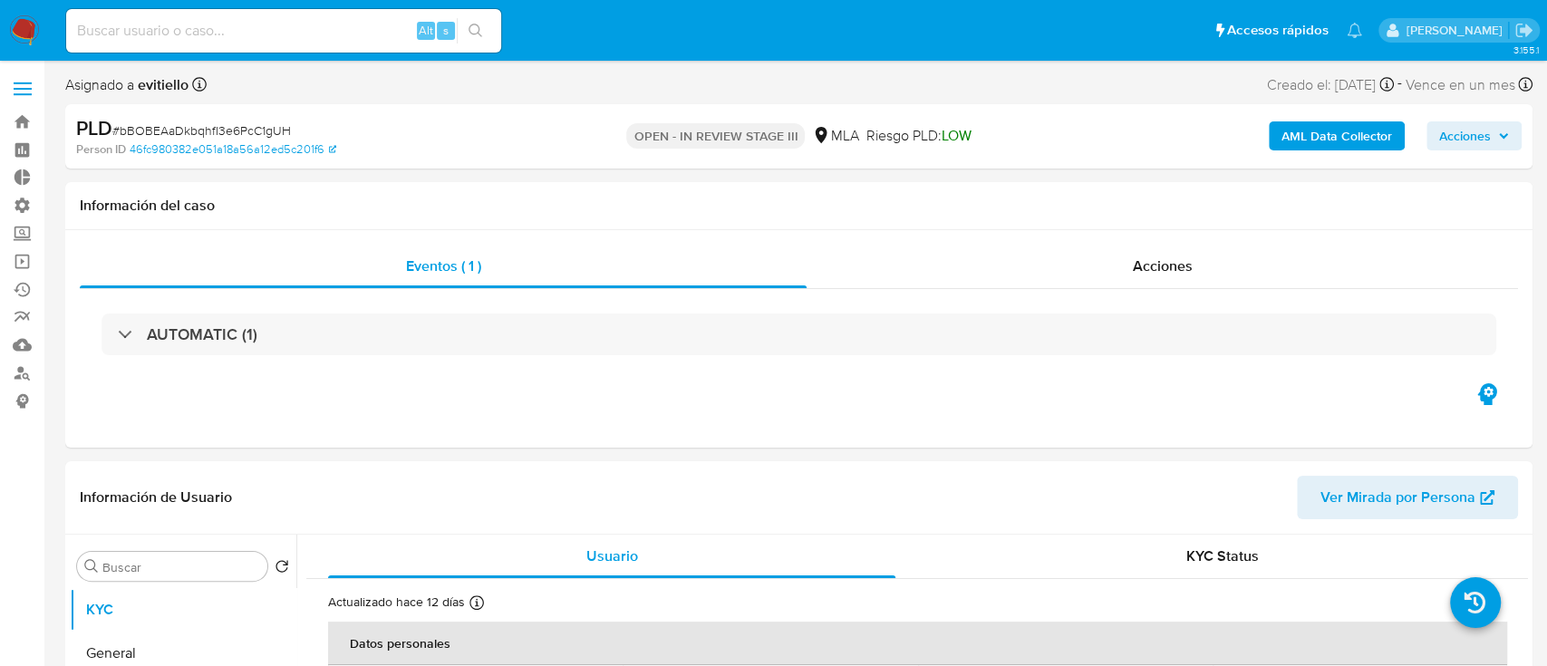
select select "10"
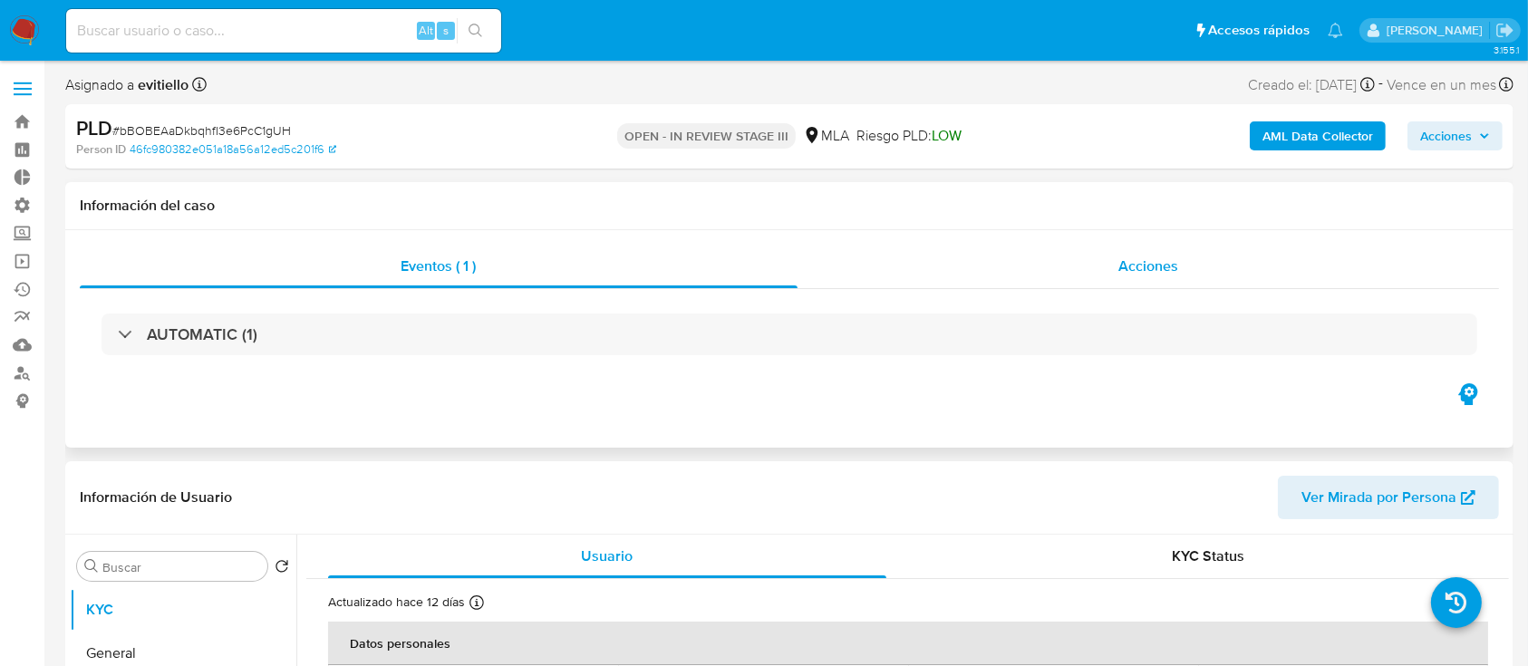
click at [1110, 256] on div "Acciones" at bounding box center [1149, 267] width 703 height 44
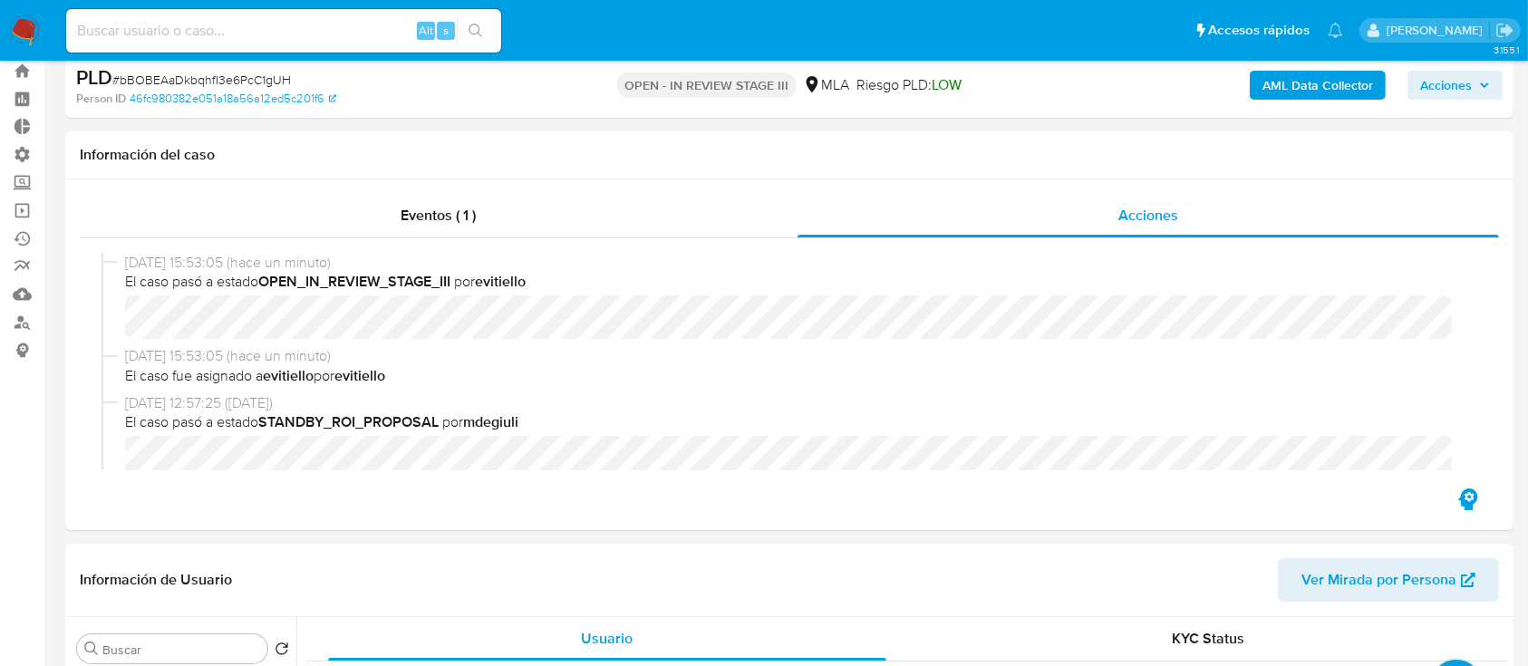
scroll to position [363, 0]
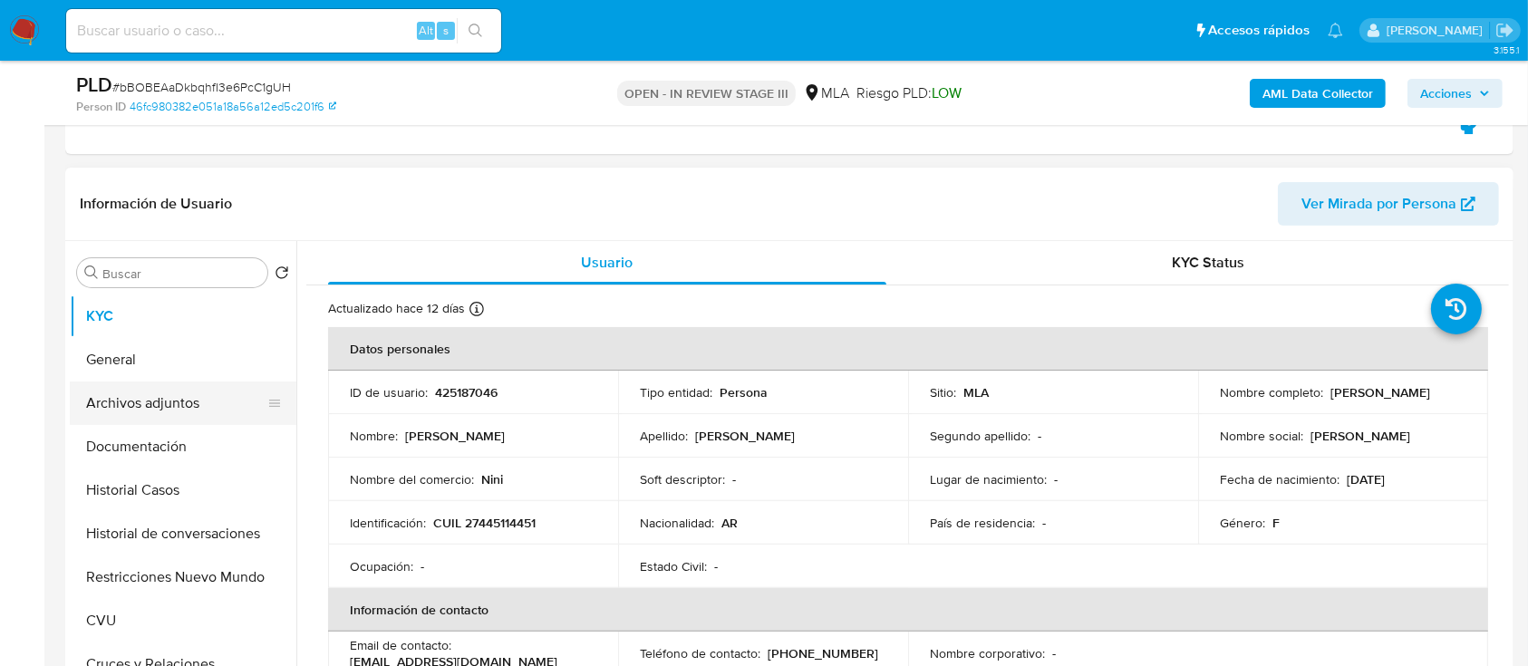
click at [210, 408] on button "Archivos adjuntos" at bounding box center [176, 404] width 212 height 44
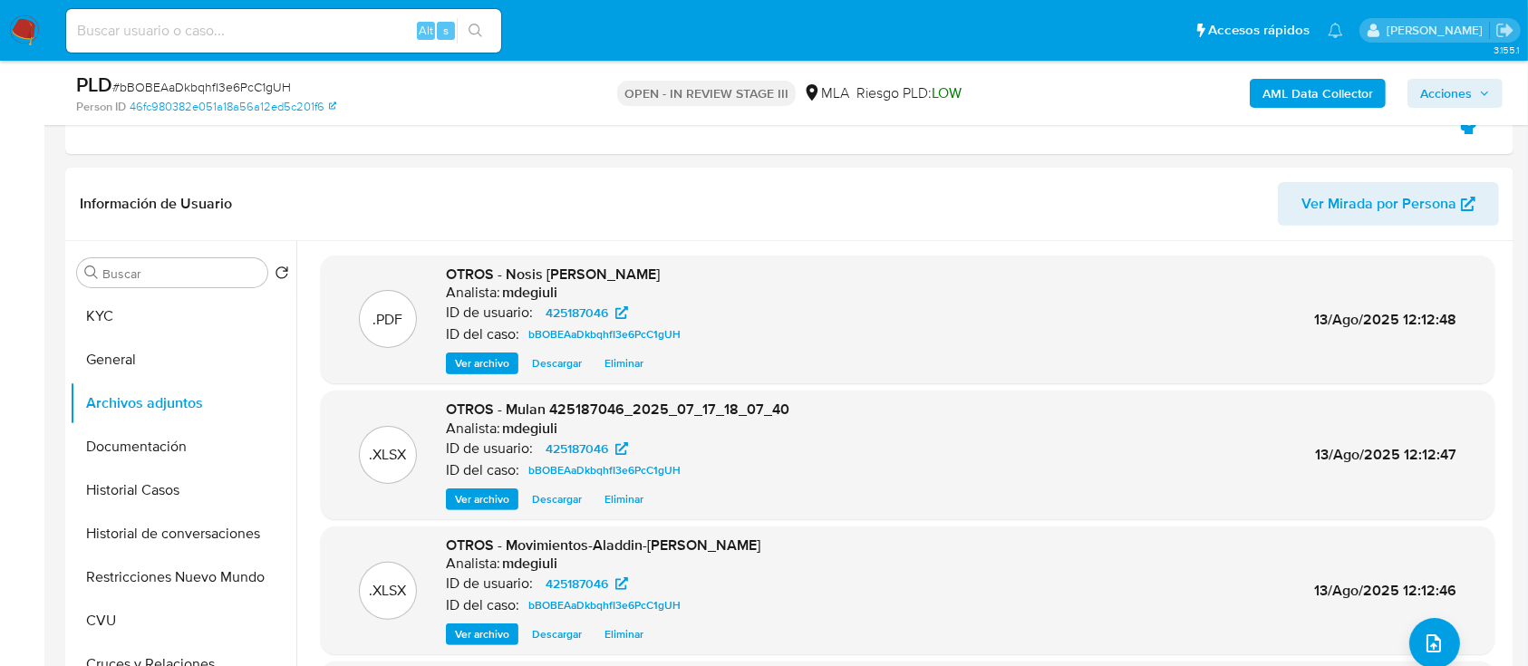
click at [267, 33] on input at bounding box center [283, 31] width 435 height 24
paste input "pOr8aHw5QduL05iMufi3SaqZ"
type input "pOr8aHw5QduL05iMufi3SaqZ"
click at [476, 31] on icon "search-icon" at bounding box center [476, 31] width 15 height 15
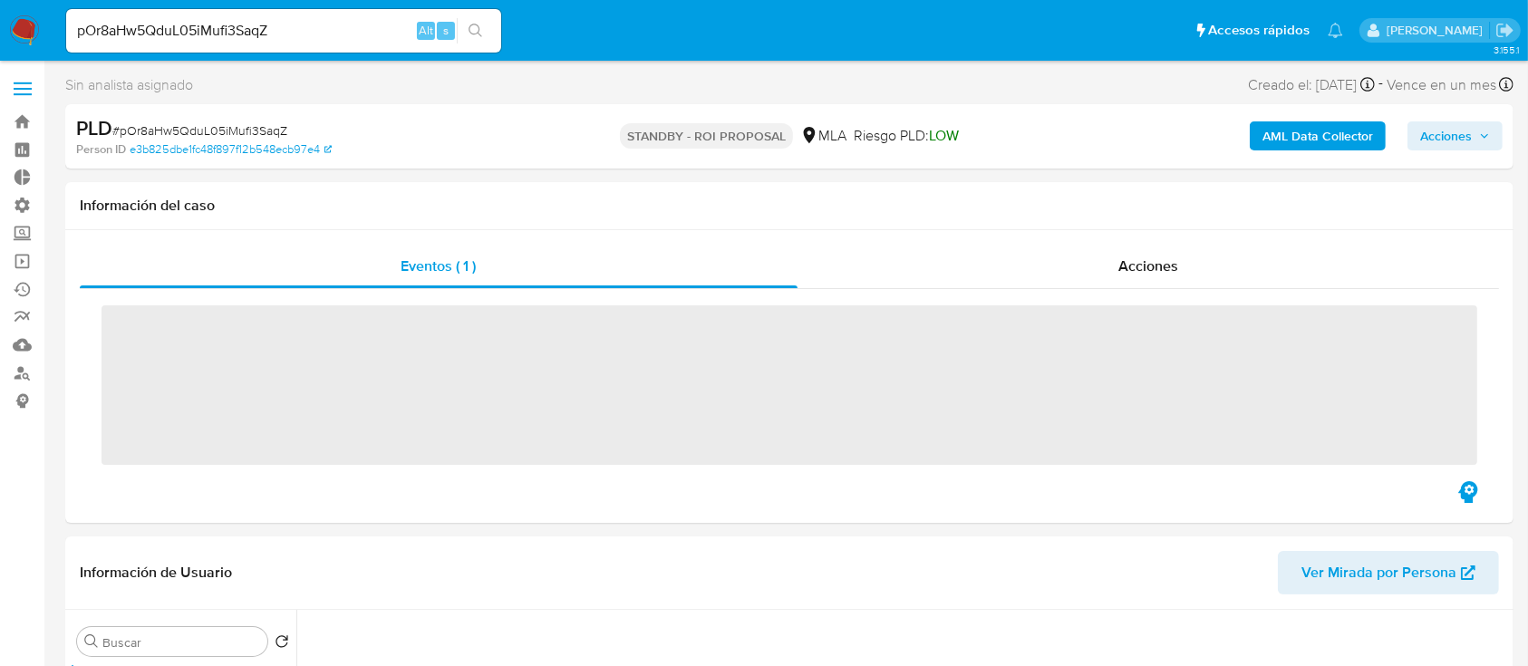
click at [1139, 266] on span "Acciones" at bounding box center [1149, 266] width 60 height 21
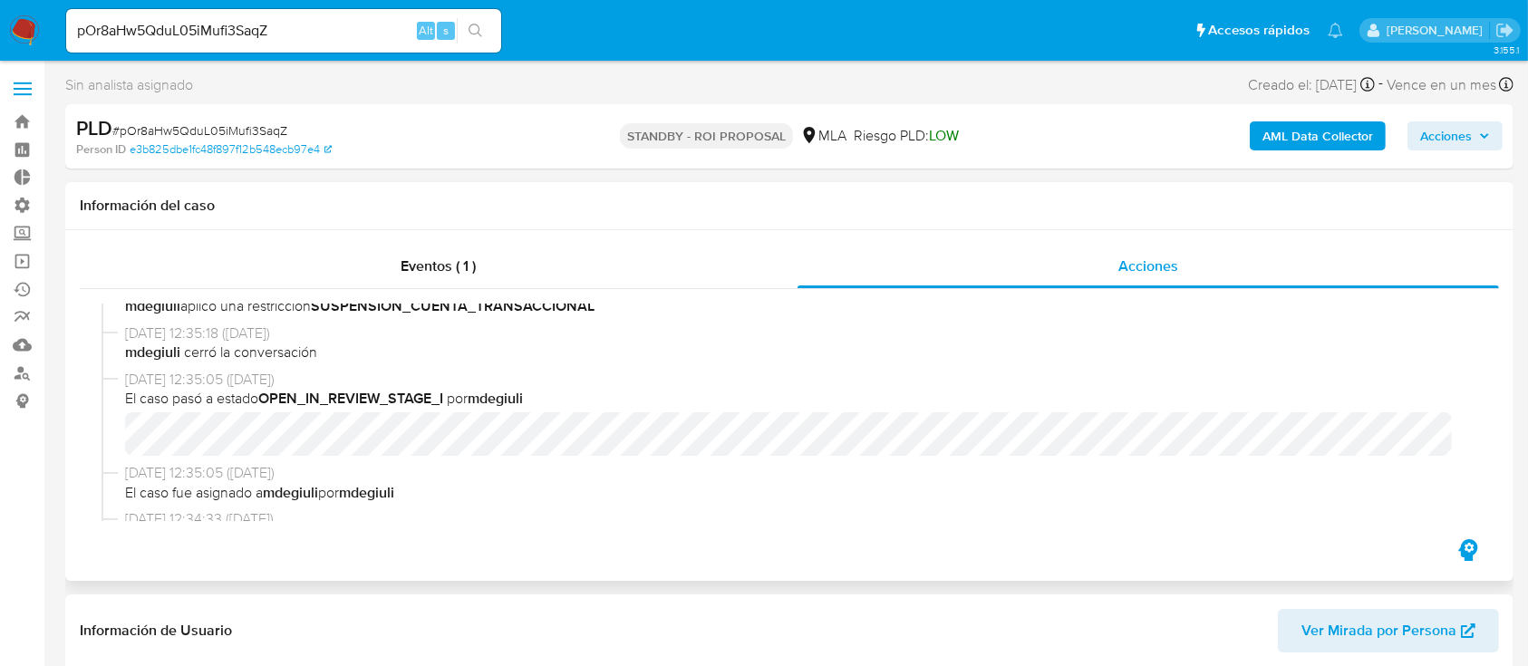
select select "10"
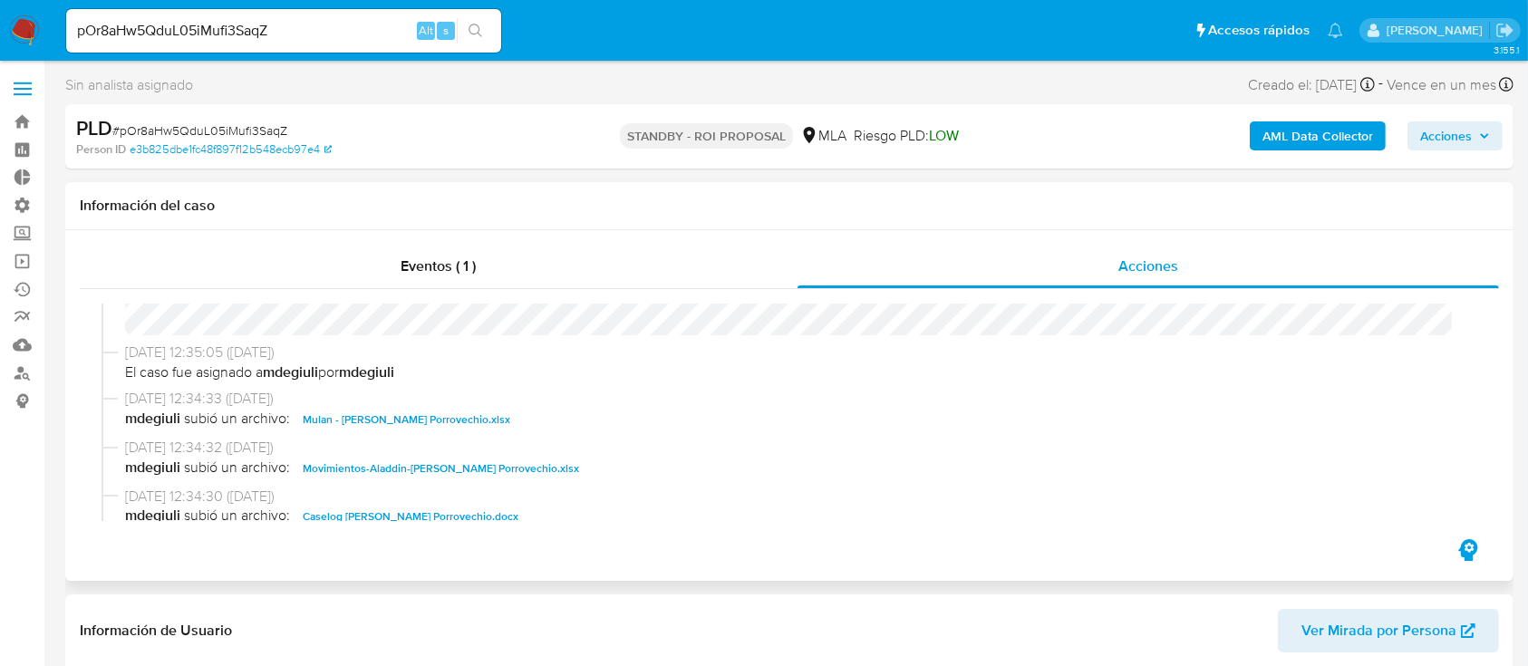
click at [416, 470] on span "Movimientos-Aladdin-Oriana Abril Porrovechio.xlsx" at bounding box center [441, 469] width 276 height 22
click at [403, 521] on div "11/08/2025 12:36:35 (hace 14 días) El caso pasó a estado STANDBY_ROI_PROPOSAL p…" at bounding box center [790, 412] width 1420 height 247
click at [457, 517] on span "Caselog Oriana Abril Porrovechio.docx" at bounding box center [411, 517] width 216 height 22
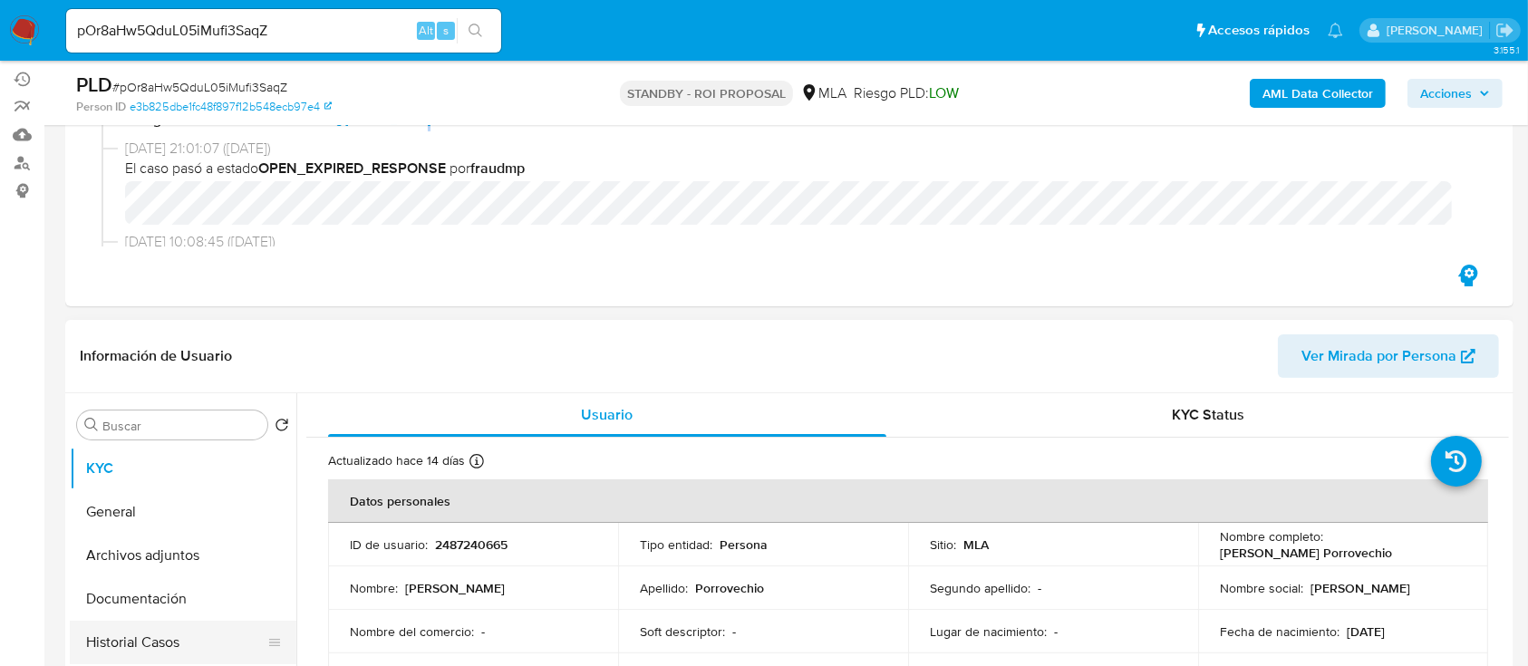
scroll to position [363, 0]
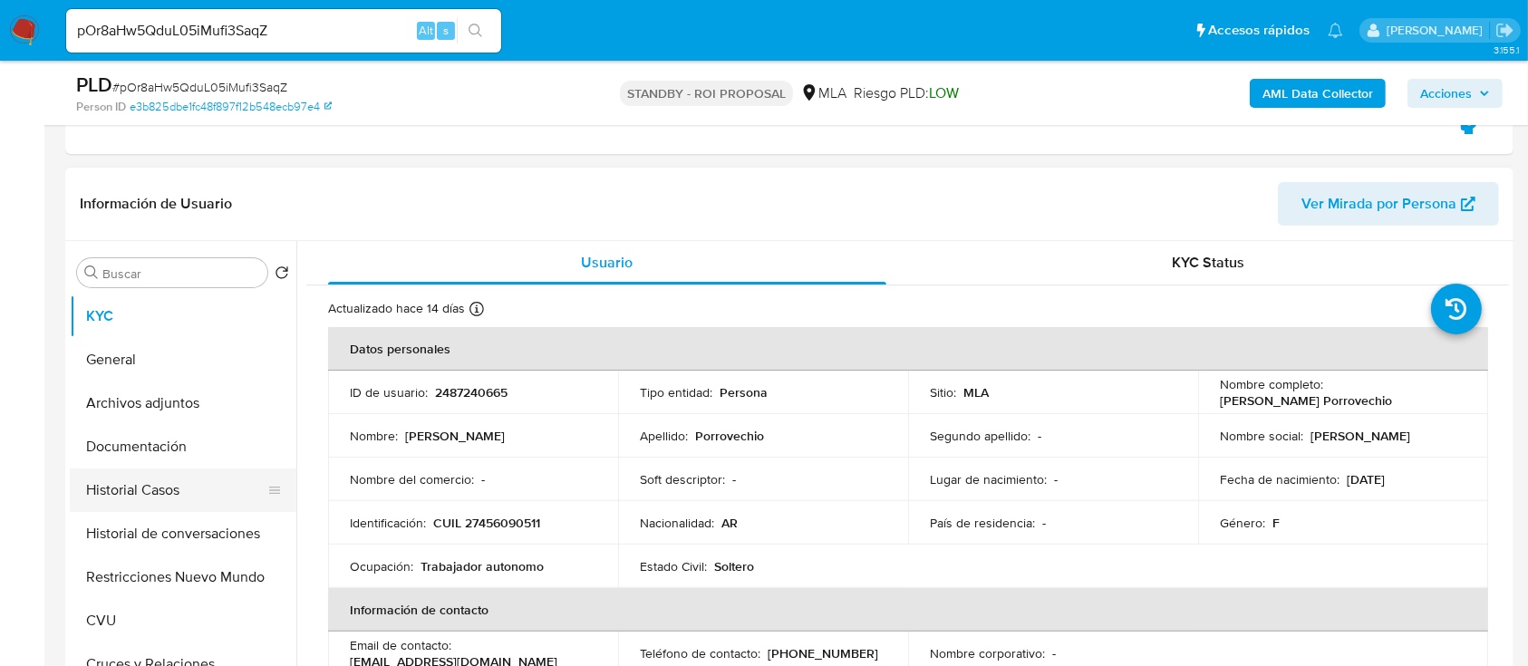
click at [218, 504] on button "Historial Casos" at bounding box center [176, 491] width 212 height 44
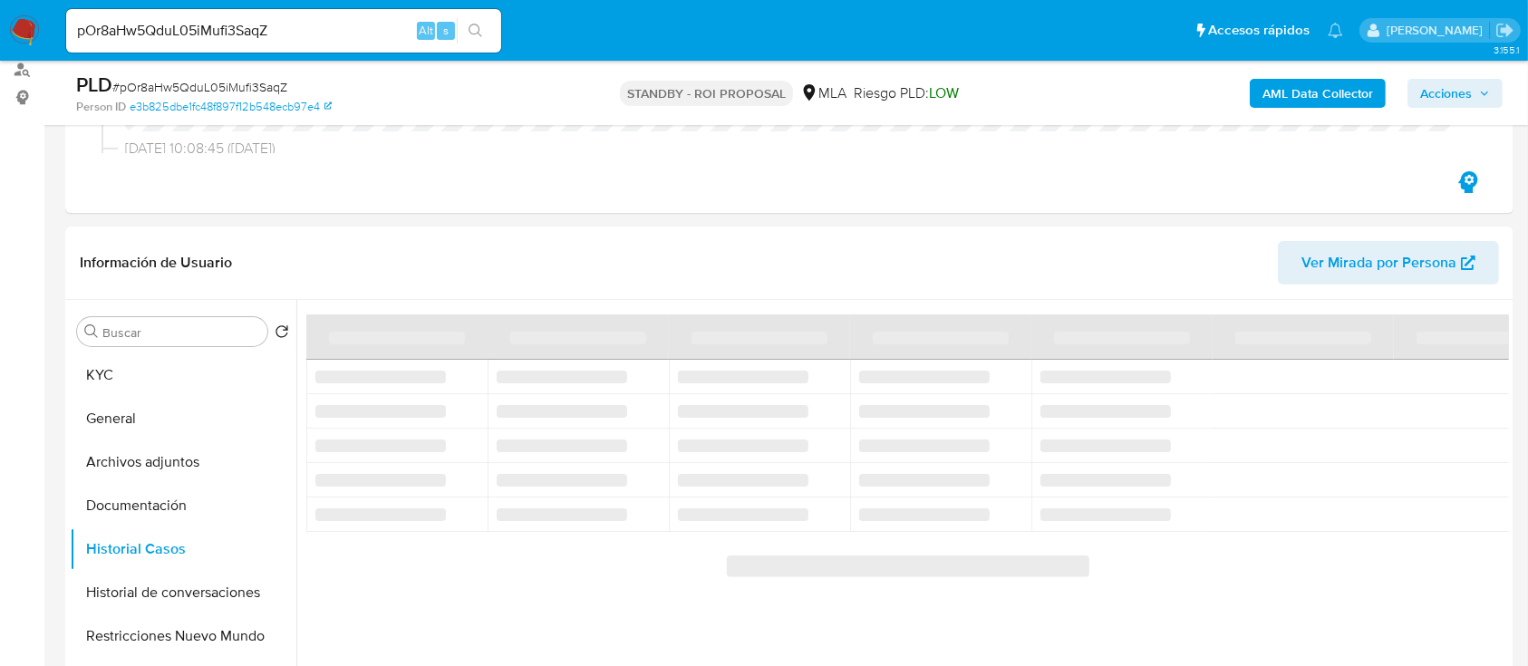
scroll to position [241, 0]
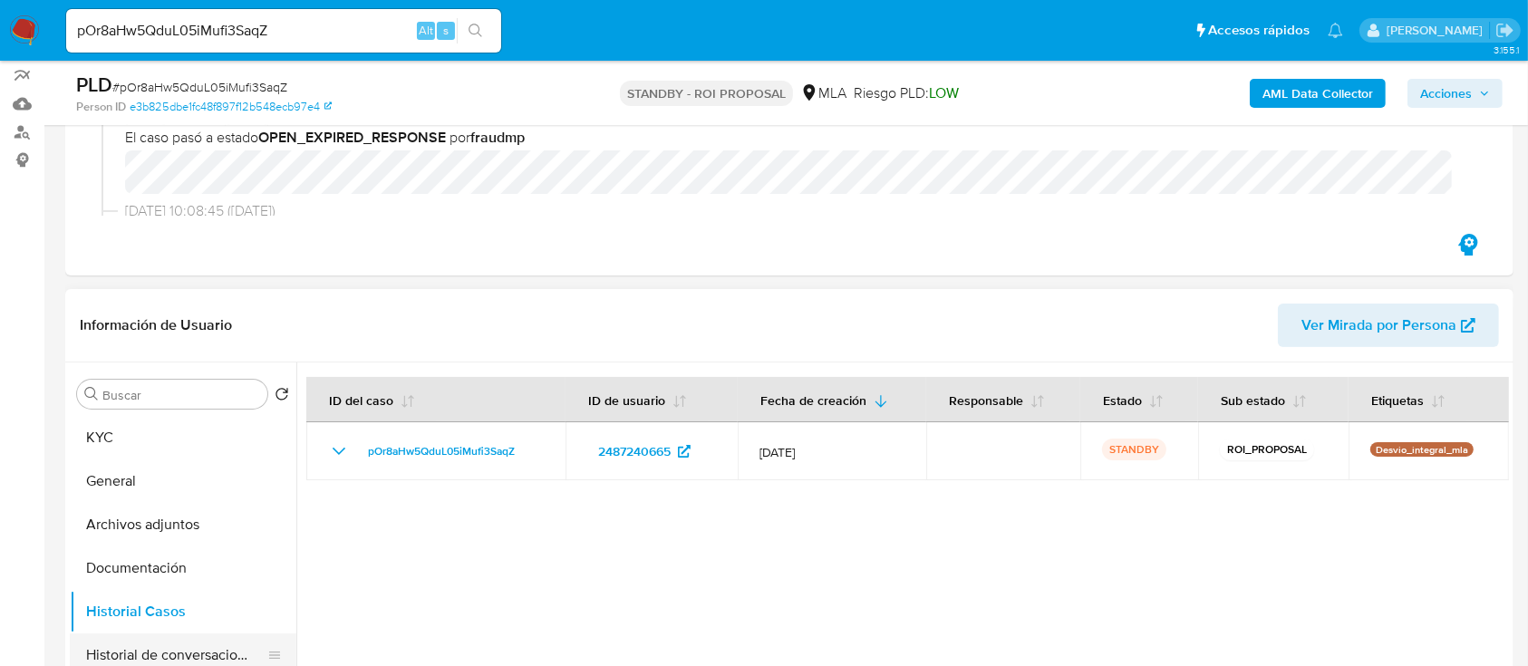
click at [145, 650] on button "Historial de conversaciones" at bounding box center [176, 656] width 212 height 44
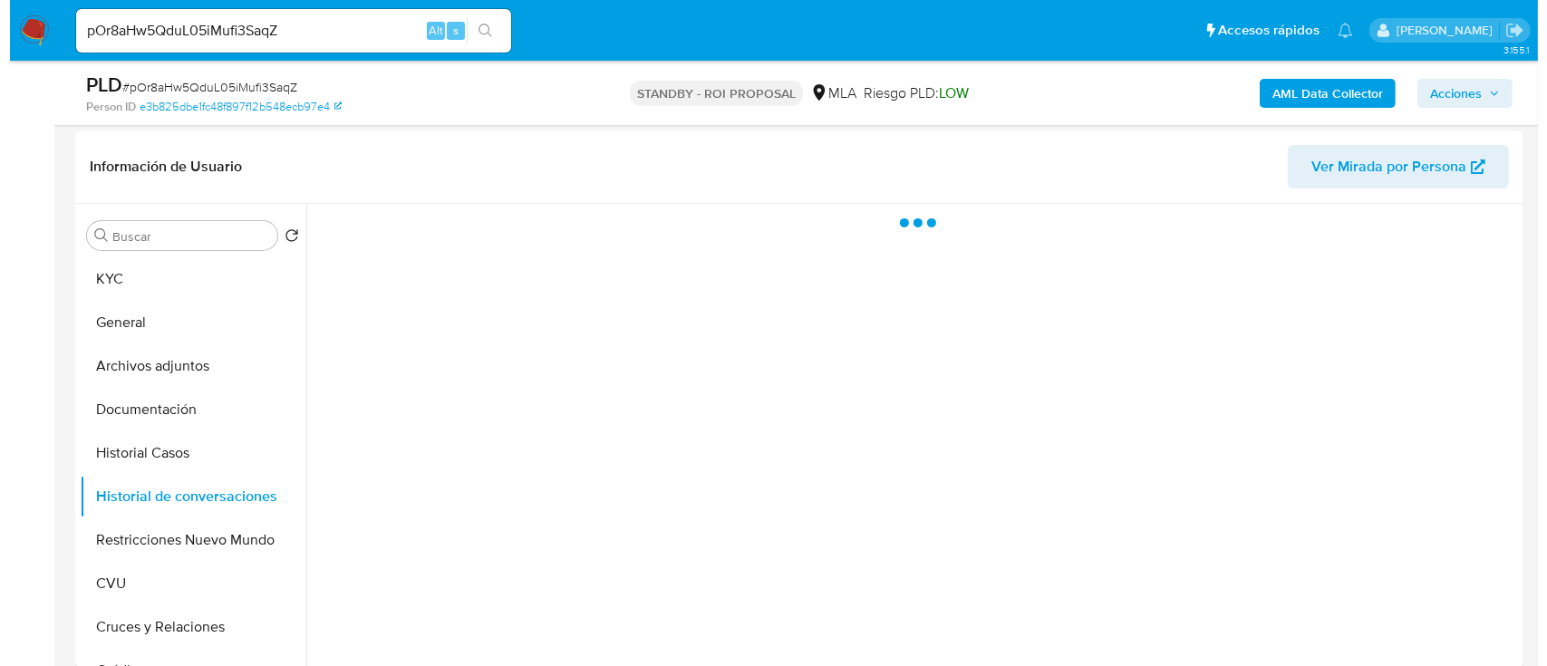
scroll to position [363, 0]
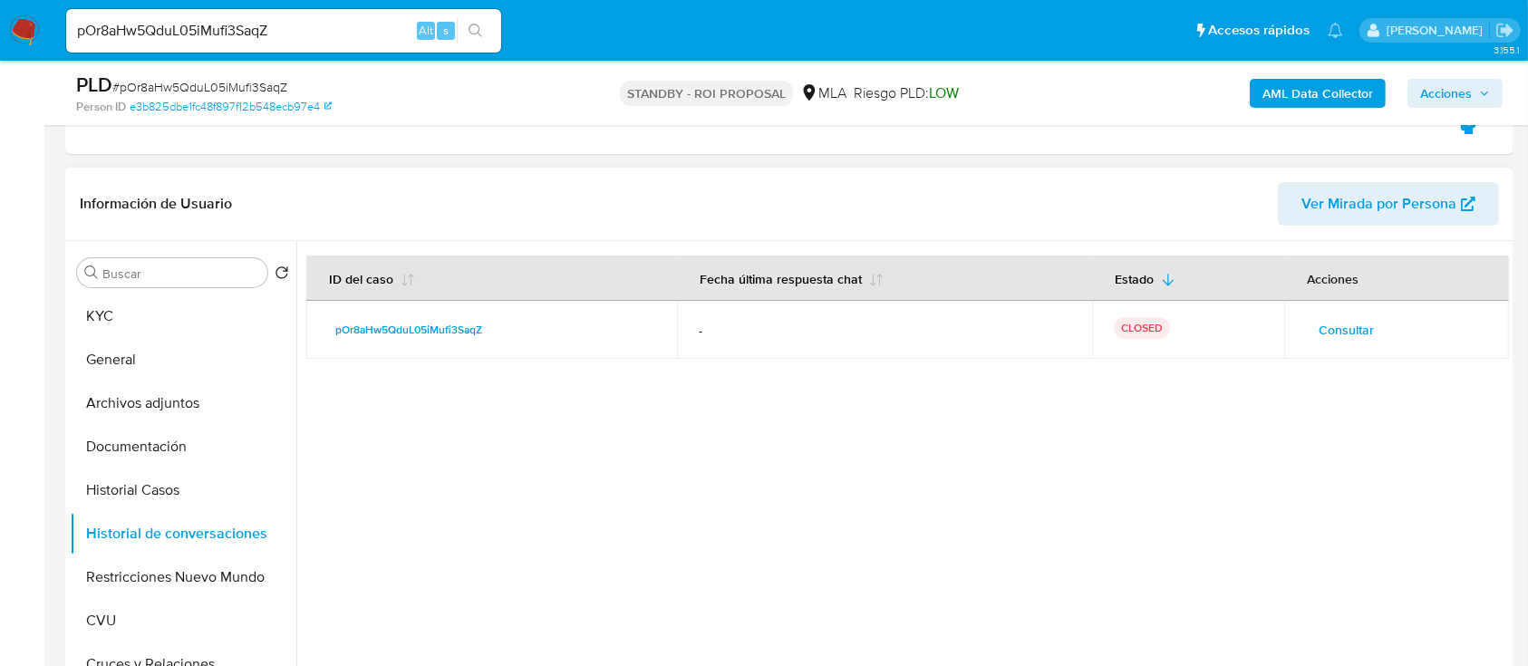
click at [819, 410] on div at bounding box center [902, 473] width 1213 height 464
click at [1323, 325] on span "Consultar" at bounding box center [1346, 329] width 55 height 25
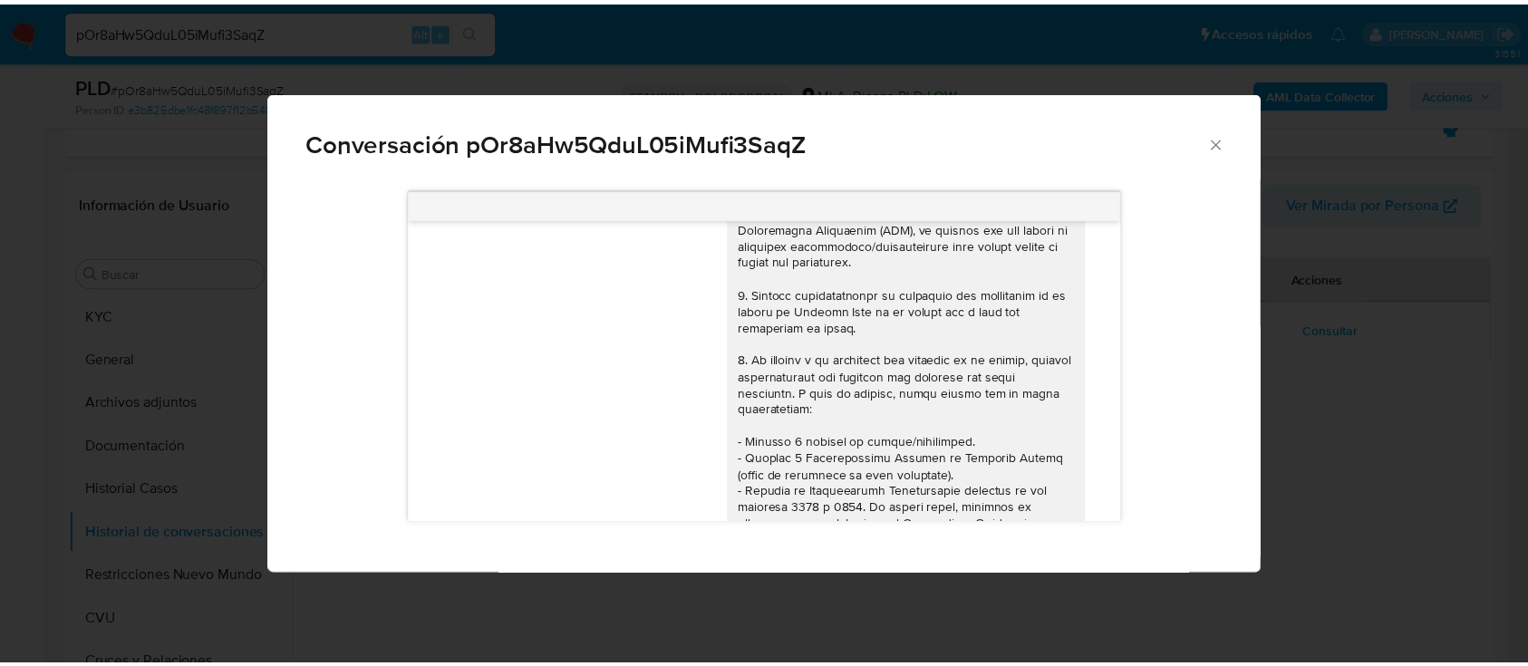
scroll to position [0, 0]
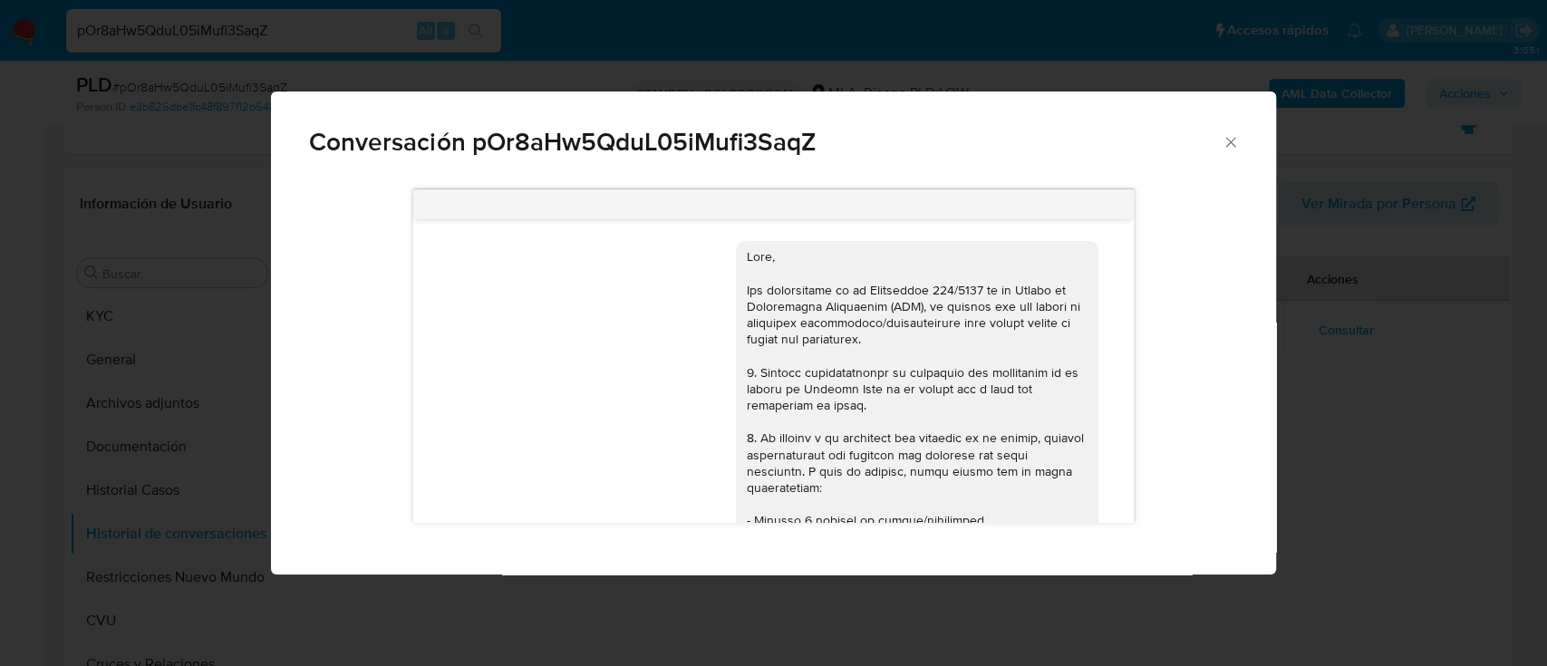
click at [86, 560] on div "Conversación pOr8aHw5QduL05iMufi3SaqZ 17/07/2025 19:47:31 Hola, Esperamos que t…" at bounding box center [773, 333] width 1547 height 666
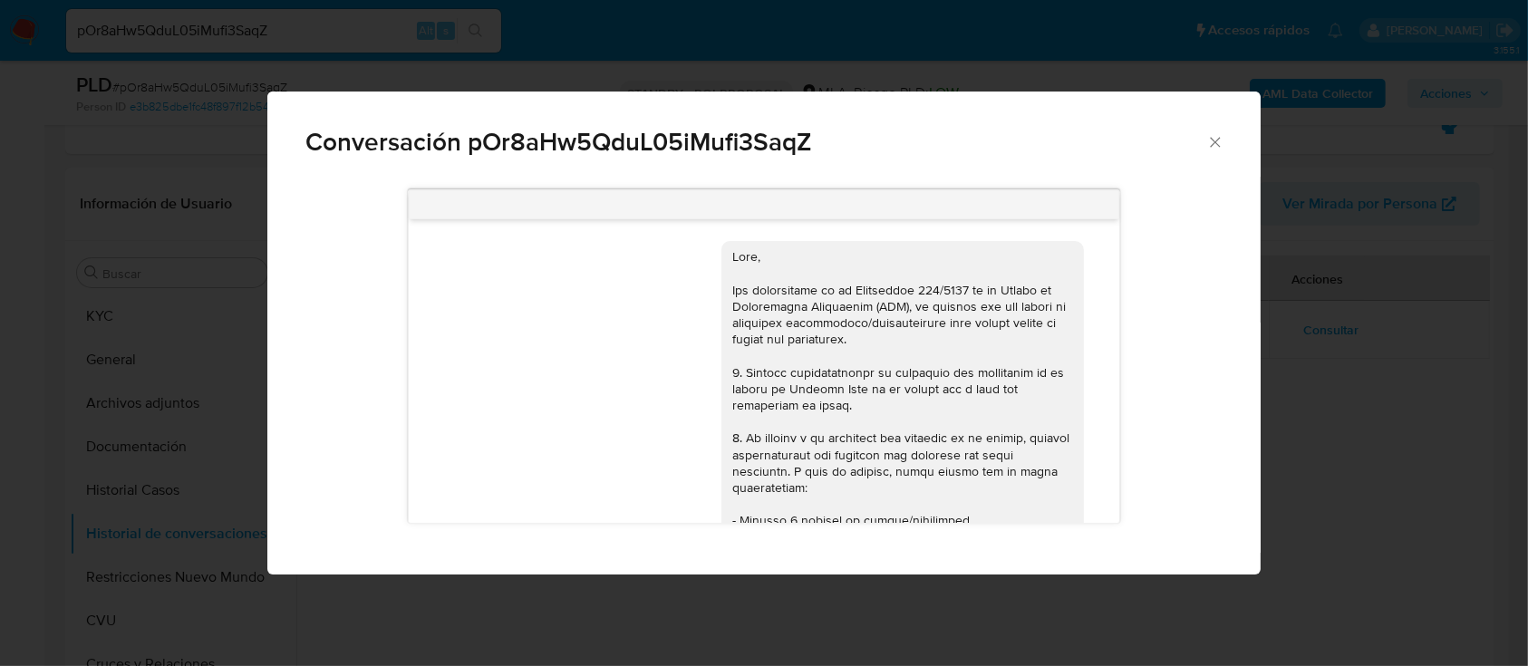
click at [138, 584] on button "Restricciones Nuevo Mundo" at bounding box center [183, 578] width 227 height 44
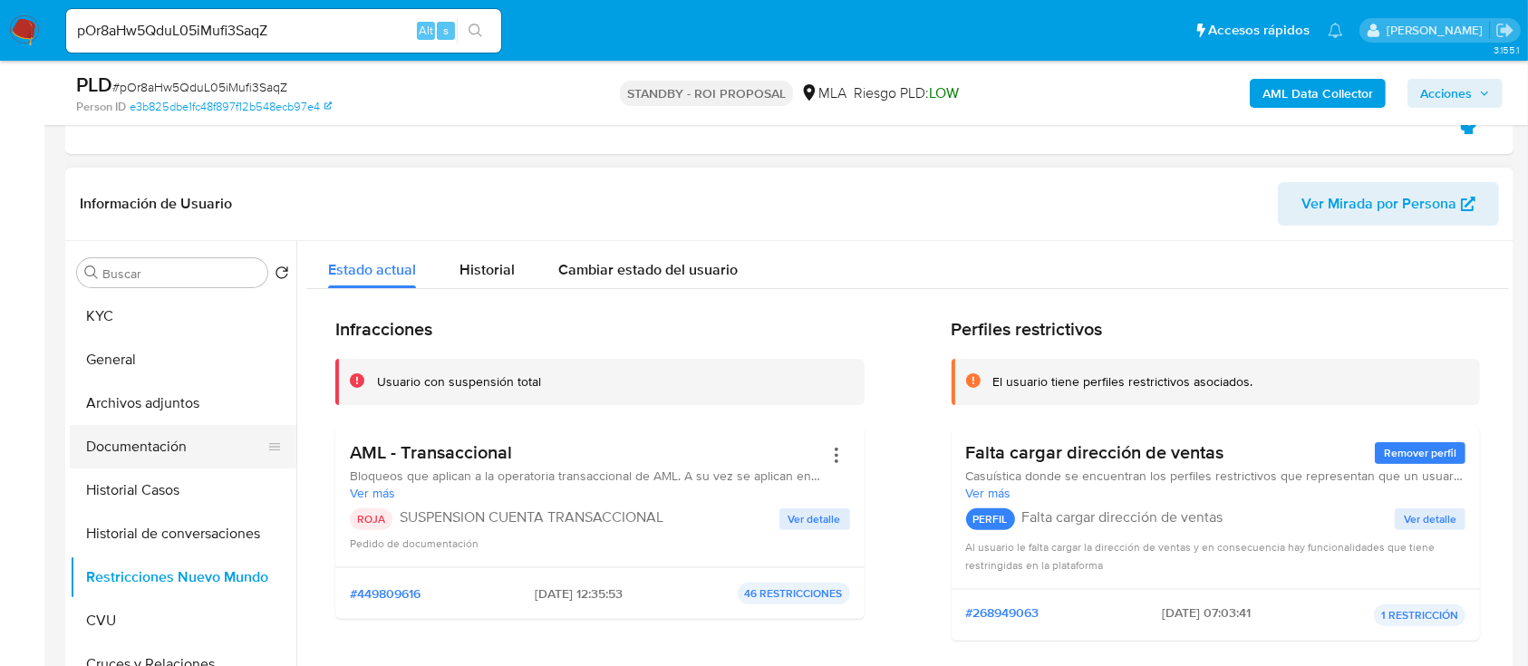
click at [164, 440] on button "Documentación" at bounding box center [176, 447] width 212 height 44
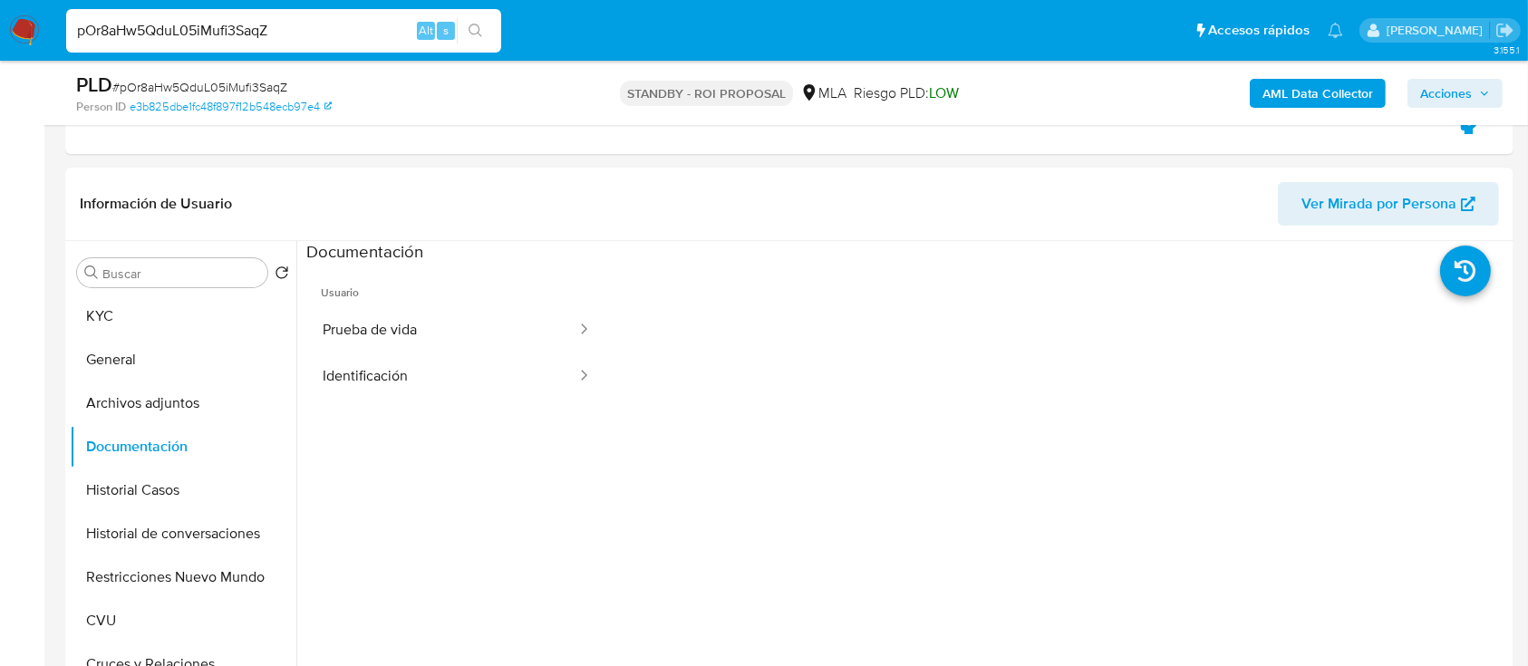
click at [276, 24] on input "pOr8aHw5QduL05iMufi3SaqZ" at bounding box center [283, 31] width 435 height 24
paste input "265670377"
type input "265670377"
click at [466, 34] on button "search-icon" at bounding box center [475, 30] width 37 height 25
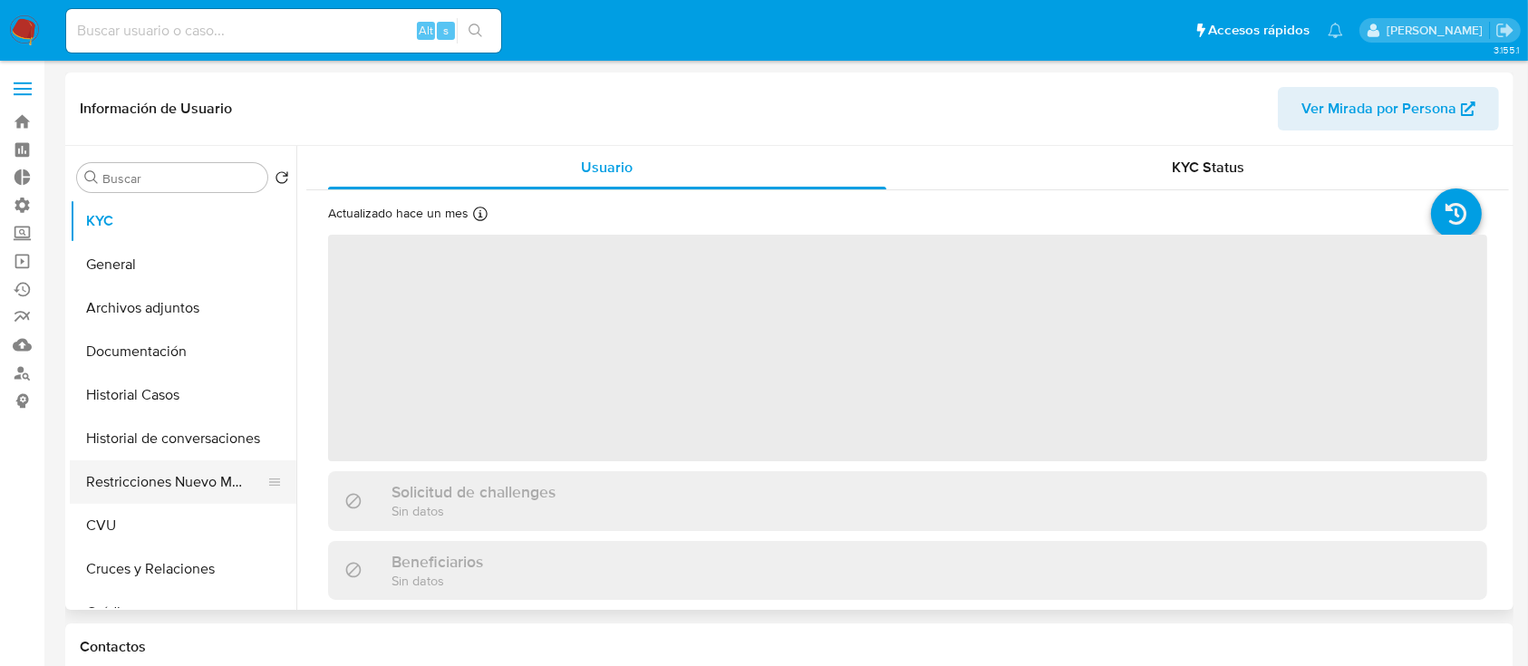
click at [147, 490] on button "Restricciones Nuevo Mundo" at bounding box center [176, 483] width 212 height 44
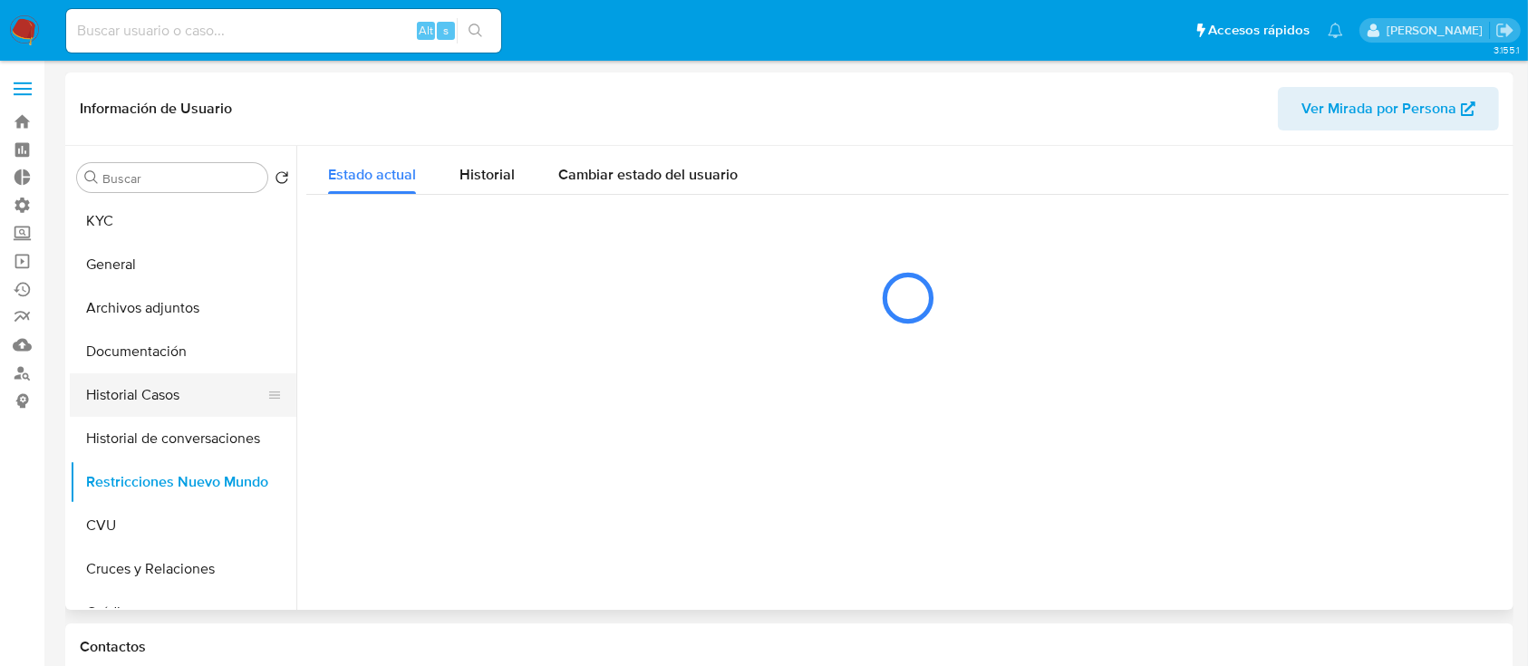
select select "10"
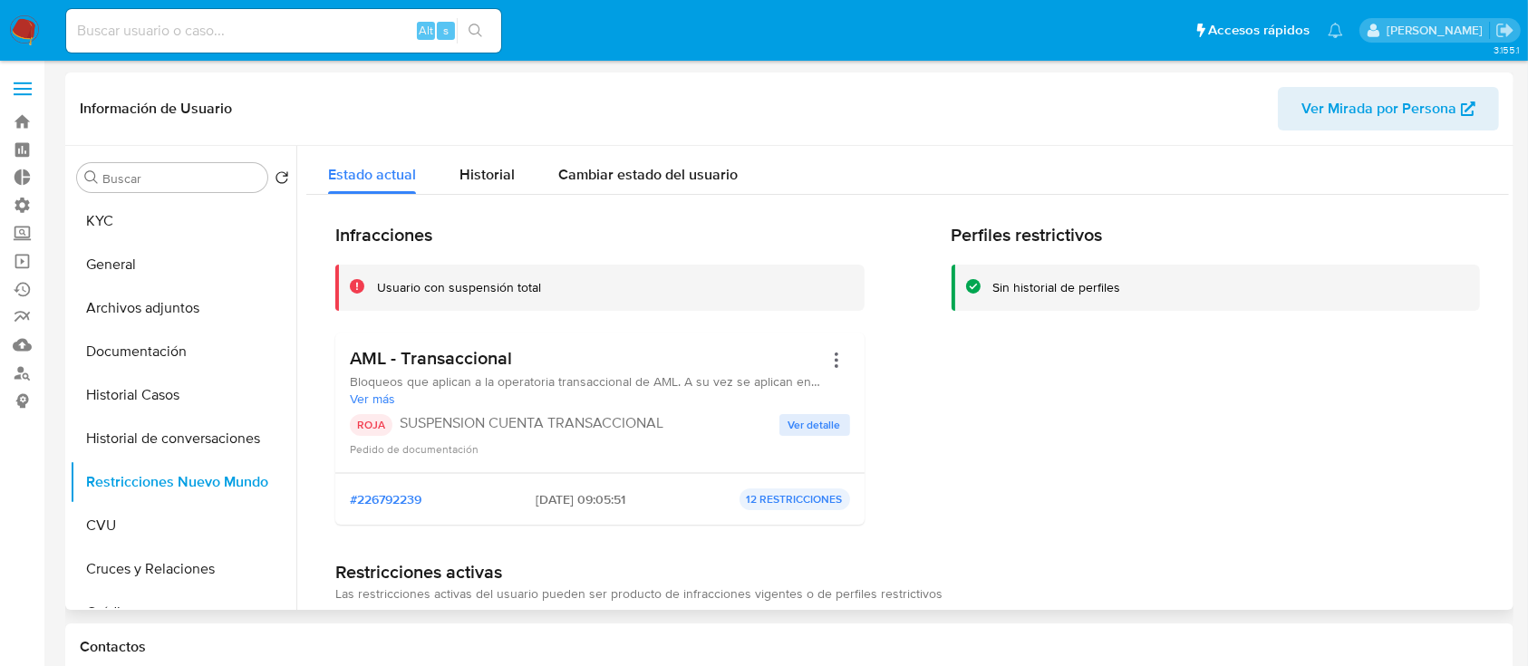
click at [809, 433] on span "Ver detalle" at bounding box center [815, 425] width 53 height 18
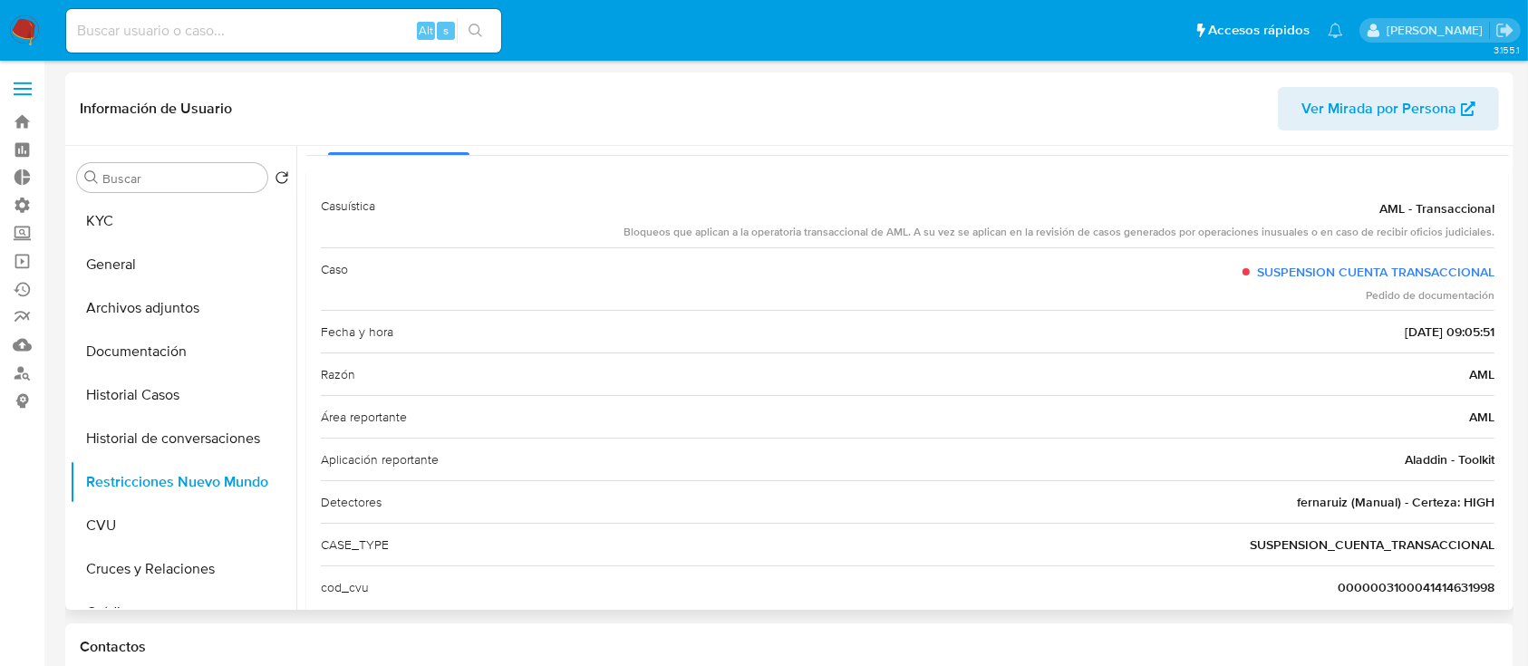
scroll to position [103, 0]
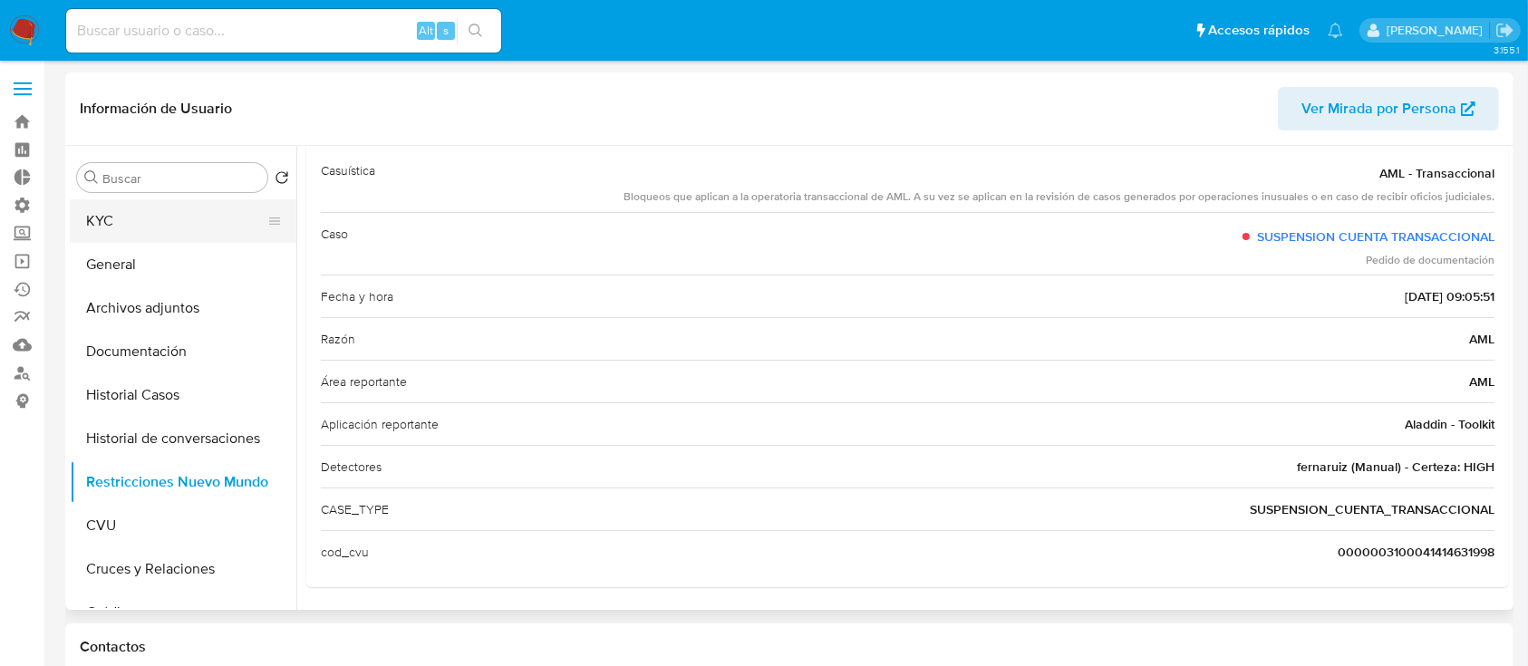
click at [161, 224] on button "KYC" at bounding box center [176, 221] width 212 height 44
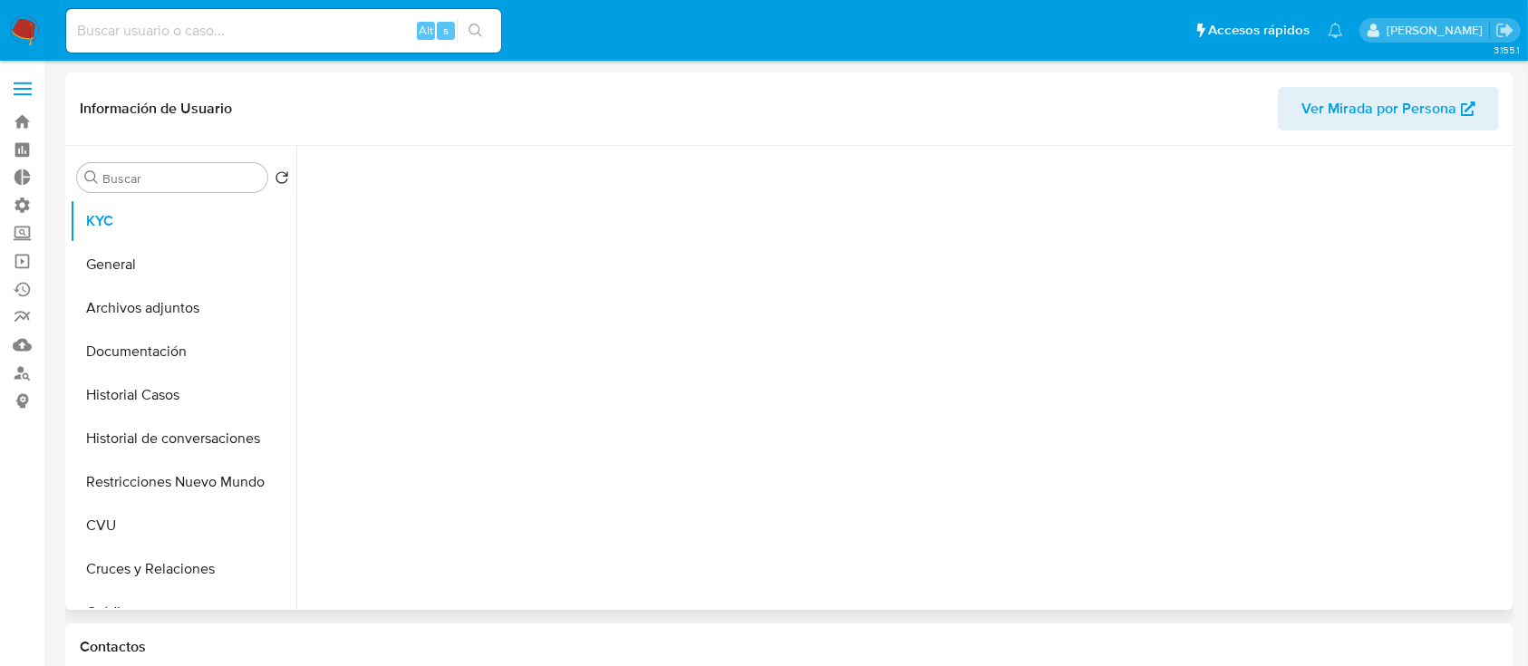
scroll to position [0, 0]
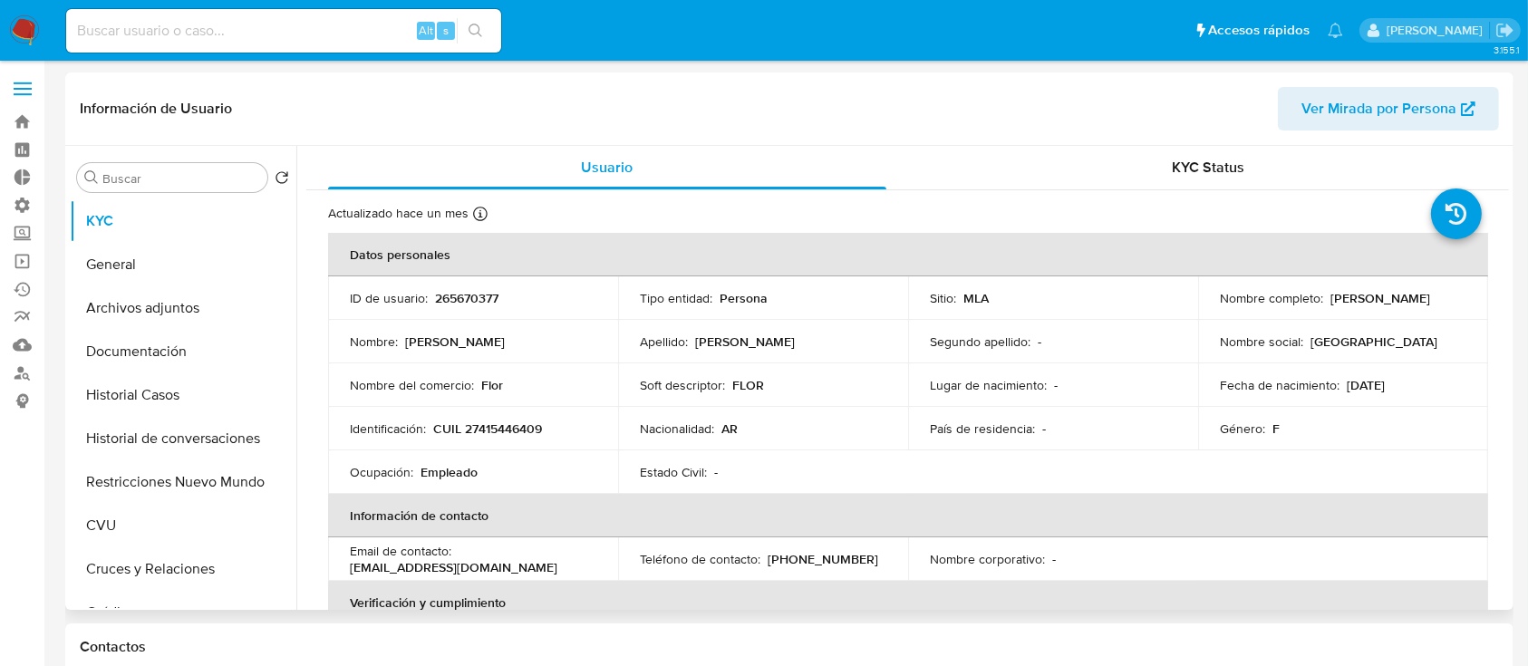
click at [519, 425] on p "CUIL 27415446409" at bounding box center [487, 429] width 109 height 16
copy p "27415446409"
drag, startPoint x: 1385, startPoint y: 299, endPoint x: 1217, endPoint y: 308, distance: 168.9
click at [1220, 306] on div "Nombre completo : Florencia Ayelen Velardez" at bounding box center [1343, 298] width 247 height 16
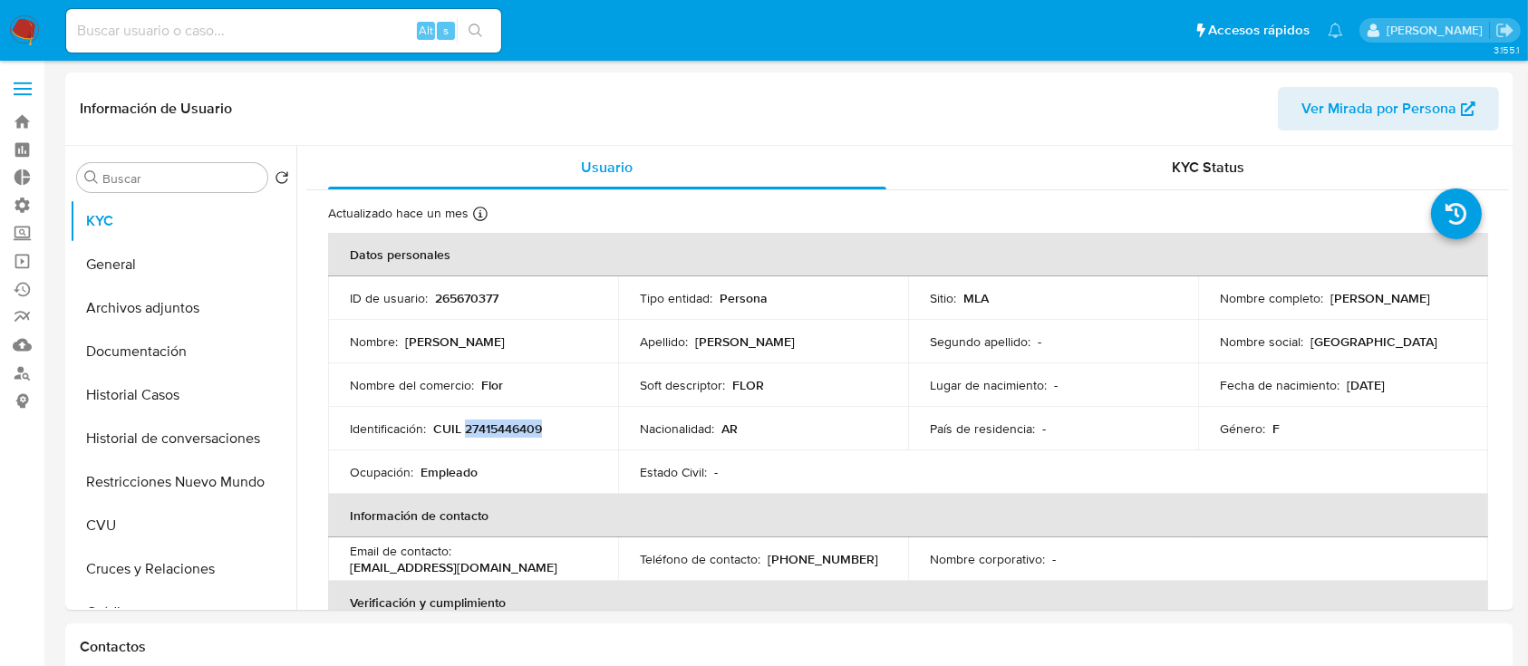
copy p "Florencia Ayelen Velardez"
click at [170, 353] on button "Documentación" at bounding box center [176, 352] width 212 height 44
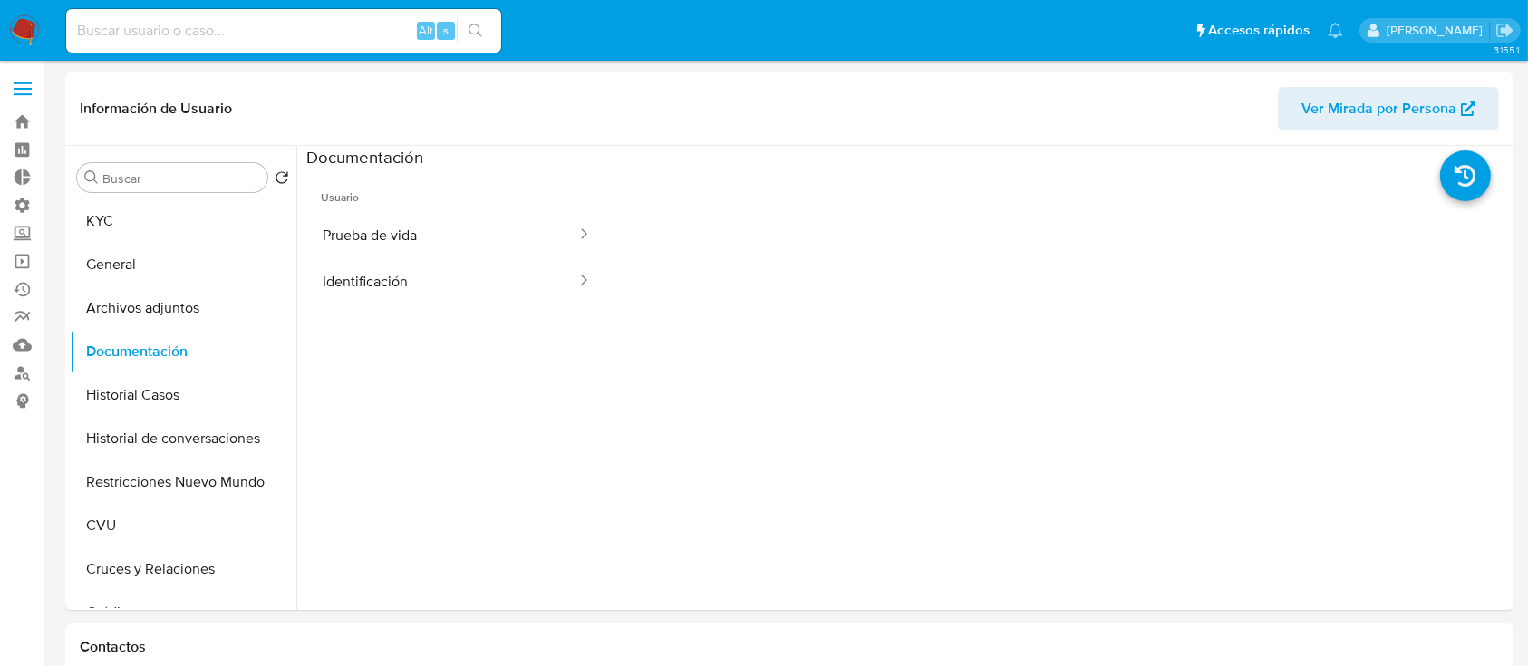
click at [490, 221] on button "Prueba de vida" at bounding box center [442, 235] width 272 height 46
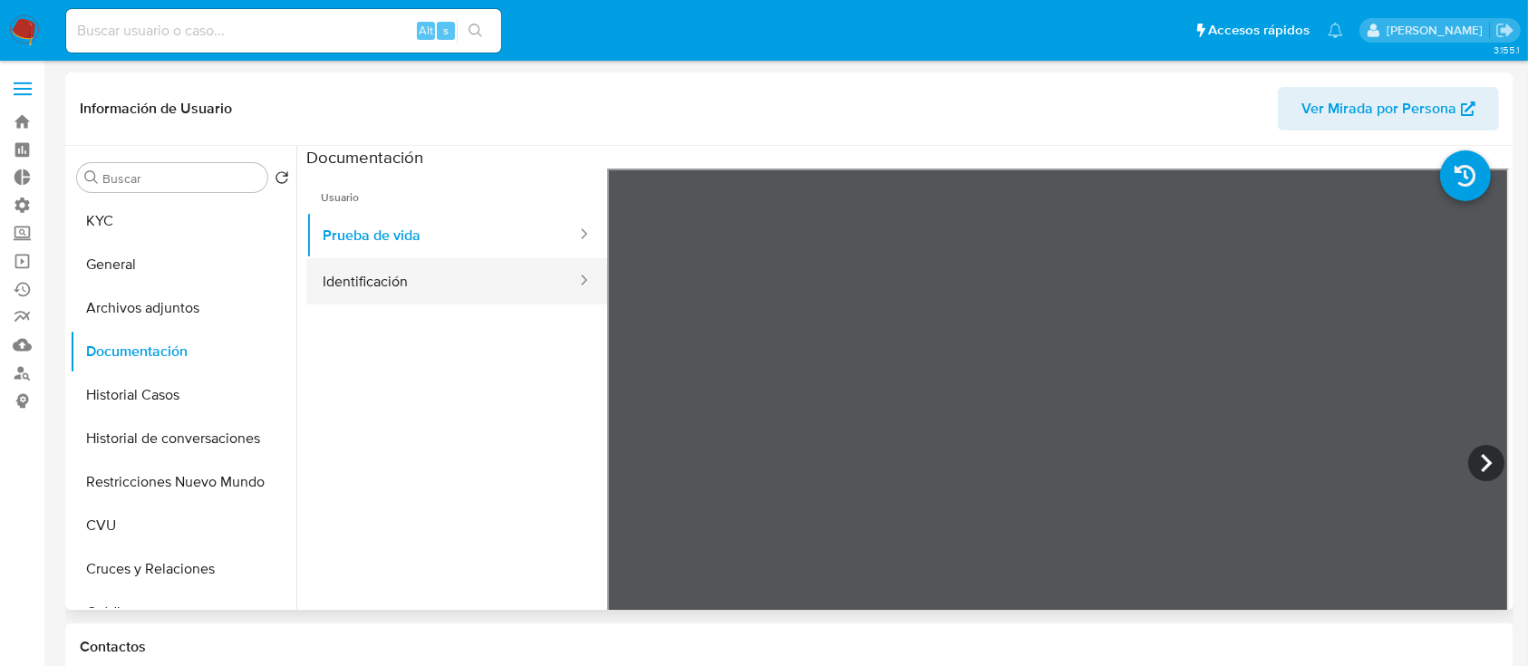
click at [476, 272] on button "Identificación" at bounding box center [442, 281] width 272 height 46
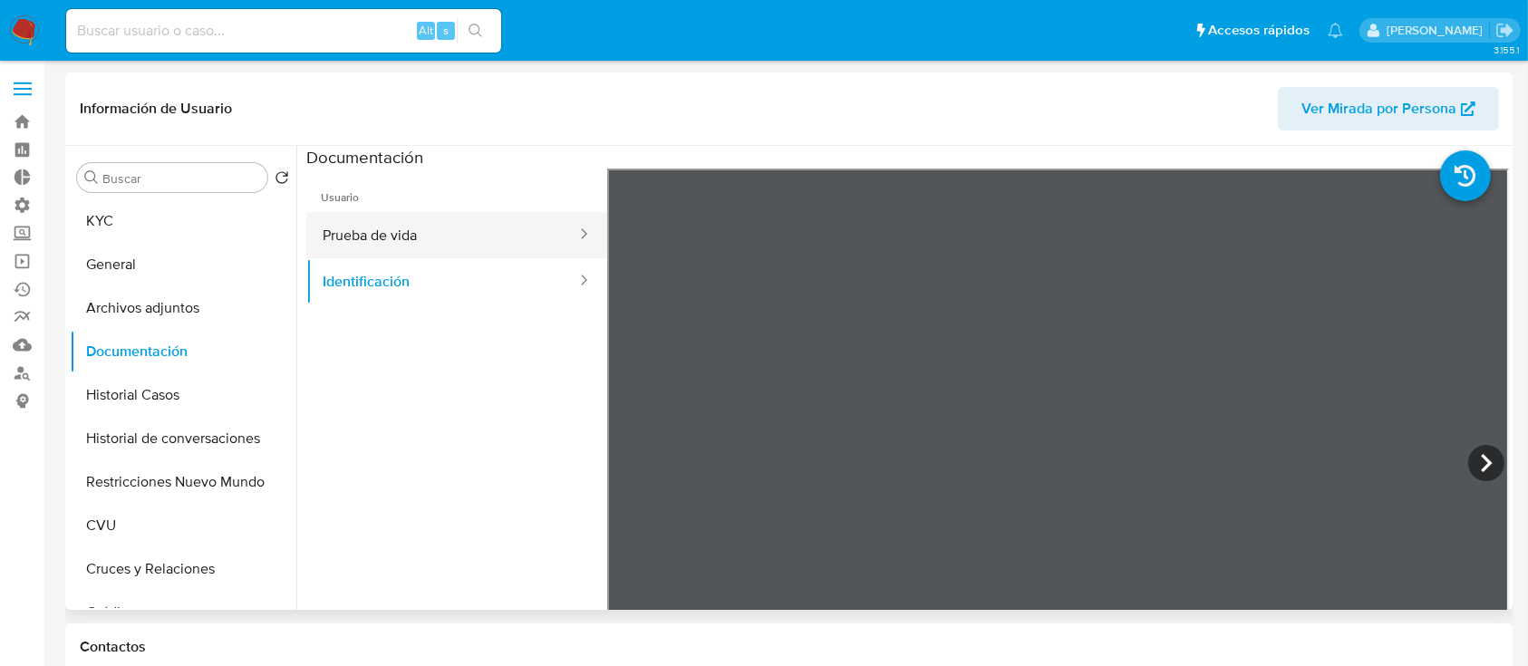
click at [416, 228] on button "Prueba de vida" at bounding box center [442, 235] width 272 height 46
click at [1469, 461] on icon at bounding box center [1487, 463] width 36 height 36
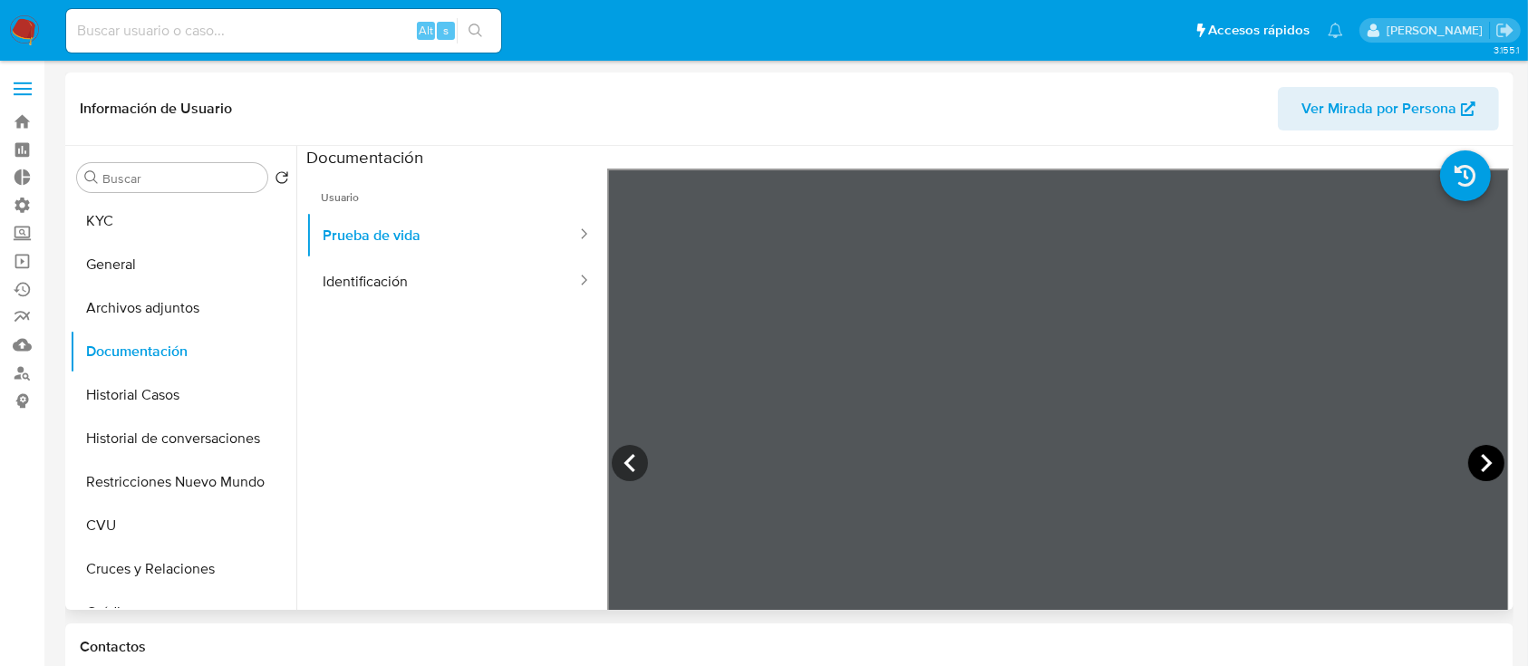
click at [1471, 461] on icon at bounding box center [1487, 463] width 36 height 36
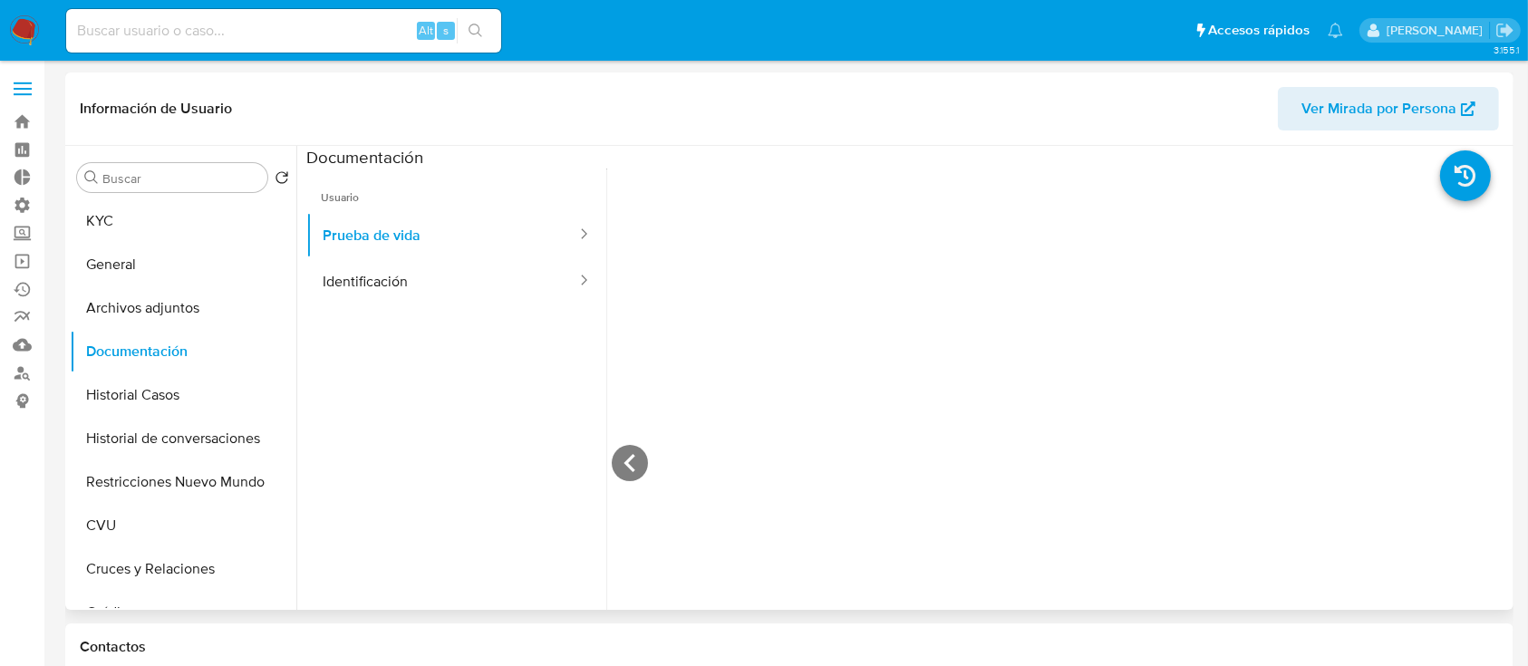
scroll to position [483, 0]
click at [150, 398] on button "Historial Casos" at bounding box center [176, 395] width 212 height 44
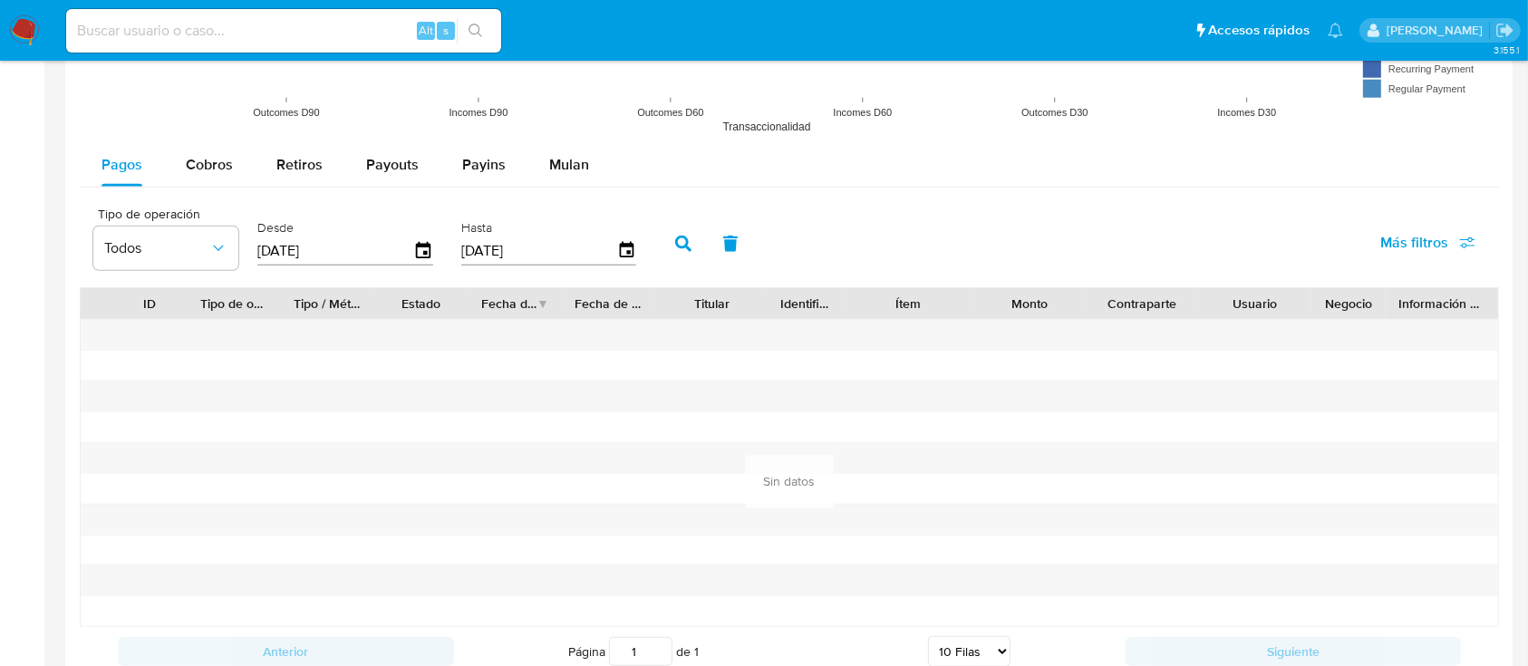
scroll to position [1989, 0]
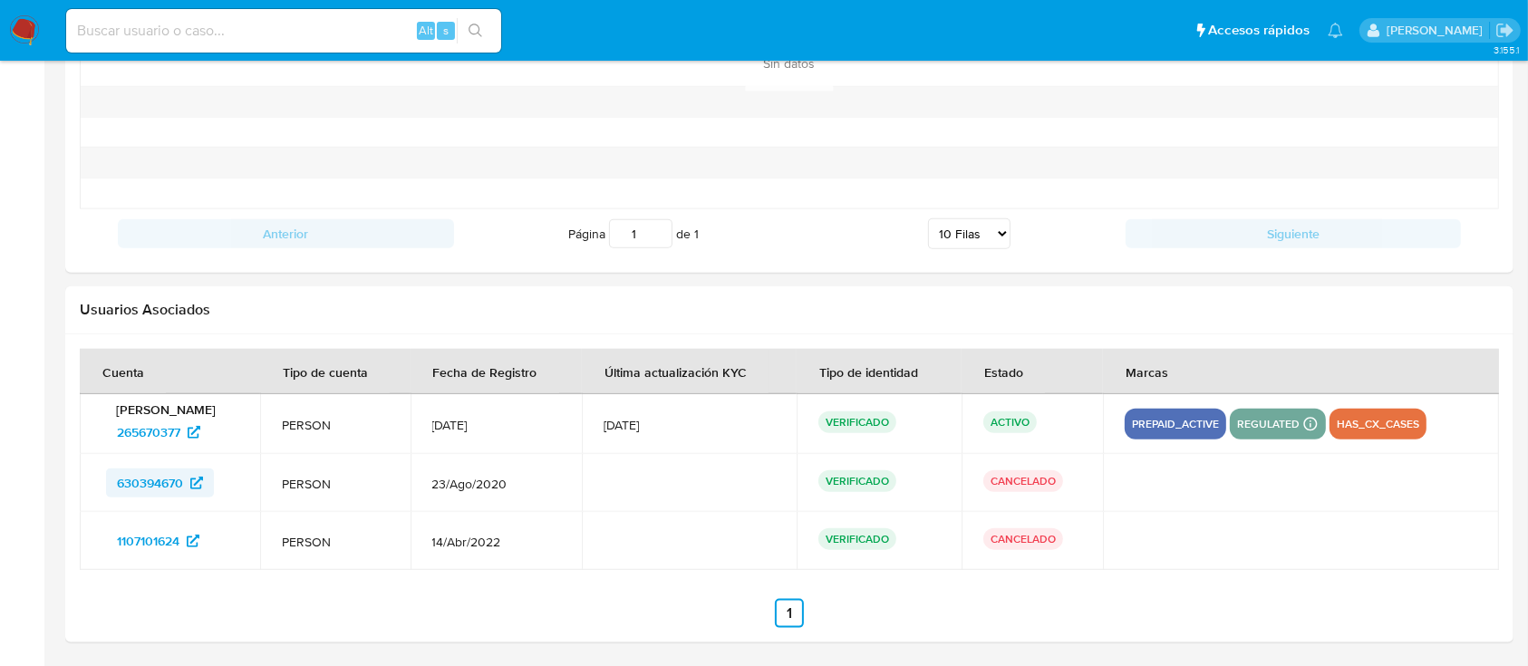
click at [167, 471] on span "630394670" at bounding box center [150, 483] width 66 height 29
click at [168, 536] on span "1107101624" at bounding box center [148, 541] width 63 height 29
click at [372, 44] on div "Alt s" at bounding box center [283, 31] width 435 height 44
click at [378, 32] on input at bounding box center [283, 31] width 435 height 24
paste input "fUjH5PacDYZ6OjIsU5Sk2BkX"
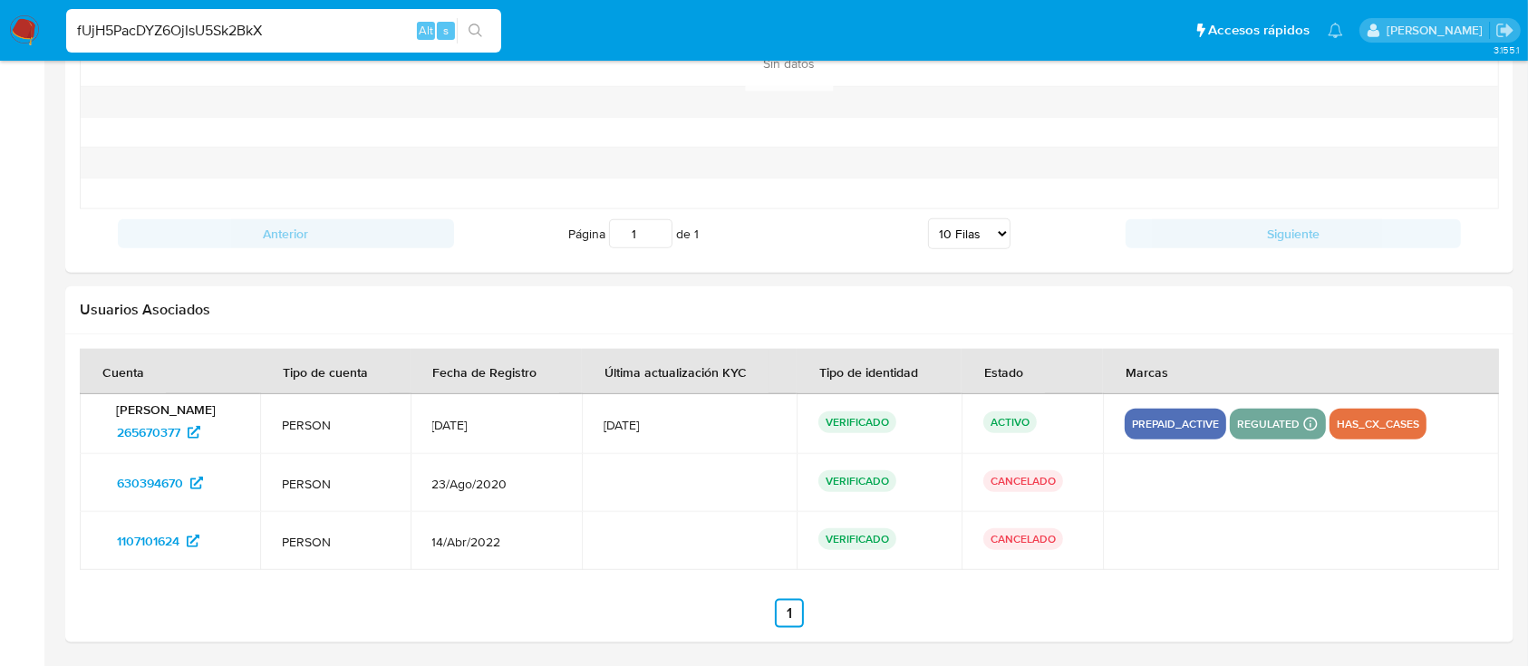
type input "fUjH5PacDYZ6OjIsU5Sk2BkX"
click at [479, 33] on icon "search-icon" at bounding box center [476, 31] width 14 height 14
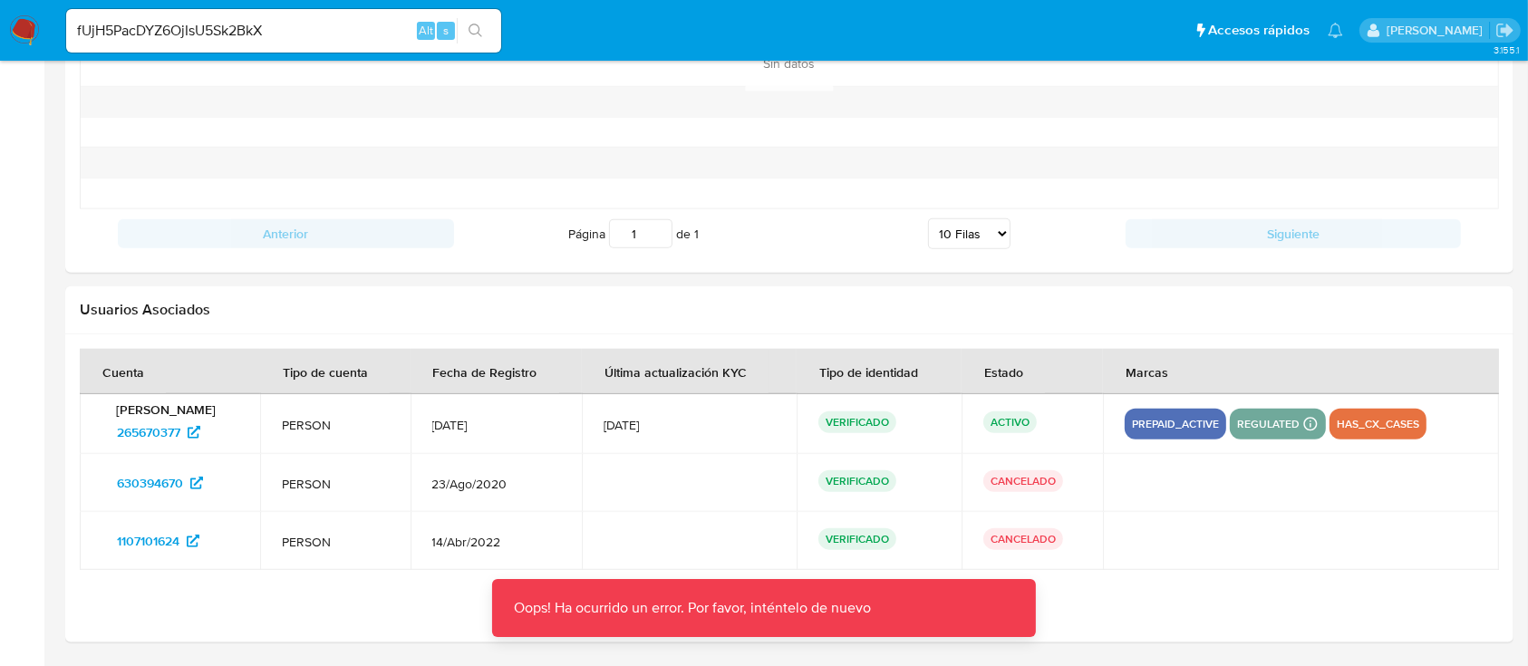
click at [357, 52] on div "fUjH5PacDYZ6OjIsU5Sk2BkX Alt s" at bounding box center [283, 31] width 435 height 44
click at [370, 33] on input "fUjH5PacDYZ6OjIsU5Sk2BkX" at bounding box center [283, 31] width 435 height 24
click at [479, 26] on icon "search-icon" at bounding box center [476, 31] width 14 height 14
click at [15, 34] on img at bounding box center [24, 30] width 31 height 31
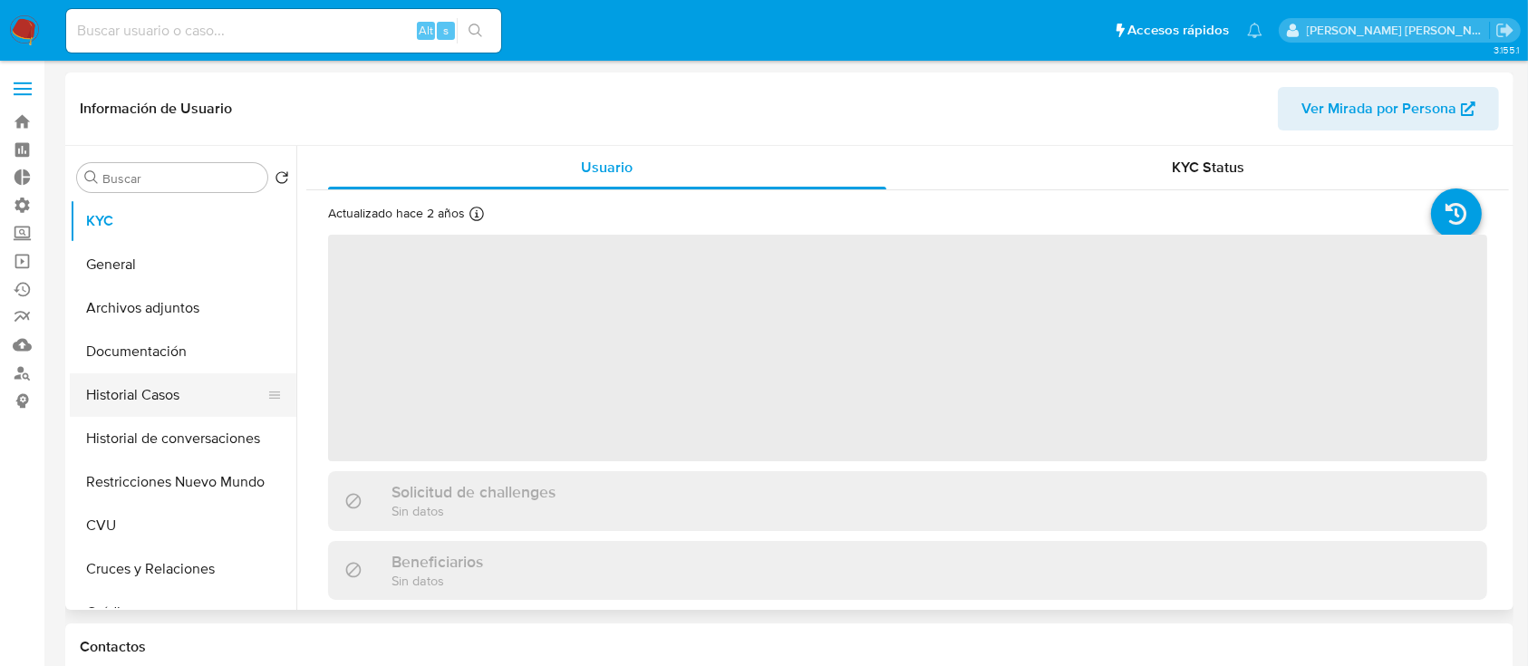
click at [130, 387] on button "Historial Casos" at bounding box center [176, 395] width 212 height 44
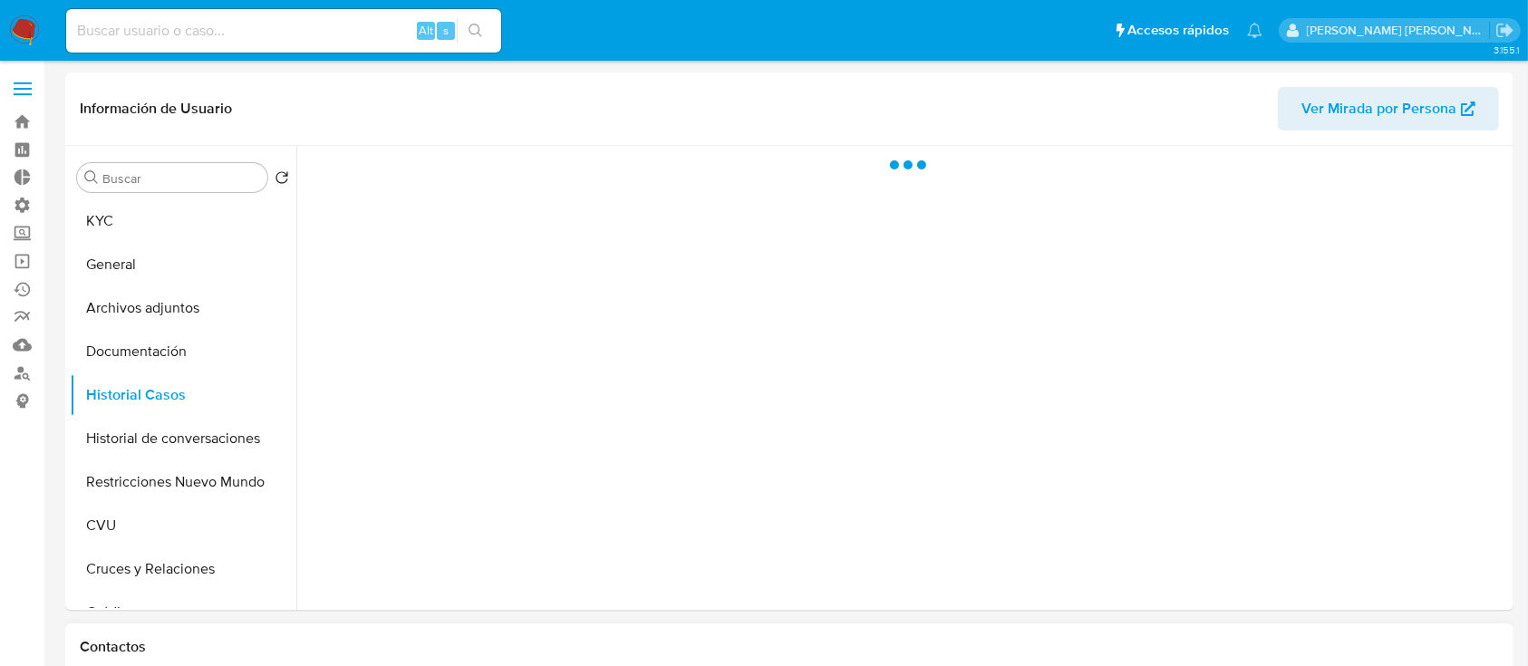
select select "10"
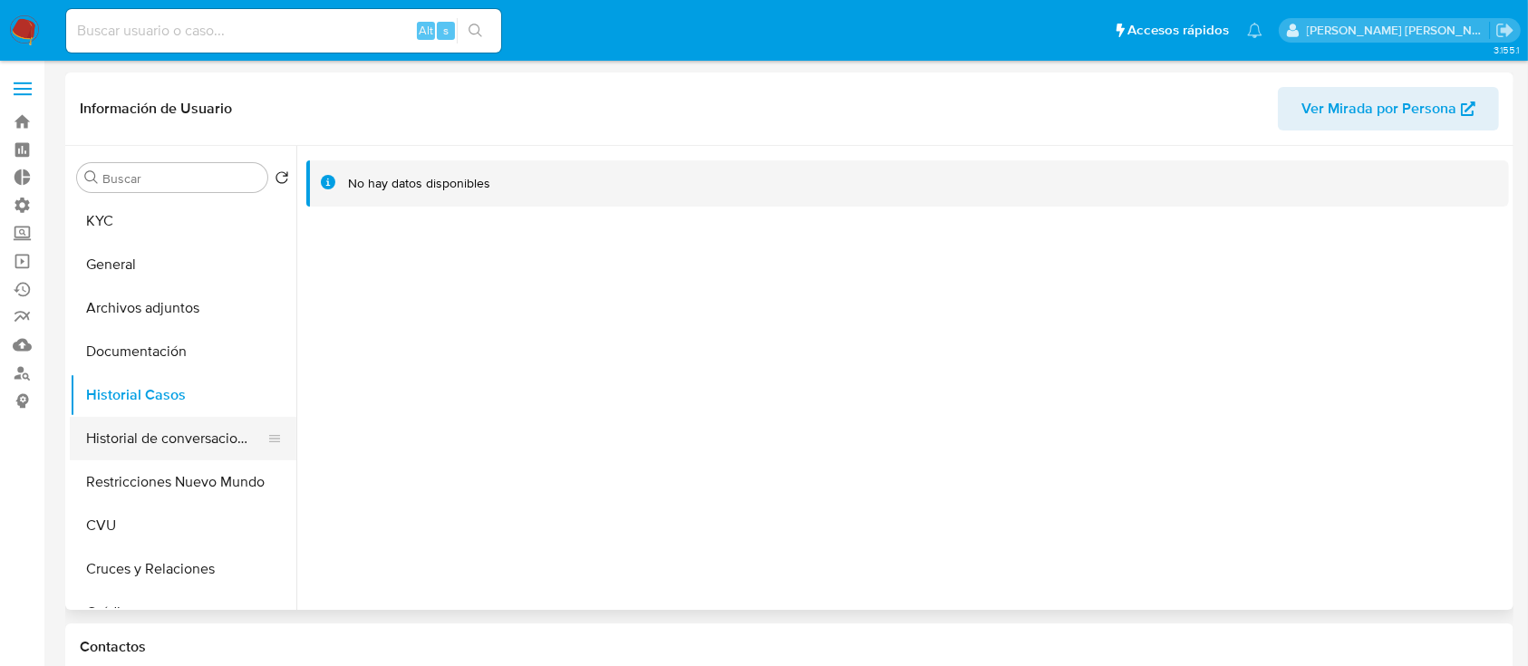
click at [134, 458] on button "Historial de conversaciones" at bounding box center [176, 439] width 212 height 44
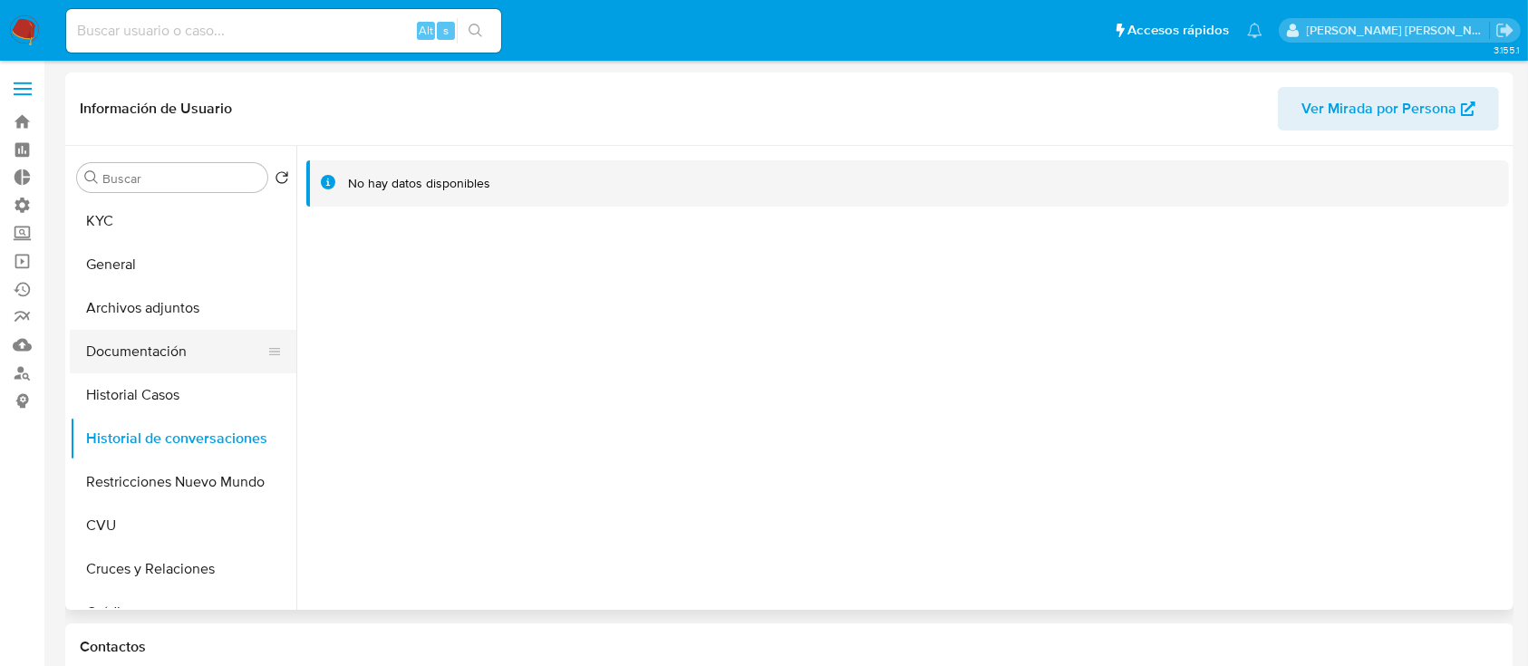
click at [151, 364] on button "Documentación" at bounding box center [176, 352] width 212 height 44
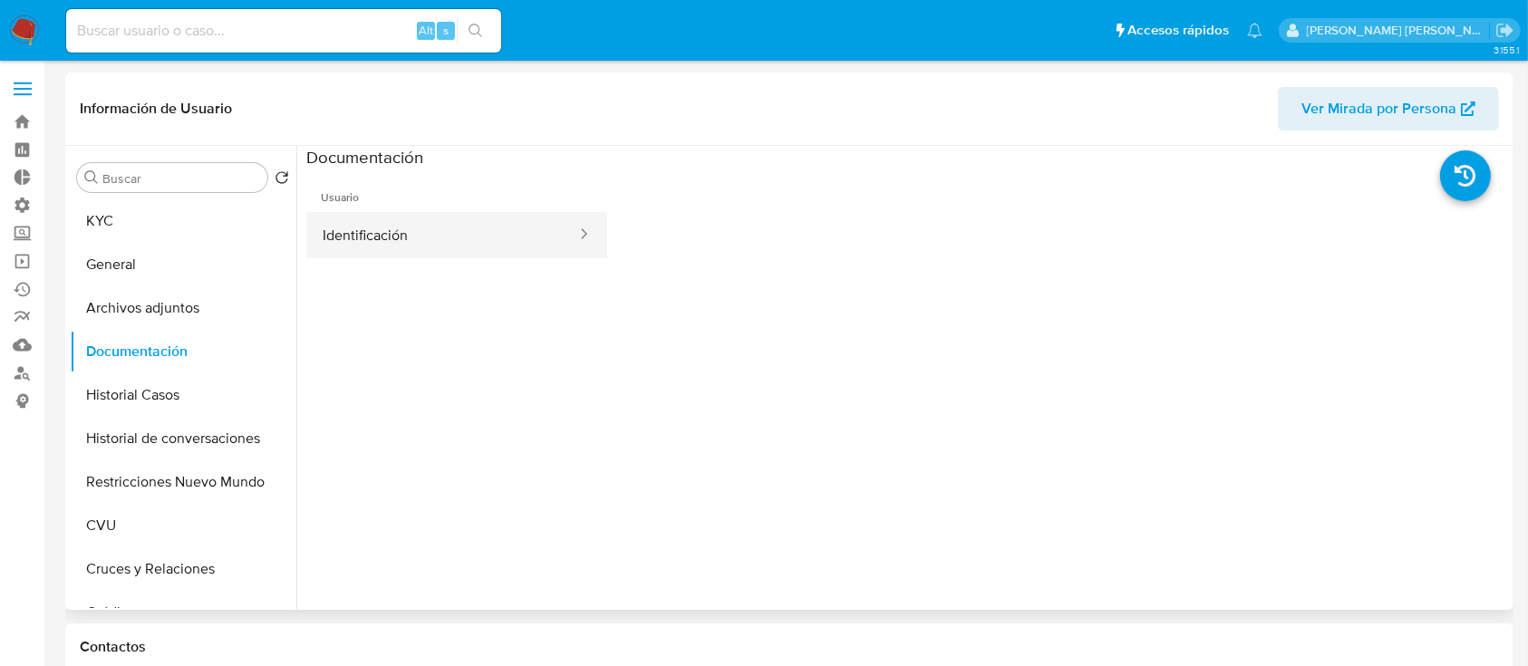
click at [460, 242] on button "Identificación" at bounding box center [442, 235] width 272 height 46
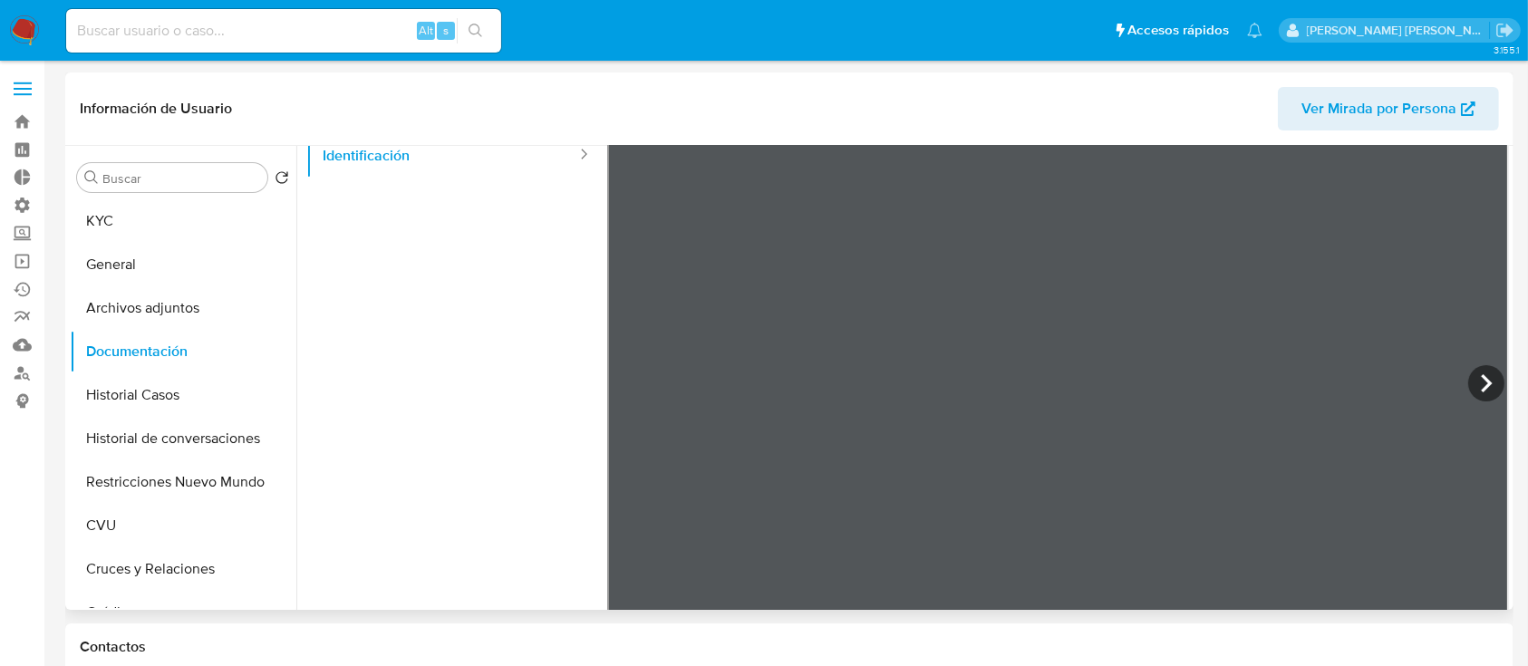
scroll to position [152, 0]
click at [203, 403] on button "Historial Casos" at bounding box center [176, 395] width 212 height 44
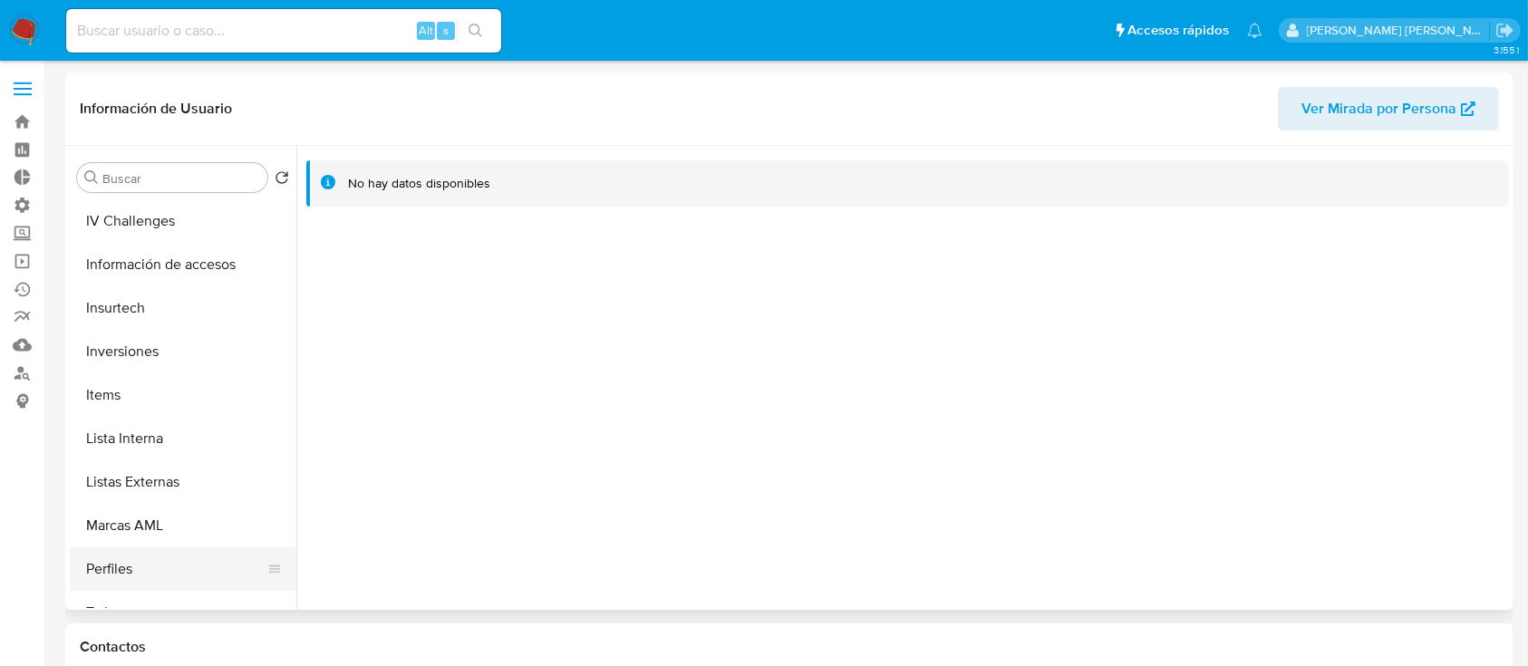
scroll to position [853, 0]
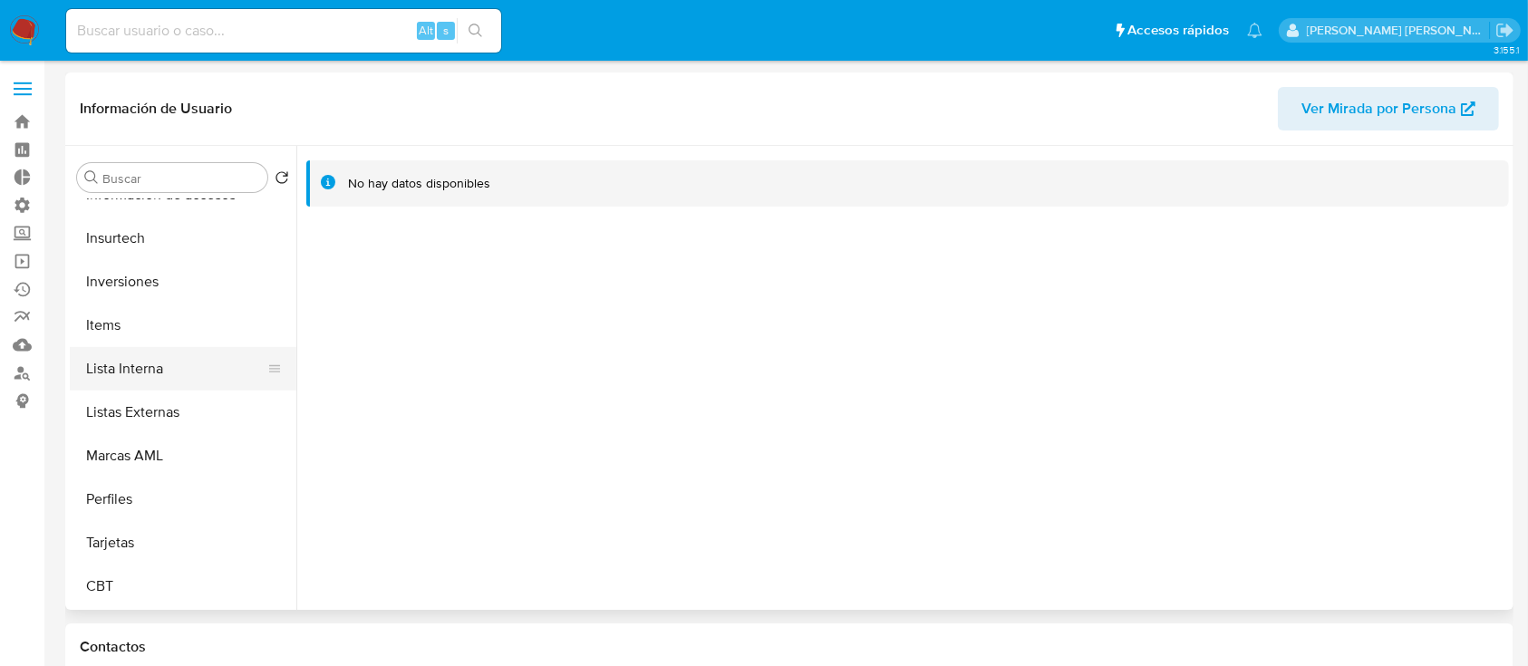
click at [161, 363] on button "Lista Interna" at bounding box center [176, 369] width 212 height 44
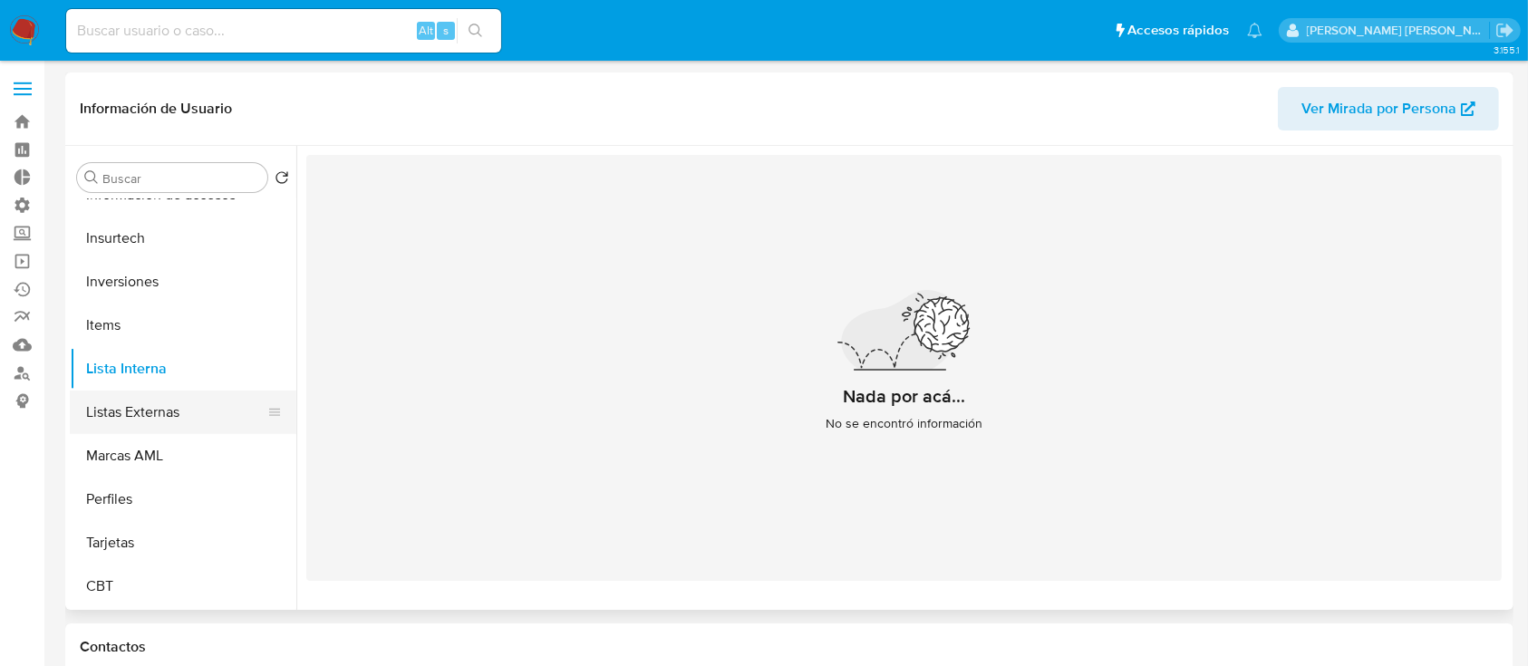
click at [170, 420] on button "Listas Externas" at bounding box center [176, 413] width 212 height 44
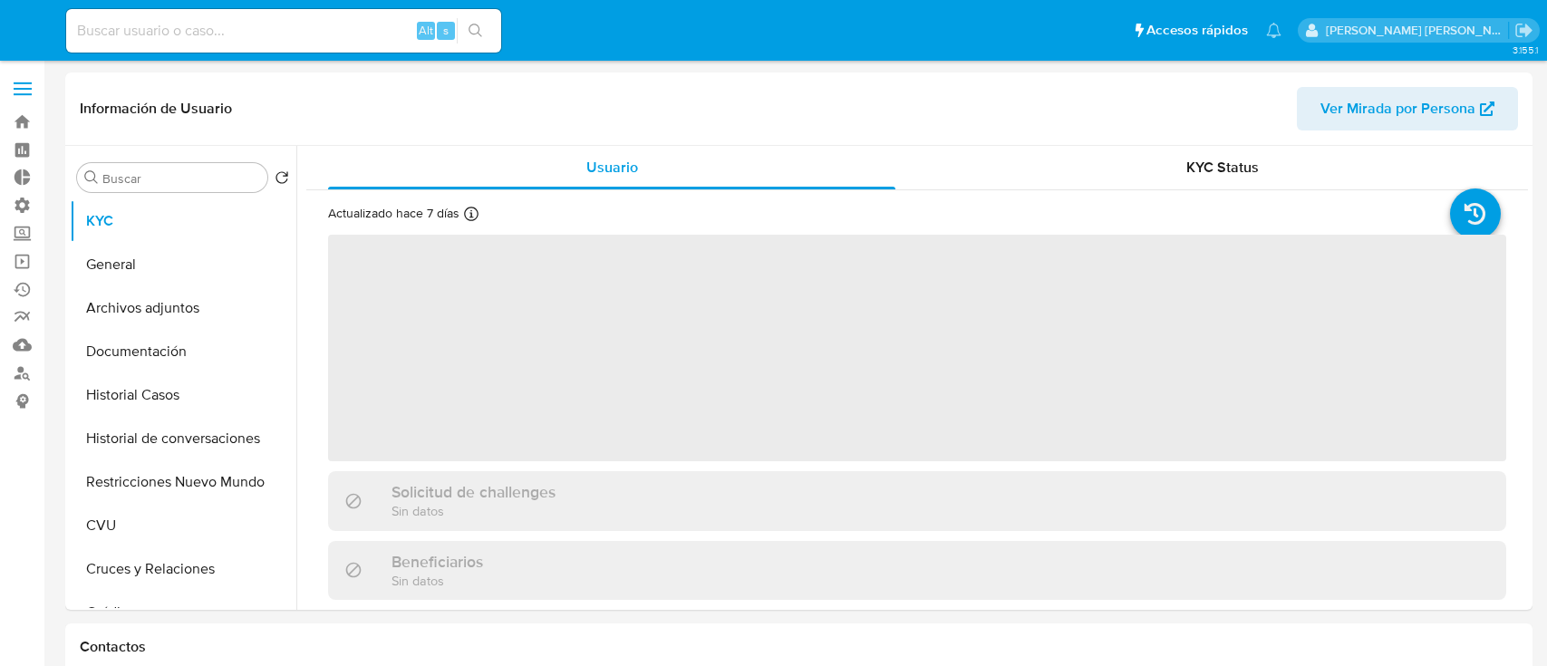
select select "10"
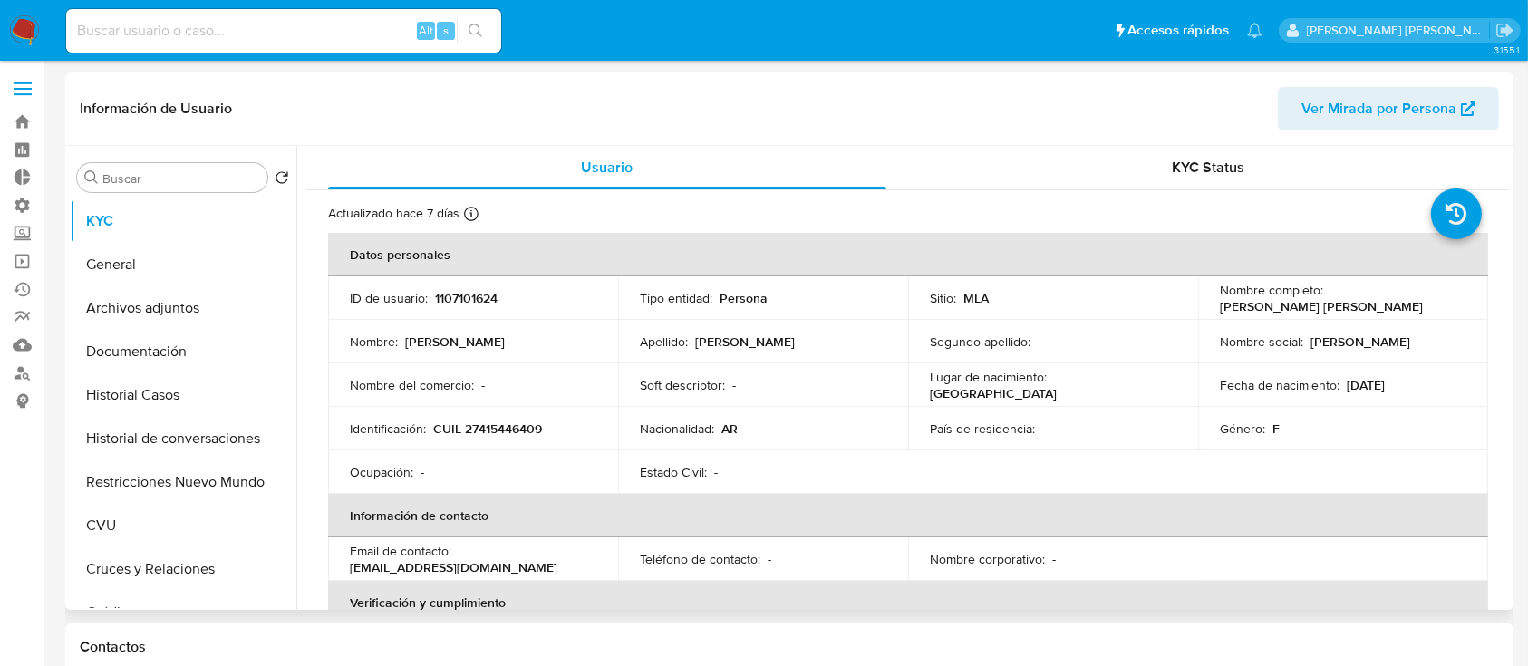
drag, startPoint x: 165, startPoint y: 468, endPoint x: 412, endPoint y: 349, distance: 274.5
click at [165, 468] on button "Restricciones Nuevo Mundo" at bounding box center [183, 483] width 227 height 44
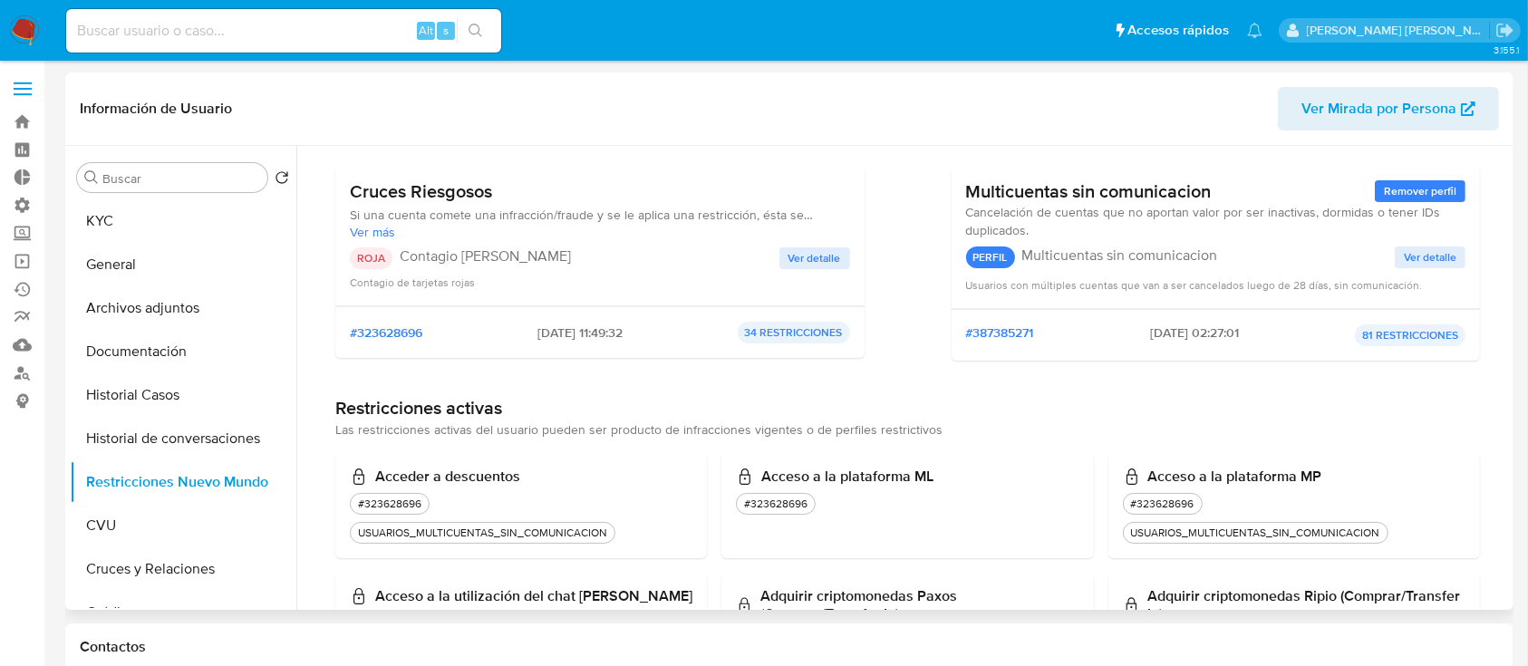
scroll to position [241, 0]
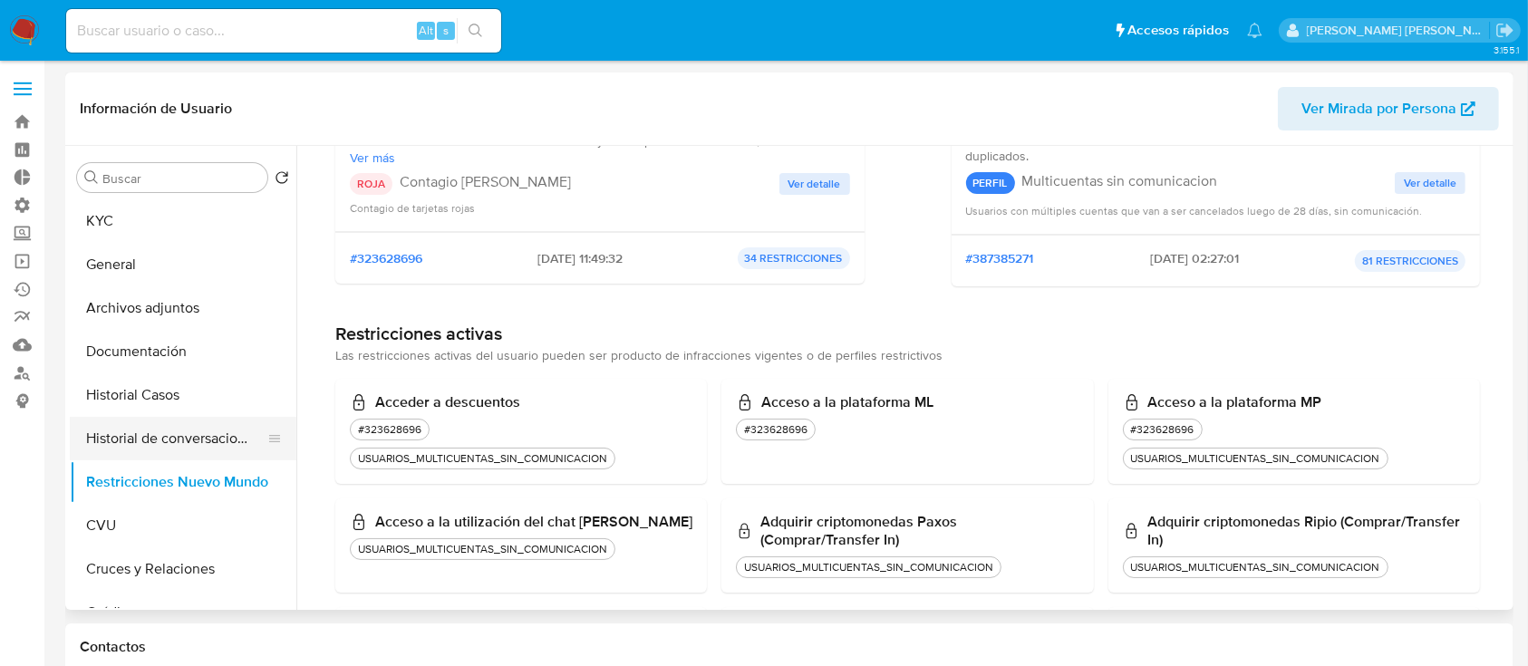
click at [225, 441] on button "Historial de conversaciones" at bounding box center [176, 439] width 212 height 44
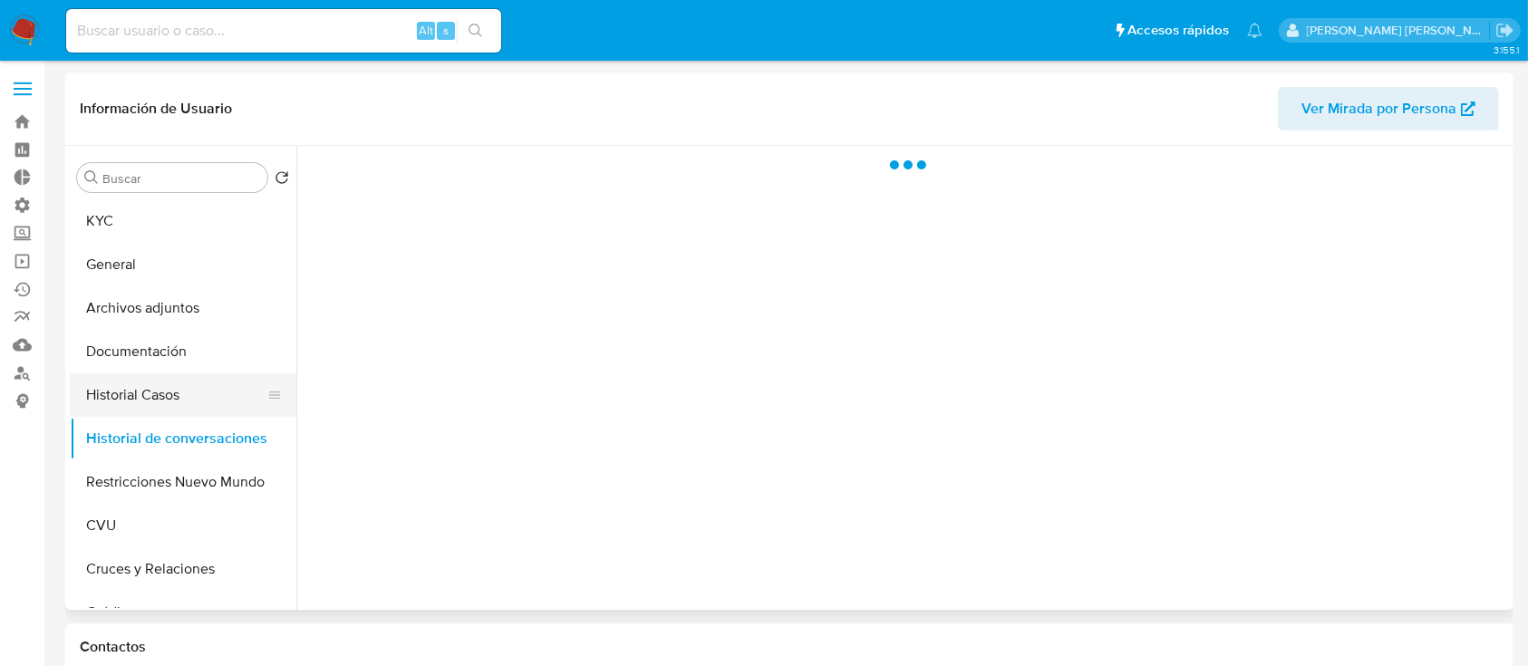
scroll to position [0, 0]
click at [225, 397] on button "Historial Casos" at bounding box center [176, 395] width 212 height 44
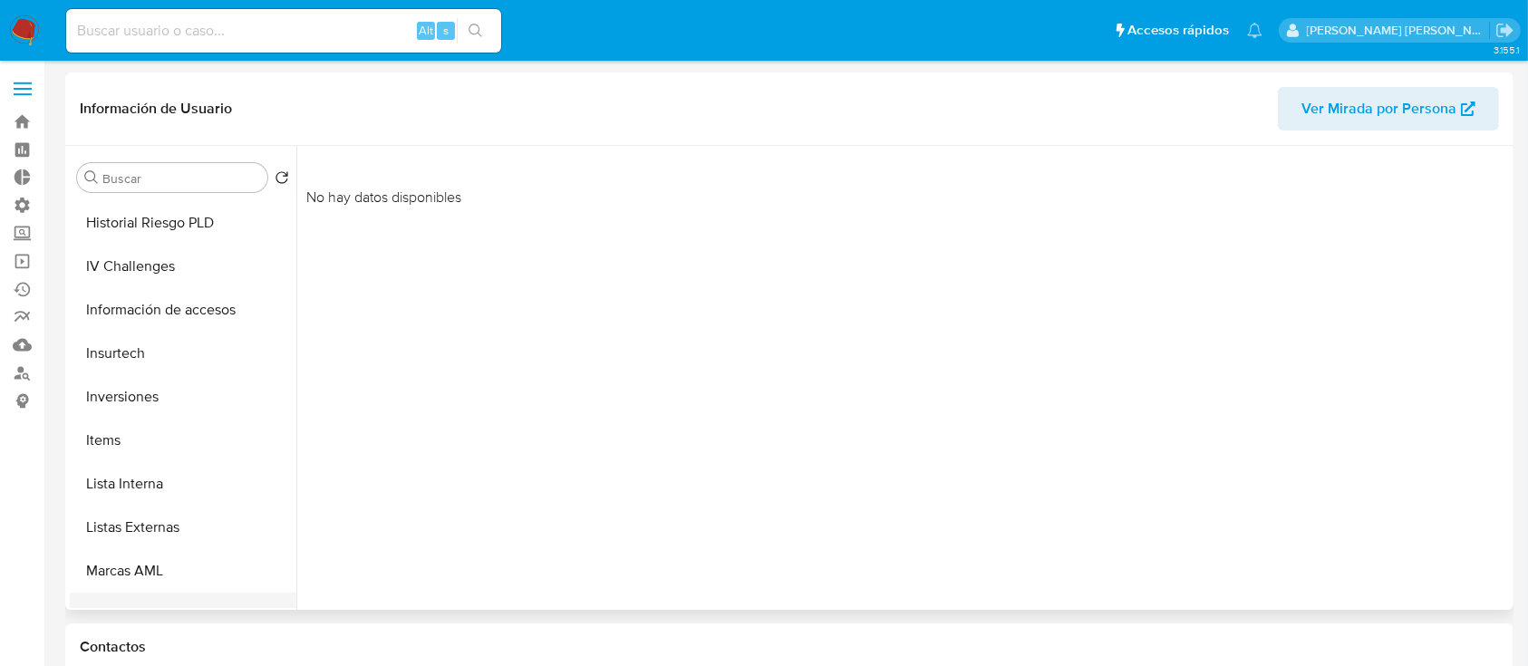
scroll to position [846, 0]
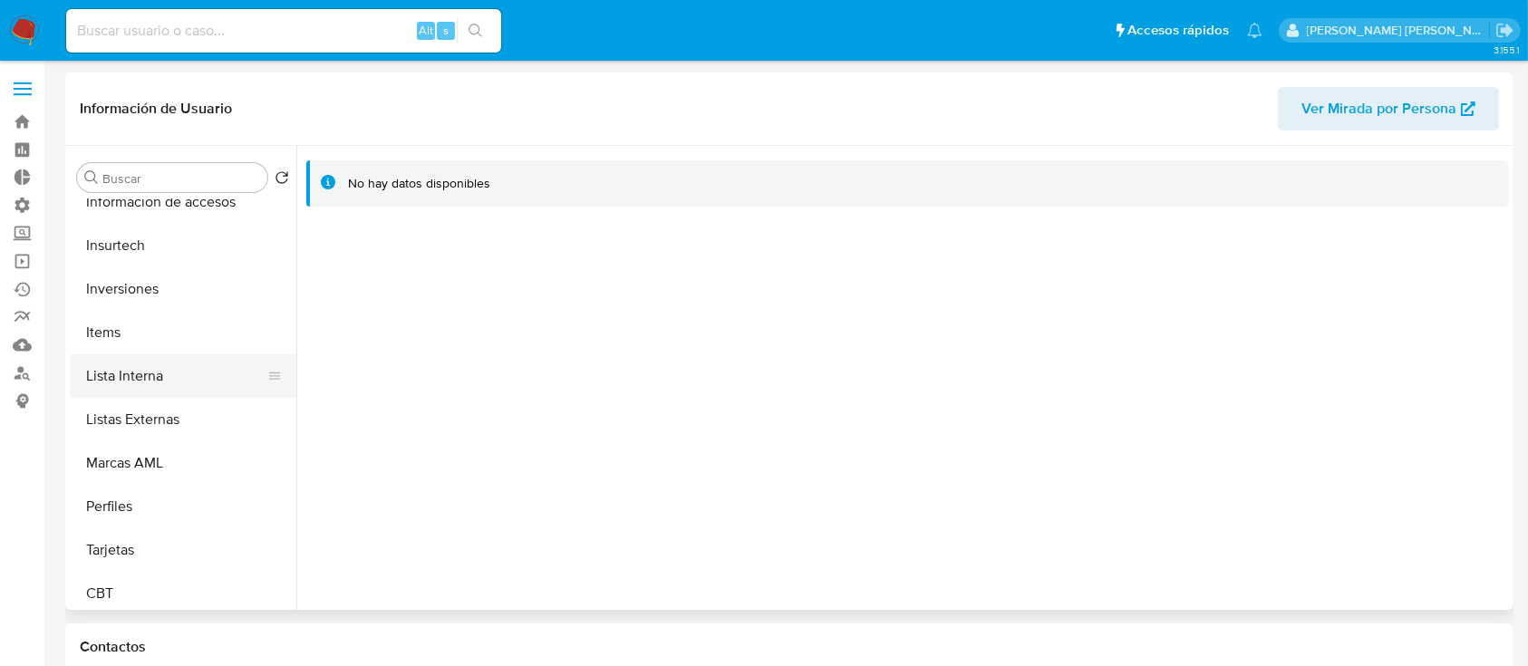
click at [199, 375] on button "Lista Interna" at bounding box center [176, 376] width 212 height 44
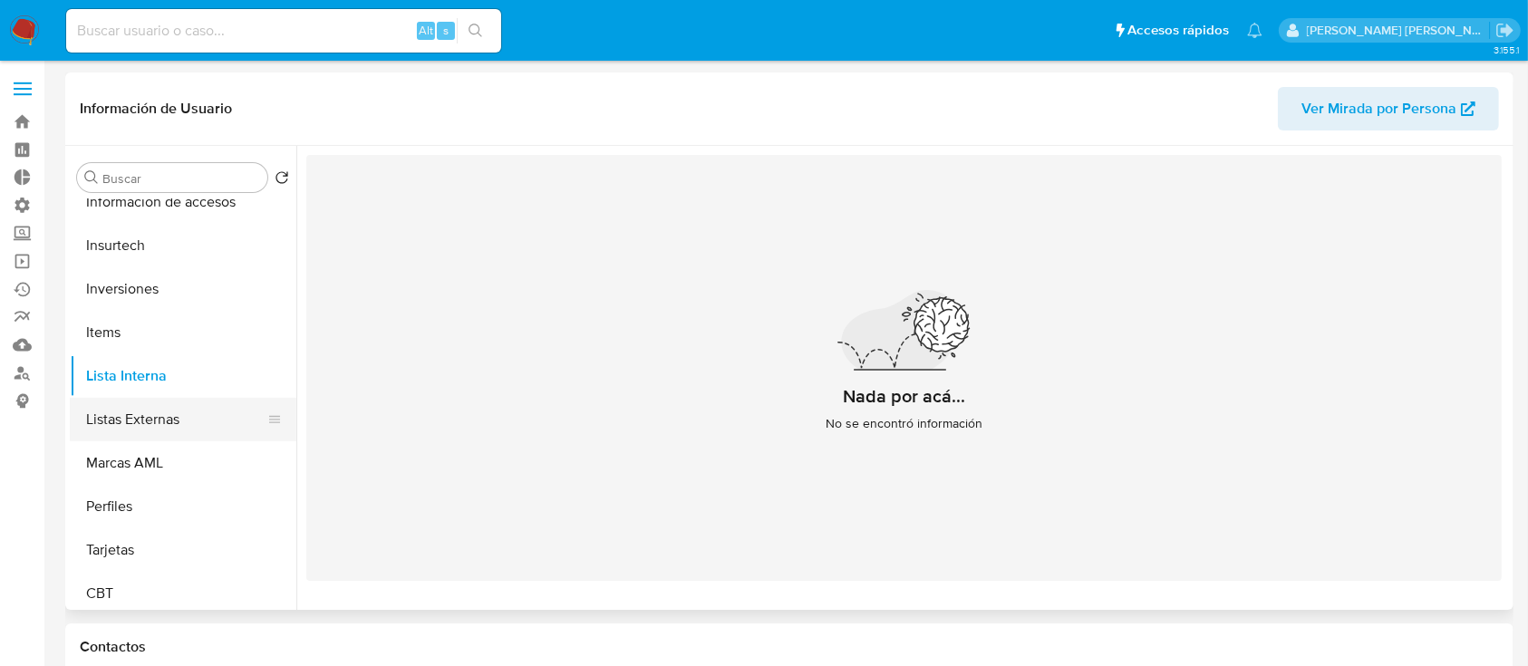
click at [197, 419] on button "Listas Externas" at bounding box center [176, 420] width 212 height 44
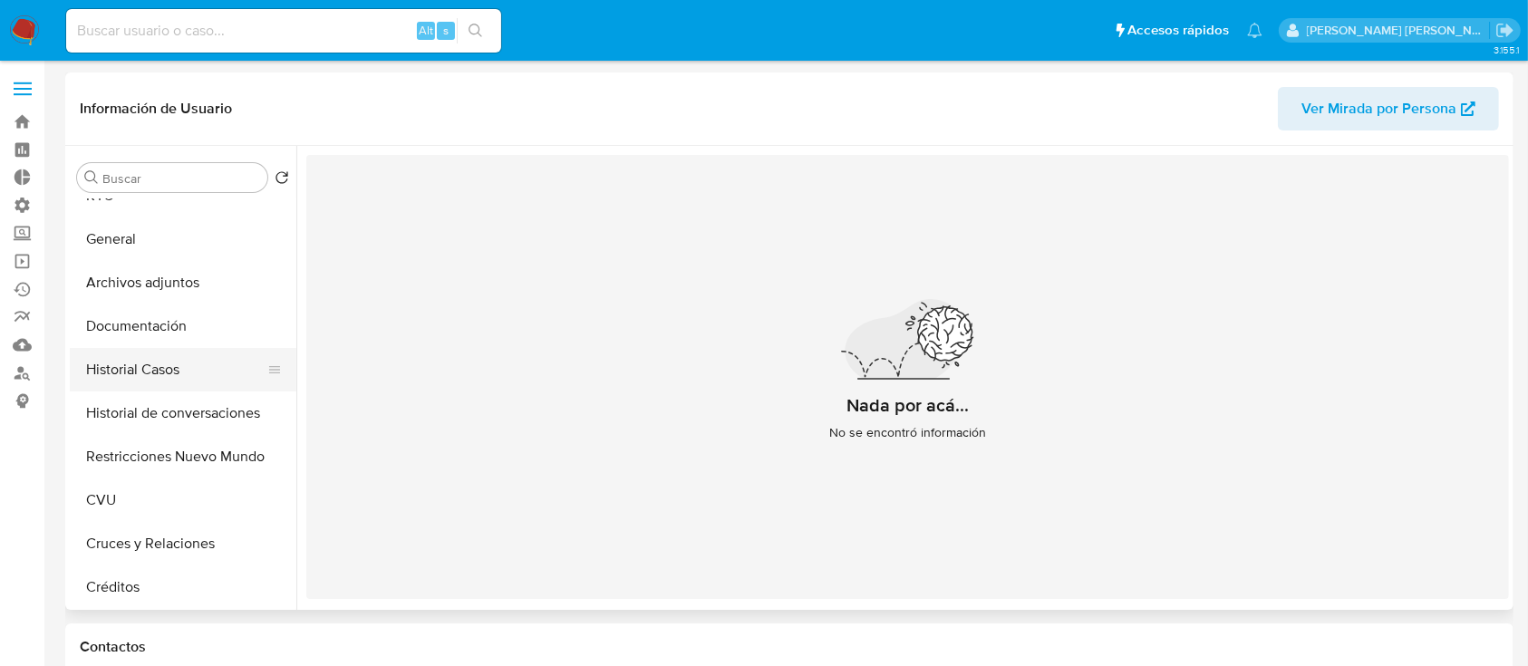
scroll to position [0, 0]
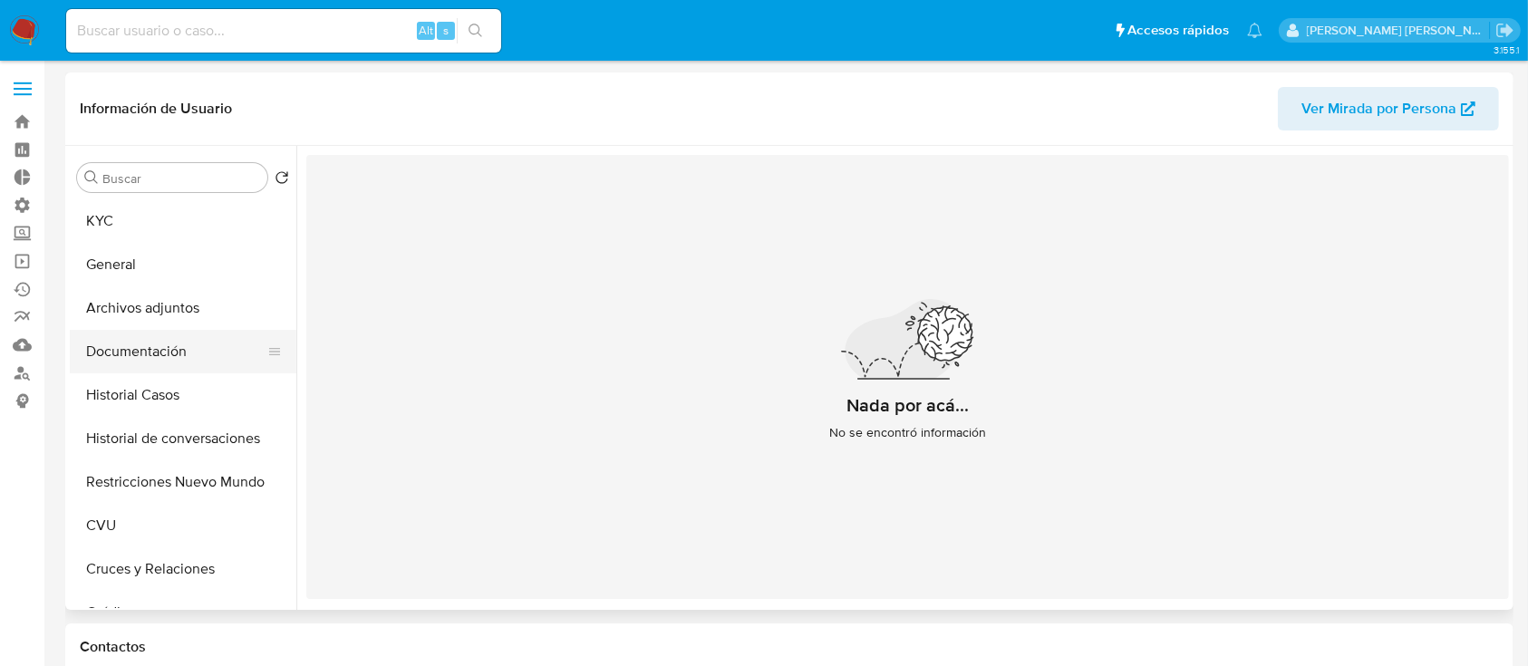
click at [176, 349] on button "Documentación" at bounding box center [176, 352] width 212 height 44
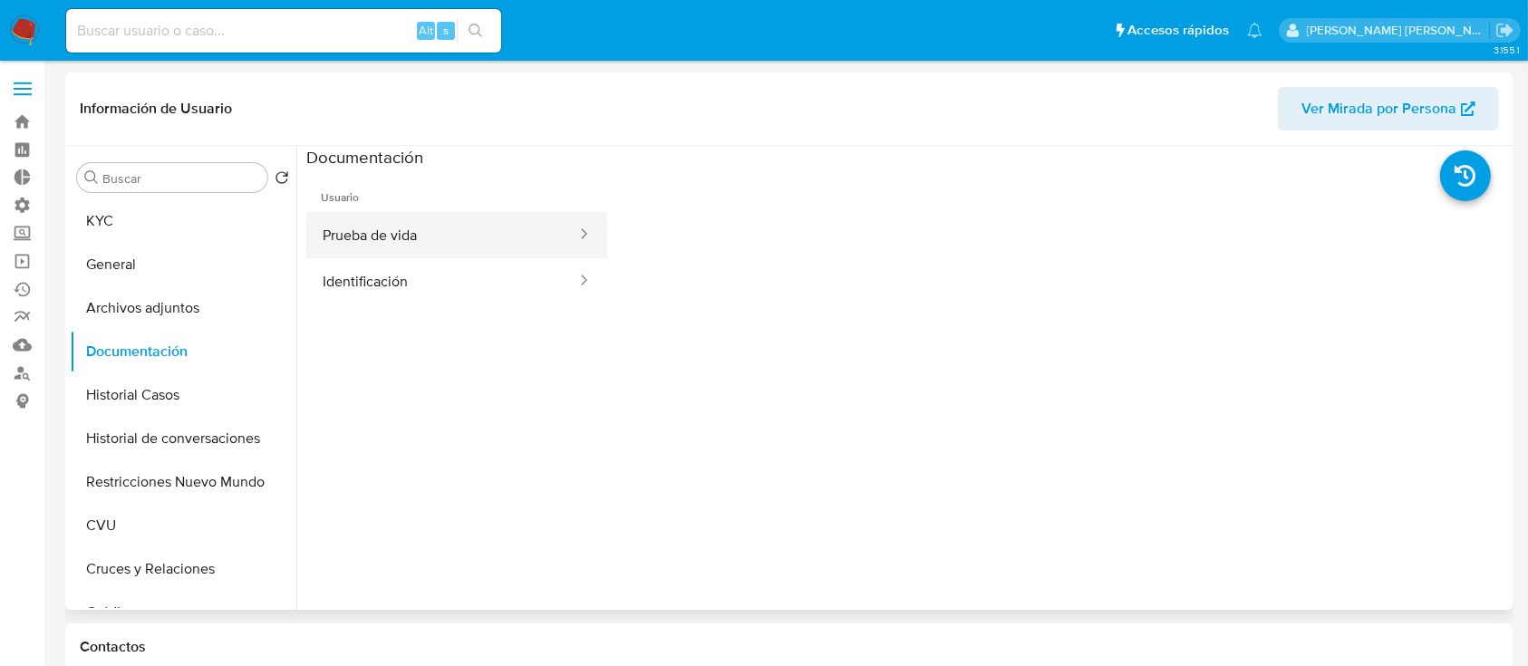
click at [434, 224] on button "Prueba de vida" at bounding box center [442, 235] width 272 height 46
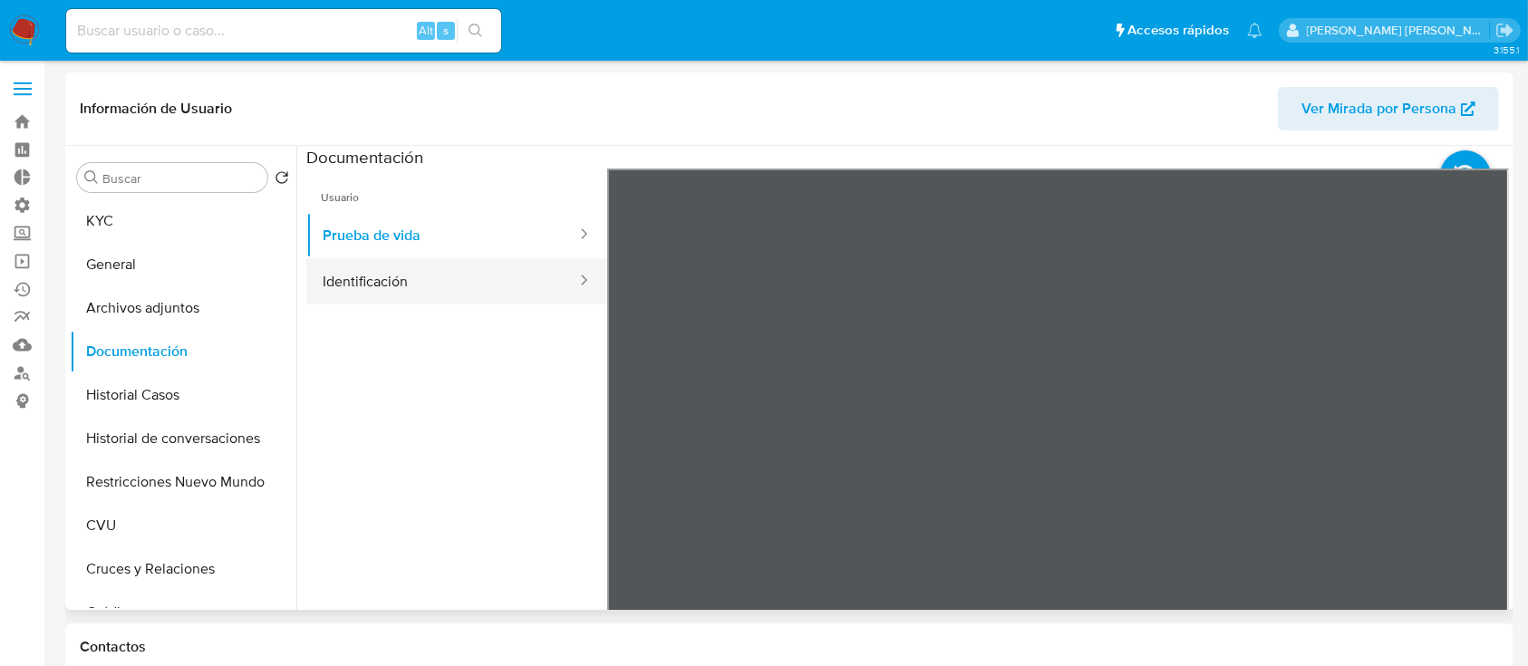
click at [319, 266] on button "Identificación" at bounding box center [442, 281] width 272 height 46
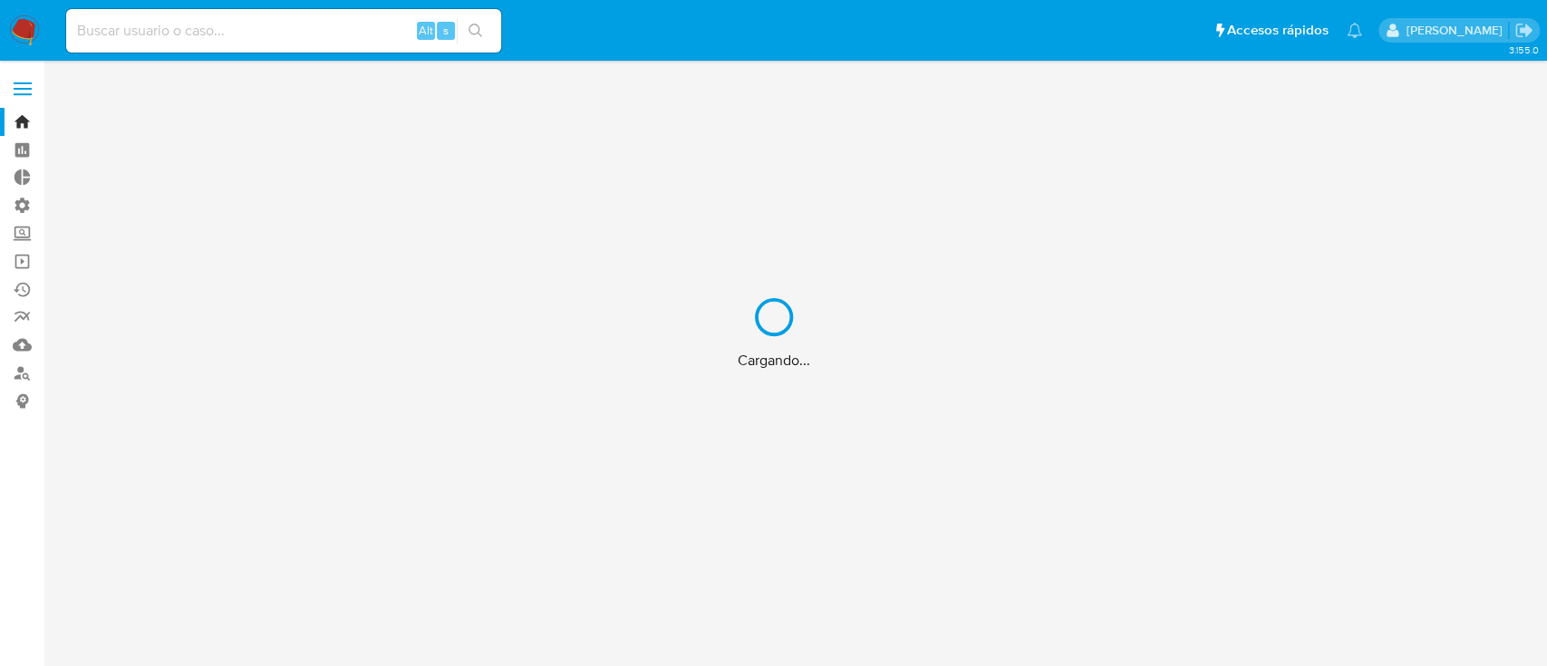
click at [285, 35] on div "Cargando..." at bounding box center [773, 333] width 1547 height 666
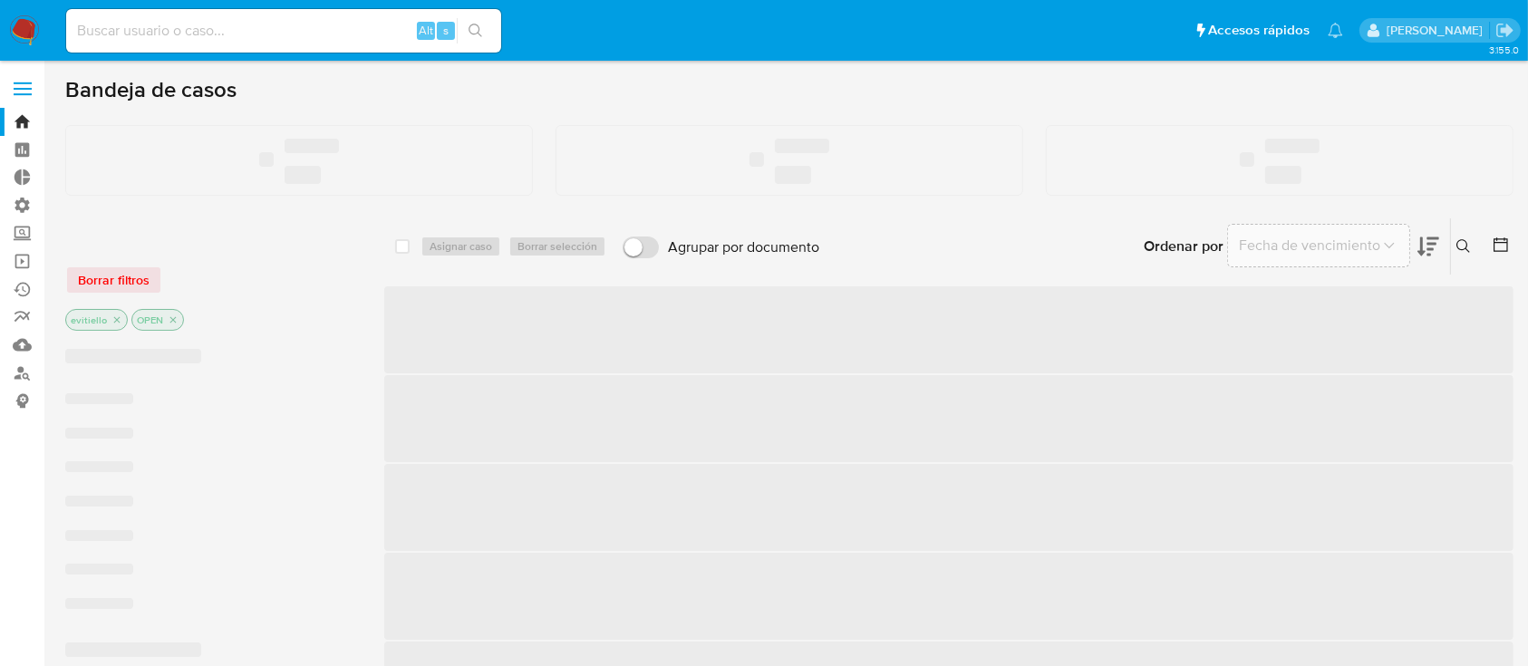
click at [277, 33] on input at bounding box center [283, 31] width 435 height 24
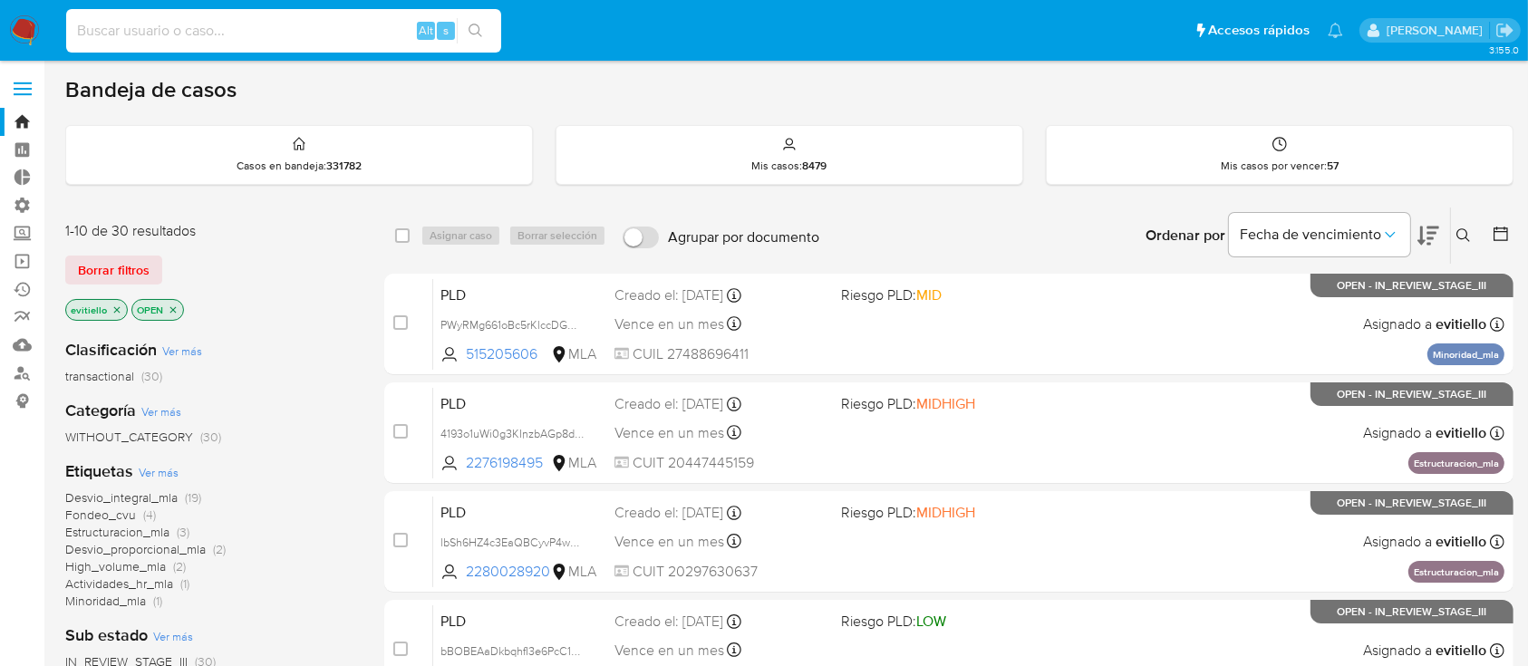
paste input "fUjH5PacDYZ6OjIsU5Sk2BkX"
type input "fUjH5PacDYZ6OjIsU5Sk2BkX"
click at [479, 32] on icon "search-icon" at bounding box center [476, 31] width 15 height 15
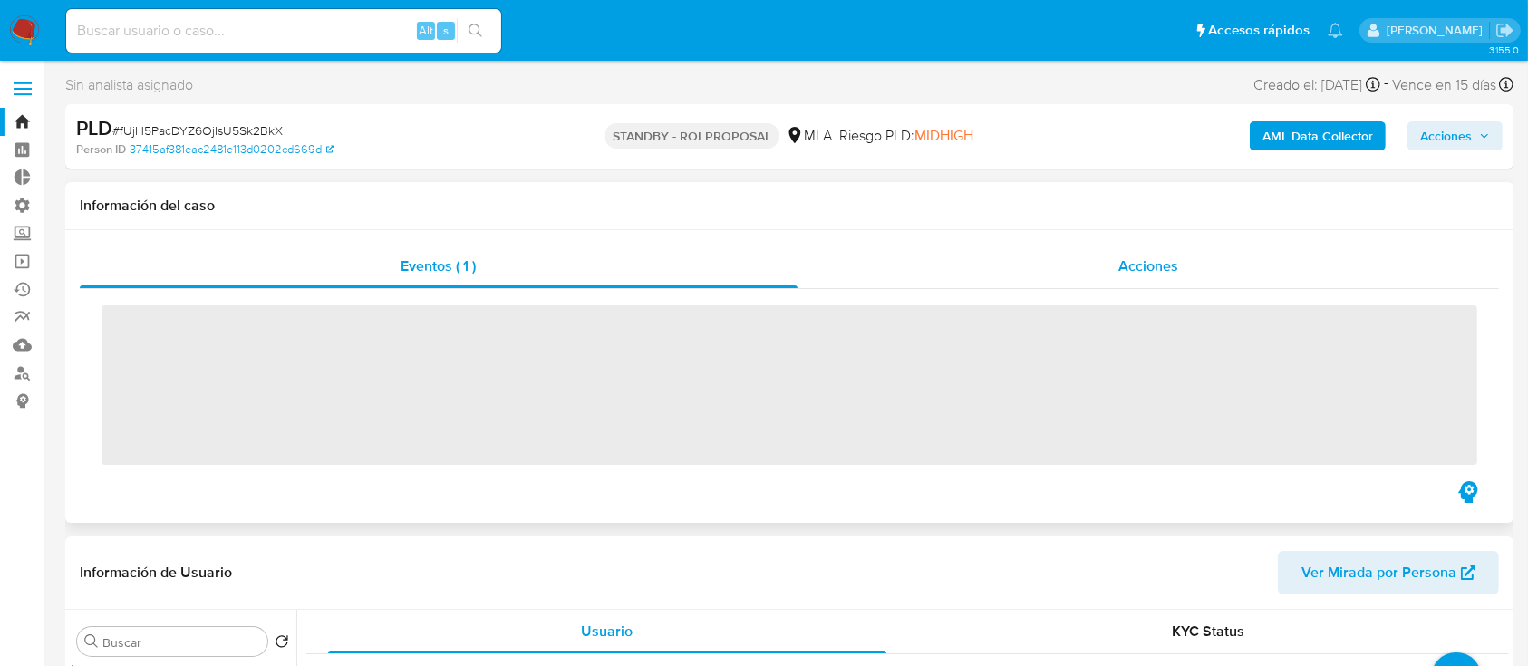
click at [1111, 264] on div "Acciones" at bounding box center [1149, 267] width 703 height 44
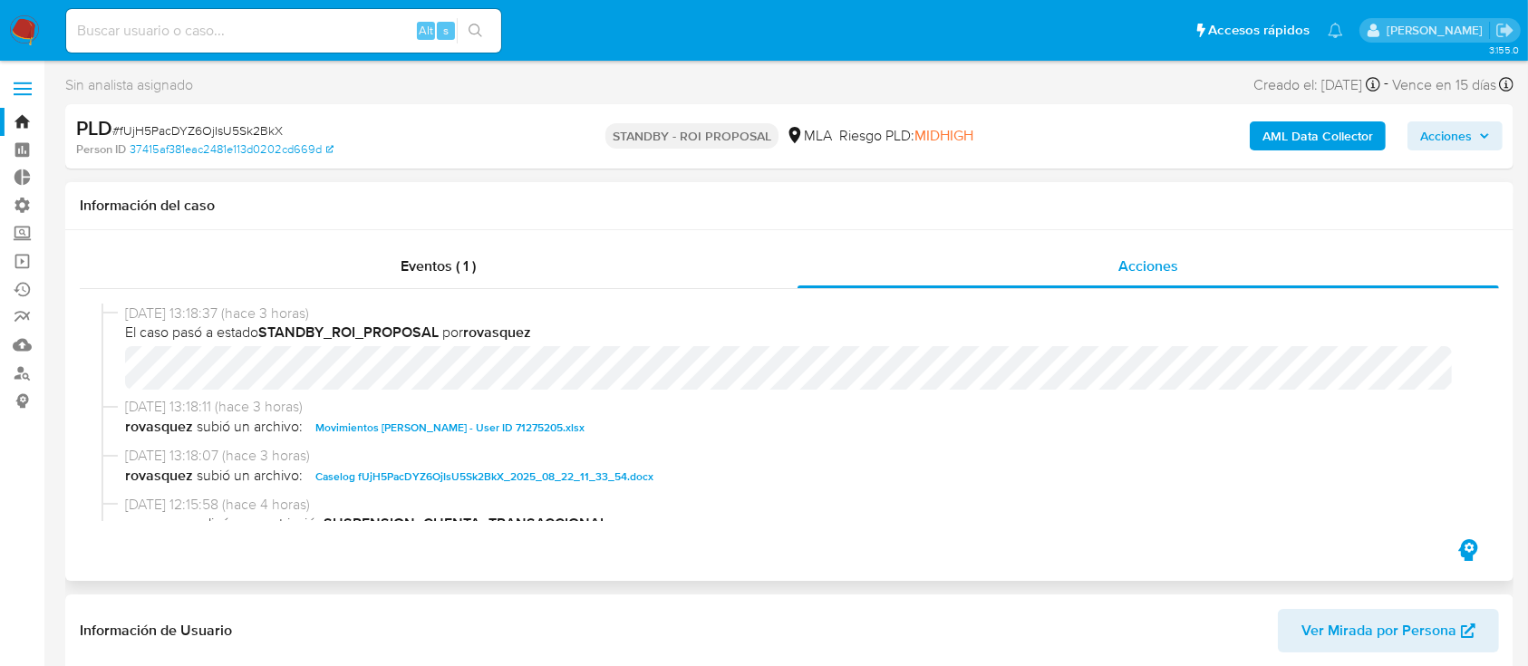
select select "10"
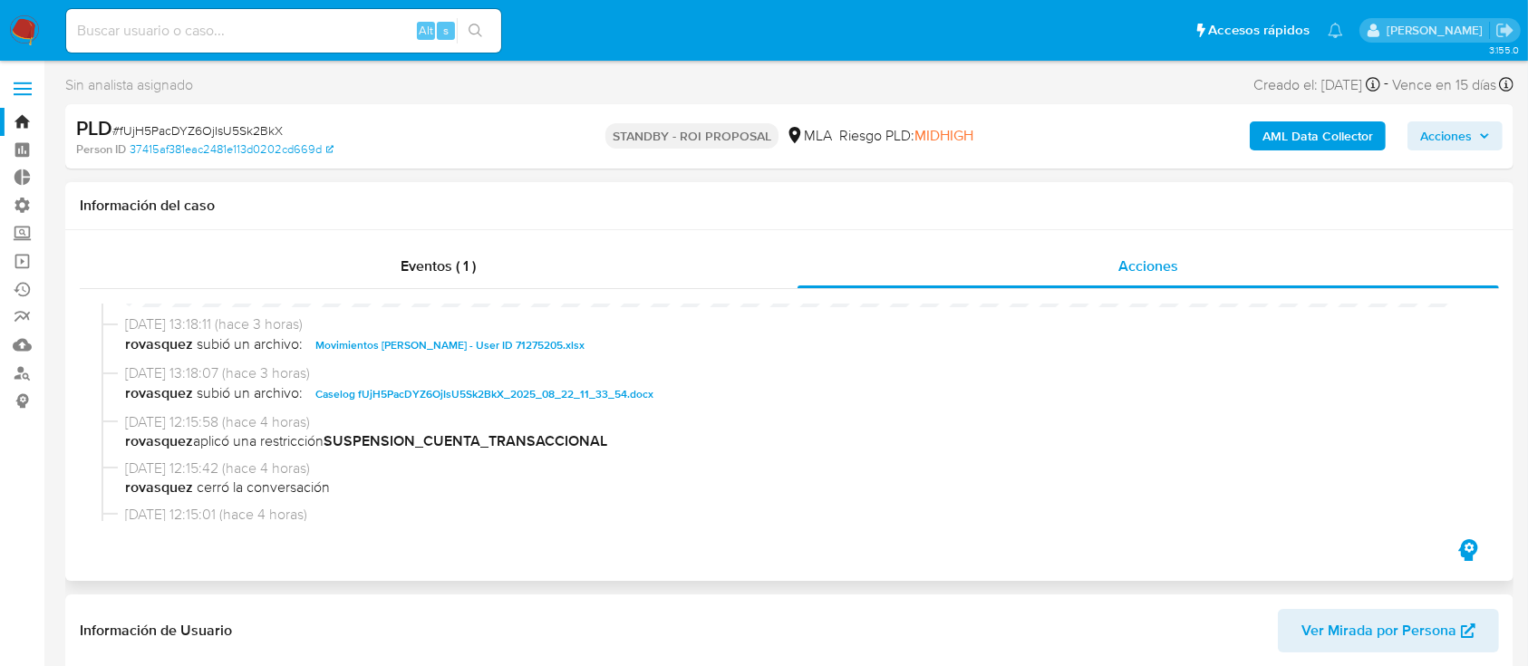
scroll to position [121, 0]
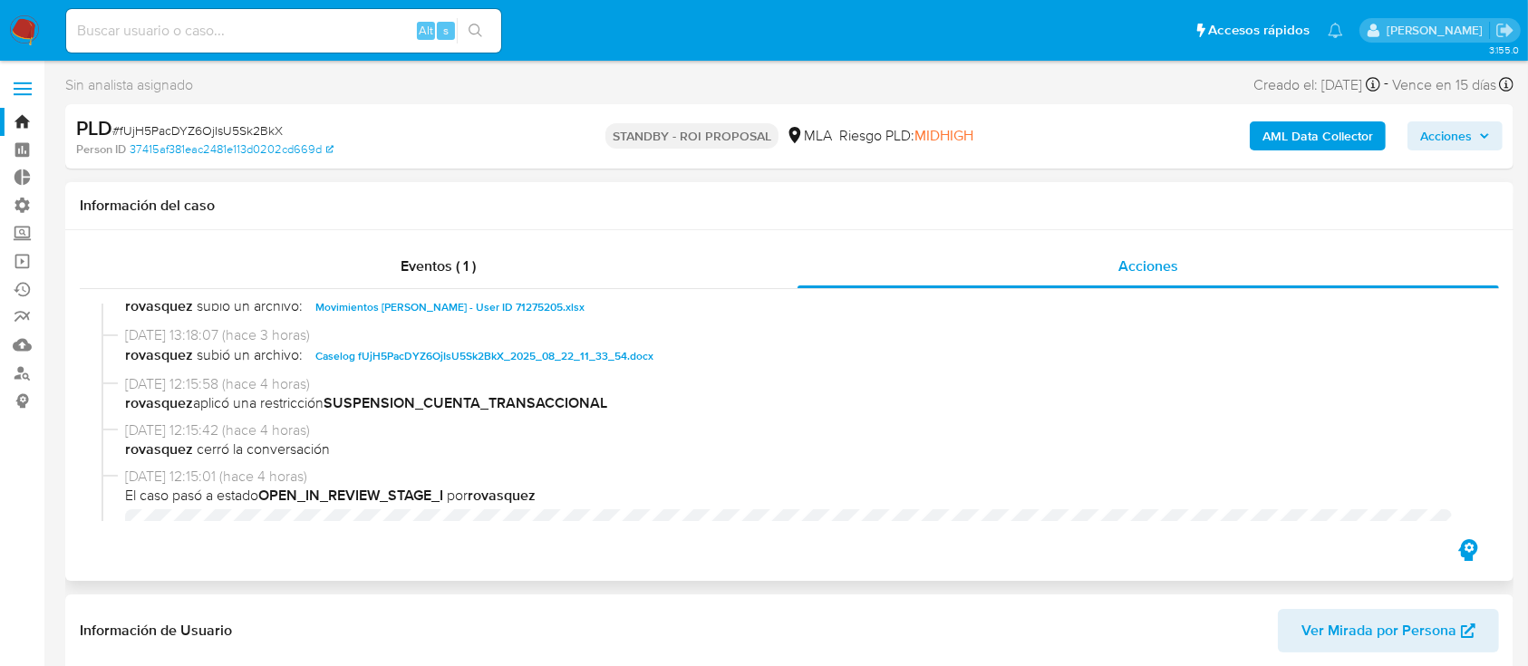
click at [496, 353] on span "Caselog fUjH5PacDYZ6OjIsU5Sk2BkX_2025_08_22_11_33_54.docx" at bounding box center [484, 356] width 338 height 22
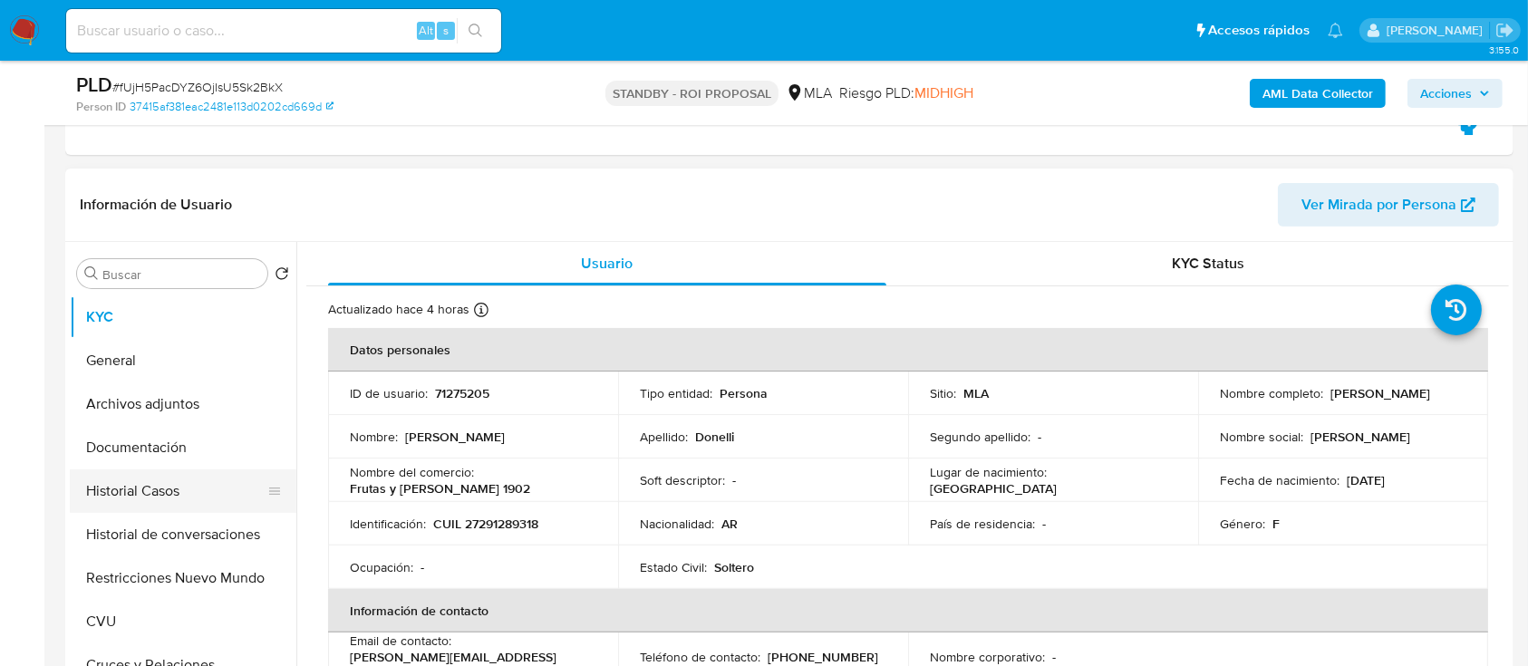
scroll to position [483, 0]
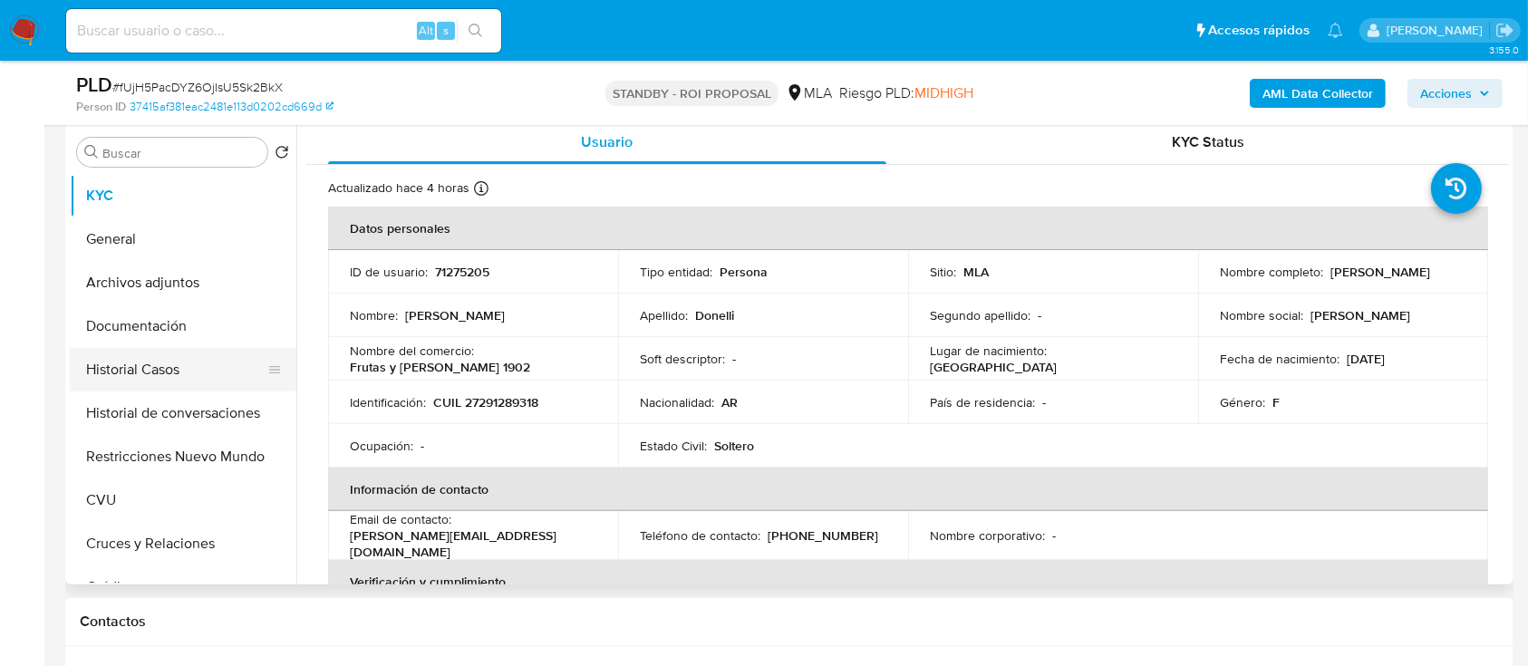
drag, startPoint x: 214, startPoint y: 352, endPoint x: 208, endPoint y: 386, distance: 35.0
click at [214, 352] on button "Historial Casos" at bounding box center [176, 370] width 212 height 44
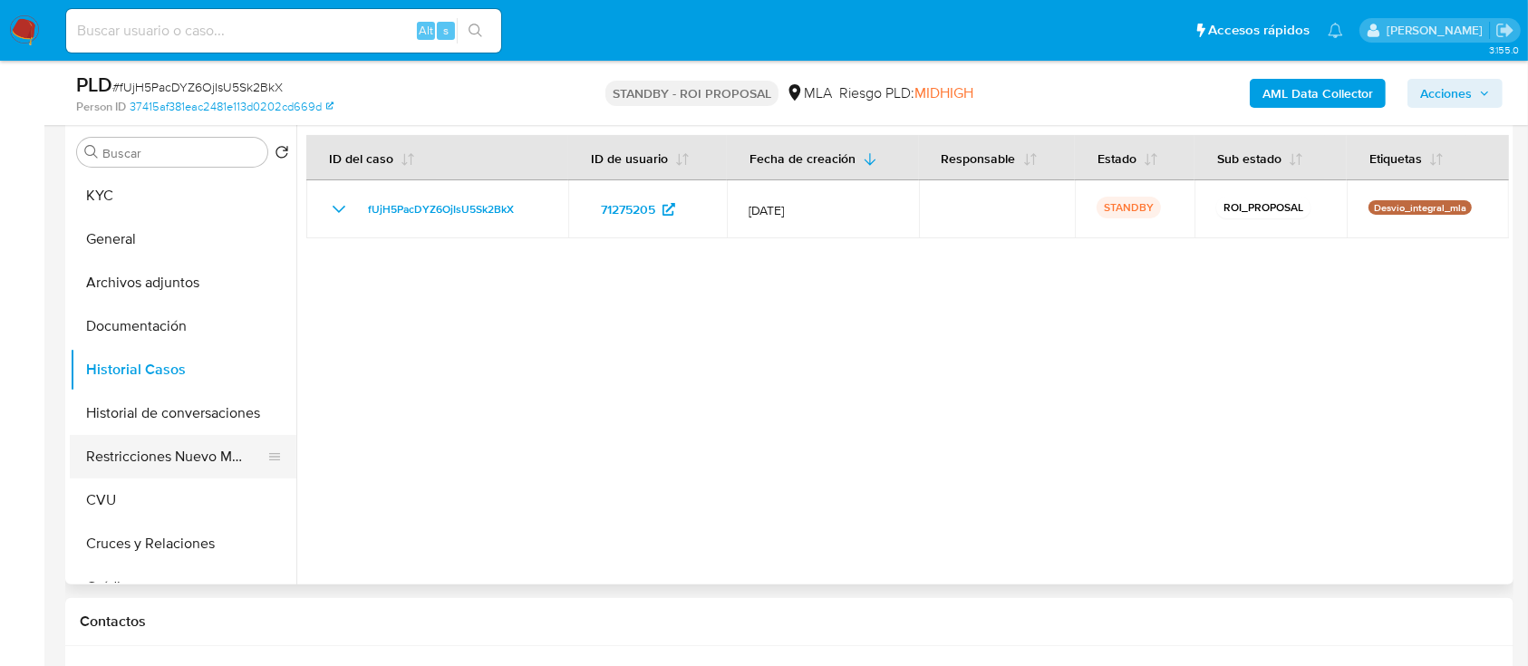
click at [192, 451] on button "Restricciones Nuevo Mundo" at bounding box center [176, 457] width 212 height 44
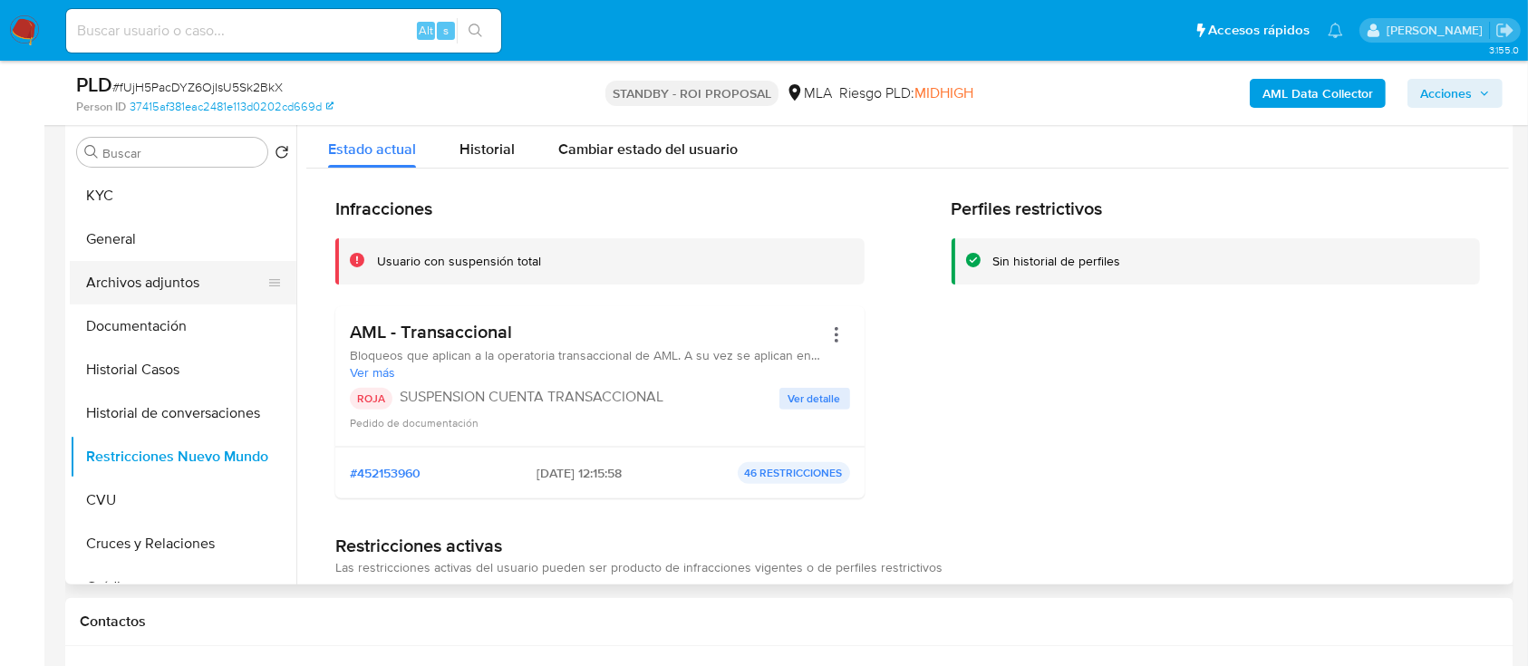
click at [165, 275] on button "Archivos adjuntos" at bounding box center [176, 283] width 212 height 44
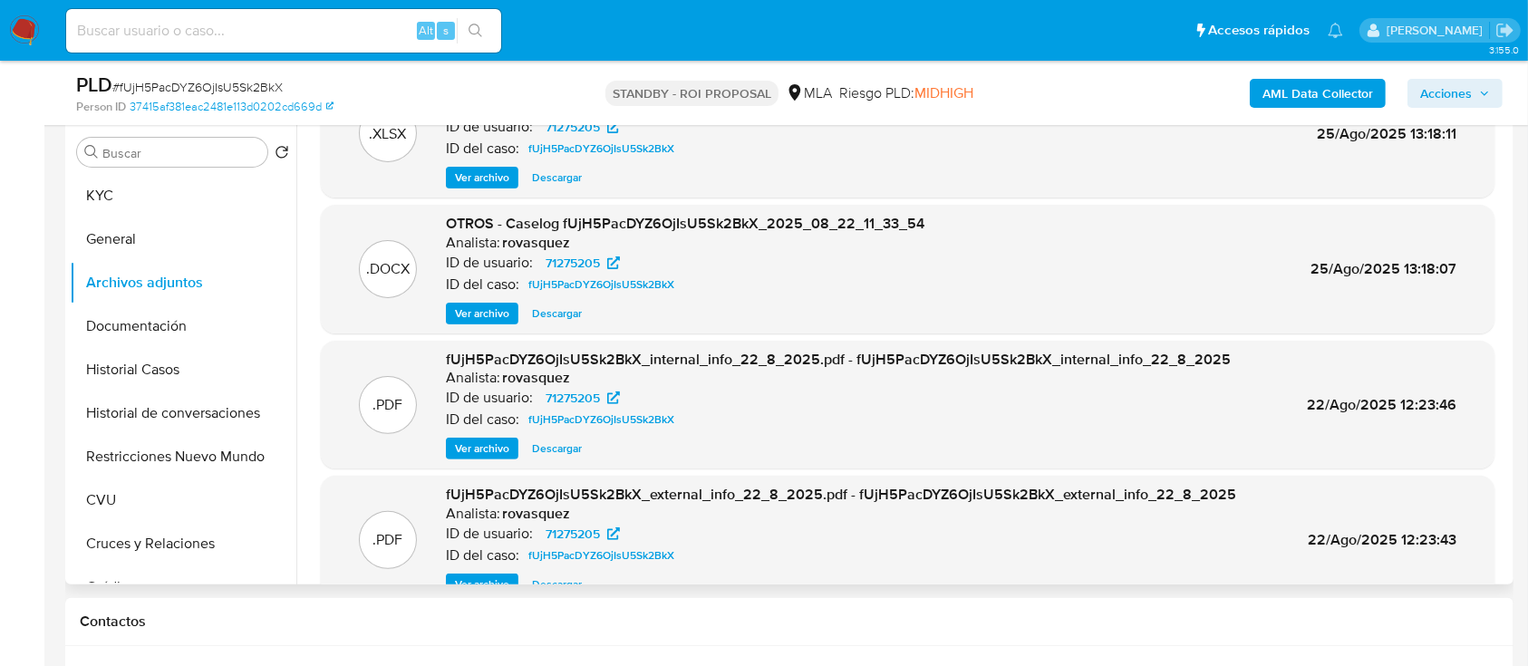
scroll to position [102, 0]
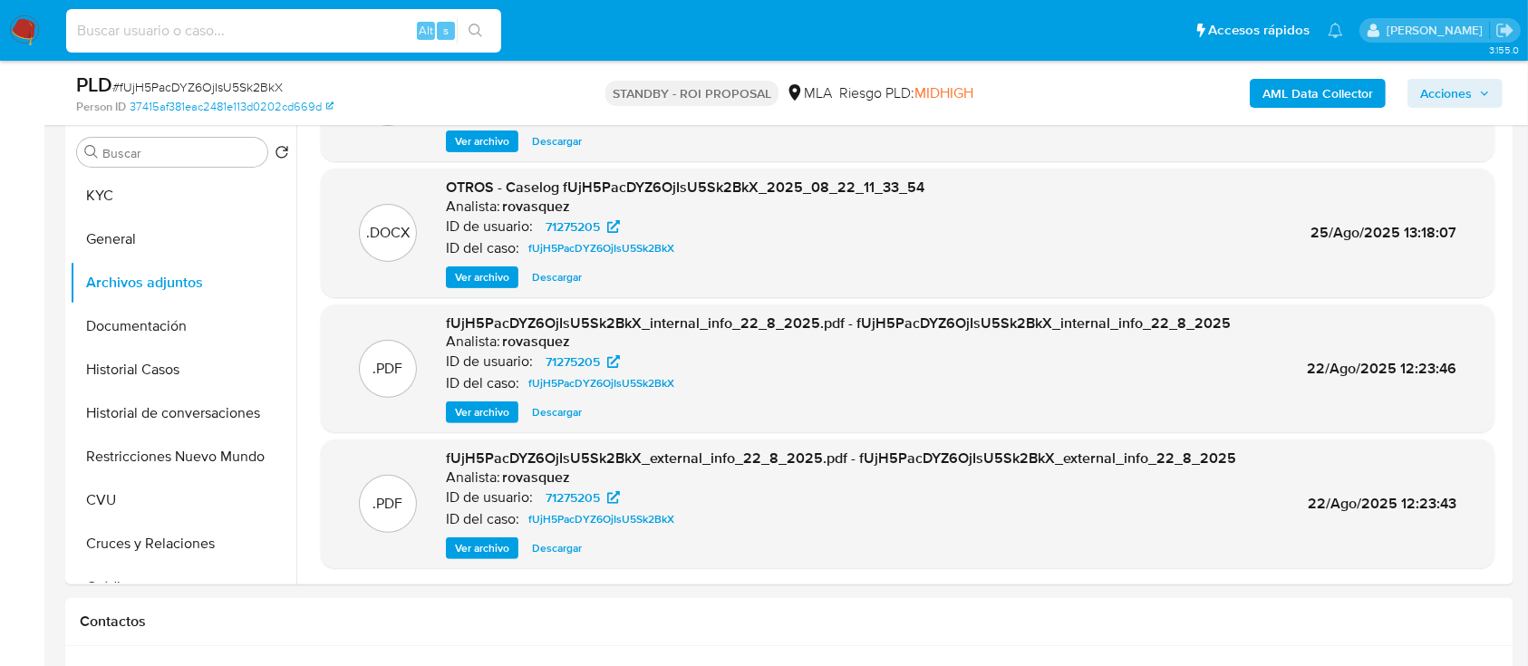
click at [316, 25] on input at bounding box center [283, 31] width 435 height 24
paste input "QYx8wqdnBMwB2iQTzqZtpyhl"
type input "QYx8wqdnBMwB2iQTzqZtpyhl"
click at [480, 15] on div "QYx8wqdnBMwB2iQTzqZtpyhl Alt s" at bounding box center [283, 31] width 435 height 44
click at [471, 26] on icon "search-icon" at bounding box center [476, 31] width 15 height 15
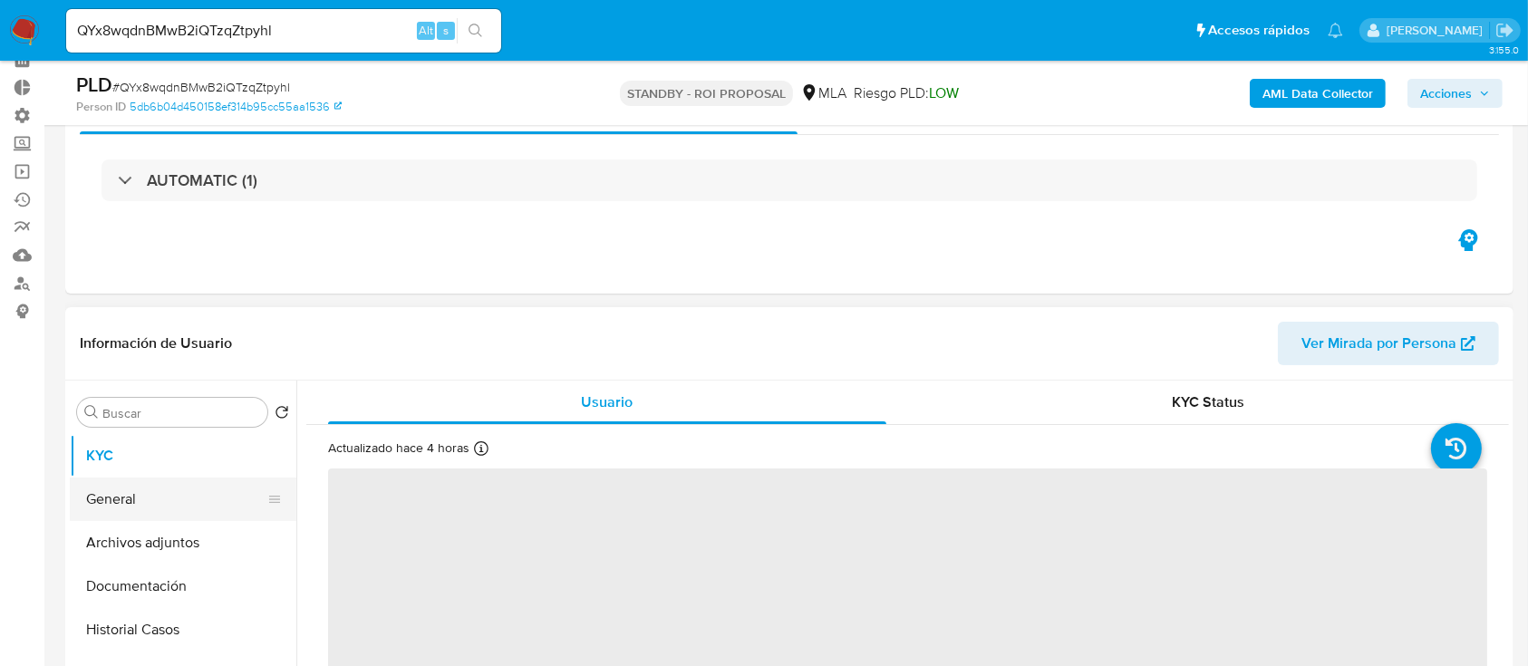
scroll to position [241, 0]
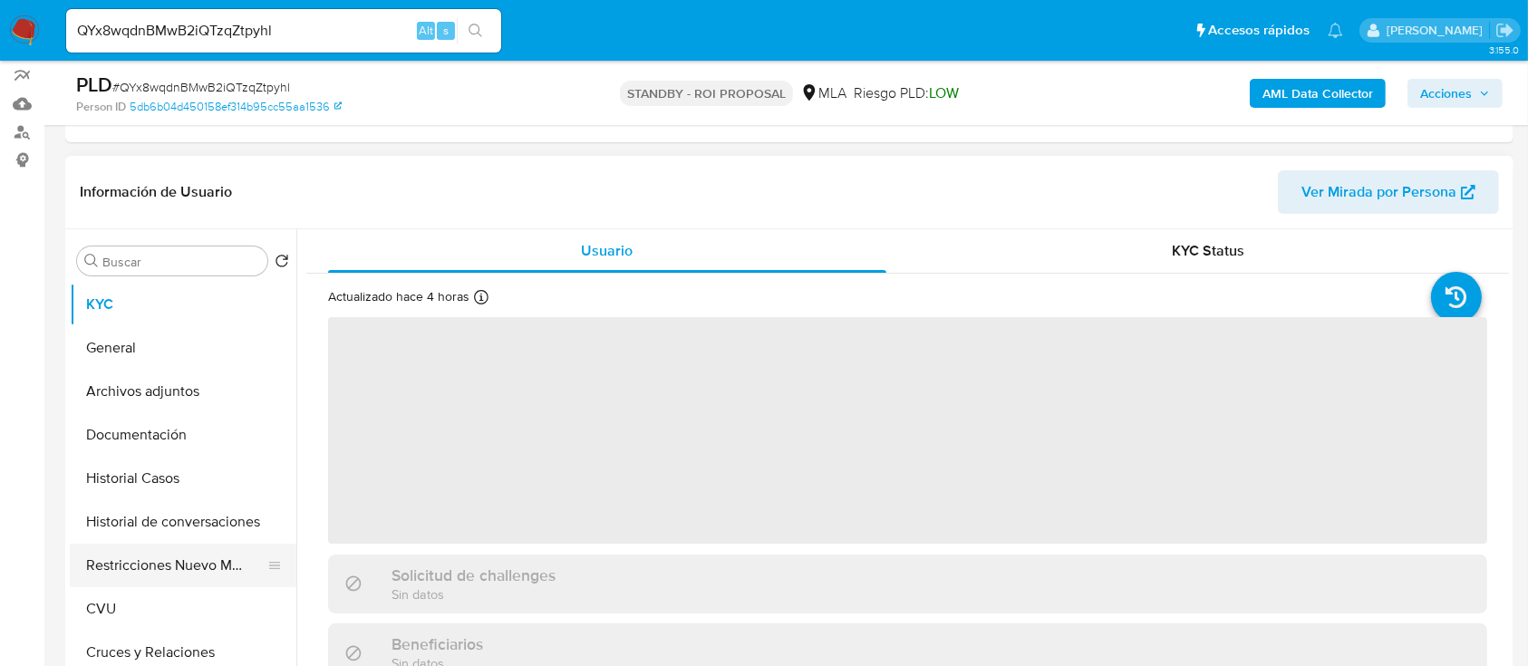
drag, startPoint x: 196, startPoint y: 562, endPoint x: 165, endPoint y: 561, distance: 30.8
click at [196, 562] on button "Restricciones Nuevo Mundo" at bounding box center [176, 566] width 212 height 44
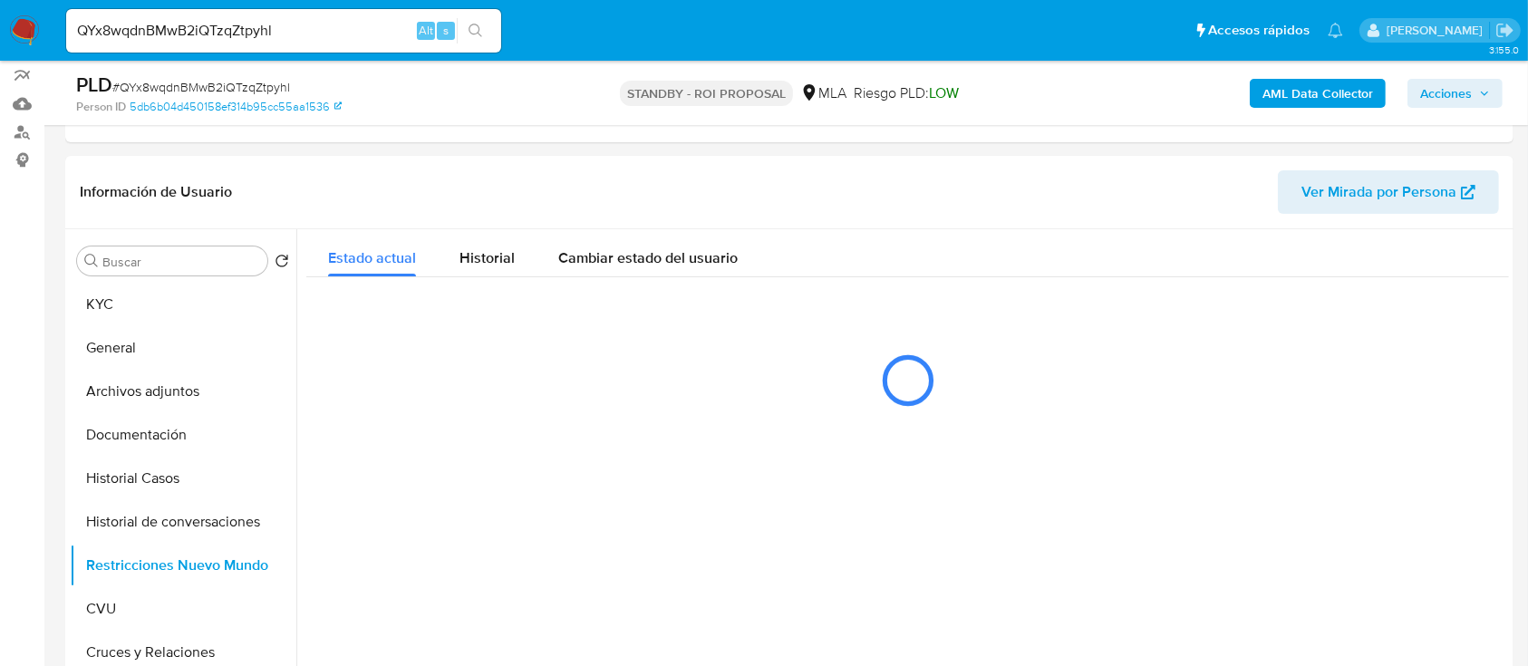
select select "10"
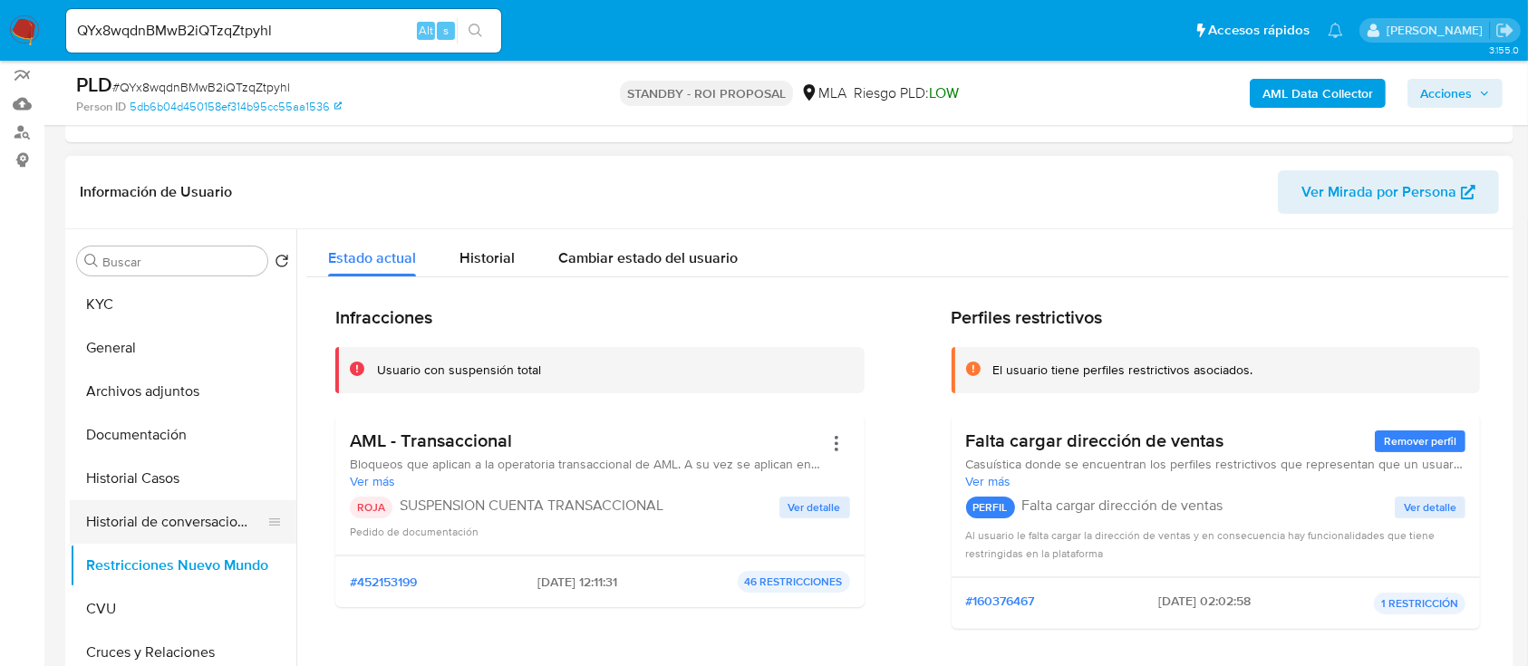
click at [190, 509] on button "Historial de conversaciones" at bounding box center [176, 522] width 212 height 44
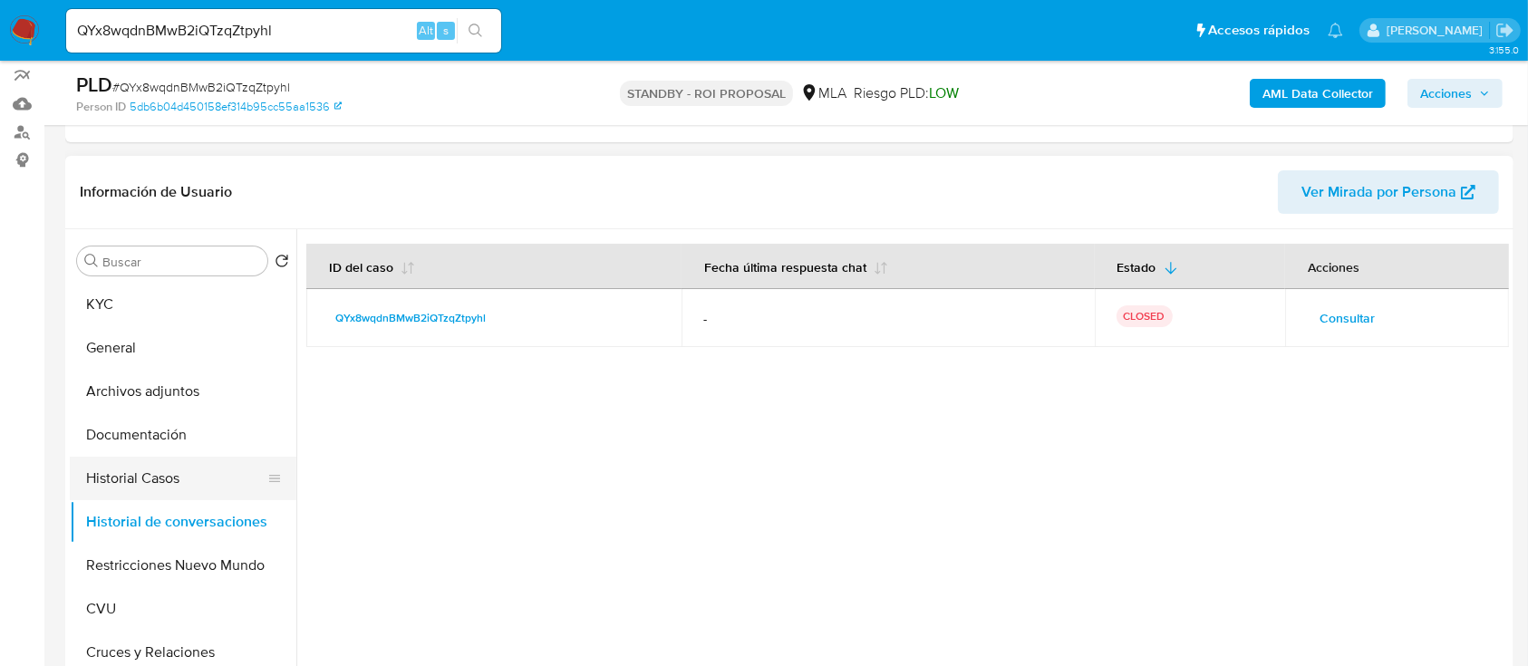
click at [191, 474] on button "Historial Casos" at bounding box center [176, 479] width 212 height 44
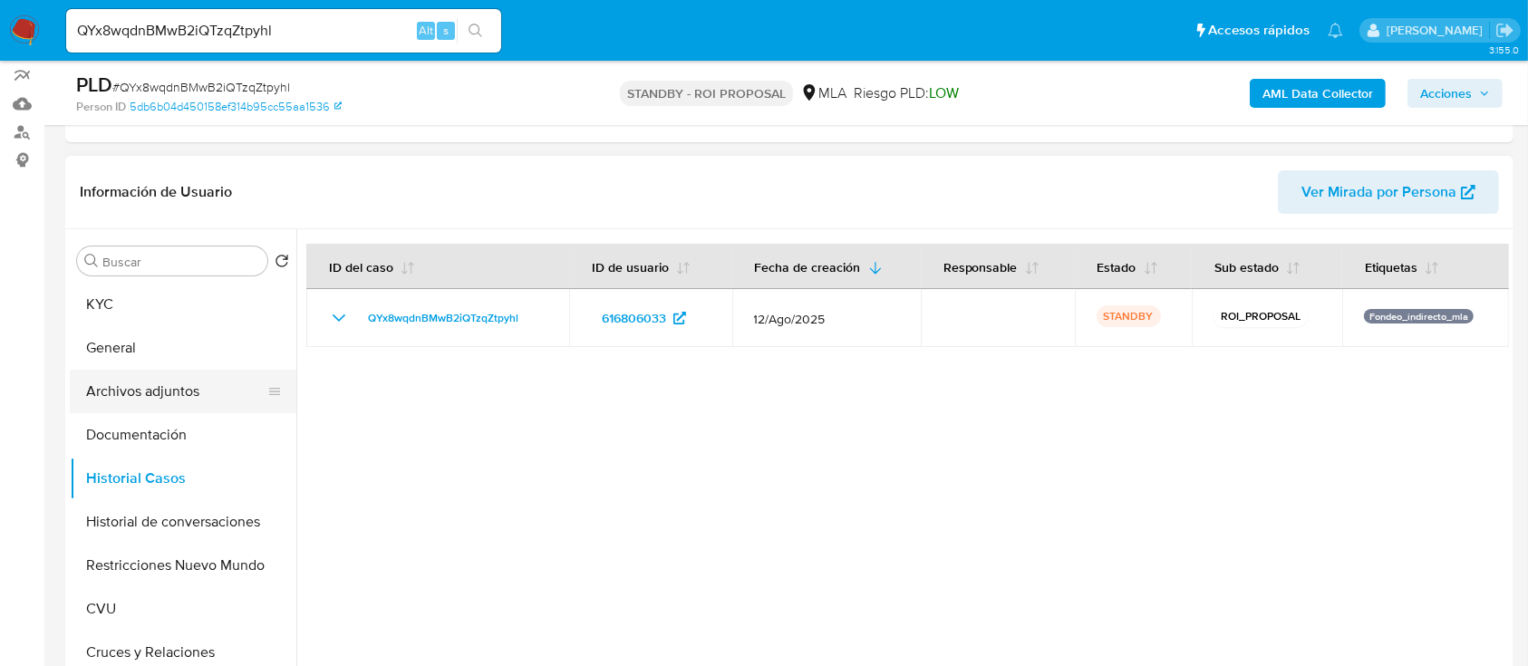
click at [202, 377] on button "Archivos adjuntos" at bounding box center [176, 392] width 212 height 44
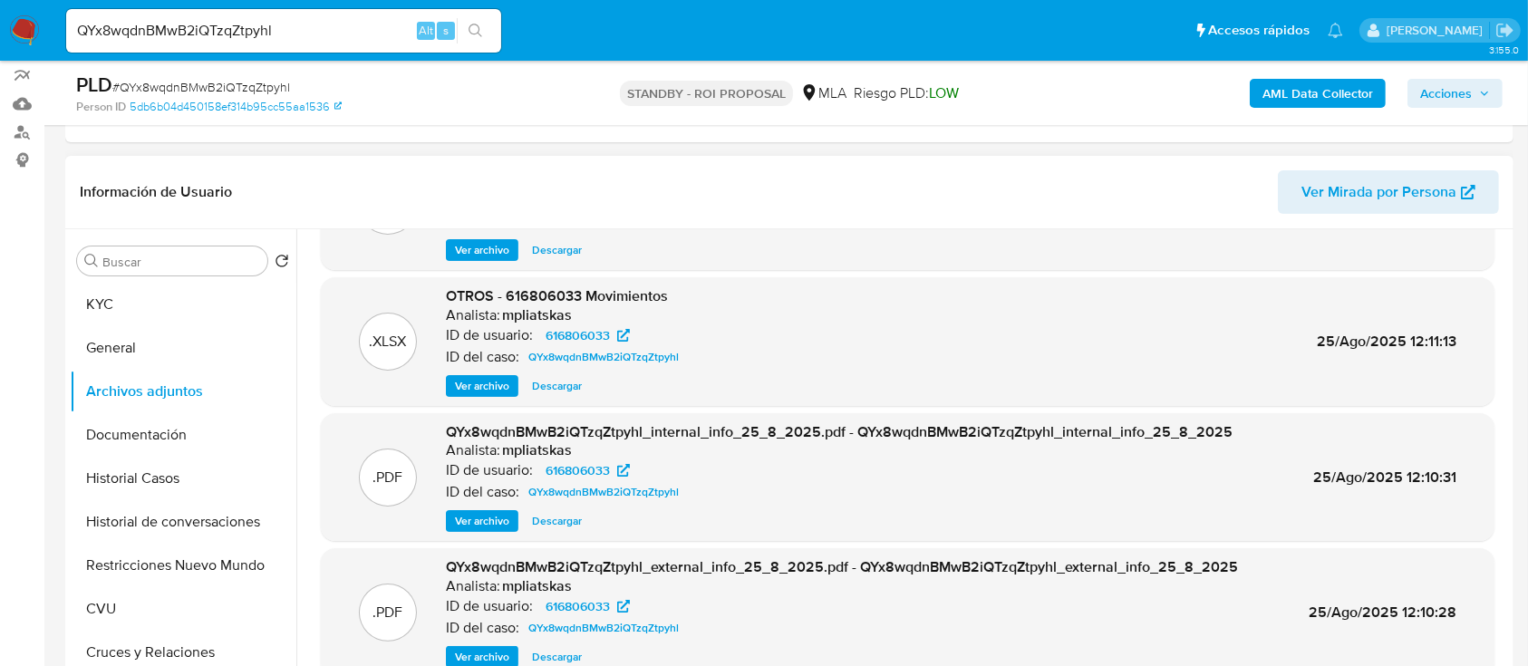
scroll to position [0, 0]
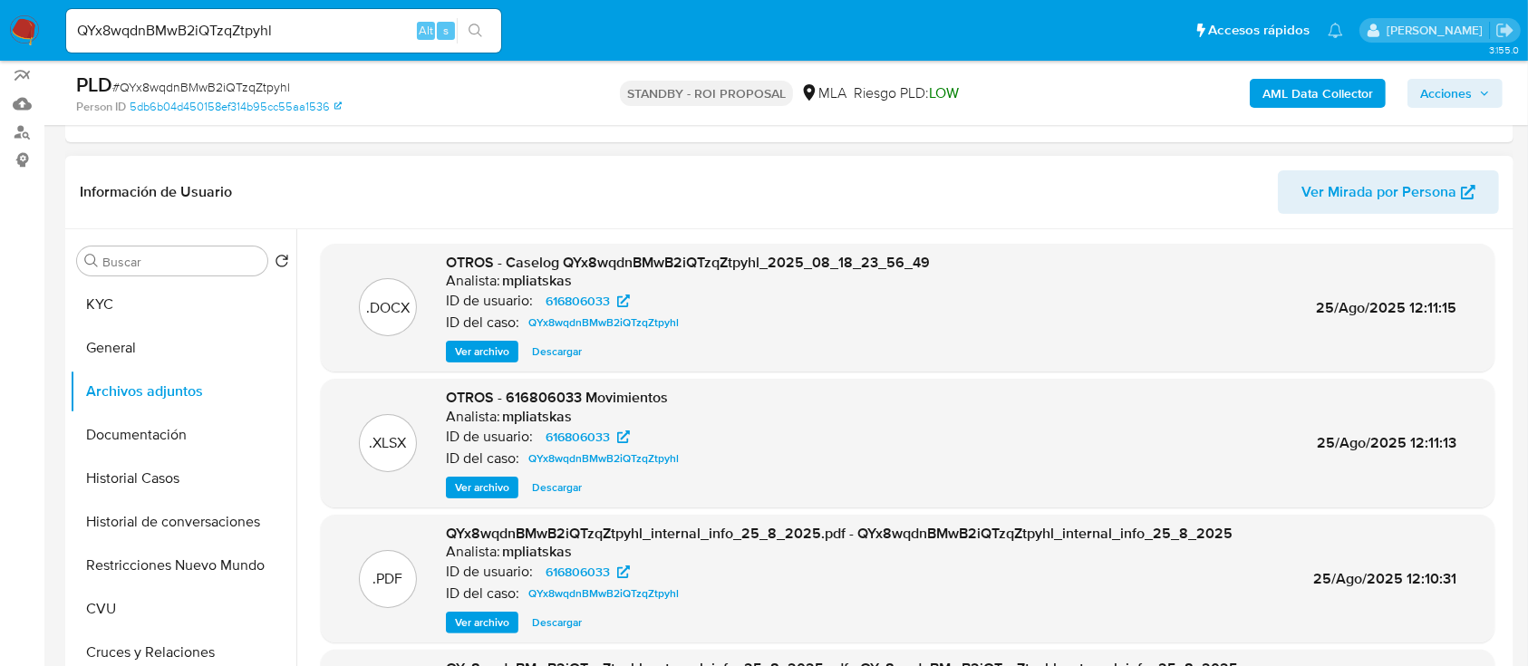
click at [547, 351] on span "Descargar" at bounding box center [557, 352] width 50 height 18
click at [291, 22] on input "QYx8wqdnBMwB2iQTzqZtpyhl" at bounding box center [283, 31] width 435 height 24
paste input "R0JZkl47Bth7EJp3uZFz00W"
type input "QR0JZkl47Bth7EJp3uZFz00W"
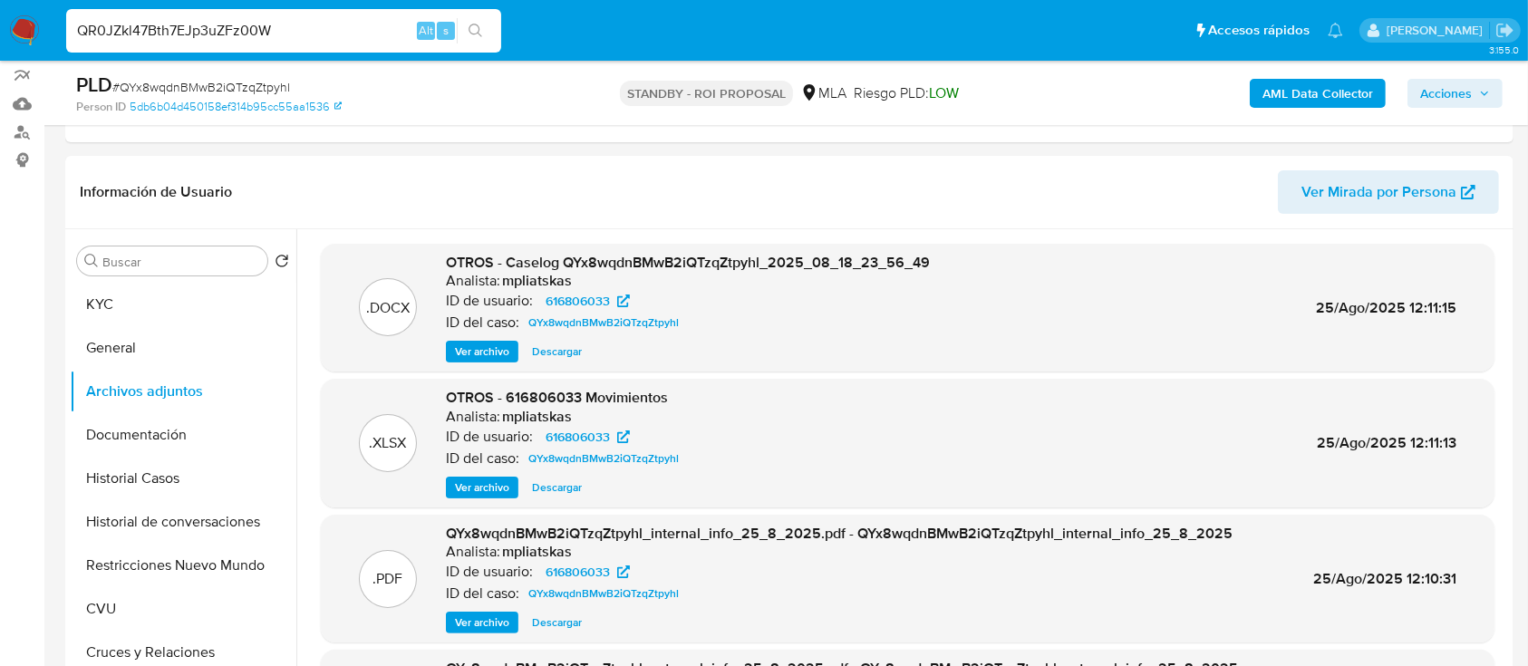
click at [493, 24] on button "search-icon" at bounding box center [475, 30] width 37 height 25
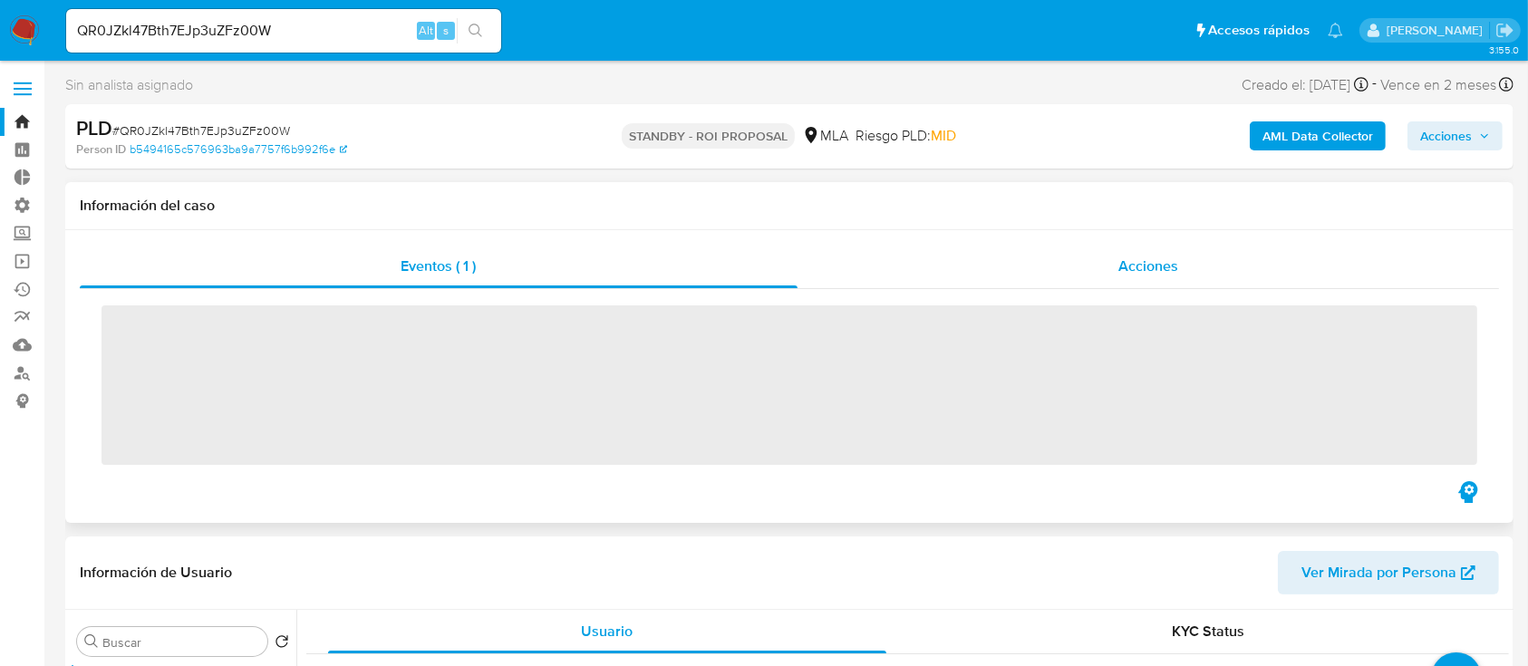
click at [1167, 278] on div "Acciones" at bounding box center [1149, 267] width 703 height 44
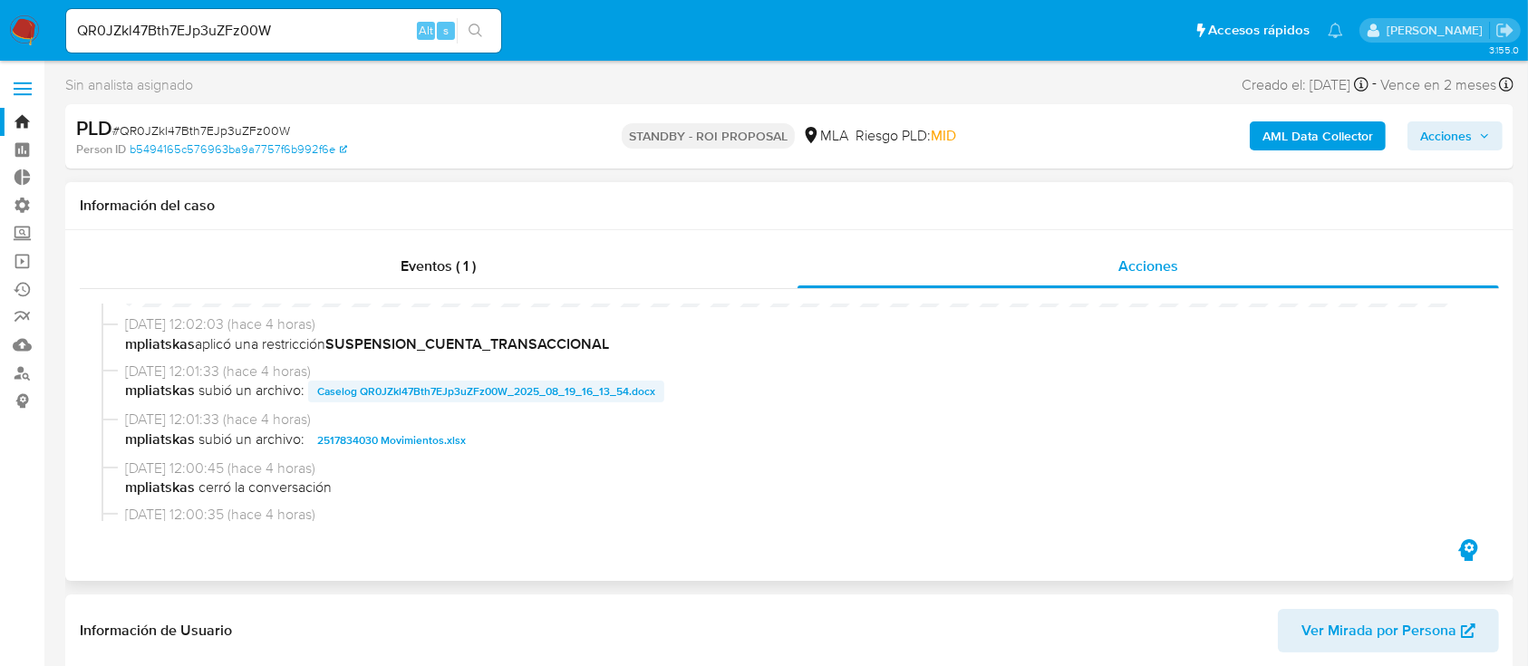
scroll to position [121, 0]
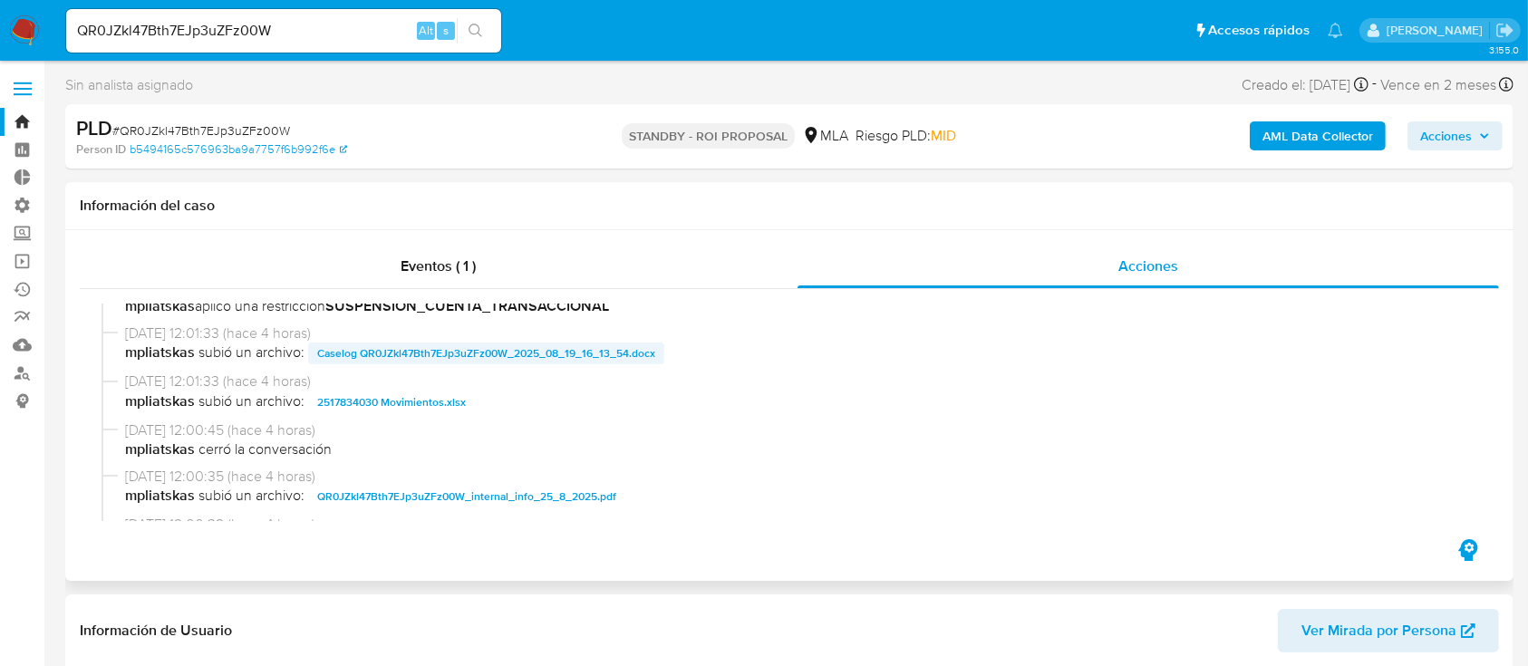
select select "10"
click at [522, 346] on span "Caselog QR0JZkl47Bth7EJp3uZFz00W_2025_08_19_16_13_54.docx" at bounding box center [486, 354] width 338 height 22
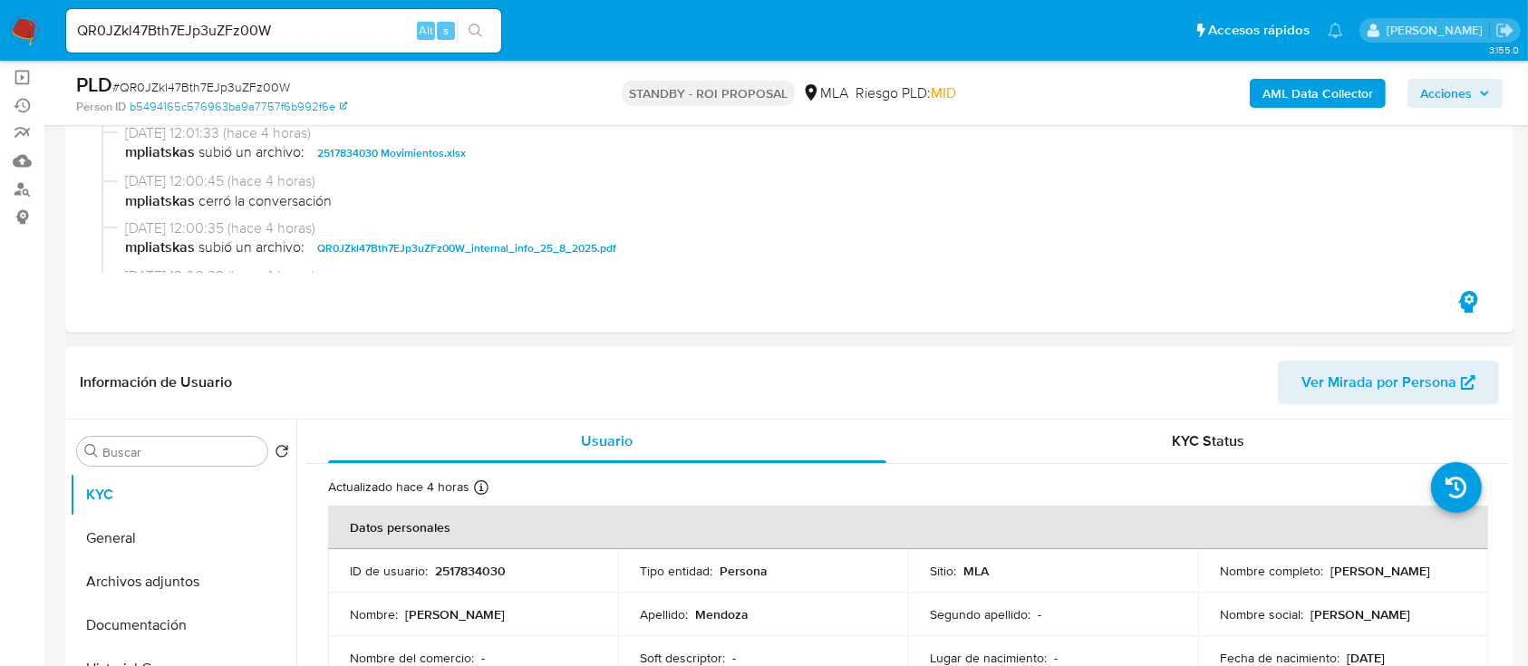
scroll to position [241, 0]
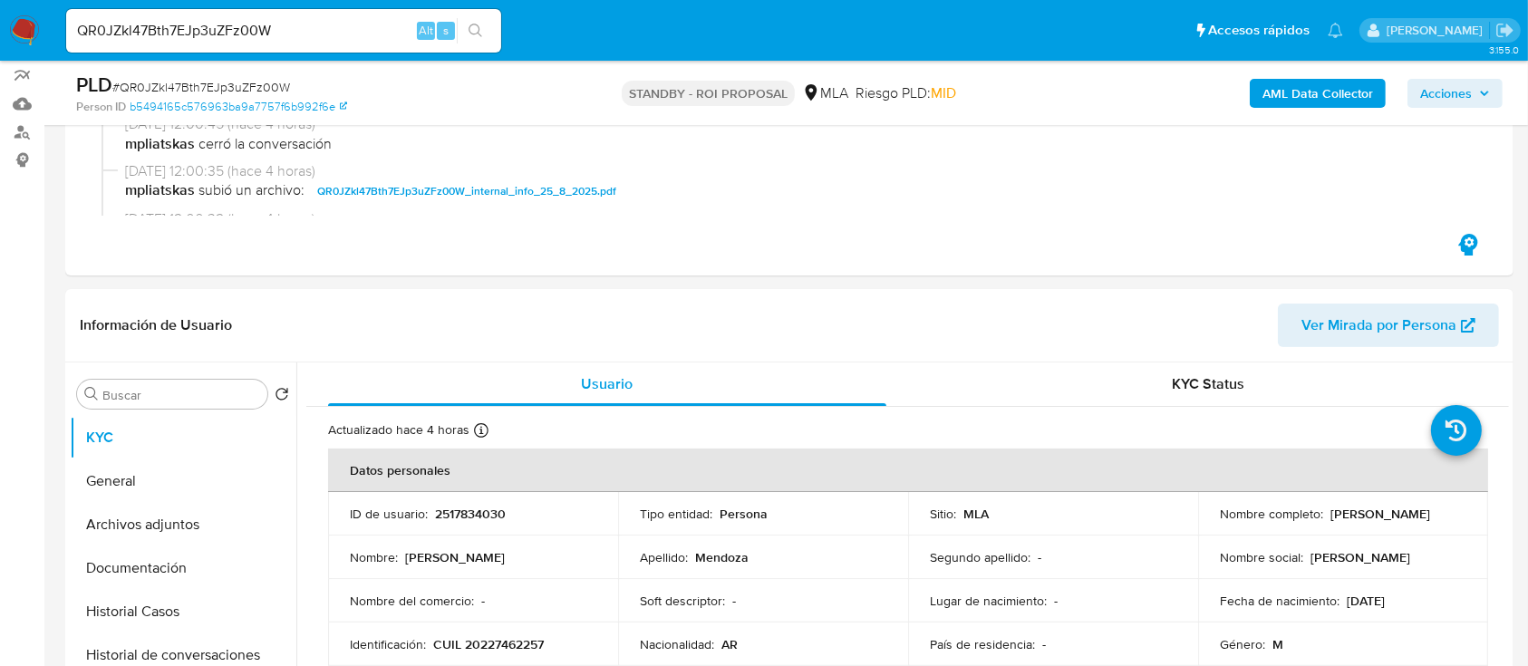
drag, startPoint x: 206, startPoint y: 626, endPoint x: 18, endPoint y: 622, distance: 187.7
click at [206, 626] on button "Historial Casos" at bounding box center [183, 612] width 227 height 44
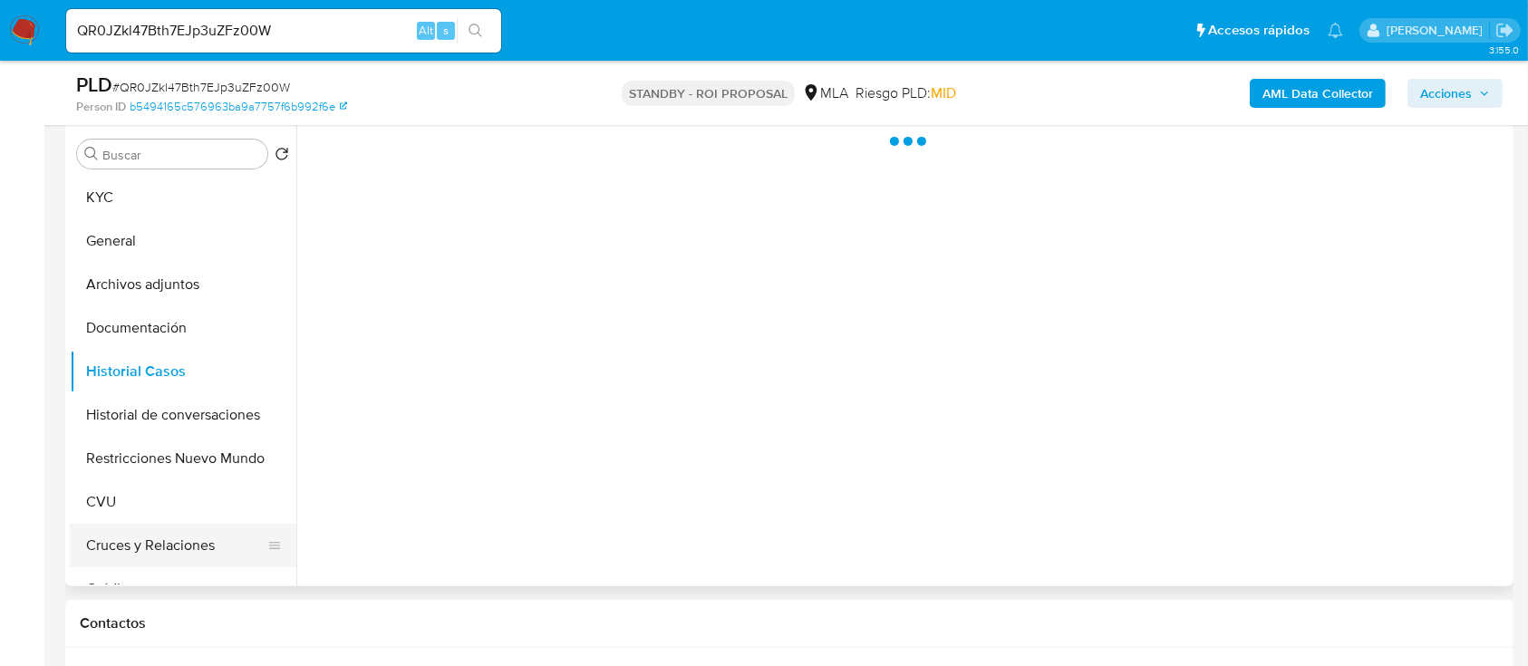
scroll to position [483, 0]
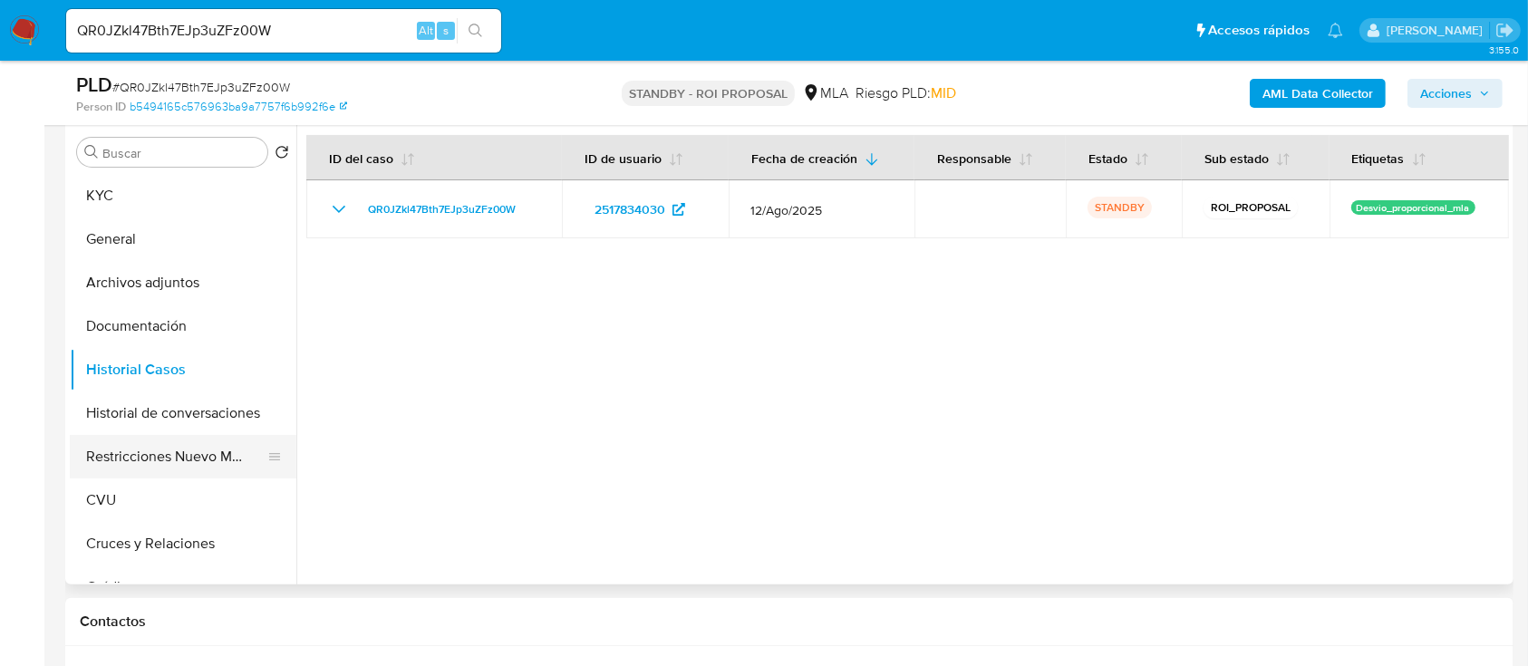
click at [202, 461] on button "Restricciones Nuevo Mundo" at bounding box center [176, 457] width 212 height 44
